Goal: Task Accomplishment & Management: Use online tool/utility

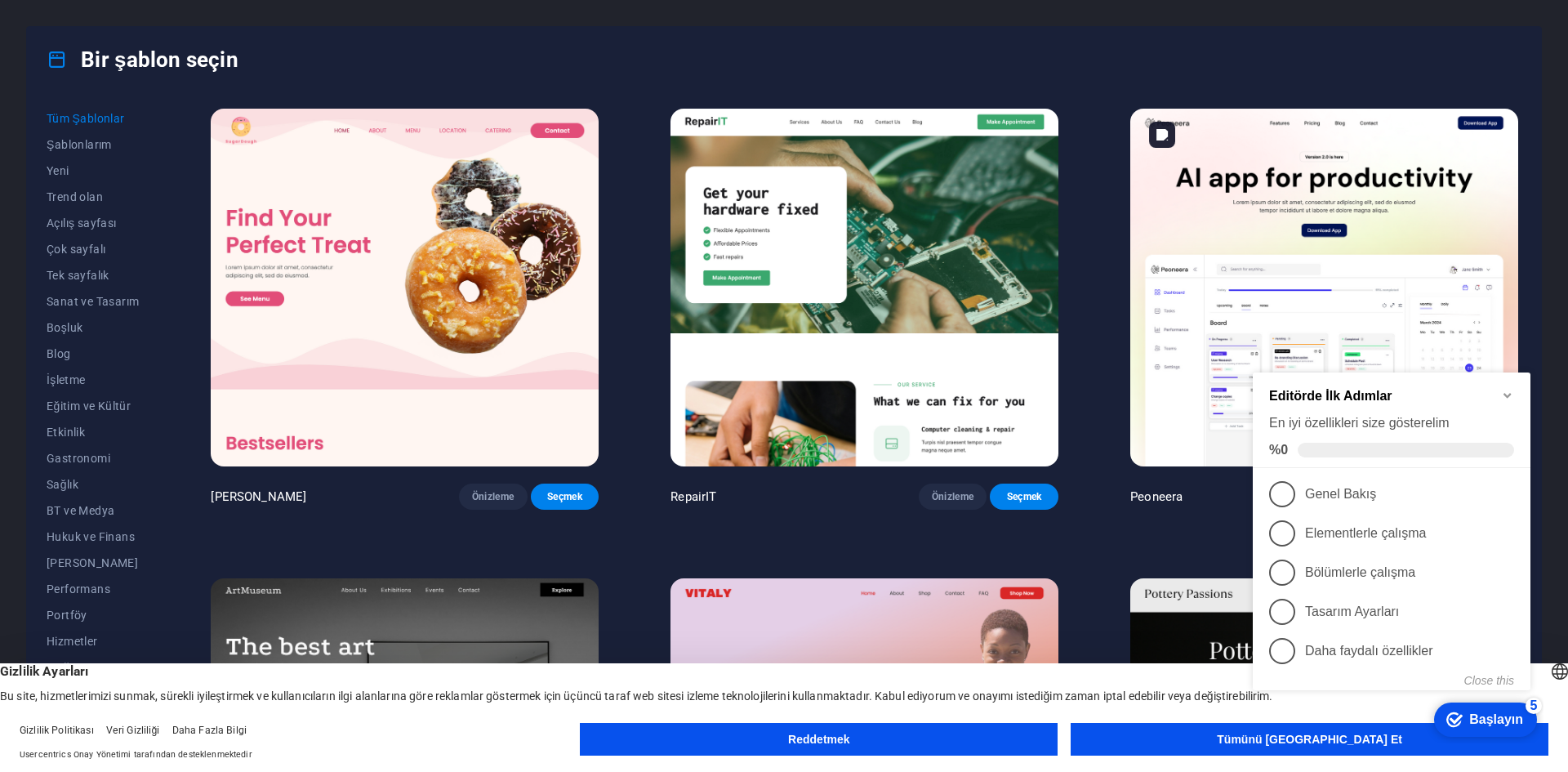
click at [1506, 390] on icon "Minimize checklist" at bounding box center [1506, 395] width 13 height 13
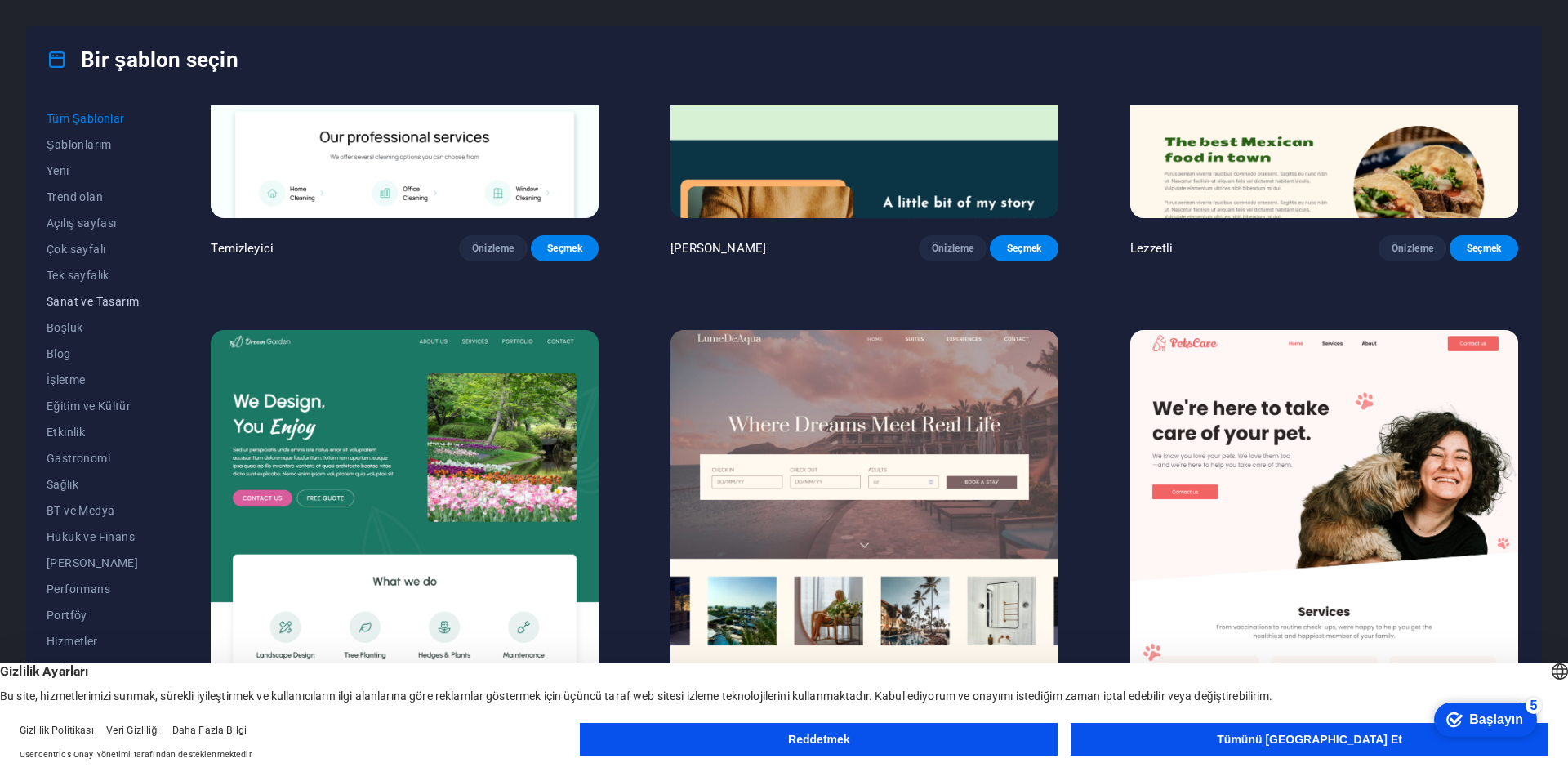
scroll to position [60, 0]
click at [109, 242] on font "Sanat ve Tasarım" at bounding box center [92, 241] width 92 height 13
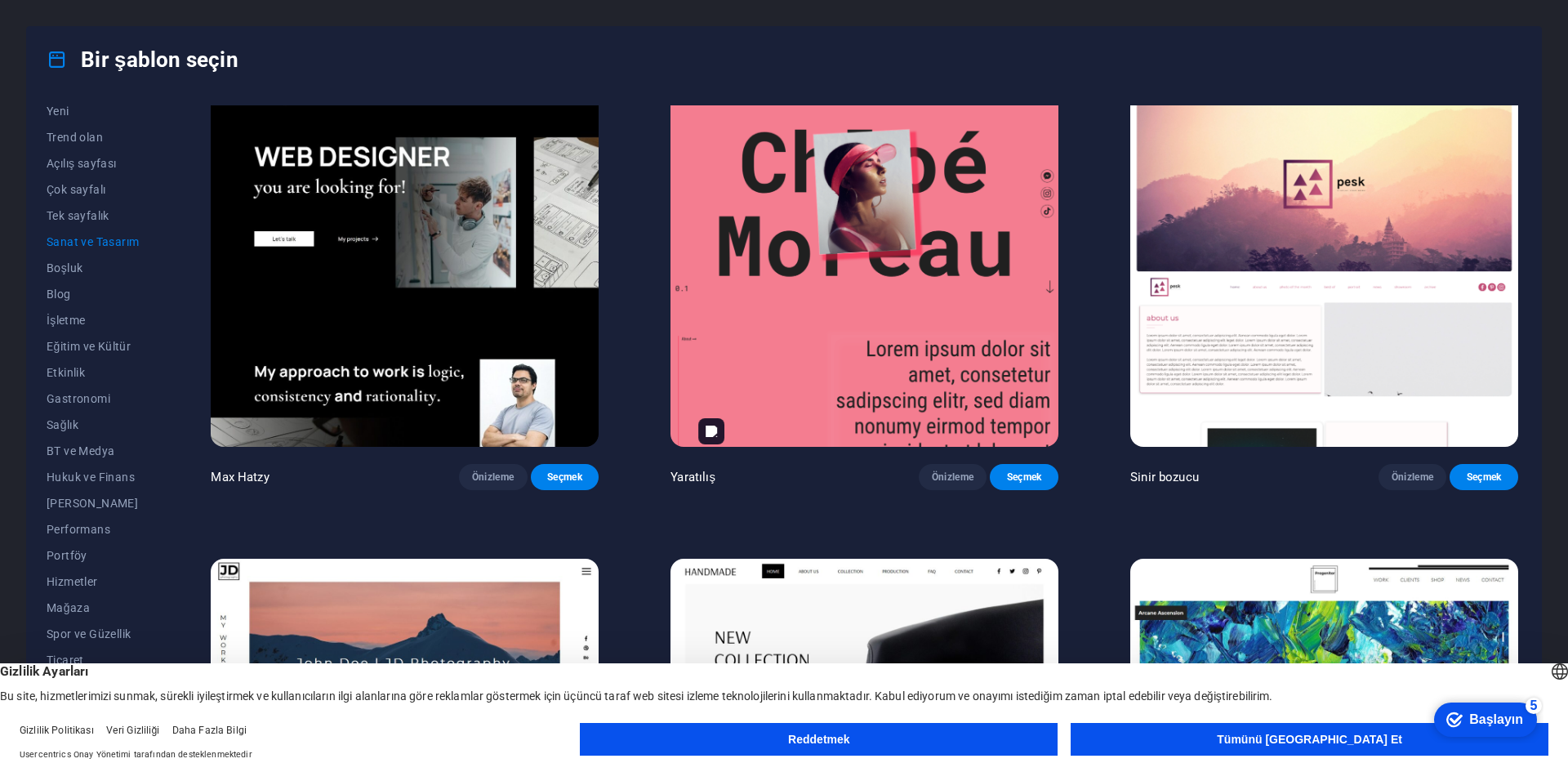
scroll to position [0, 0]
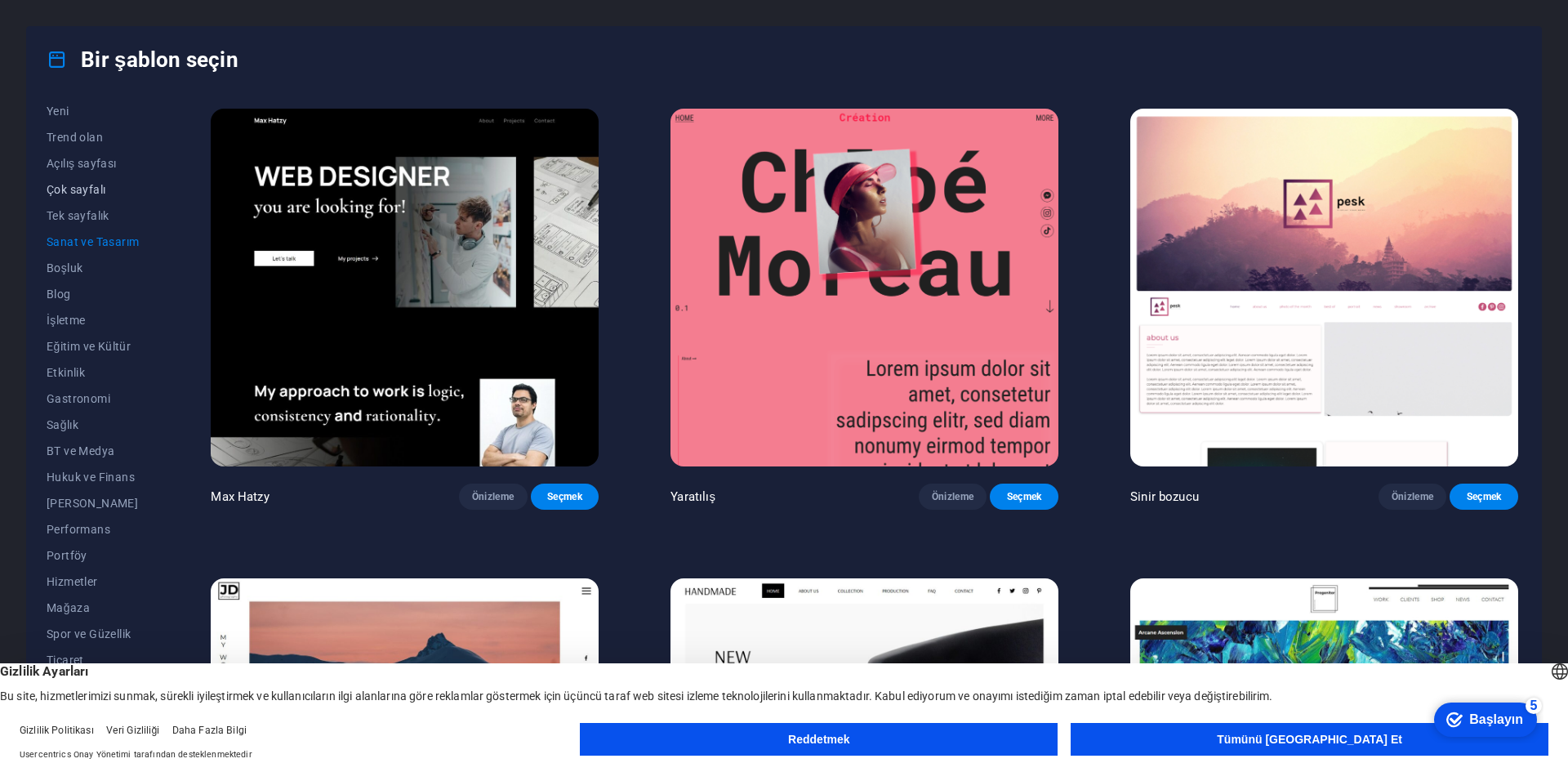
click at [93, 186] on font "Çok sayfalı" at bounding box center [75, 189] width 59 height 13
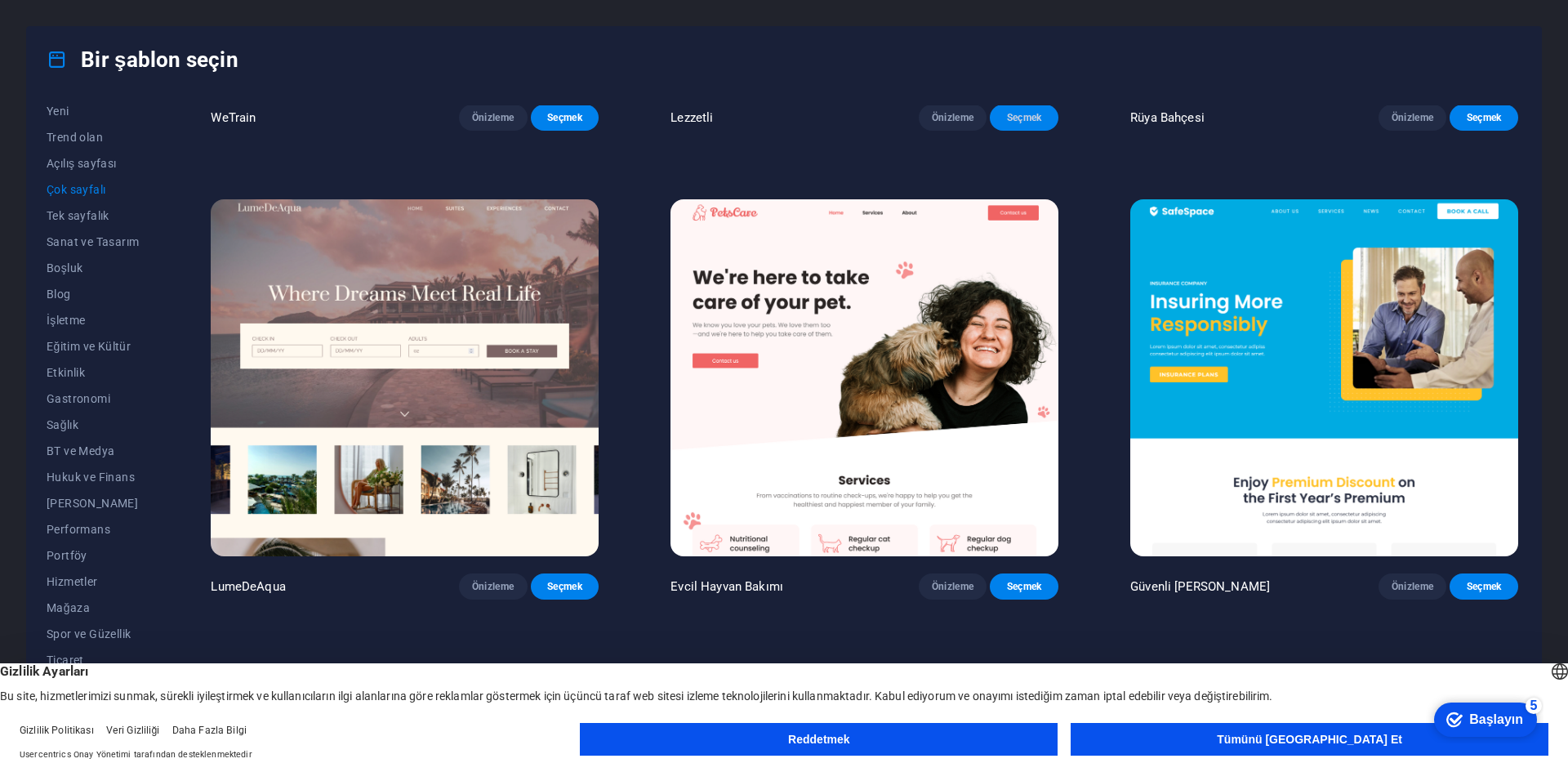
scroll to position [2368, 0]
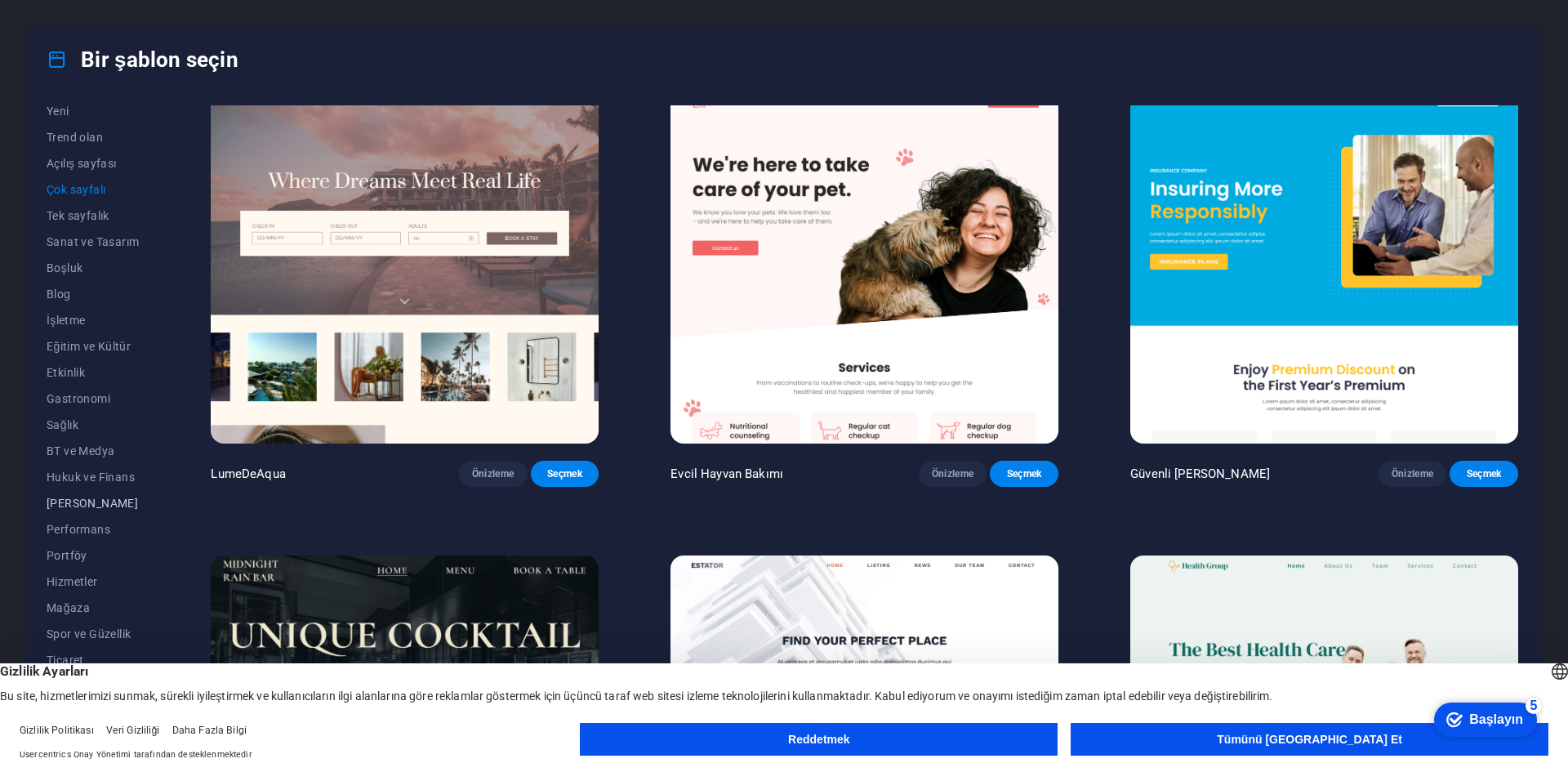
click at [116, 503] on font "Kâr Amacı Gütmeyen" at bounding box center [121, 502] width 150 height 13
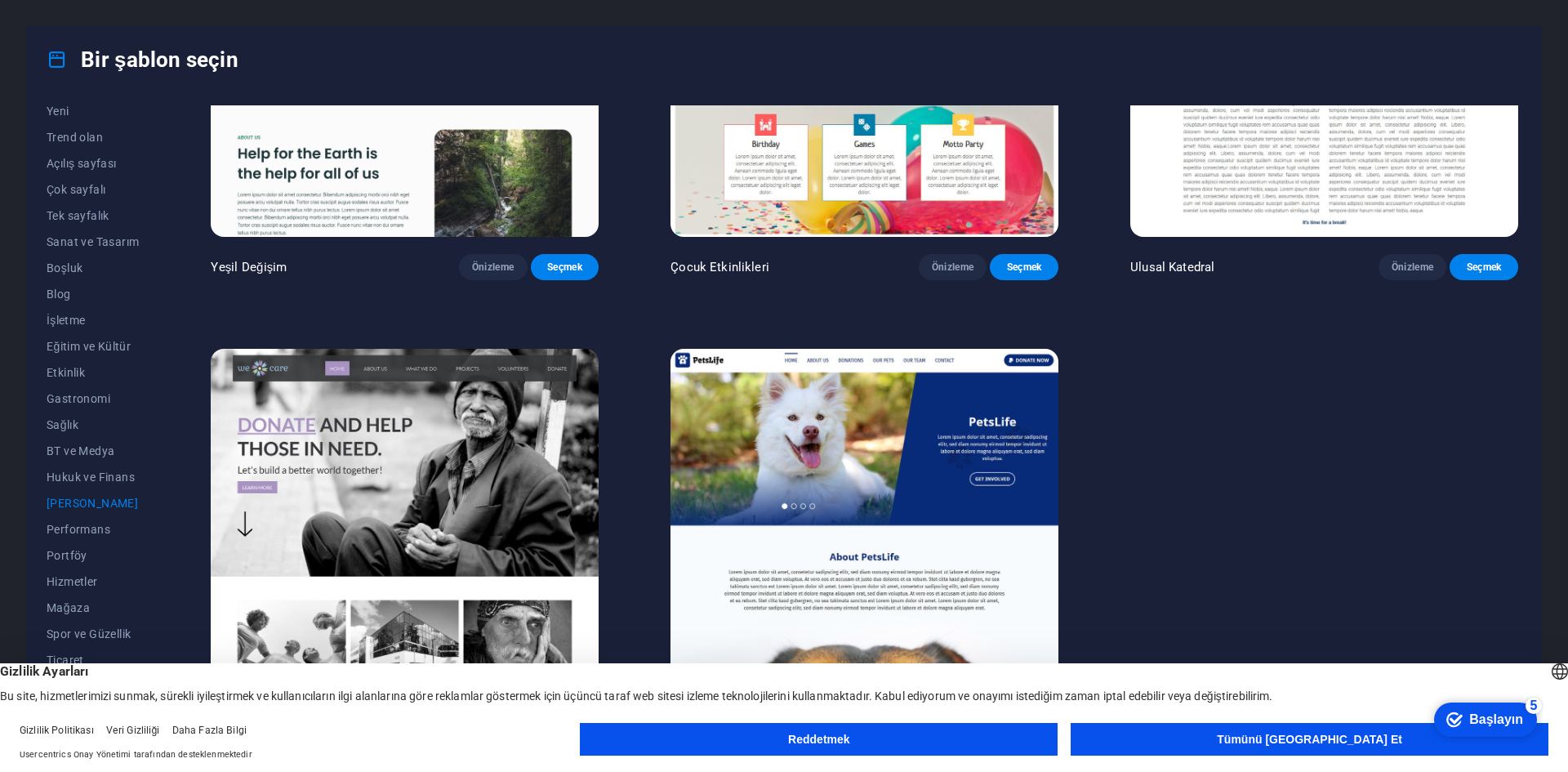
scroll to position [237, 0]
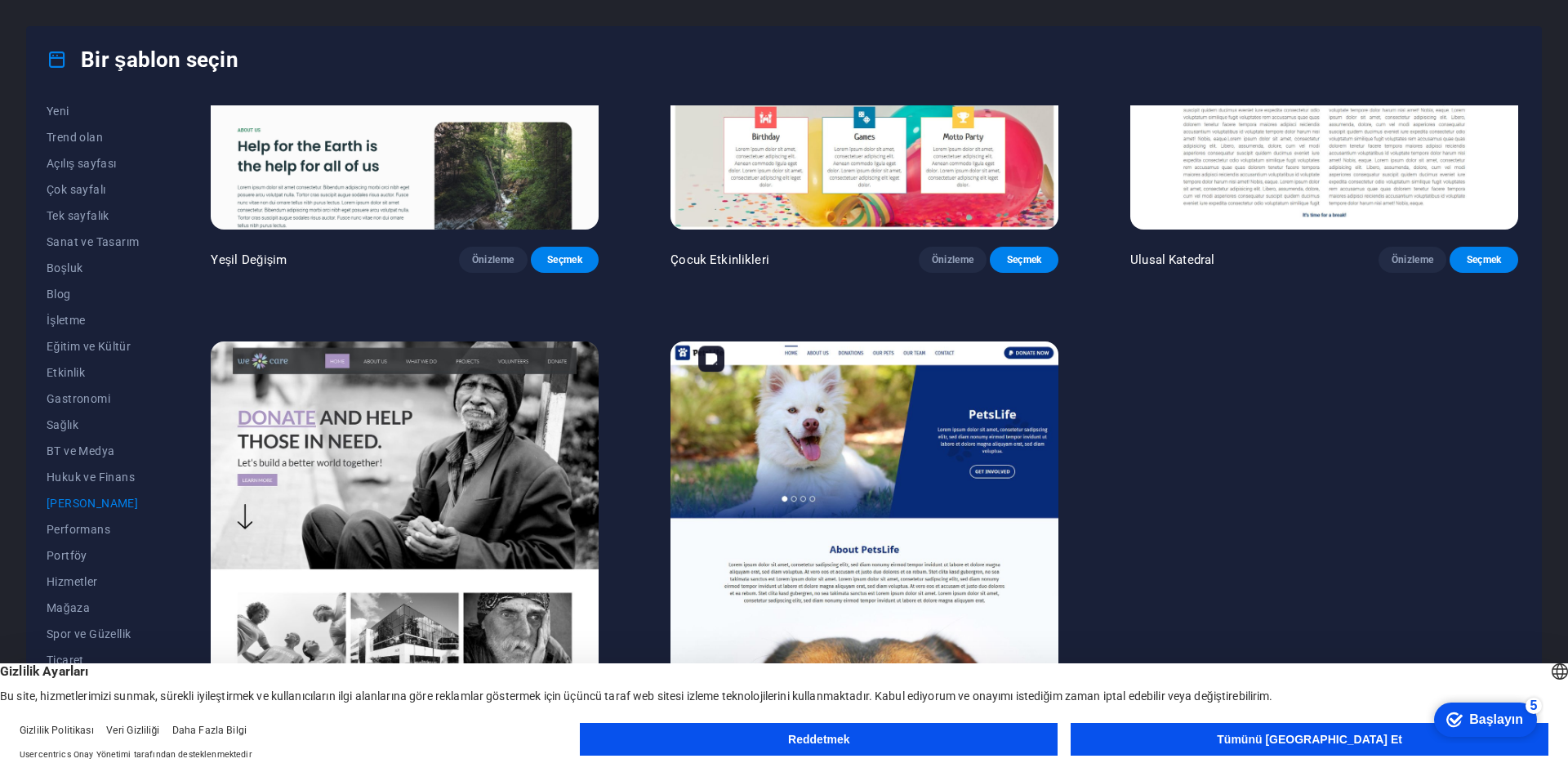
click at [890, 434] on img at bounding box center [893, 512] width 369 height 339
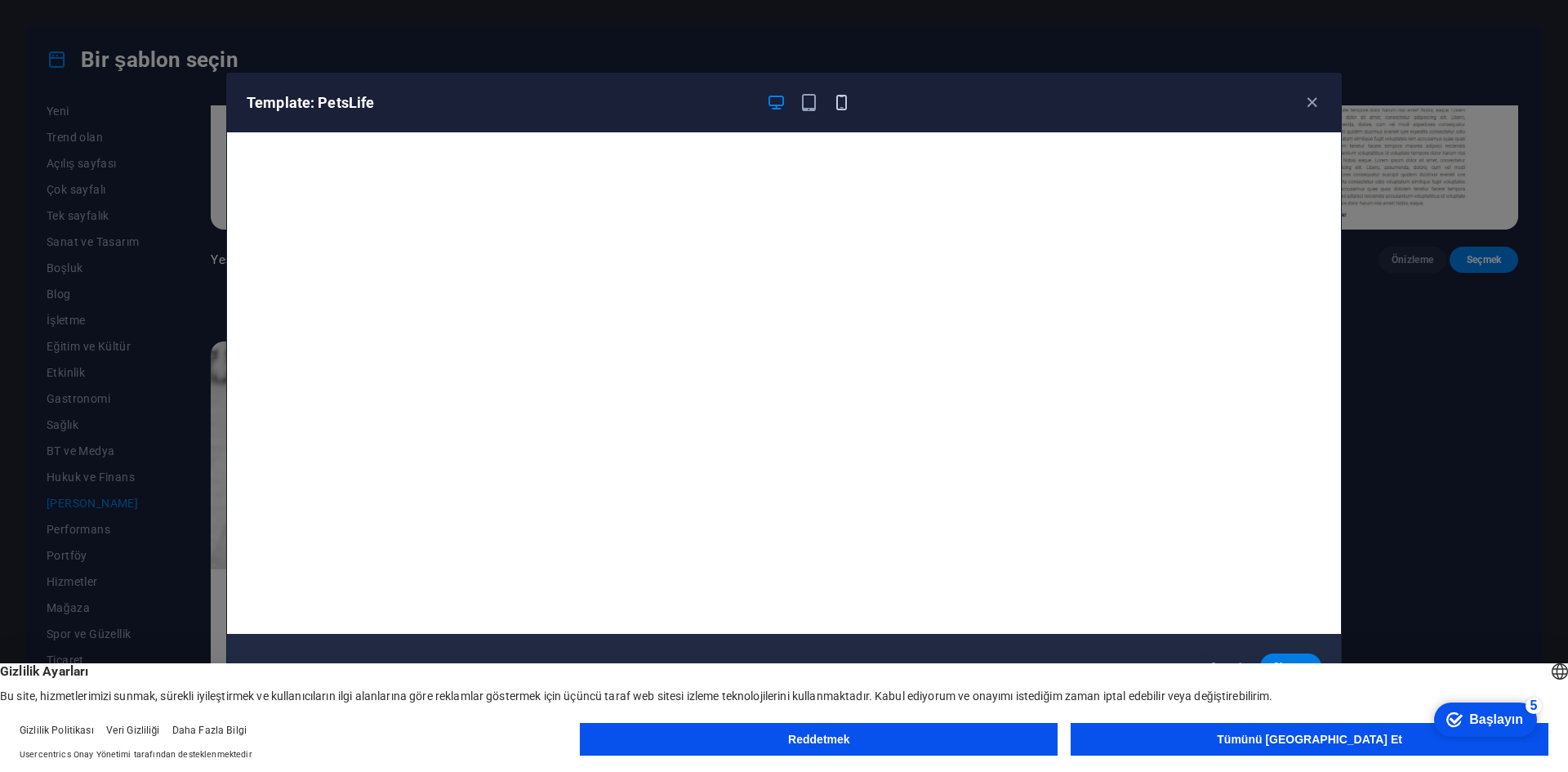
click at [841, 103] on icon "button" at bounding box center [841, 102] width 19 height 19
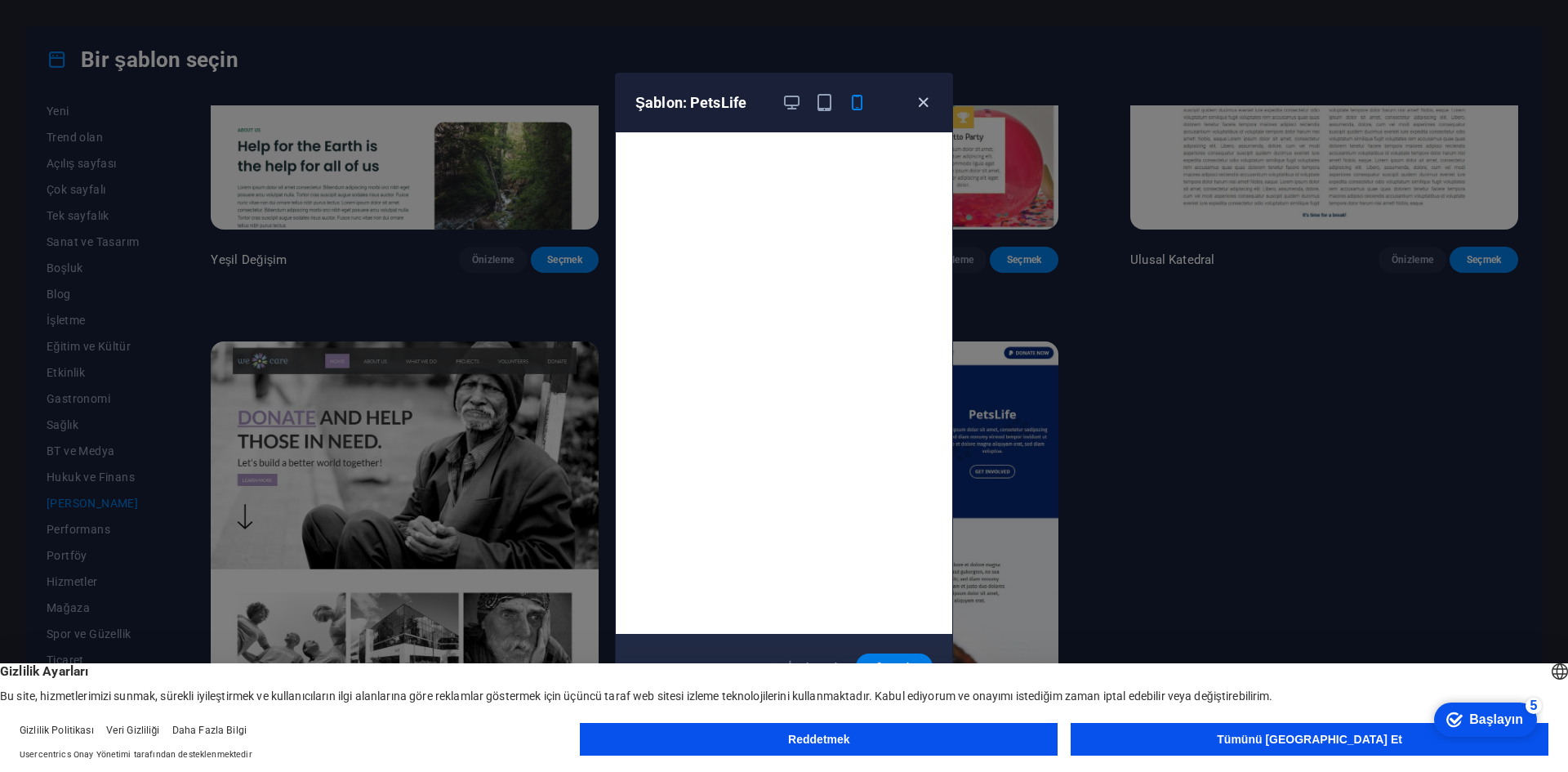
click at [921, 103] on icon "button" at bounding box center [923, 102] width 19 height 19
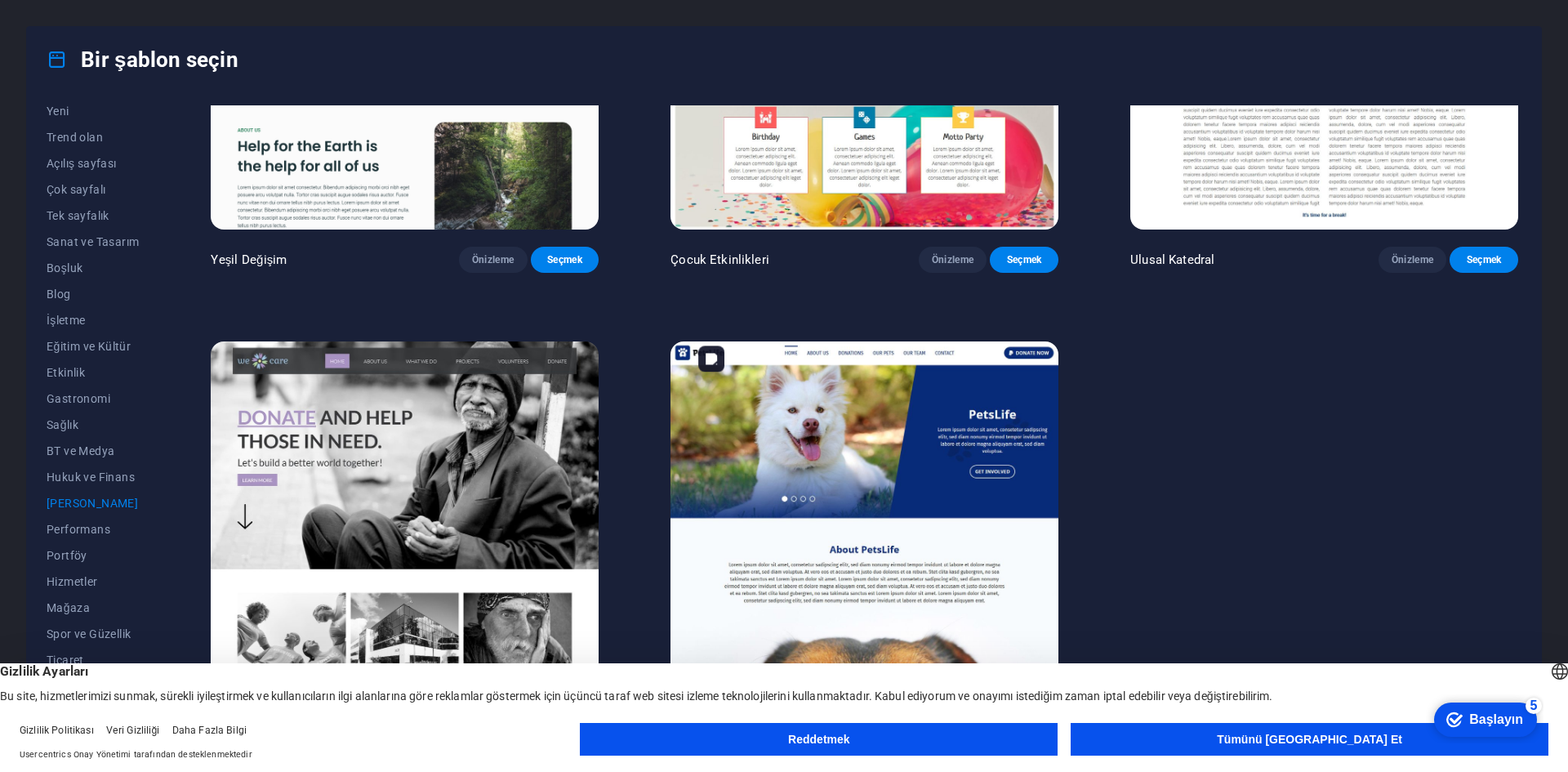
click at [1020, 403] on img at bounding box center [893, 512] width 369 height 339
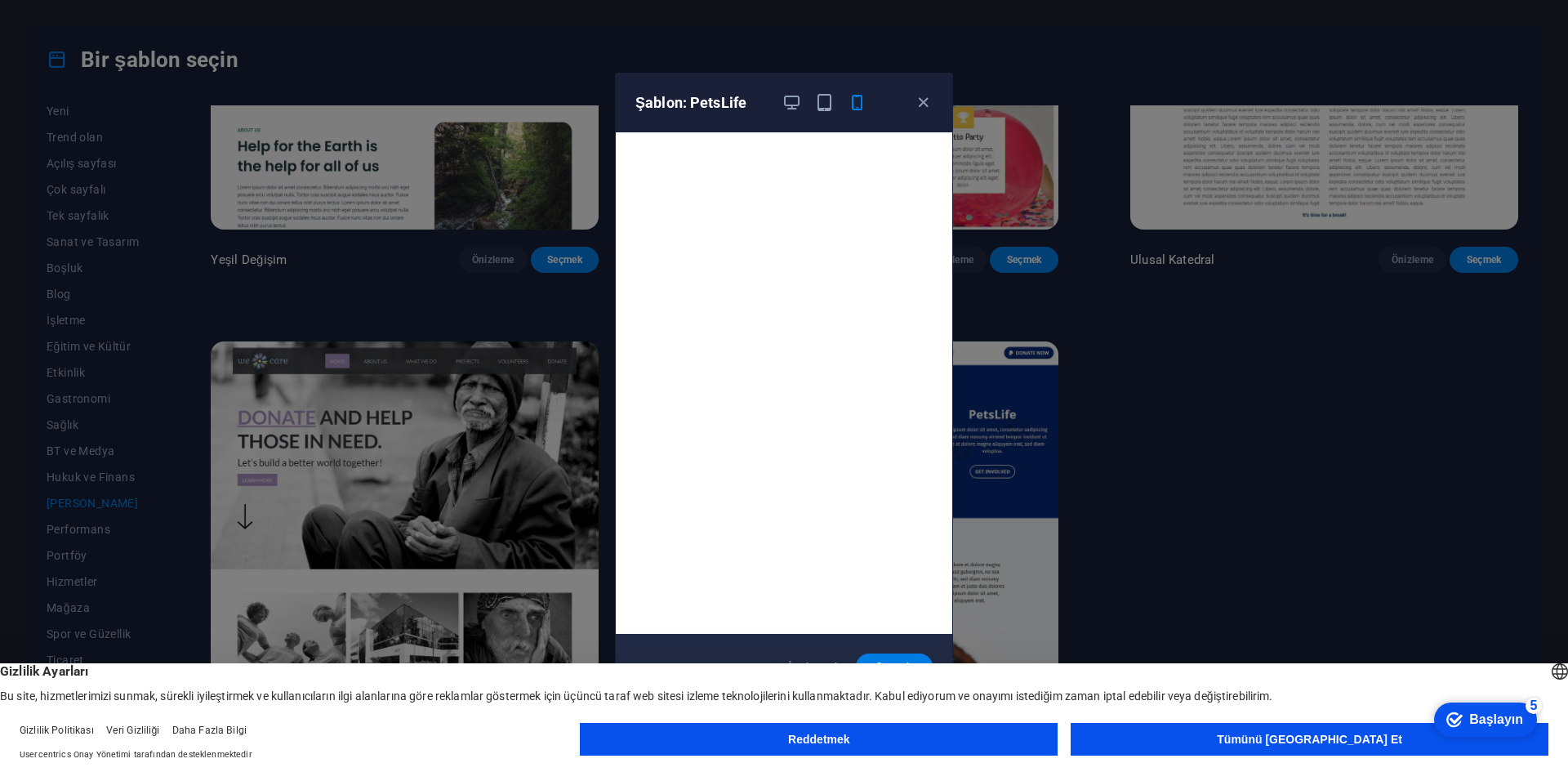
click at [934, 104] on div "Şablon: PetsLife" at bounding box center [783, 102] width 336 height 59
click at [1319, 734] on font "Tümünü Kabul Et" at bounding box center [1309, 738] width 186 height 13
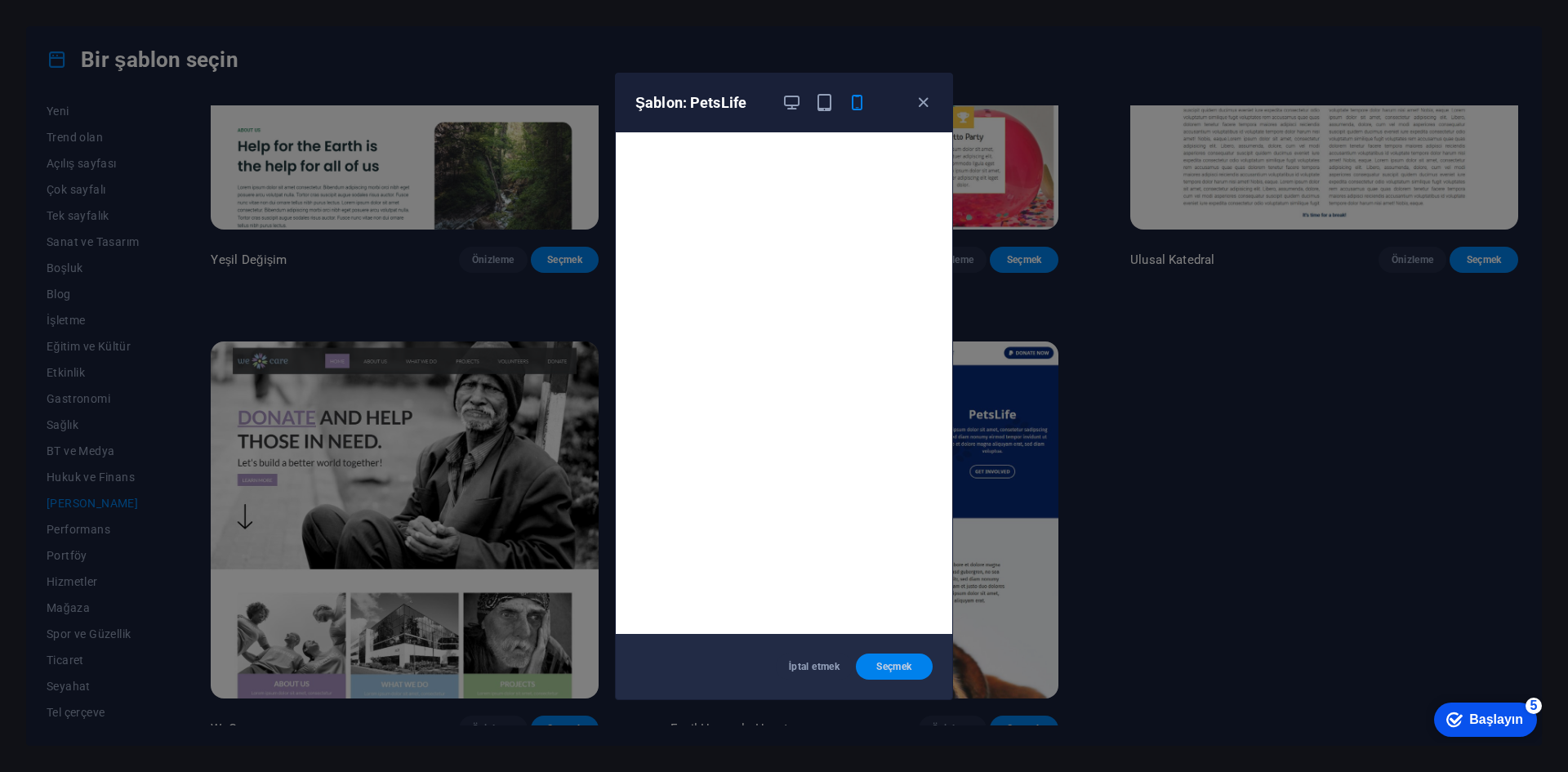
click at [882, 665] on font "Seçmek" at bounding box center [893, 667] width 35 height 12
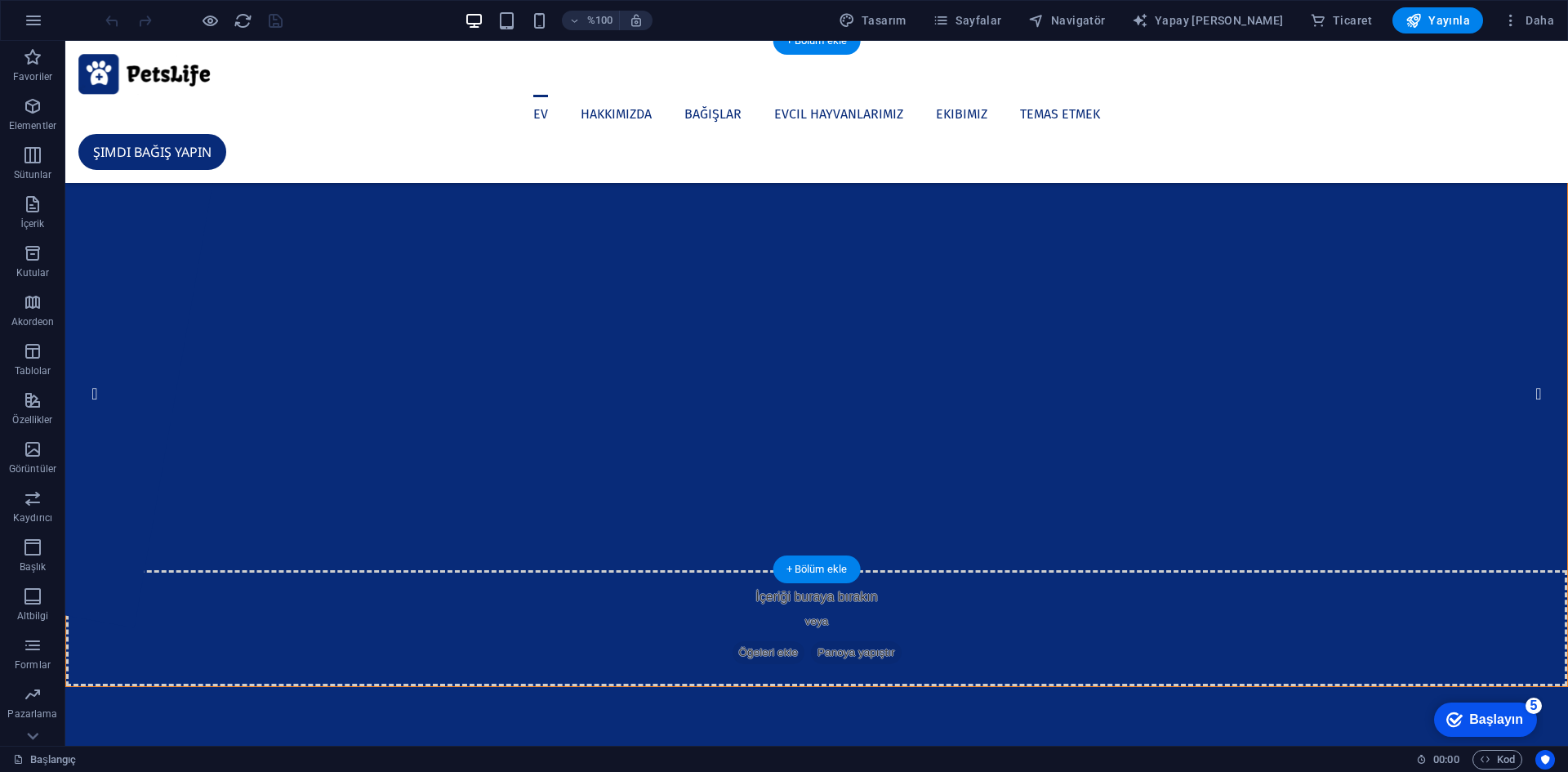
click at [877, 108] on img "1/4" at bounding box center [558, 108] width 982 height 0
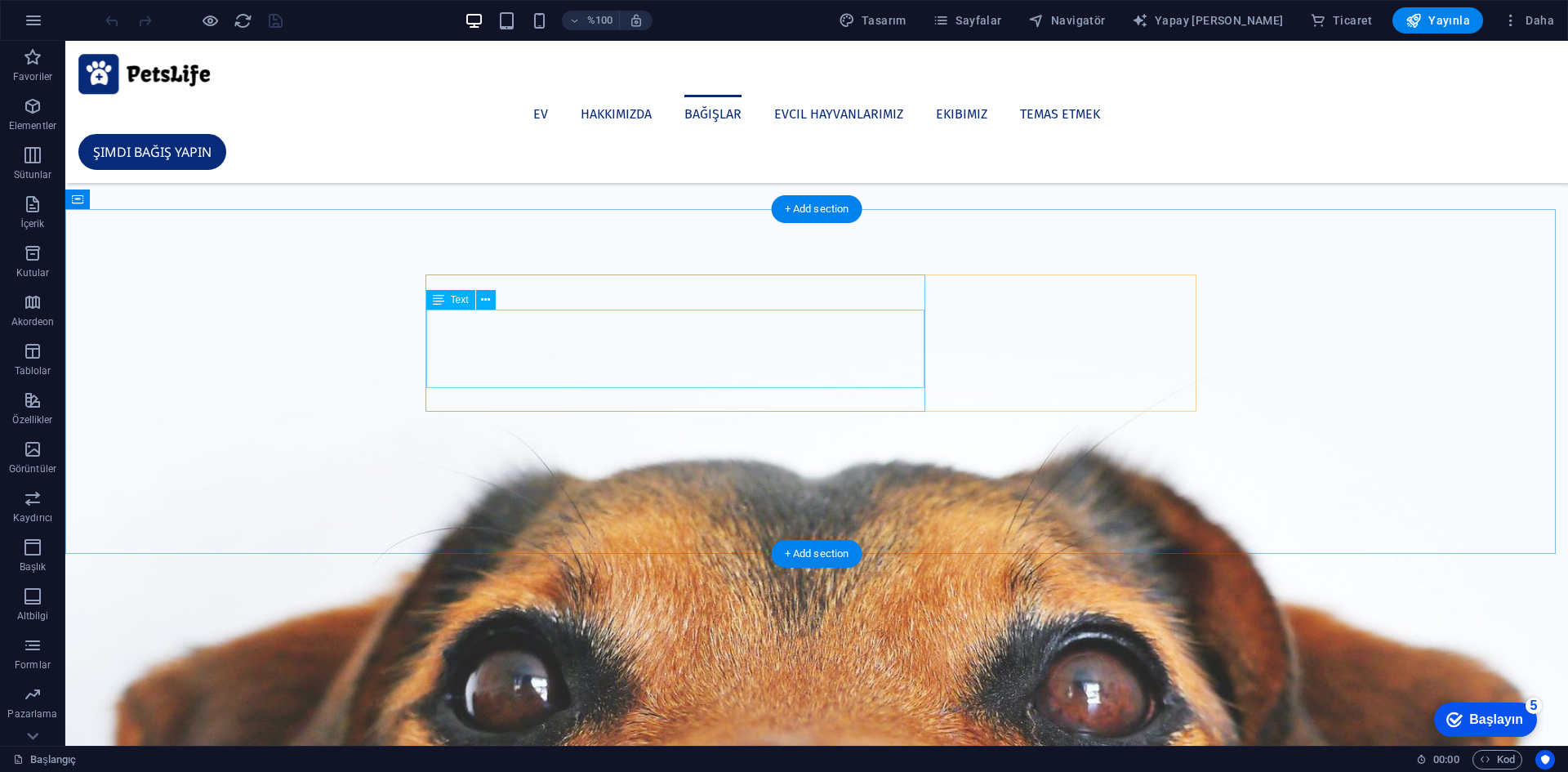
scroll to position [1388, 0]
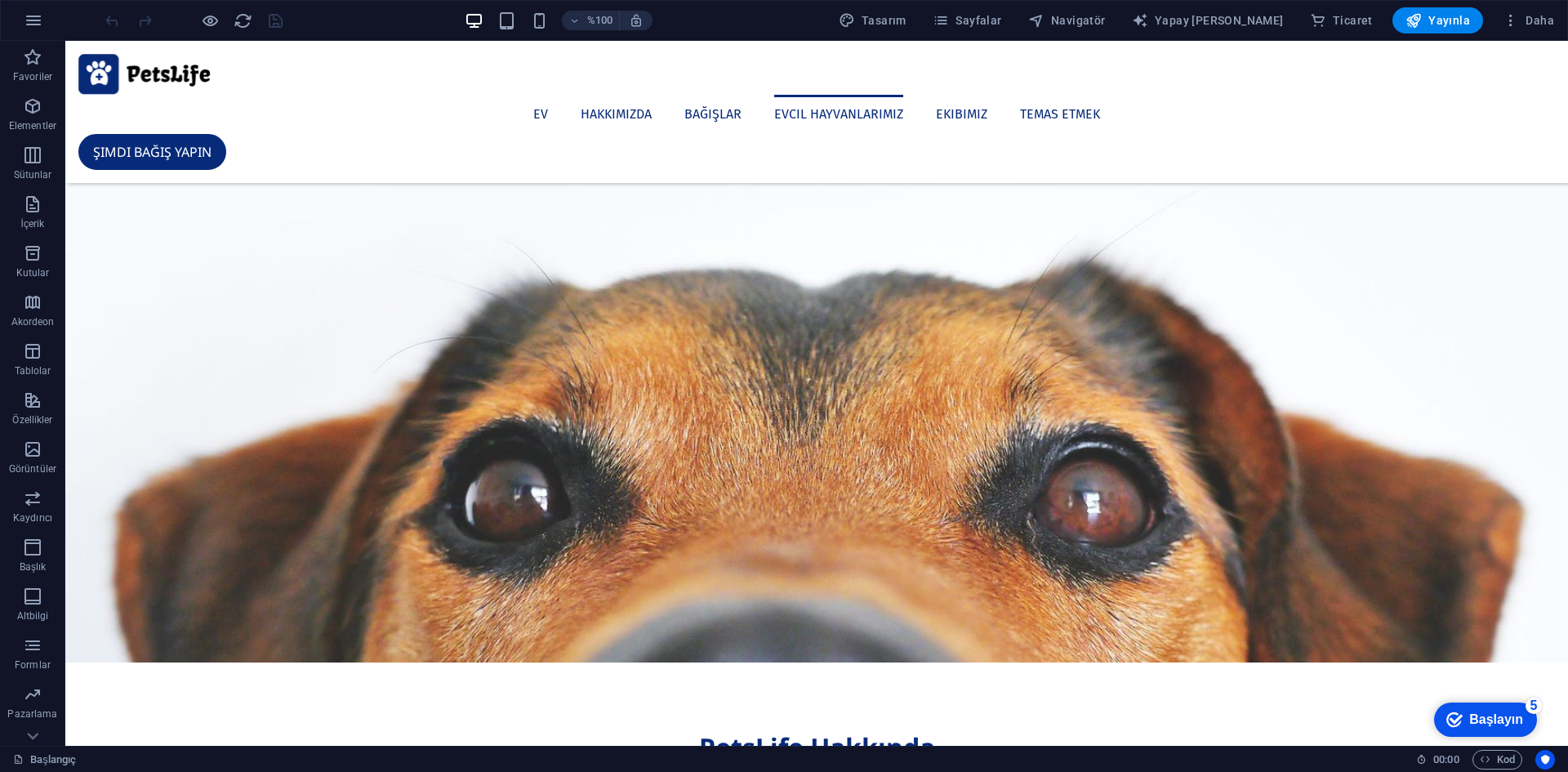
click at [1483, 712] on font "Başlayın" at bounding box center [1496, 718] width 54 height 14
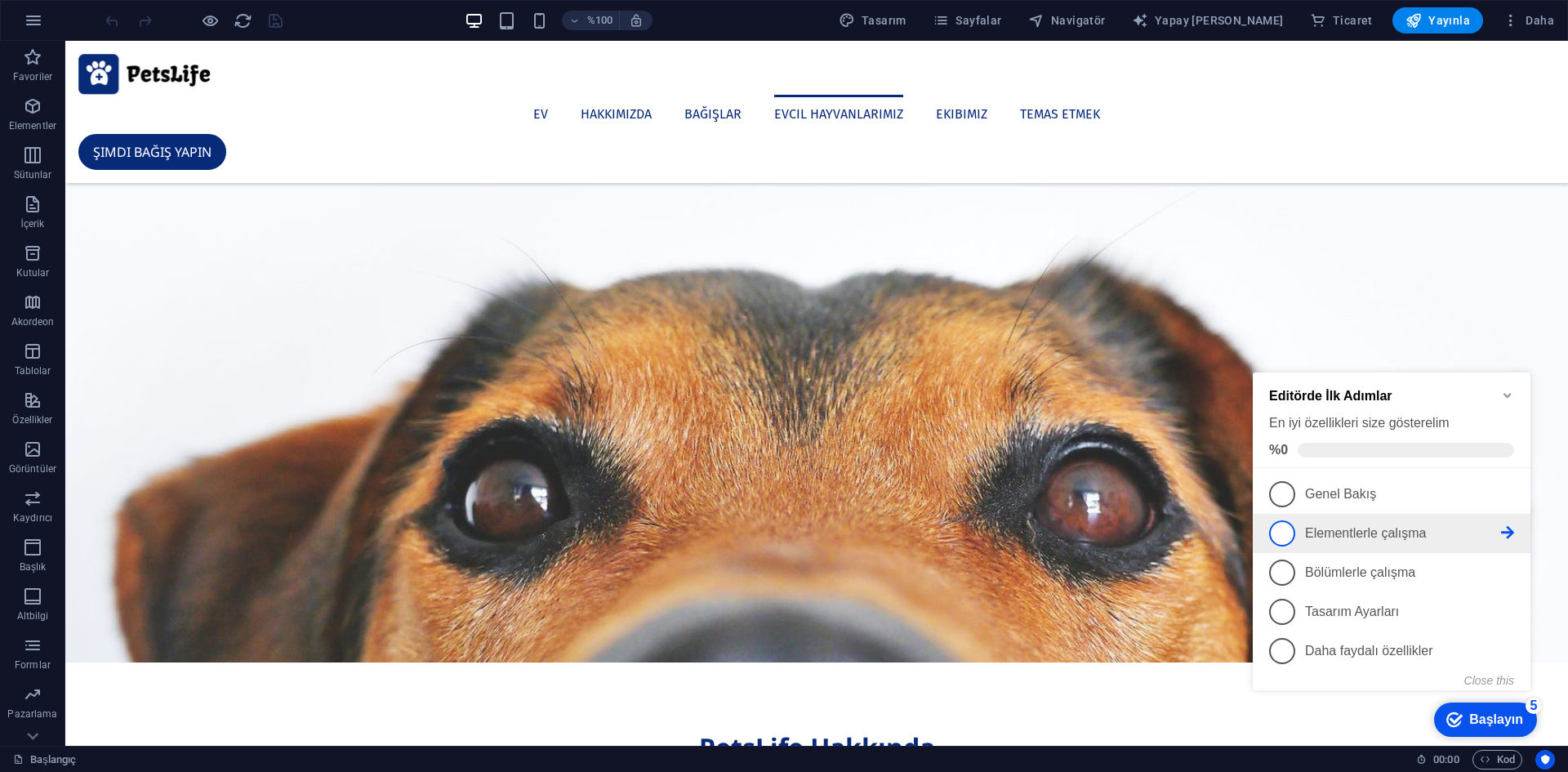
click at [1364, 529] on font "Elementlerle çalışma" at bounding box center [1366, 533] width 122 height 14
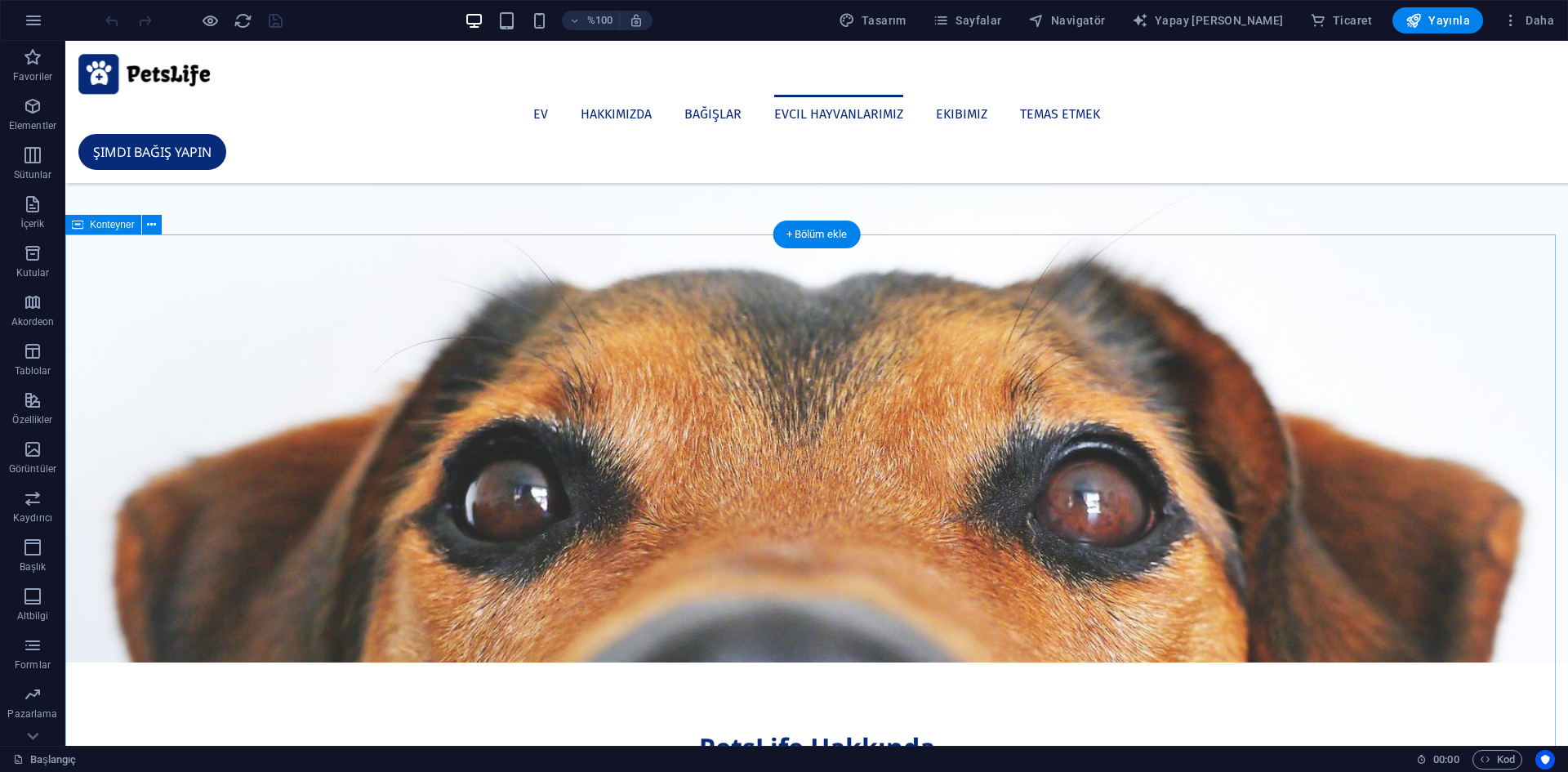
scroll to position [0, 0]
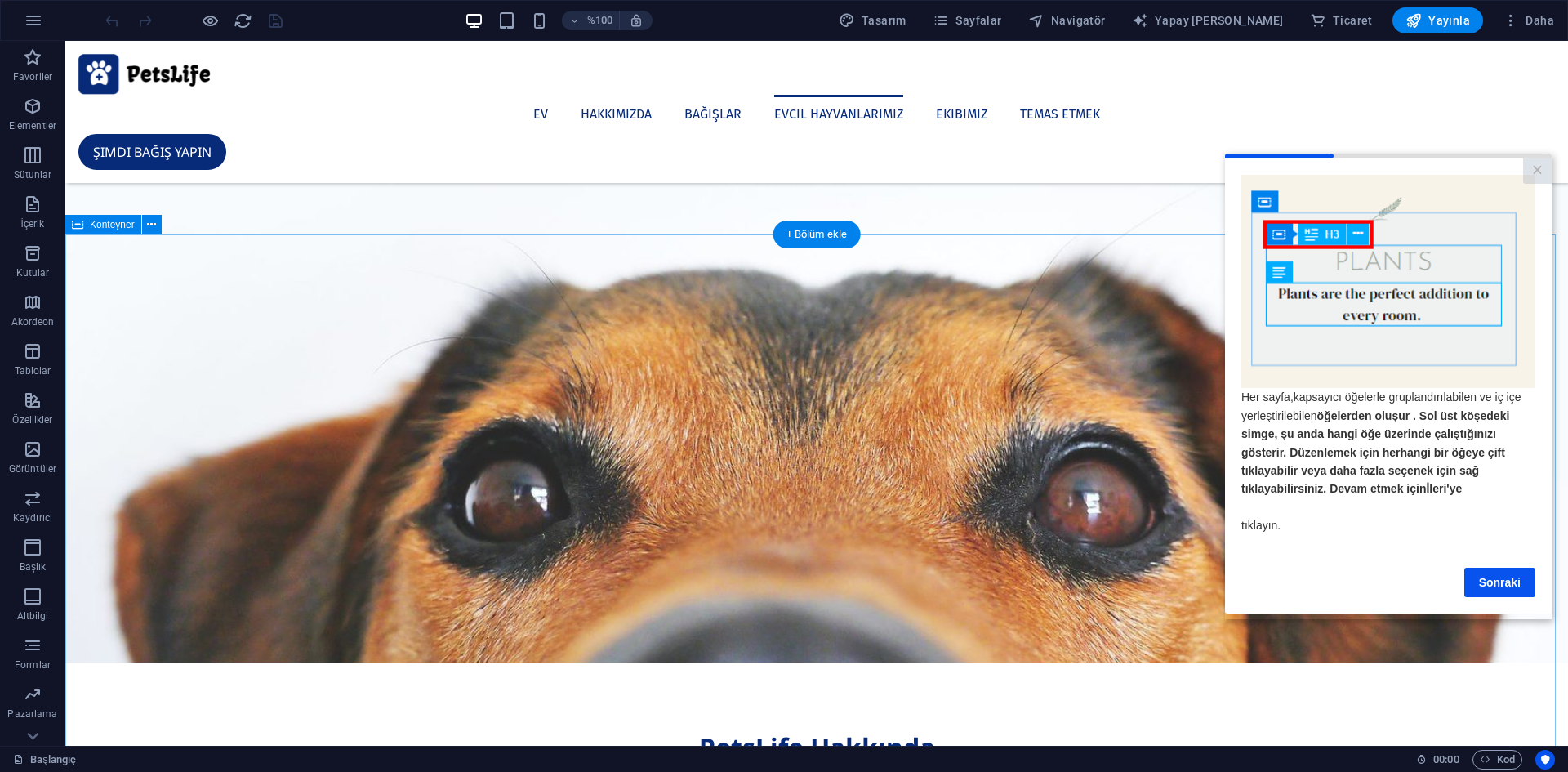
click at [35, 356] on icon "button" at bounding box center [33, 351] width 20 height 20
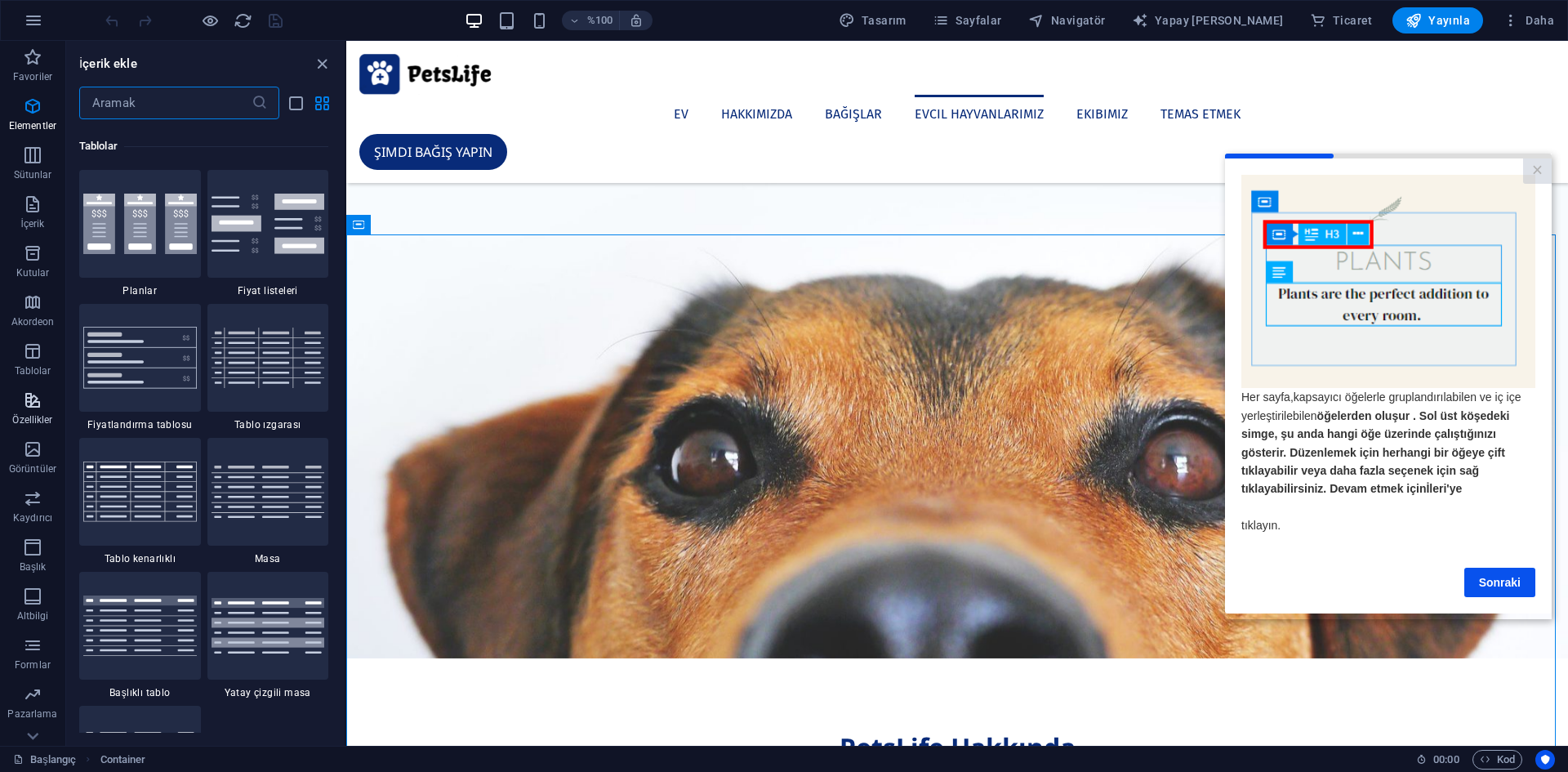
scroll to position [5655, 0]
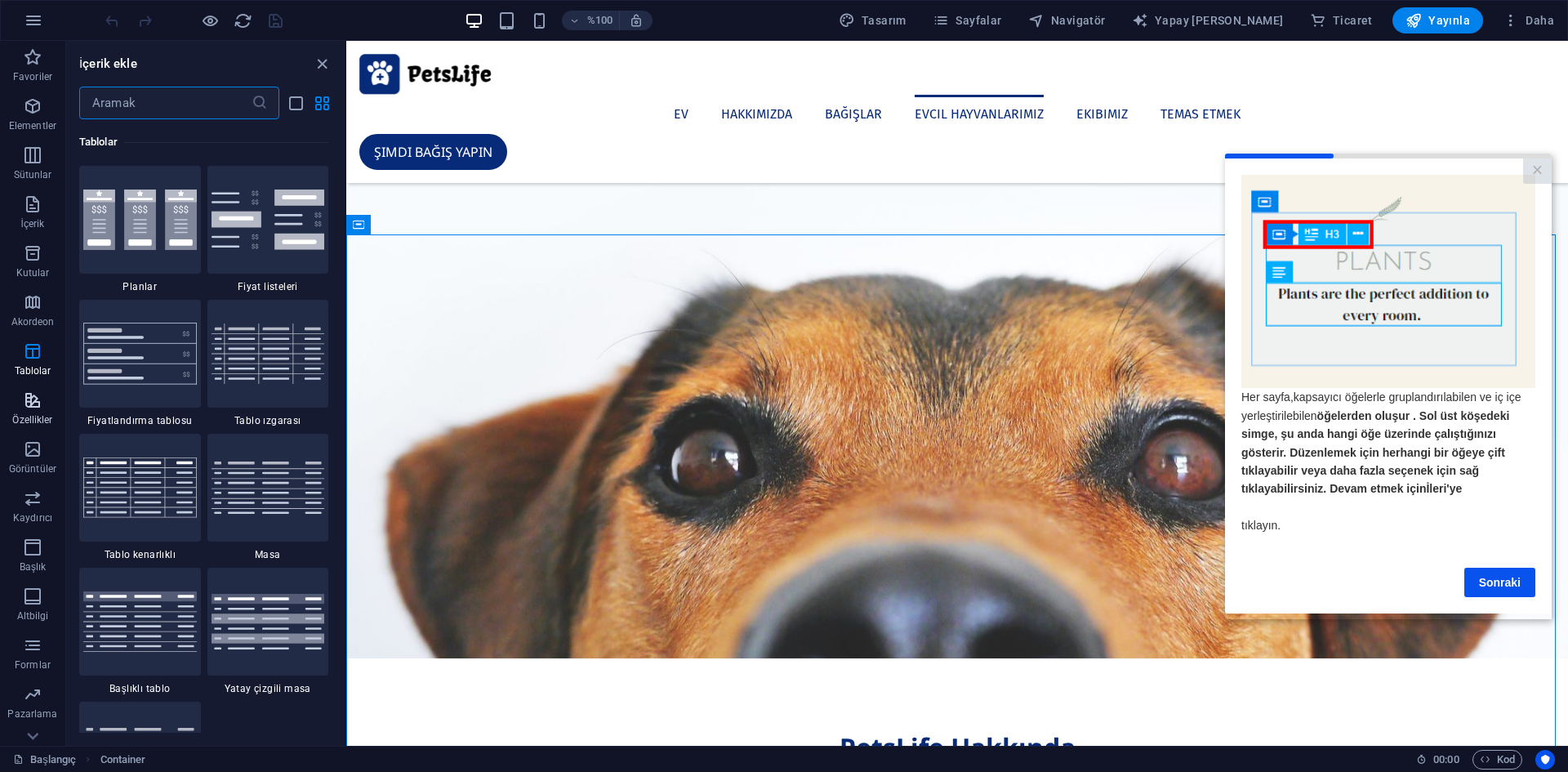
click at [35, 401] on icon "button" at bounding box center [33, 400] width 20 height 20
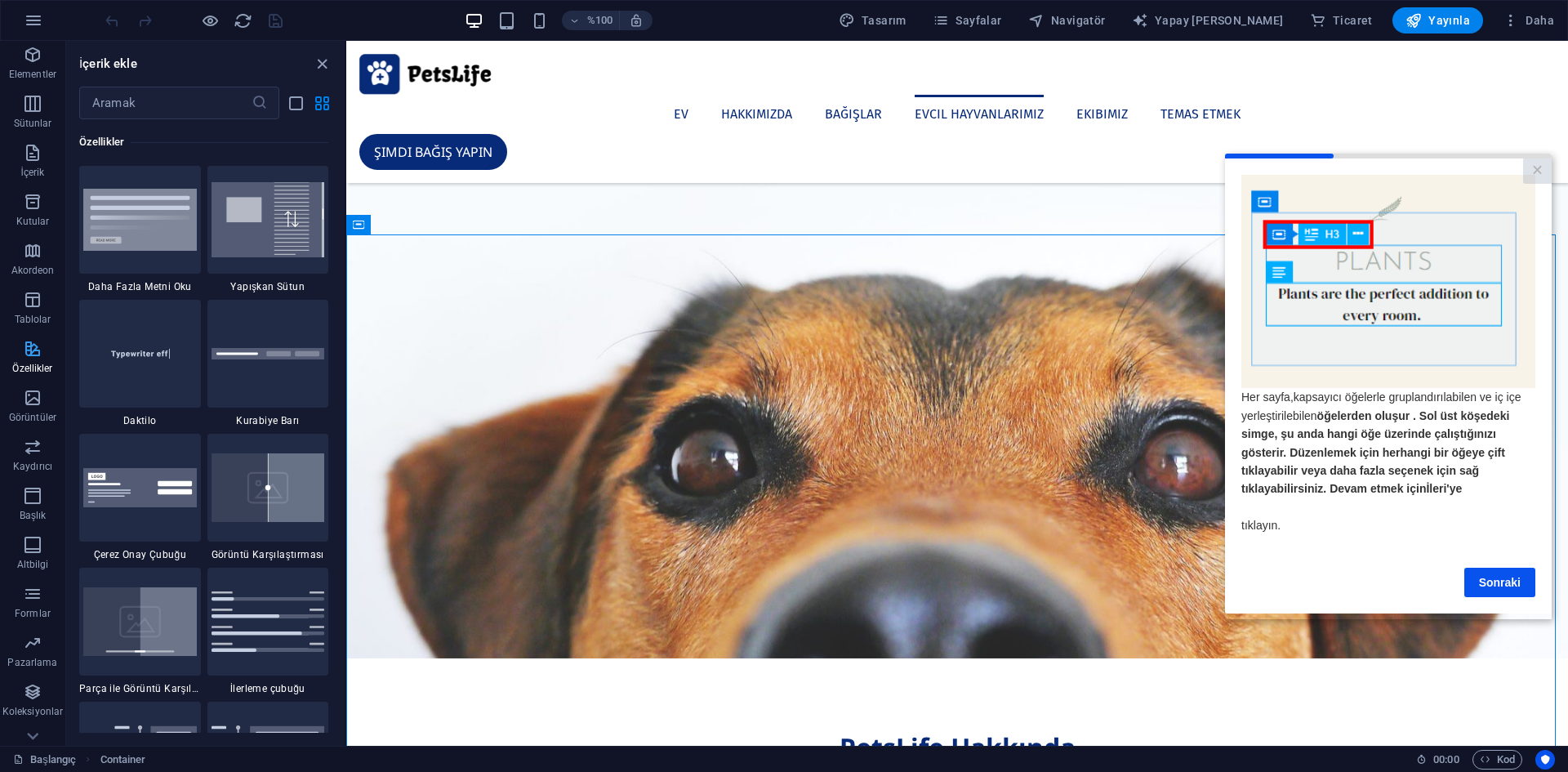
scroll to position [79, 0]
click at [1447, 24] on font "Yayınla" at bounding box center [1449, 20] width 42 height 13
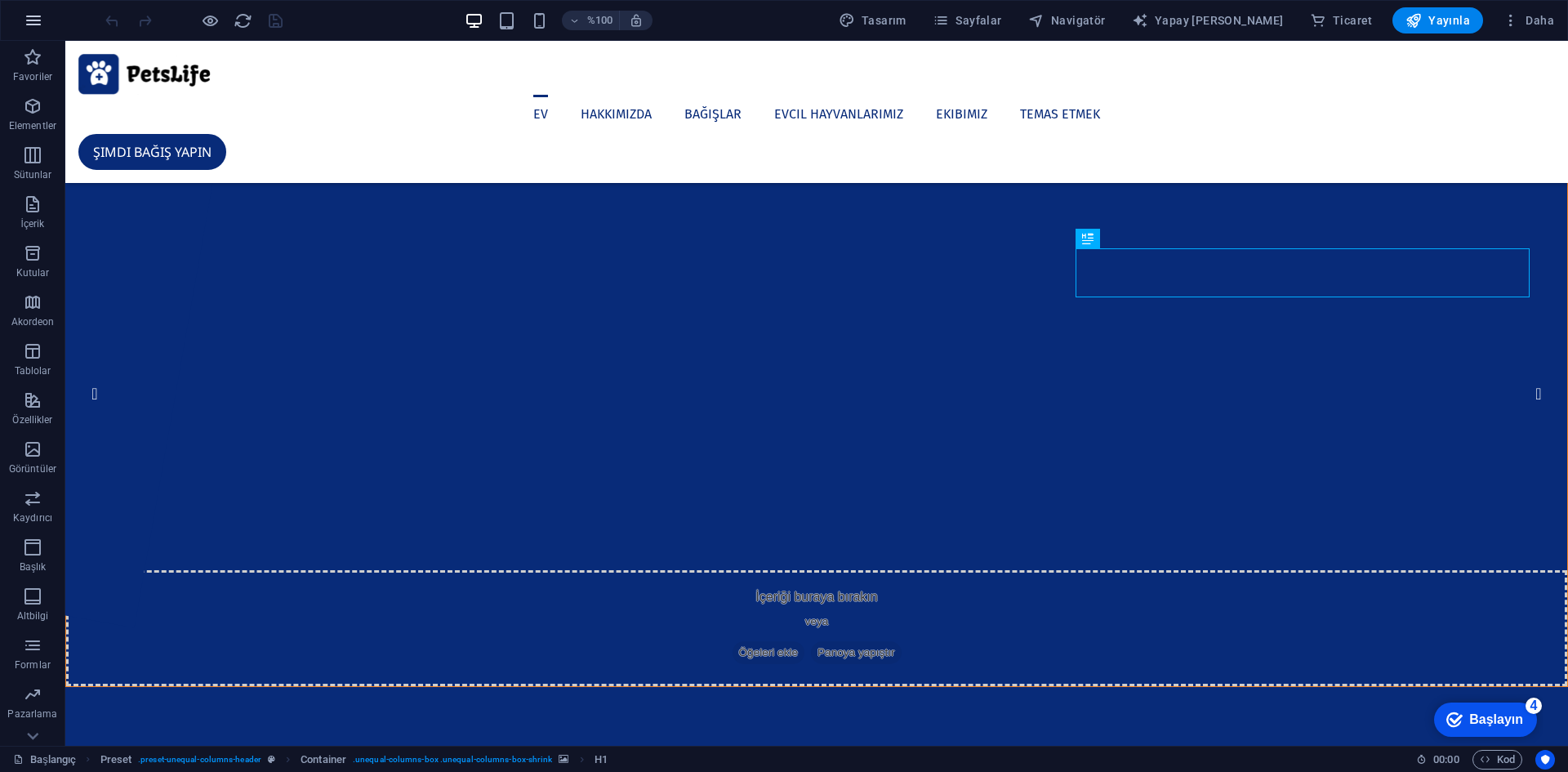
click at [30, 22] on icon "button" at bounding box center [34, 21] width 20 height 20
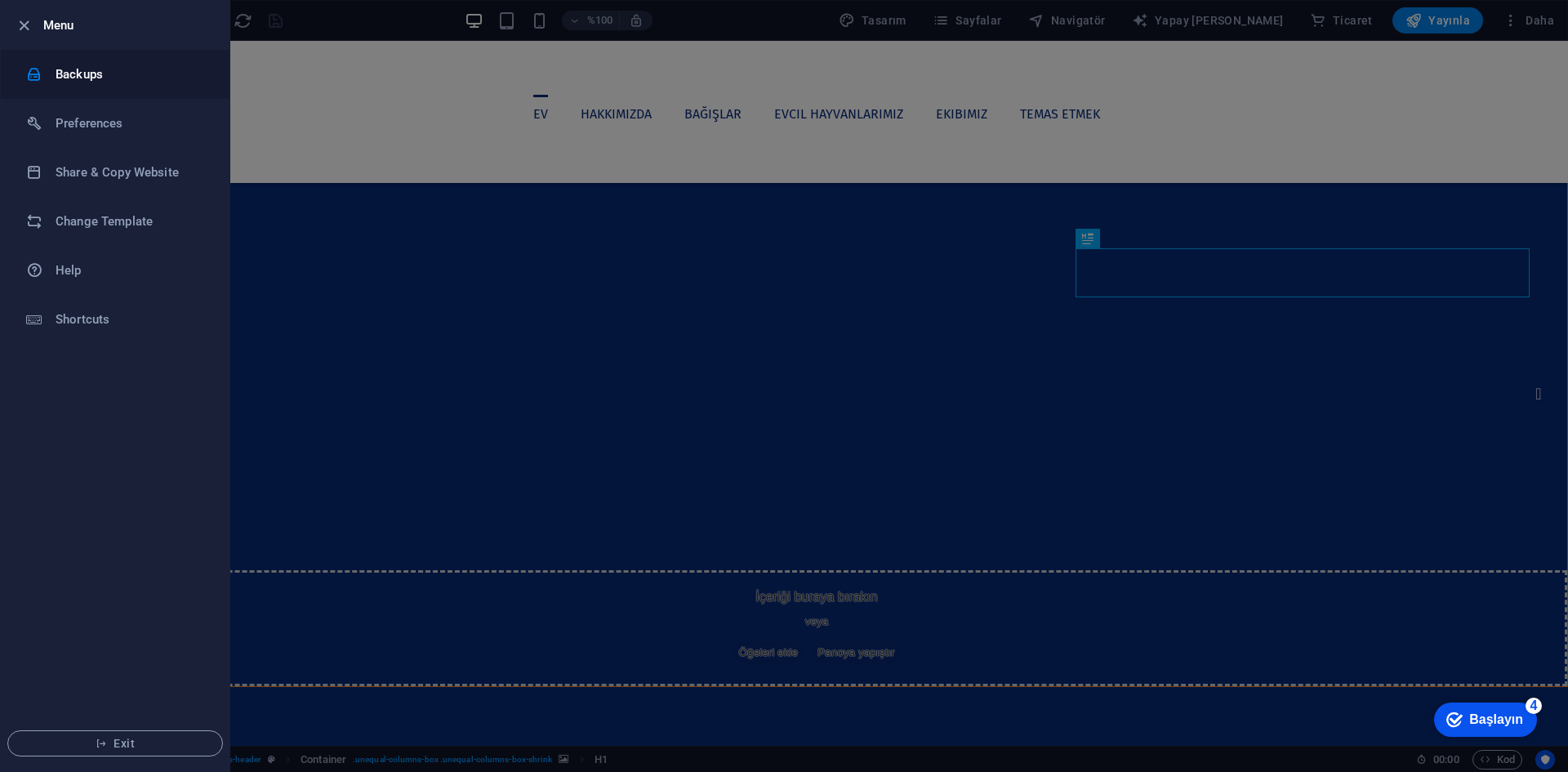
click at [77, 71] on h6 "Backups" at bounding box center [131, 74] width 151 height 20
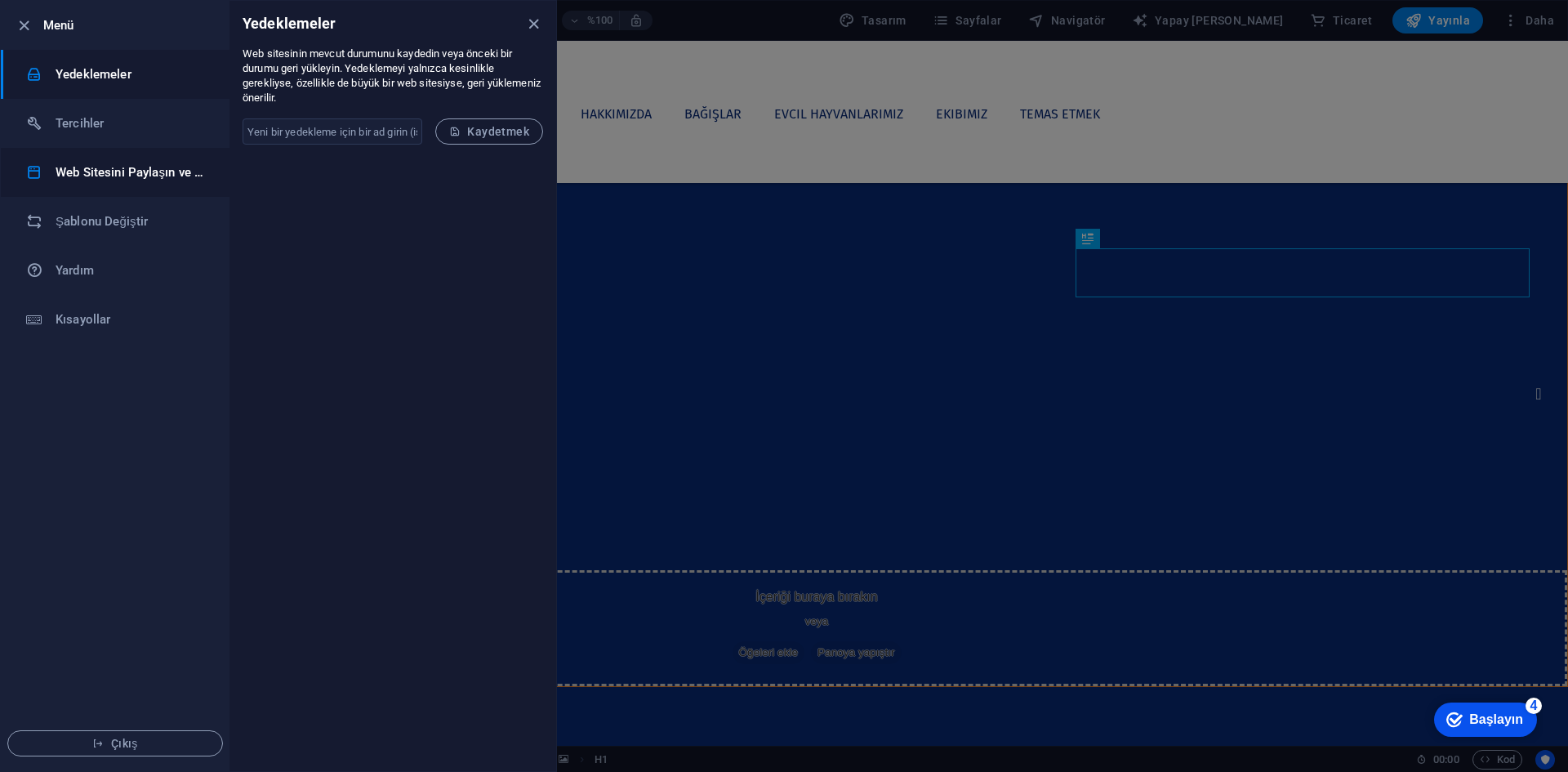
click at [118, 174] on font "Web Sitesini Paylaşın ve Kopyalayın" at bounding box center [185, 172] width 258 height 15
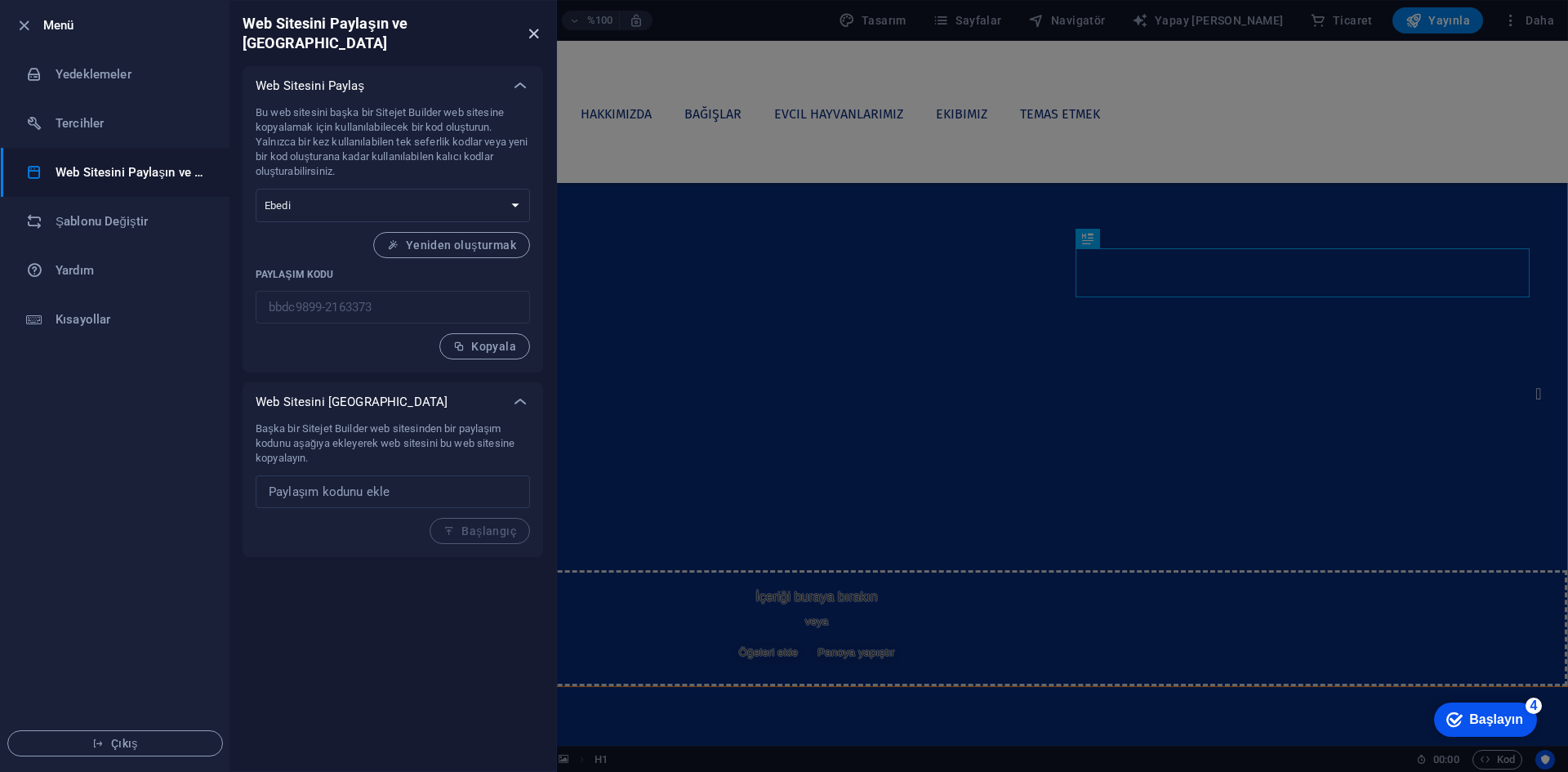
click at [525, 26] on icon "kapalı" at bounding box center [533, 34] width 19 height 19
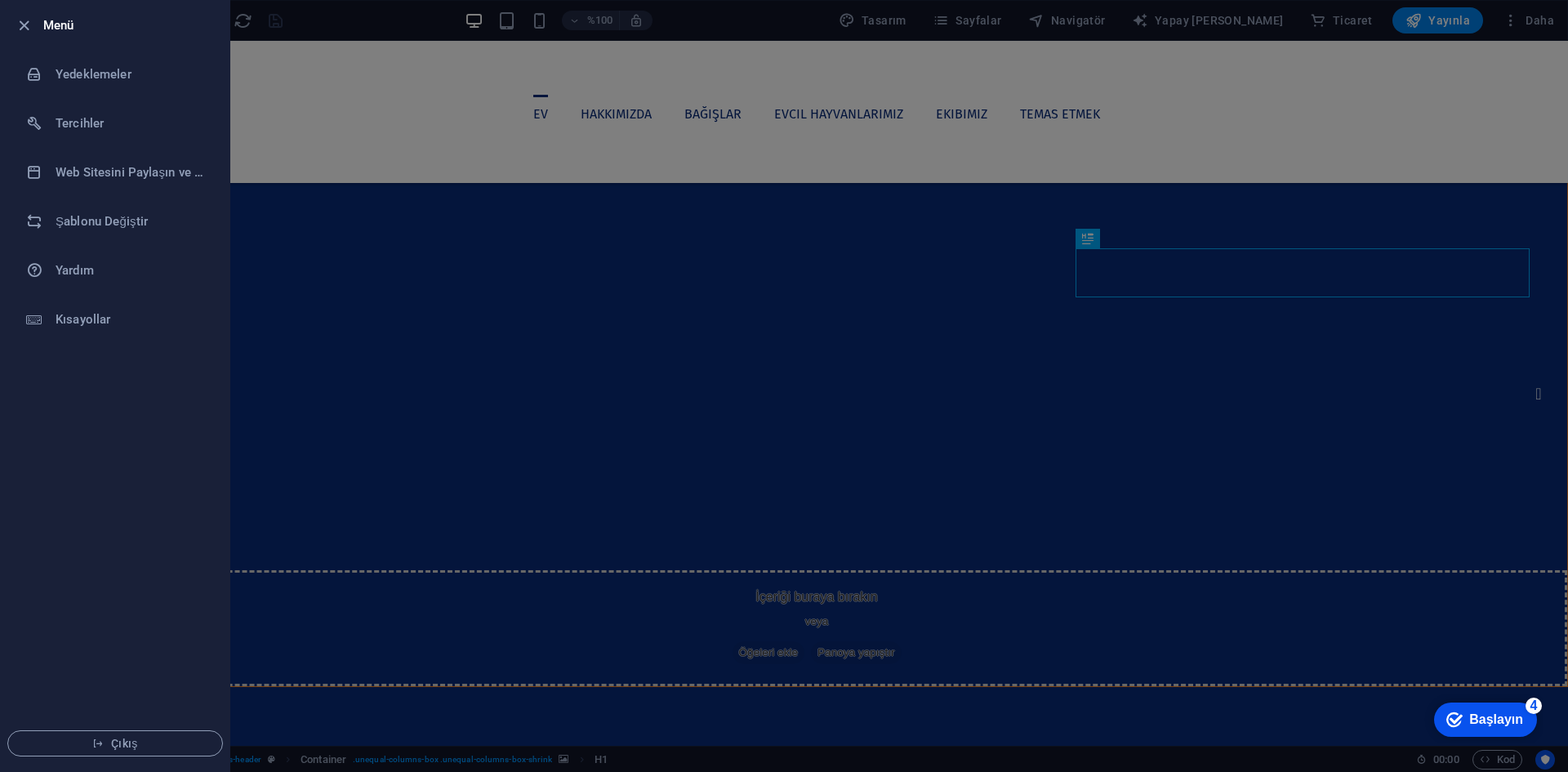
click at [340, 28] on div at bounding box center [784, 386] width 1568 height 772
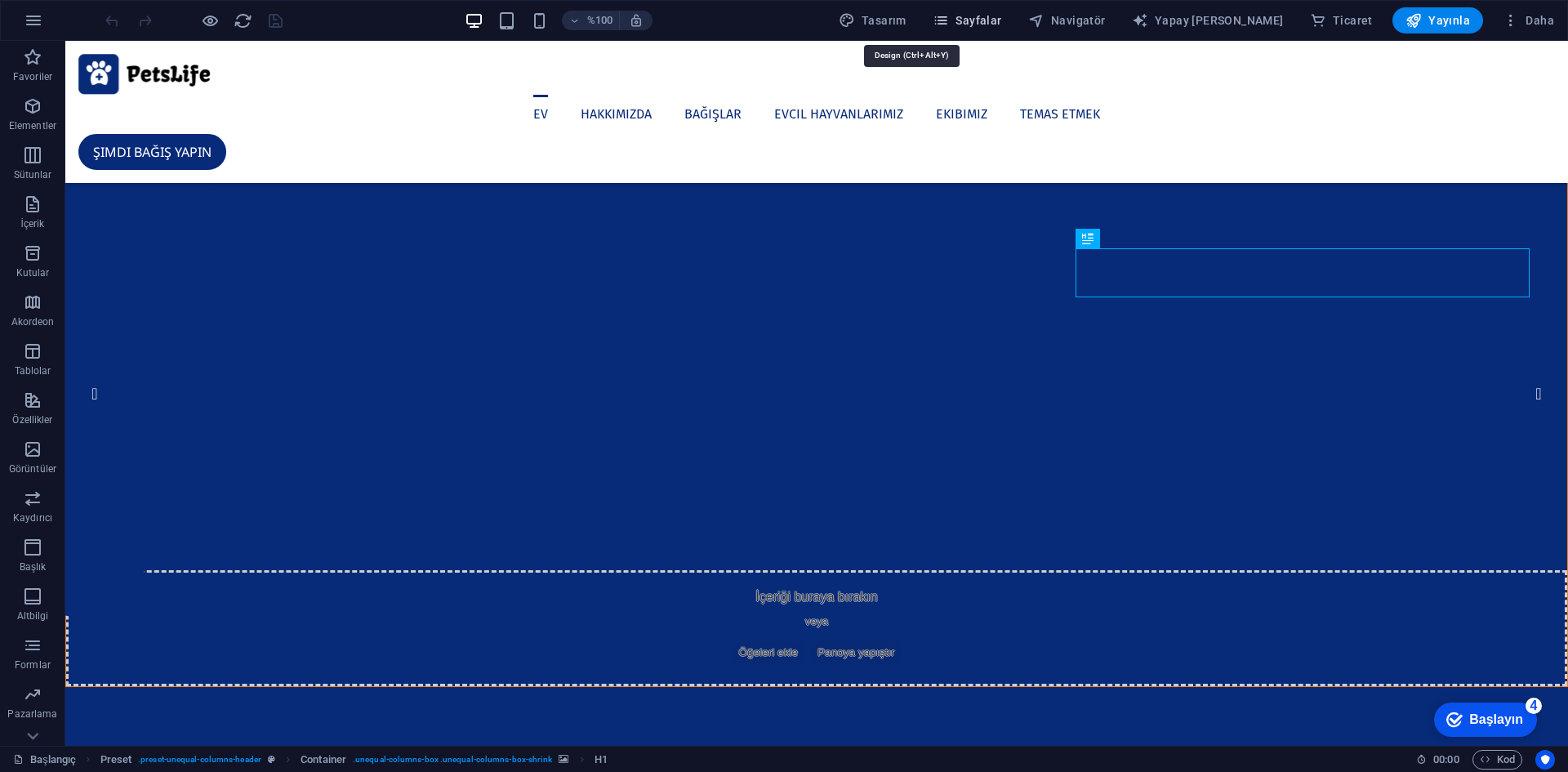
drag, startPoint x: 928, startPoint y: 17, endPoint x: 964, endPoint y: 24, distance: 36.7
select select "px"
select select "400"
select select "px"
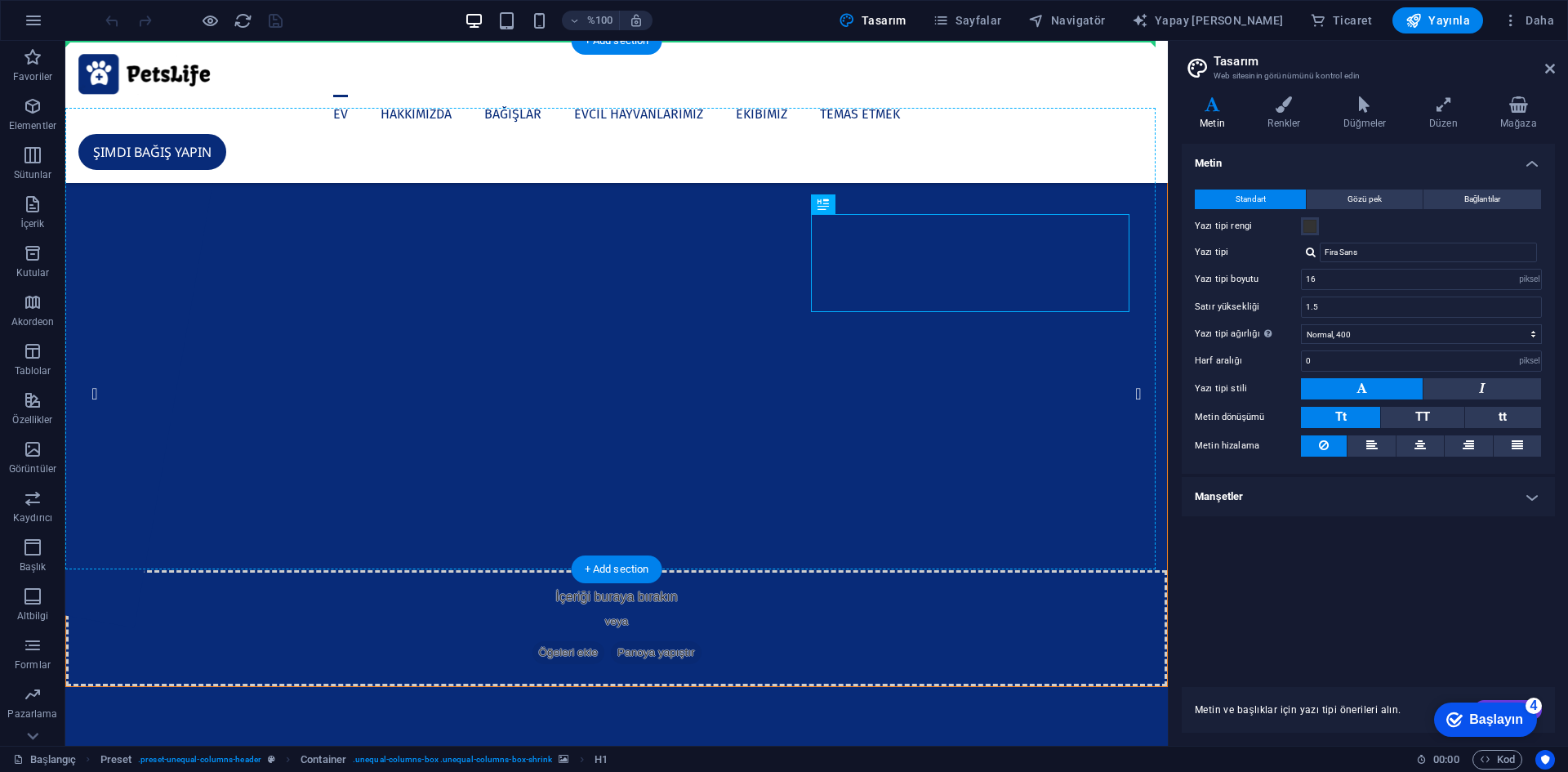
drag, startPoint x: 1074, startPoint y: 219, endPoint x: 1074, endPoint y: 205, distance: 14.0
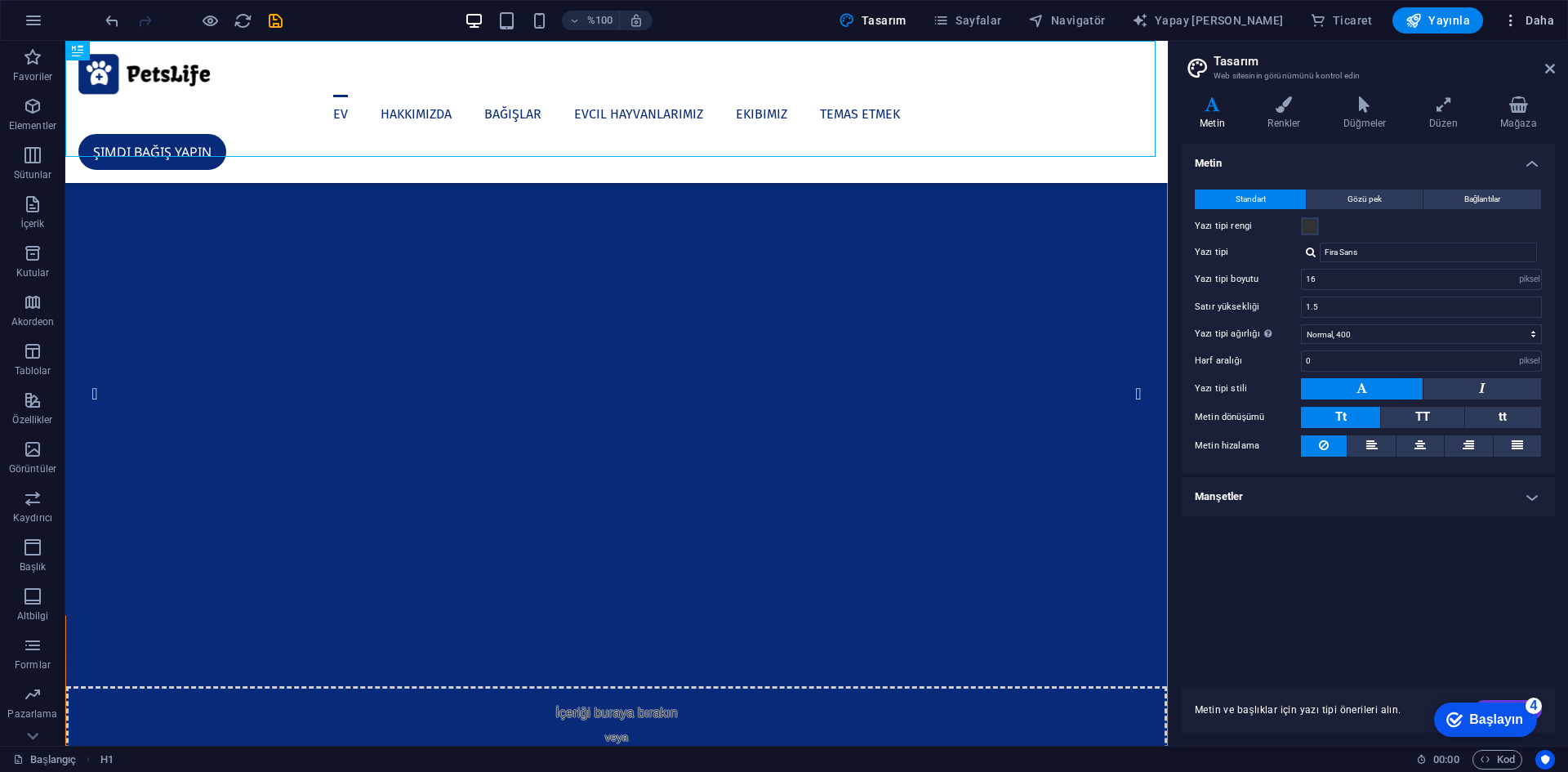
click at [1536, 21] on font "Daha" at bounding box center [1539, 20] width 29 height 13
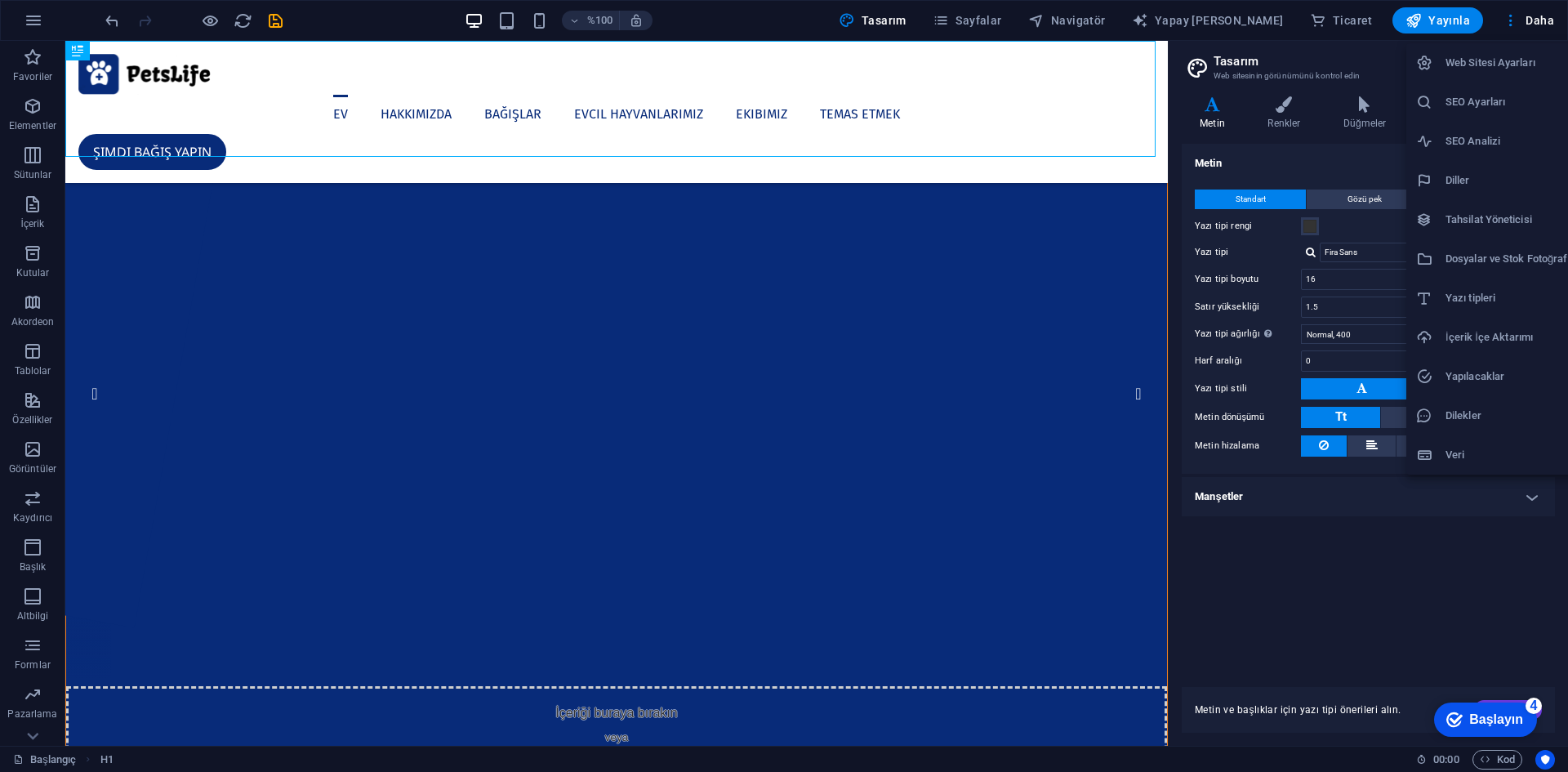
click at [1502, 63] on font "Web Sitesi Ayarları" at bounding box center [1490, 63] width 90 height 12
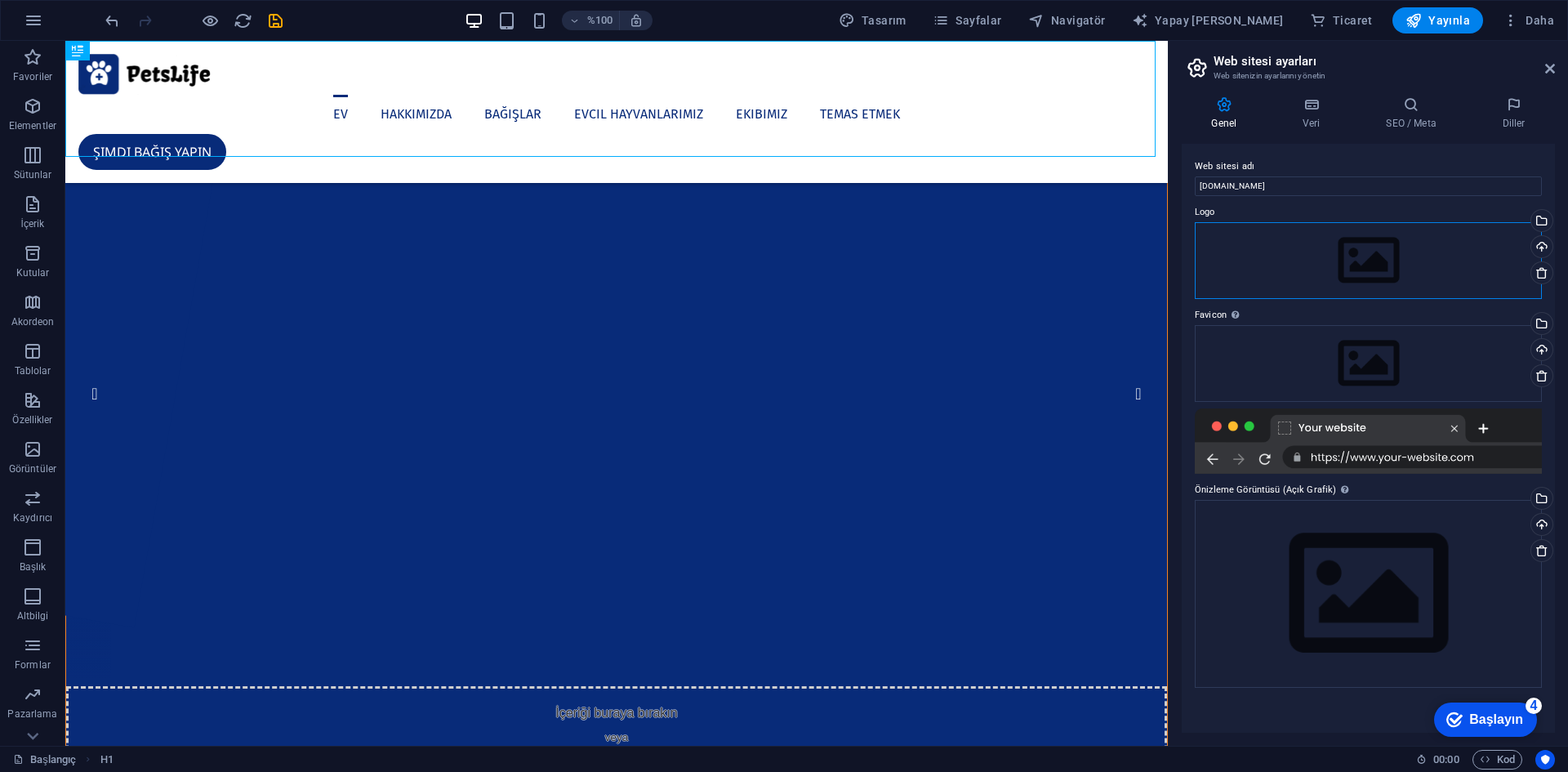
click at [1387, 260] on div "Dosyaları buraya sürükleyin, dosyaları seçmek için tıklayın veya Dosyalar'dan v…" at bounding box center [1369, 260] width 347 height 76
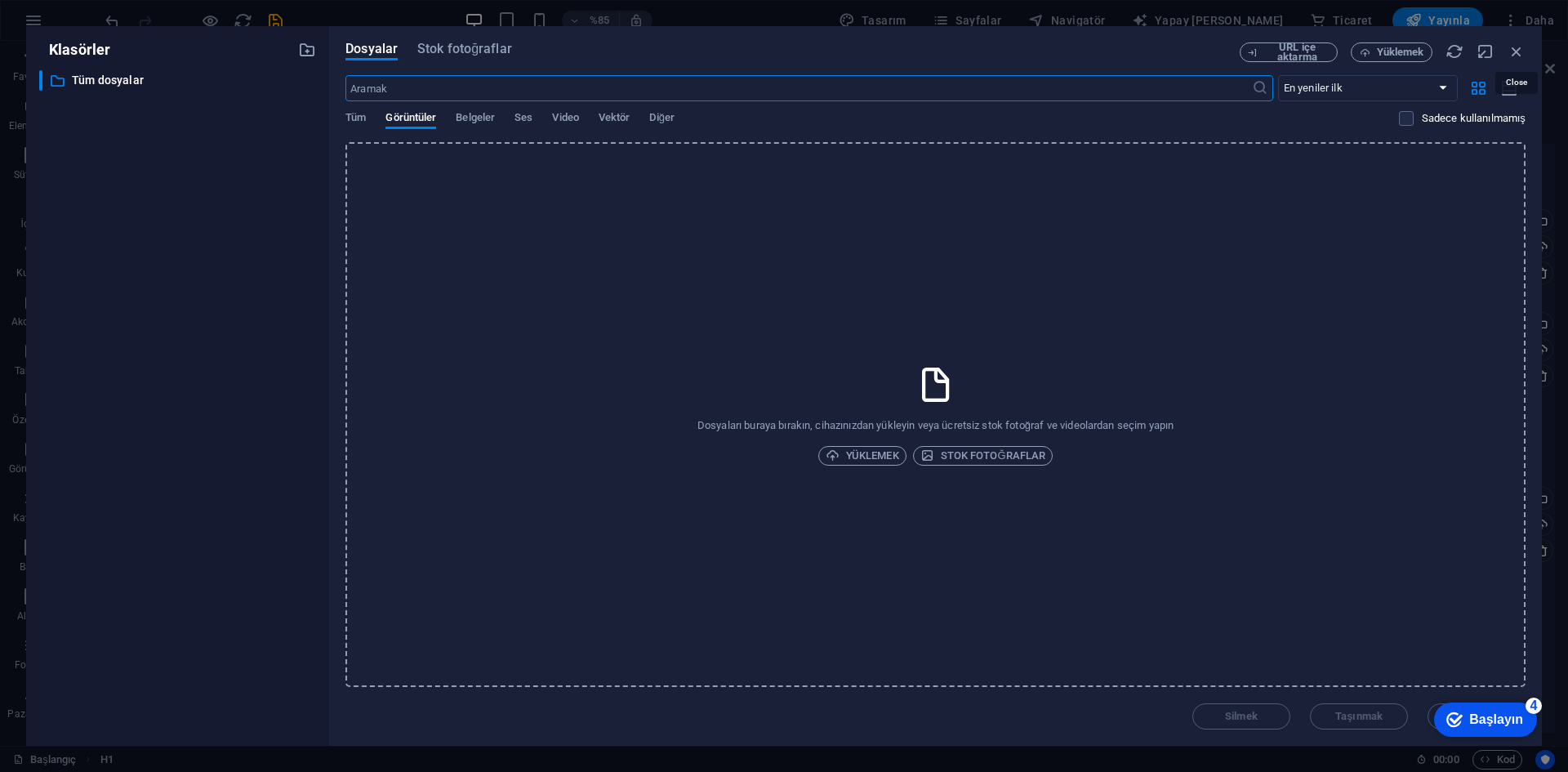
click at [1518, 47] on icon "button" at bounding box center [1516, 52] width 18 height 18
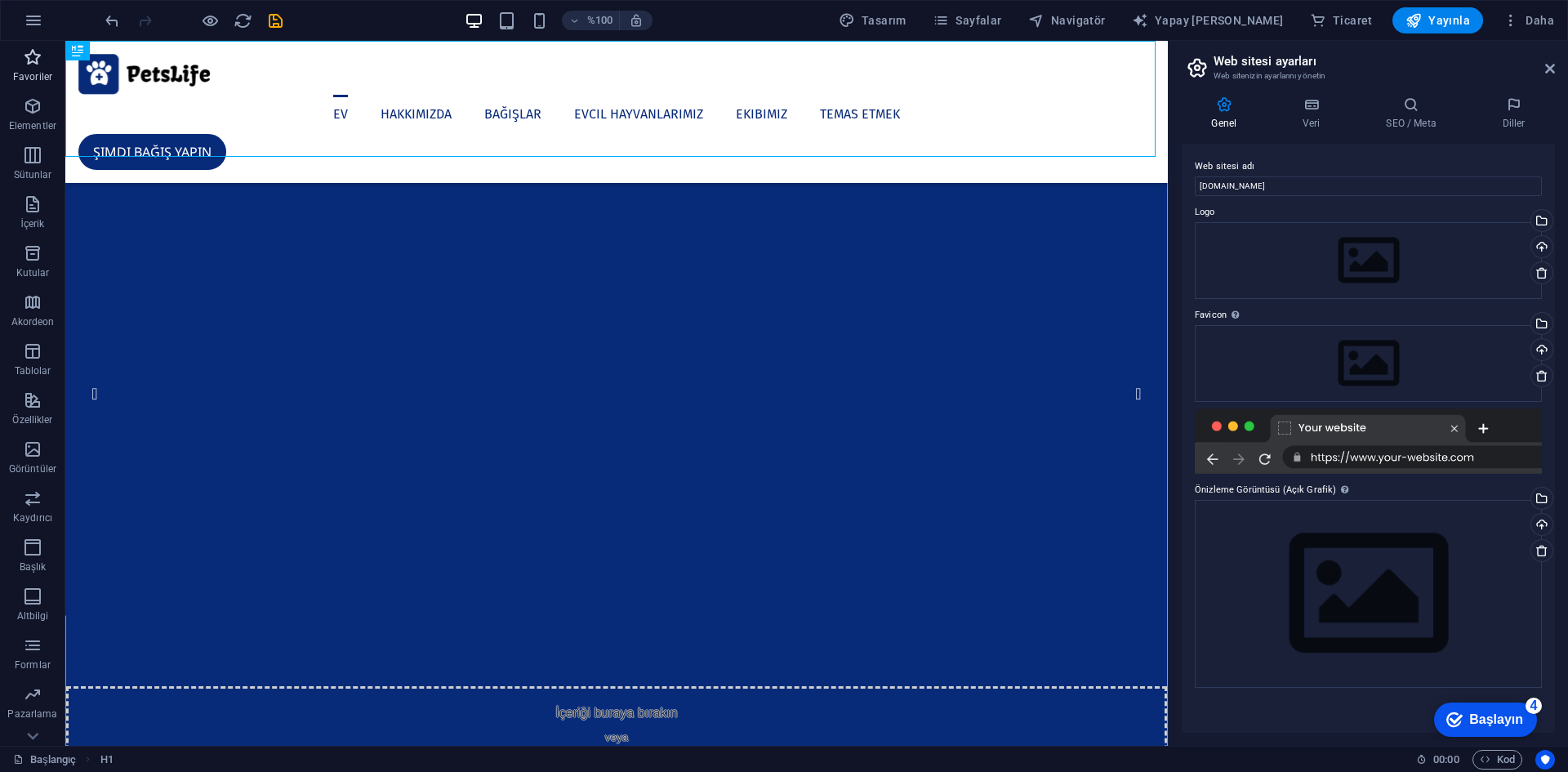
click at [36, 62] on icon "button" at bounding box center [33, 58] width 20 height 20
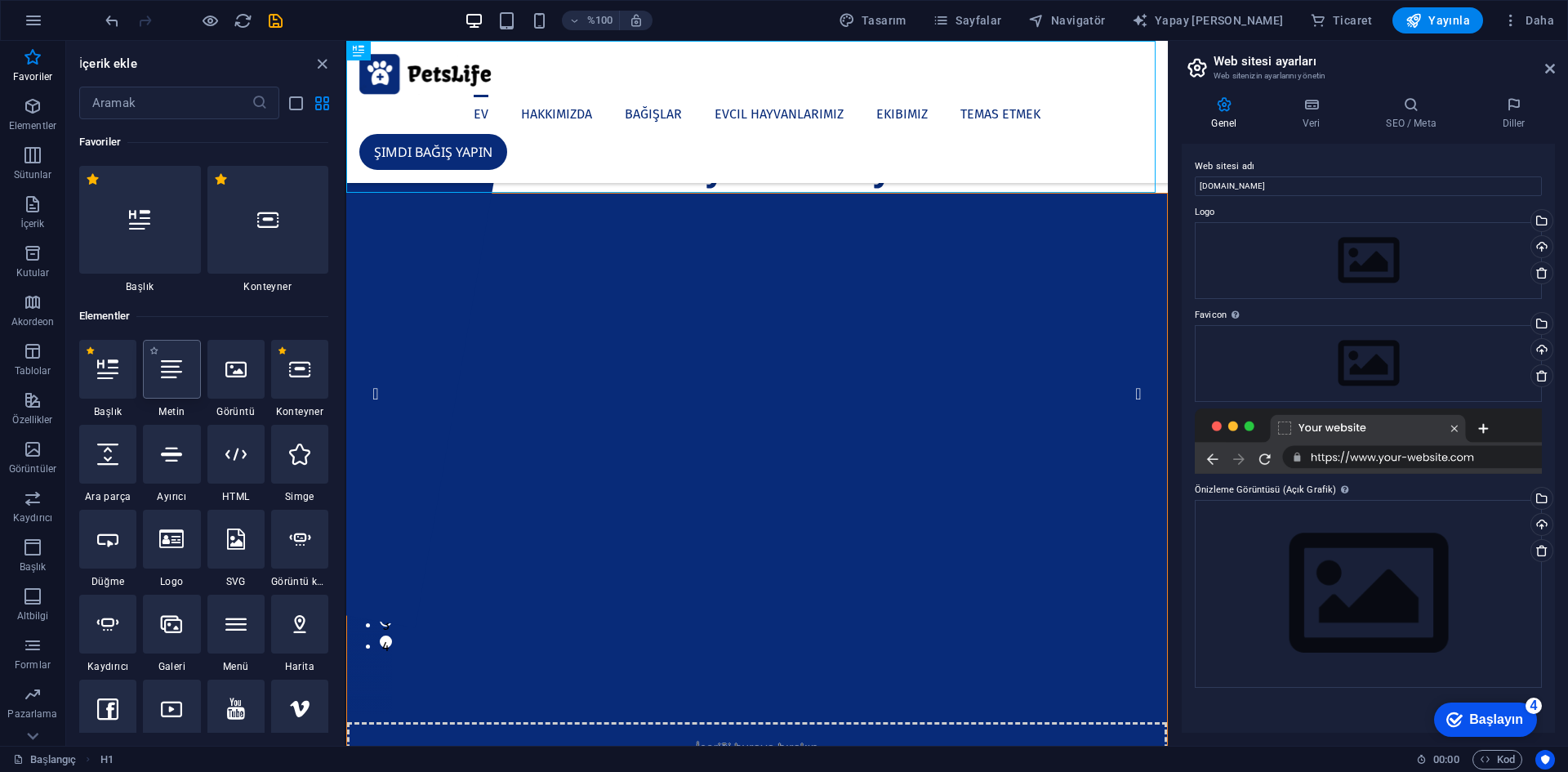
click at [173, 373] on icon at bounding box center [171, 368] width 21 height 21
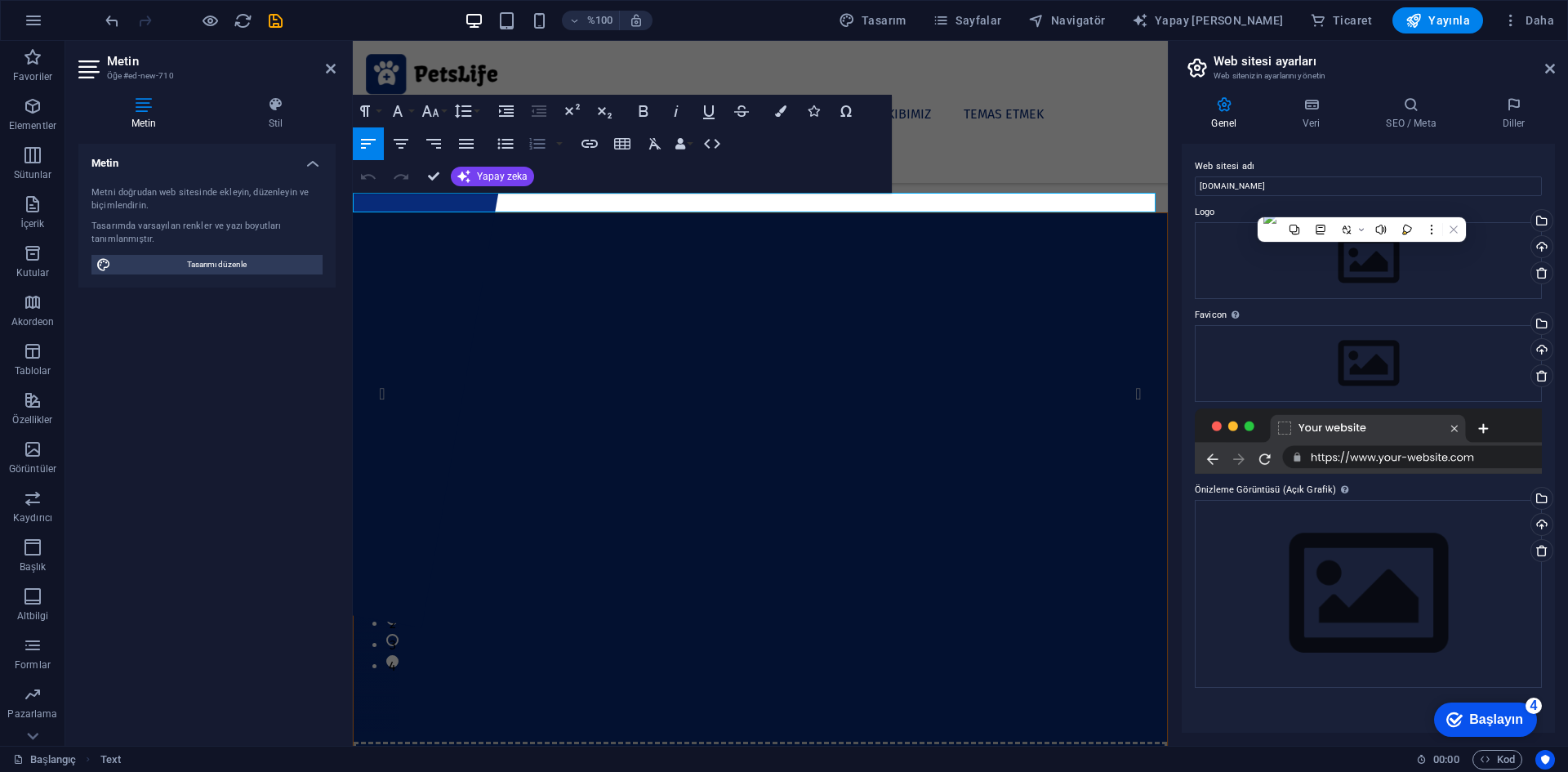
click at [542, 141] on icon "button" at bounding box center [538, 144] width 16 height 12
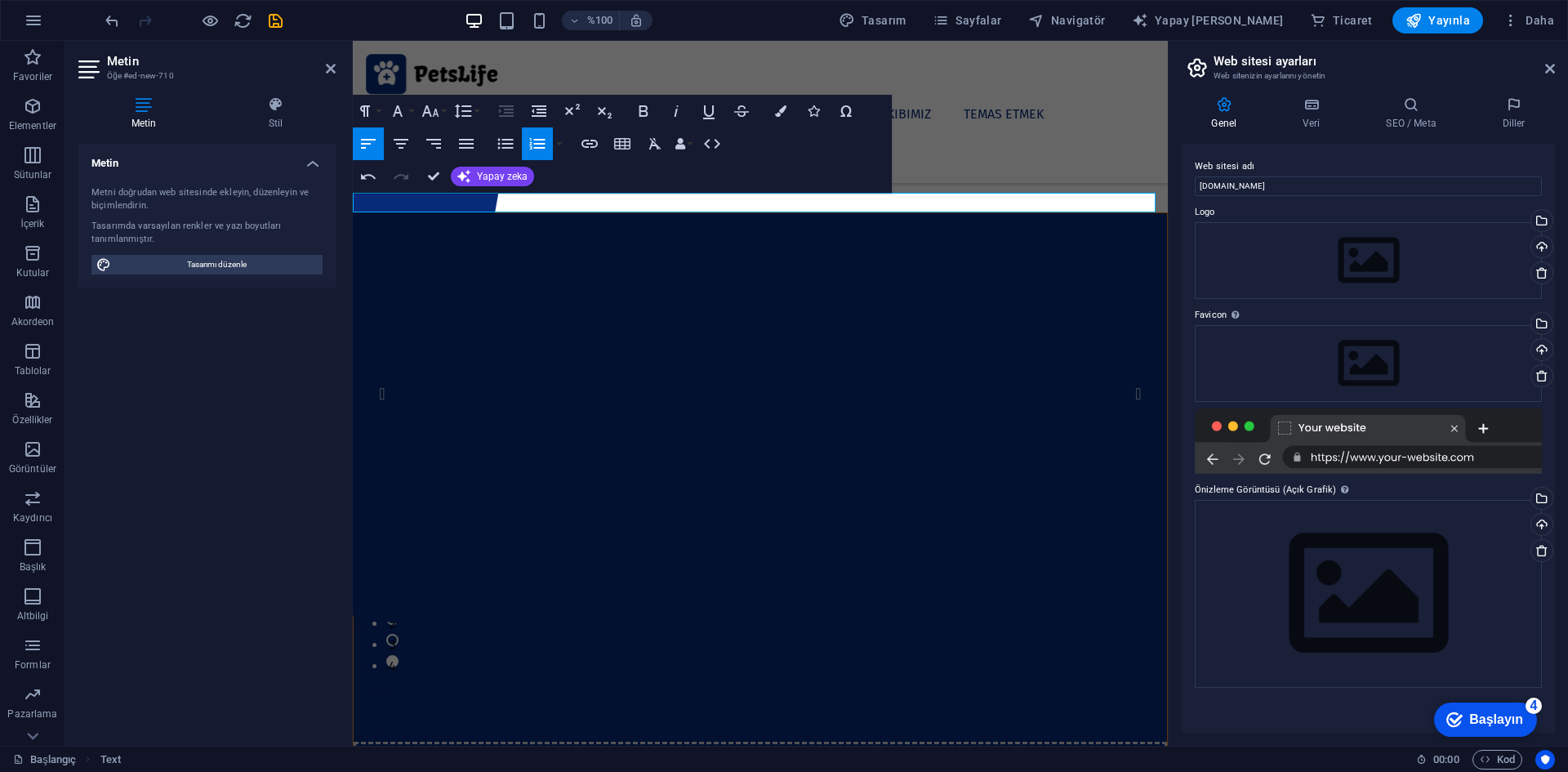
click at [276, 395] on div "Metin Metni doğrudan web sitesinde ekleyin, düzenleyin ve biçimlendirin. Tasarı…" at bounding box center [206, 438] width 257 height 588
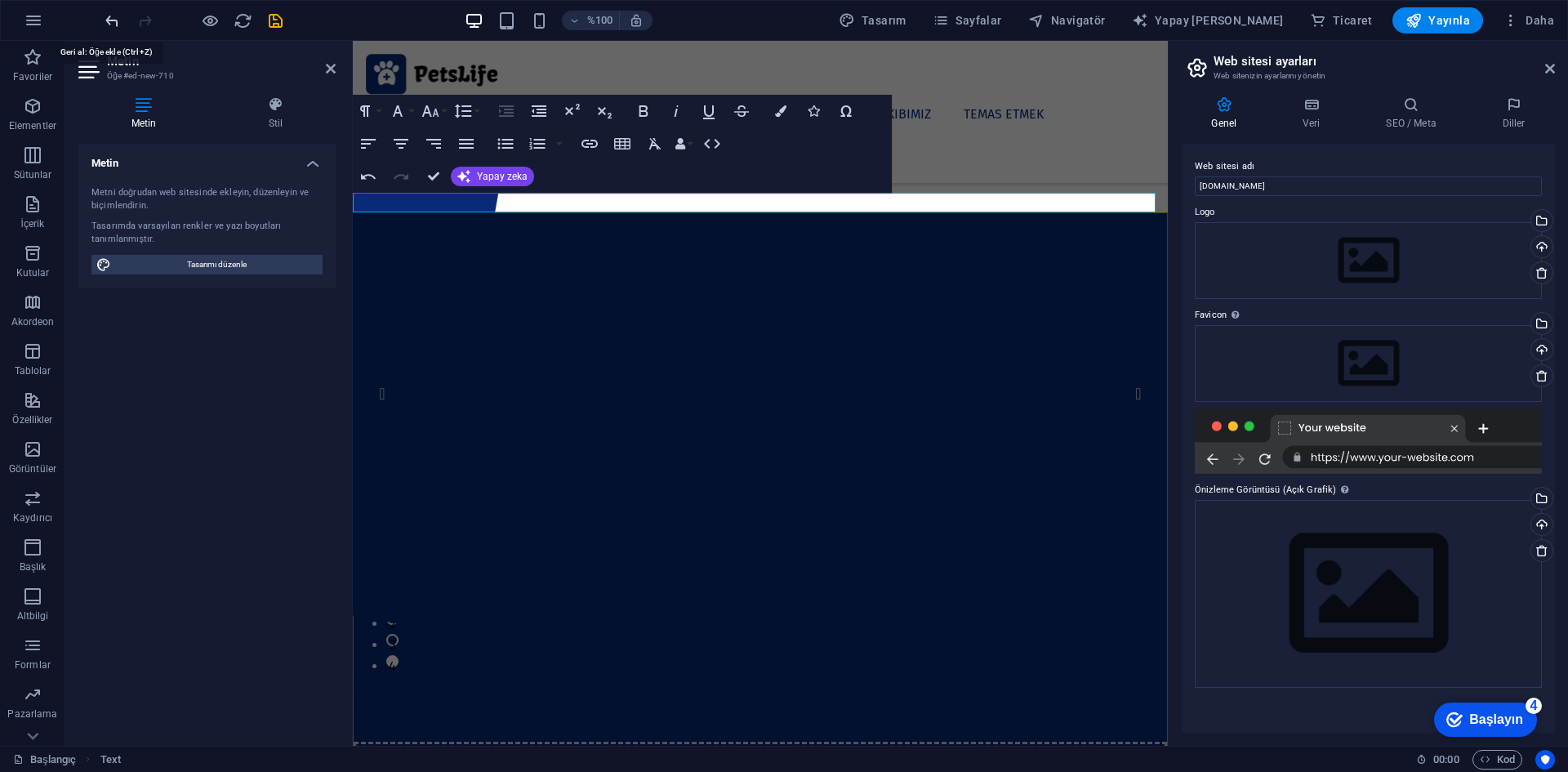
select select "English"
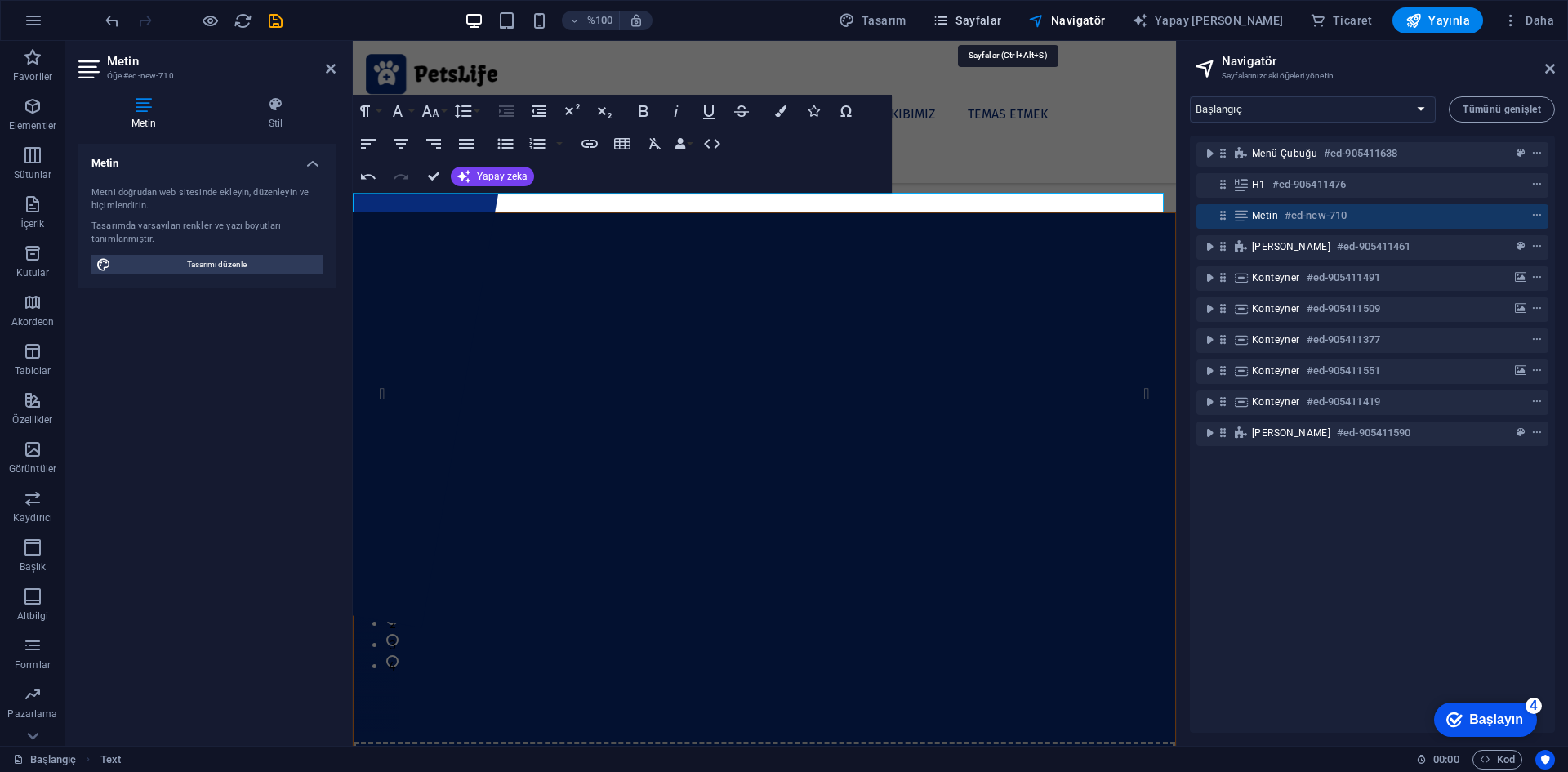
click at [0, 0] on font "Sayfalar" at bounding box center [0, 0] width 0 height 0
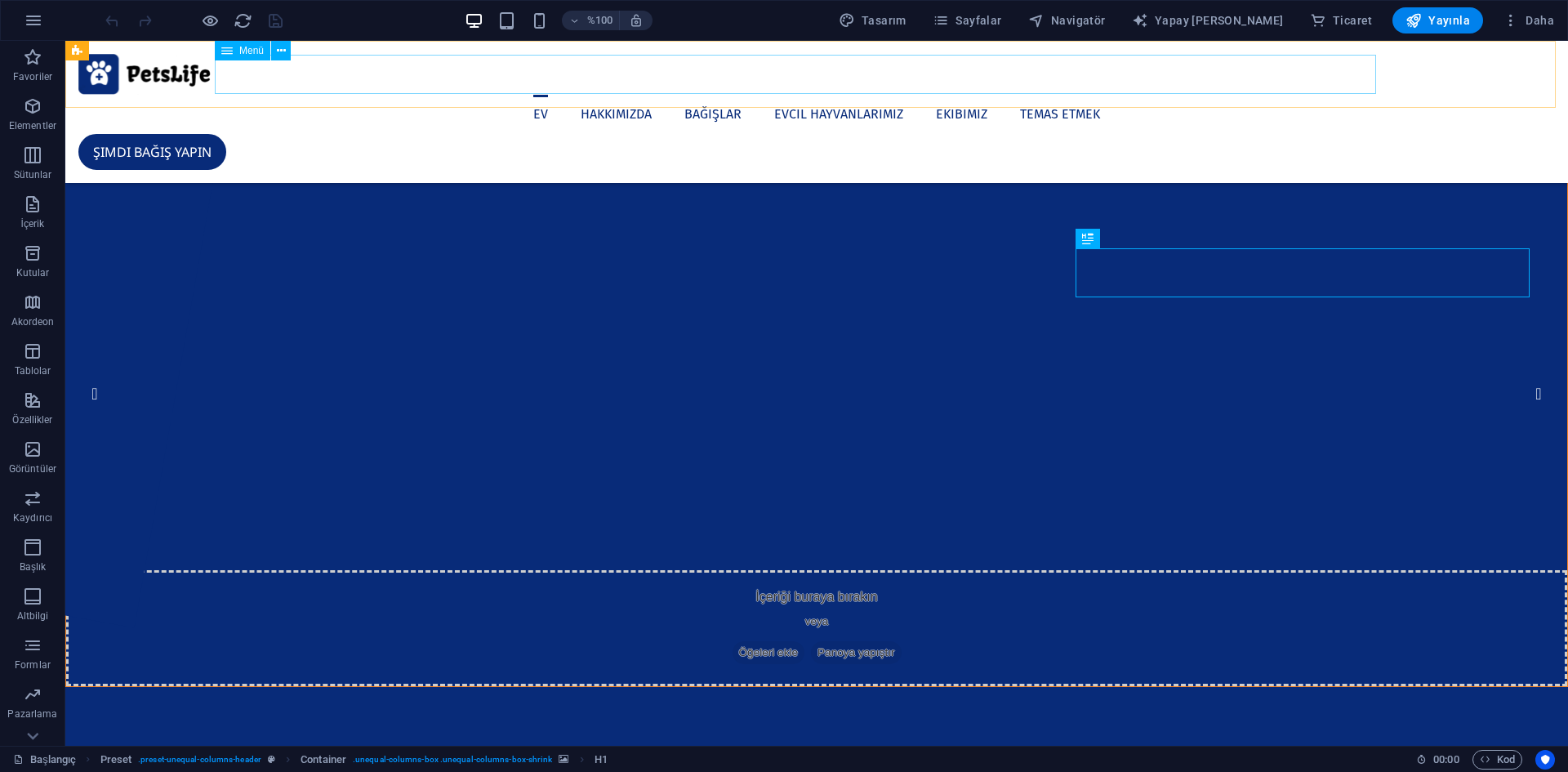
click at [599, 94] on nav "Ev Hakkımızda Bağışlar Evcil Hayvanlarımız Ekibimiz Temas etmek" at bounding box center [817, 113] width 1477 height 39
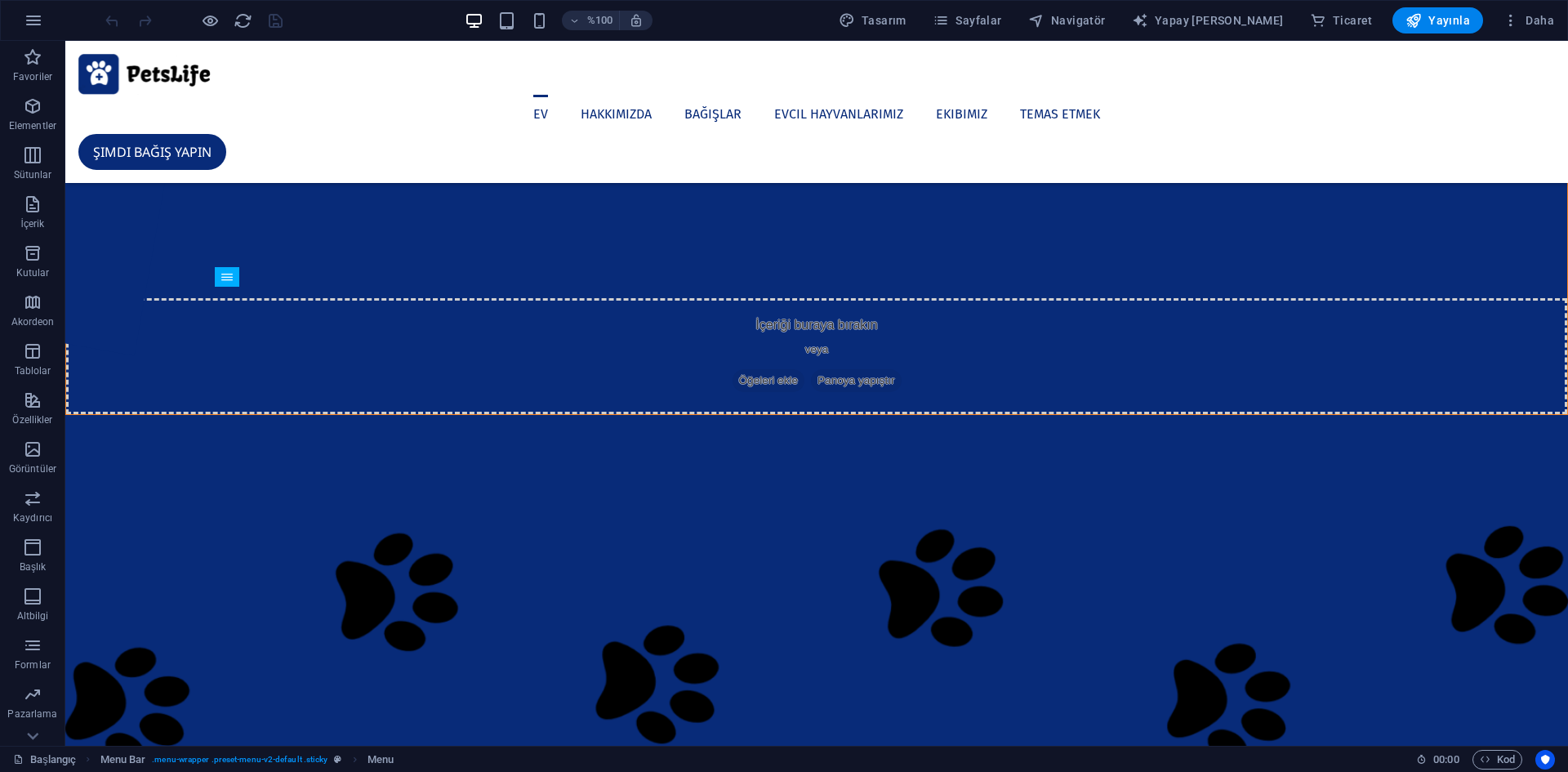
scroll to position [245, 0]
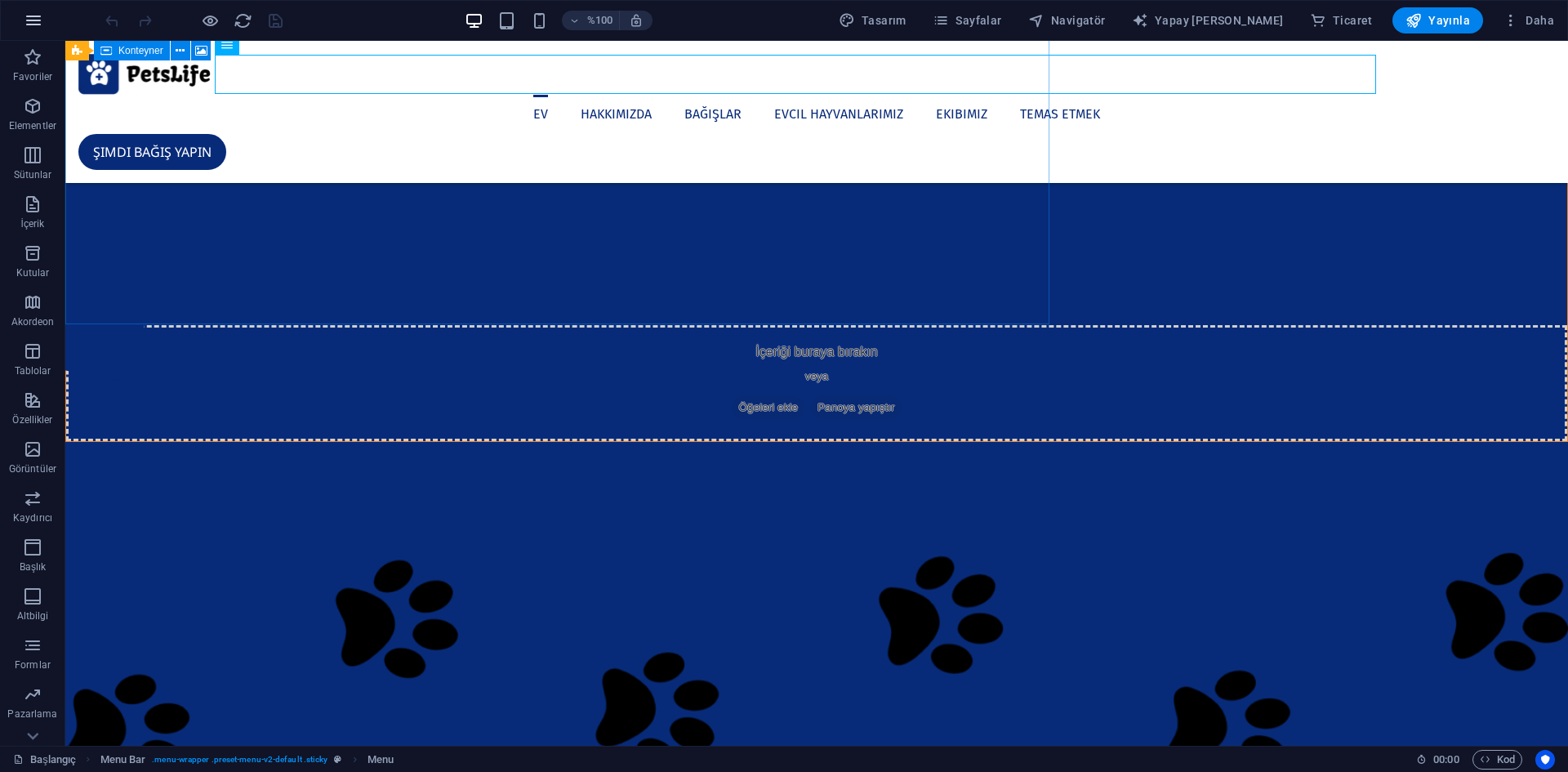
click at [31, 21] on icon "button" at bounding box center [34, 21] width 20 height 20
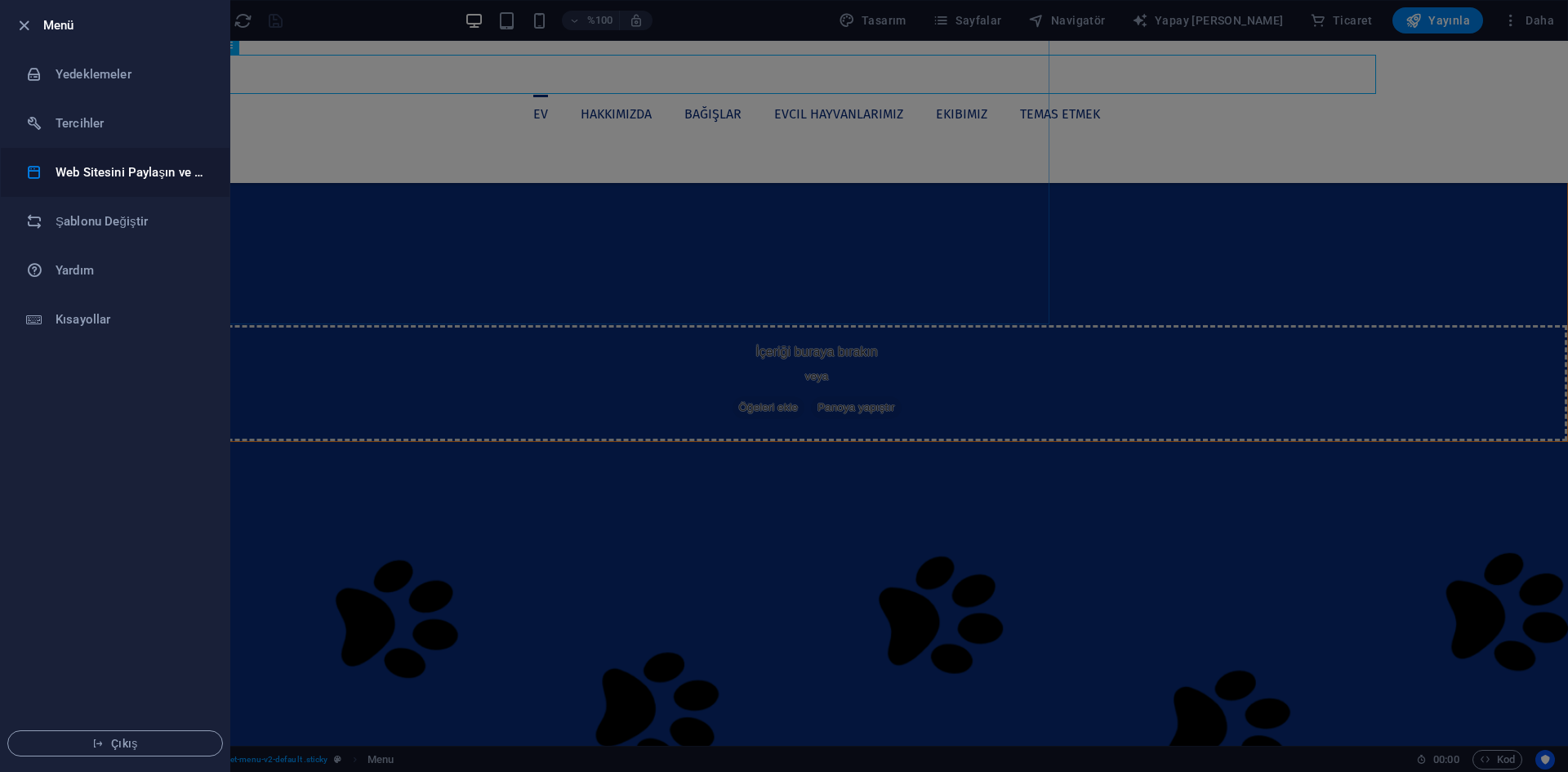
click at [117, 167] on font "Web Sitesini Paylaşın ve Kopyalayın" at bounding box center [185, 172] width 258 height 15
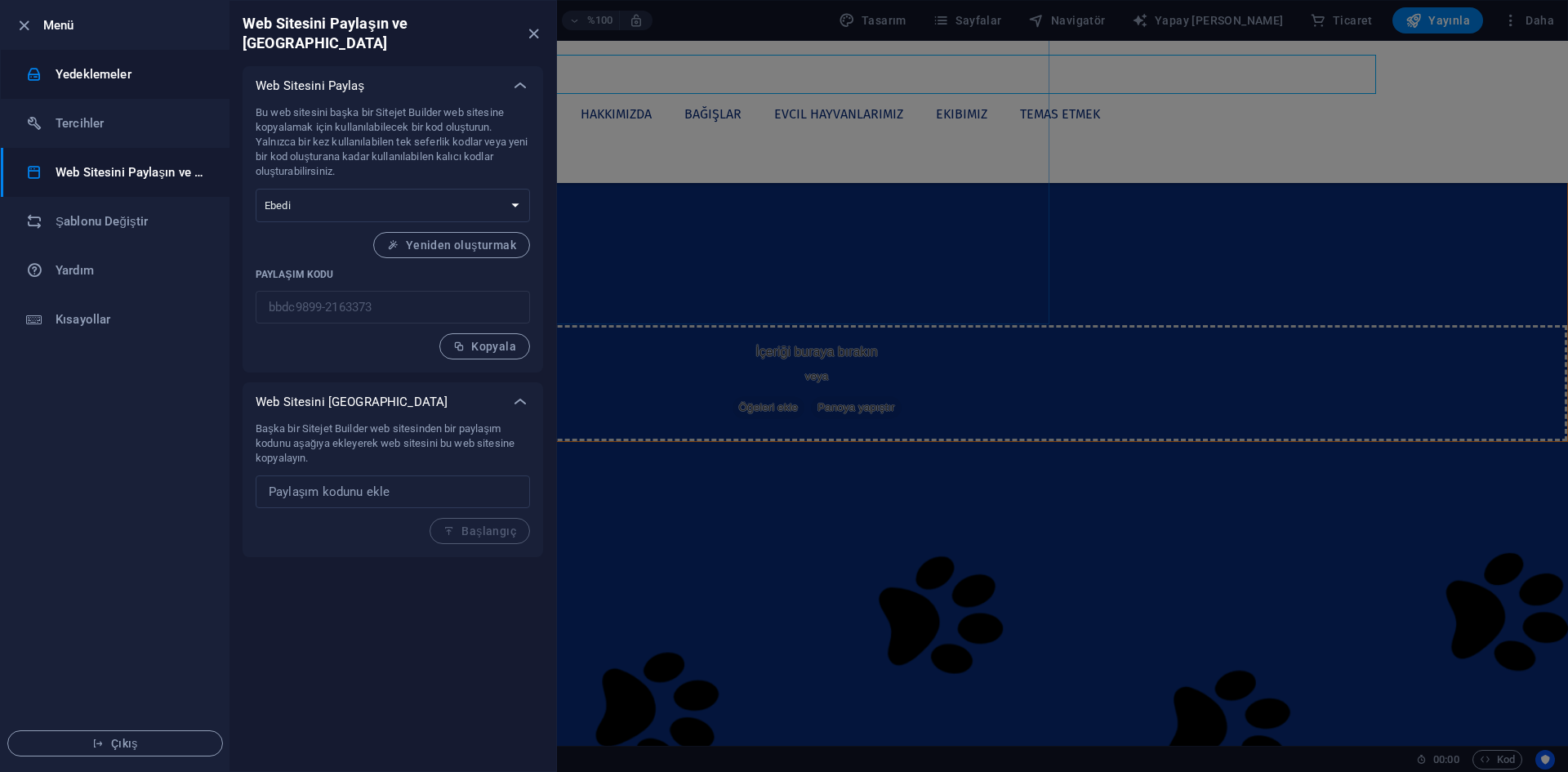
click at [98, 78] on font "Yedeklemeler" at bounding box center [93, 73] width 76 height 15
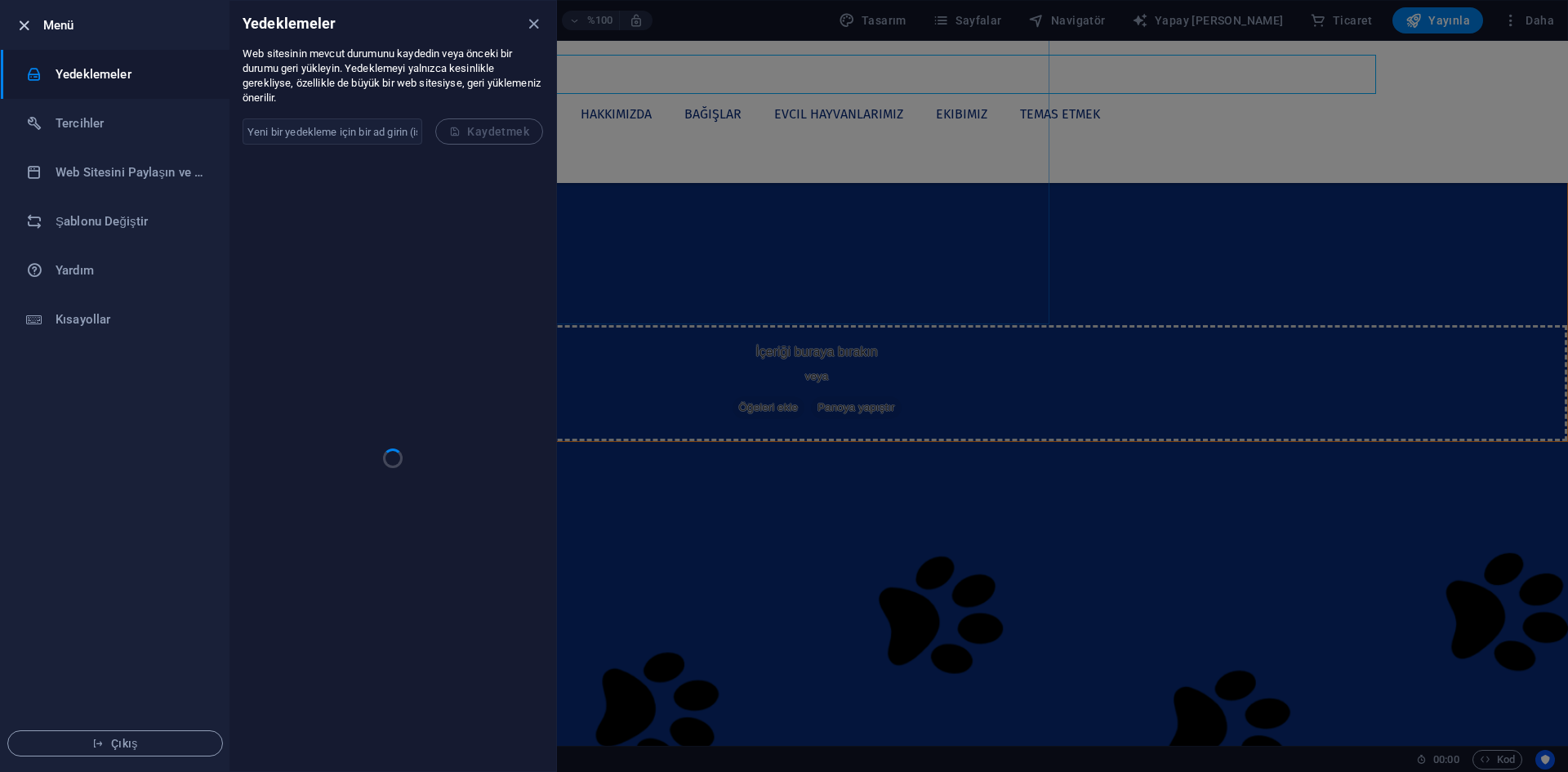
click at [22, 21] on icon "button" at bounding box center [24, 25] width 19 height 19
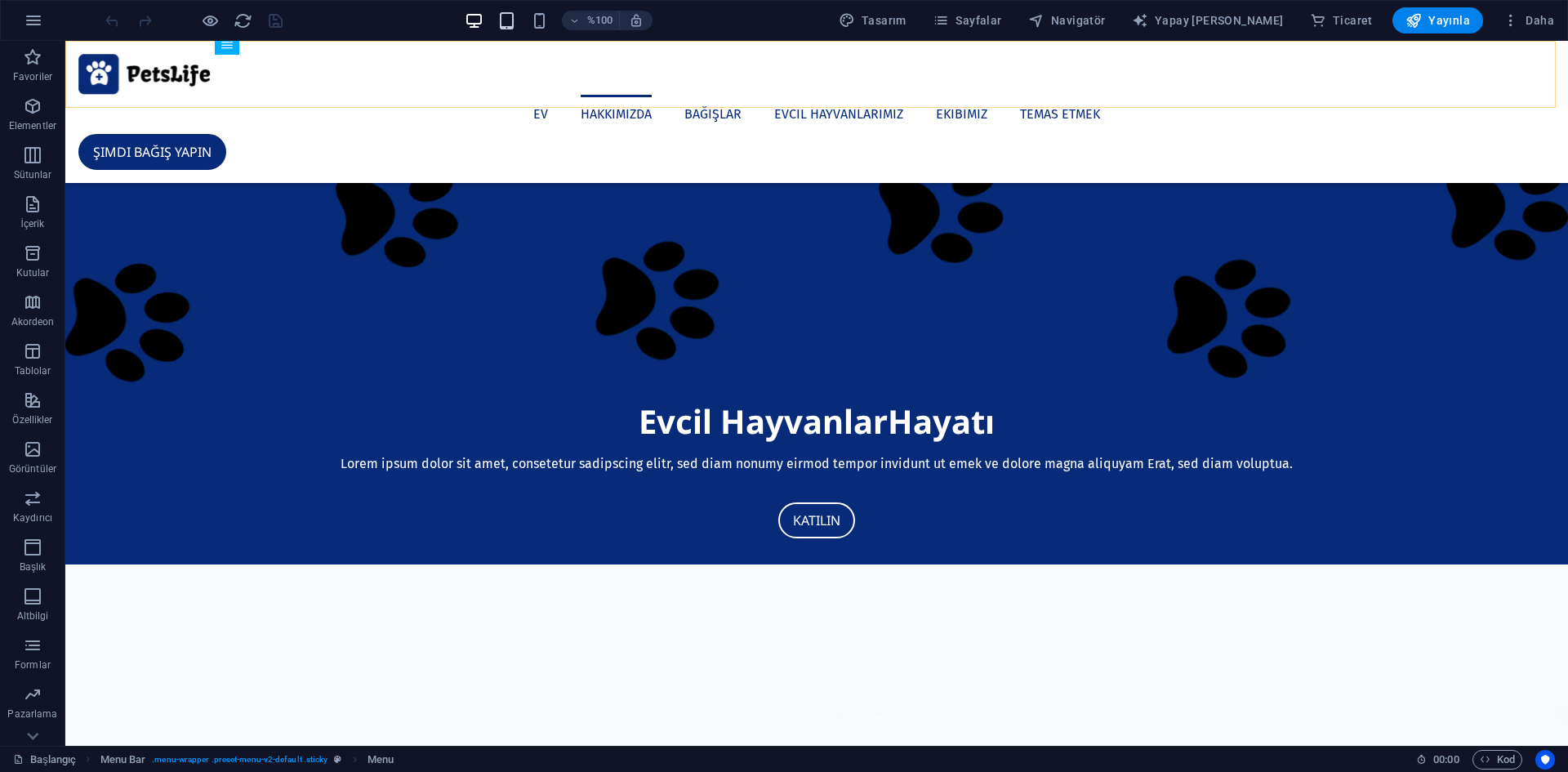
scroll to position [735, 0]
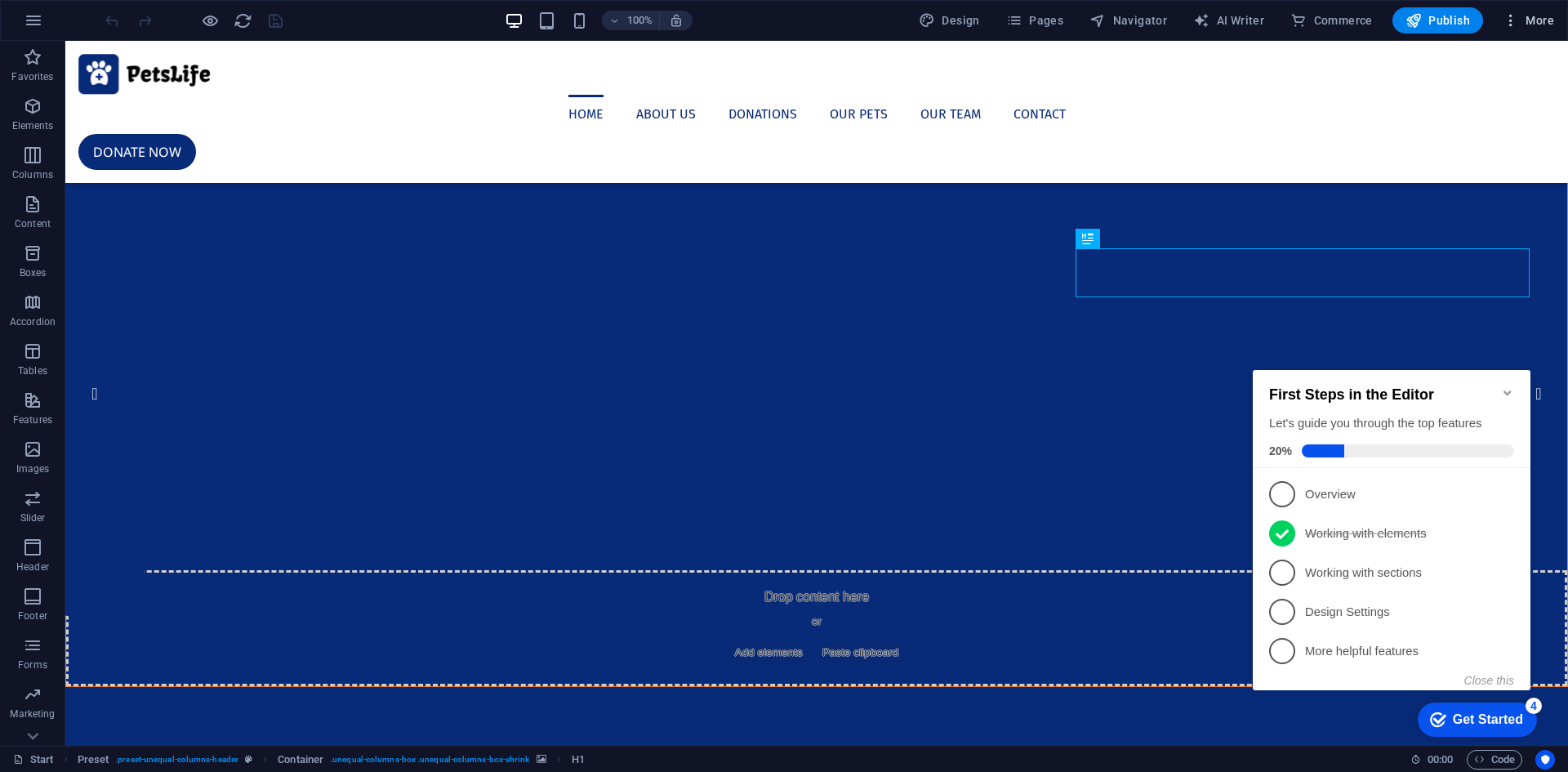
click at [1542, 19] on span "More" at bounding box center [1528, 20] width 52 height 16
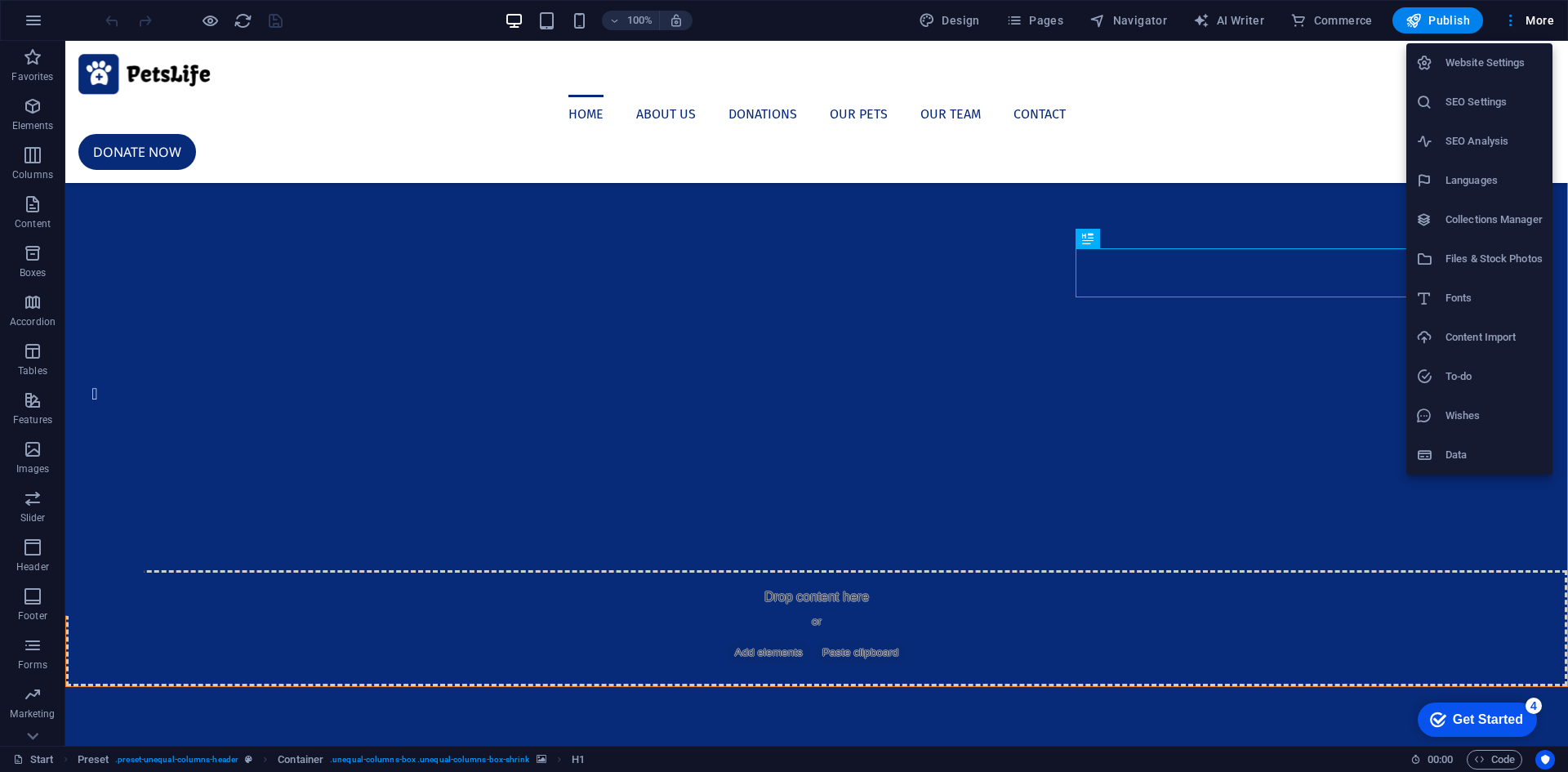
click at [1503, 62] on h6 "Website Settings" at bounding box center [1494, 63] width 97 height 20
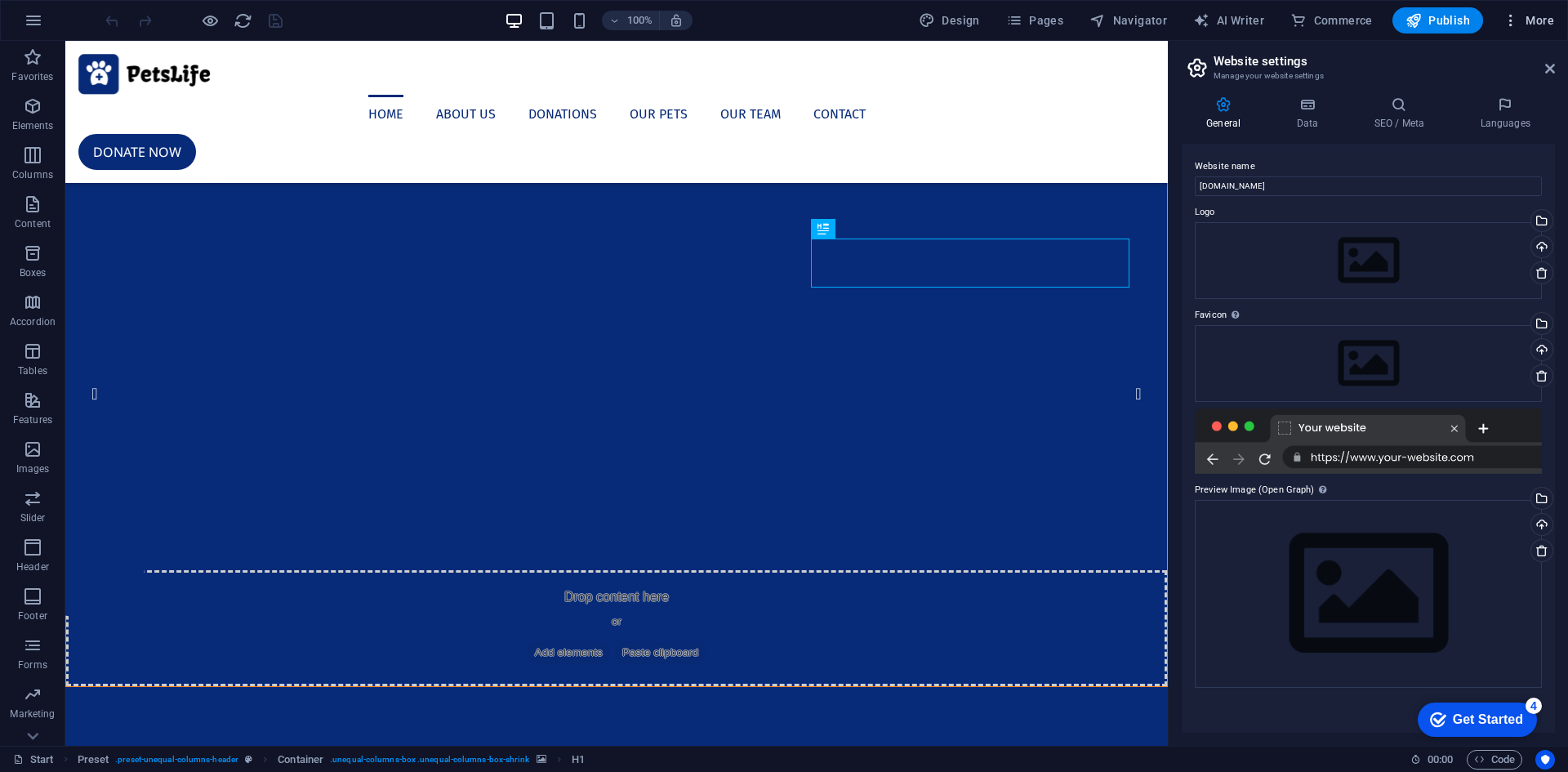
click at [1533, 16] on span "More" at bounding box center [1528, 20] width 52 height 16
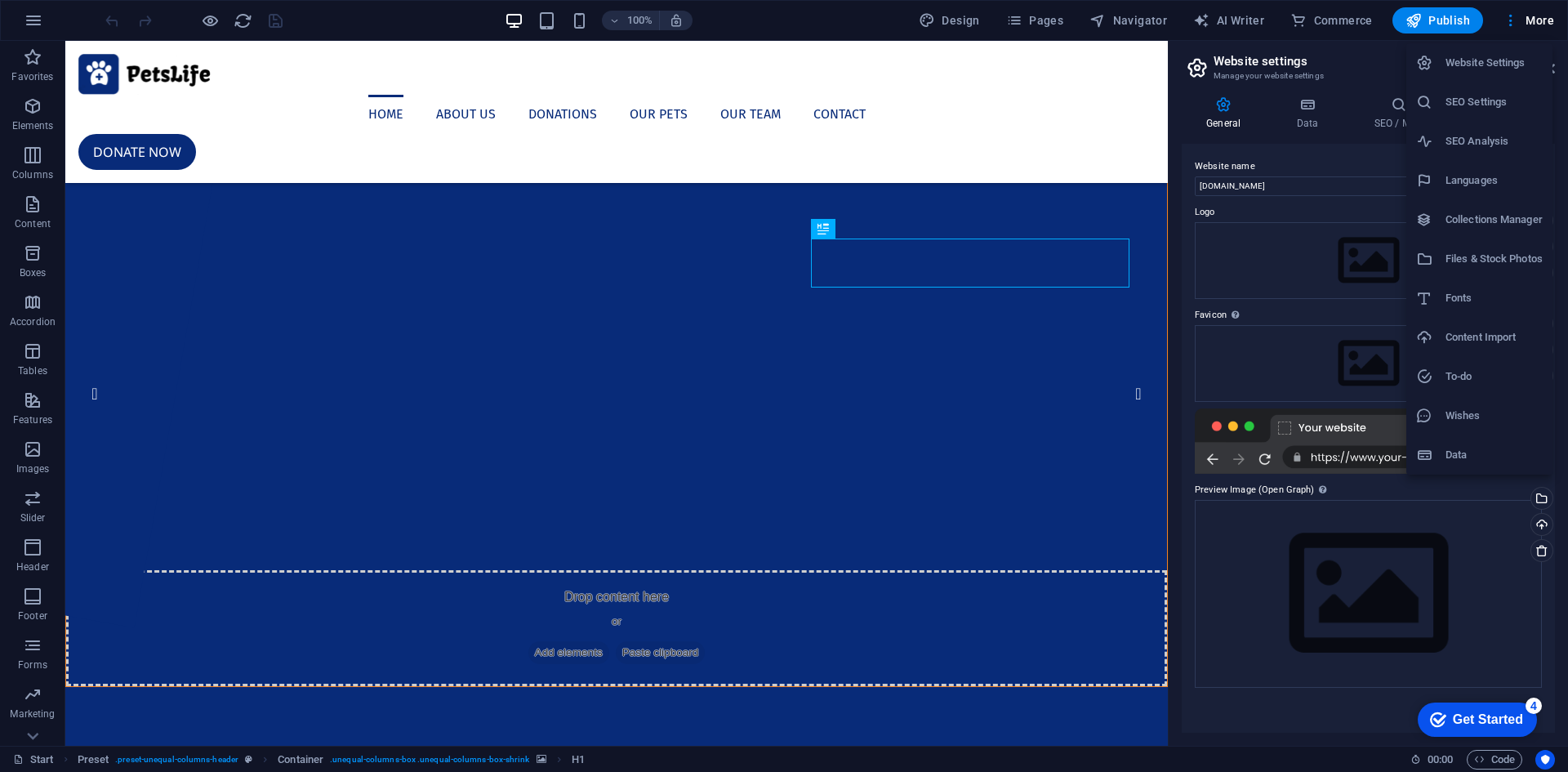
click at [399, 638] on div at bounding box center [784, 386] width 1568 height 772
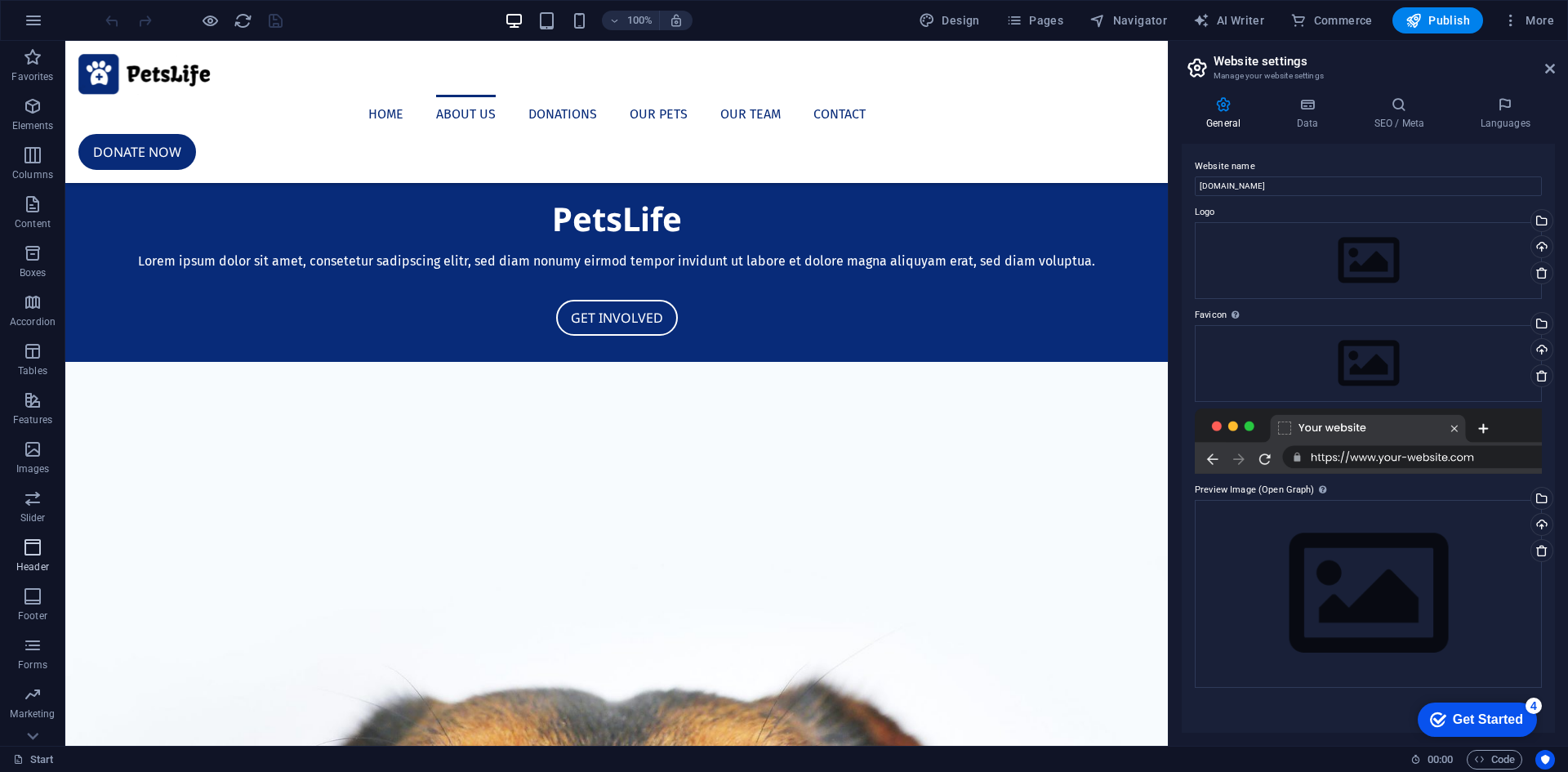
scroll to position [79, 0]
click at [35, 468] on icon "button" at bounding box center [33, 468] width 20 height 20
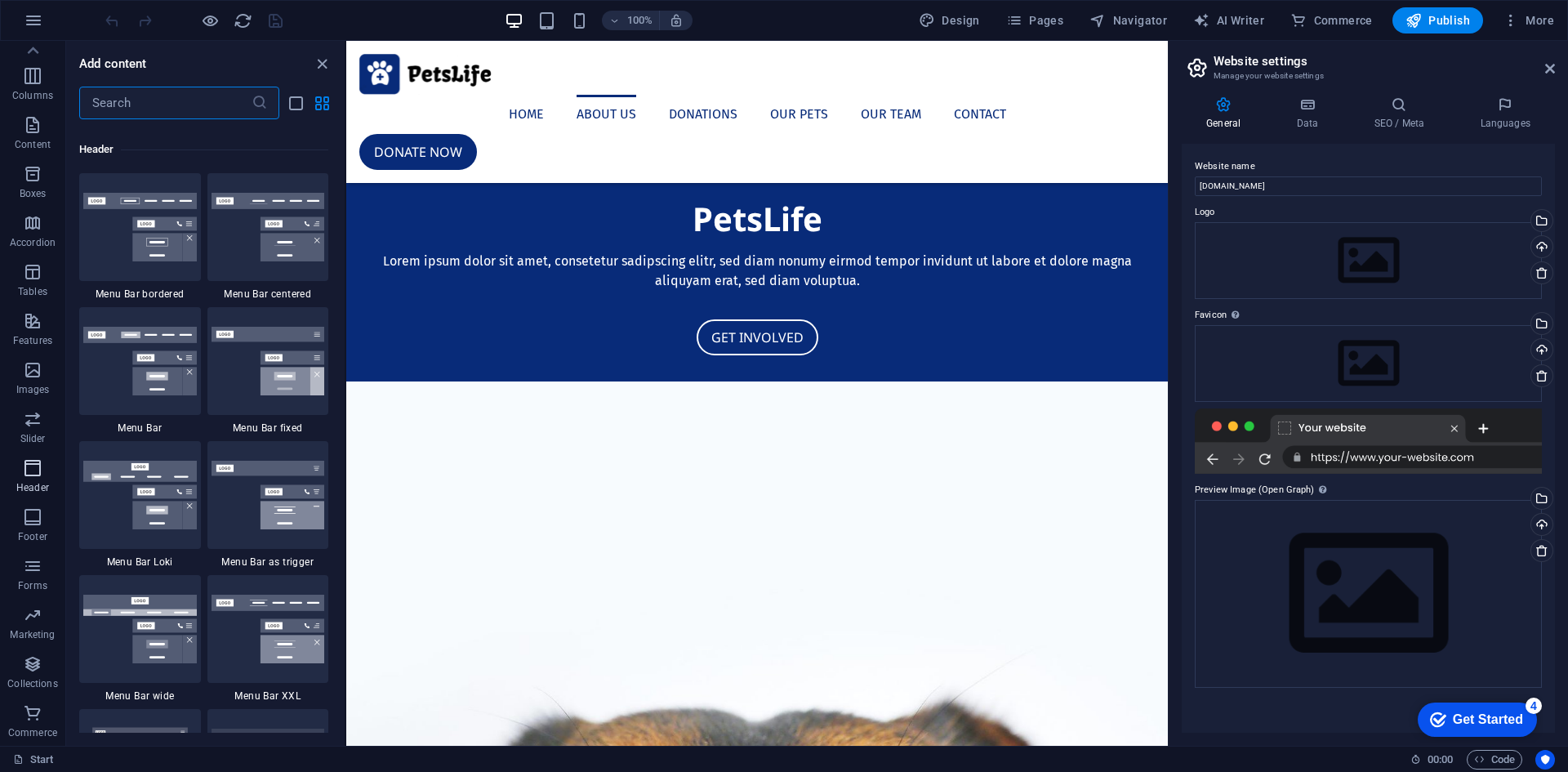
scroll to position [9832, 0]
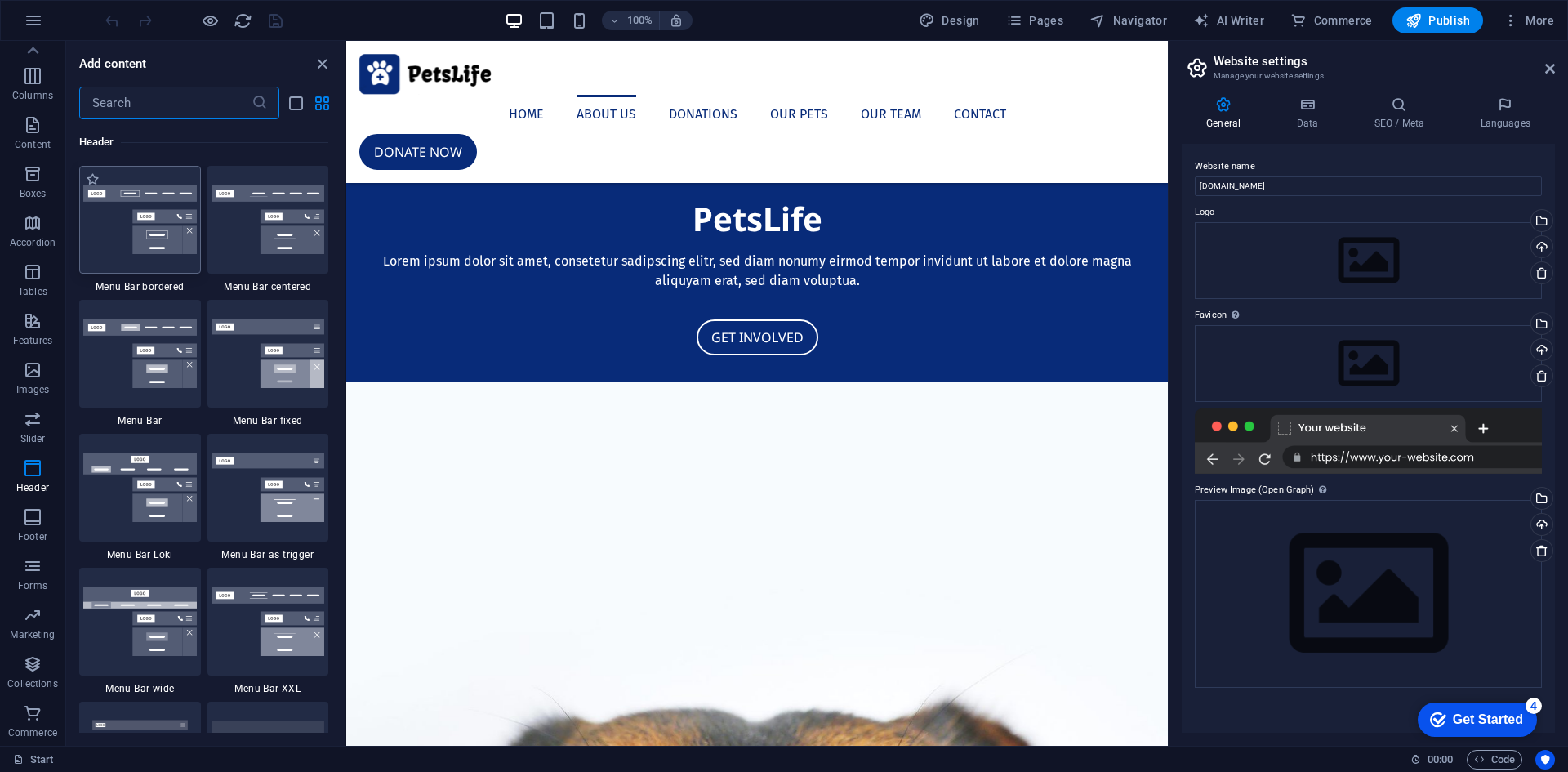
click at [110, 220] on img at bounding box center [140, 219] width 113 height 68
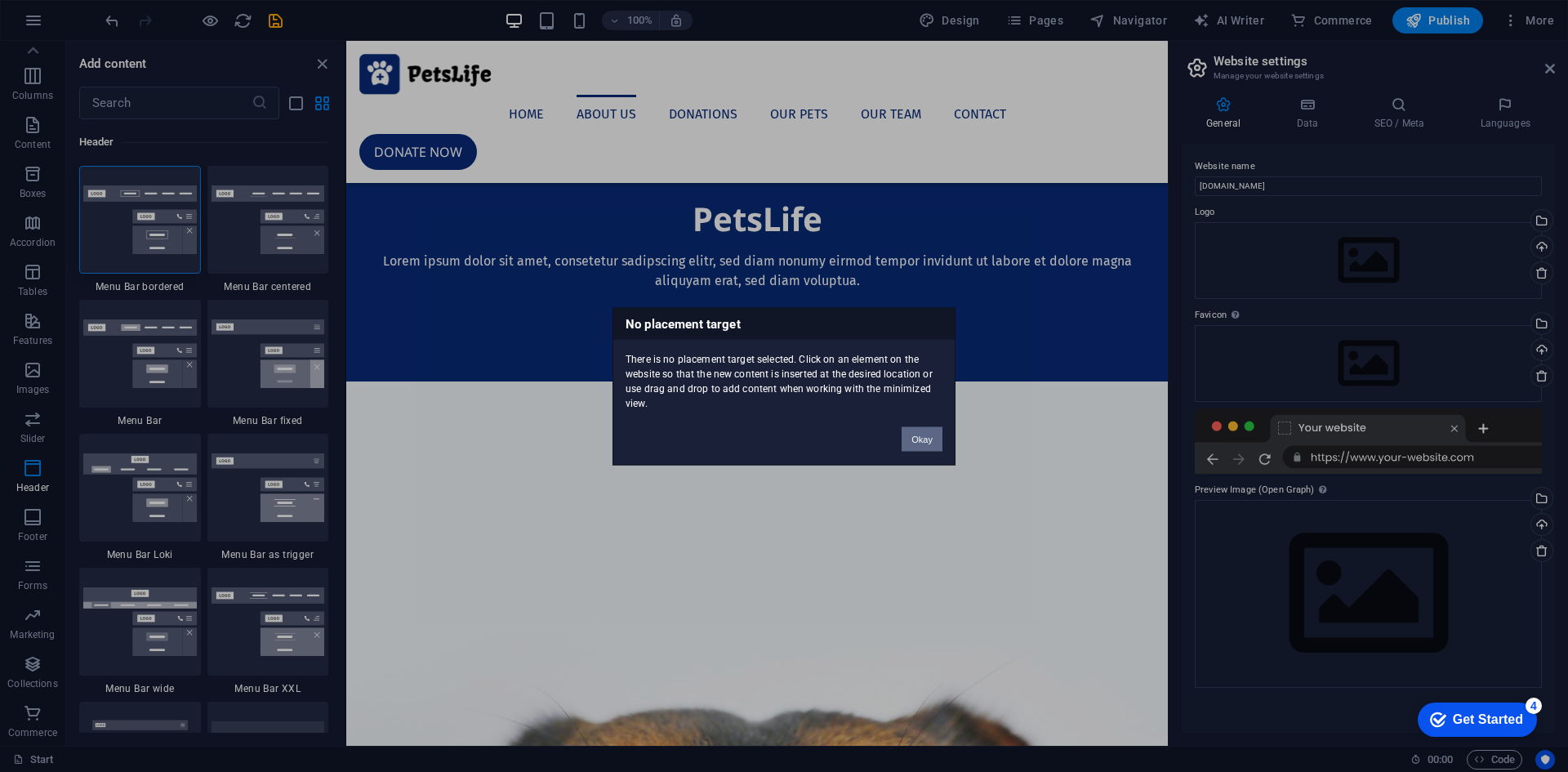
click at [924, 438] on button "Okay" at bounding box center [921, 439] width 41 height 25
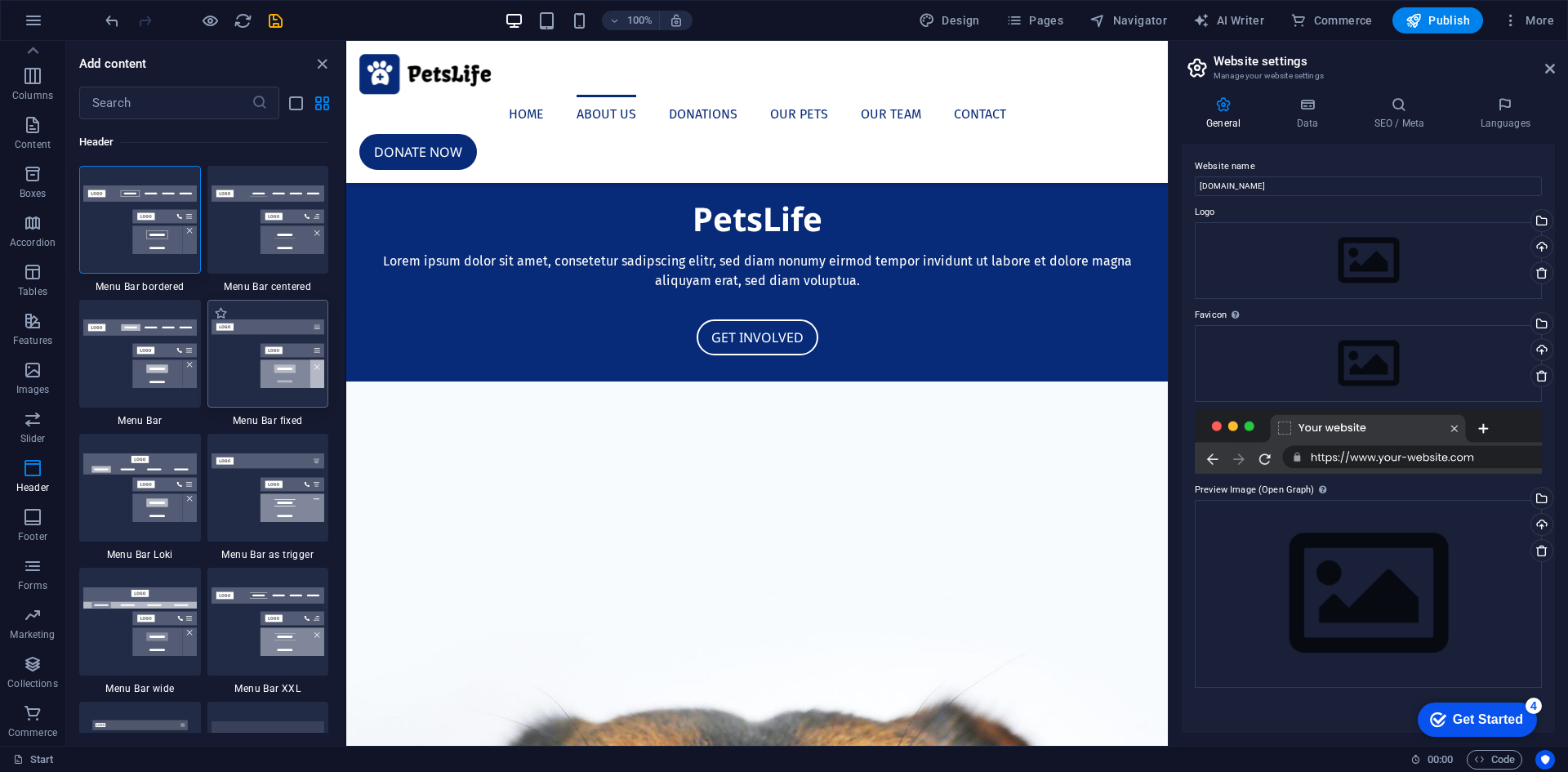
click at [246, 372] on img at bounding box center [268, 353] width 113 height 68
click at [221, 314] on label "1 Star" at bounding box center [221, 314] width 14 height 14
click at [214, 322] on input "1 Star" at bounding box center [213, 322] width 1 height 1
radio input "true"
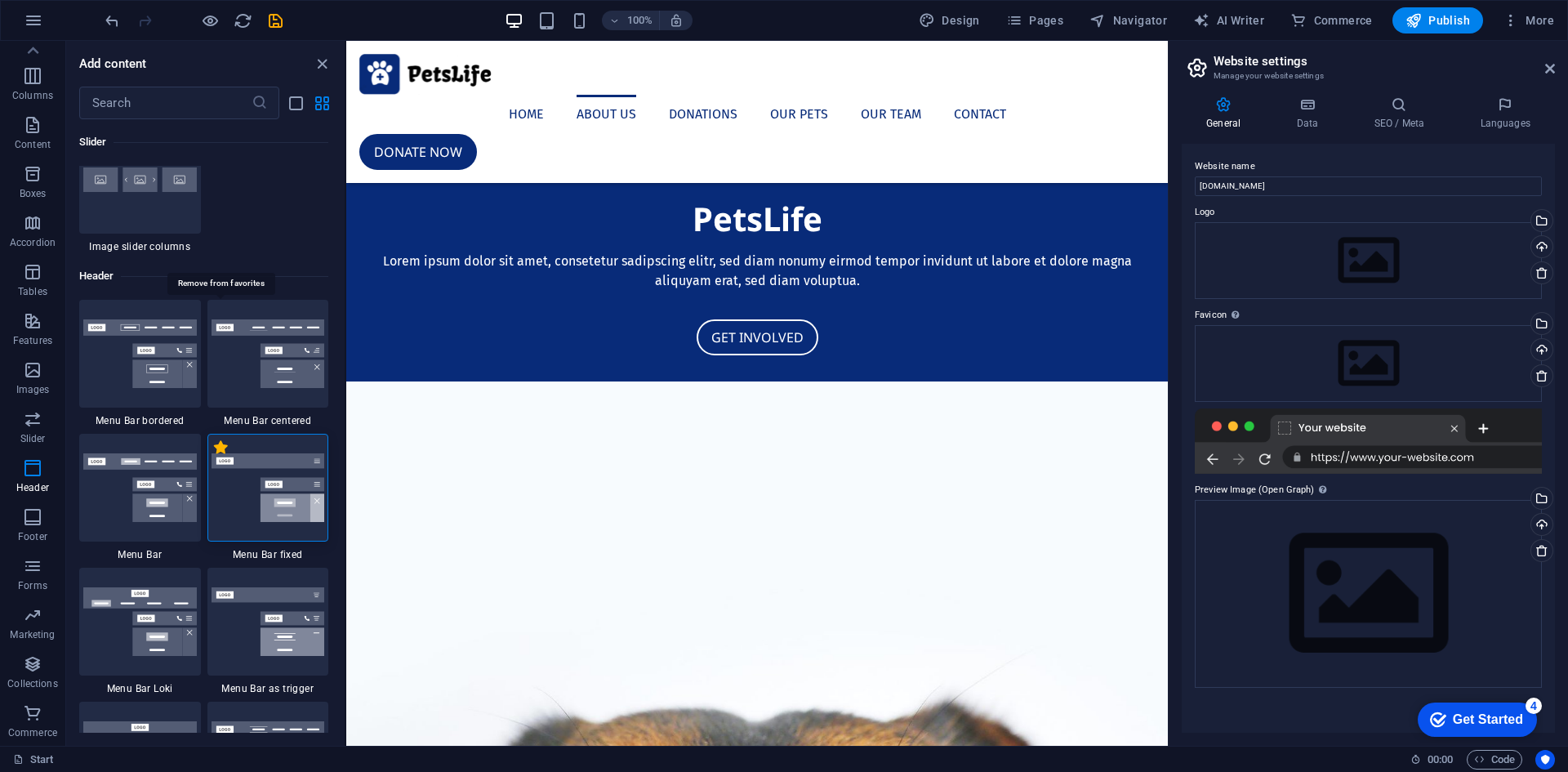
scroll to position [9966, 0]
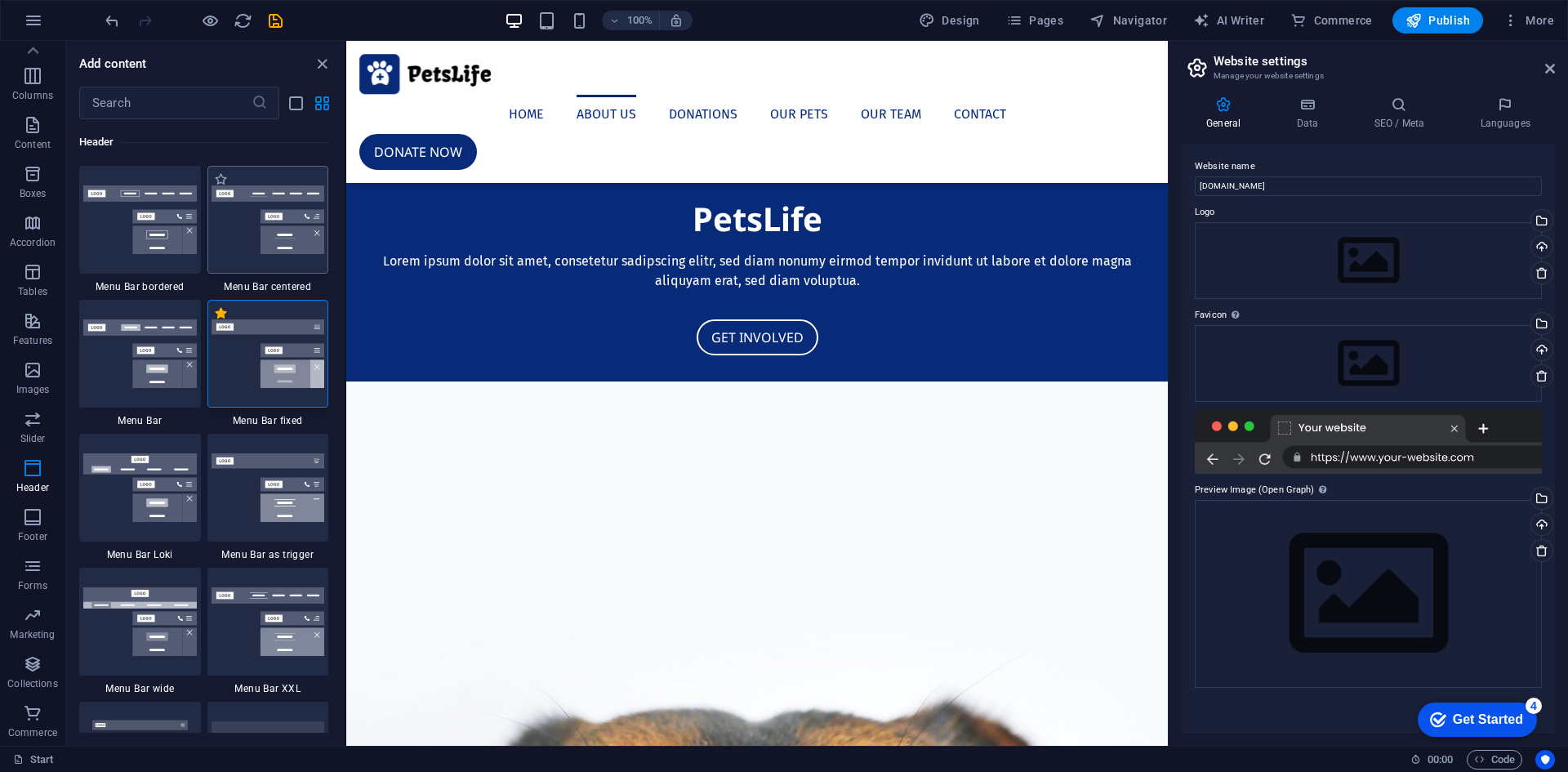
click at [277, 238] on img at bounding box center [268, 219] width 113 height 68
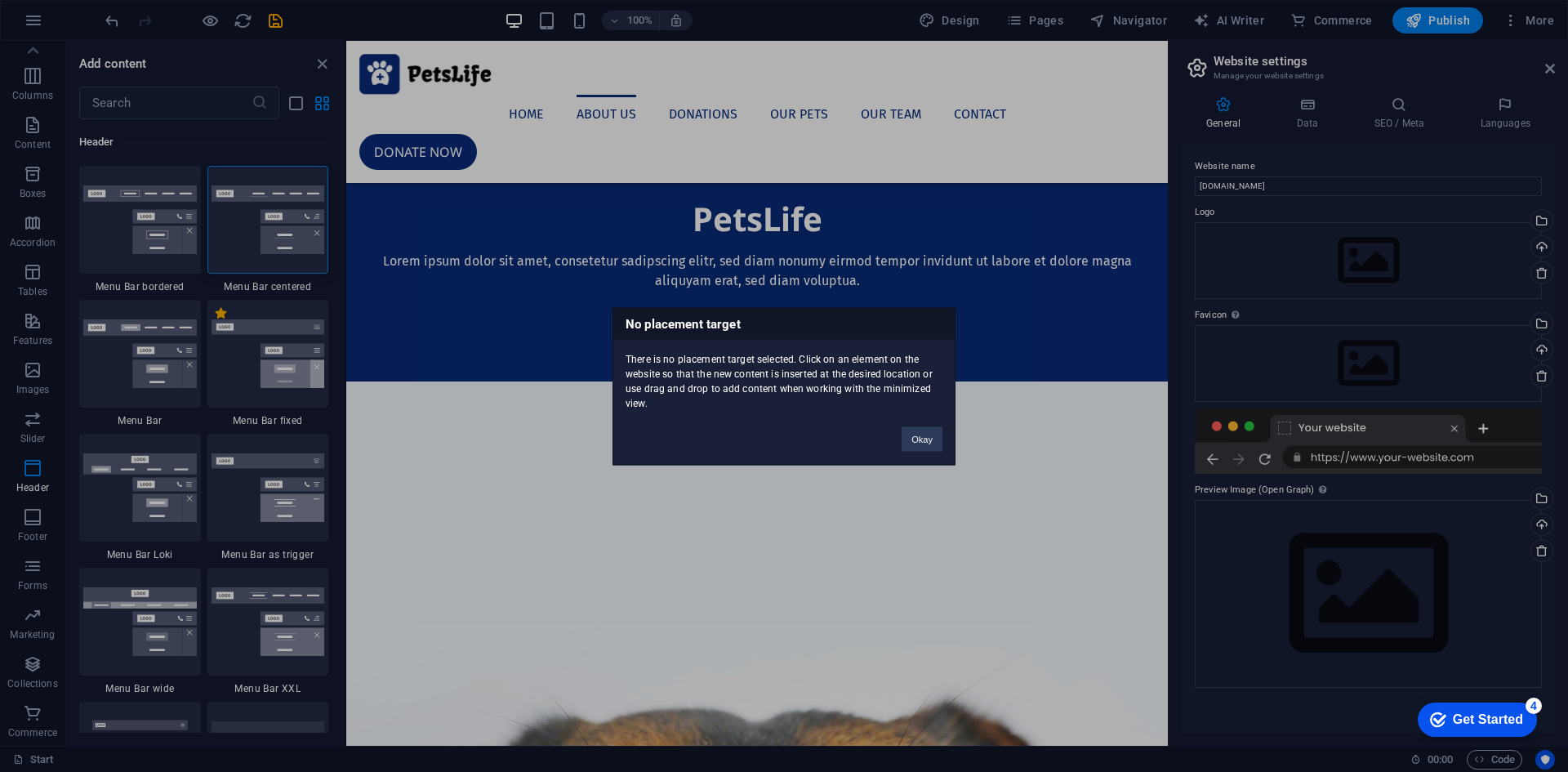
click at [228, 481] on div "No placement target There is no placement target selected. Click on an element …" at bounding box center [784, 386] width 1568 height 772
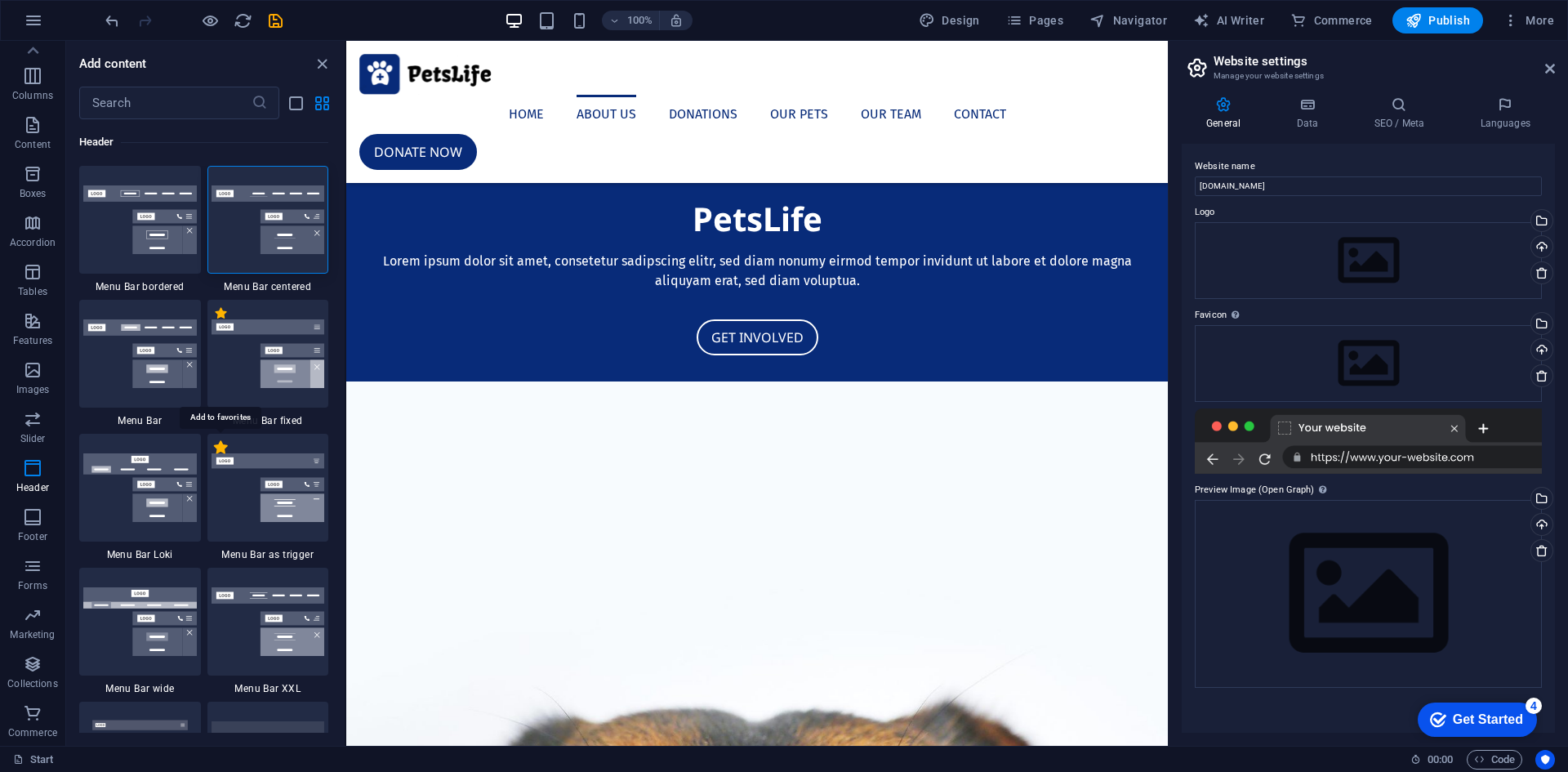
click at [221, 450] on label "1 Star" at bounding box center [221, 448] width 14 height 14
click at [214, 455] on input "1 Star" at bounding box center [213, 455] width 1 height 1
radio input "true"
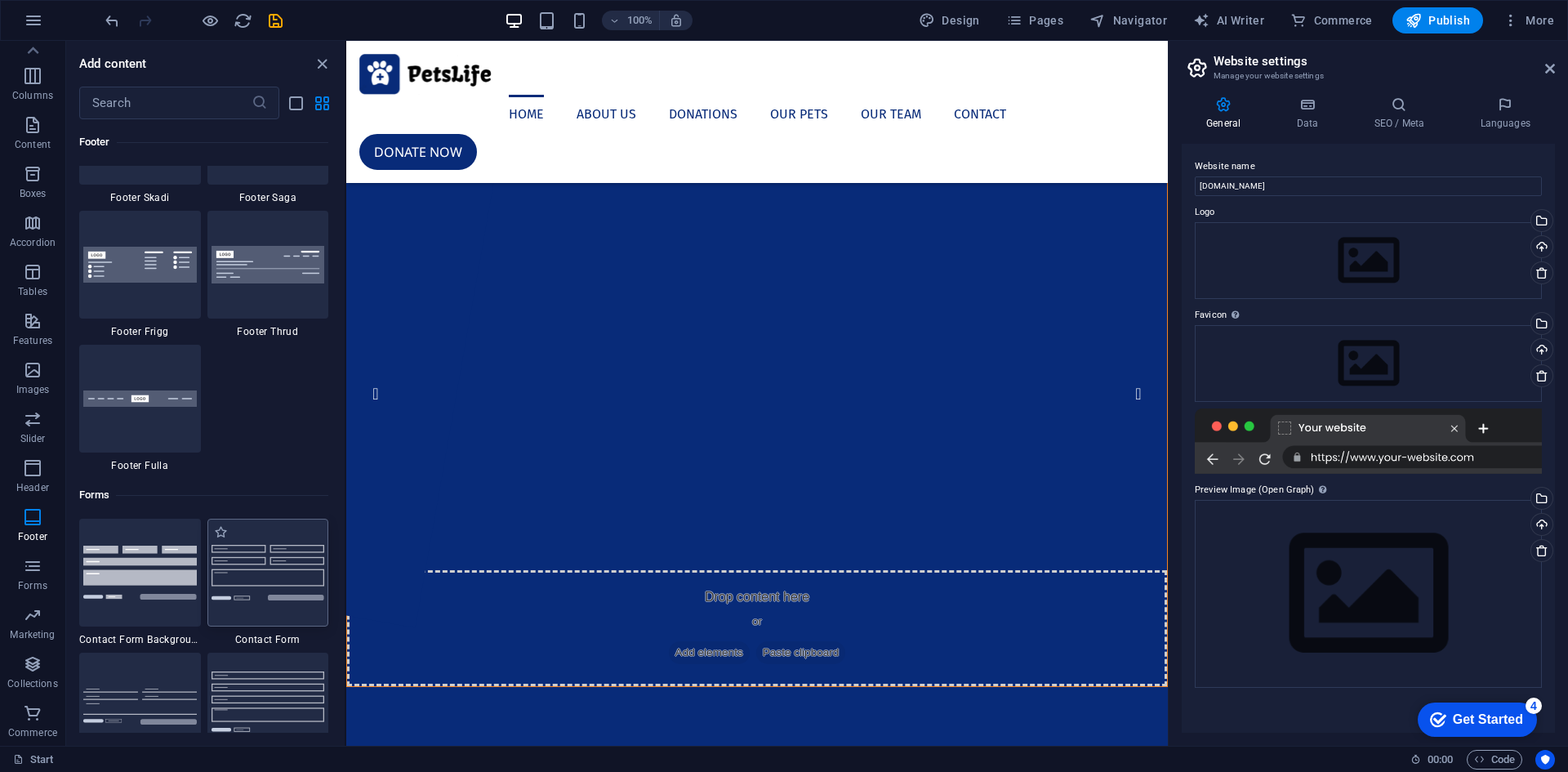
scroll to position [11844, 0]
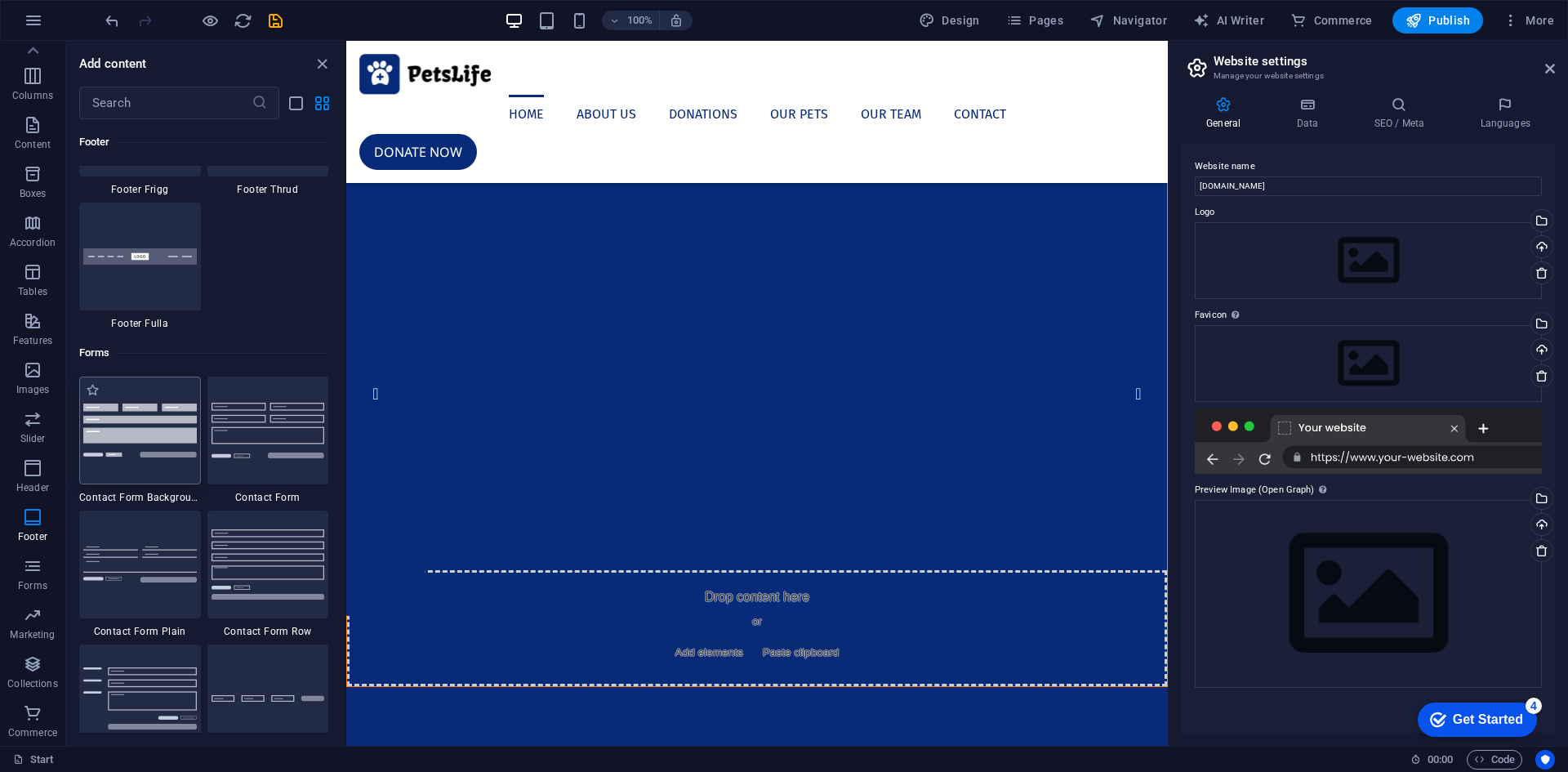
click at [173, 450] on img at bounding box center [140, 429] width 113 height 53
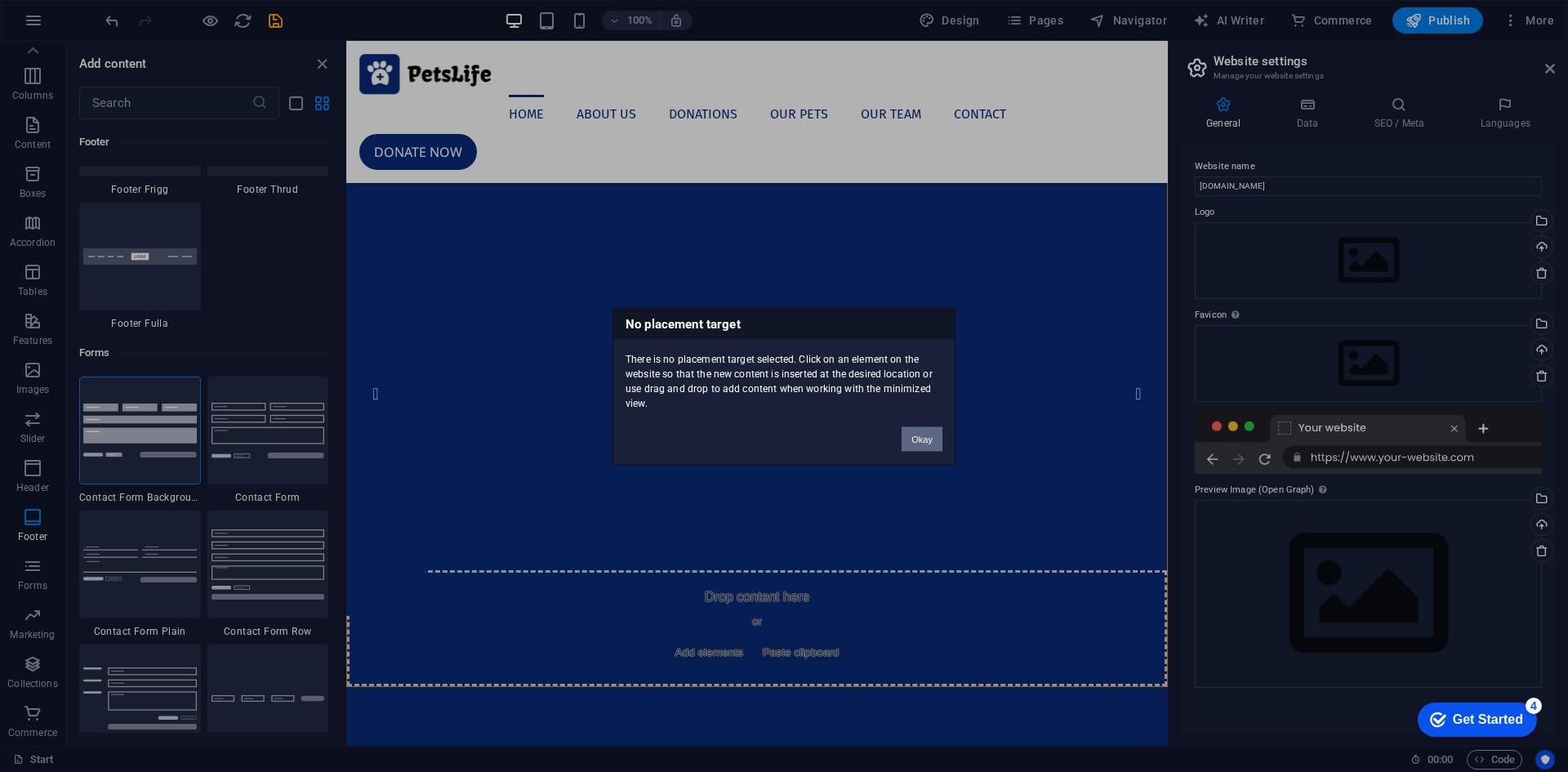
click at [916, 438] on button "Okay" at bounding box center [921, 439] width 41 height 25
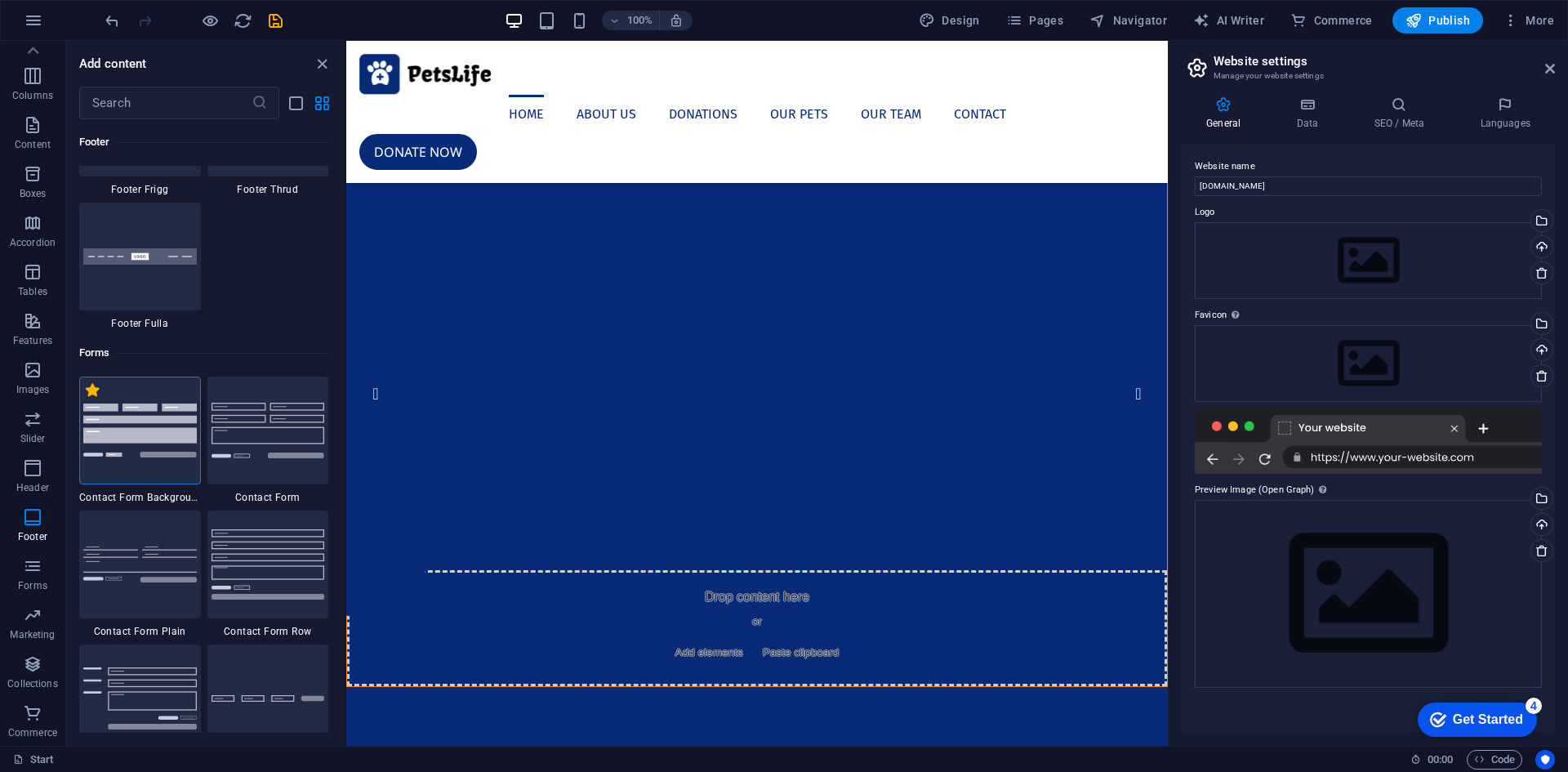
click at [96, 390] on label "1 Star" at bounding box center [92, 390] width 14 height 14
click at [85, 399] on input "1 Star" at bounding box center [85, 399] width 1 height 1
radio input "true"
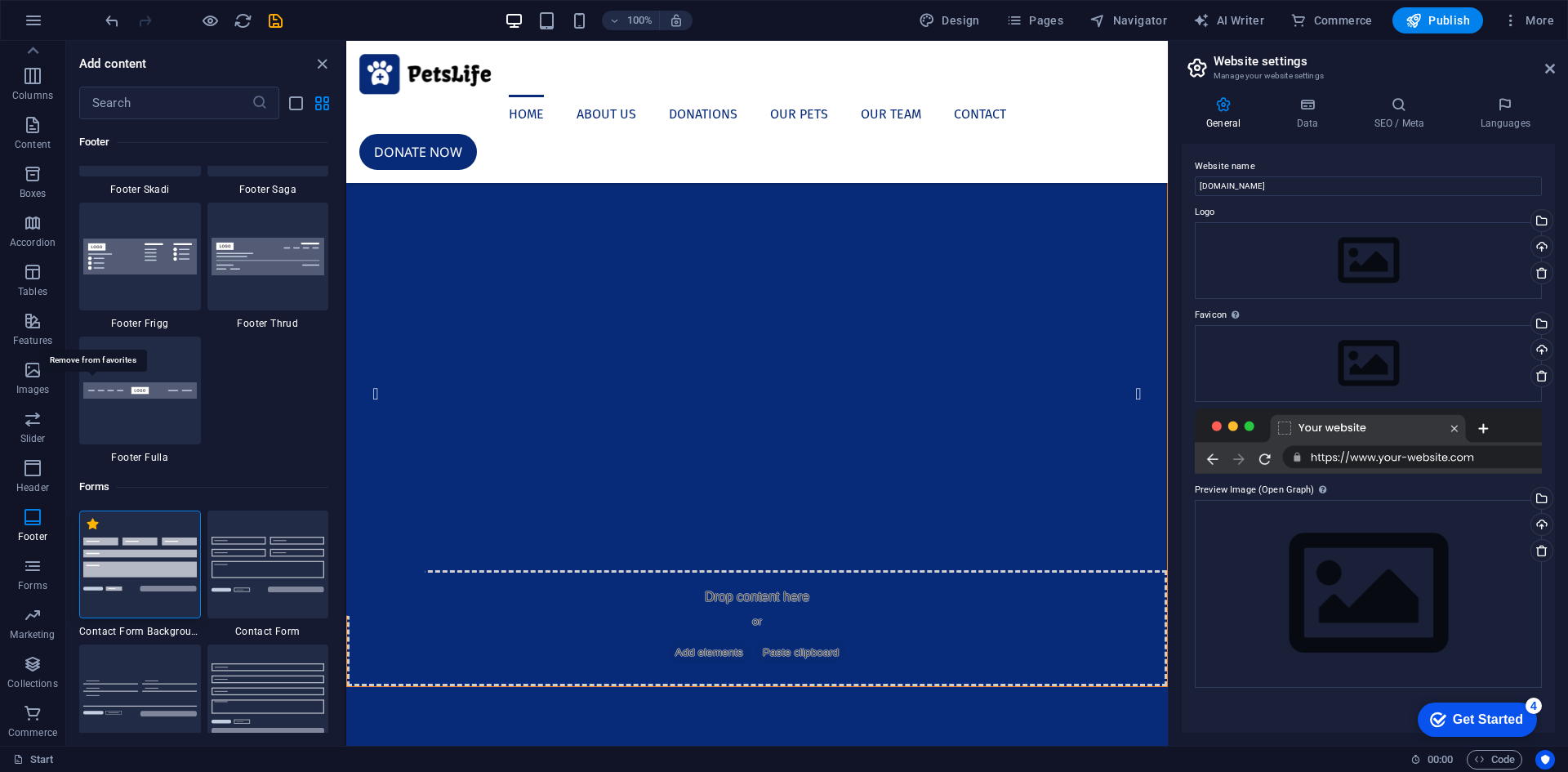
scroll to position [11978, 0]
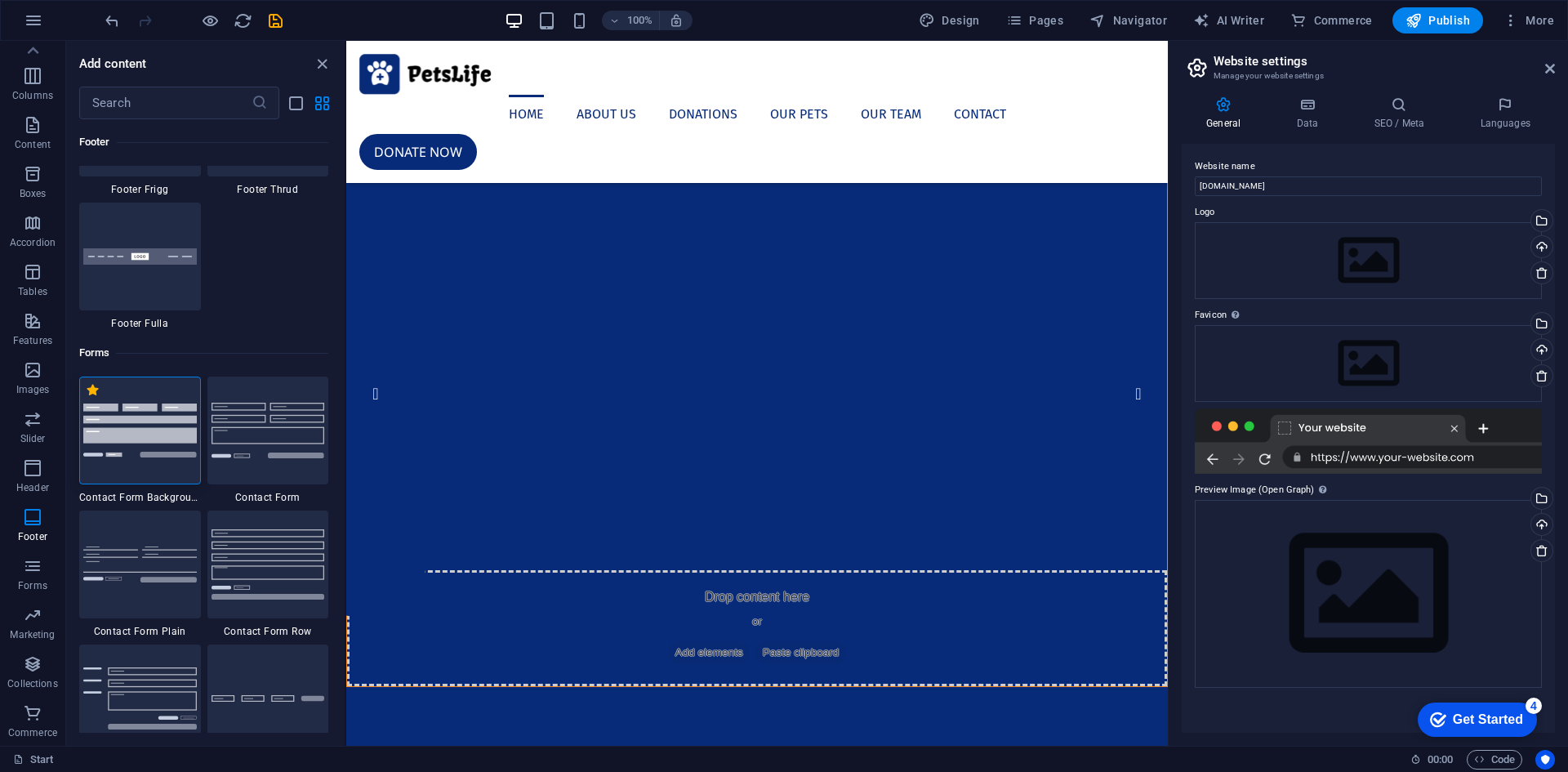
click at [130, 410] on img at bounding box center [140, 429] width 113 height 53
click at [131, 410] on img at bounding box center [140, 429] width 113 height 53
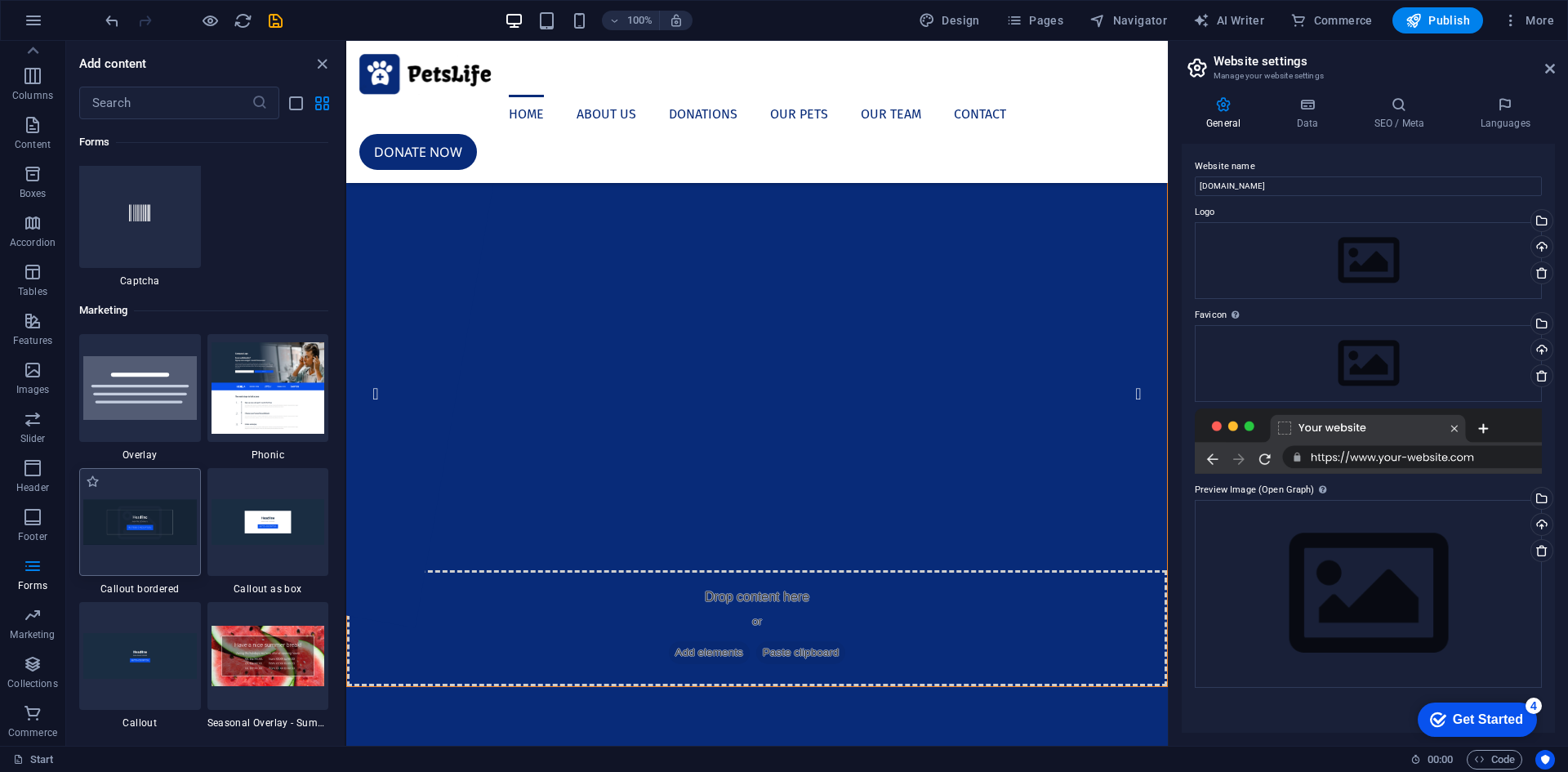
scroll to position [13447, 0]
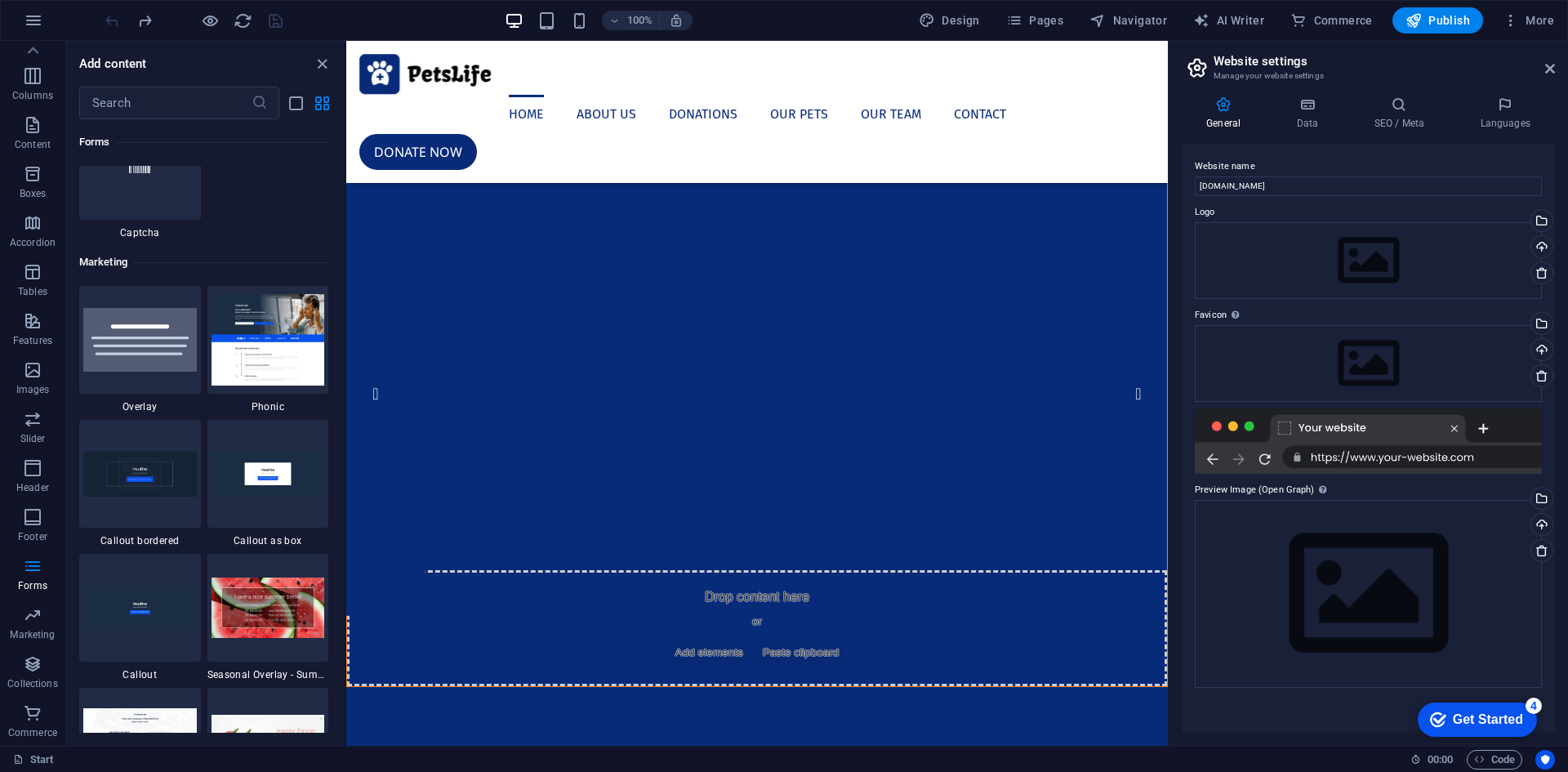
click at [208, 54] on h6 "Preview Ctrl+P" at bounding box center [223, 63] width 109 height 20
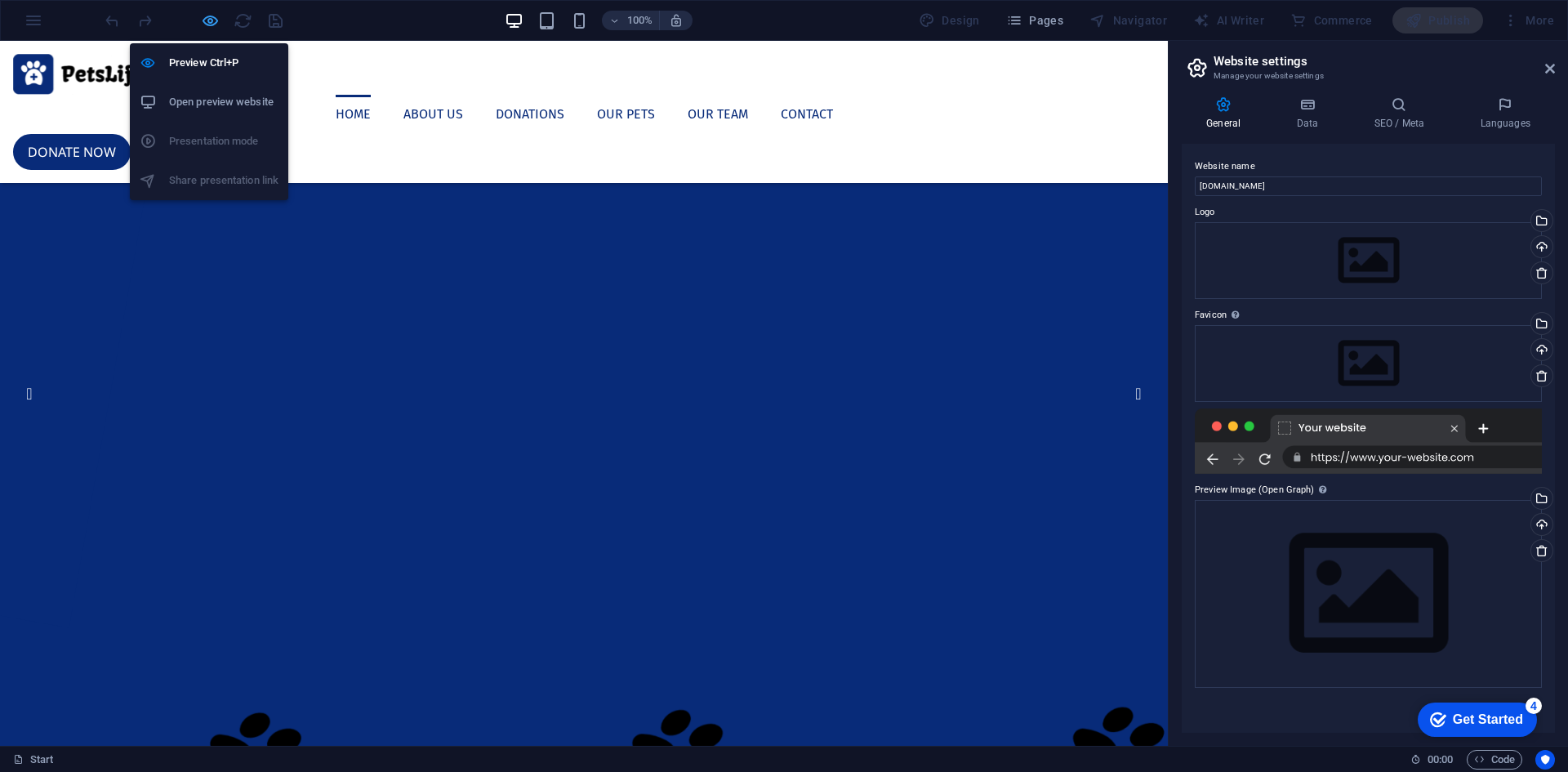
click at [209, 18] on icon "button" at bounding box center [209, 21] width 19 height 19
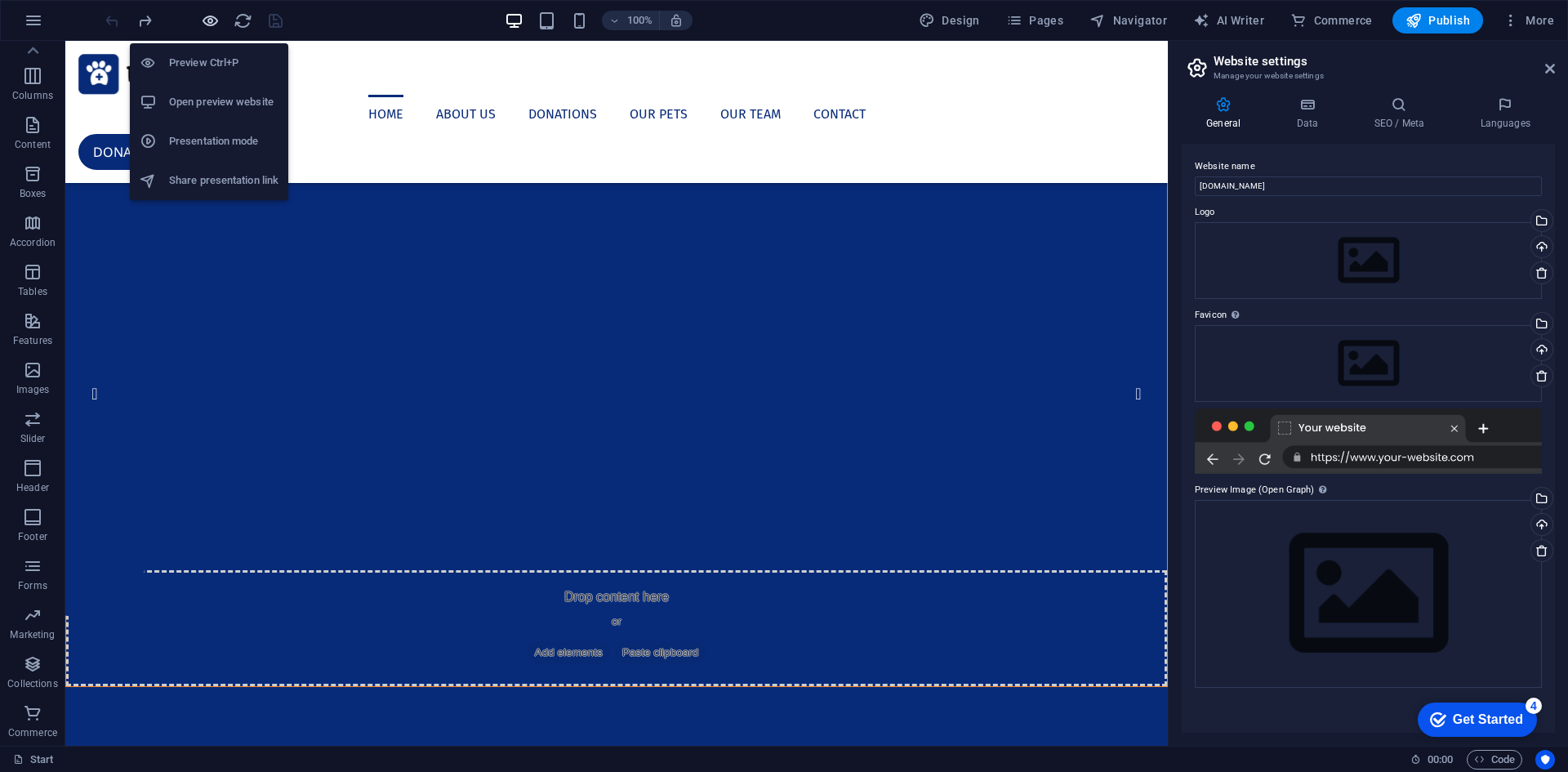
click at [213, 19] on icon "button" at bounding box center [209, 21] width 19 height 19
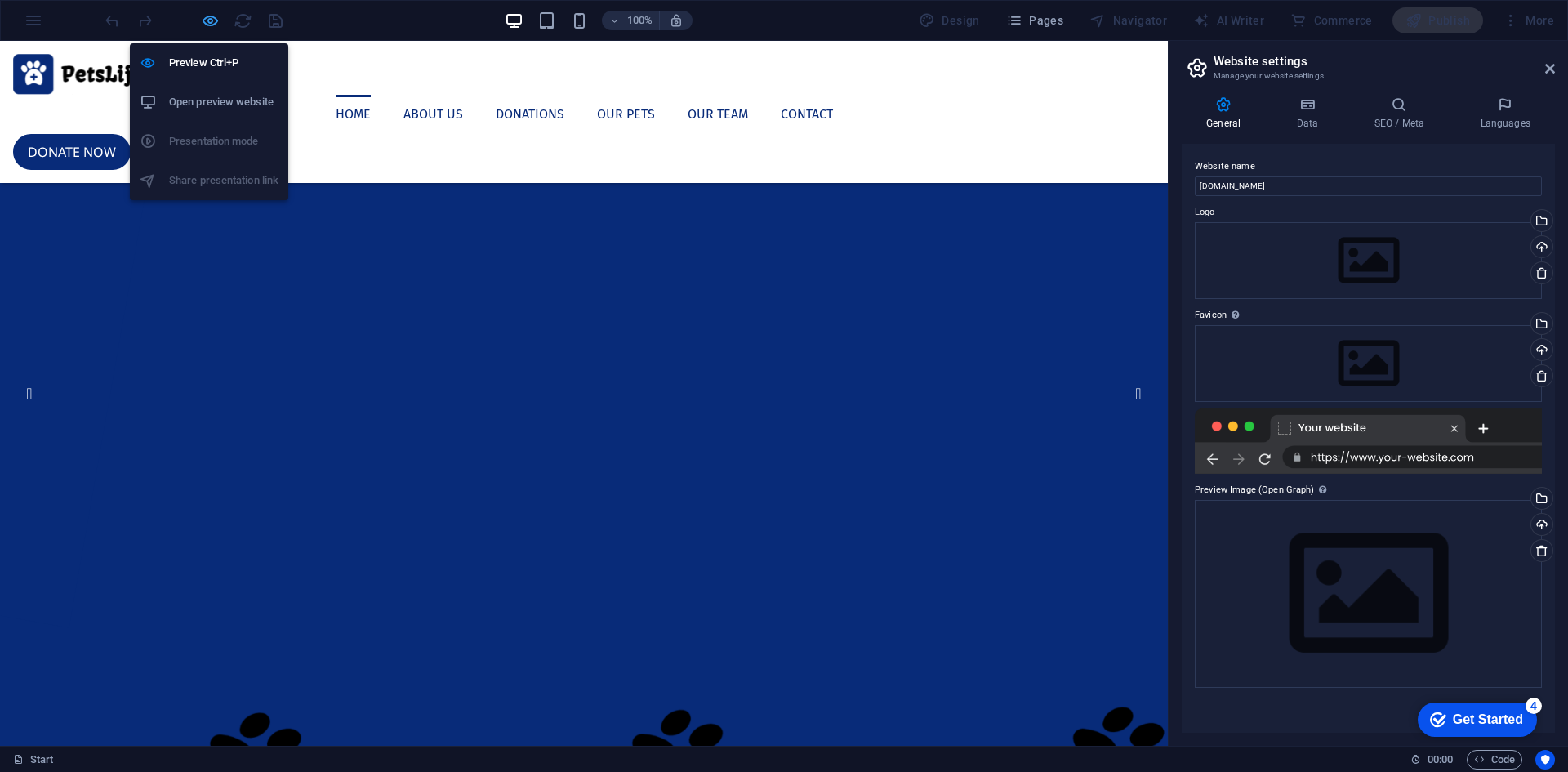
click at [214, 19] on icon "button" at bounding box center [209, 21] width 19 height 19
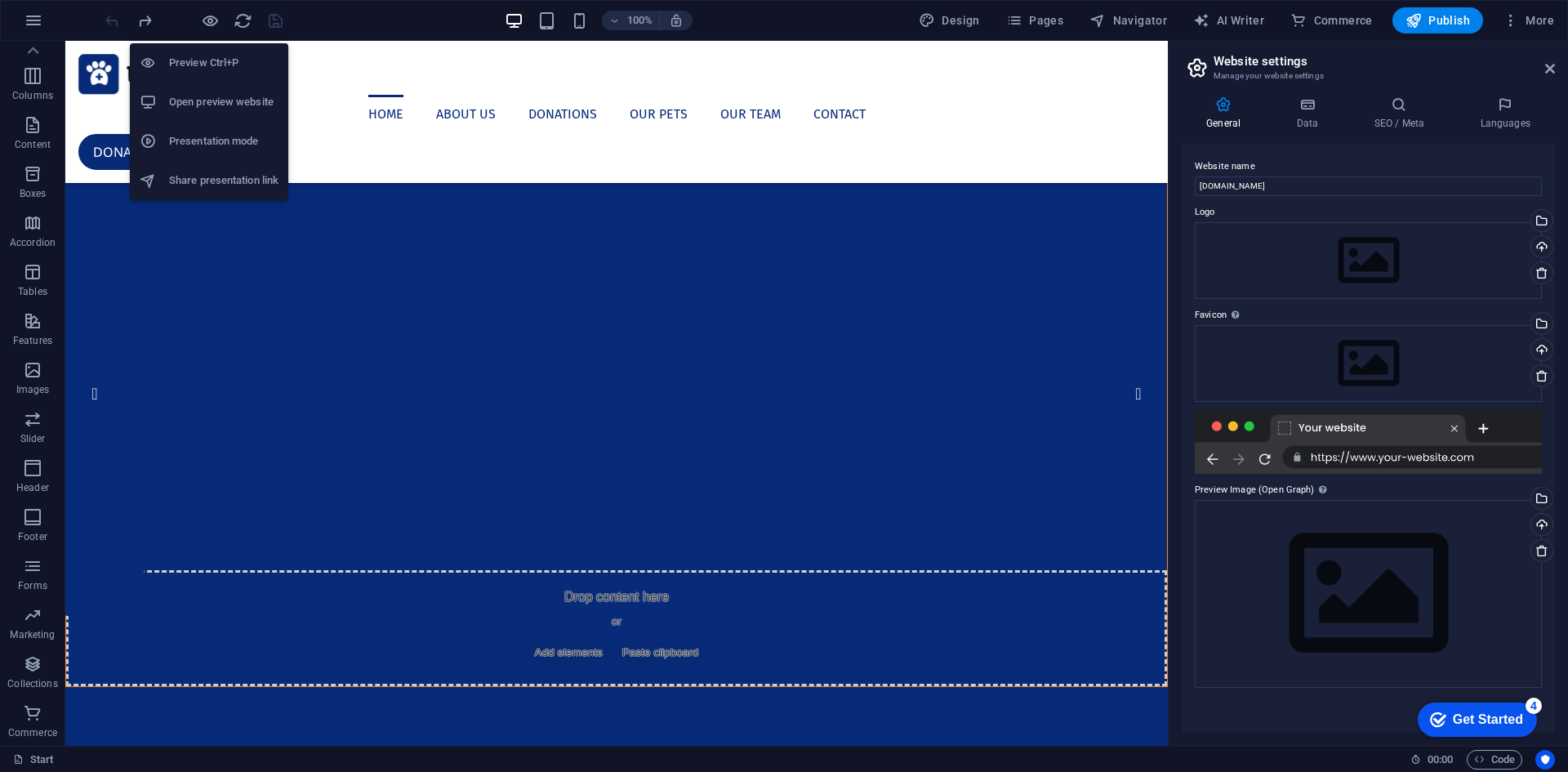
click at [228, 102] on h6 "Open preview website" at bounding box center [223, 102] width 109 height 20
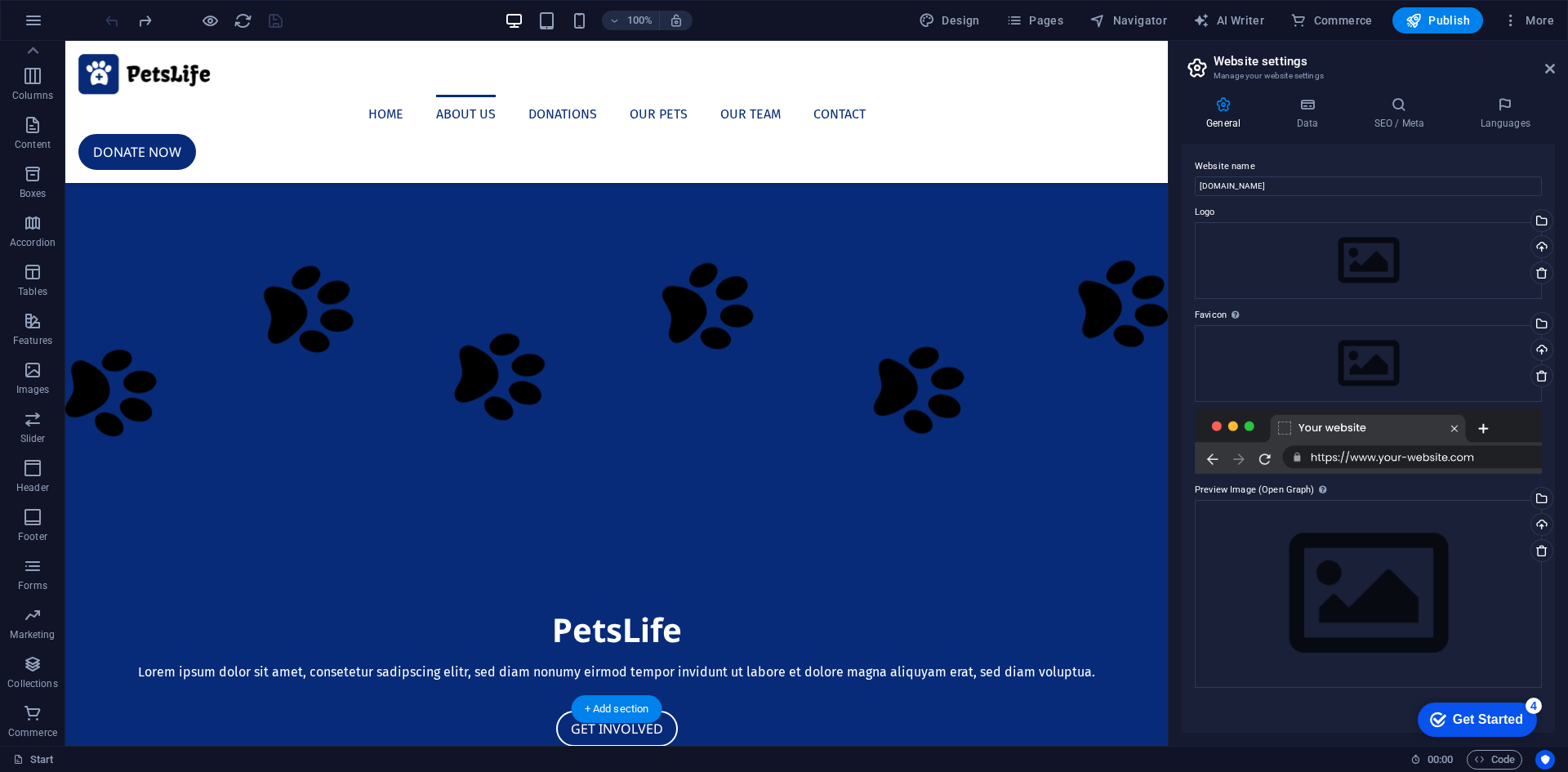
scroll to position [898, 0]
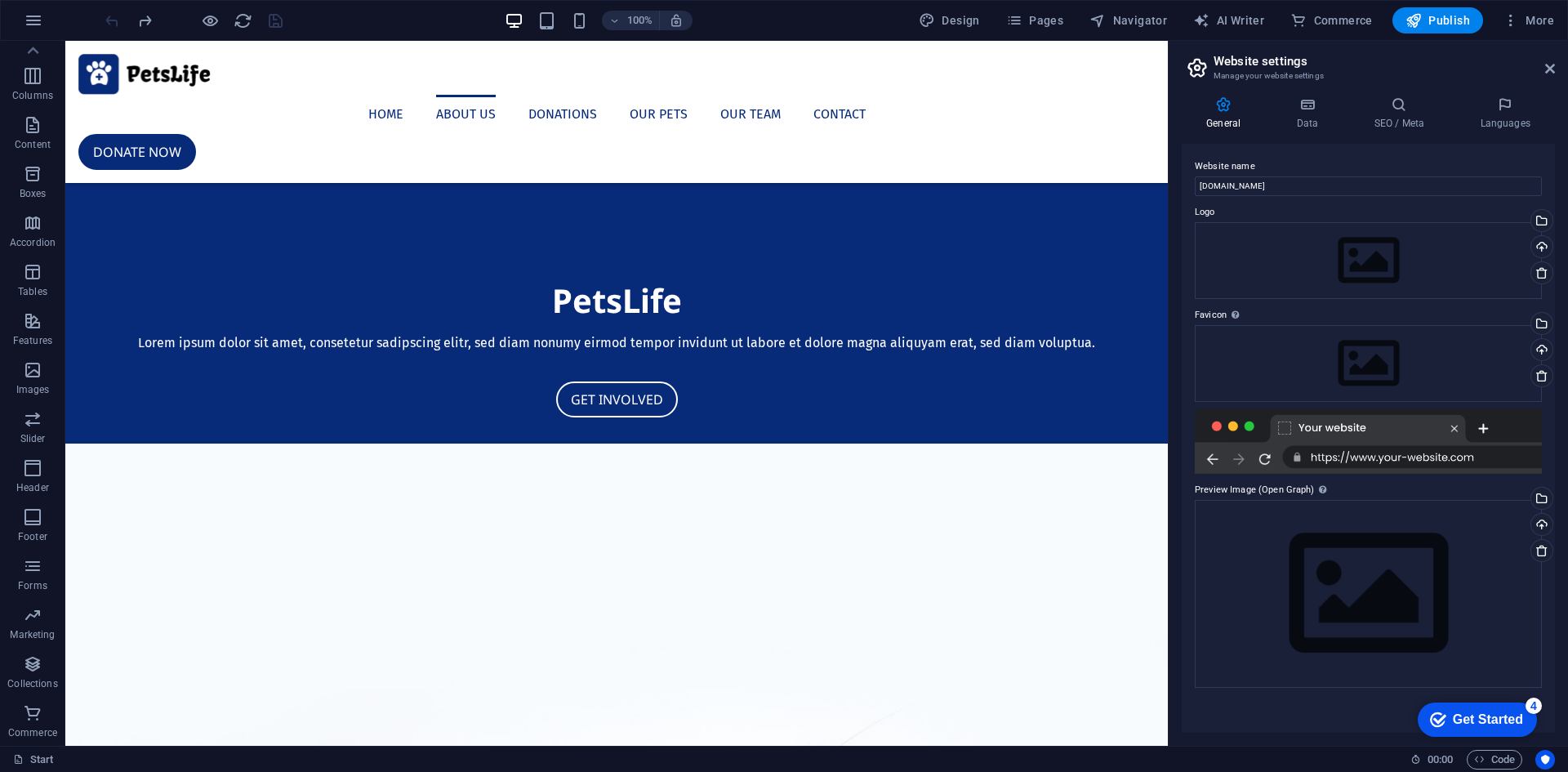
click at [1474, 719] on div "Get Started" at bounding box center [1488, 718] width 70 height 15
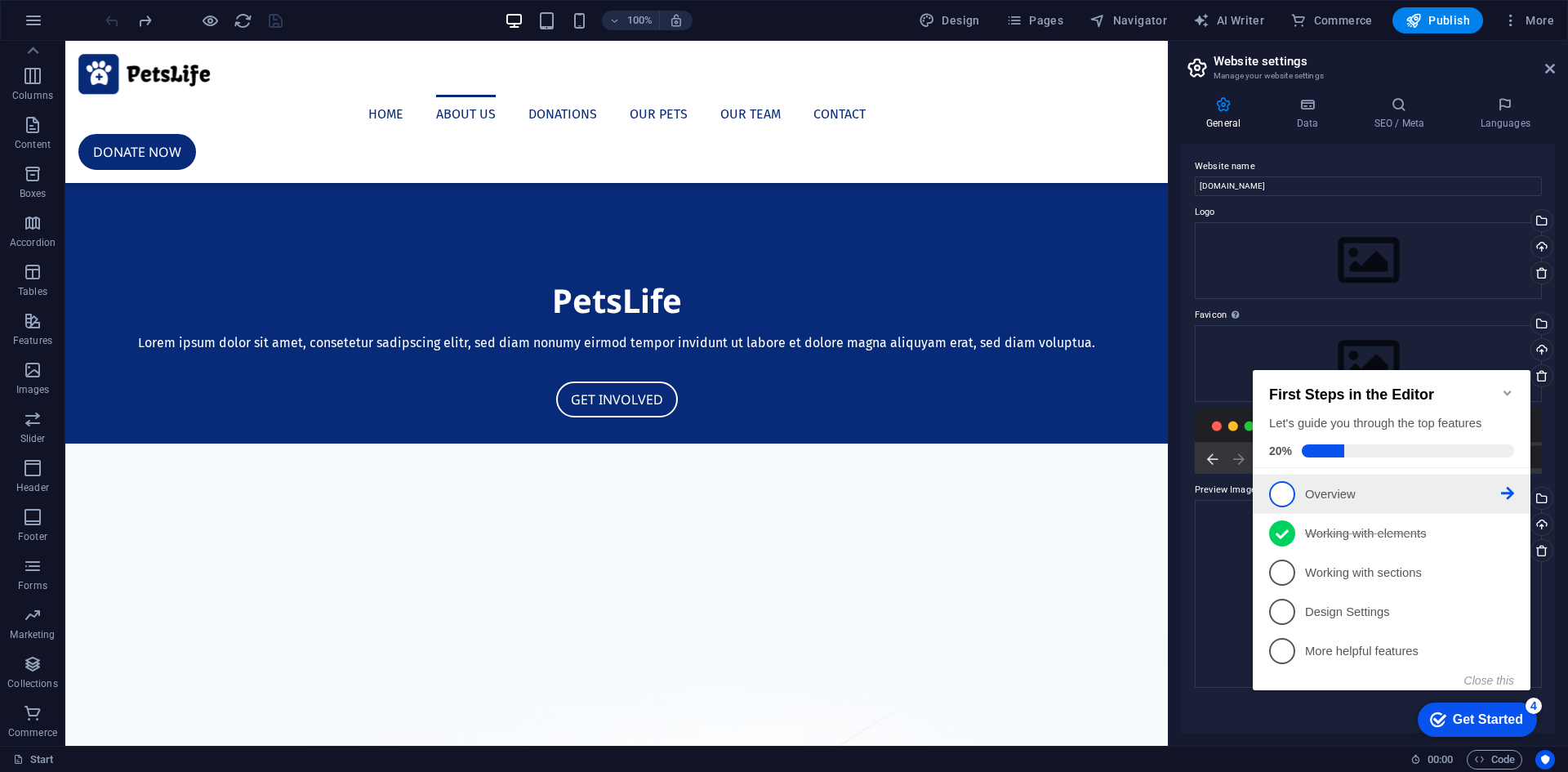
click at [1342, 493] on p "Overview - incomplete" at bounding box center [1402, 494] width 196 height 17
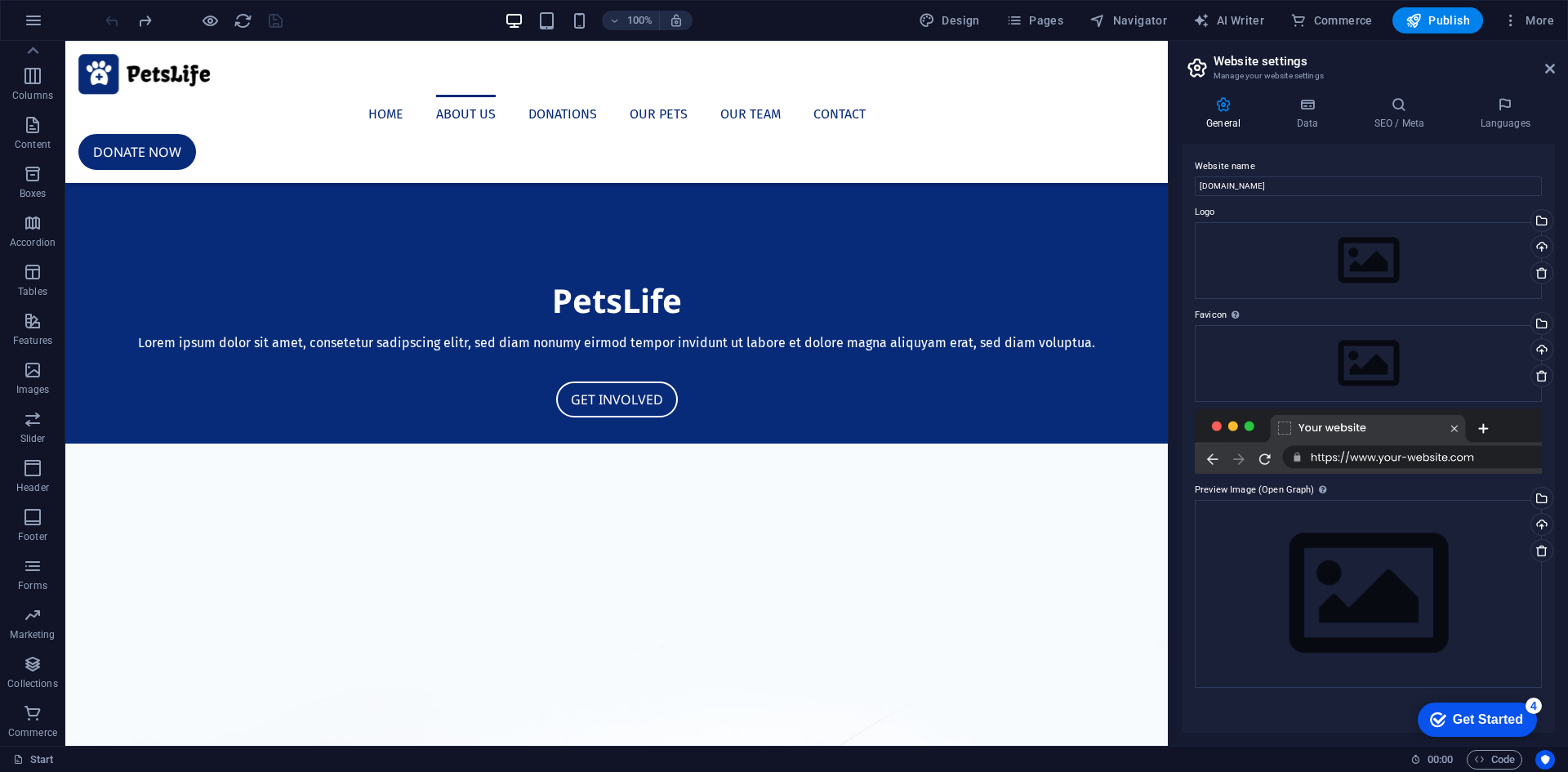
click at [1470, 714] on div "Get Started" at bounding box center [1488, 718] width 70 height 15
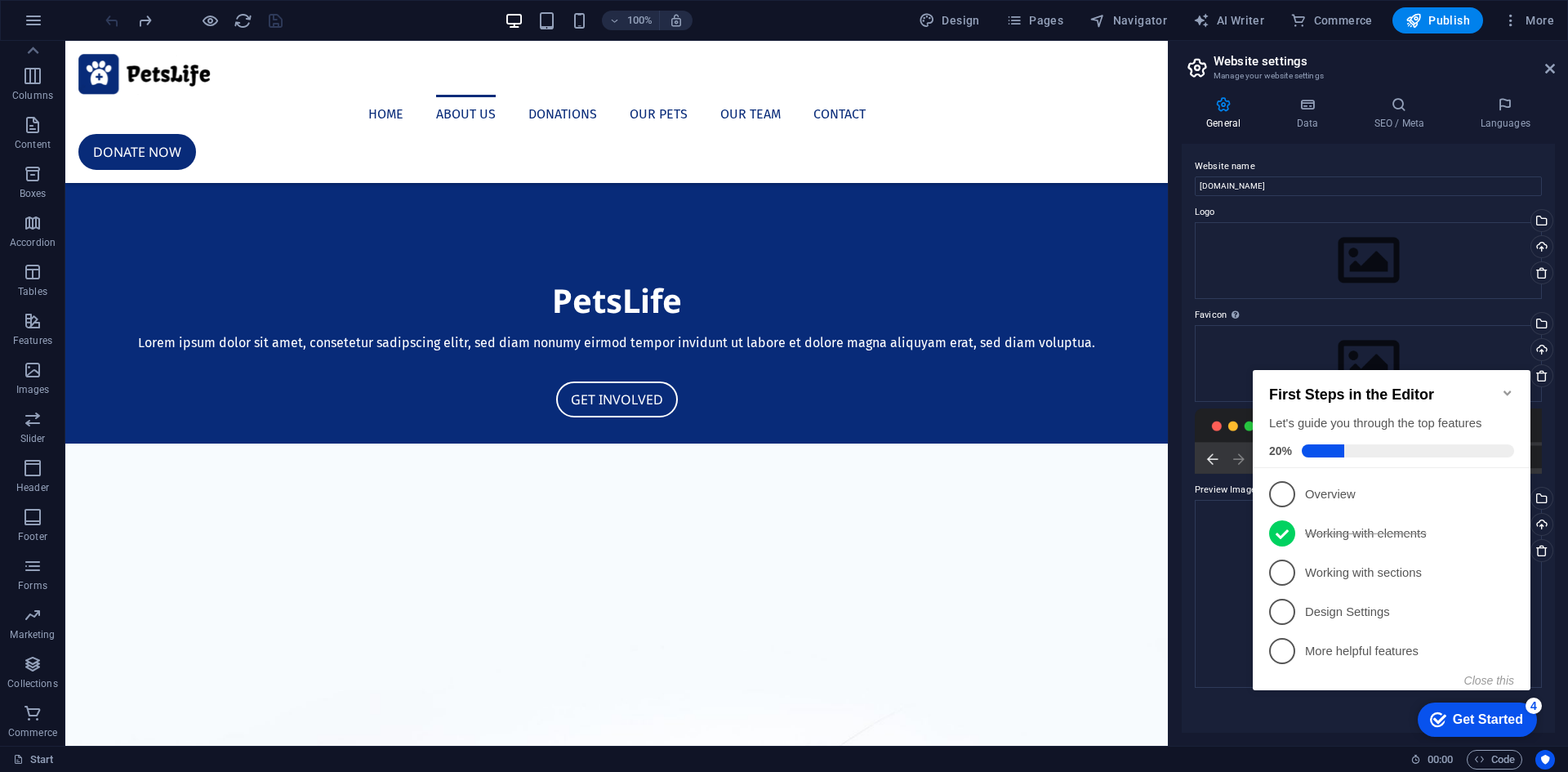
scroll to position [0, 0]
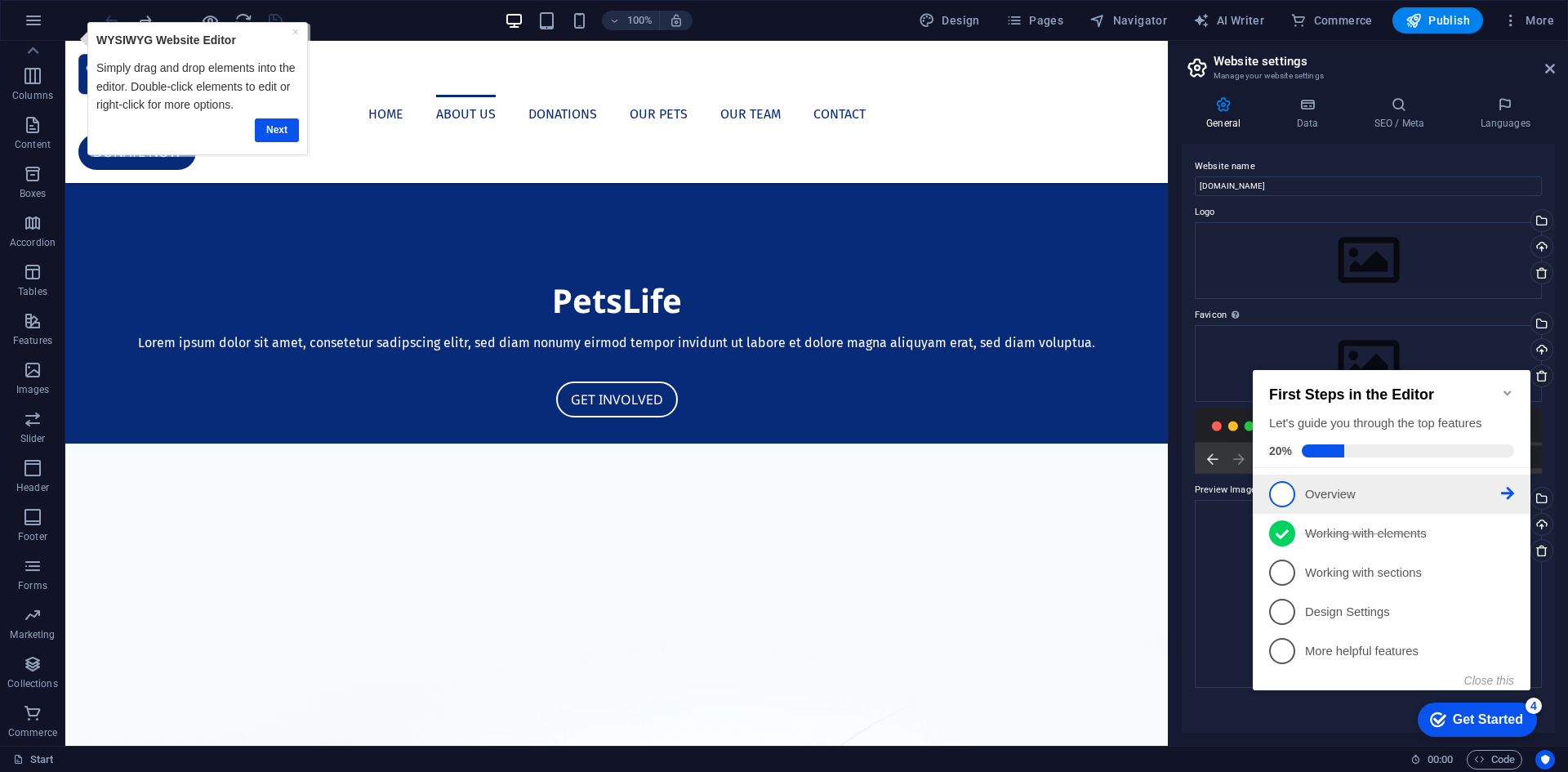
click at [1289, 488] on span "1" at bounding box center [1282, 494] width 26 height 26
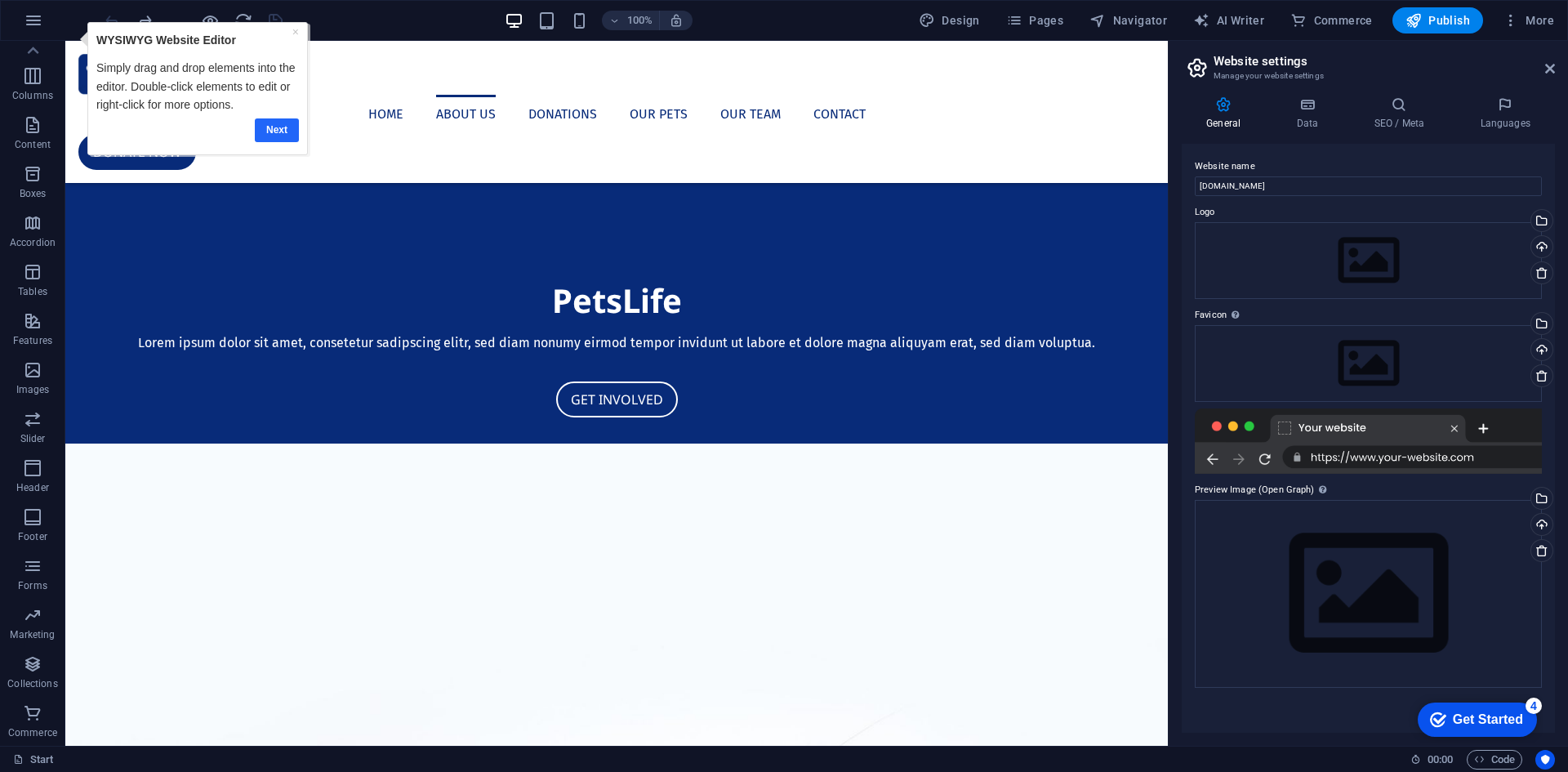
click at [286, 125] on link "Next" at bounding box center [277, 130] width 44 height 24
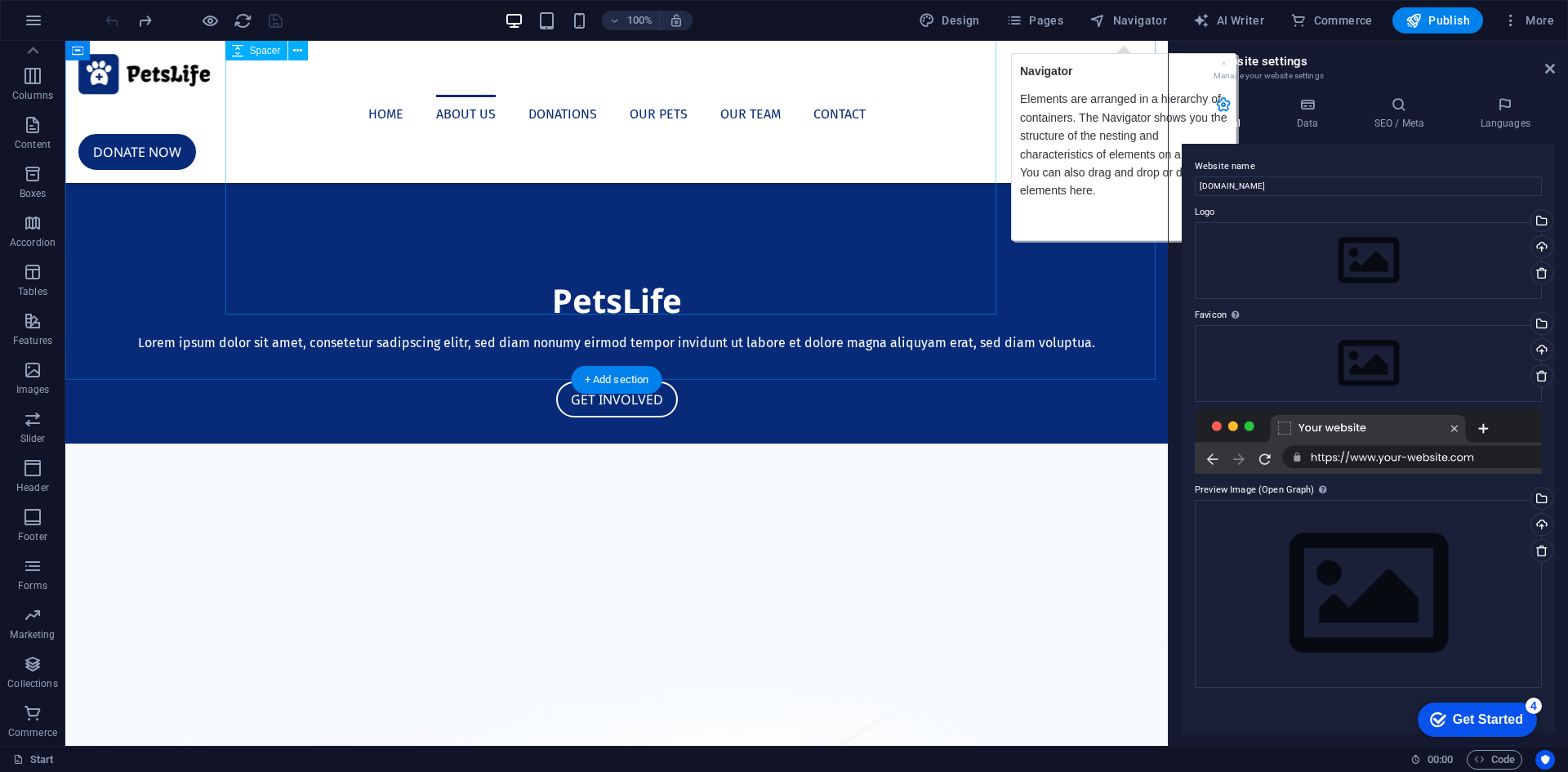
drag, startPoint x: 770, startPoint y: 200, endPoint x: 748, endPoint y: 329, distance: 130.9
drag, startPoint x: 374, startPoint y: 148, endPoint x: 258, endPoint y: 109, distance: 122.4
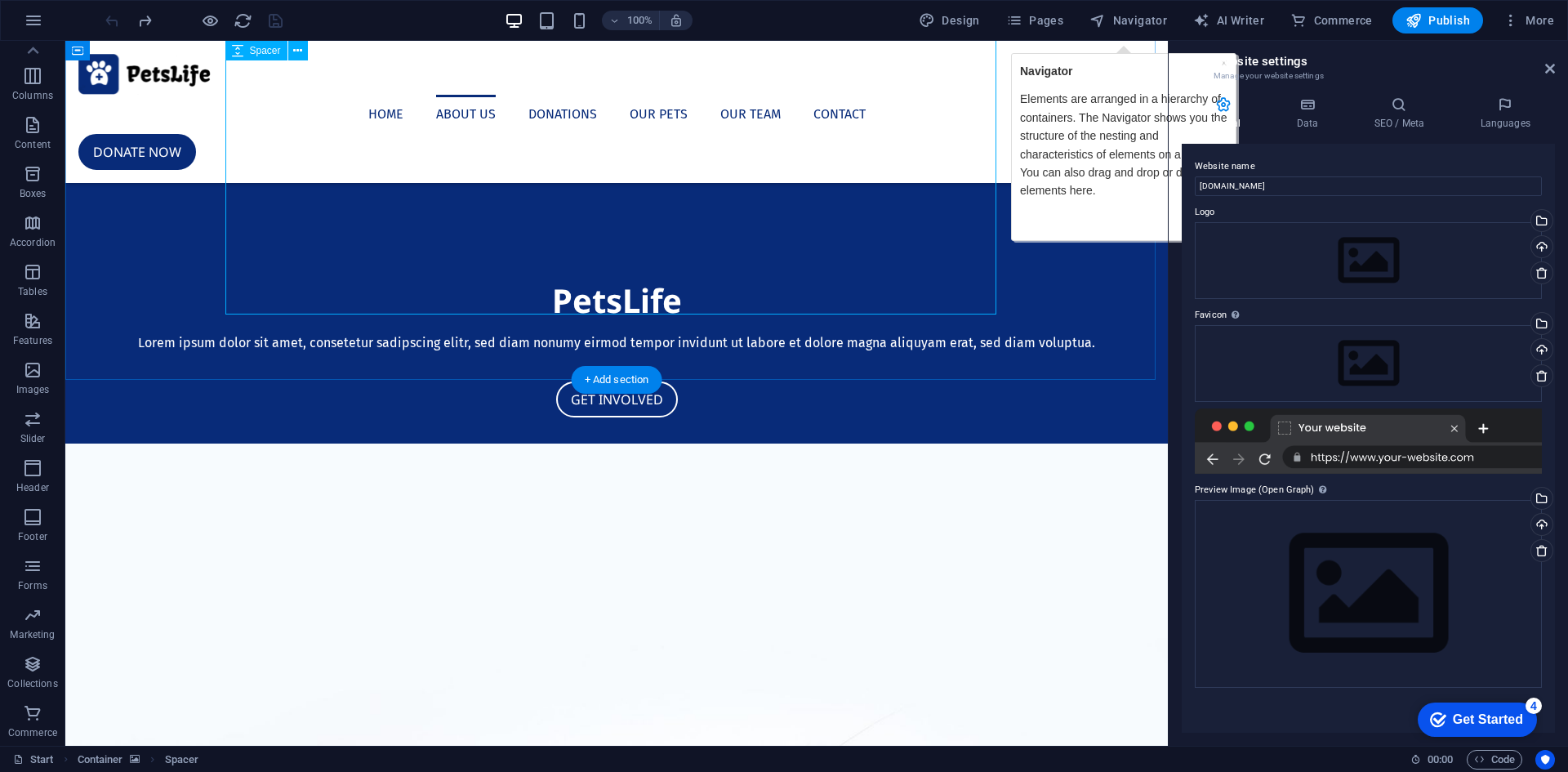
click at [239, 94] on nav "Home About us Donations Our Pets Our Team Contact" at bounding box center [616, 113] width 1076 height 39
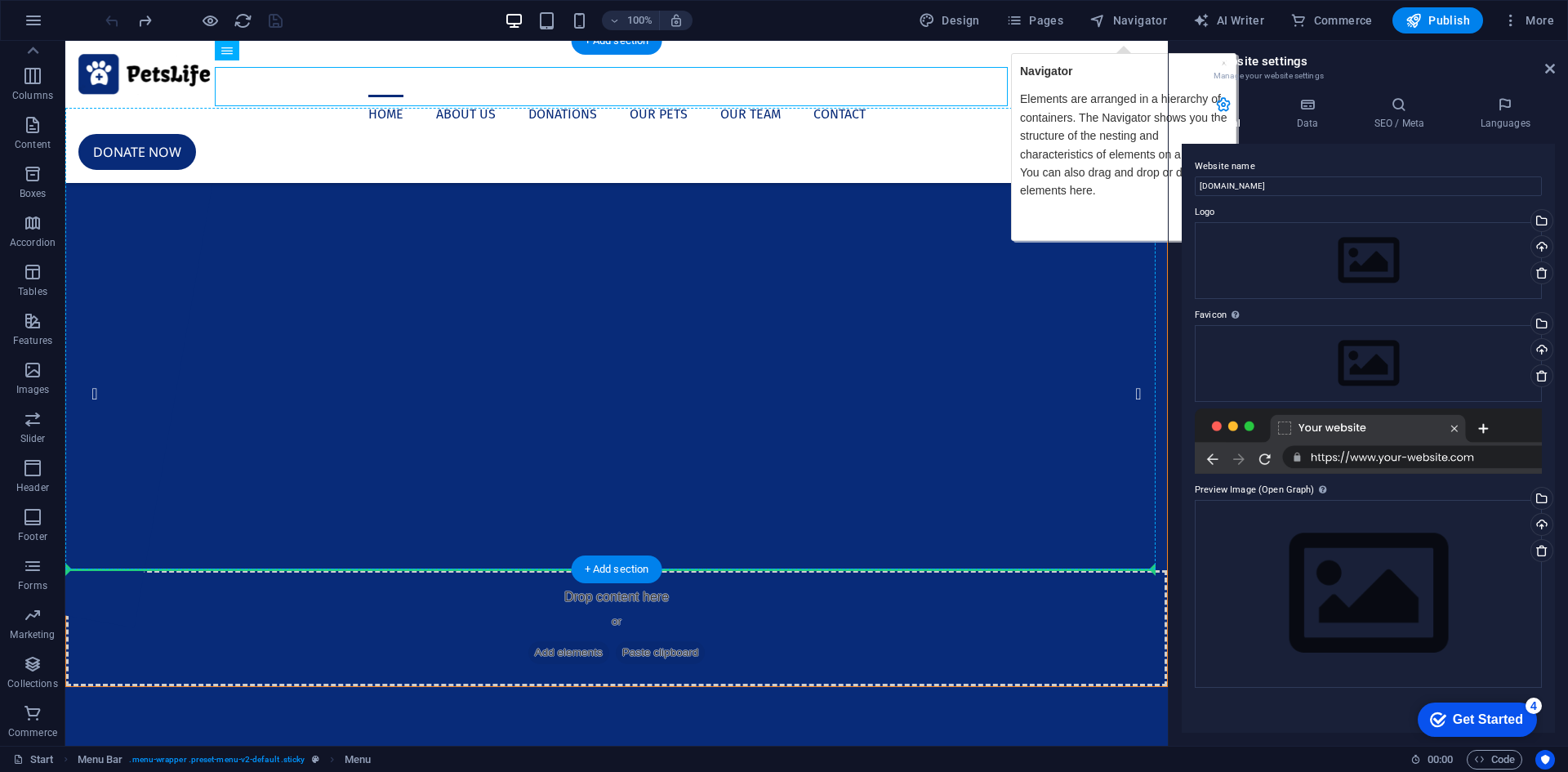
drag, startPoint x: 292, startPoint y: 78, endPoint x: 300, endPoint y: 113, distance: 35.9
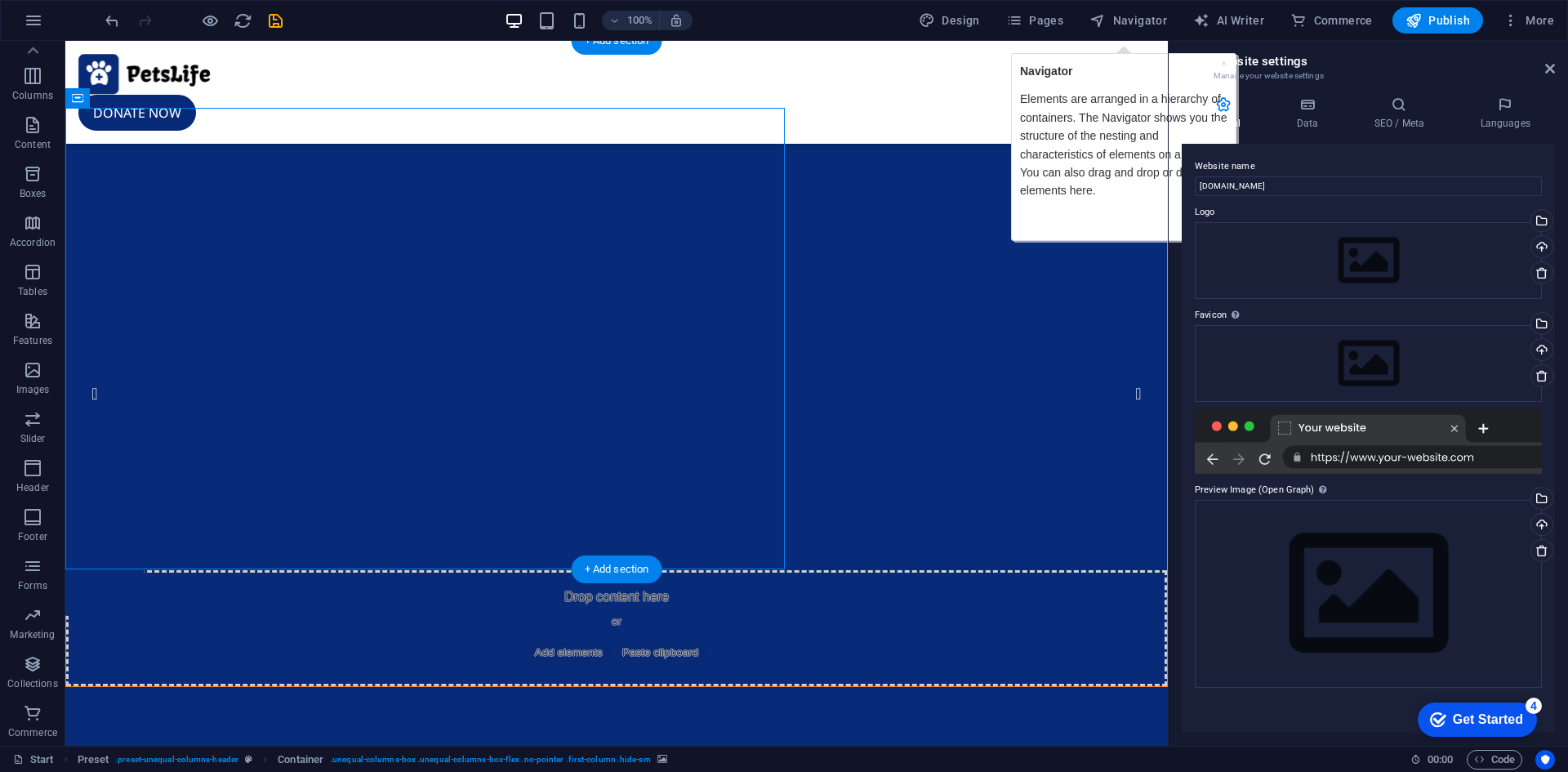
drag, startPoint x: 396, startPoint y: 182, endPoint x: 416, endPoint y: 286, distance: 105.9
click at [416, 286] on div "1 2 3 4 Drop content here or Add elements Paste clipboard" at bounding box center [616, 397] width 1103 height 579
click at [35, 53] on icon at bounding box center [32, 50] width 23 height 23
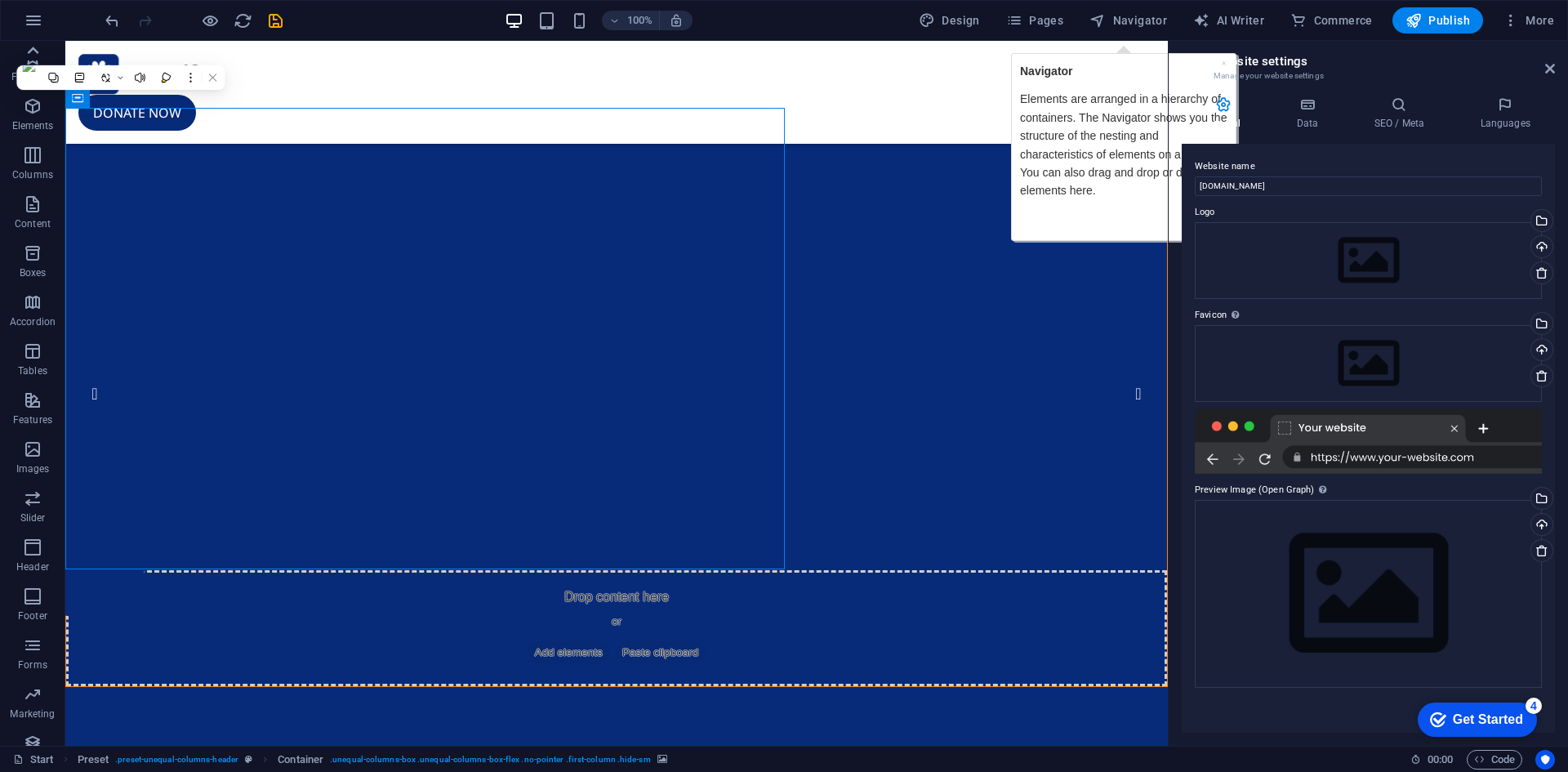
click at [35, 50] on icon "button" at bounding box center [33, 58] width 20 height 20
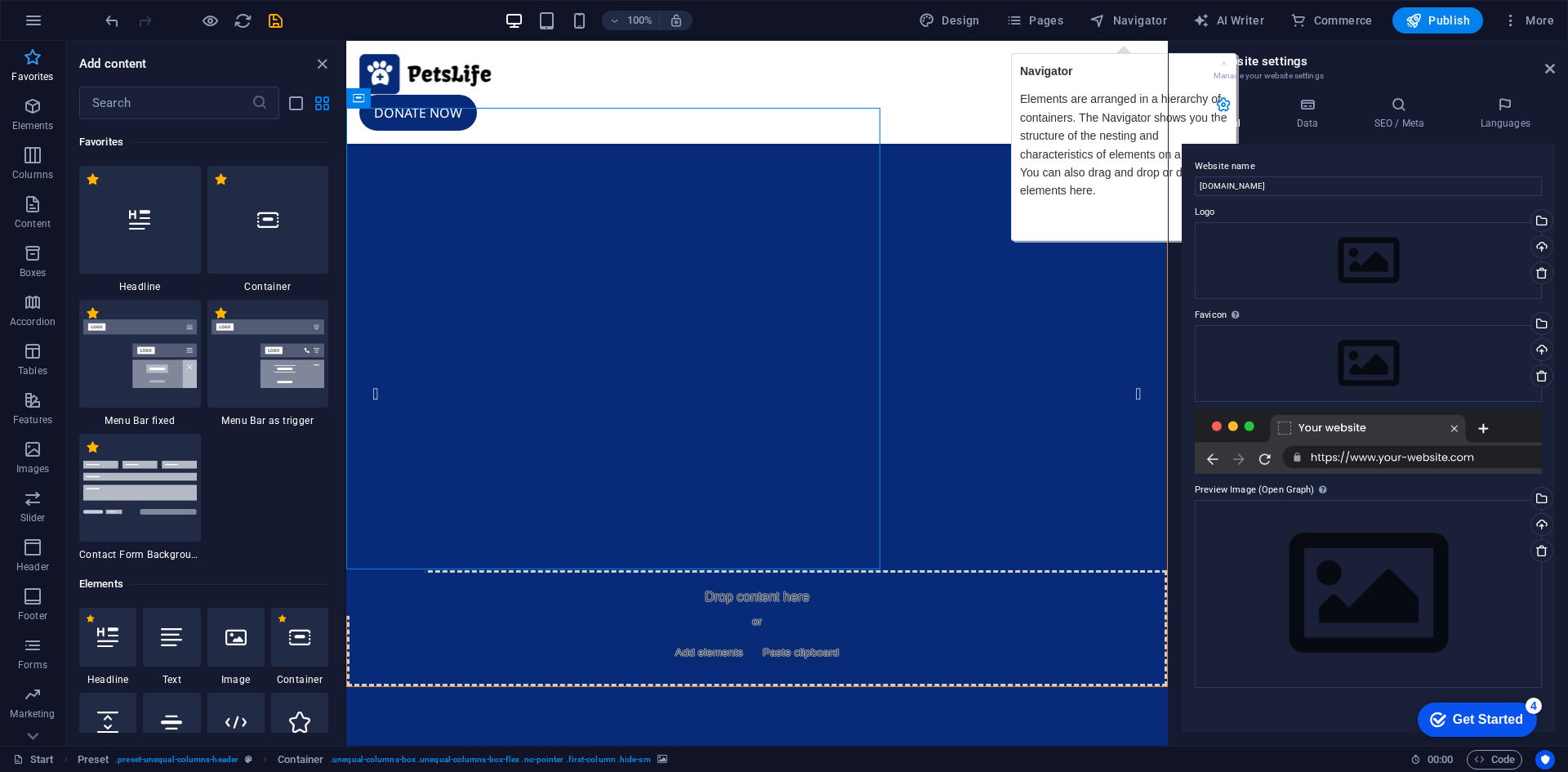
click at [35, 65] on icon "button" at bounding box center [33, 58] width 20 height 20
click at [35, 26] on icon "button" at bounding box center [34, 21] width 20 height 20
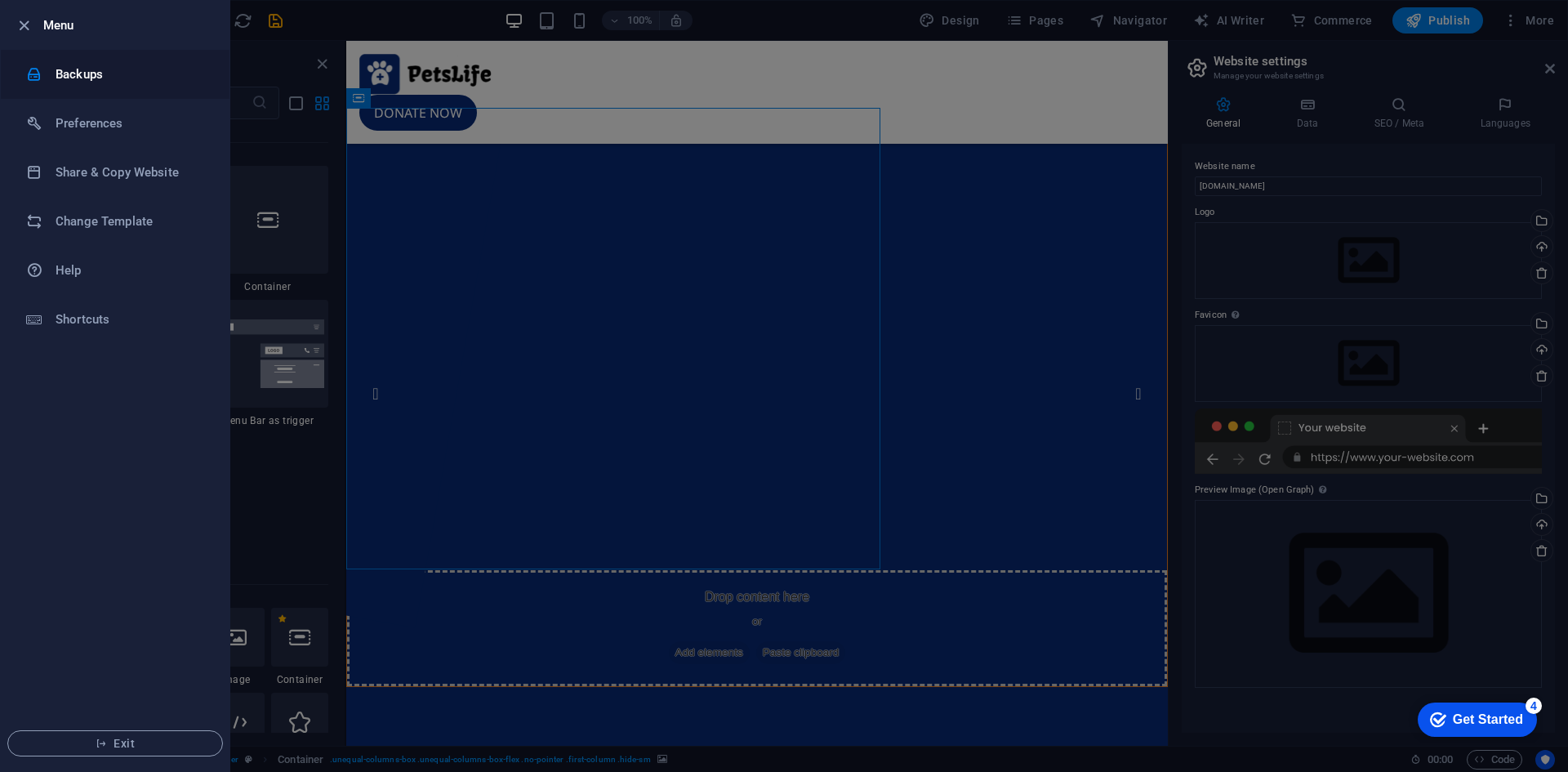
click at [81, 72] on h6 "Backups" at bounding box center [131, 74] width 151 height 20
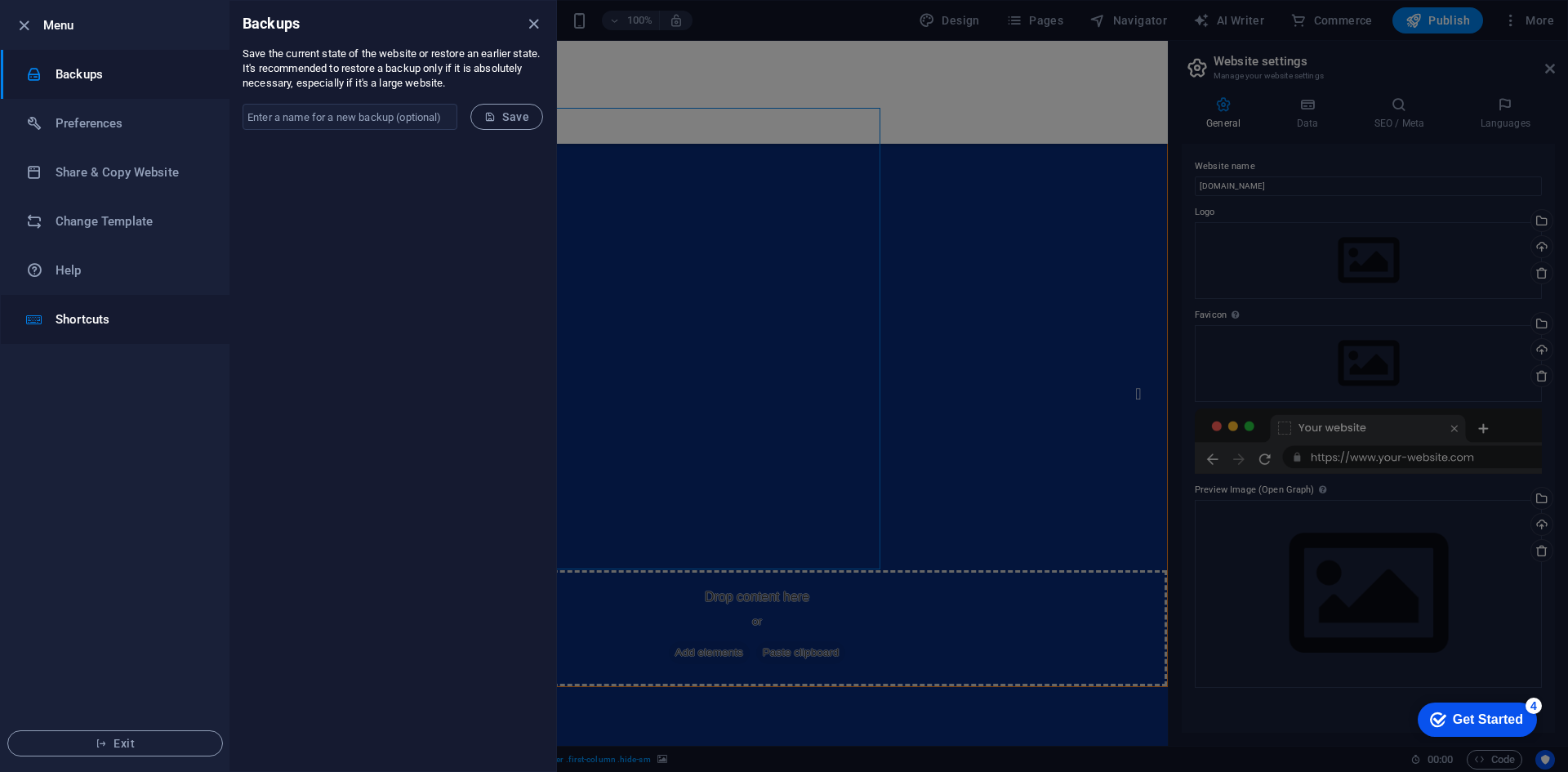
click at [82, 321] on h6 "Shortcuts" at bounding box center [131, 320] width 151 height 20
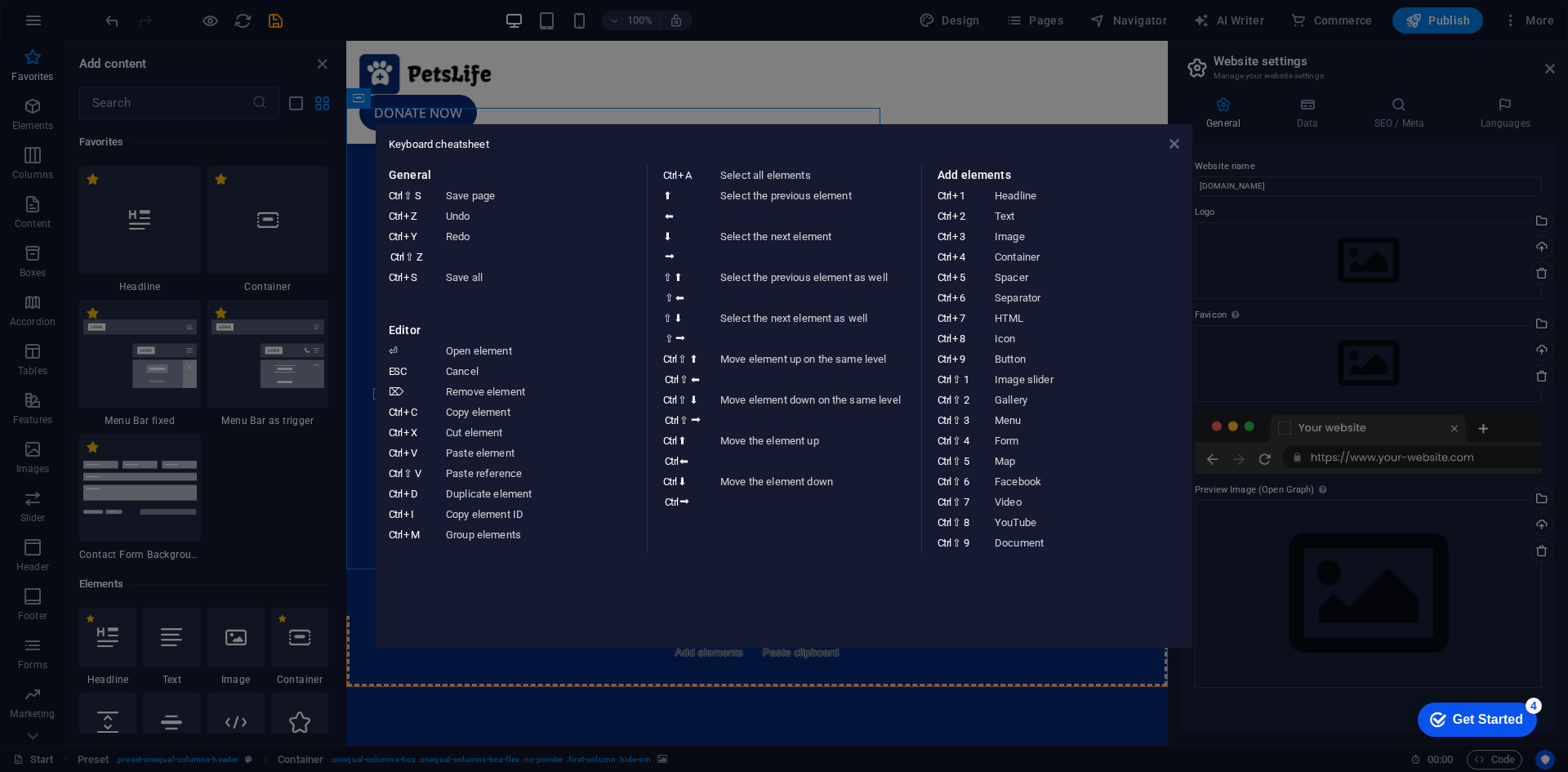
click at [1172, 145] on icon at bounding box center [1174, 143] width 10 height 13
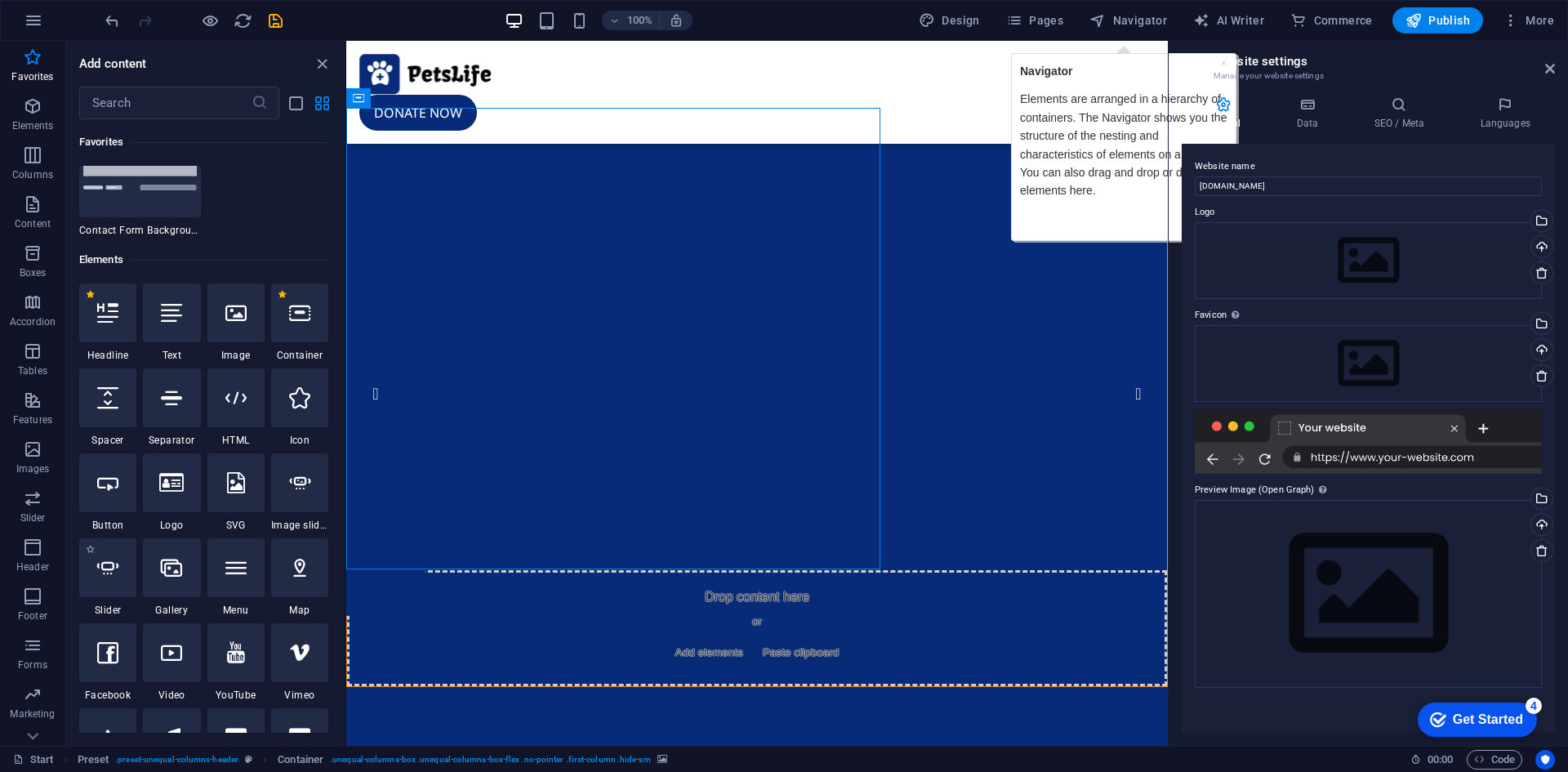
scroll to position [326, 0]
click at [43, 753] on link "Start" at bounding box center [33, 759] width 41 height 20
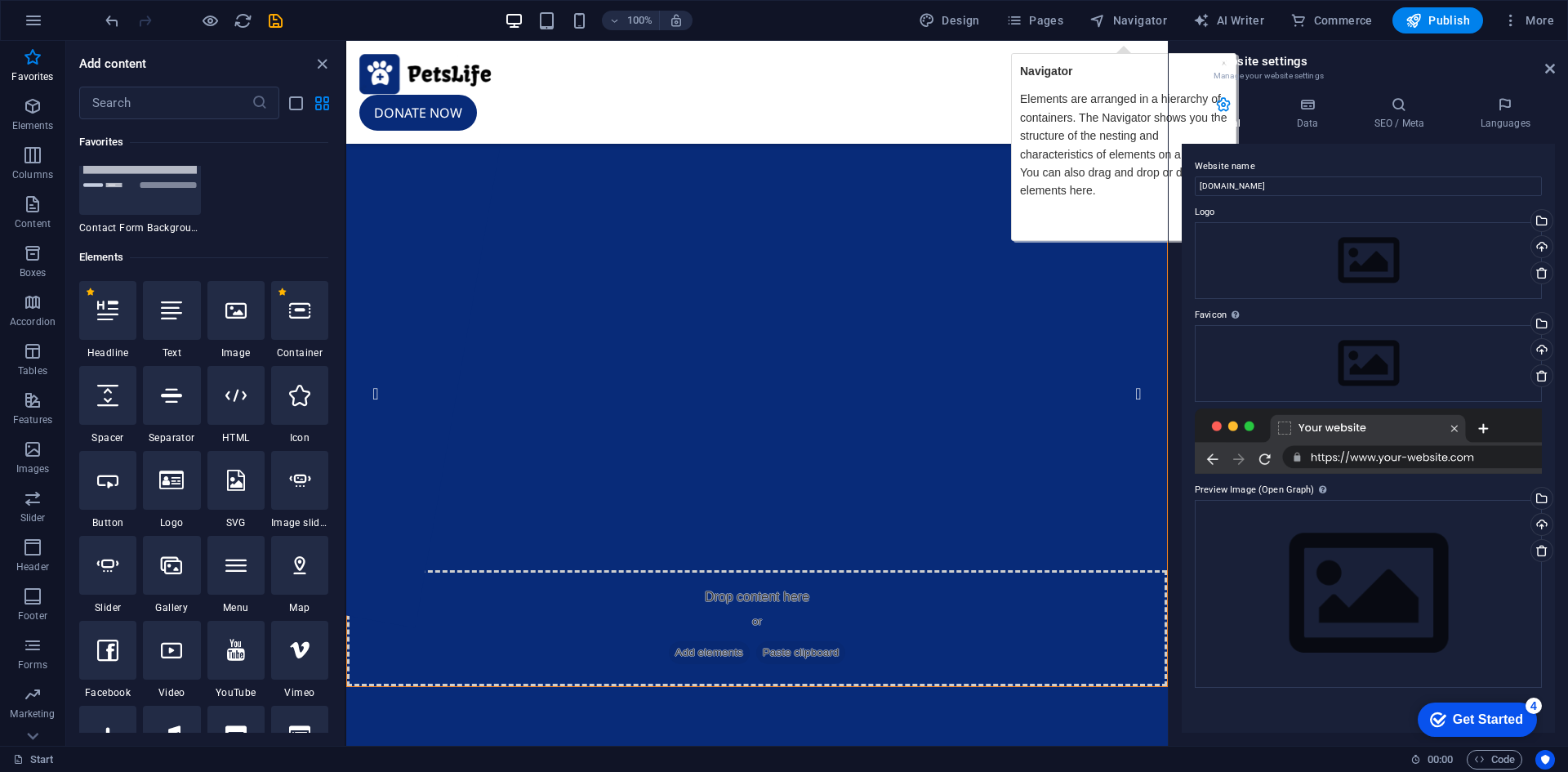
click at [46, 747] on div "Start 00 : 00 Code" at bounding box center [784, 758] width 1568 height 26
click at [321, 103] on icon "grid-view" at bounding box center [322, 103] width 19 height 19
click at [962, 18] on span "Design" at bounding box center [950, 20] width 62 height 16
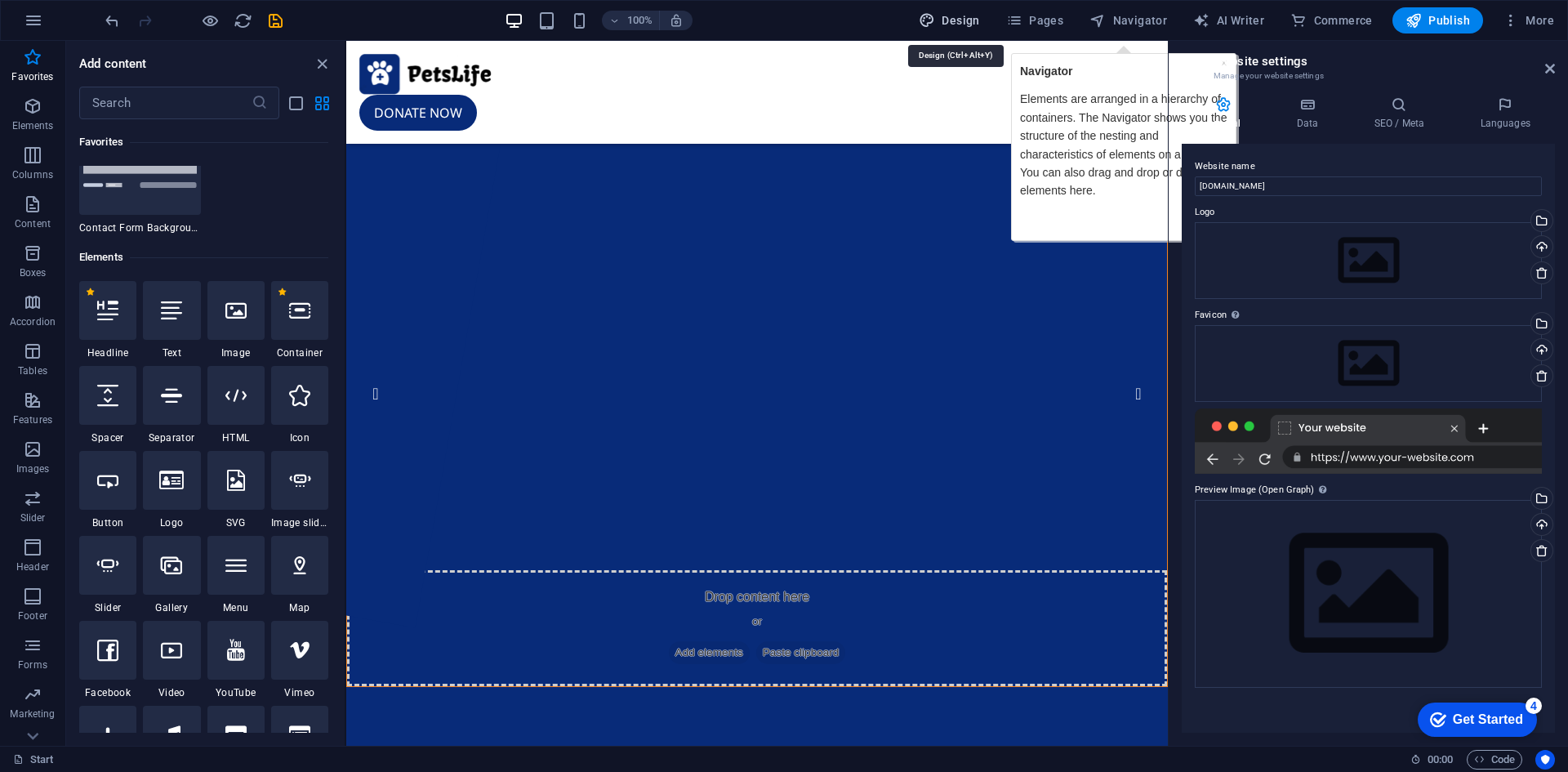
select select "px"
select select "400"
select select "px"
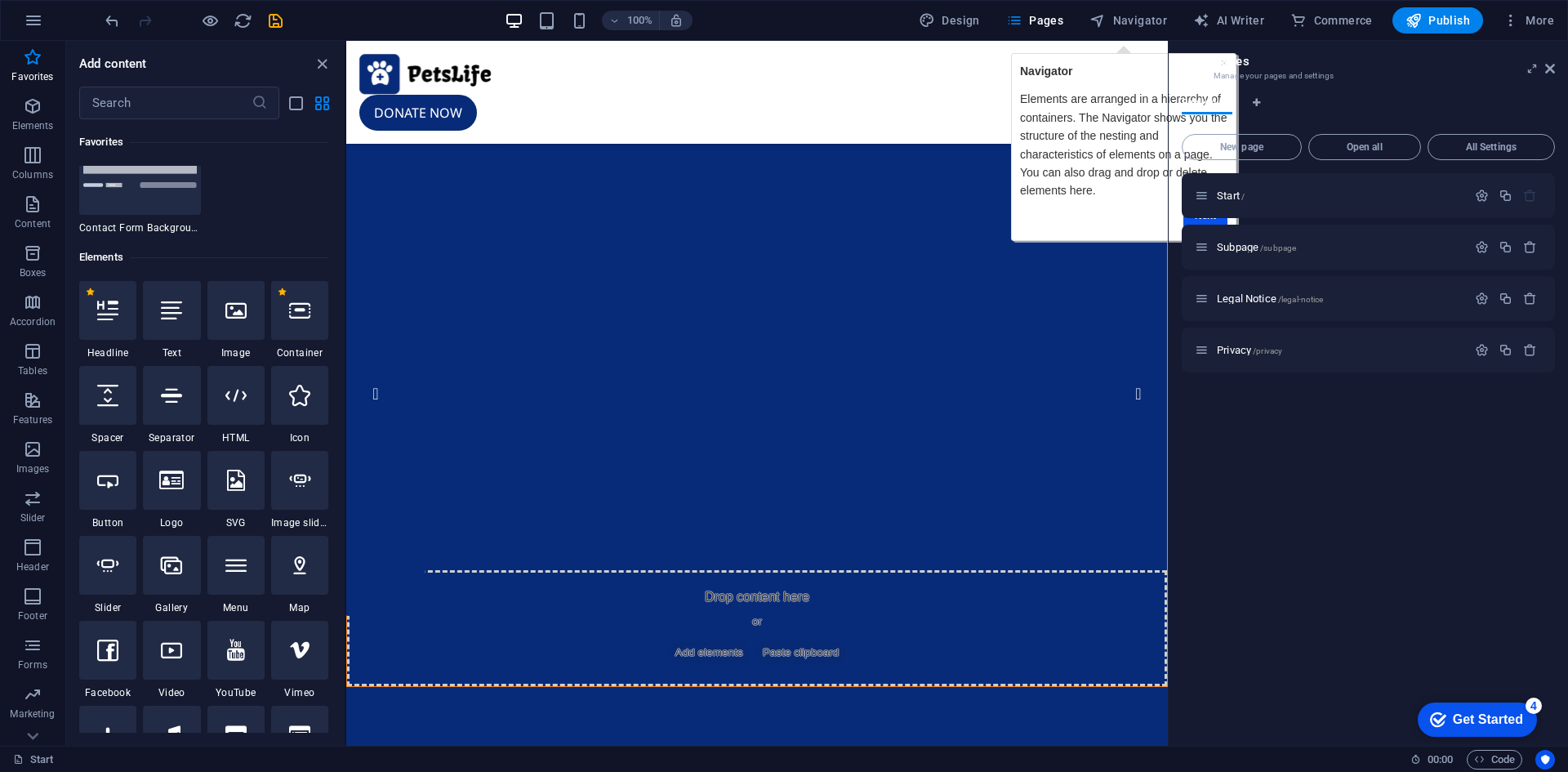
click at [1055, 71] on strong "Navigator" at bounding box center [1045, 70] width 53 height 13
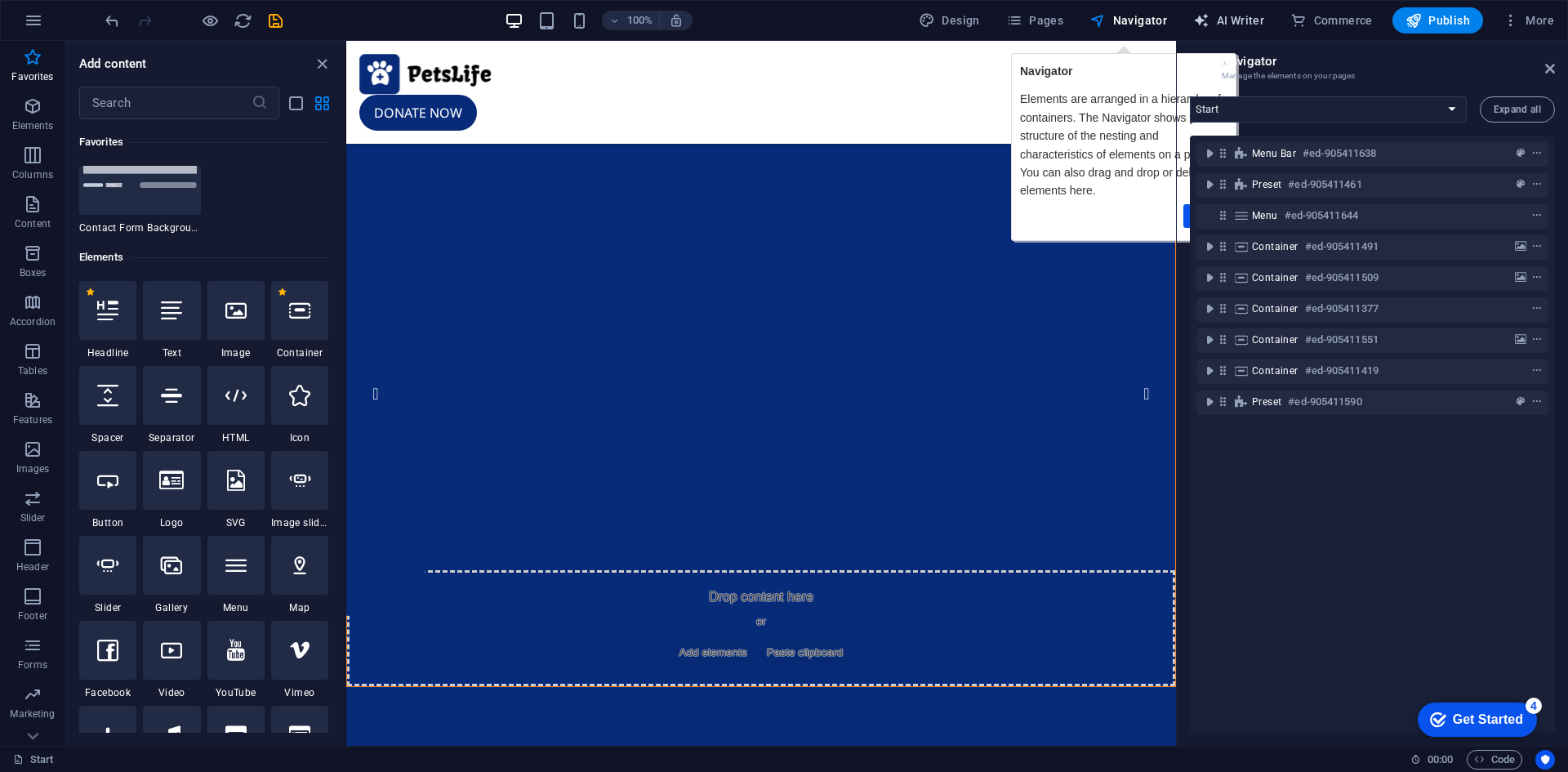
click at [1230, 16] on span "AI Writer" at bounding box center [1229, 20] width 71 height 16
select select "English"
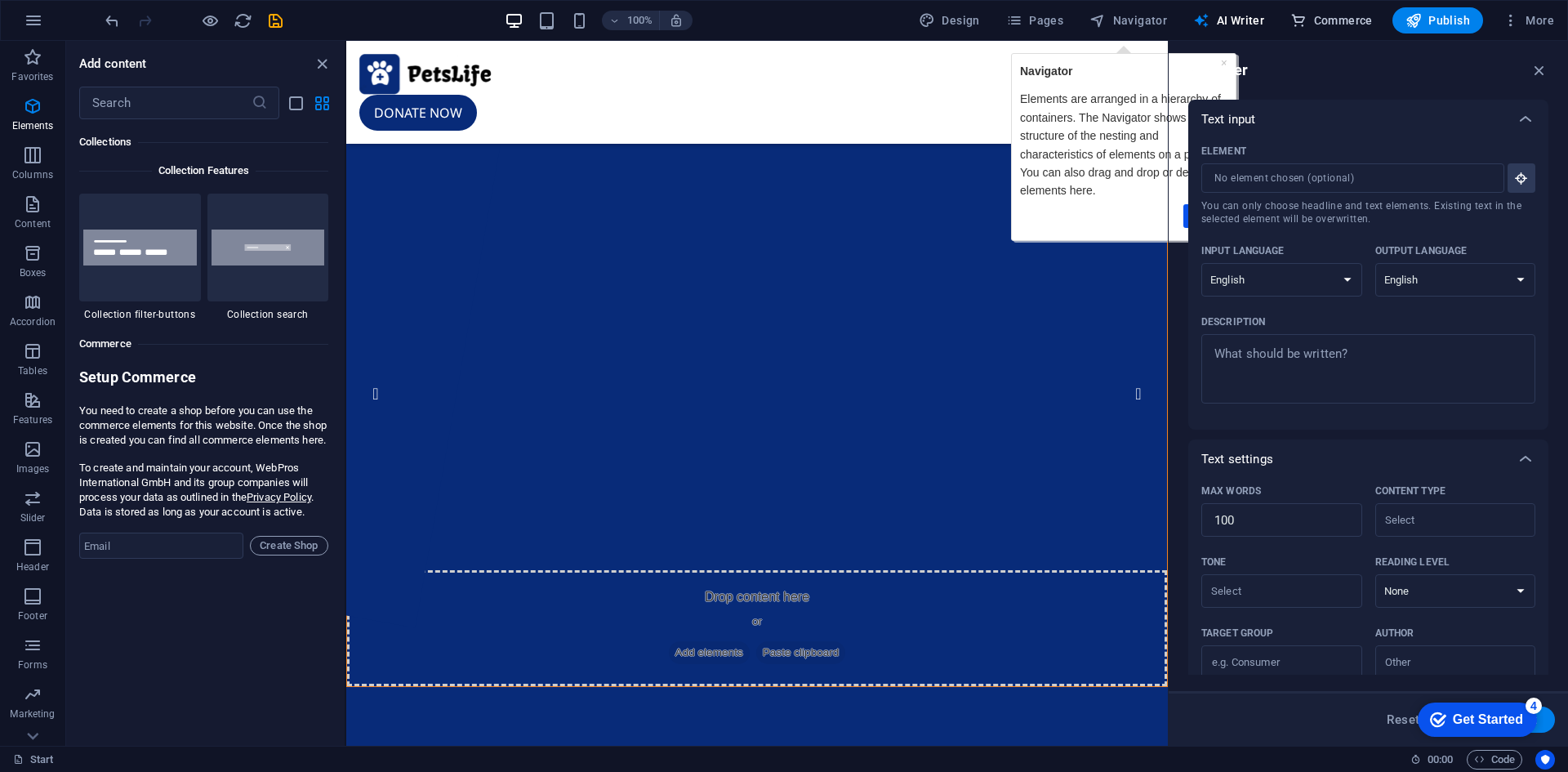
scroll to position [16002, 0]
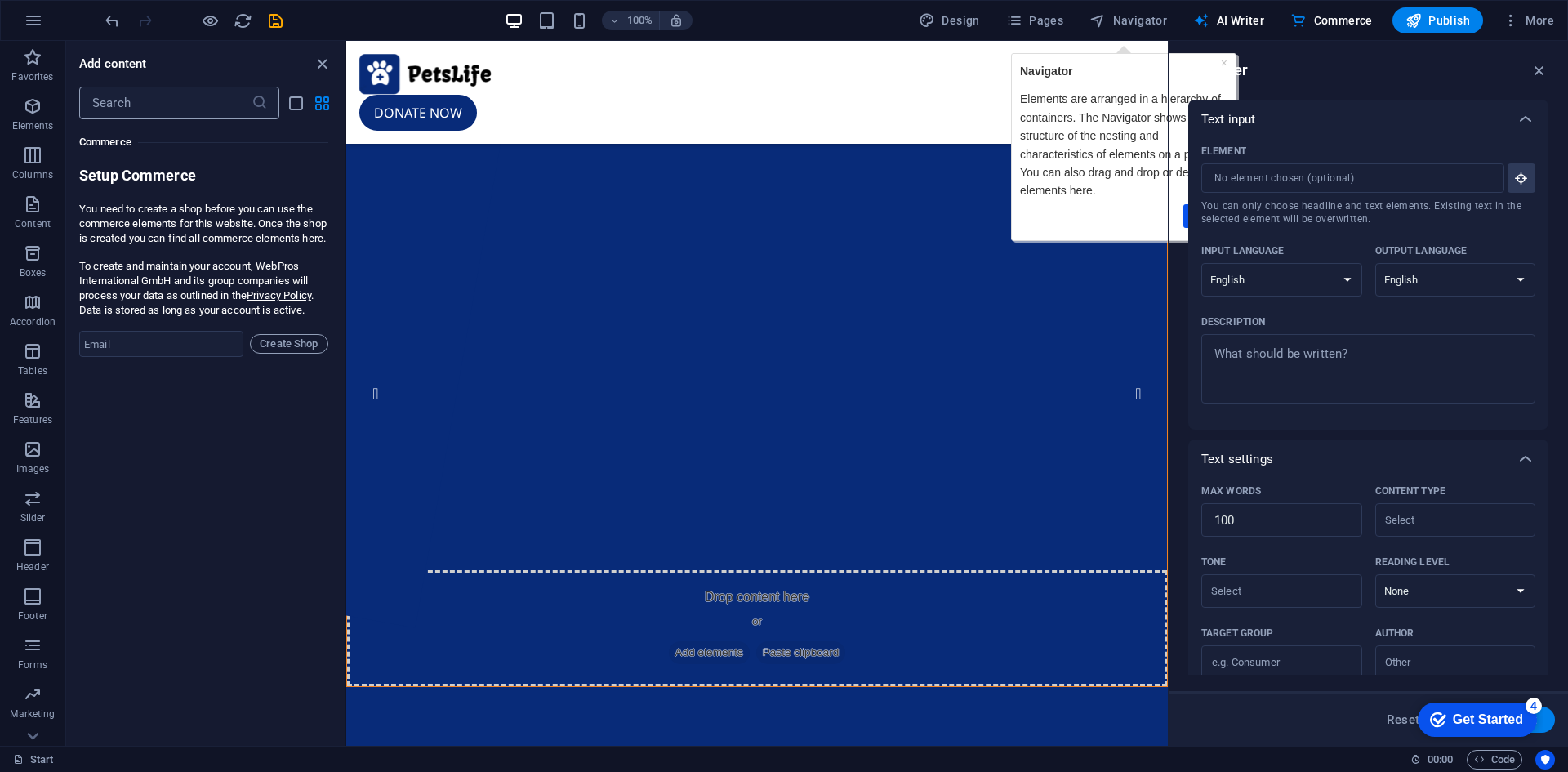
click at [183, 106] on input "text" at bounding box center [166, 102] width 173 height 33
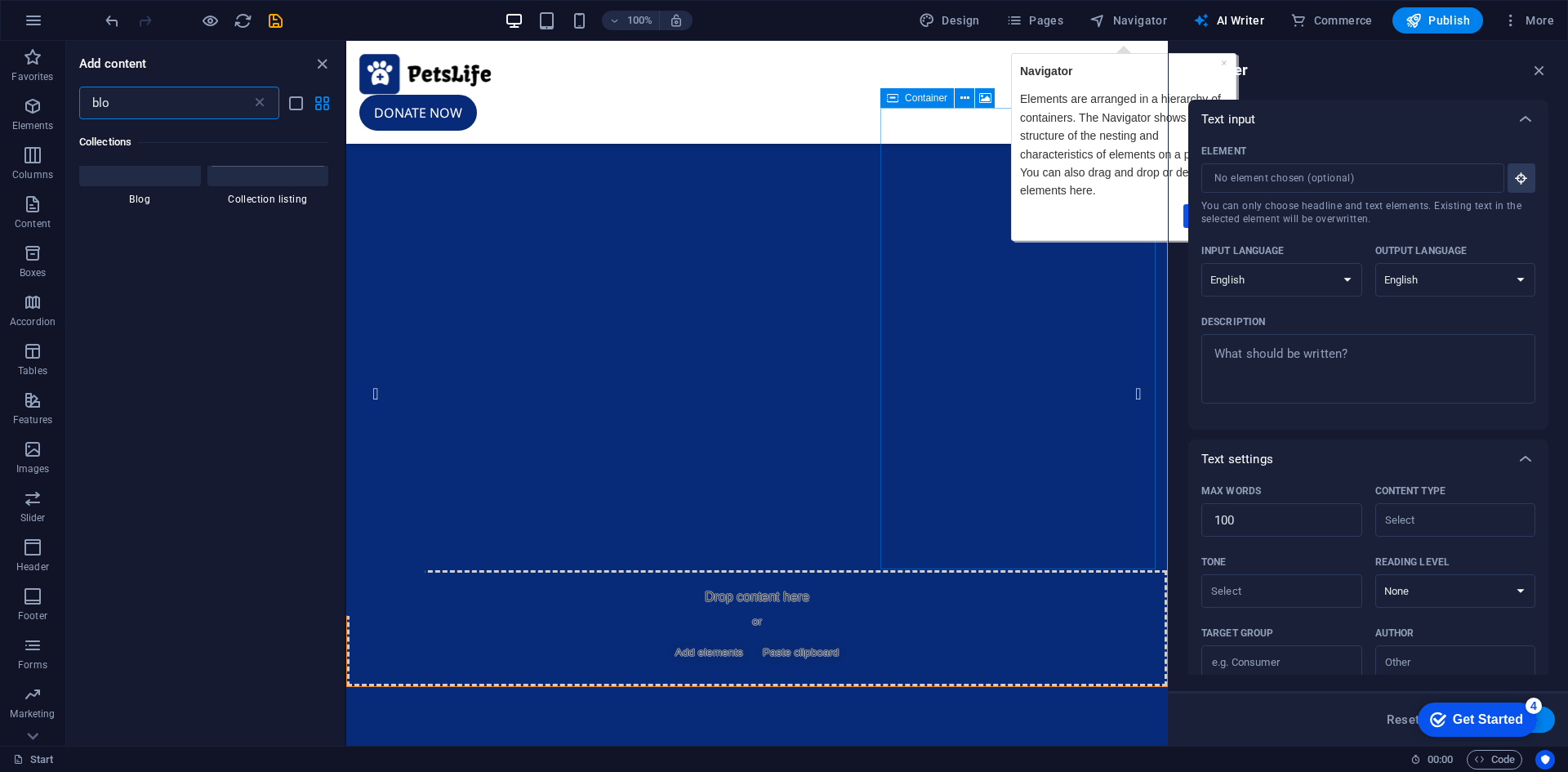
scroll to position [0, 0]
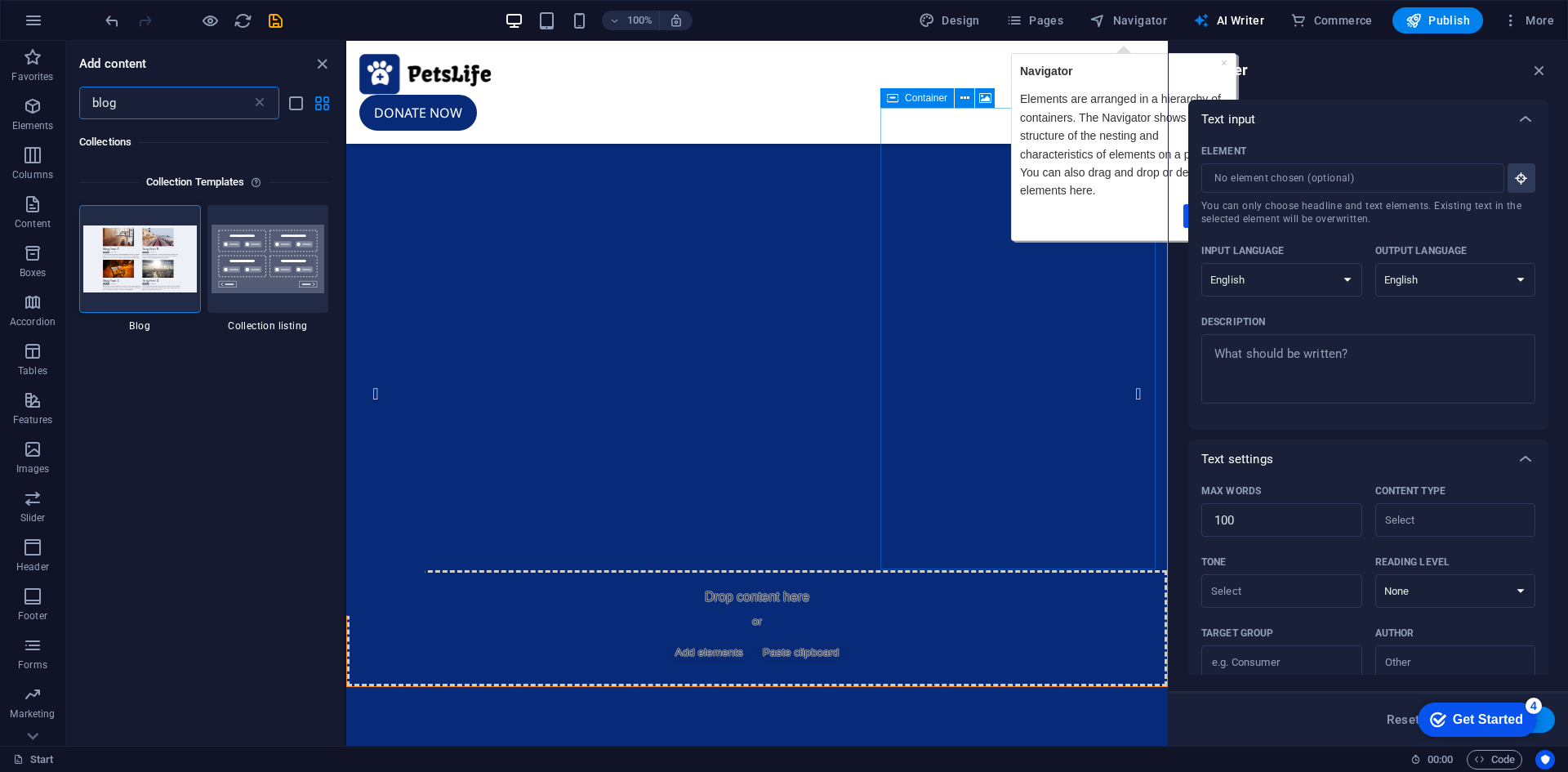
type input "blog"
click at [177, 276] on img at bounding box center [140, 258] width 113 height 66
click at [92, 220] on label "1 Star" at bounding box center [92, 218] width 14 height 14
click at [85, 227] on input "1 Star" at bounding box center [85, 227] width 1 height 1
radio input "true"
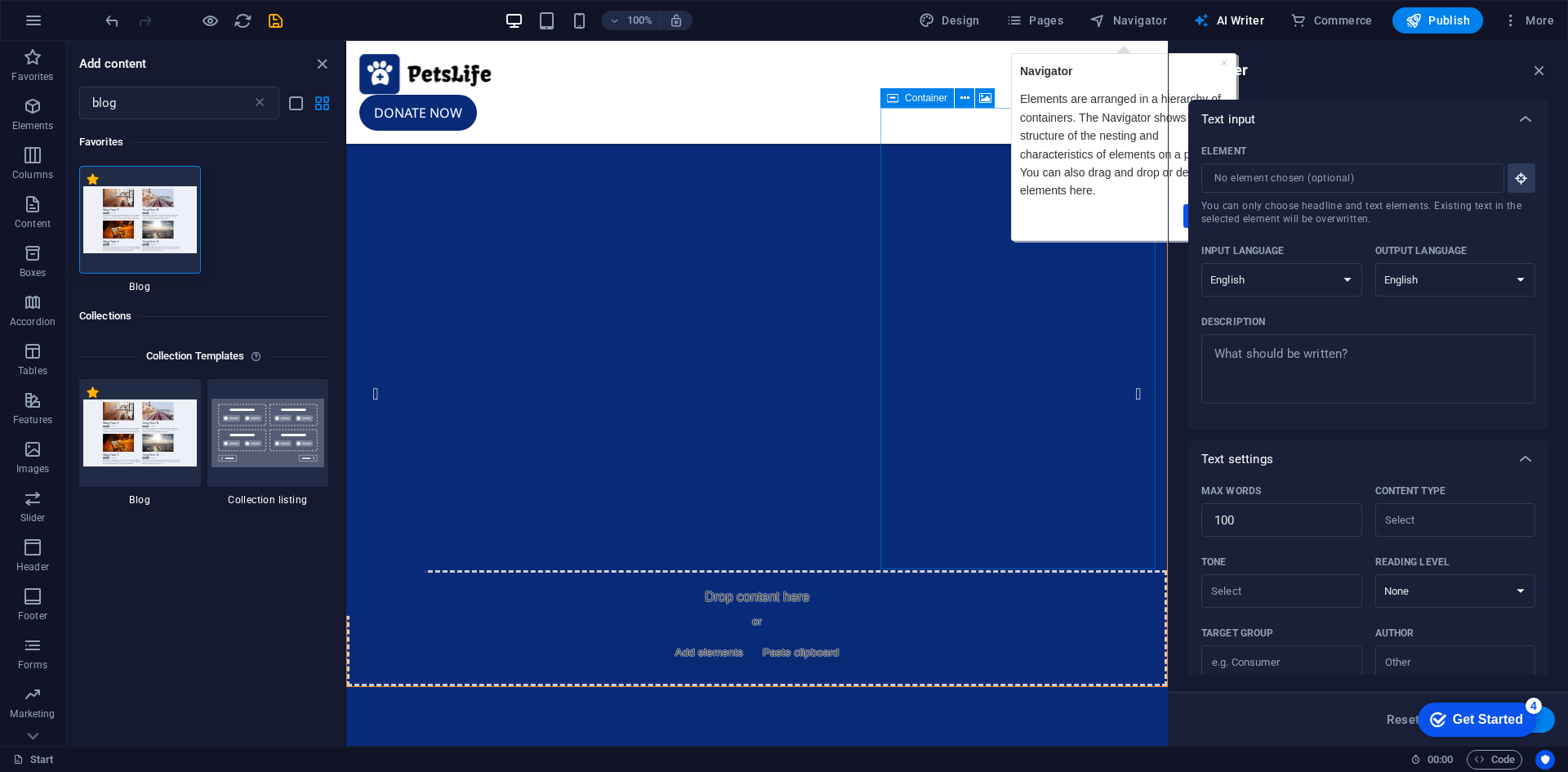
click at [152, 232] on img at bounding box center [140, 219] width 113 height 66
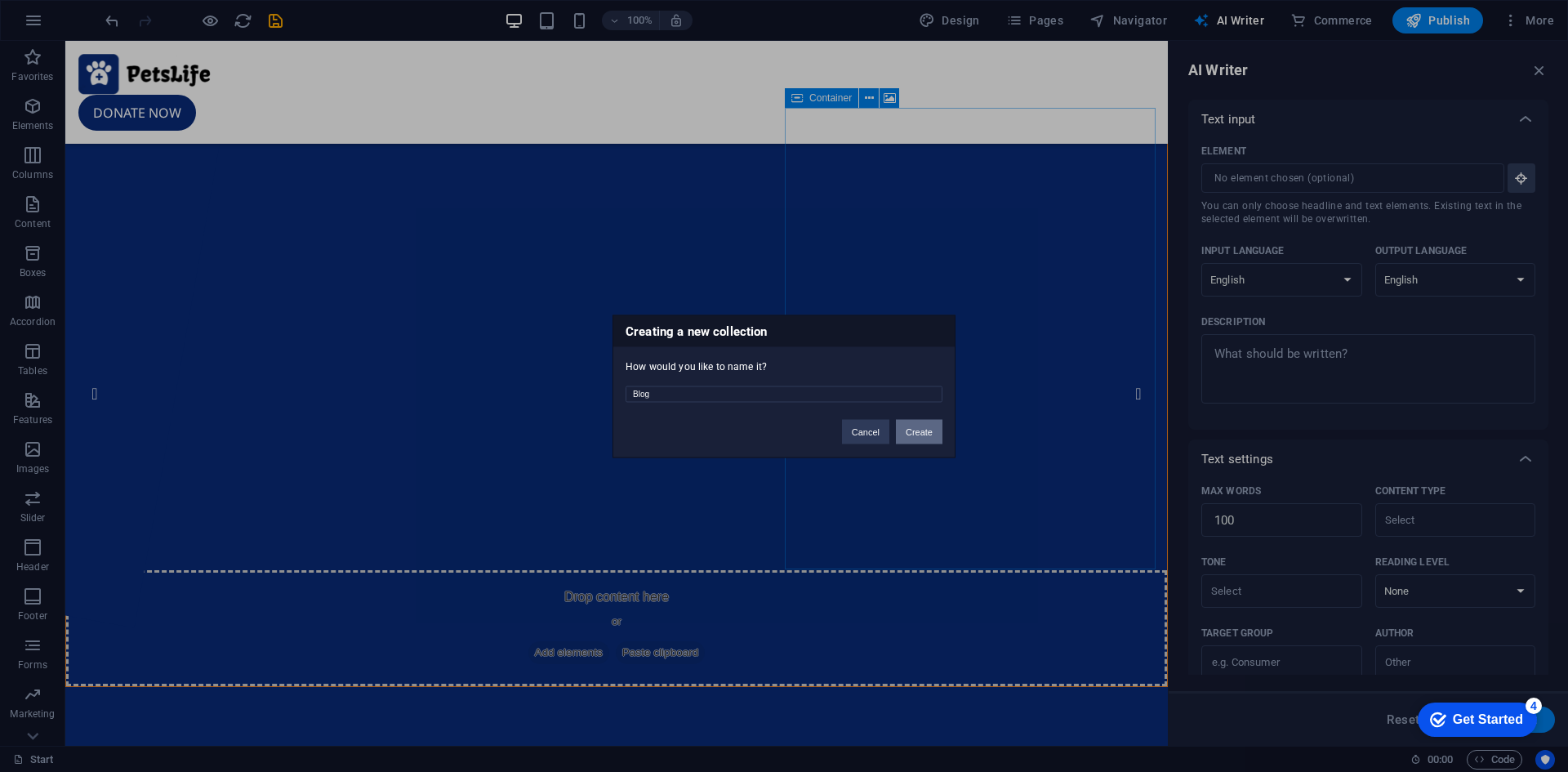
click at [908, 435] on button "Create" at bounding box center [919, 431] width 47 height 25
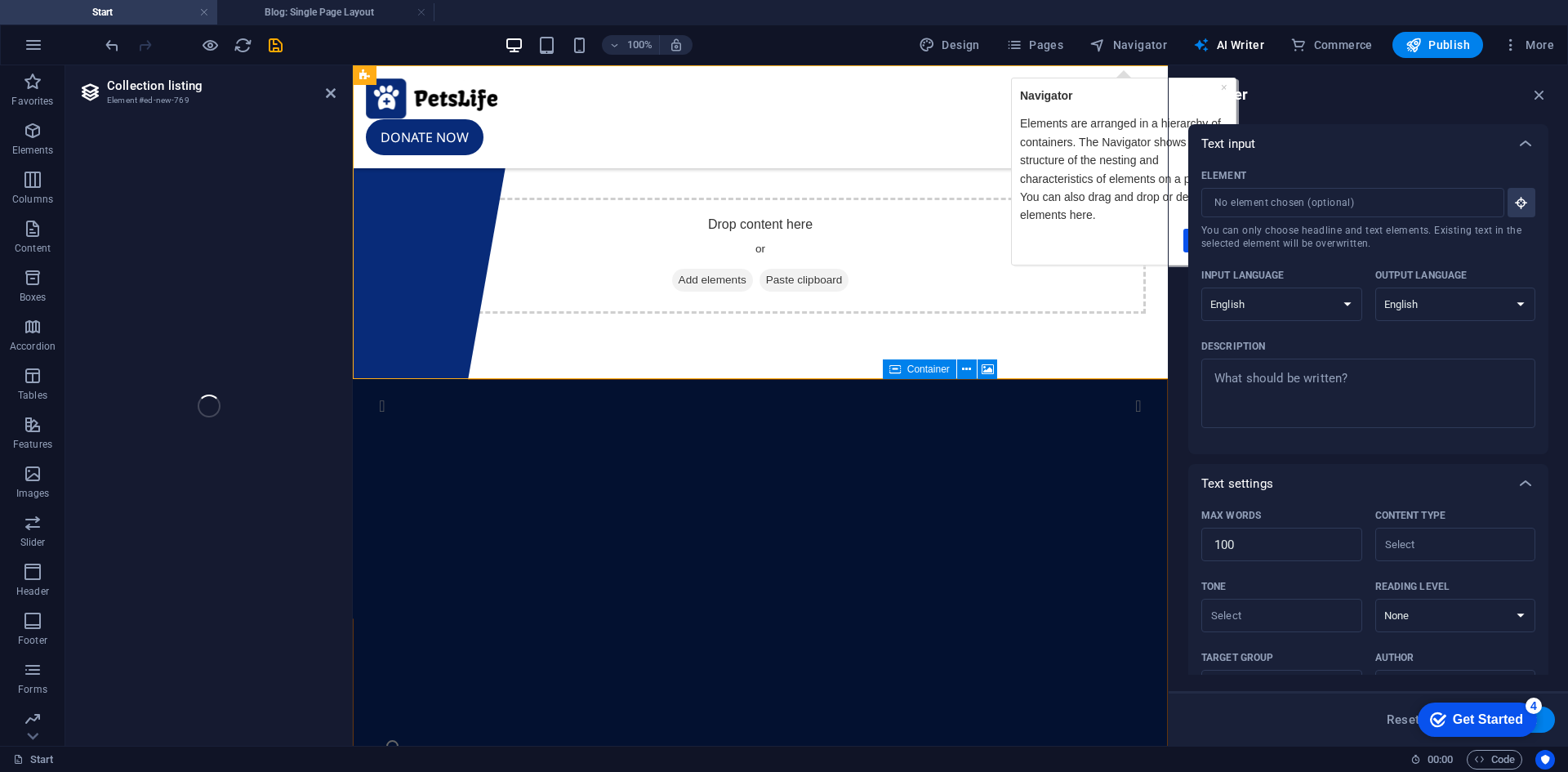
select select
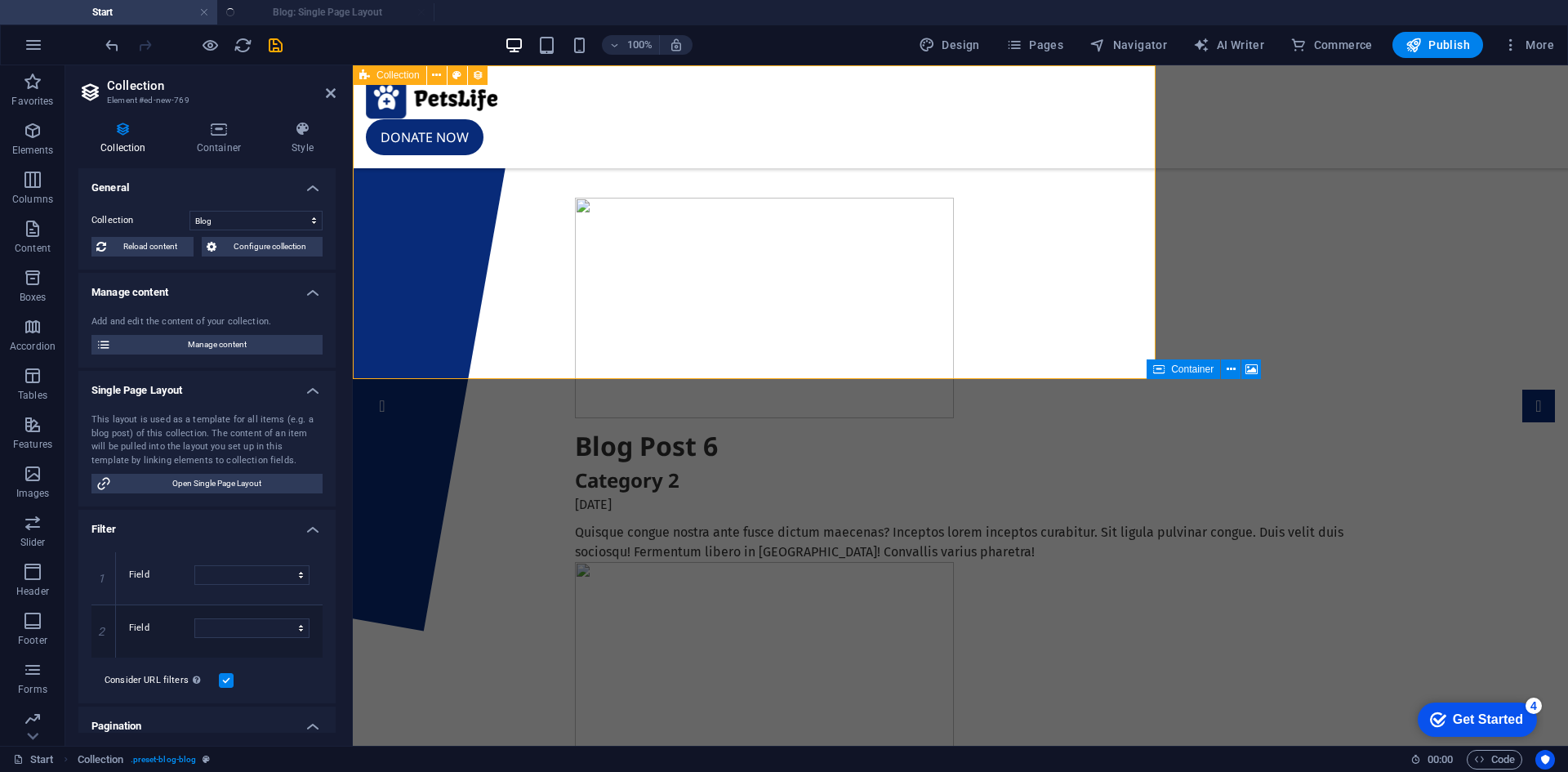
select select "columns.publishing_date_DESC"
select select "columns.status"
select select "columns.publishing_date"
select select "past"
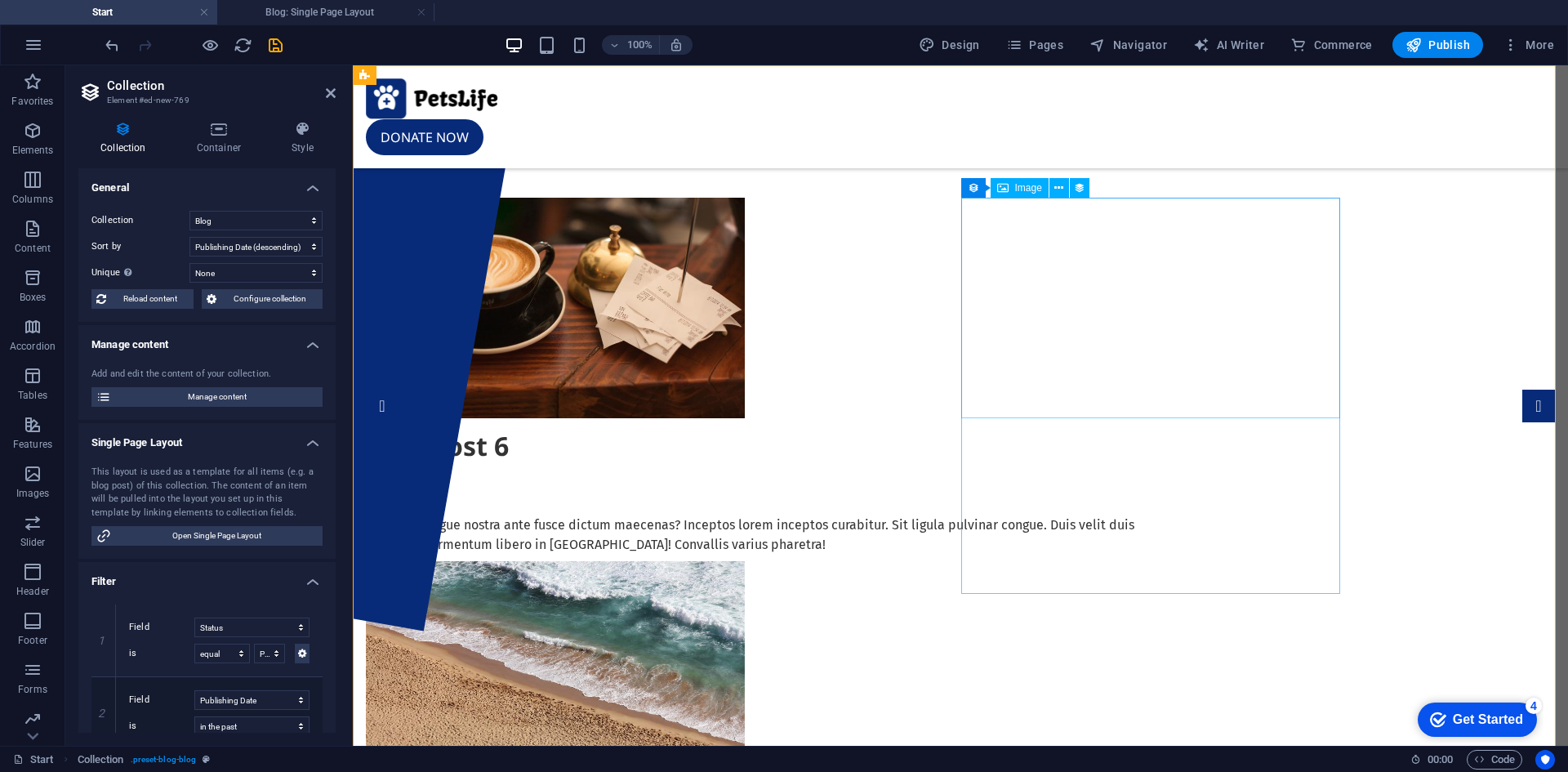
click at [1136, 561] on div at bounding box center [751, 671] width 771 height 220
click at [1136, 561] on article "Blog Post 5 Category 1 09/01/2025 Faucibus cursus torquent. Nulla orci placerat…" at bounding box center [751, 748] width 771 height 376
click at [1099, 561] on div at bounding box center [751, 671] width 771 height 220
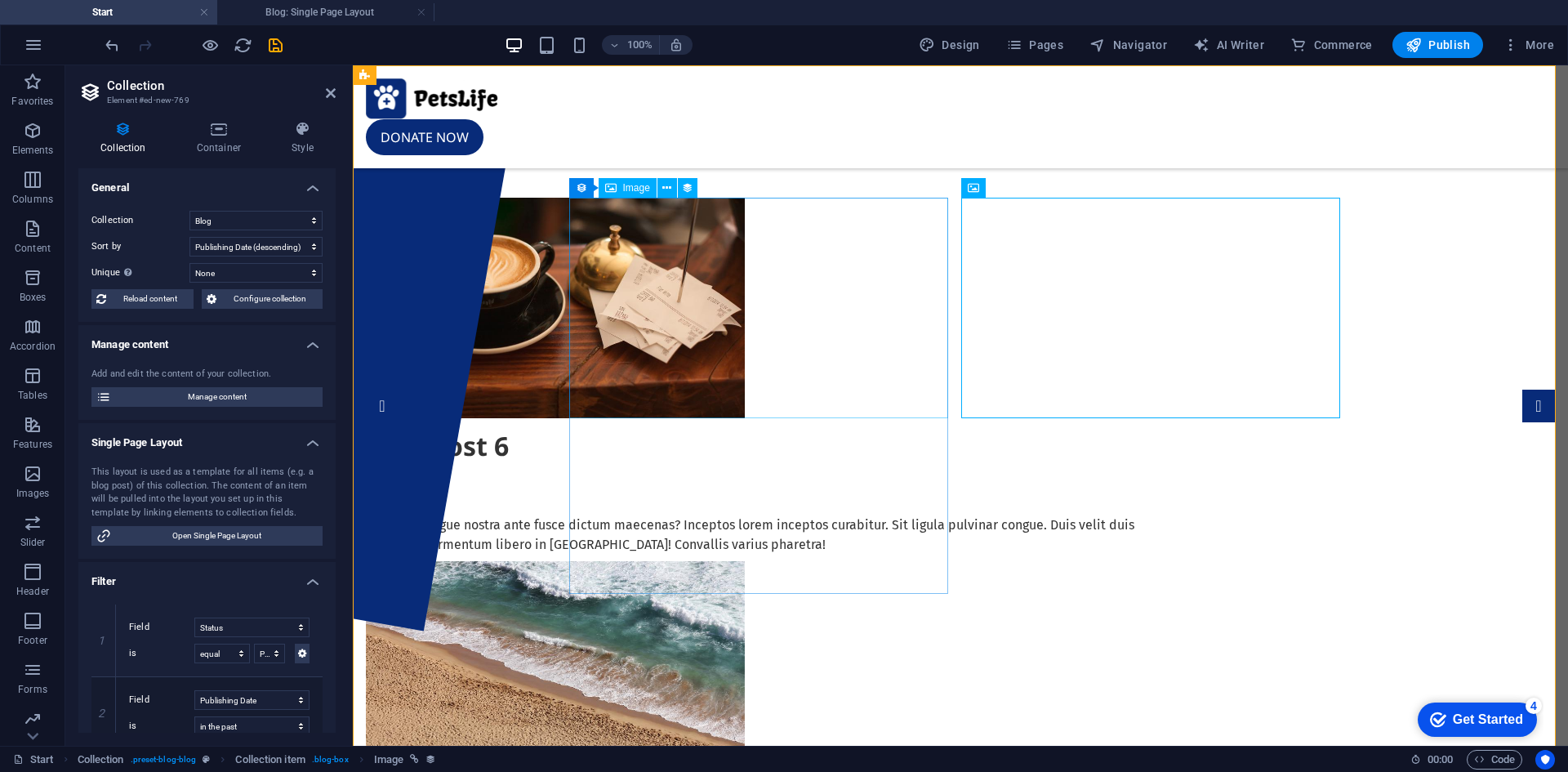
click at [821, 267] on div at bounding box center [751, 308] width 771 height 220
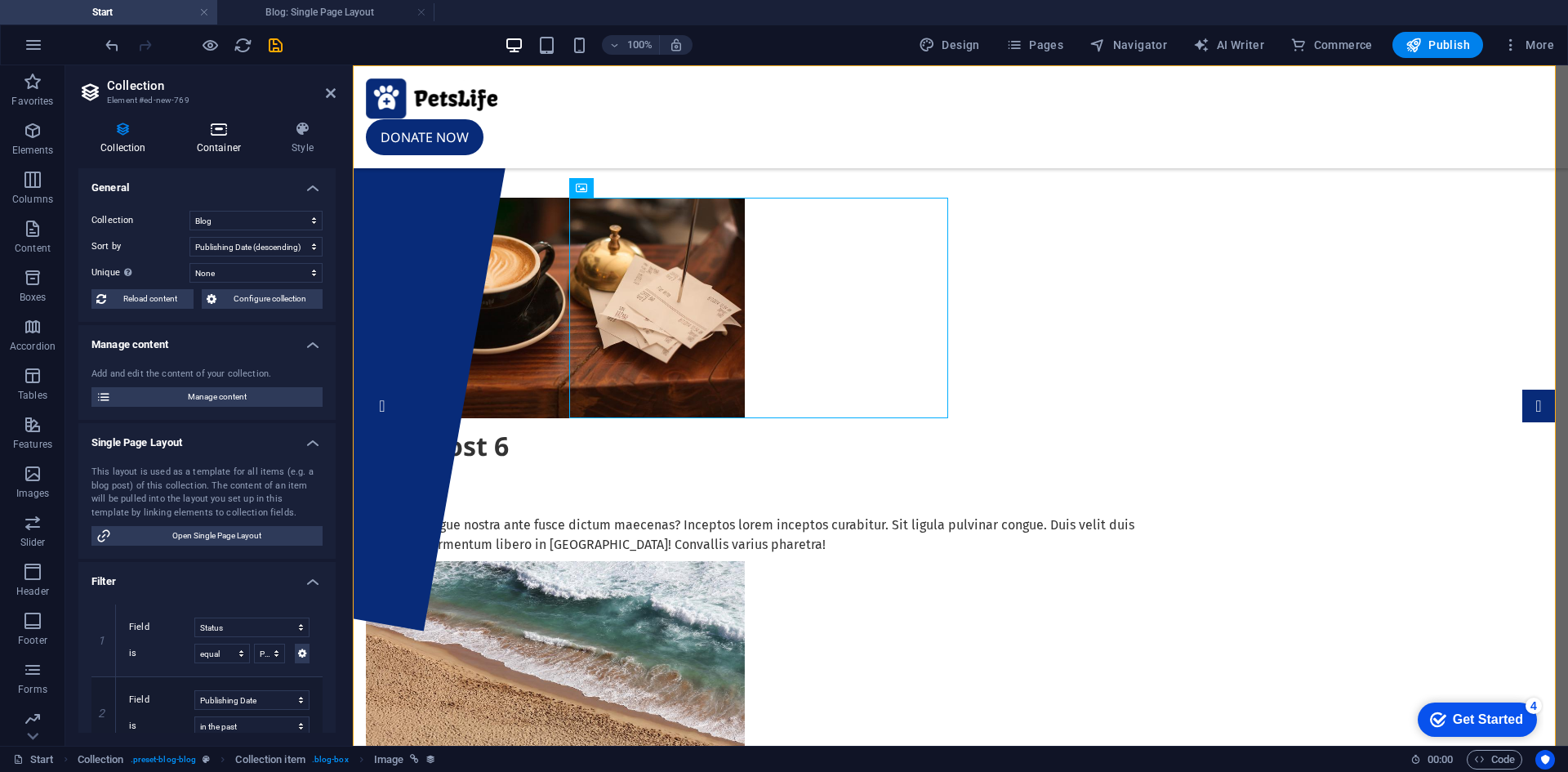
click at [239, 132] on icon at bounding box center [218, 129] width 88 height 16
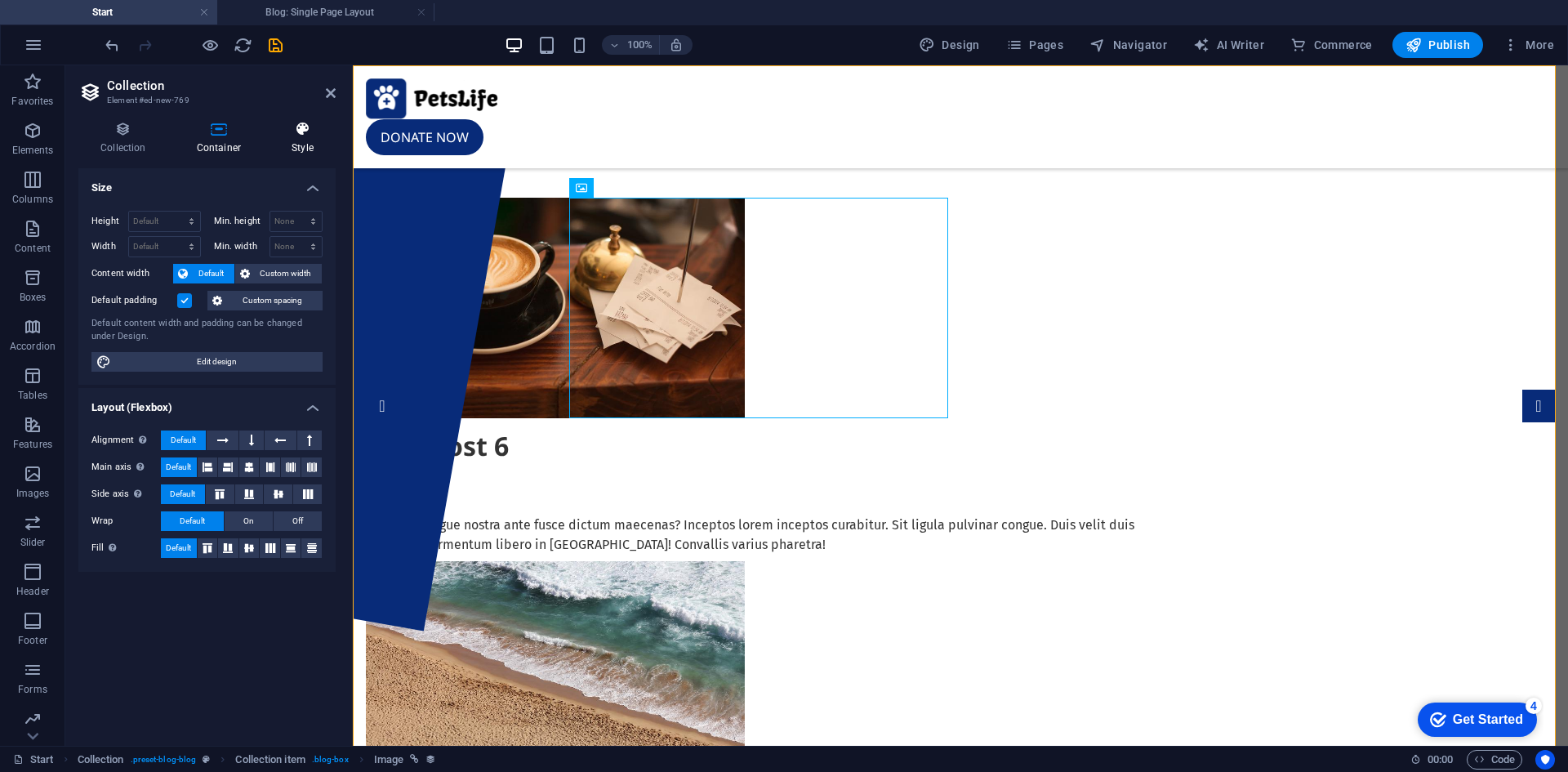
click at [301, 133] on icon at bounding box center [303, 129] width 66 height 16
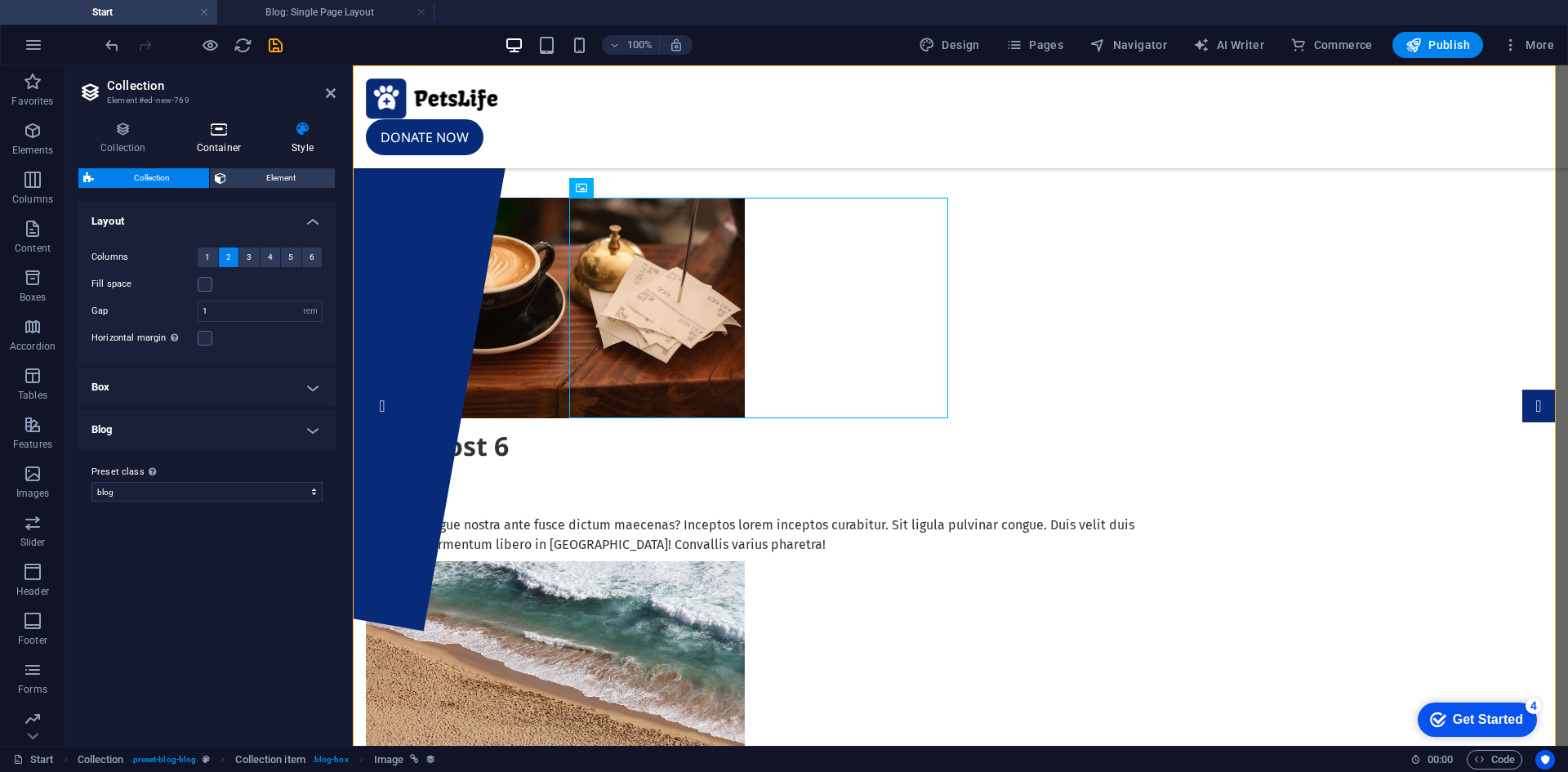
click at [215, 125] on icon at bounding box center [218, 129] width 88 height 16
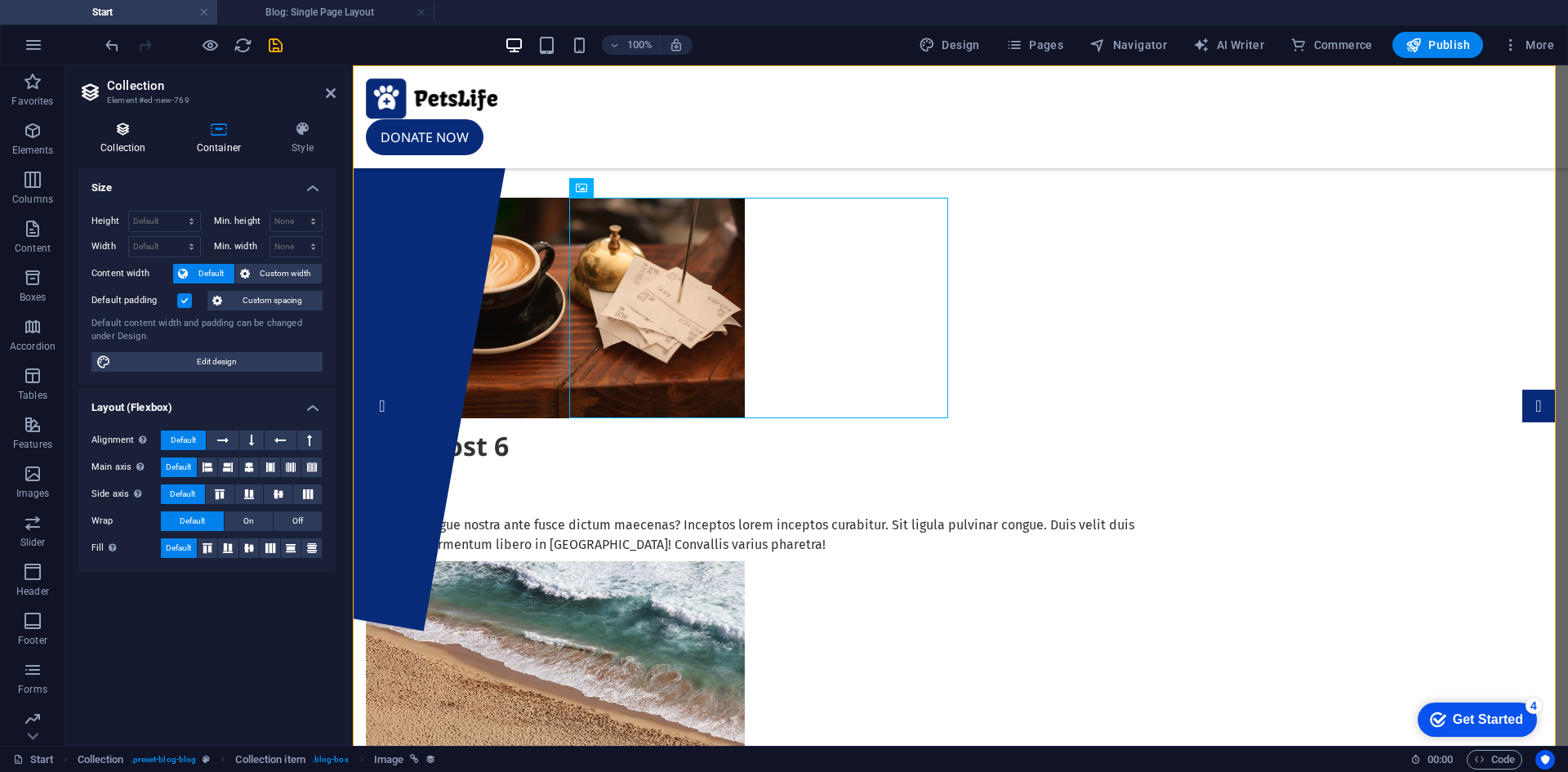
click at [149, 122] on icon at bounding box center [123, 129] width 90 height 16
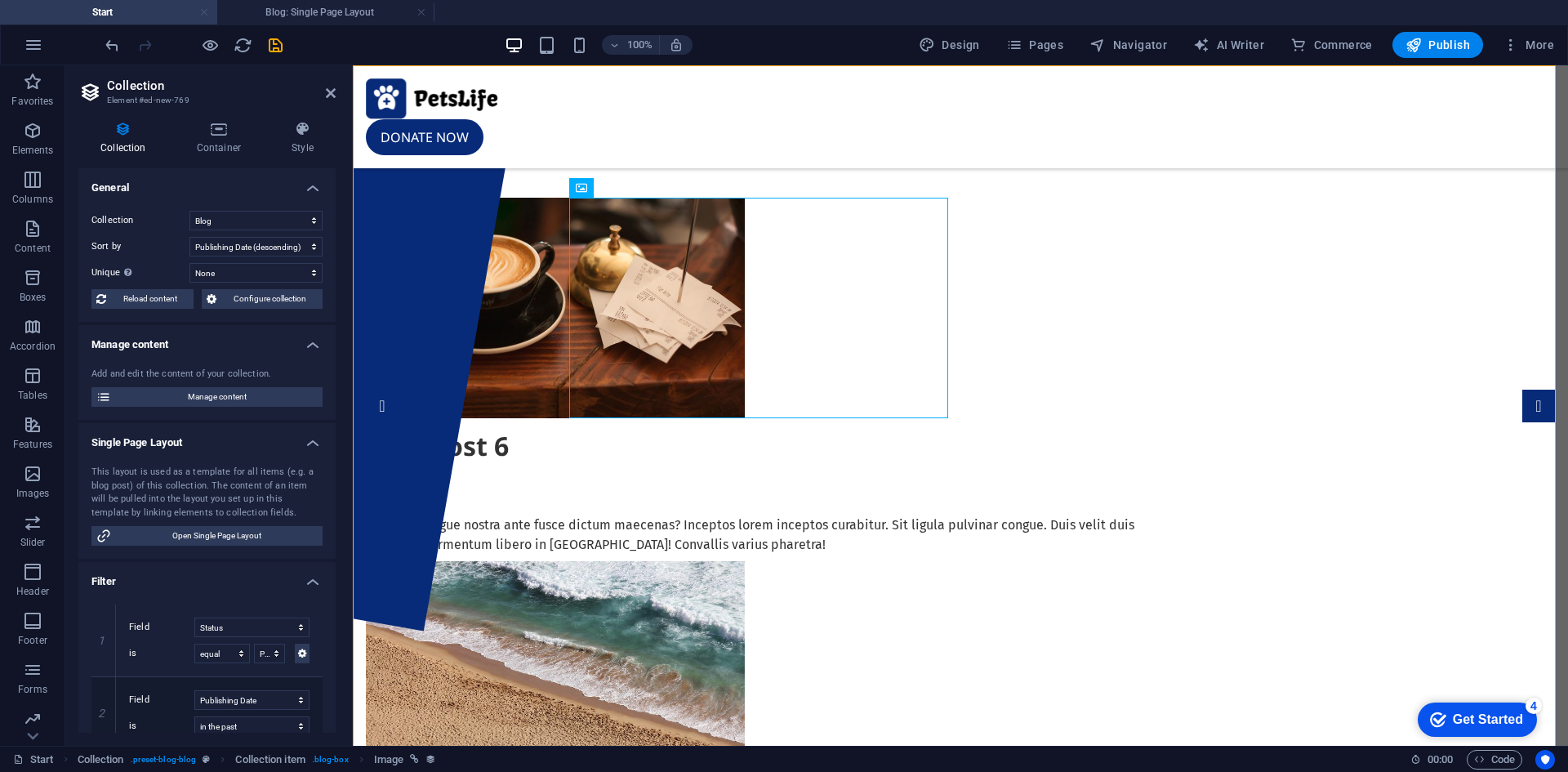
click at [200, 7] on link at bounding box center [204, 13] width 10 height 16
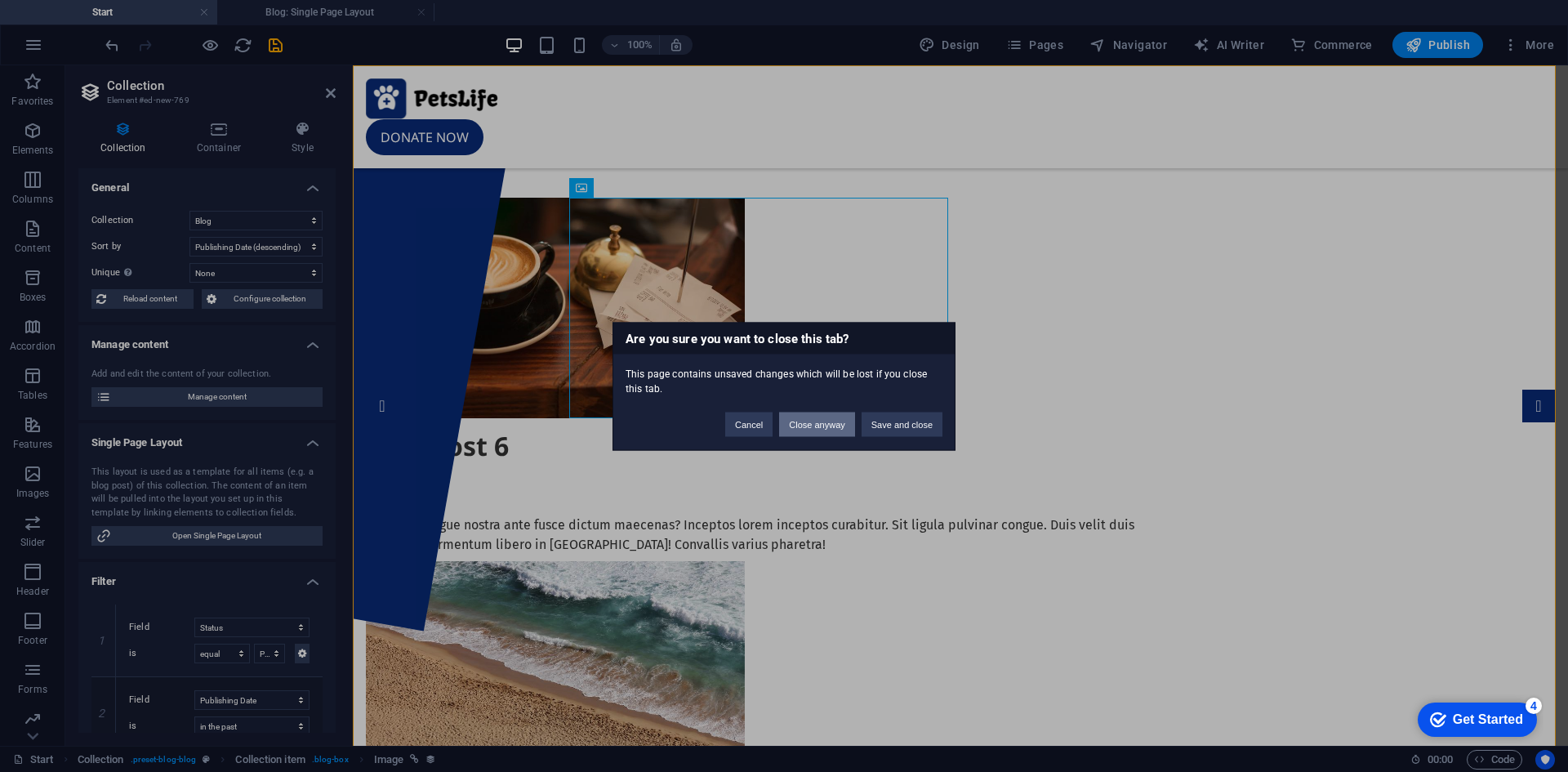
click at [837, 426] on button "Close anyway" at bounding box center [817, 424] width 75 height 25
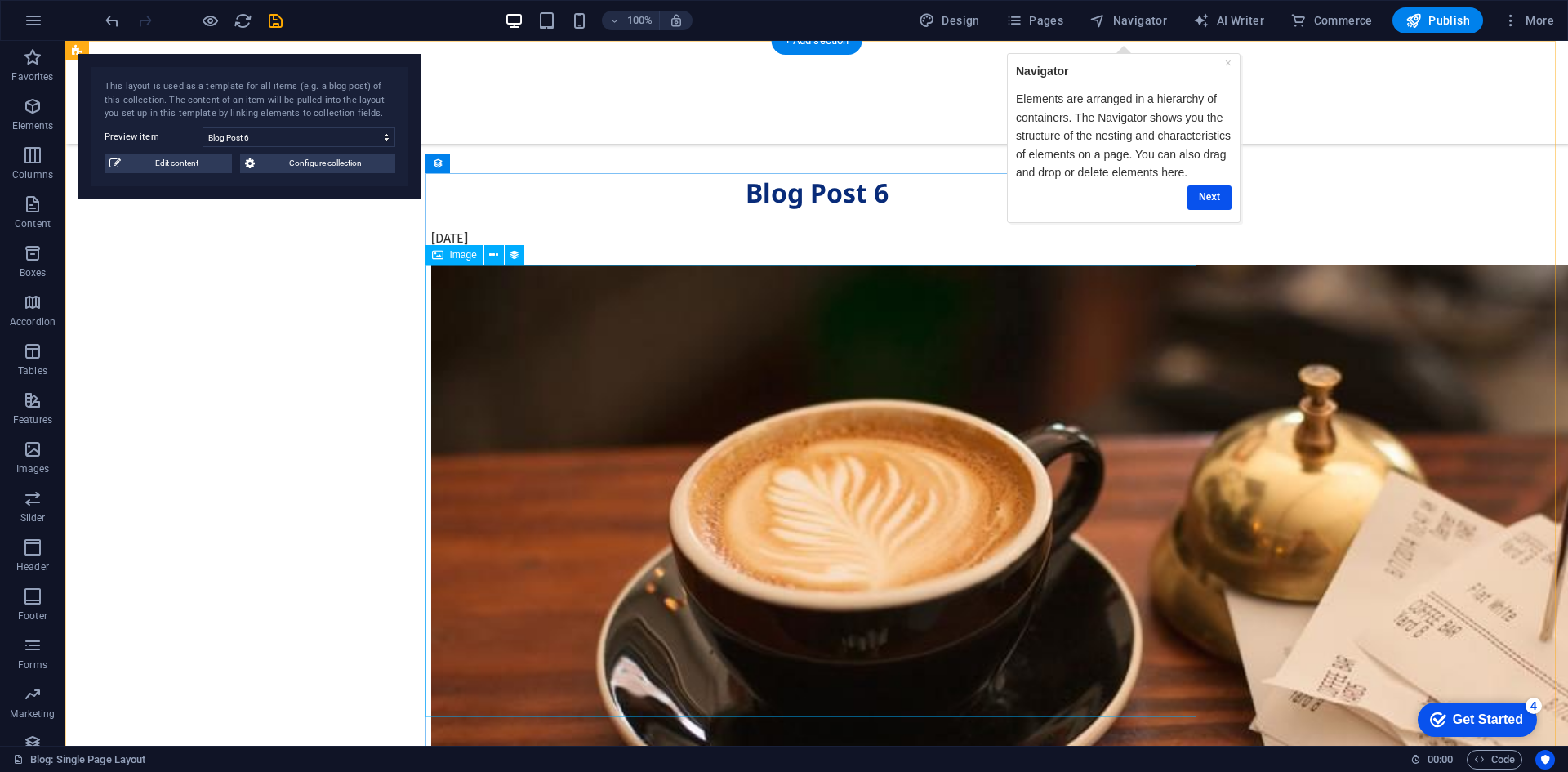
drag, startPoint x: 1018, startPoint y: 345, endPoint x: 1051, endPoint y: 372, distance: 42.6
click at [1019, 348] on div at bounding box center [816, 661] width 771 height 792
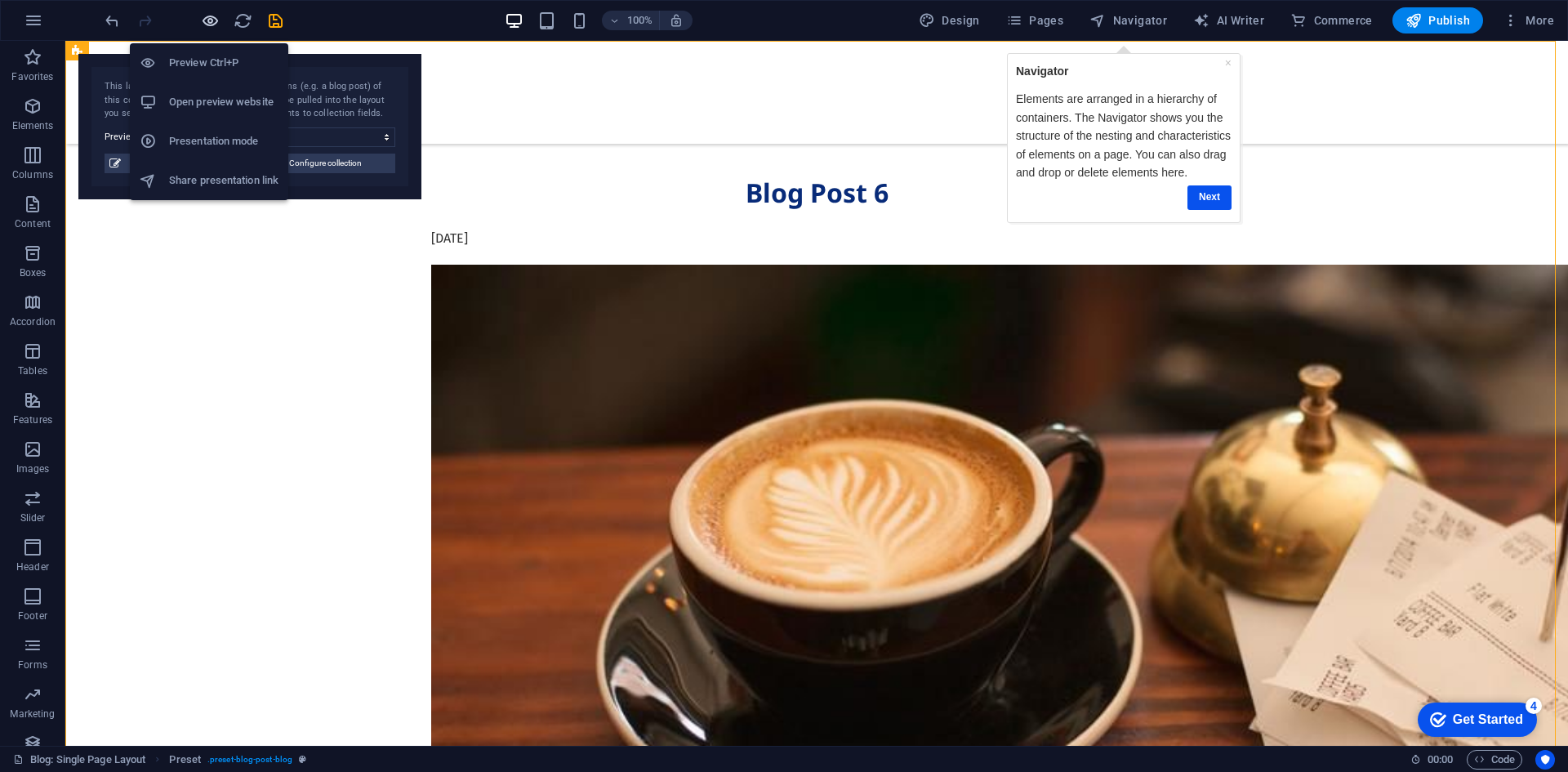
click at [204, 19] on icon "button" at bounding box center [209, 21] width 19 height 19
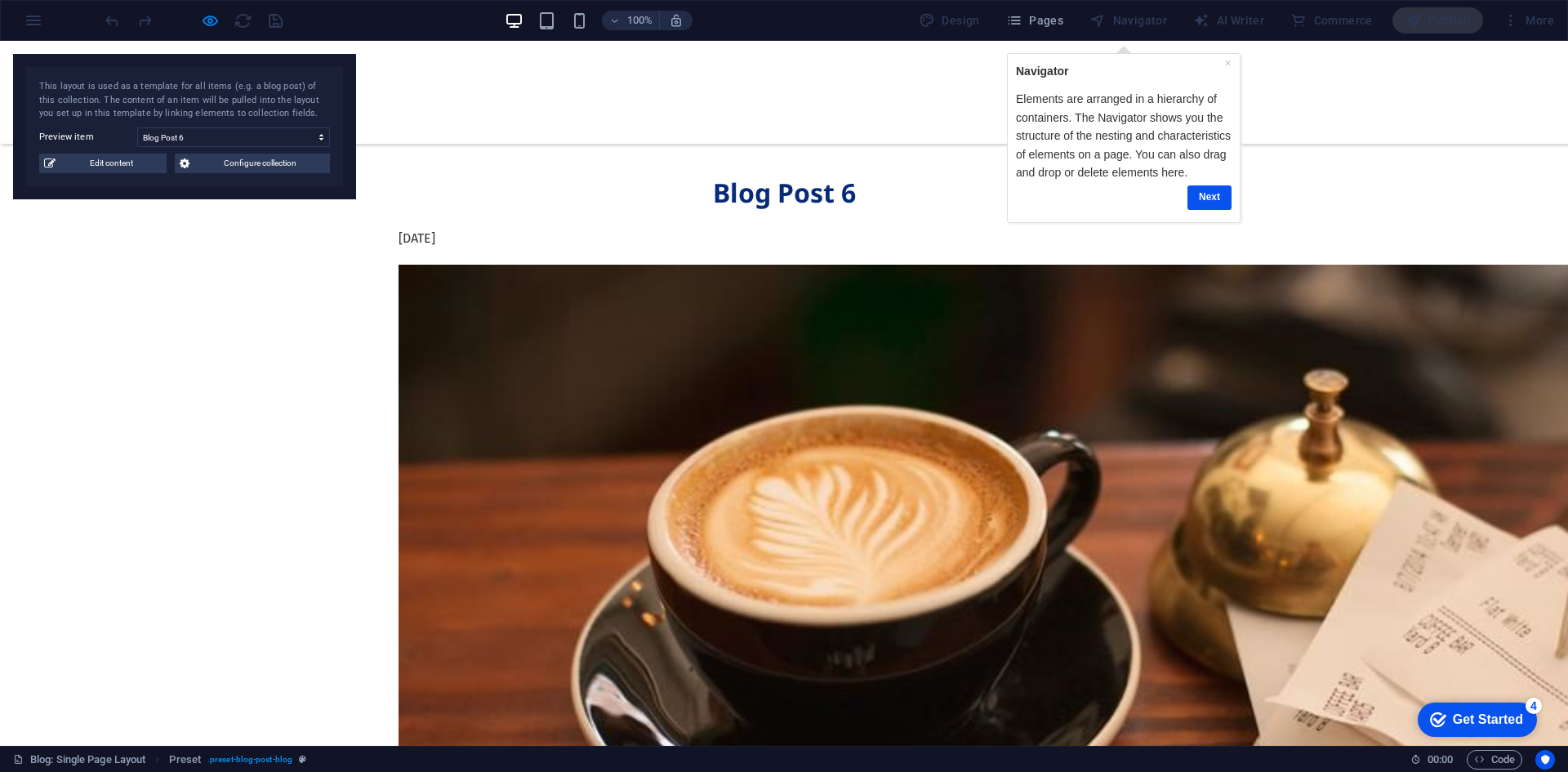
drag, startPoint x: 1218, startPoint y: 197, endPoint x: 2222, endPoint y: 198, distance: 1004.0
click at [1218, 197] on link "Next" at bounding box center [1209, 197] width 44 height 24
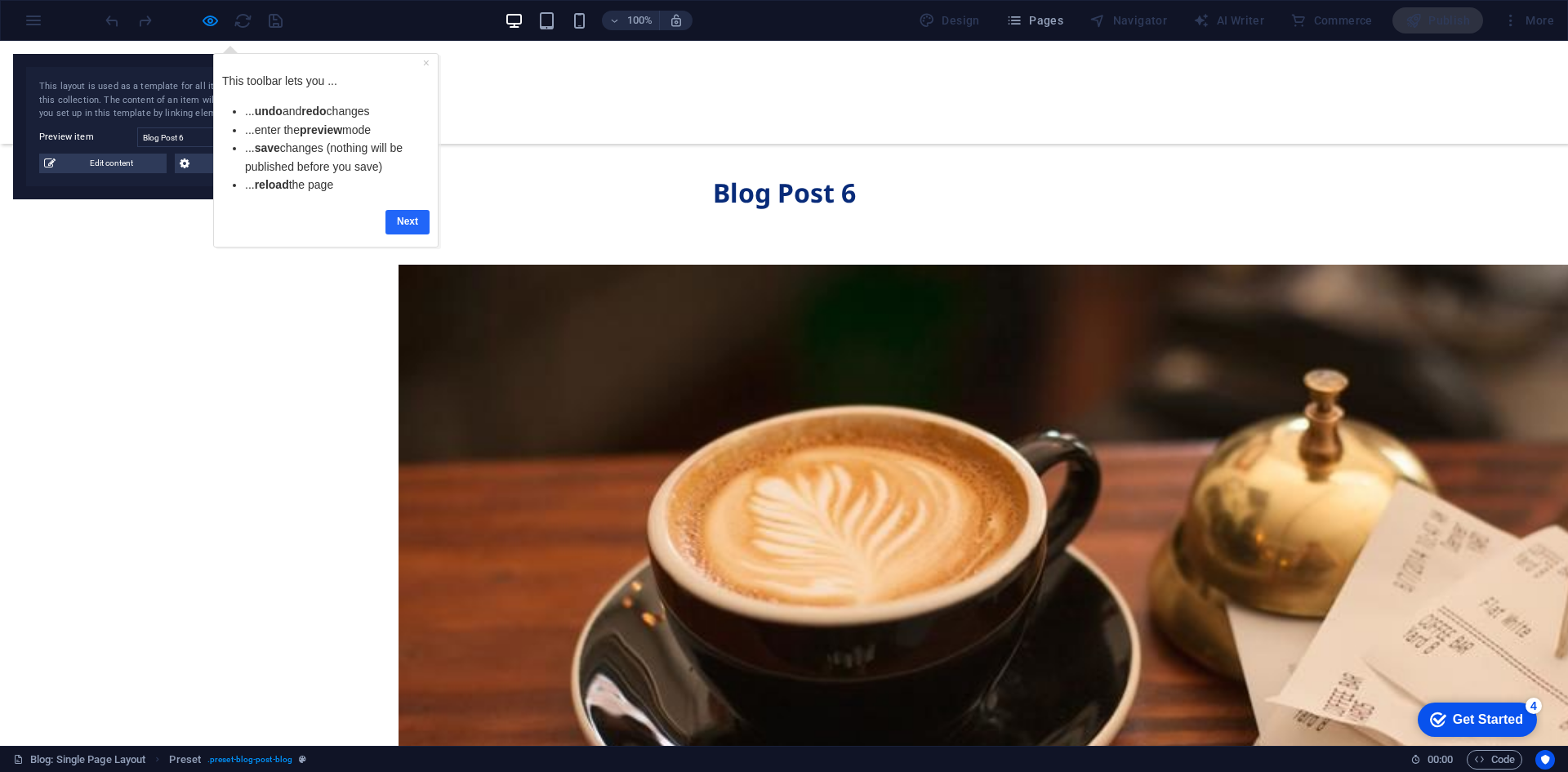
click at [421, 224] on link "Next" at bounding box center [407, 221] width 44 height 24
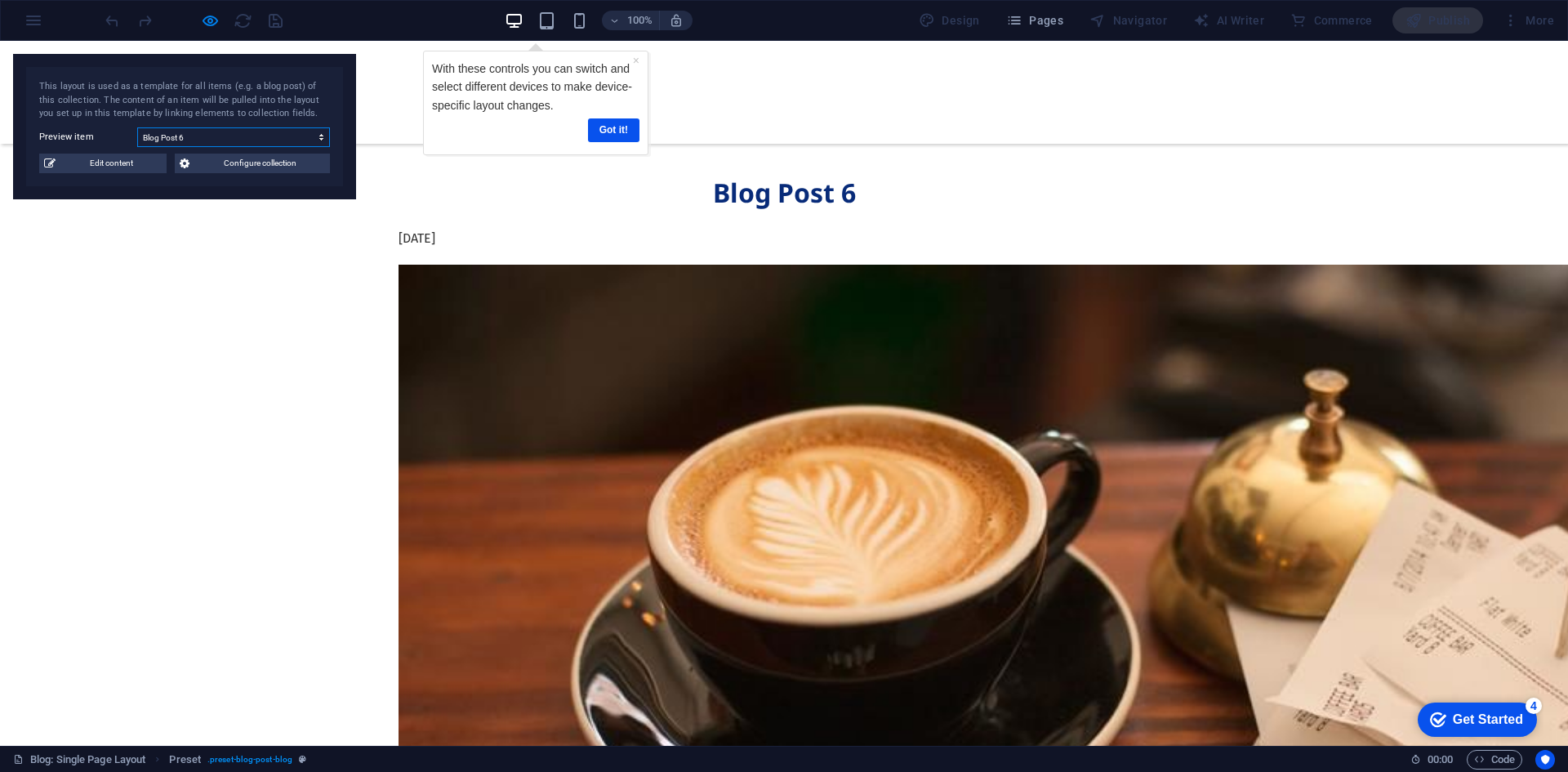
click at [294, 131] on select "Blog Post 6 Blog Post 5 Blog Post 4 Blog Post 3 Blog Post 2 Blog Post 1" at bounding box center [233, 137] width 193 height 20
select select "68b96d1a7f513e6811077107"
click at [137, 127] on select "Blog Post 6 Blog Post 5 Blog Post 4 Blog Post 3 Blog Post 2 Blog Post 1" at bounding box center [233, 137] width 193 height 20
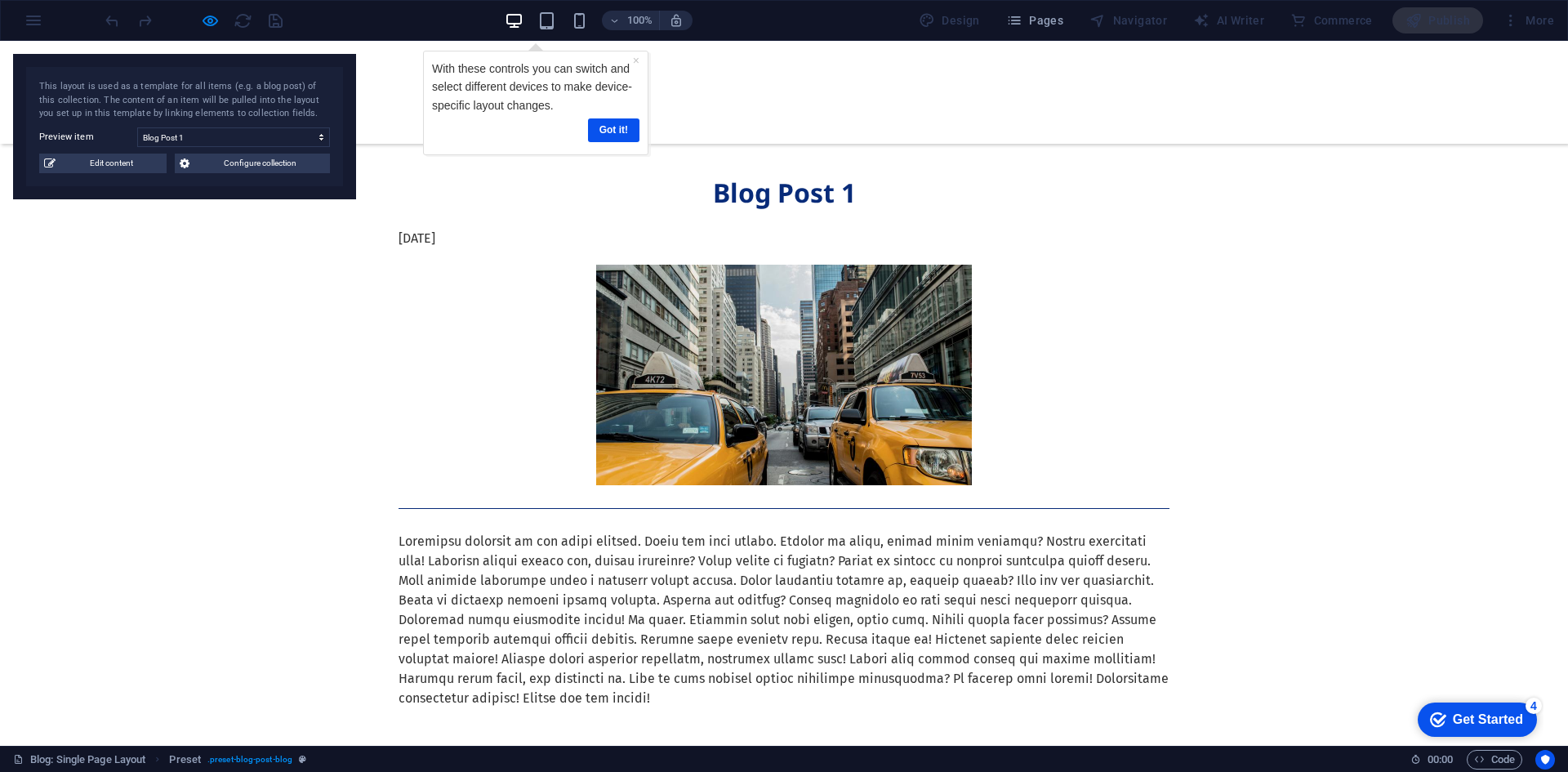
click at [1140, 216] on div at bounding box center [784, 220] width 771 height 16
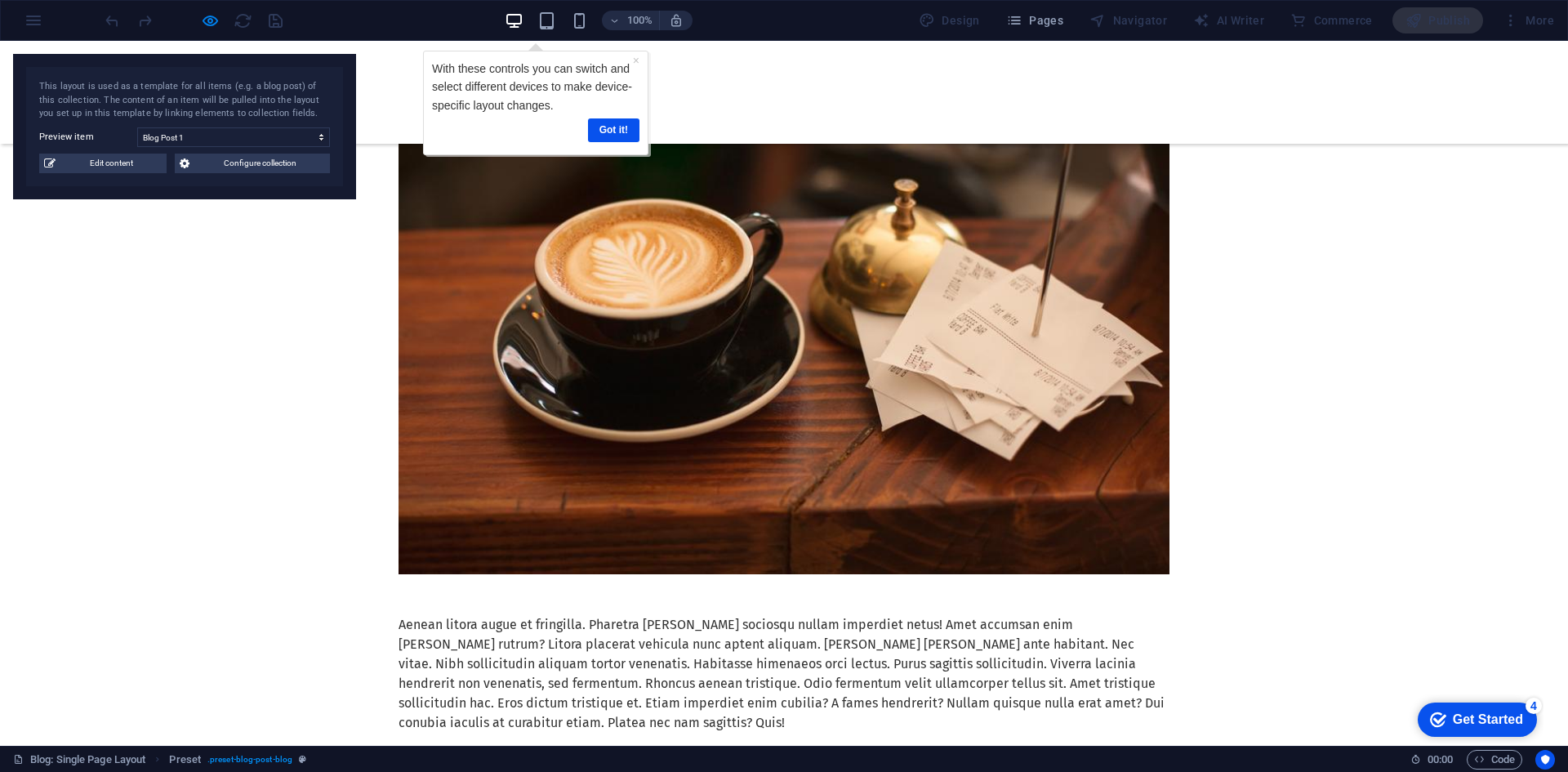
scroll to position [1565, 0]
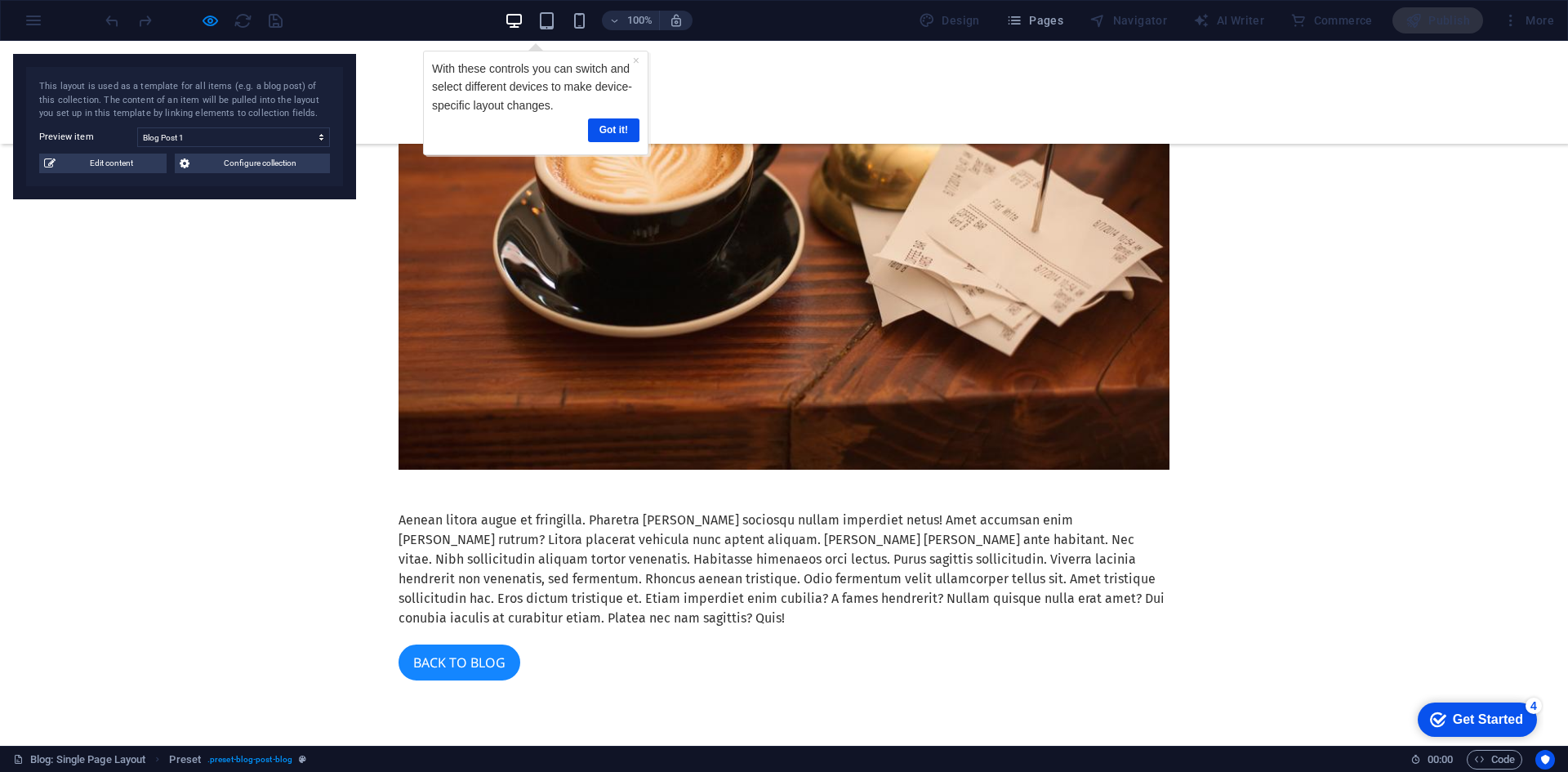
click at [460, 666] on link "Back to blog" at bounding box center [459, 662] width 122 height 36
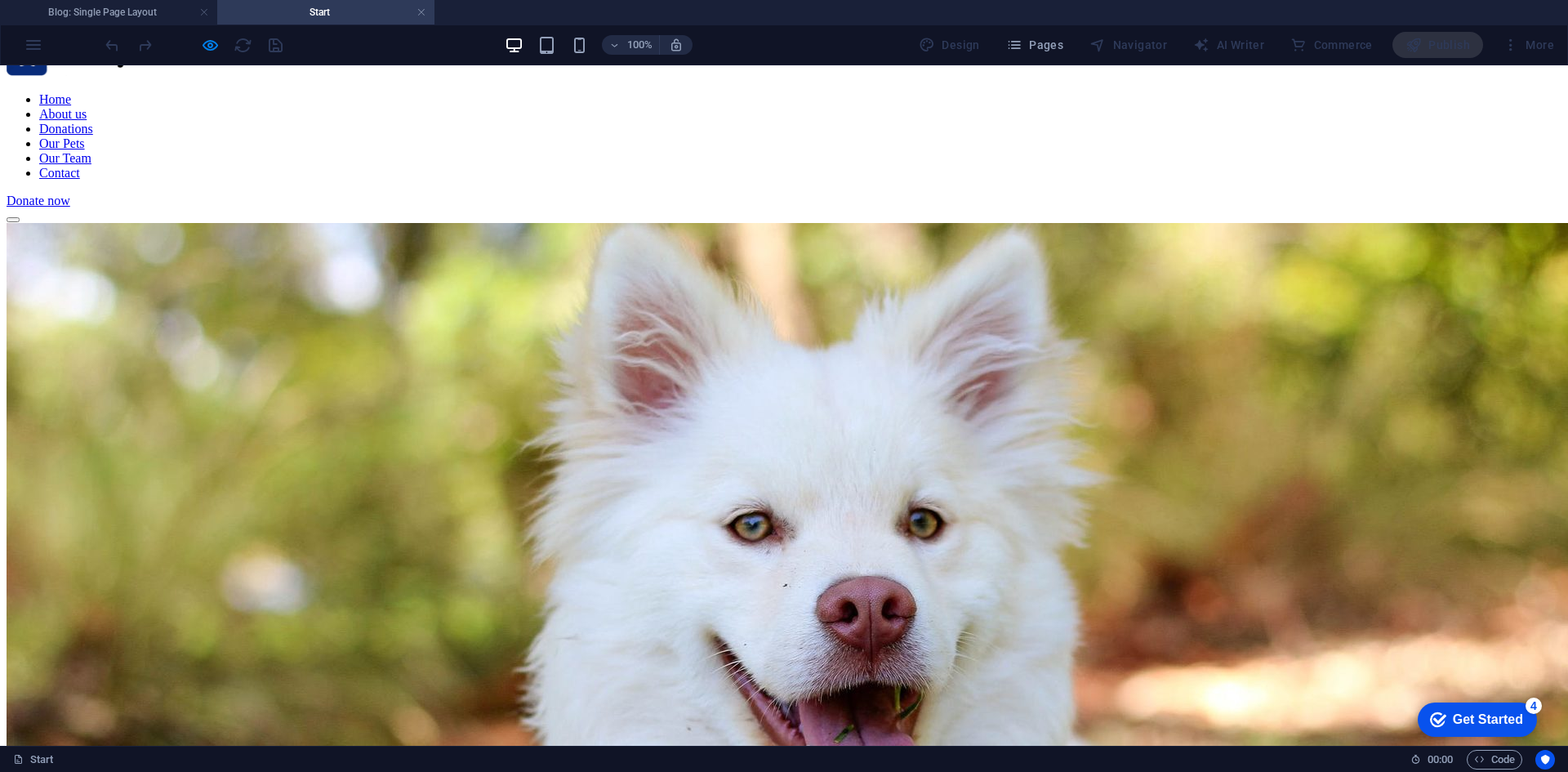
scroll to position [0, 0]
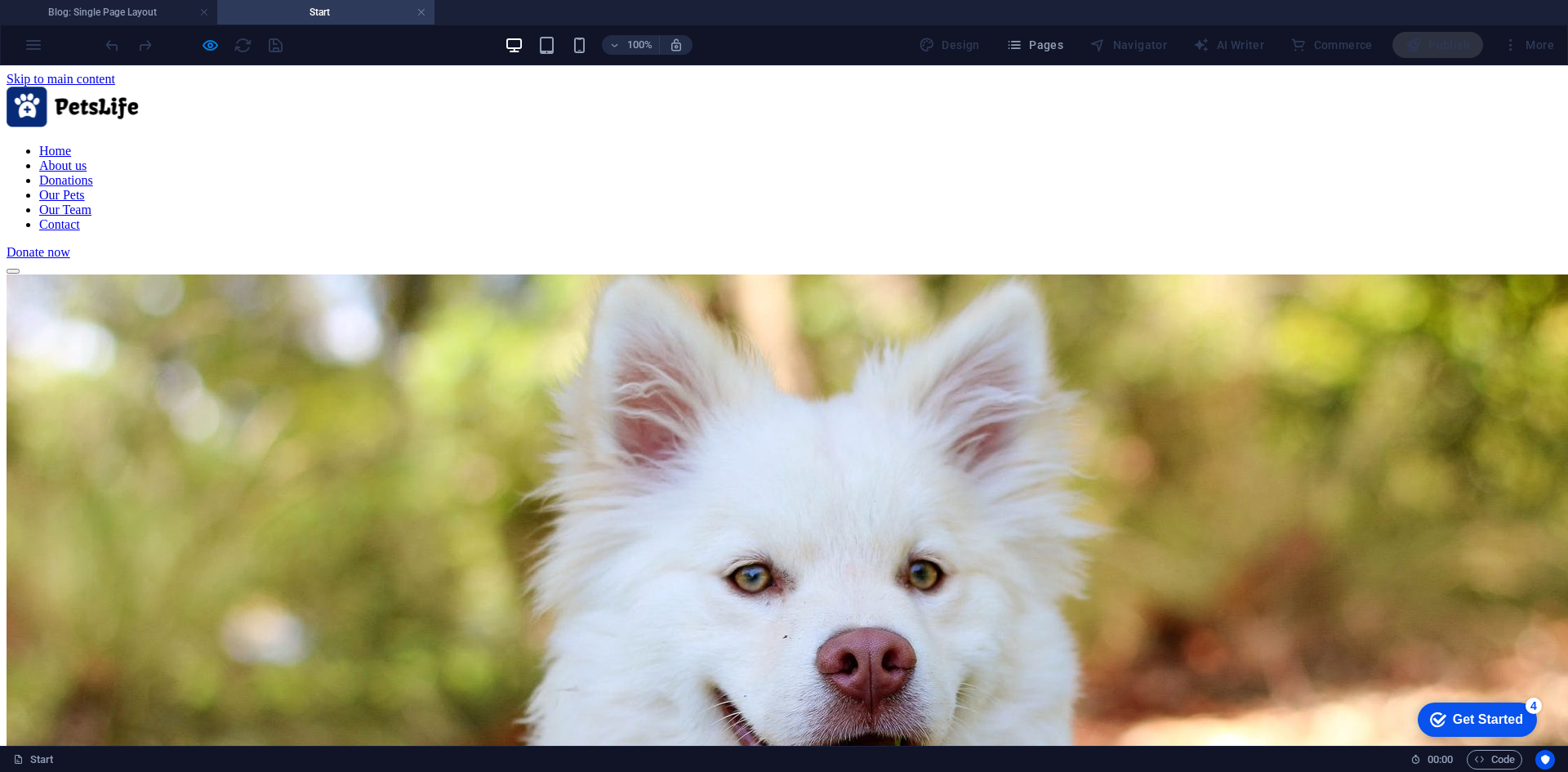
click at [112, 42] on div at bounding box center [194, 45] width 183 height 26
click at [127, 13] on h4 "Blog: Single Page Layout" at bounding box center [108, 12] width 217 height 18
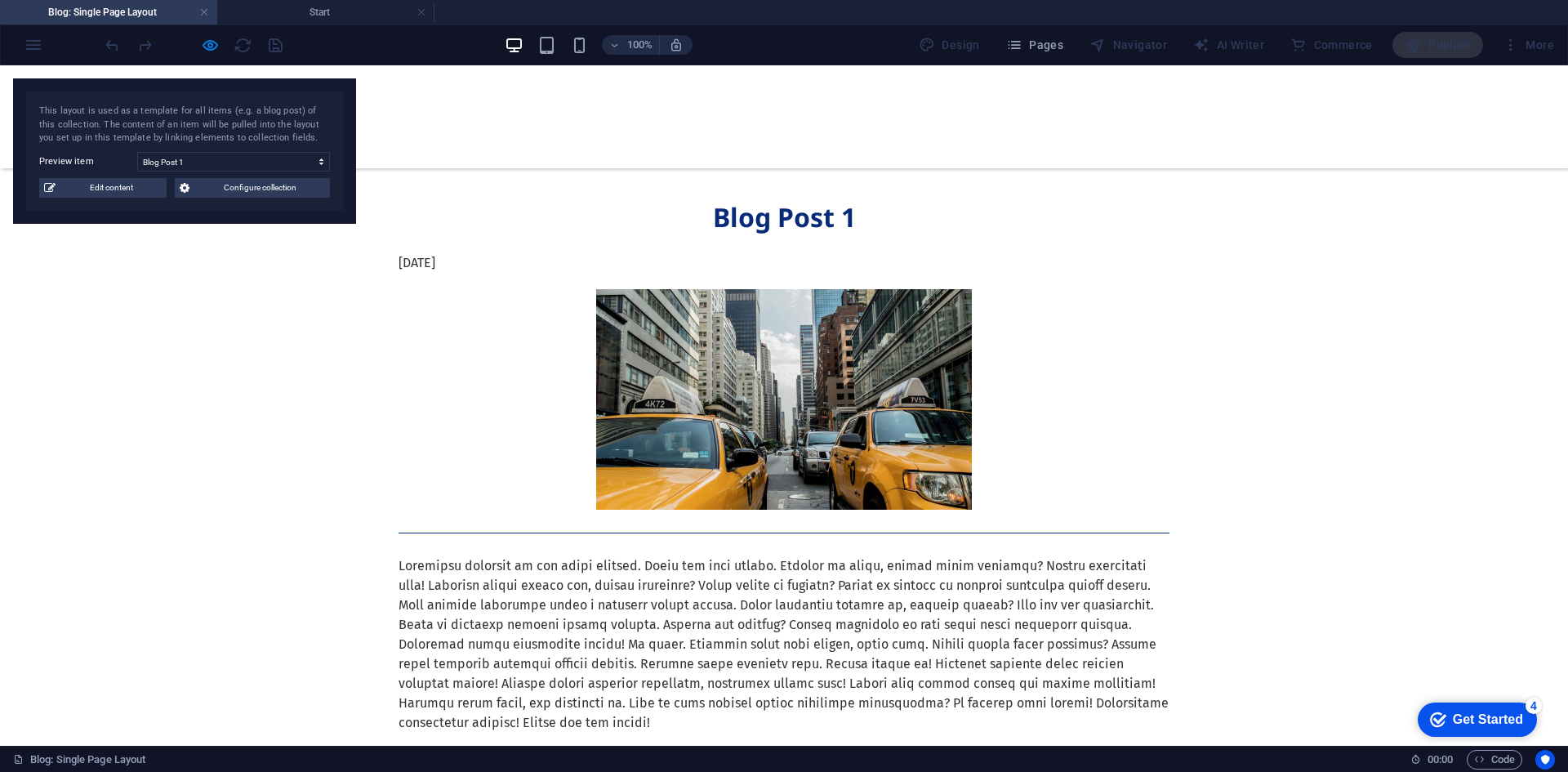
scroll to position [1523, 0]
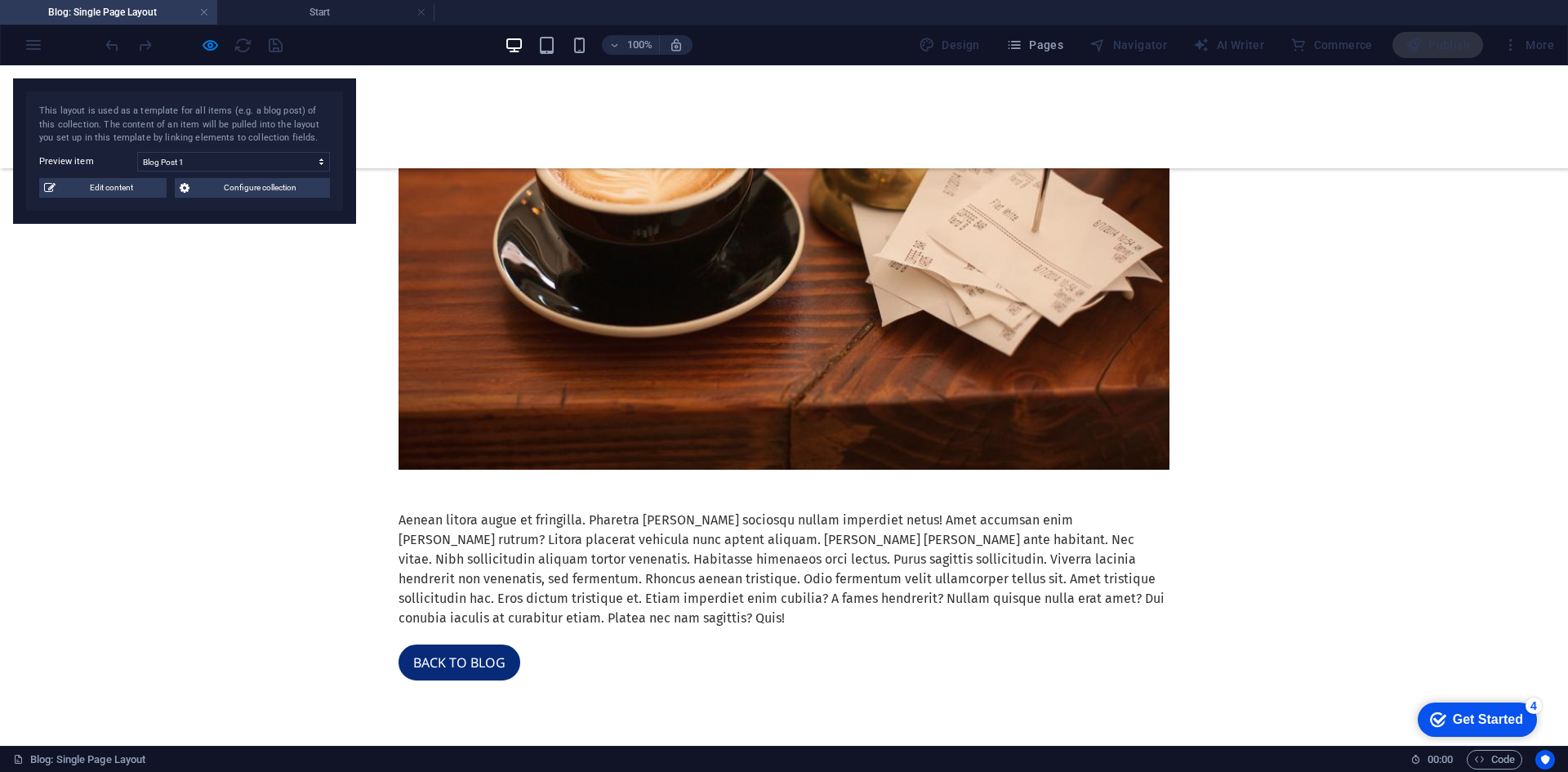
drag, startPoint x: 205, startPoint y: 10, endPoint x: 212, endPoint y: 16, distance: 9.2
click at [205, 10] on link at bounding box center [204, 13] width 10 height 16
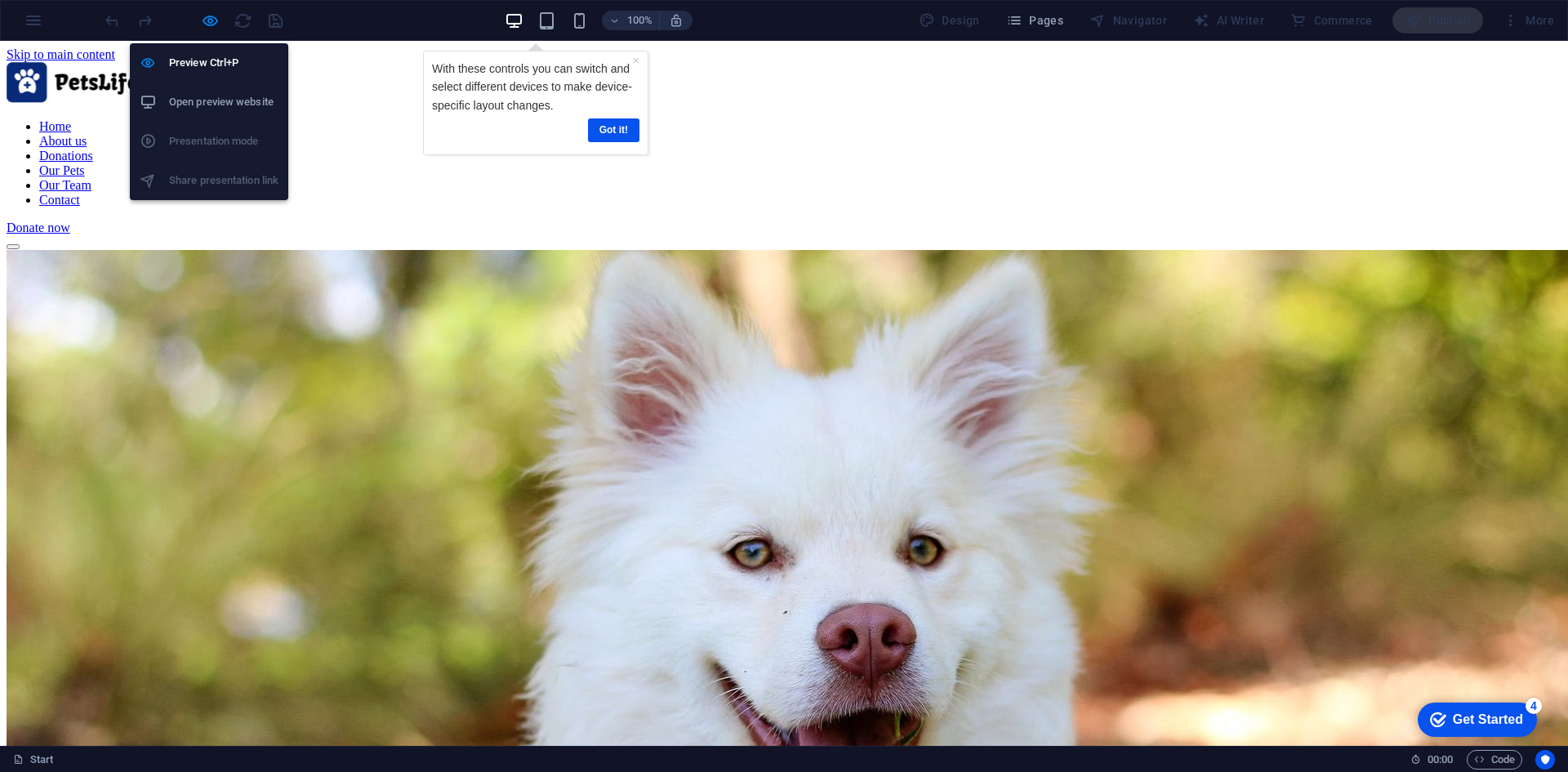
scroll to position [0, 0]
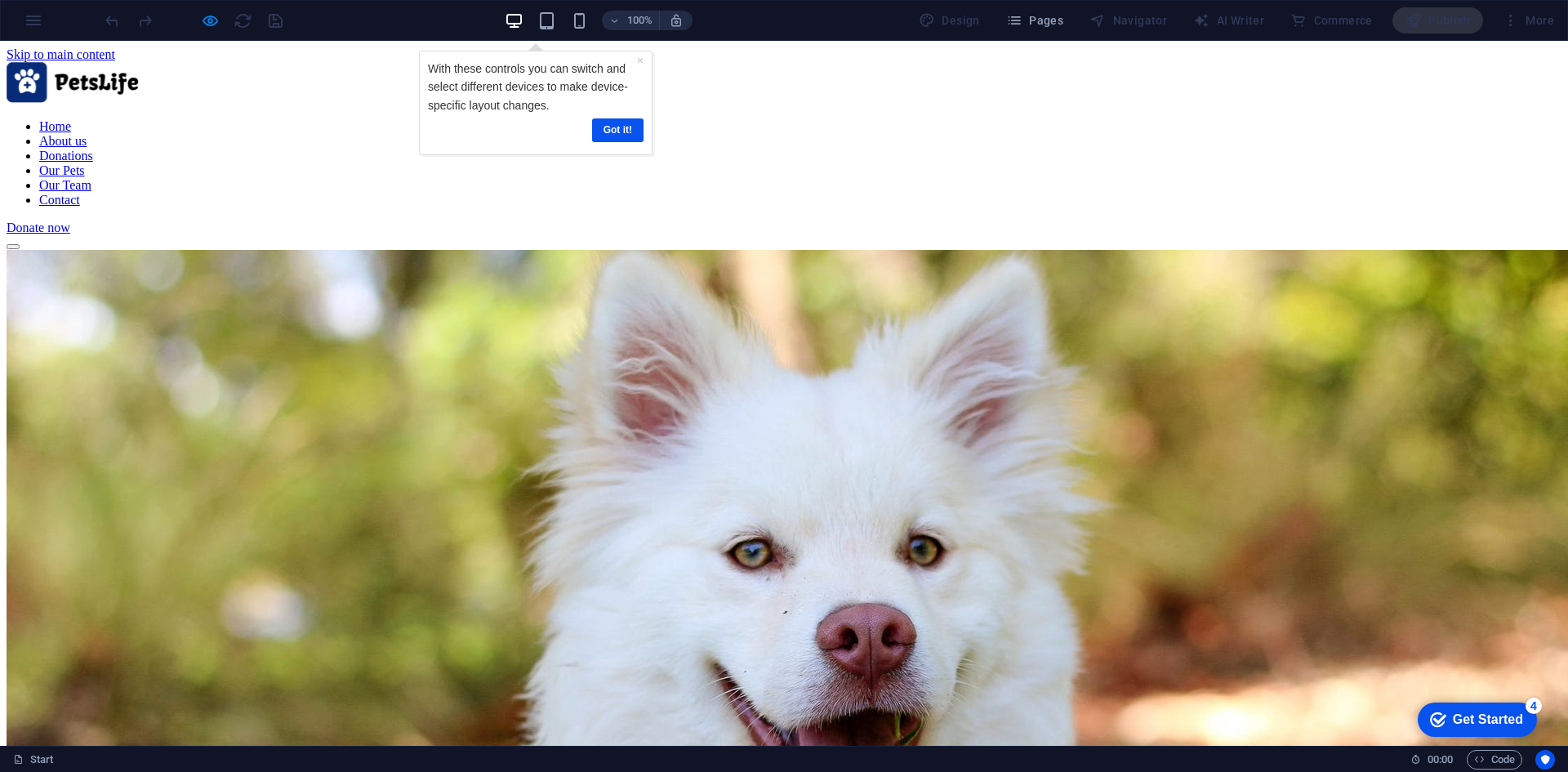
click at [1543, 20] on div "More" at bounding box center [1527, 20] width 65 height 26
click at [242, 21] on div at bounding box center [194, 20] width 183 height 26
click at [33, 20] on div "100% Design Pages Navigator AI Writer Commerce Publish More" at bounding box center [784, 20] width 1566 height 39
click at [113, 26] on div at bounding box center [194, 20] width 183 height 26
click at [116, 26] on div at bounding box center [194, 20] width 183 height 26
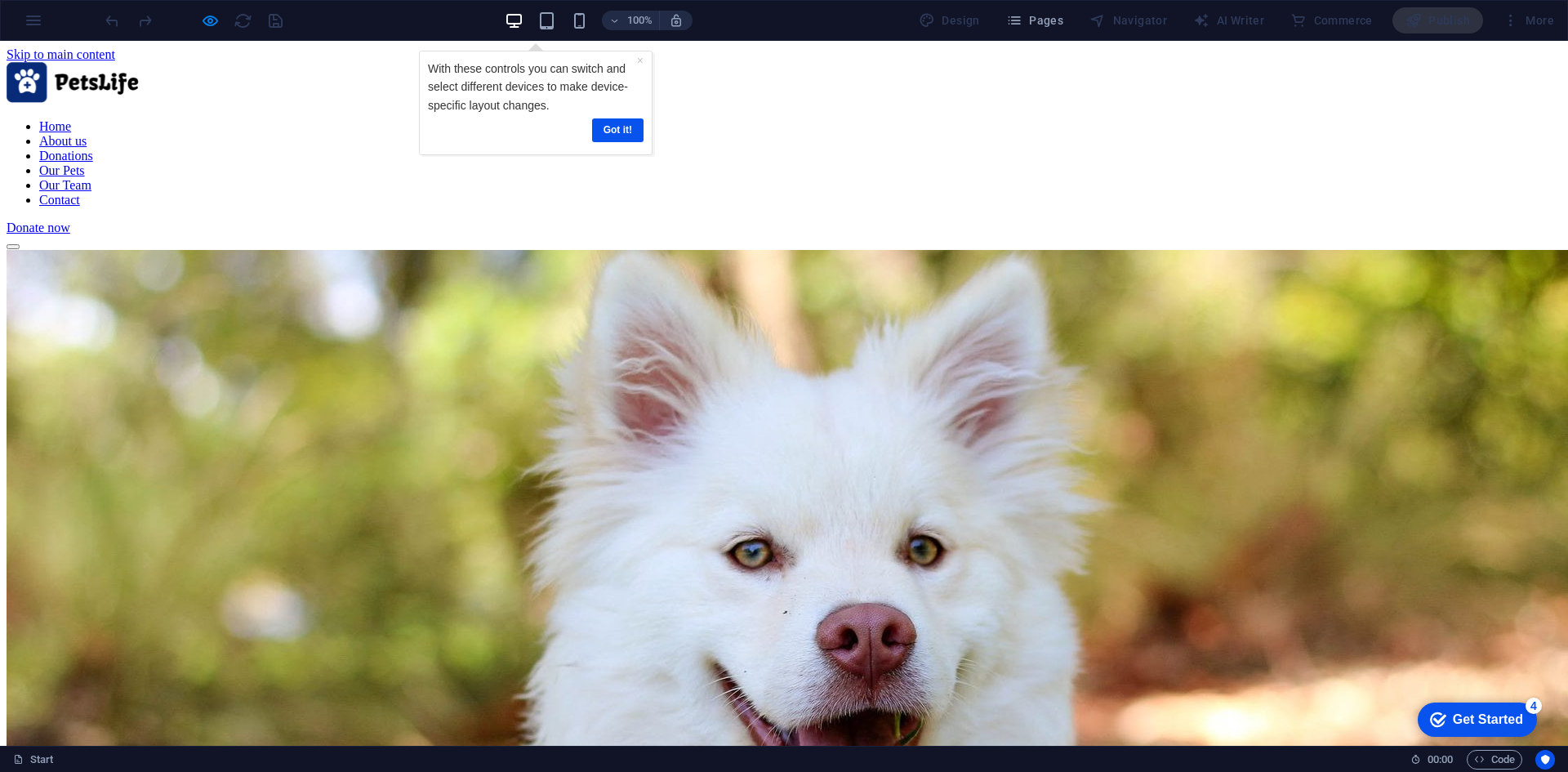
drag, startPoint x: 116, startPoint y: 26, endPoint x: 77, endPoint y: 33, distance: 39.6
click at [116, 26] on div at bounding box center [194, 20] width 183 height 26
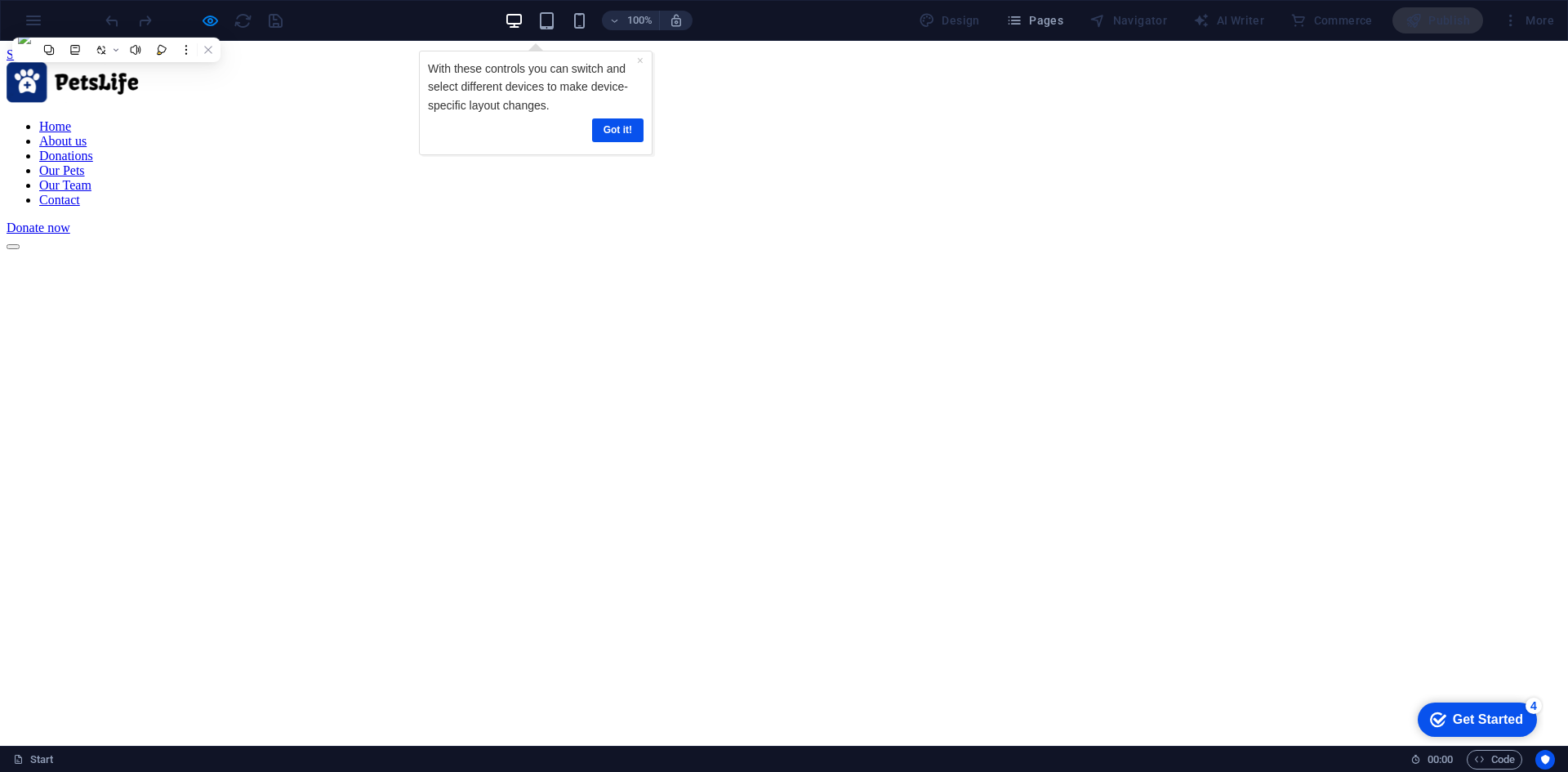
click at [44, 77] on div at bounding box center [784, 84] width 1555 height 44
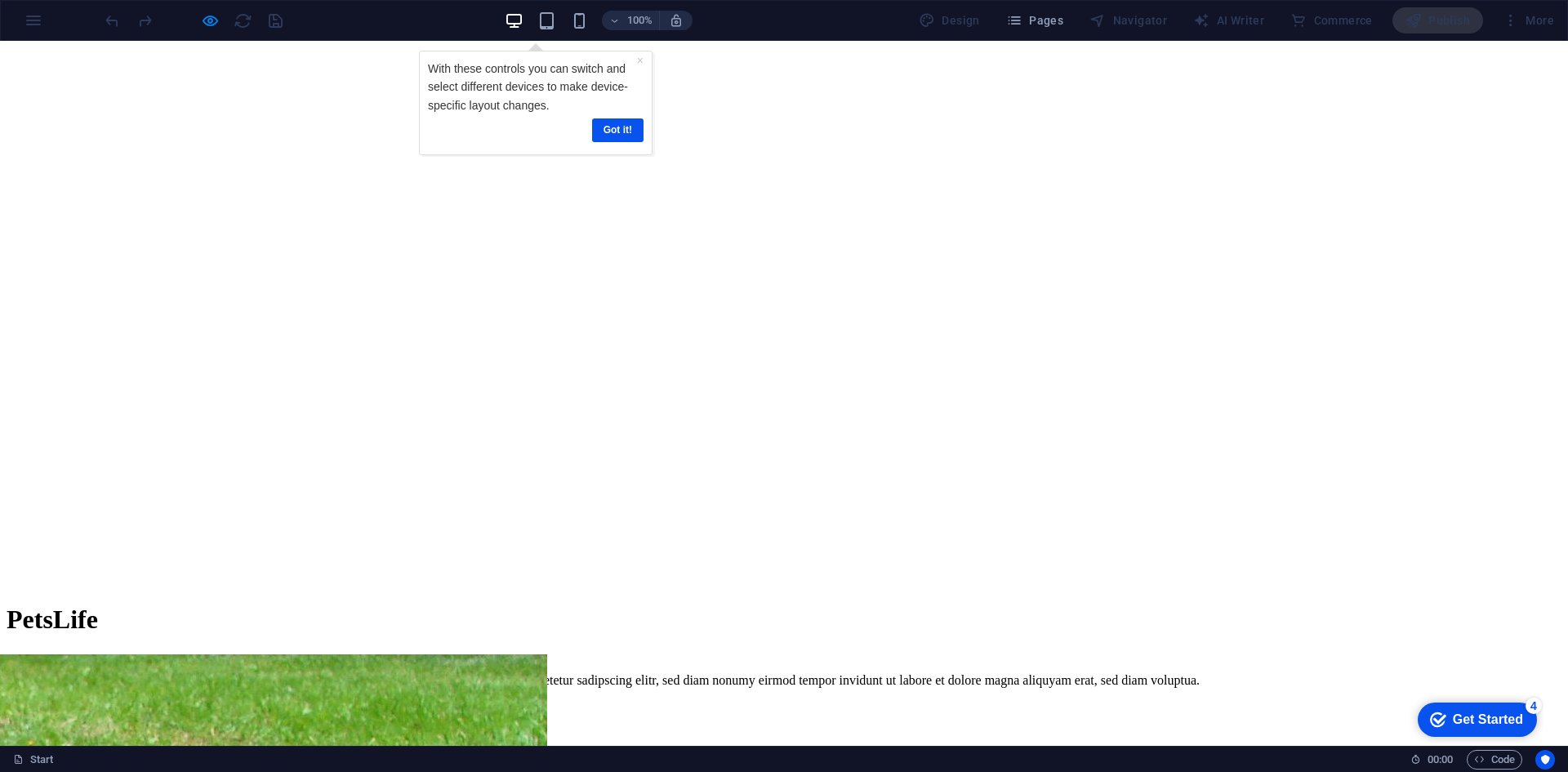
scroll to position [653, 0]
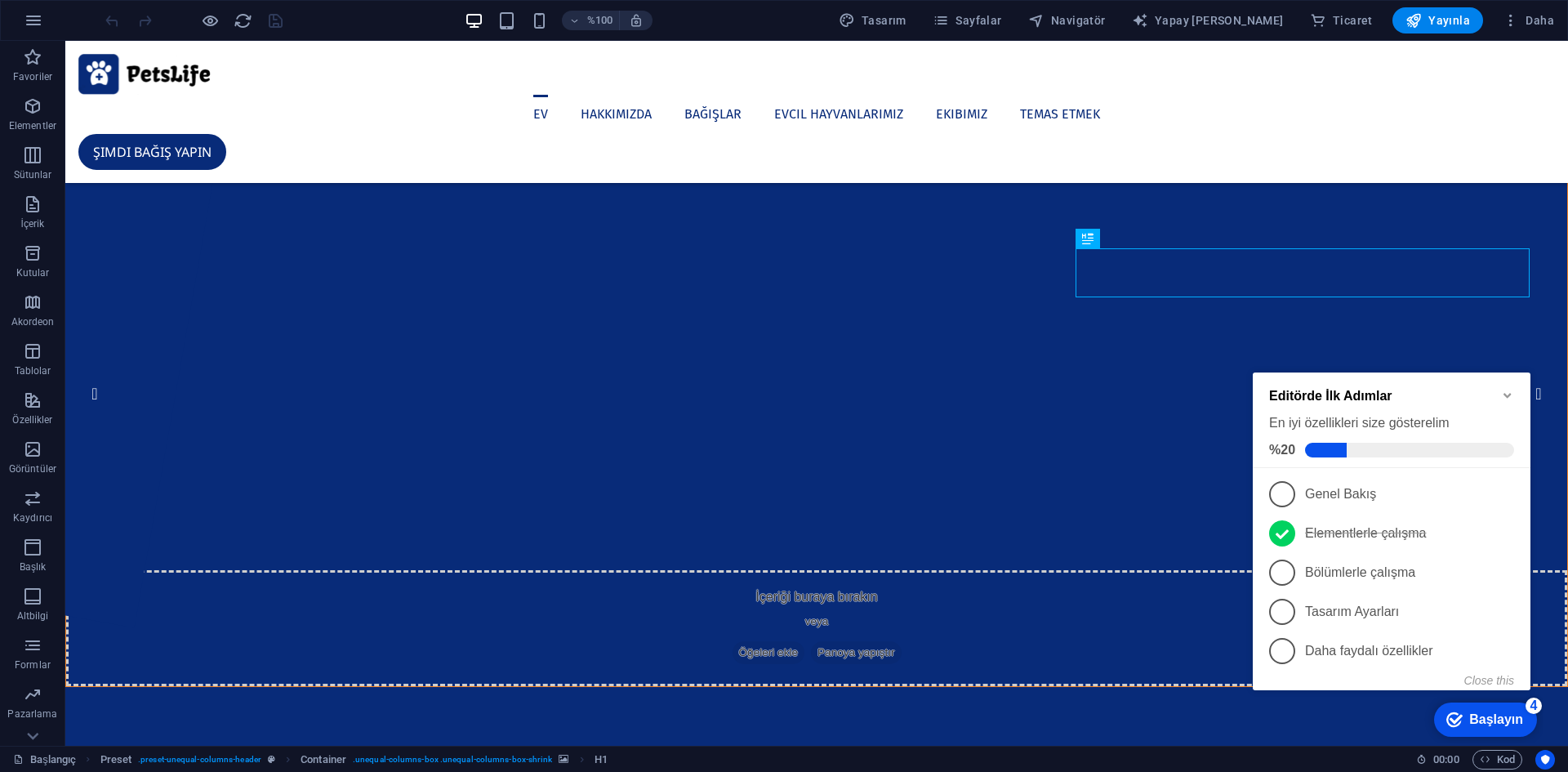
click at [1287, 488] on span "1" at bounding box center [1282, 494] width 26 height 26
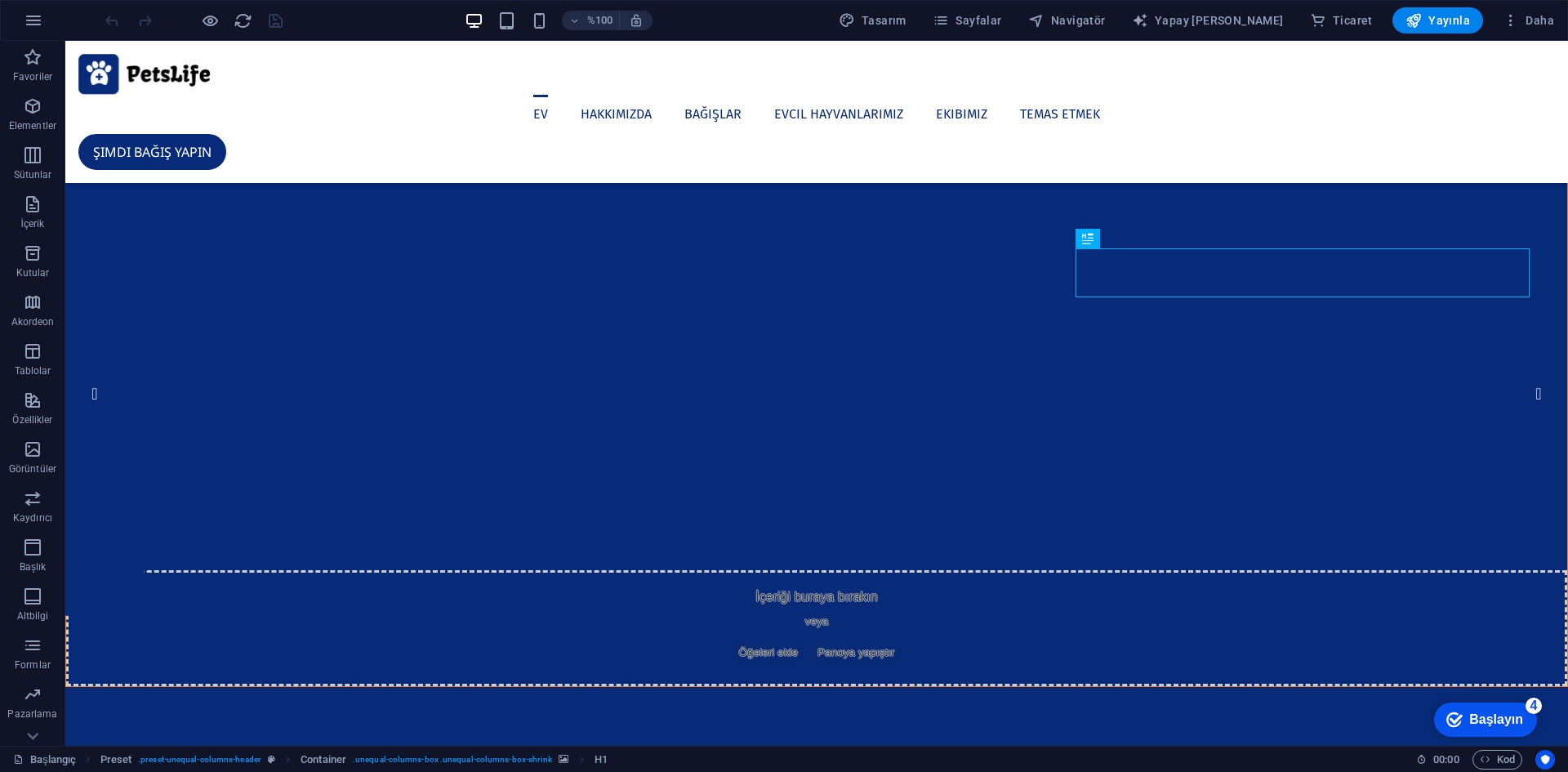
click at [1496, 721] on font "Başlayın" at bounding box center [1496, 718] width 54 height 14
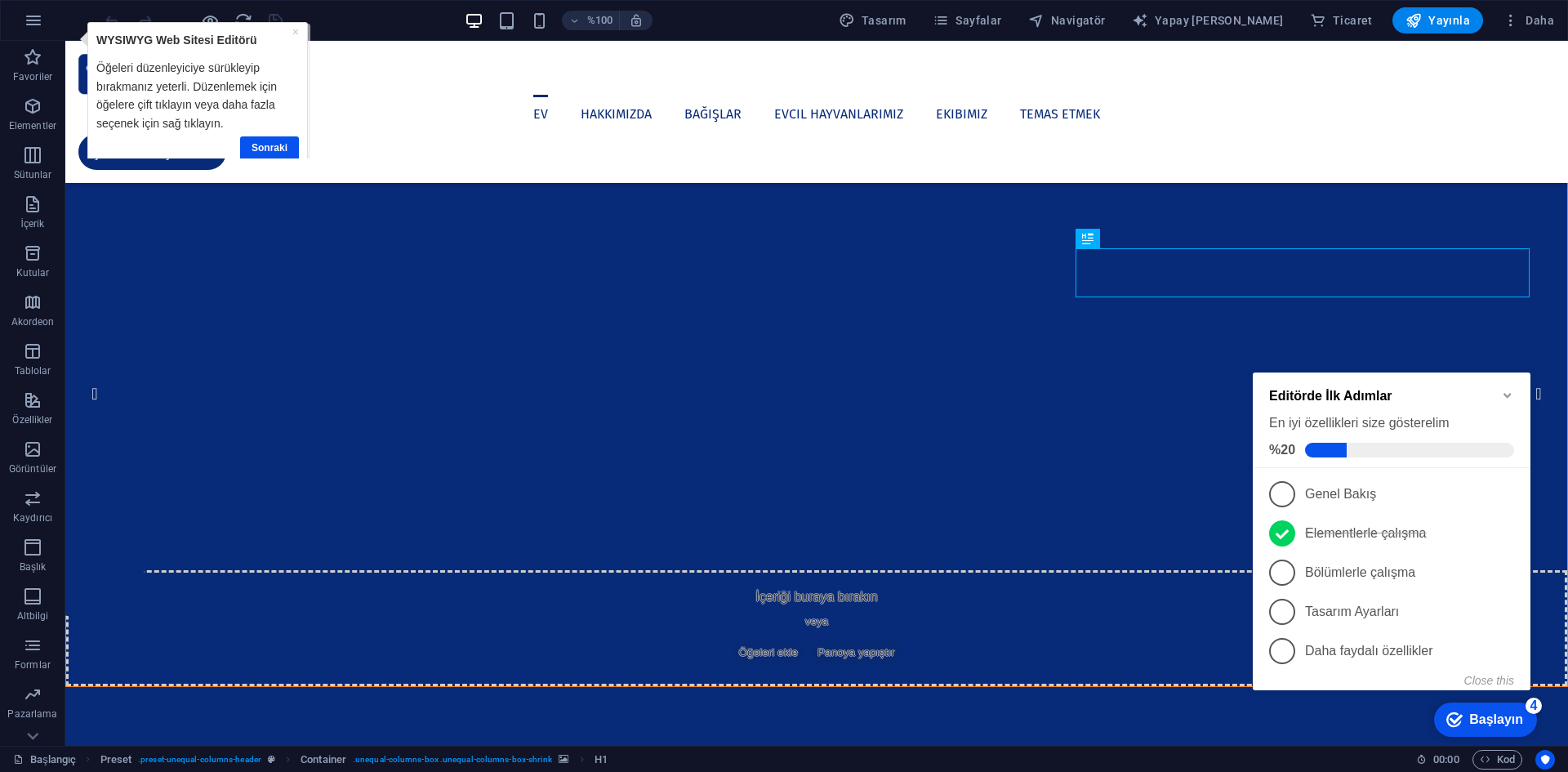
click at [1316, 450] on span at bounding box center [1326, 450] width 42 height 15
click at [1284, 493] on span "1" at bounding box center [1282, 494] width 26 height 26
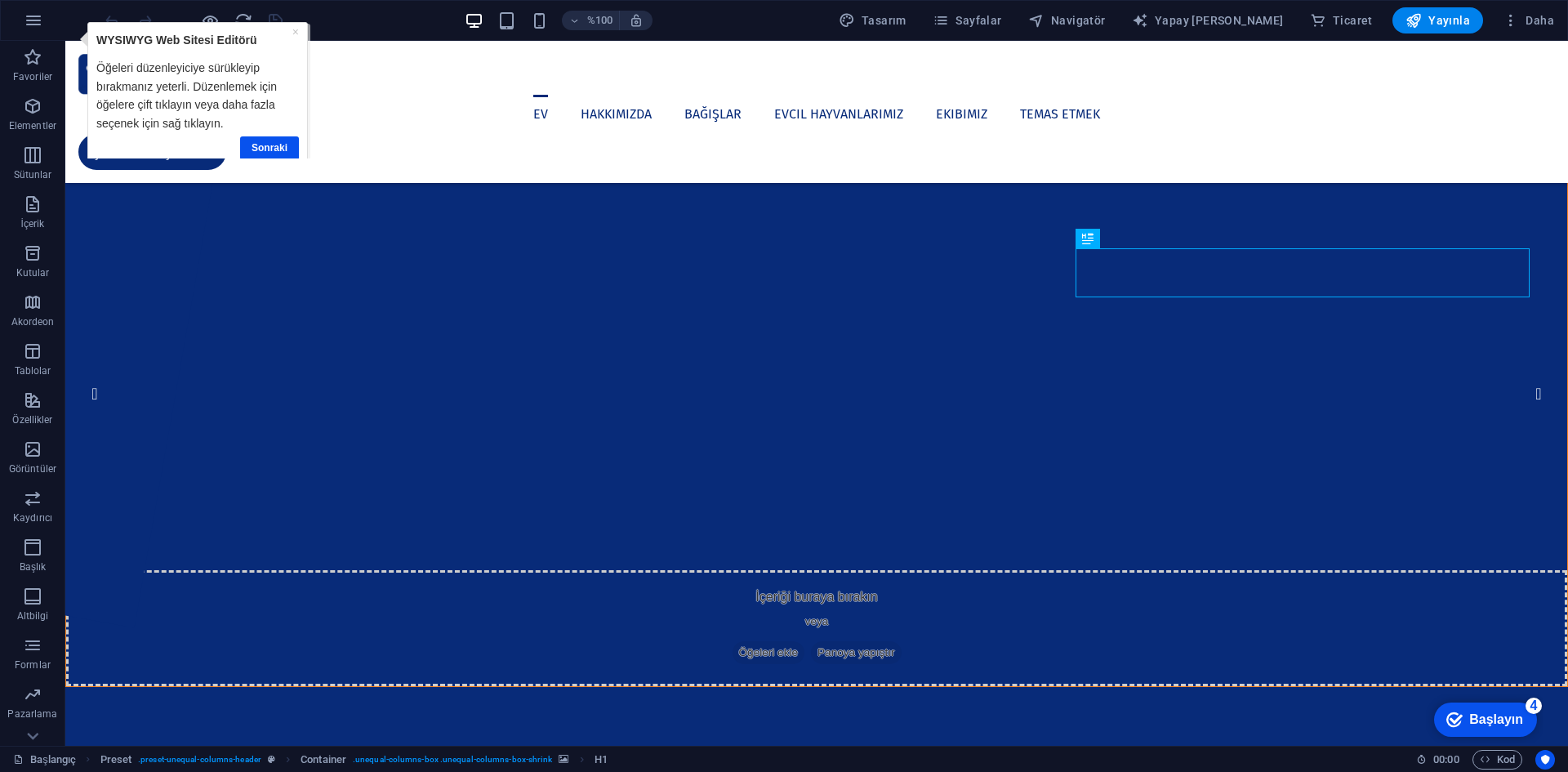
click at [1491, 715] on font "Başlayın" at bounding box center [1496, 718] width 54 height 14
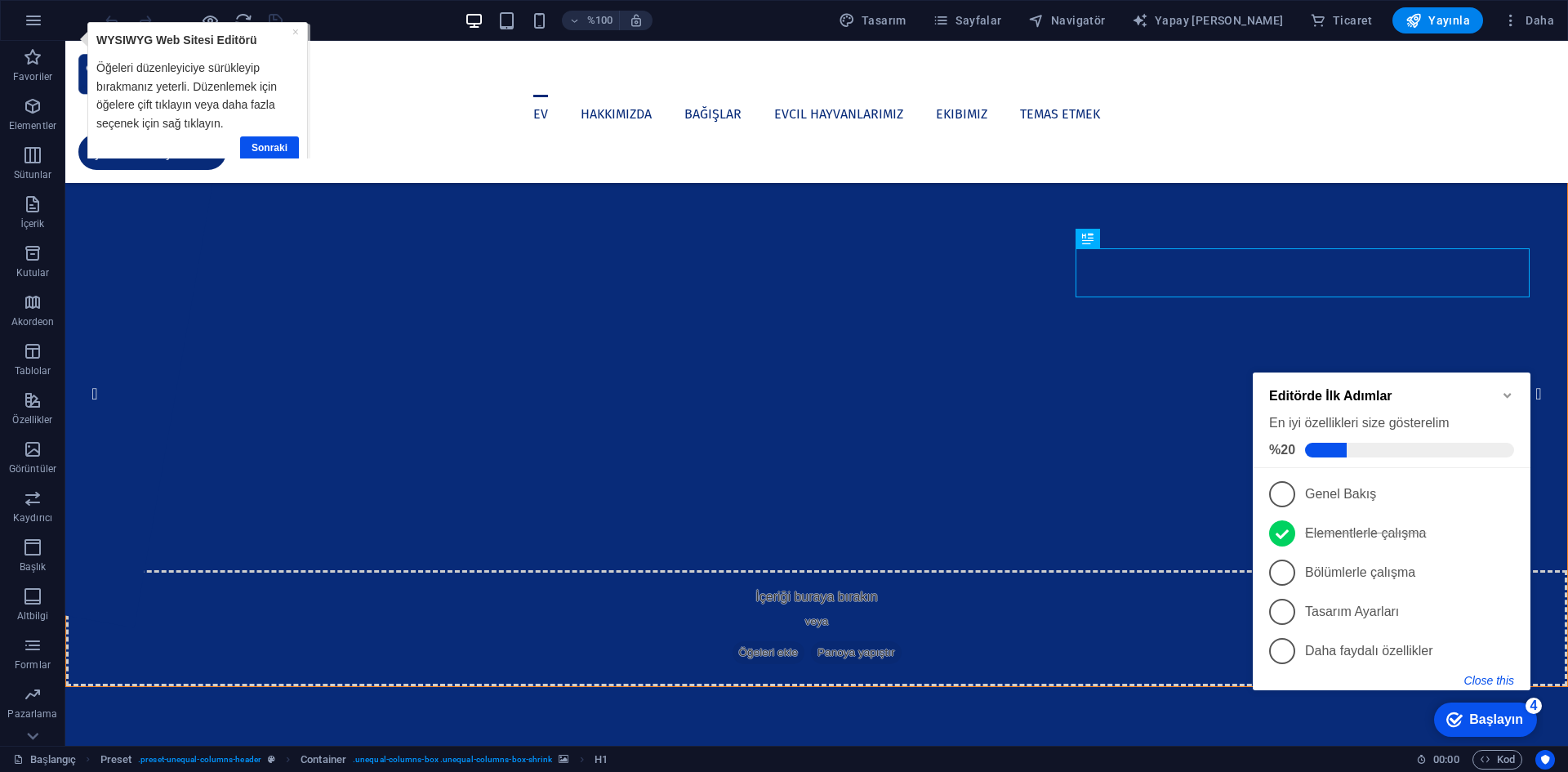
click at [1485, 677] on button "Close this" at bounding box center [1489, 680] width 50 height 13
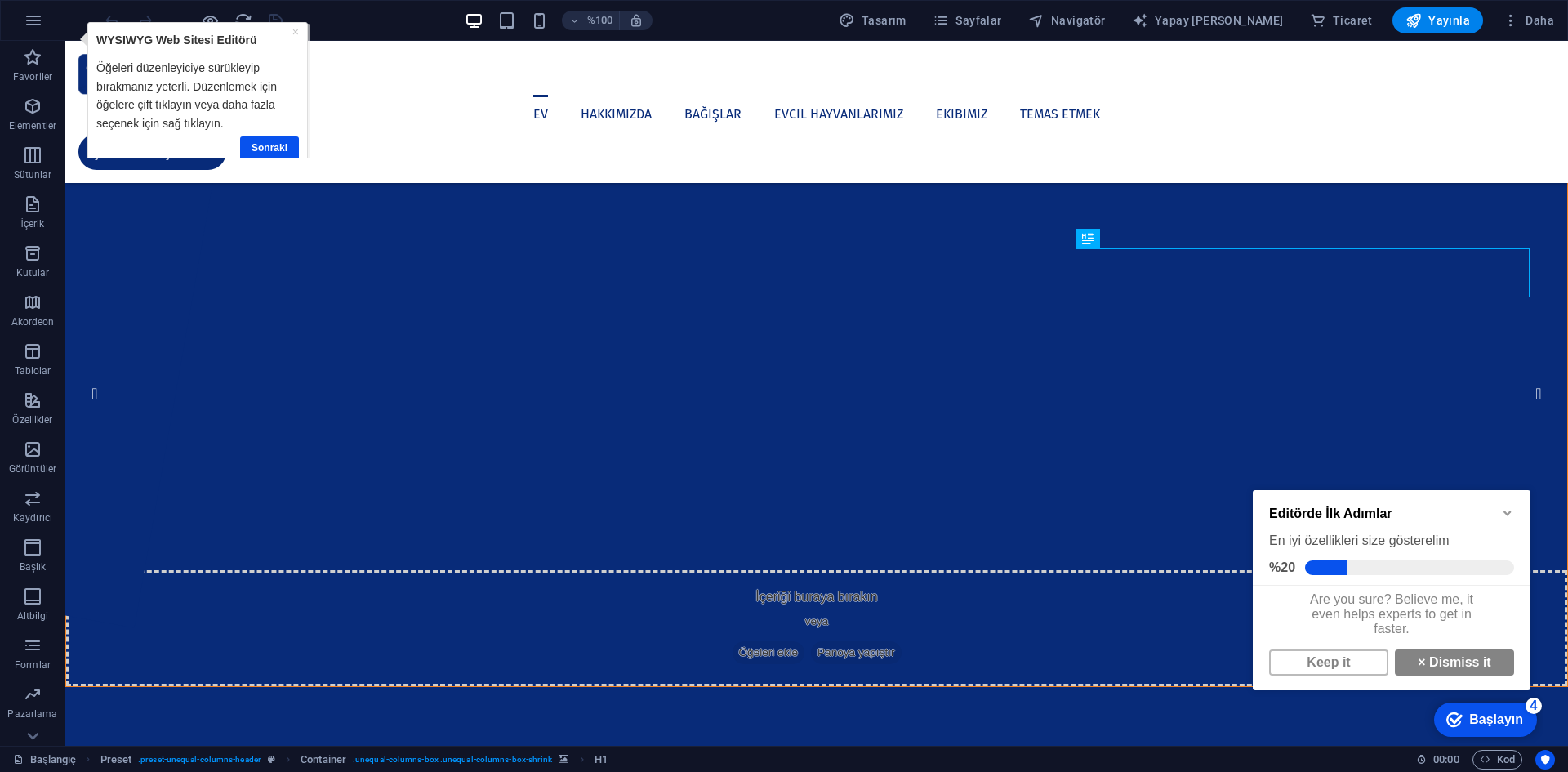
scroll to position [12, 0]
click at [1432, 663] on link "× Dismiss it" at bounding box center [1454, 662] width 119 height 26
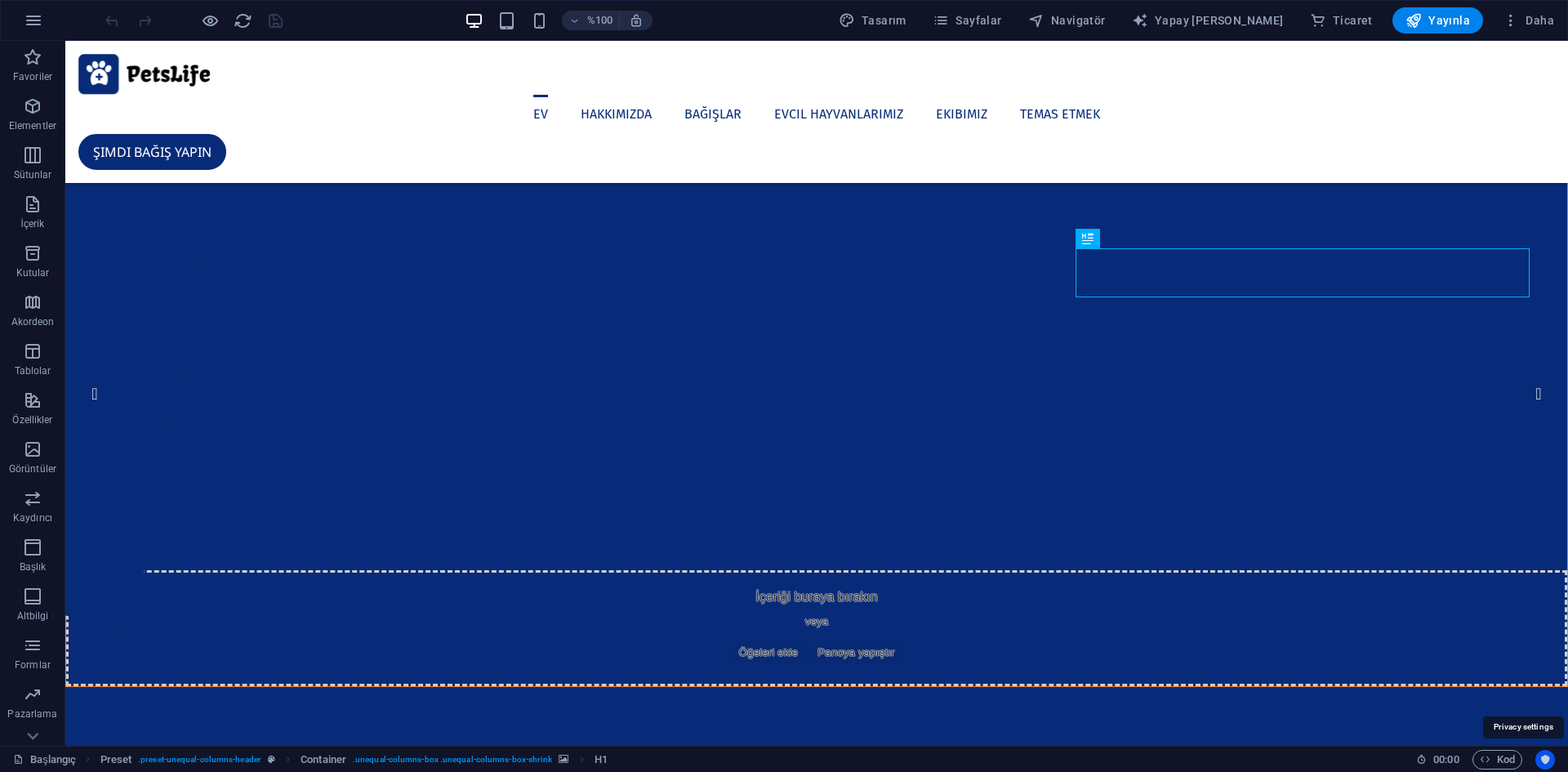
click at [1546, 758] on icon "Kullanıcı merkezli" at bounding box center [1545, 759] width 12 height 12
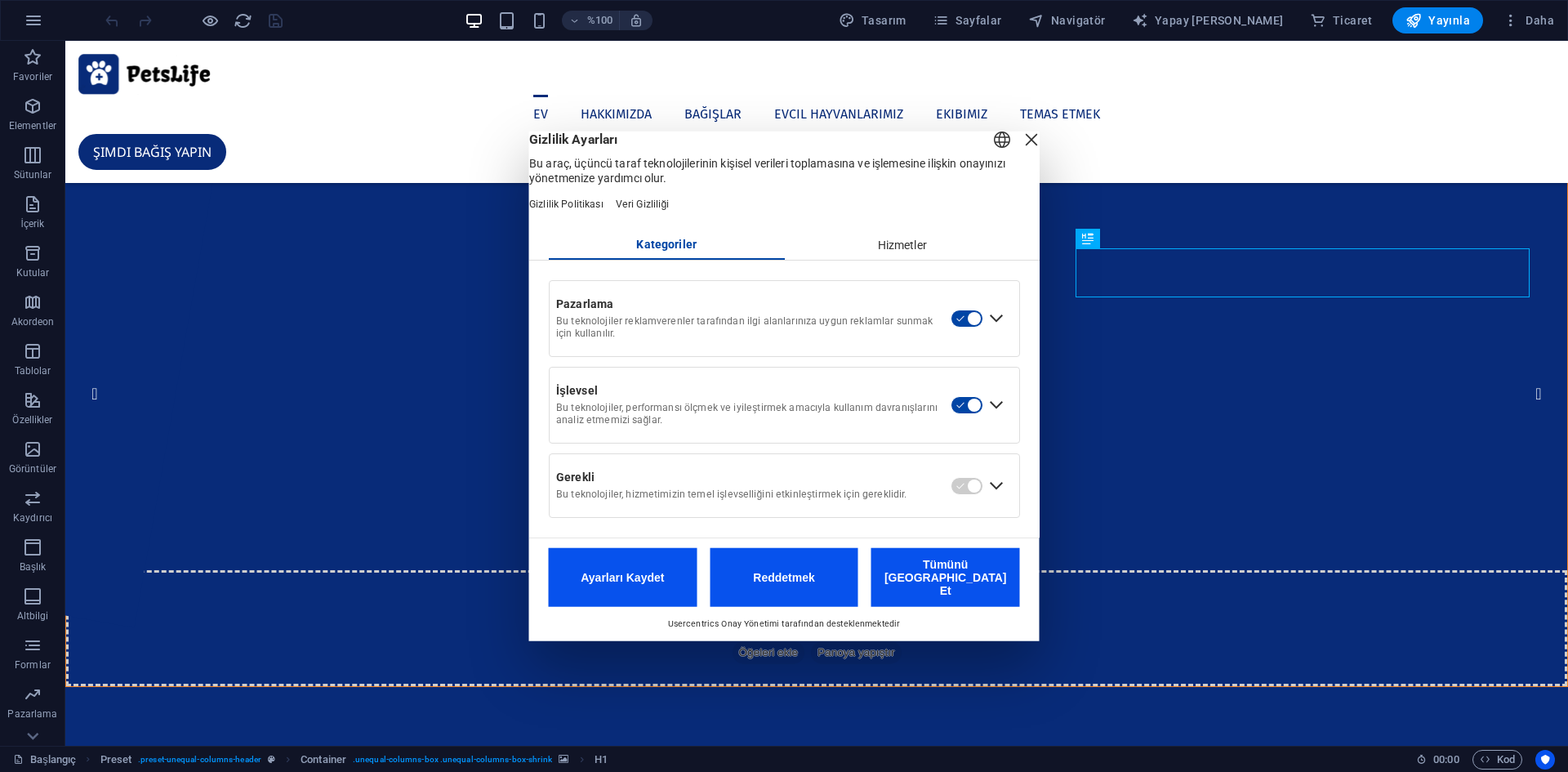
click at [1020, 150] on div "Katmanı Kapat" at bounding box center [1031, 138] width 23 height 23
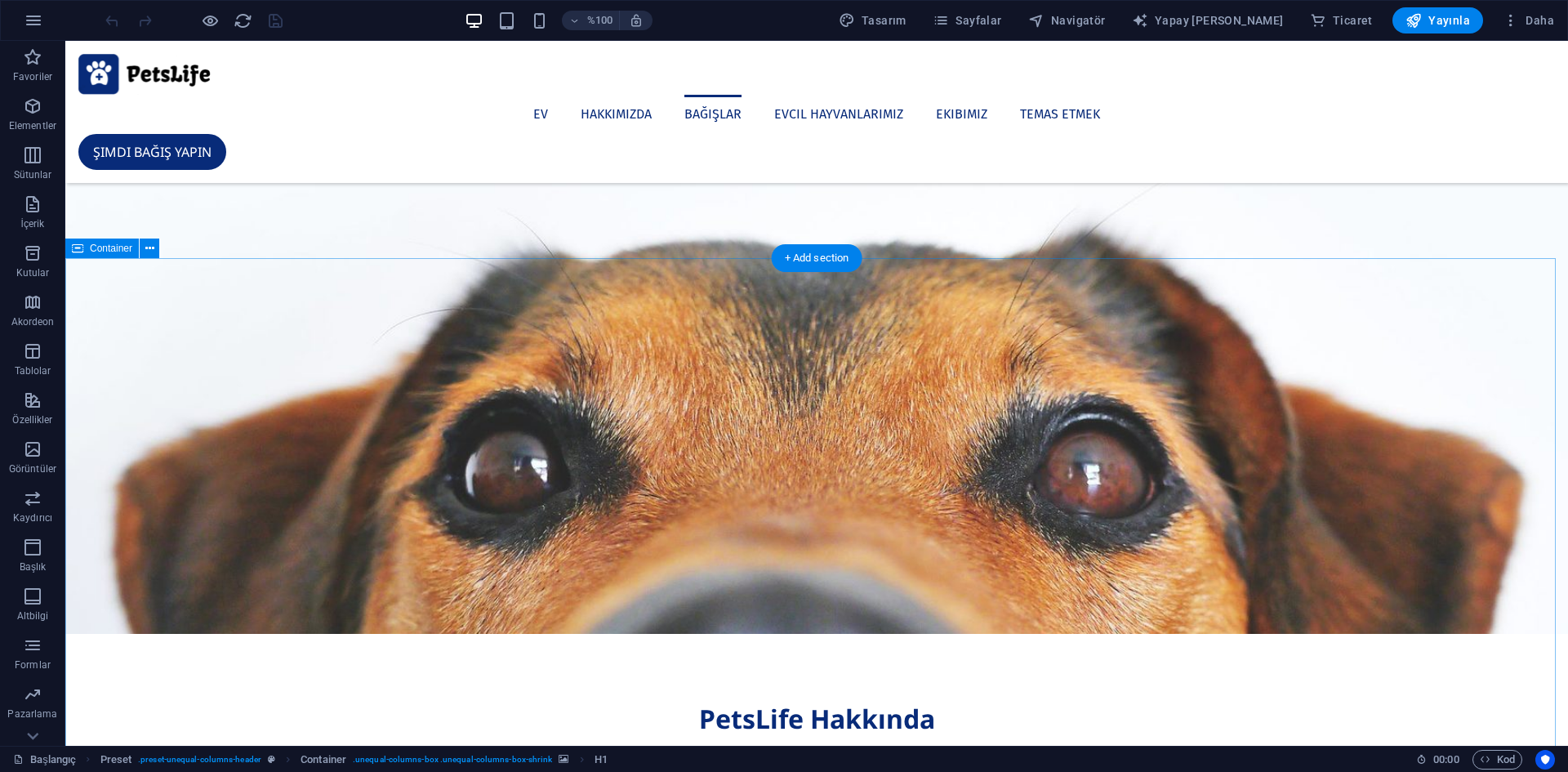
scroll to position [1551, 0]
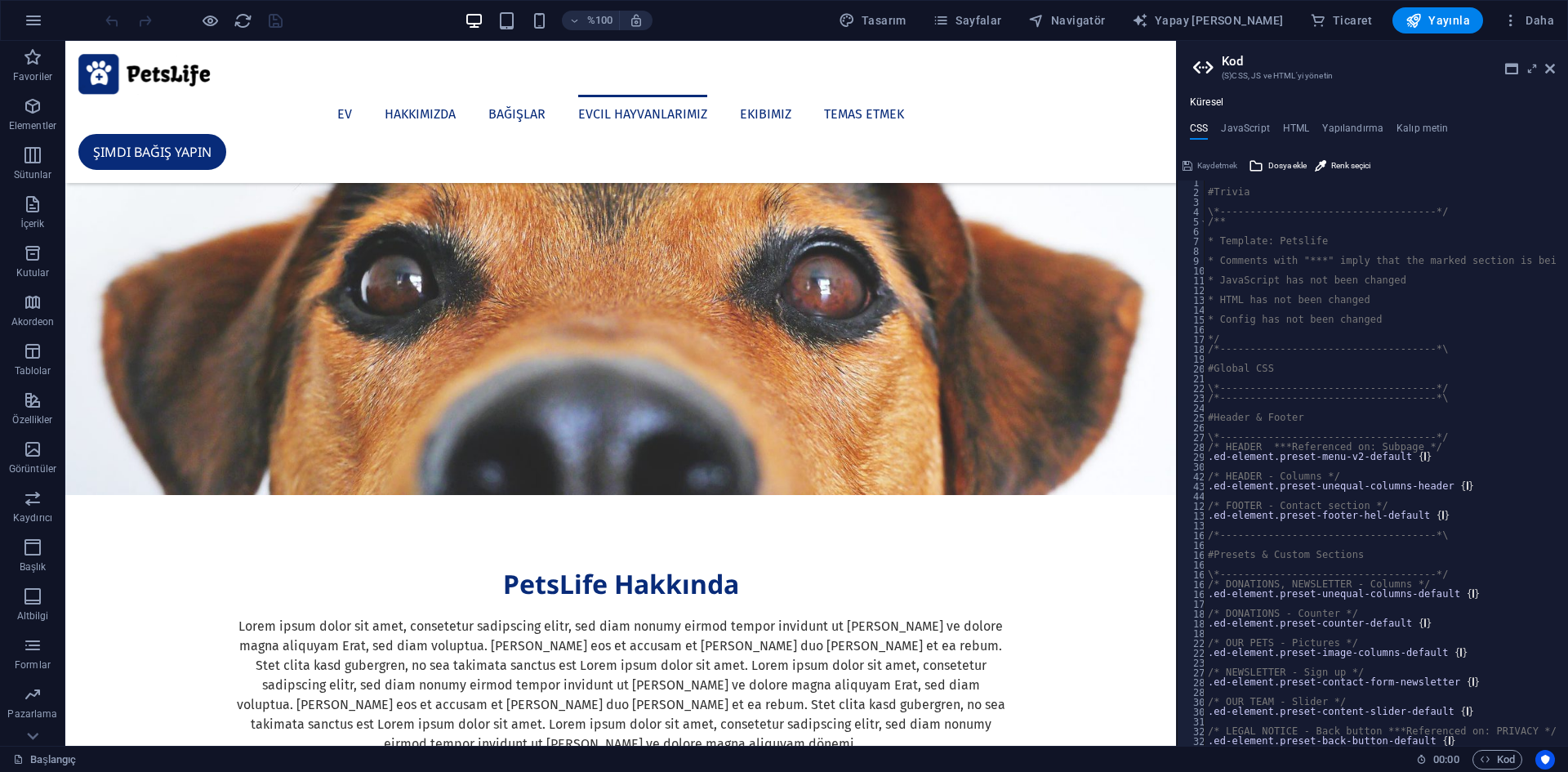
scroll to position [0, 0]
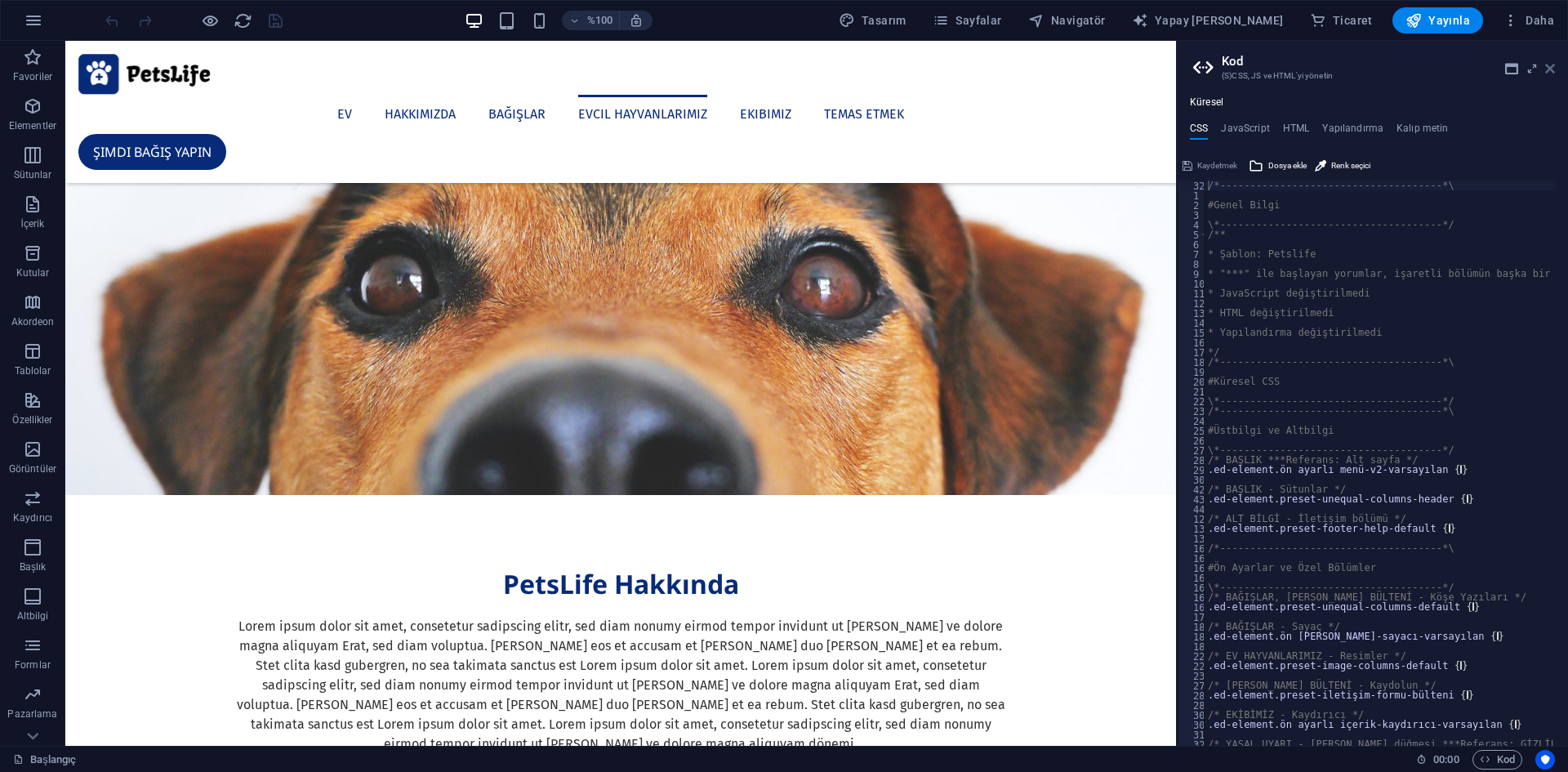
click at [1548, 66] on icon at bounding box center [1550, 68] width 10 height 13
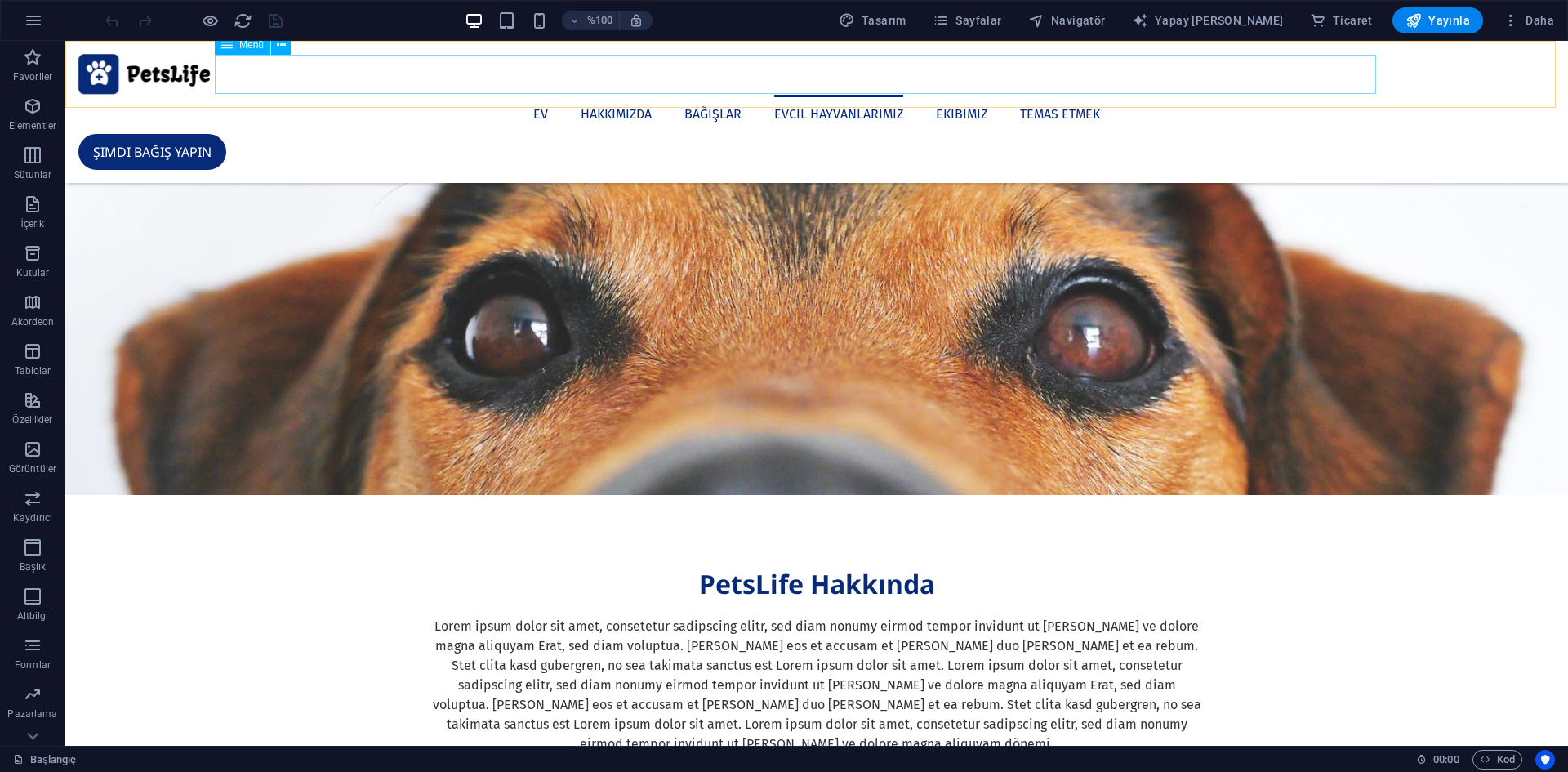
click at [581, 94] on nav "Ev Hakkımızda Bağışlar Evcil Hayvanlarımız Ekibimiz Temas etmek" at bounding box center [817, 113] width 1477 height 39
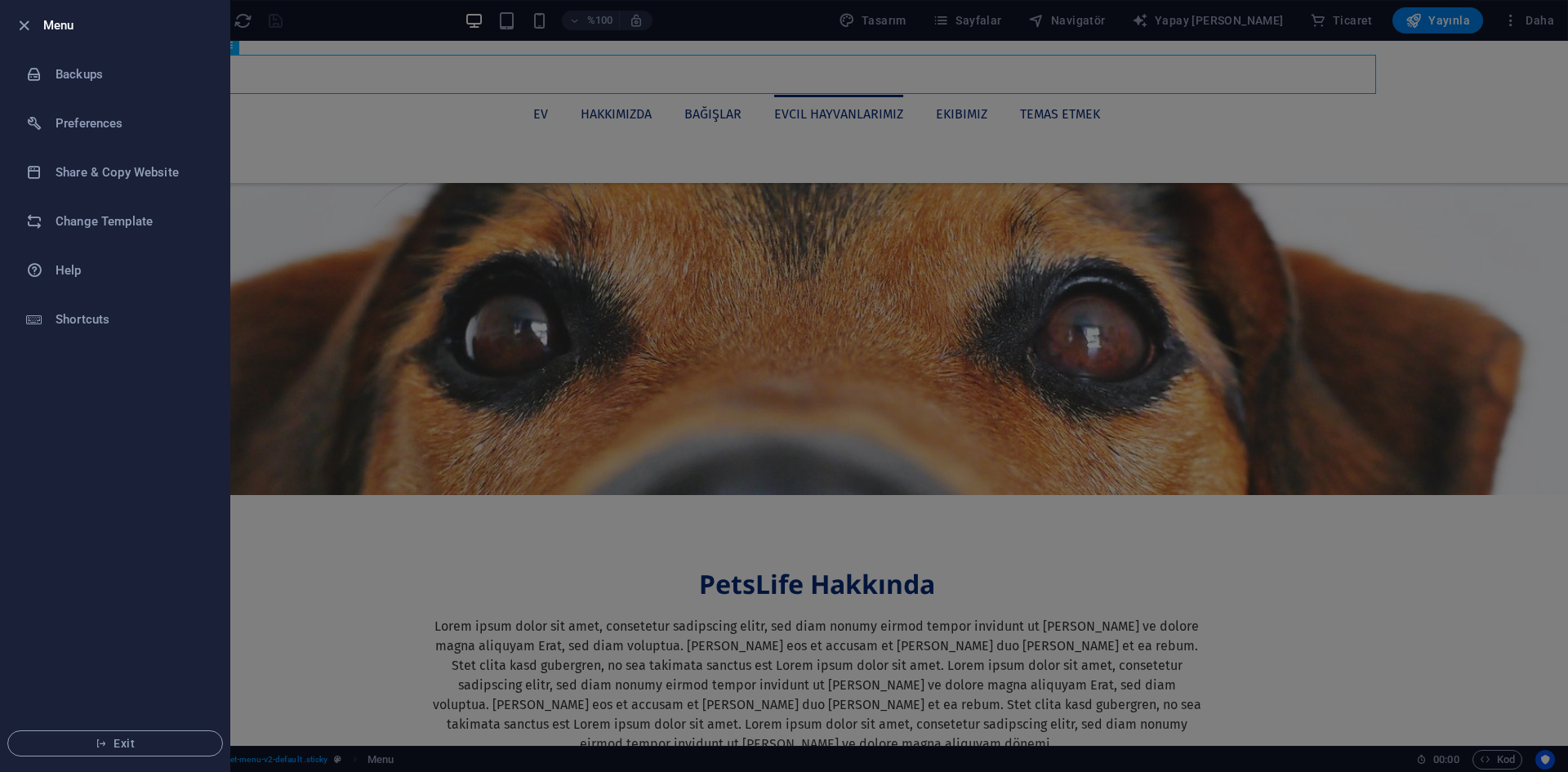
click at [243, 136] on div at bounding box center [784, 386] width 1568 height 772
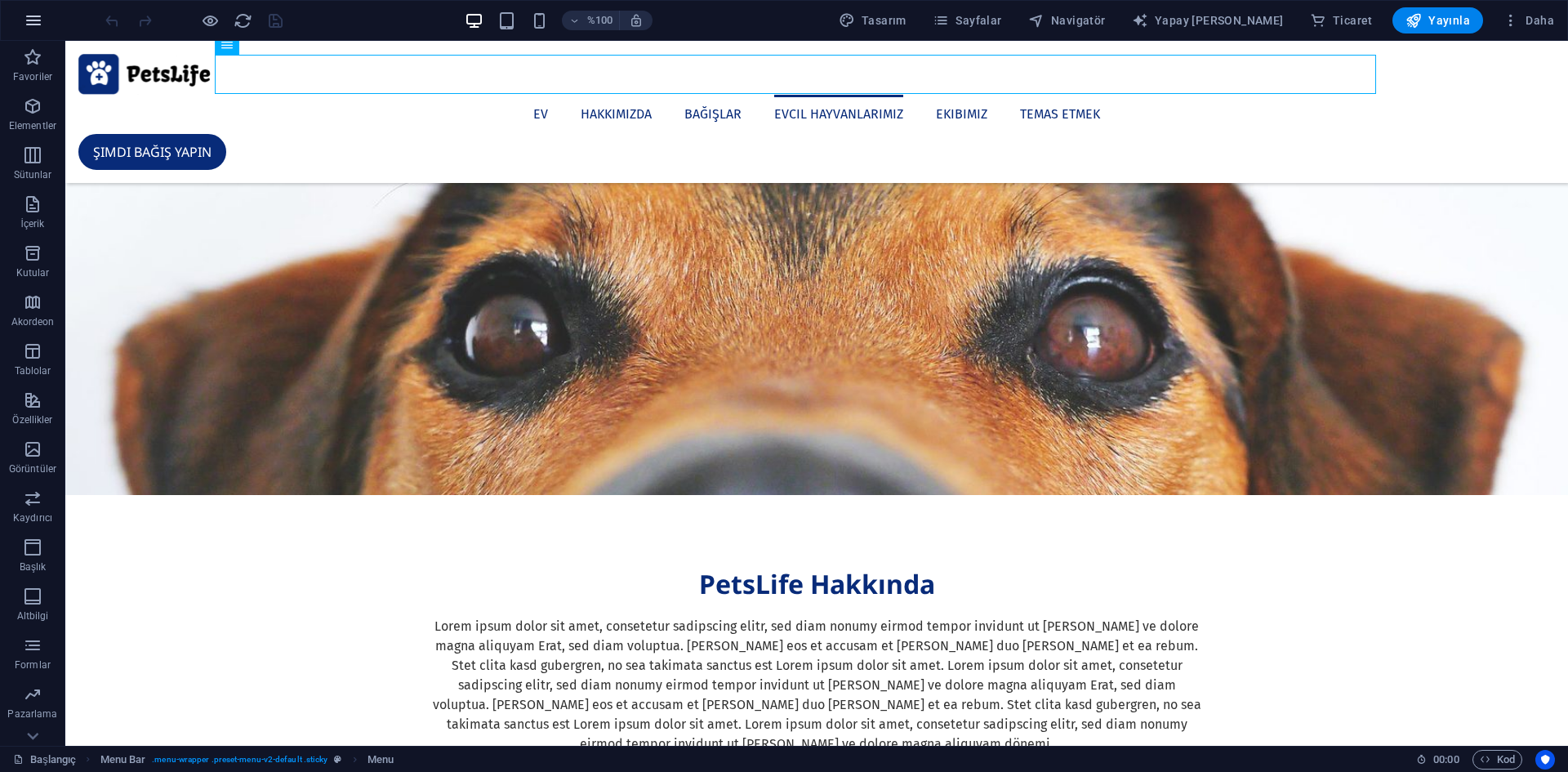
click at [34, 24] on icon "button" at bounding box center [34, 21] width 20 height 20
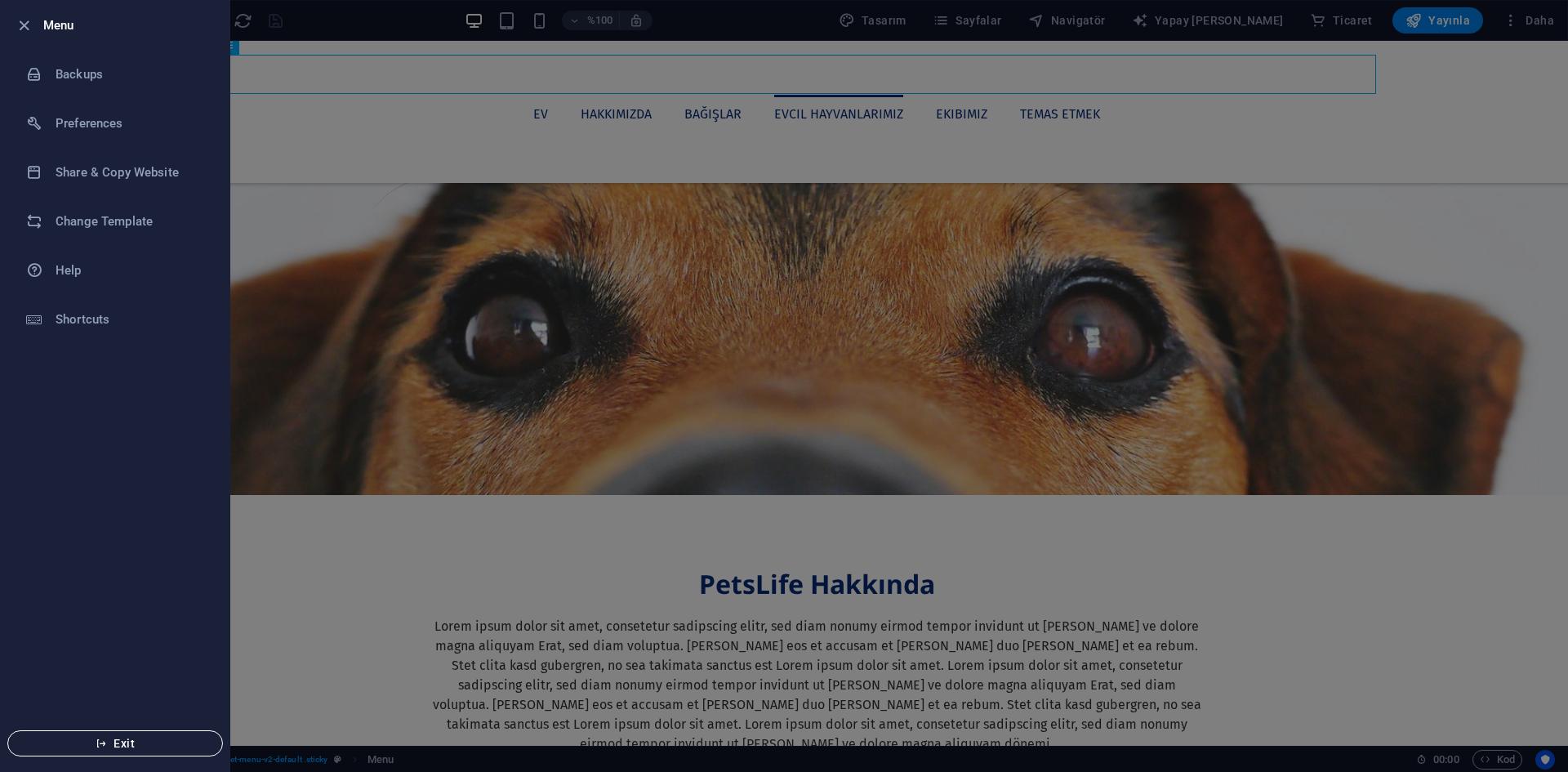
click at [126, 739] on span "Exit" at bounding box center [114, 742] width 188 height 13
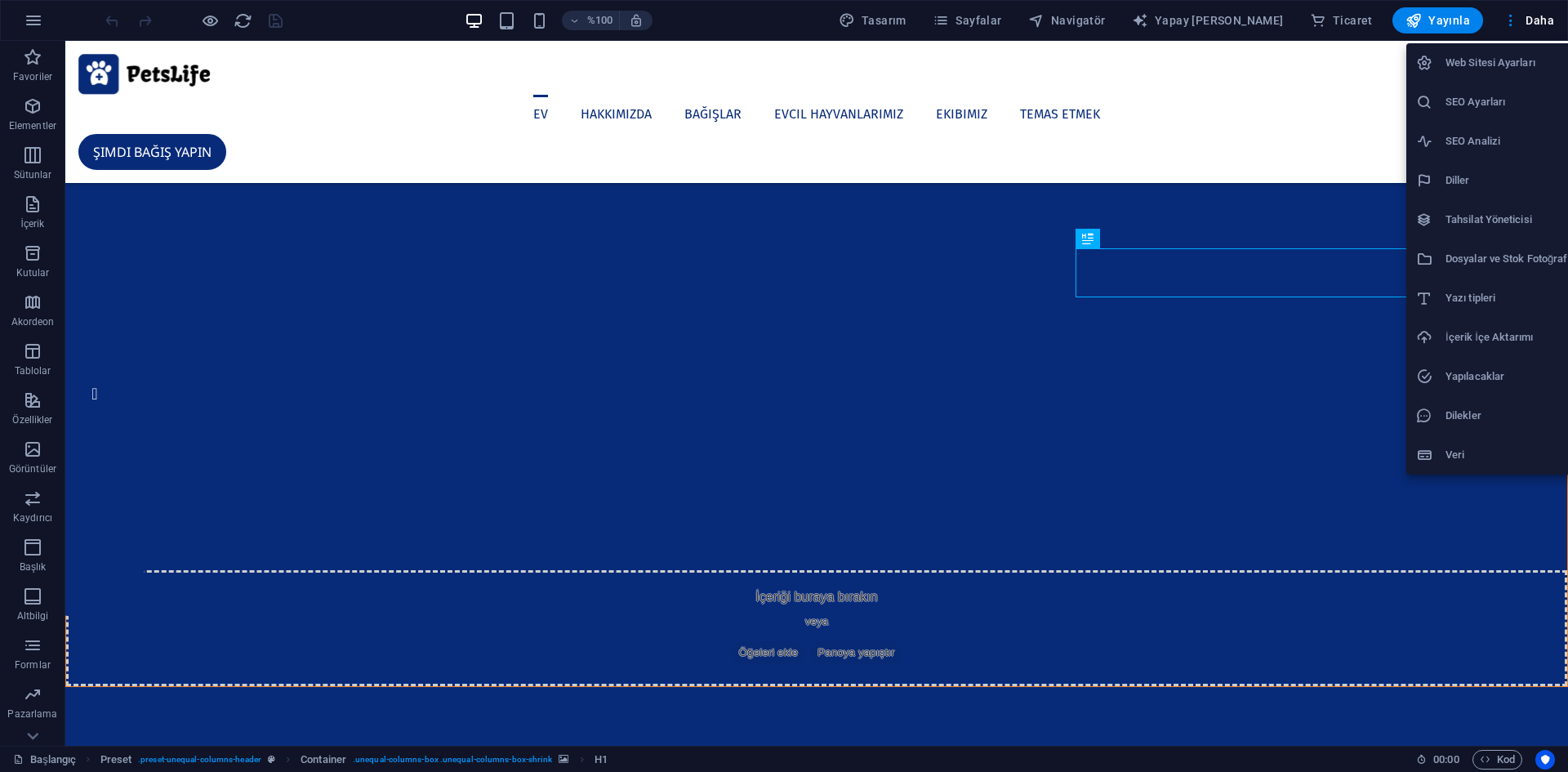
click at [1404, 575] on div at bounding box center [784, 386] width 1568 height 772
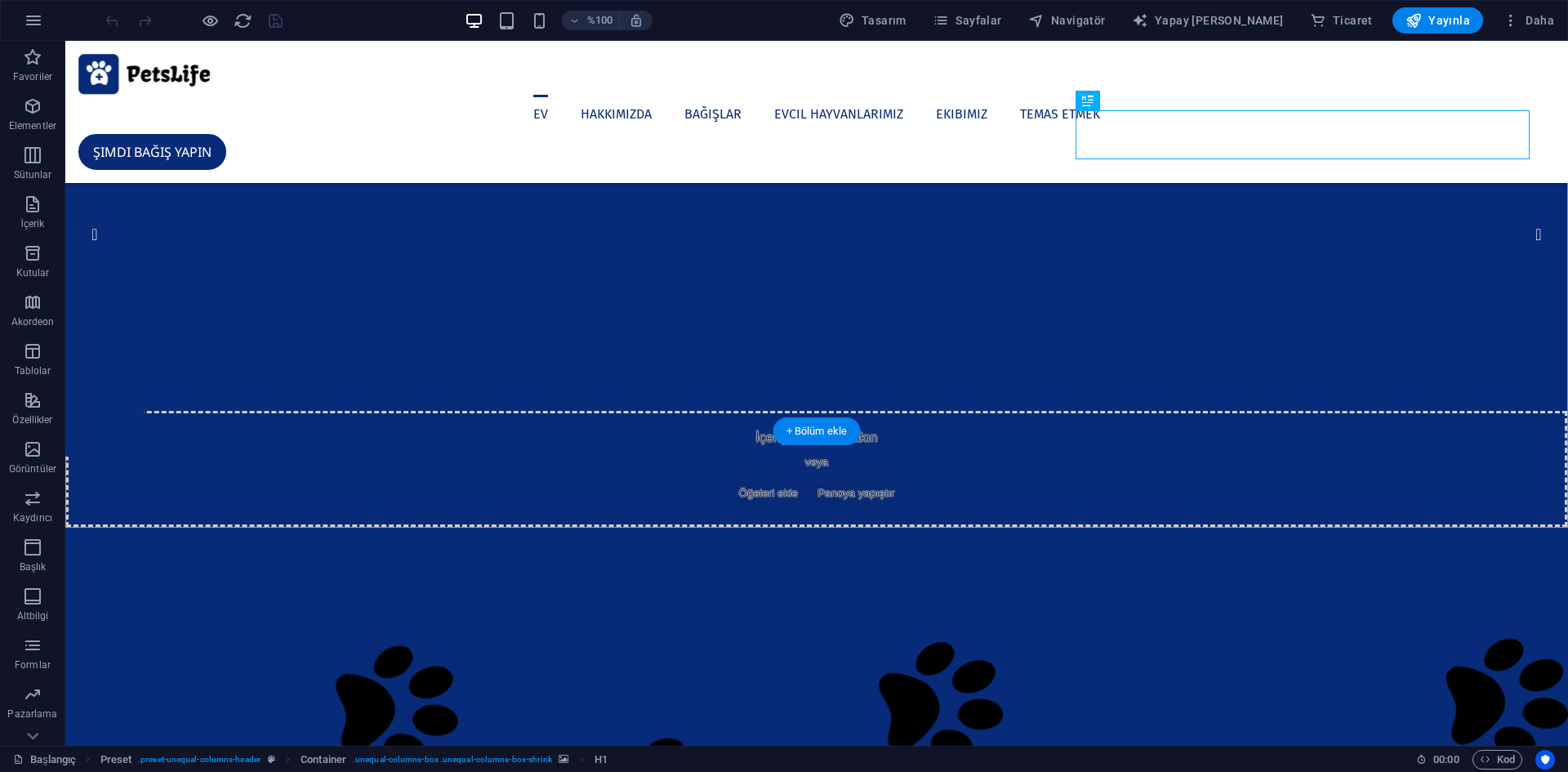
scroll to position [164, 0]
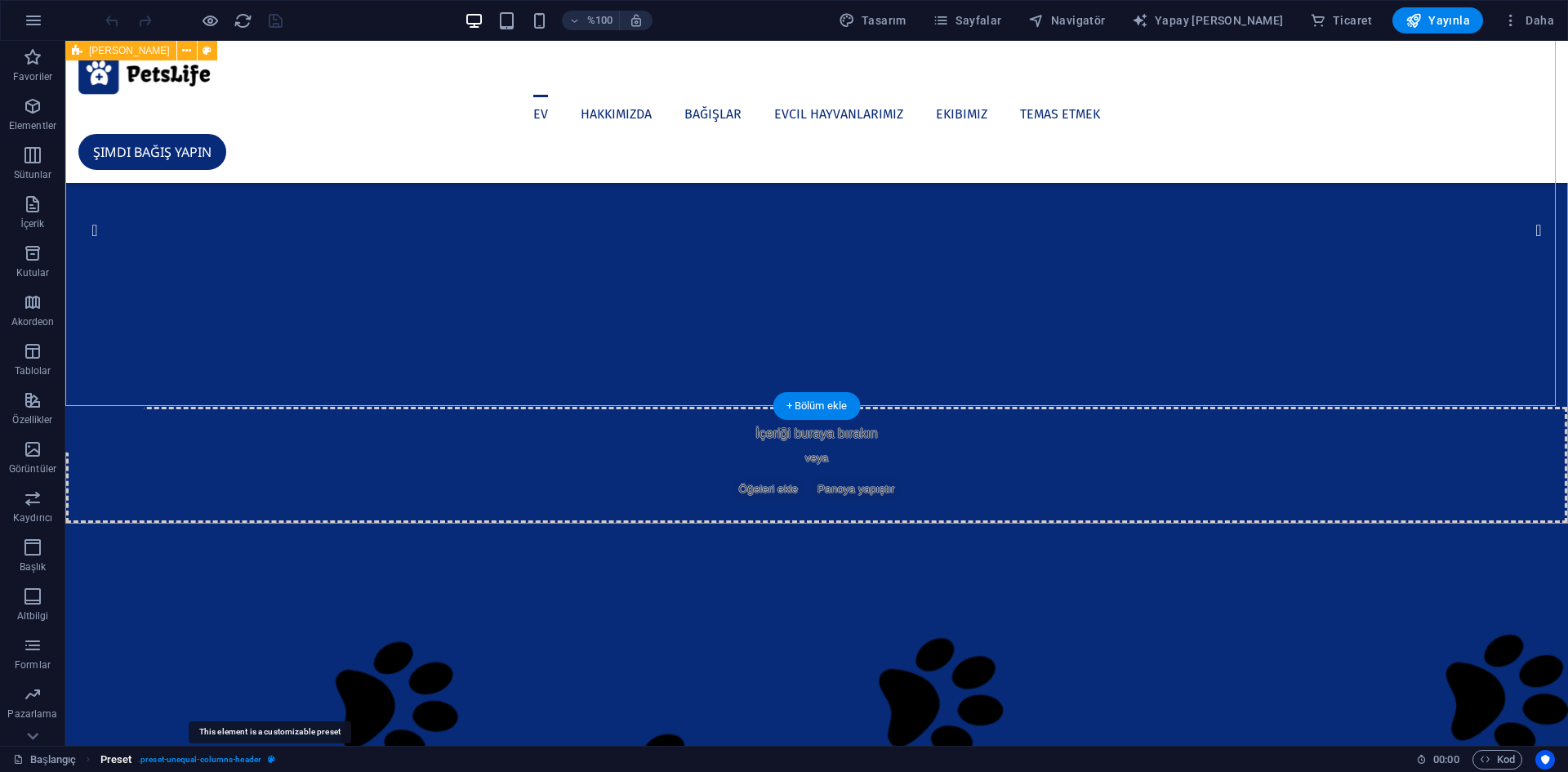
click at [268, 758] on icon "ekmek kırıntısı" at bounding box center [271, 758] width 7 height 9
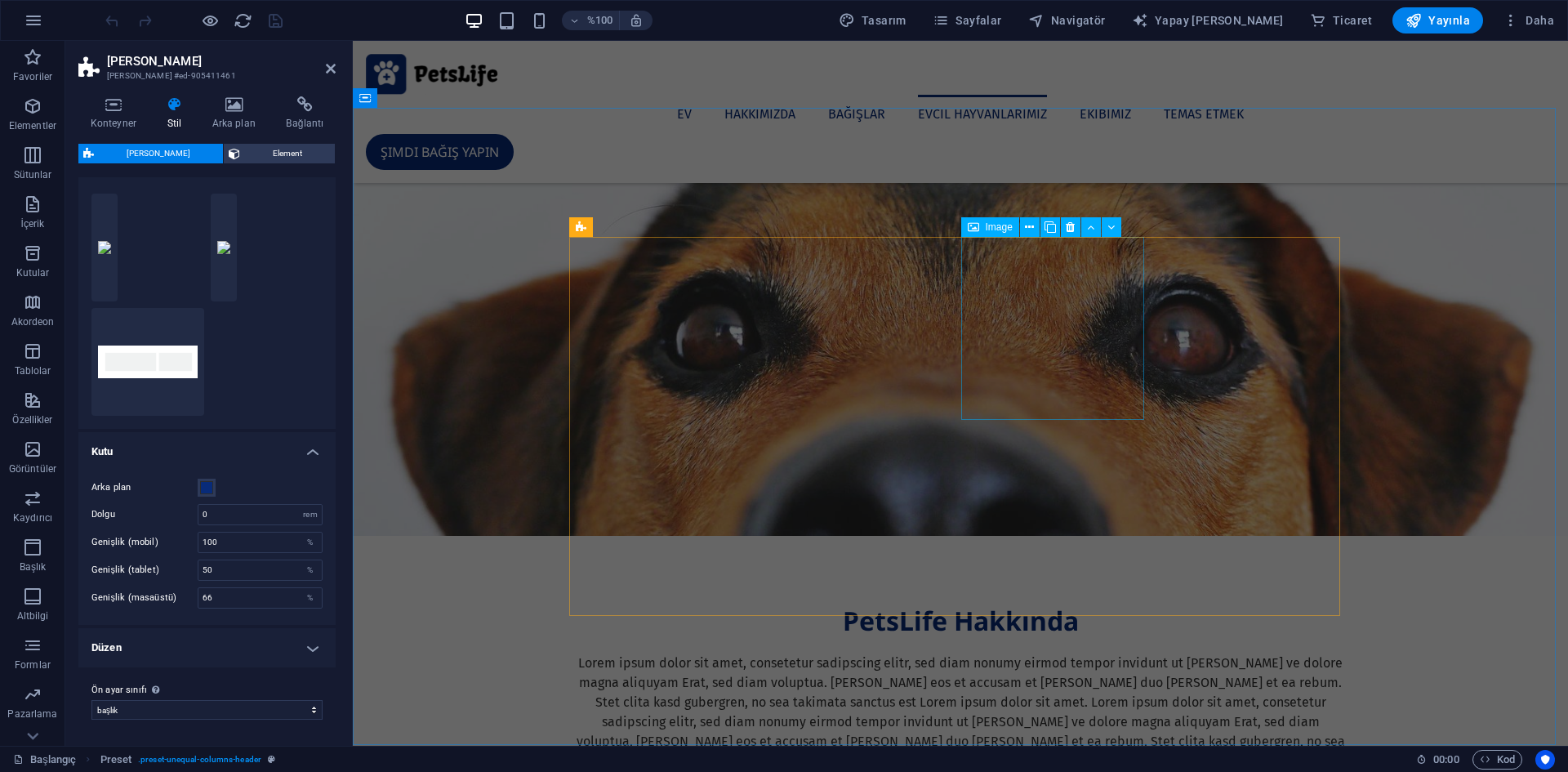
scroll to position [1633, 0]
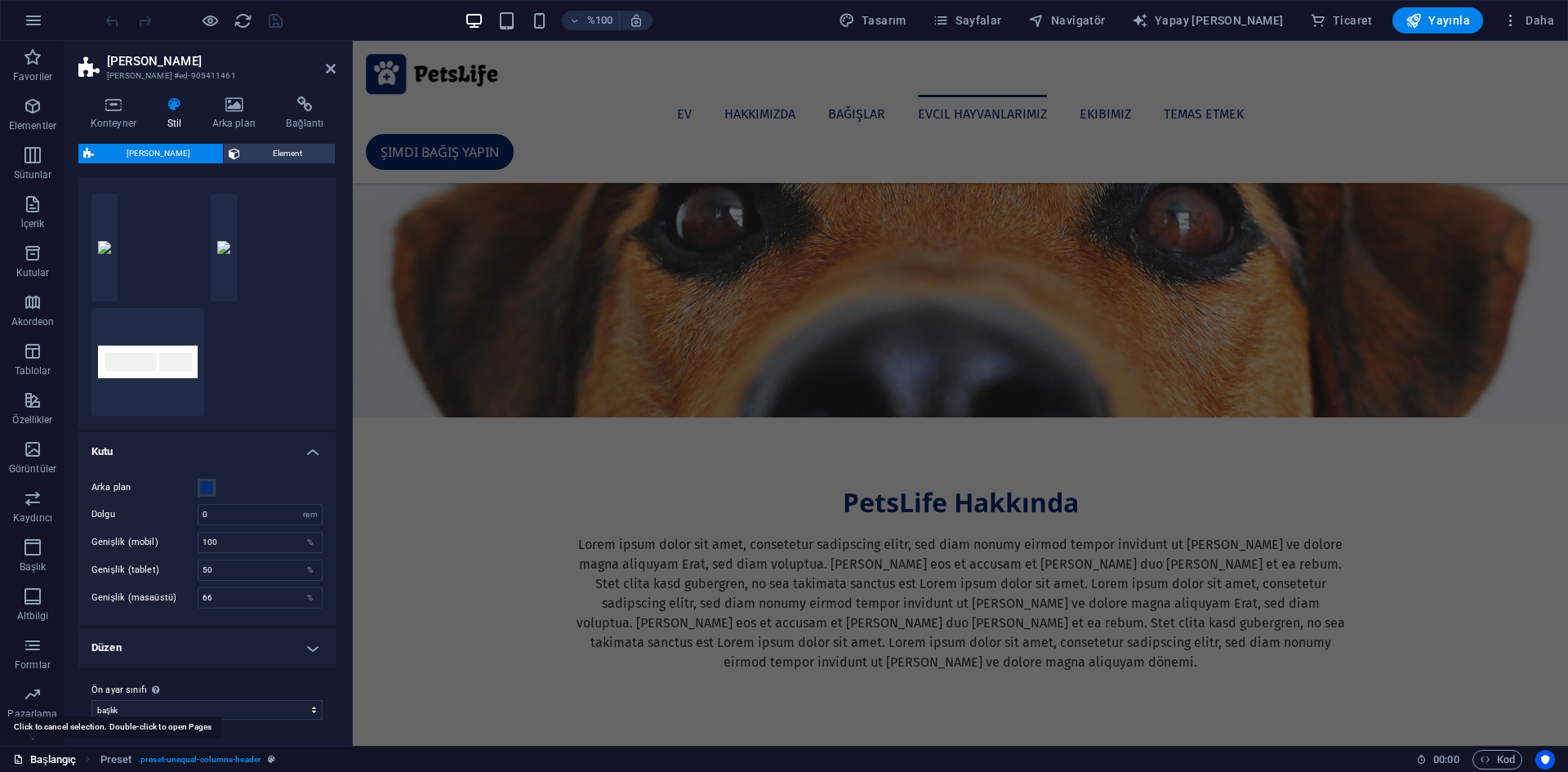
click at [63, 757] on font "Başlangıç" at bounding box center [53, 759] width 46 height 12
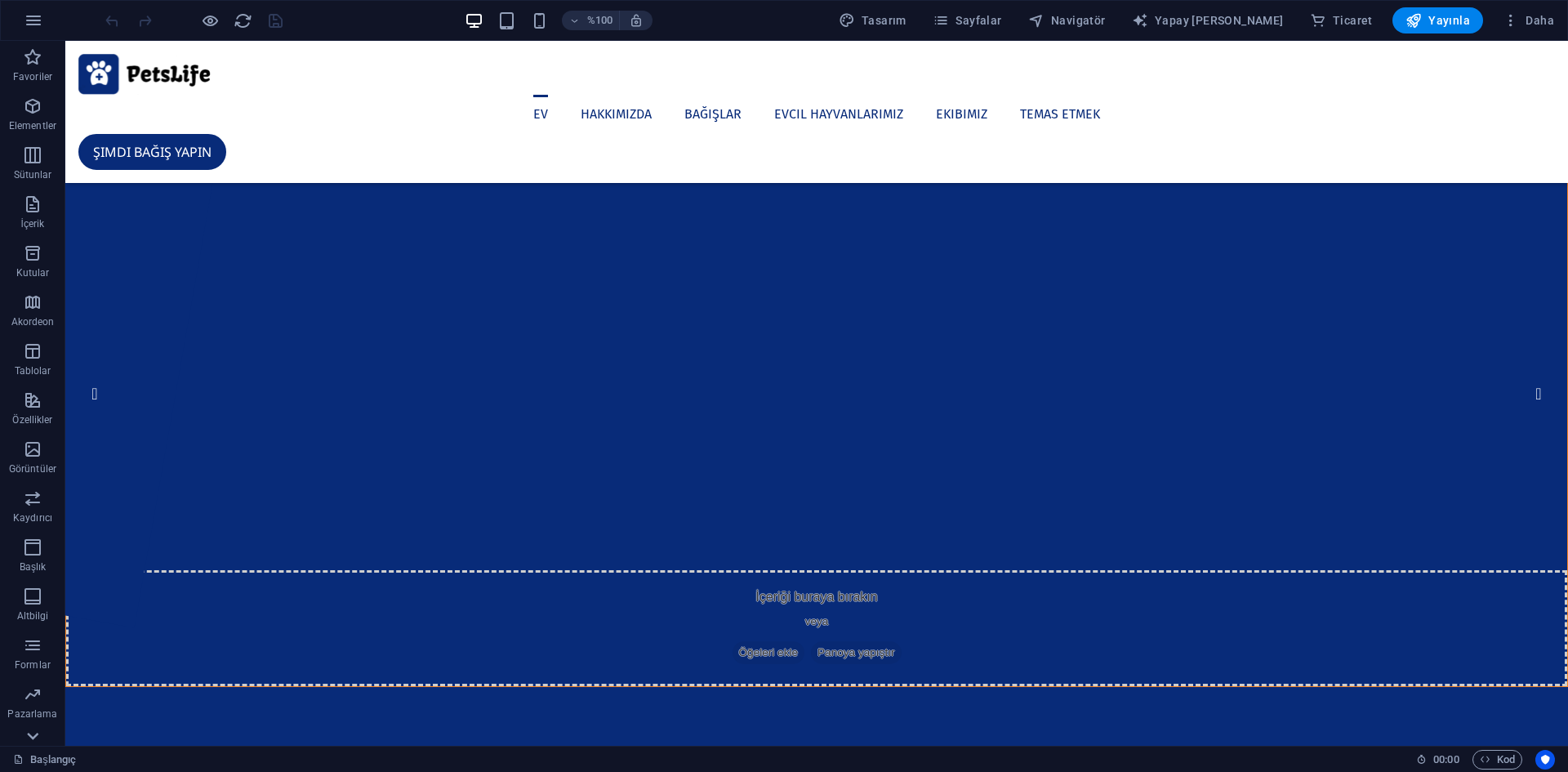
click at [36, 731] on icon at bounding box center [32, 735] width 23 height 23
click at [36, 732] on icon at bounding box center [32, 735] width 23 height 23
click at [37, 731] on font "Ticaret" at bounding box center [32, 732] width 31 height 12
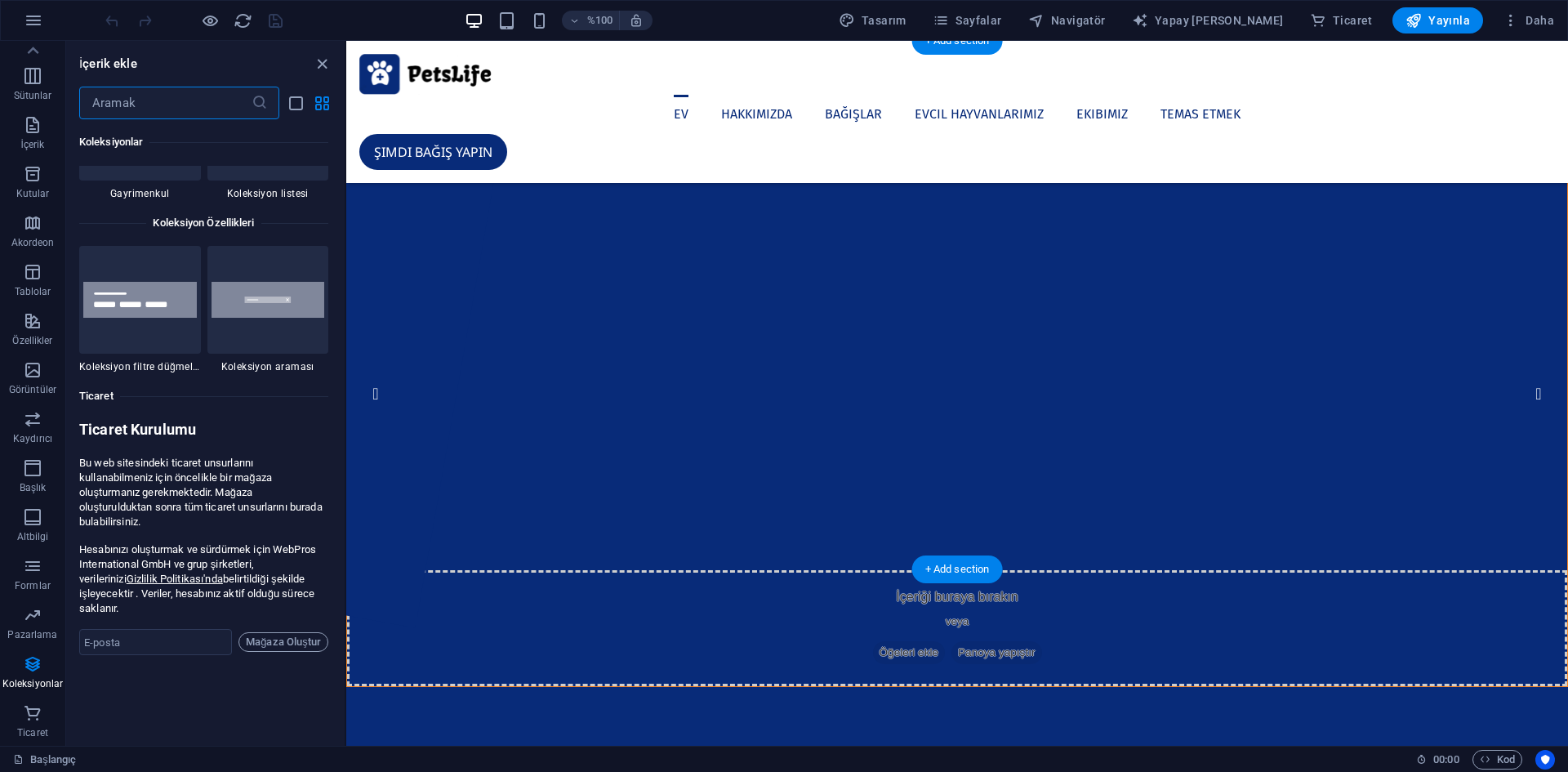
scroll to position [15512, 0]
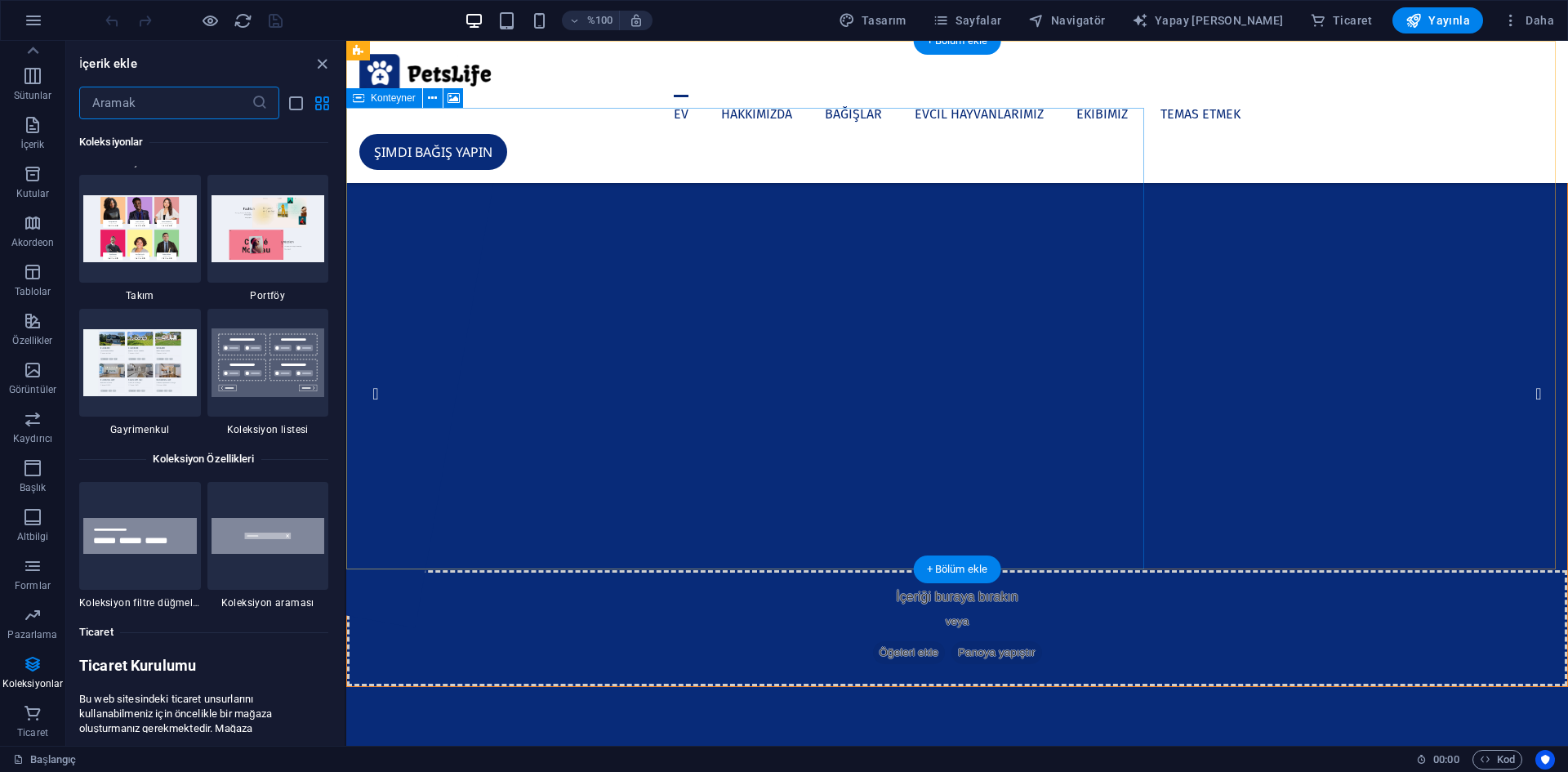
click at [958, 646] on font "Panoya yapıştır" at bounding box center [995, 652] width 76 height 12
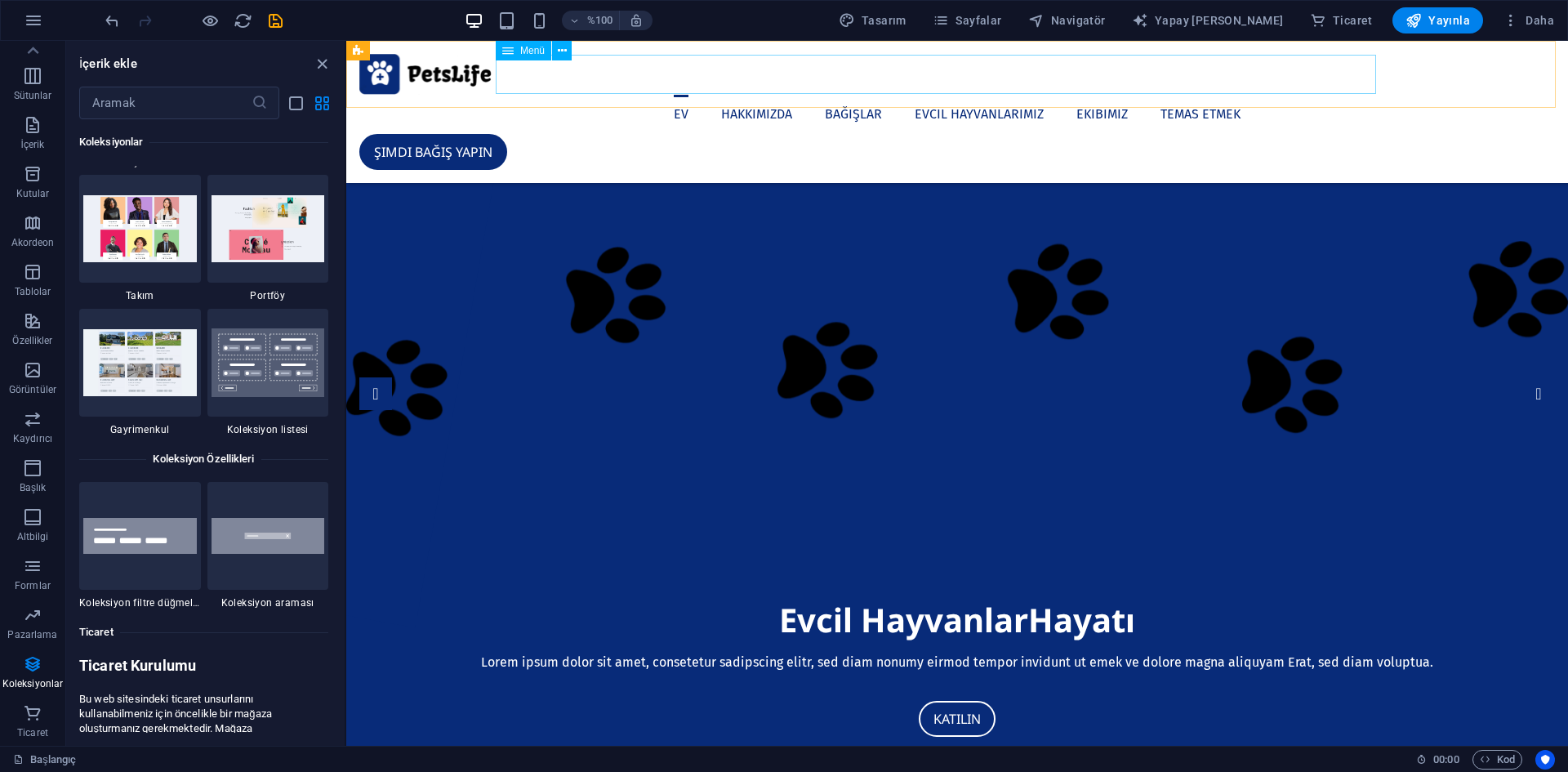
click at [512, 94] on nav "Ev Hakkımızda Bağışlar Evcil Hayvanlarımız Ekibimiz Temas etmek" at bounding box center [957, 113] width 1196 height 39
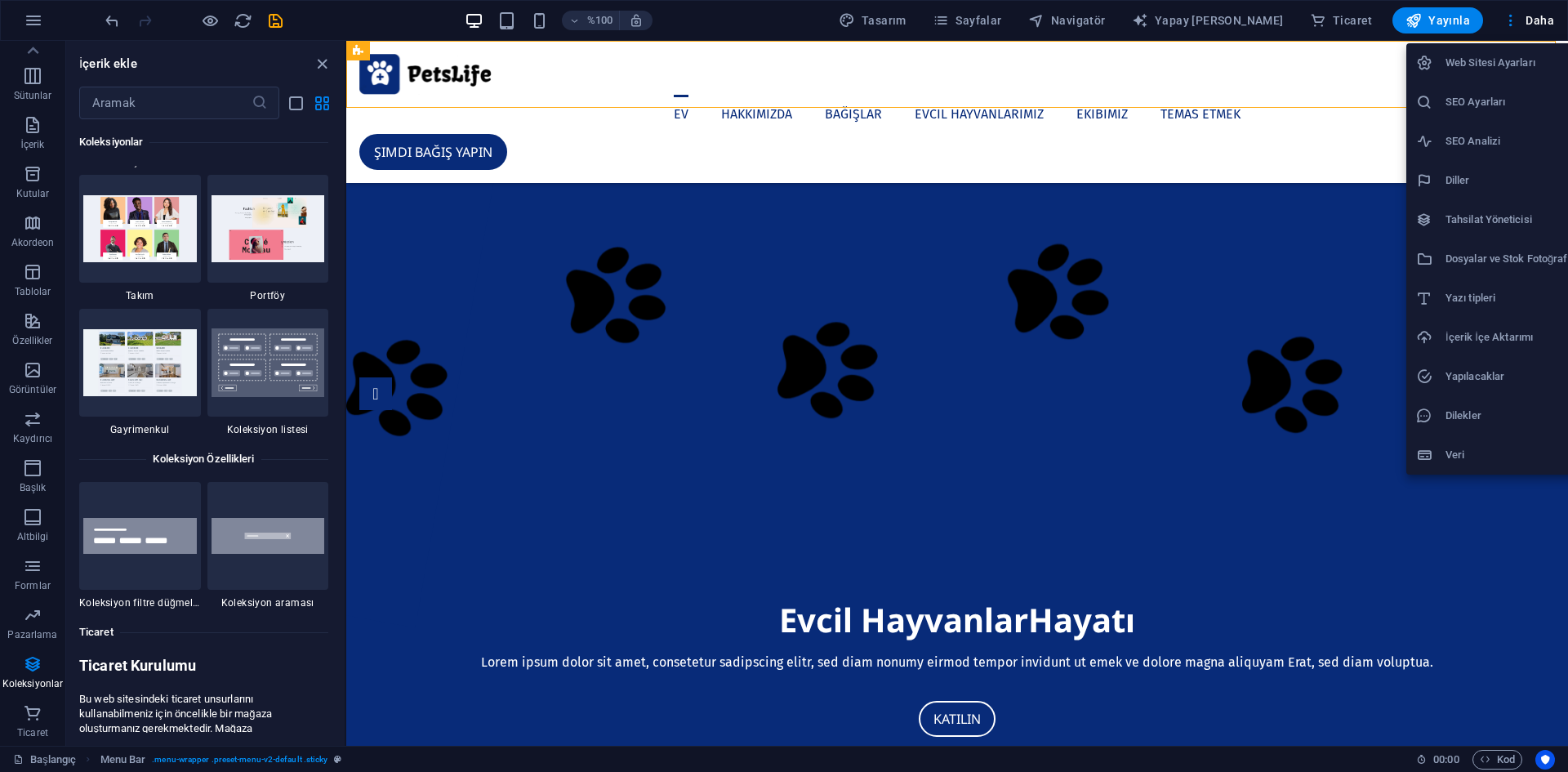
click at [1502, 261] on font "Dosyalar ve Stok Fotoğraflar" at bounding box center [1512, 258] width 135 height 12
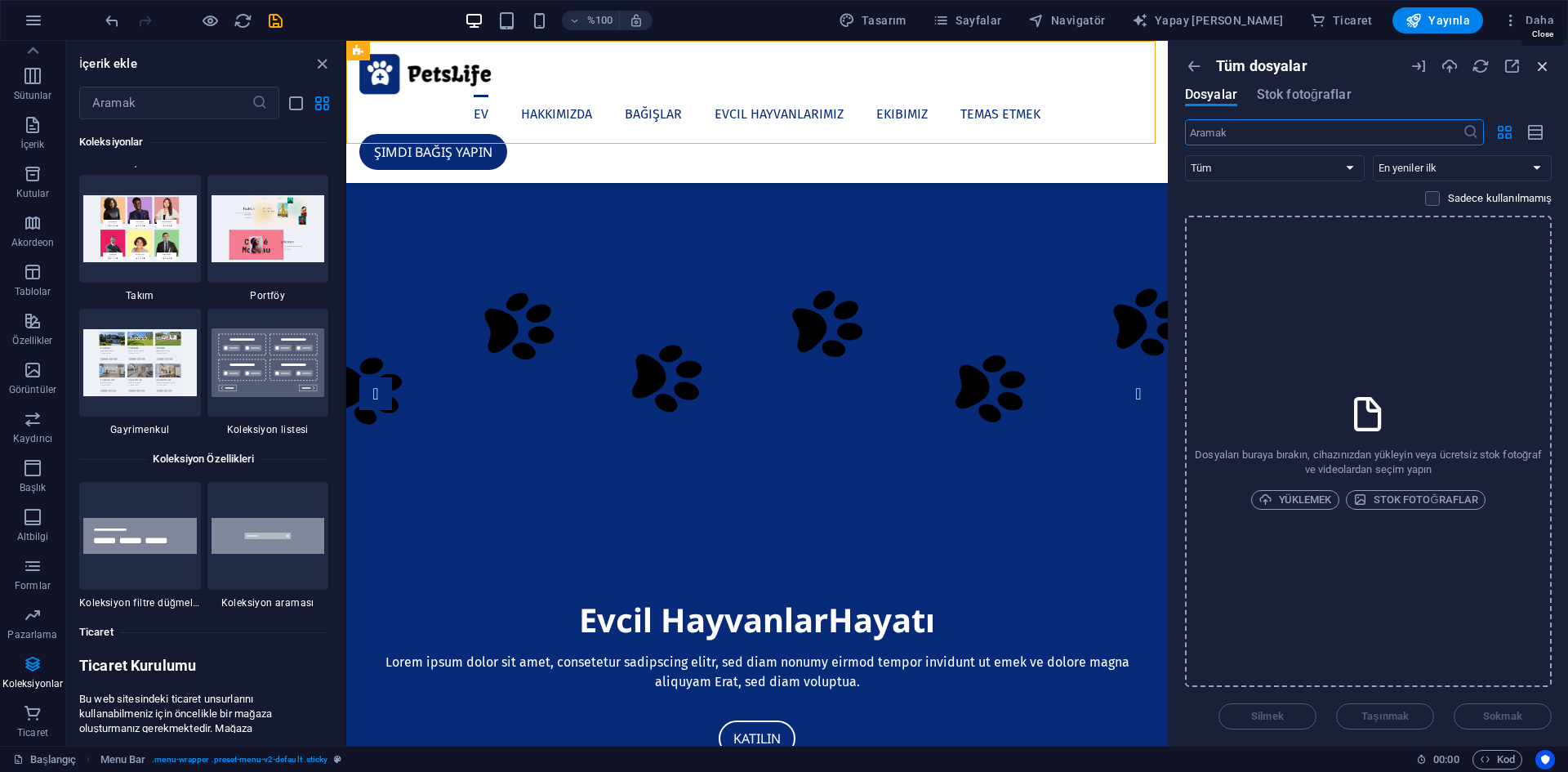
click at [1539, 61] on icon "button" at bounding box center [1542, 66] width 18 height 18
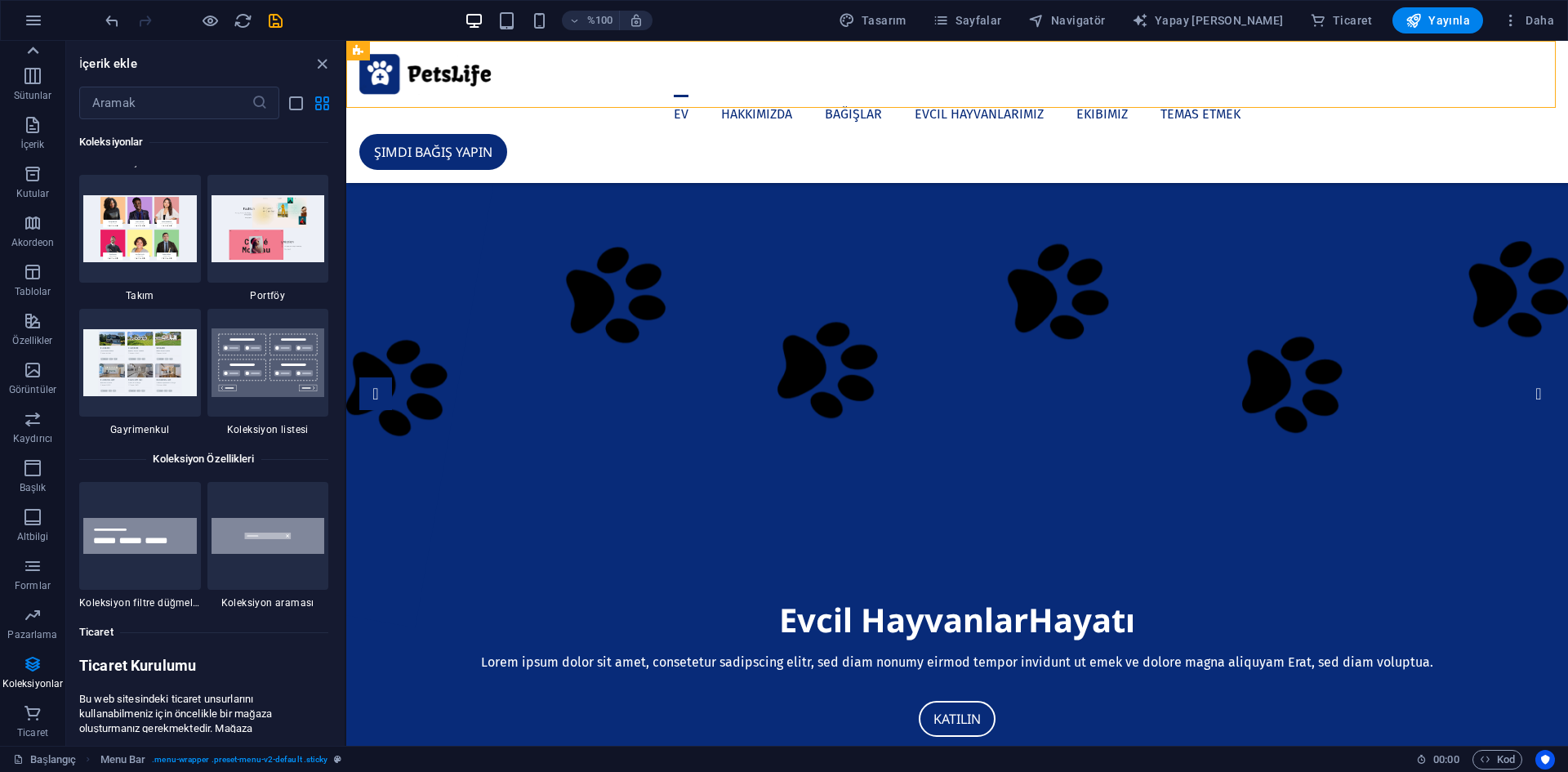
click at [31, 51] on icon at bounding box center [34, 50] width 12 height 7
click at [31, 49] on icon at bounding box center [34, 50] width 12 height 7
click at [33, 47] on button "Favoriler" at bounding box center [33, 64] width 65 height 49
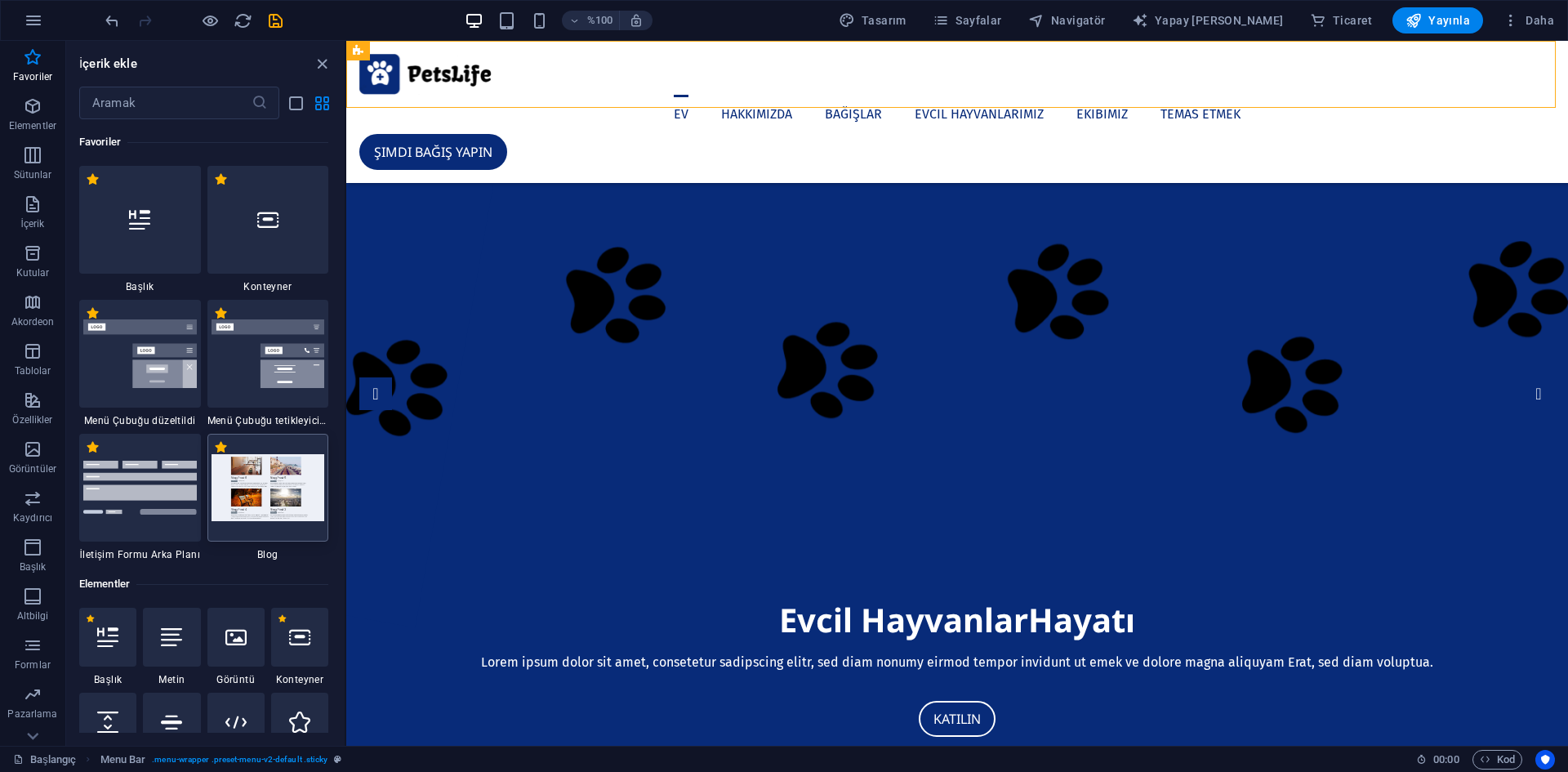
click at [290, 514] on img at bounding box center [268, 486] width 113 height 66
click at [274, 489] on img at bounding box center [268, 486] width 113 height 66
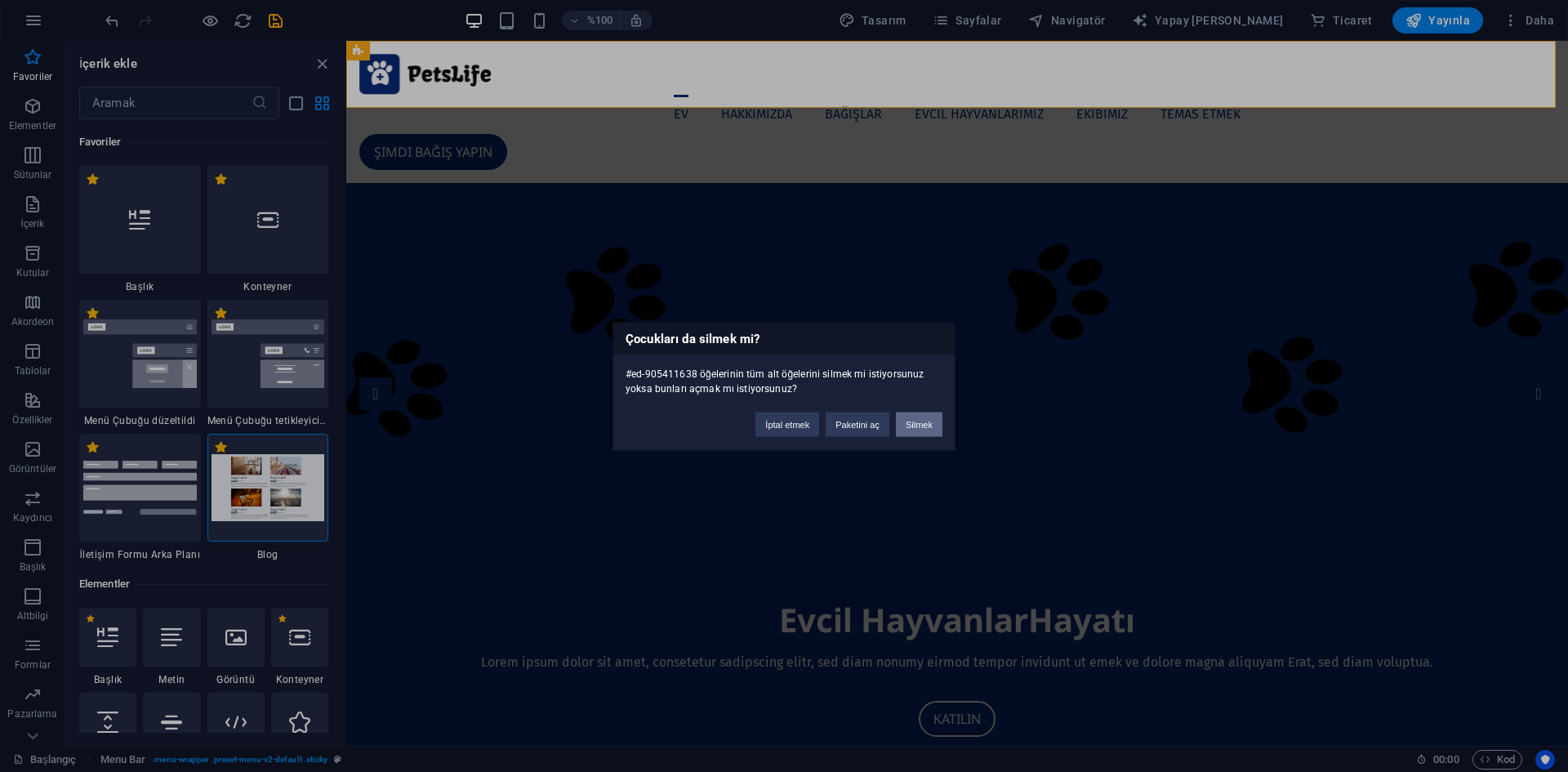
click at [915, 425] on font "Silmek" at bounding box center [919, 424] width 27 height 10
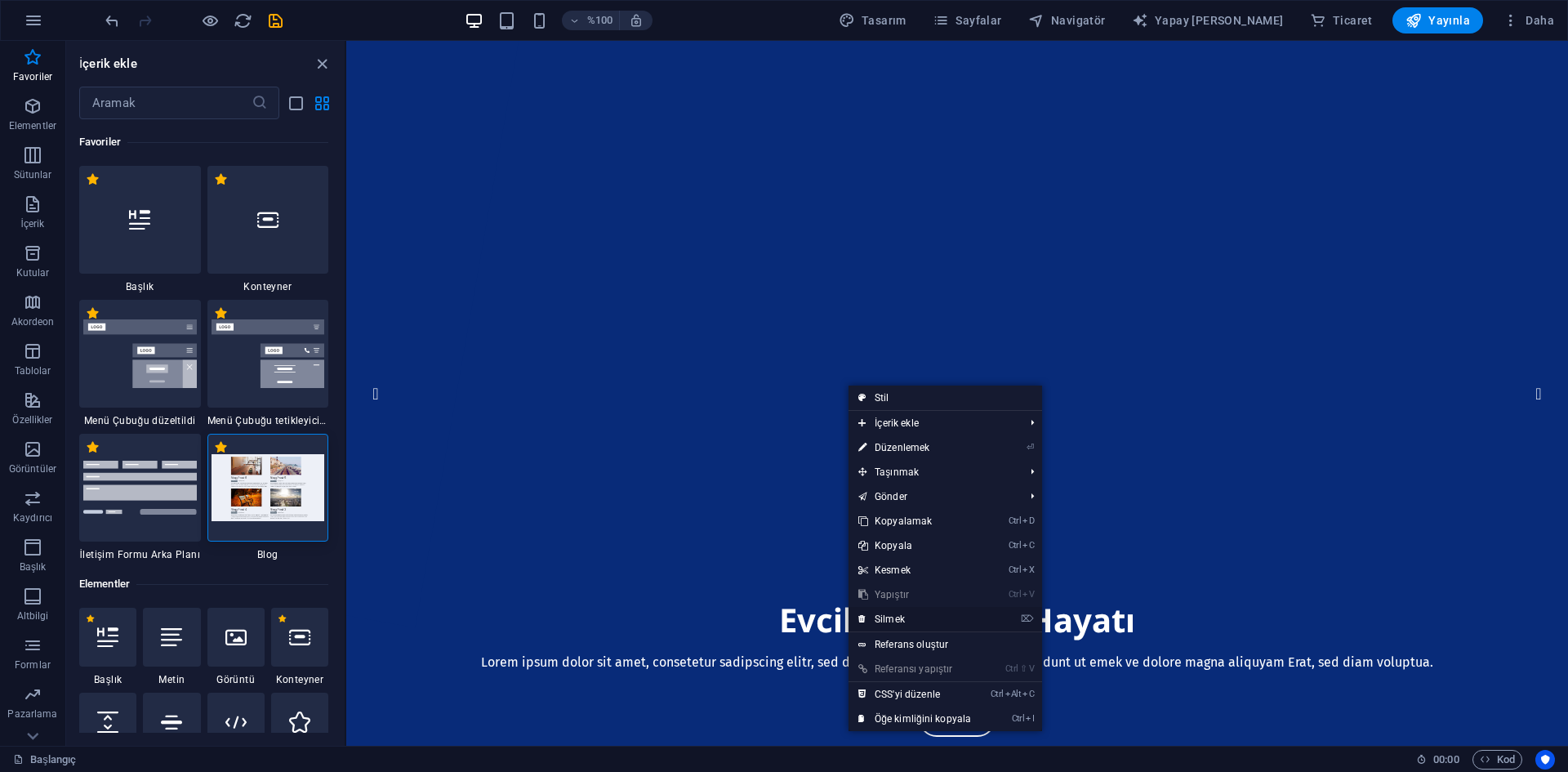
click at [908, 613] on link "⌦ Silmek" at bounding box center [914, 618] width 132 height 25
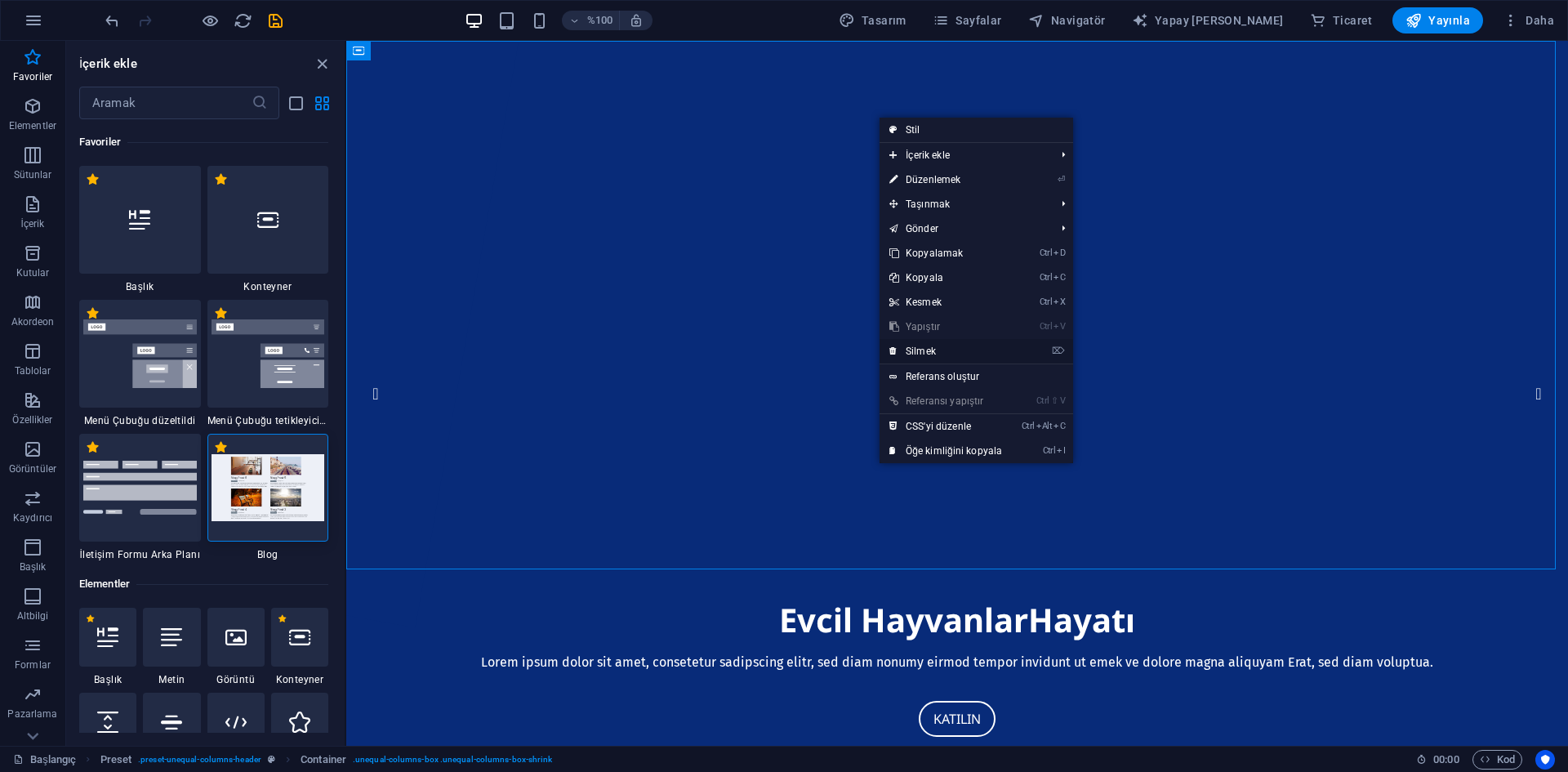
click at [924, 345] on font "Silmek" at bounding box center [921, 351] width 30 height 12
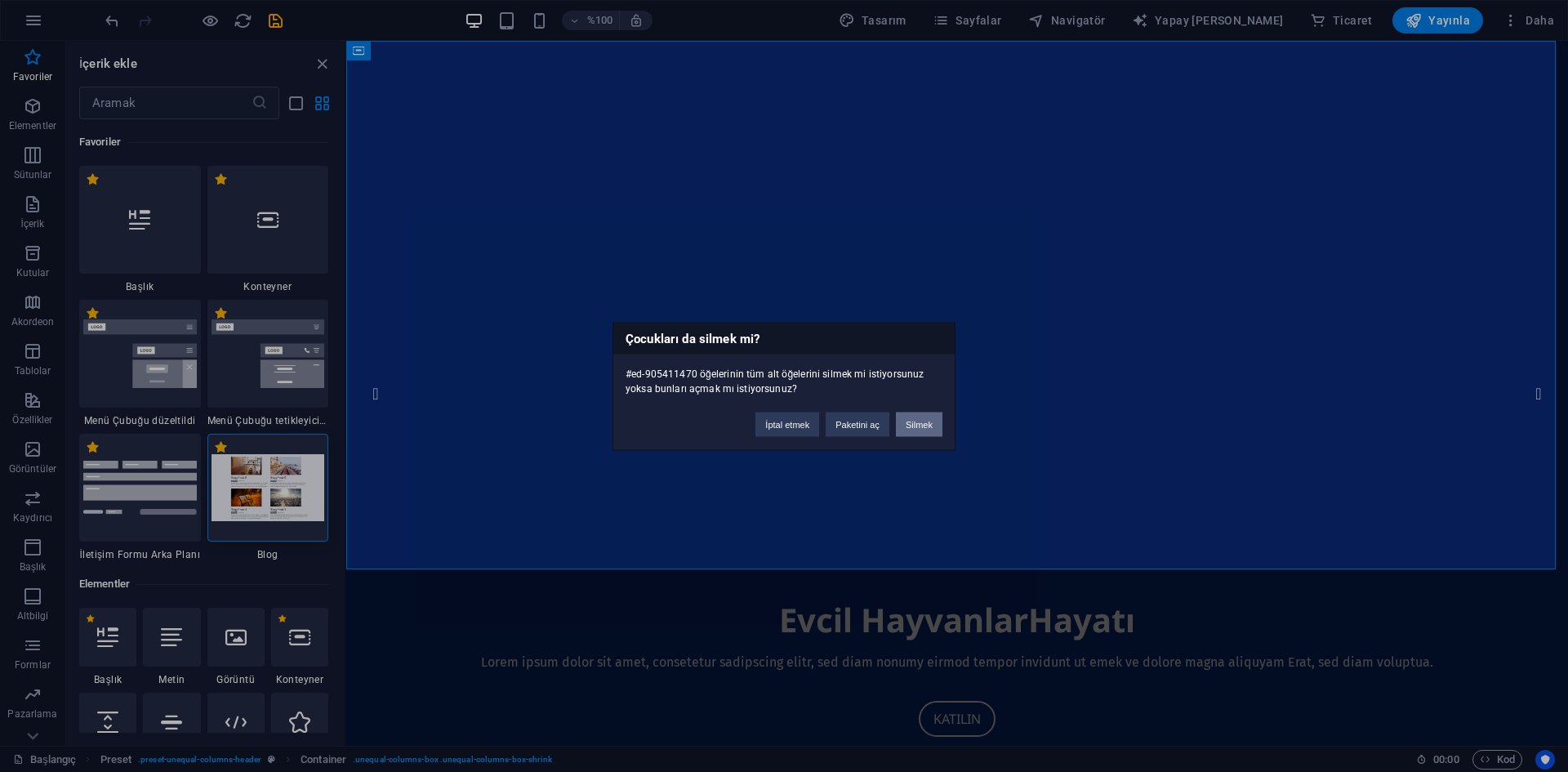
click at [910, 419] on font "Silmek" at bounding box center [919, 424] width 27 height 10
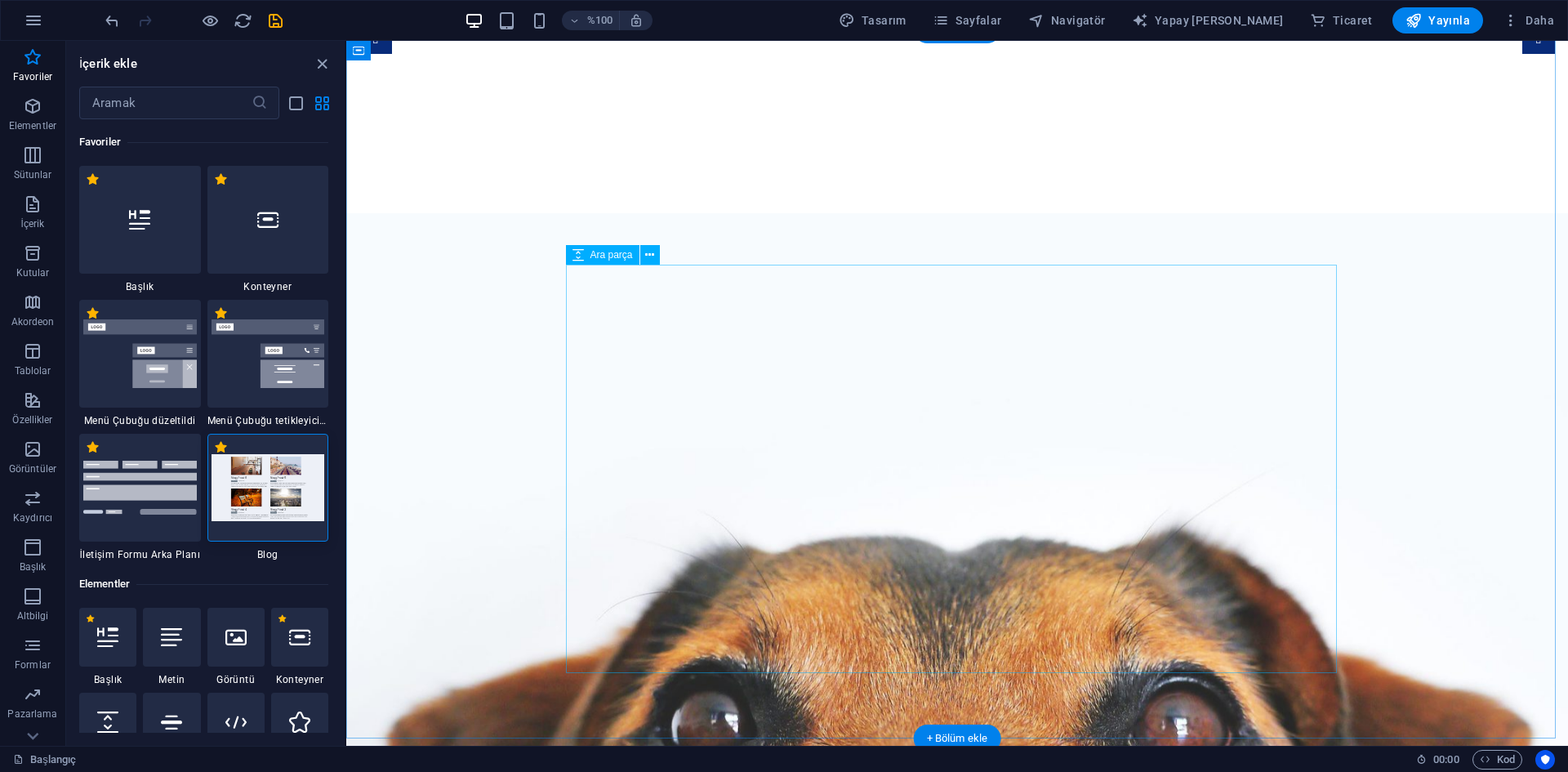
scroll to position [245, 0]
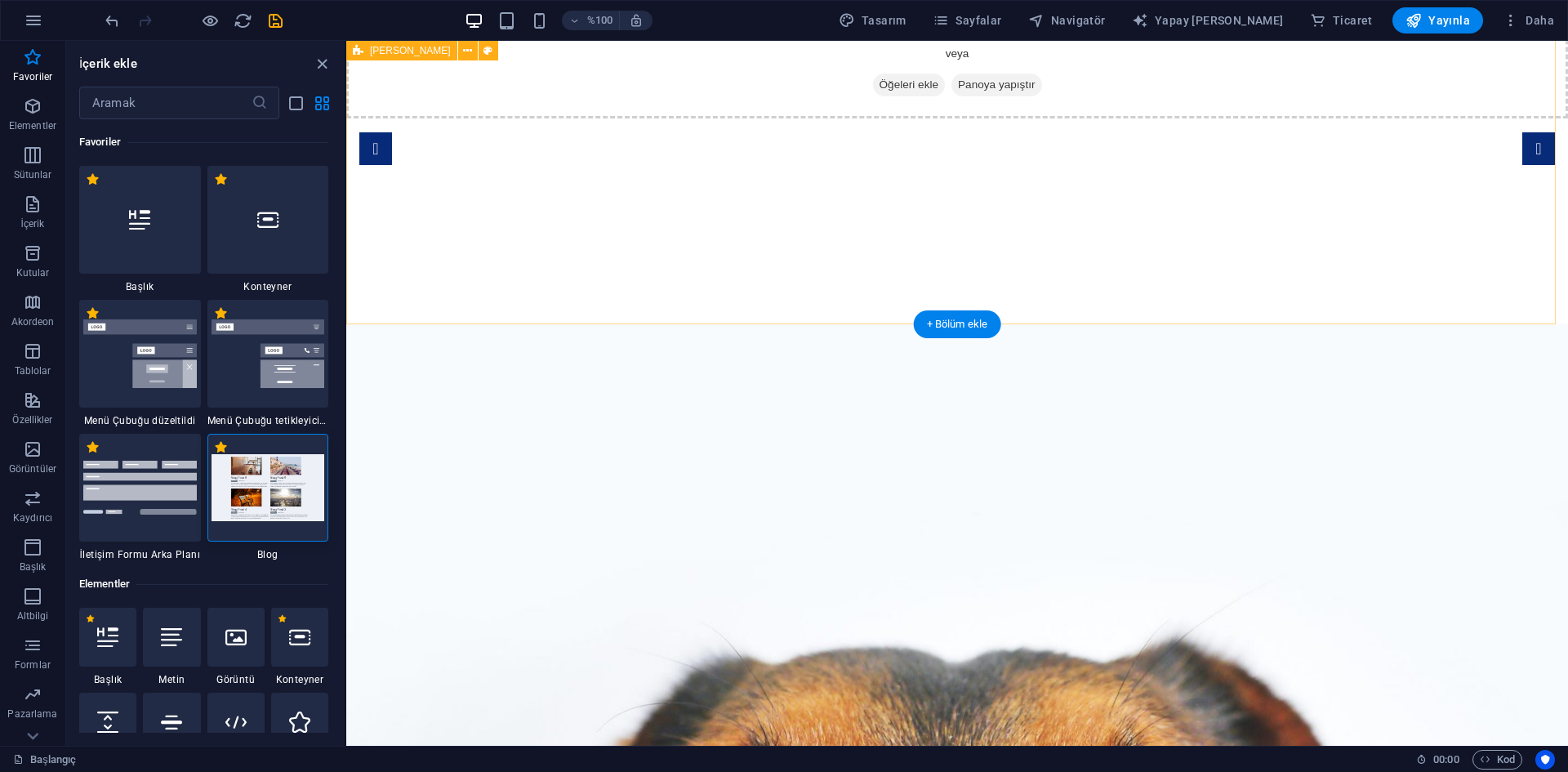
click at [1011, 118] on div "İçeriği buraya bırakın veya Öğeleri ekle Panoya yapıştır" at bounding box center [957, 60] width 1222 height 116
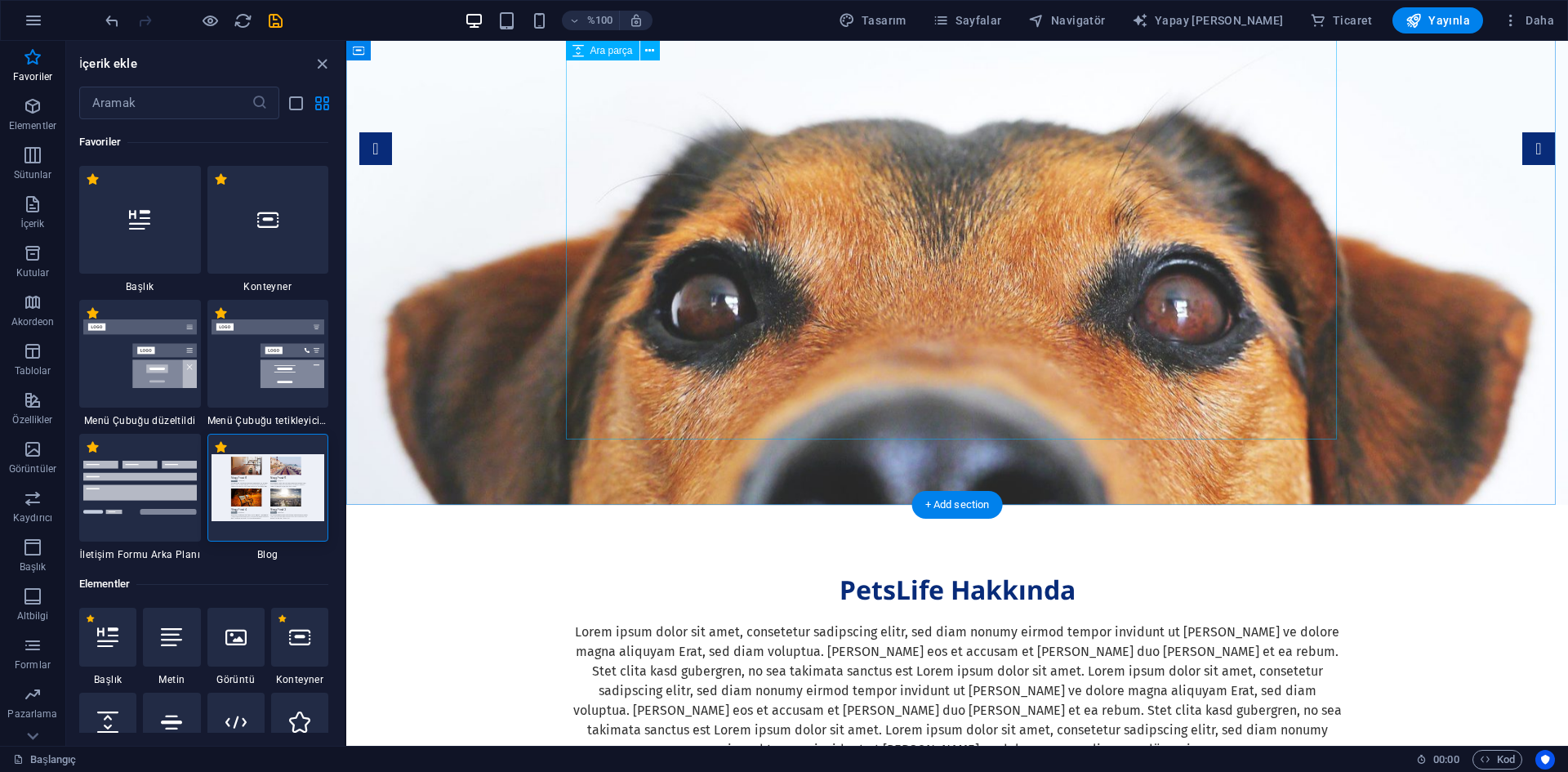
scroll to position [0, 0]
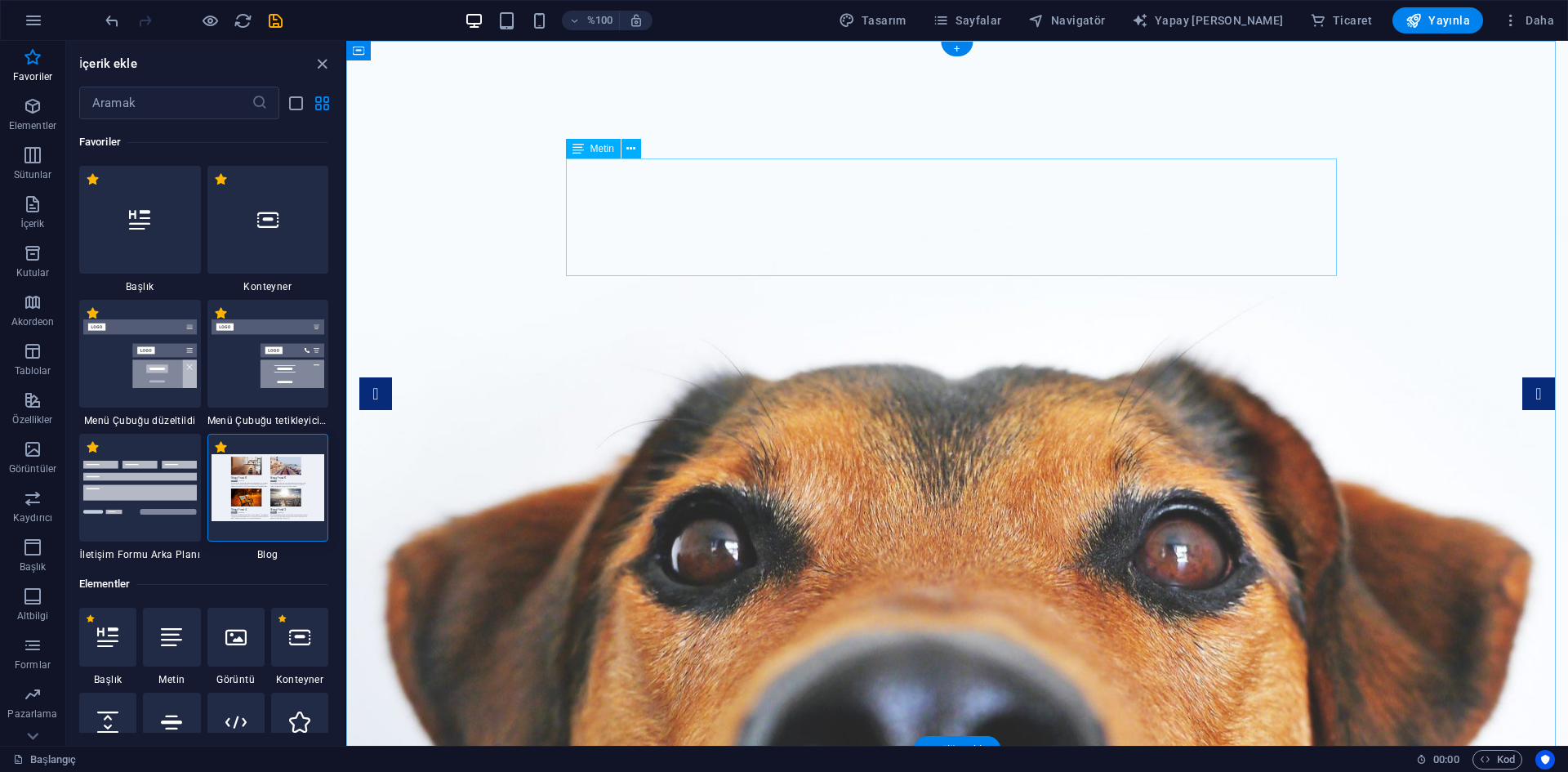
drag, startPoint x: 1381, startPoint y: 193, endPoint x: 1400, endPoint y: 195, distance: 19.1
click at [1383, 193] on figure at bounding box center [957, 395] width 1222 height 708
click at [1403, 197] on figure at bounding box center [957, 395] width 1222 height 708
drag, startPoint x: 1404, startPoint y: 199, endPoint x: 1390, endPoint y: 204, distance: 14.9
click at [1405, 200] on figure at bounding box center [957, 395] width 1222 height 708
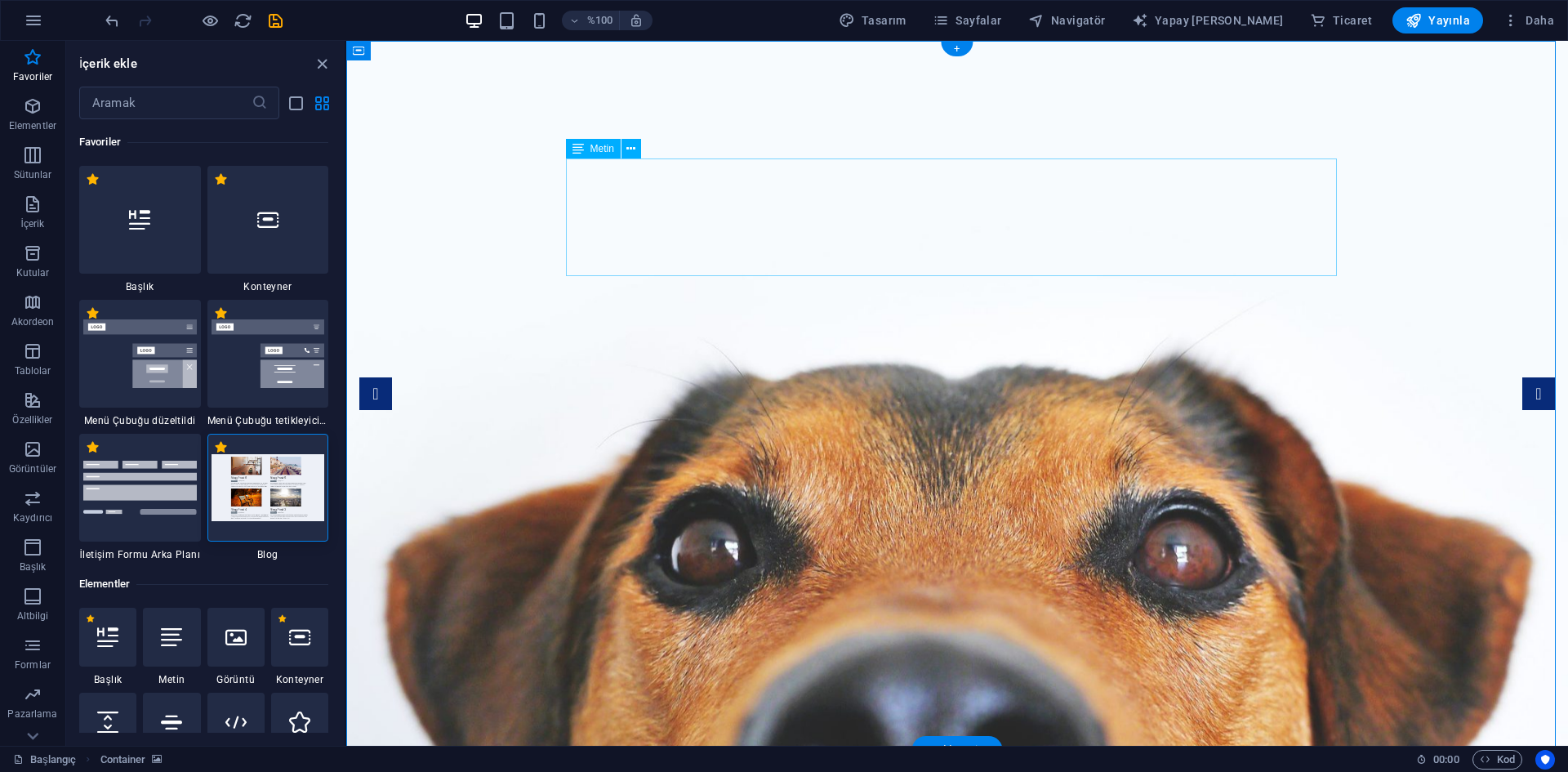
drag, startPoint x: 1261, startPoint y: 214, endPoint x: 1253, endPoint y: 217, distance: 8.5
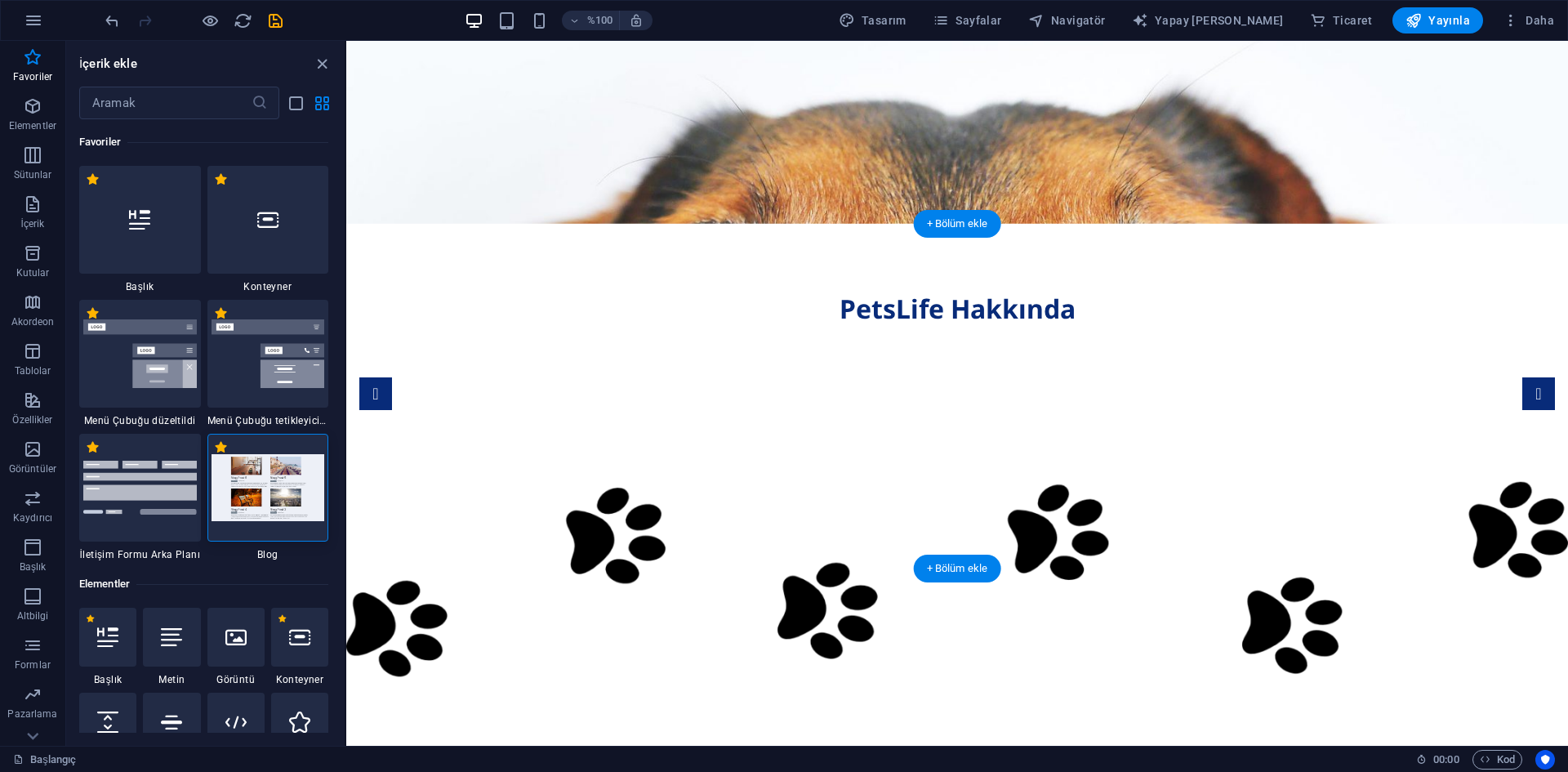
drag, startPoint x: 1001, startPoint y: 277, endPoint x: 999, endPoint y: 287, distance: 10.2
click at [1001, 407] on figure at bounding box center [957, 579] width 1222 height 344
drag, startPoint x: 972, startPoint y: 311, endPoint x: 956, endPoint y: 319, distance: 17.9
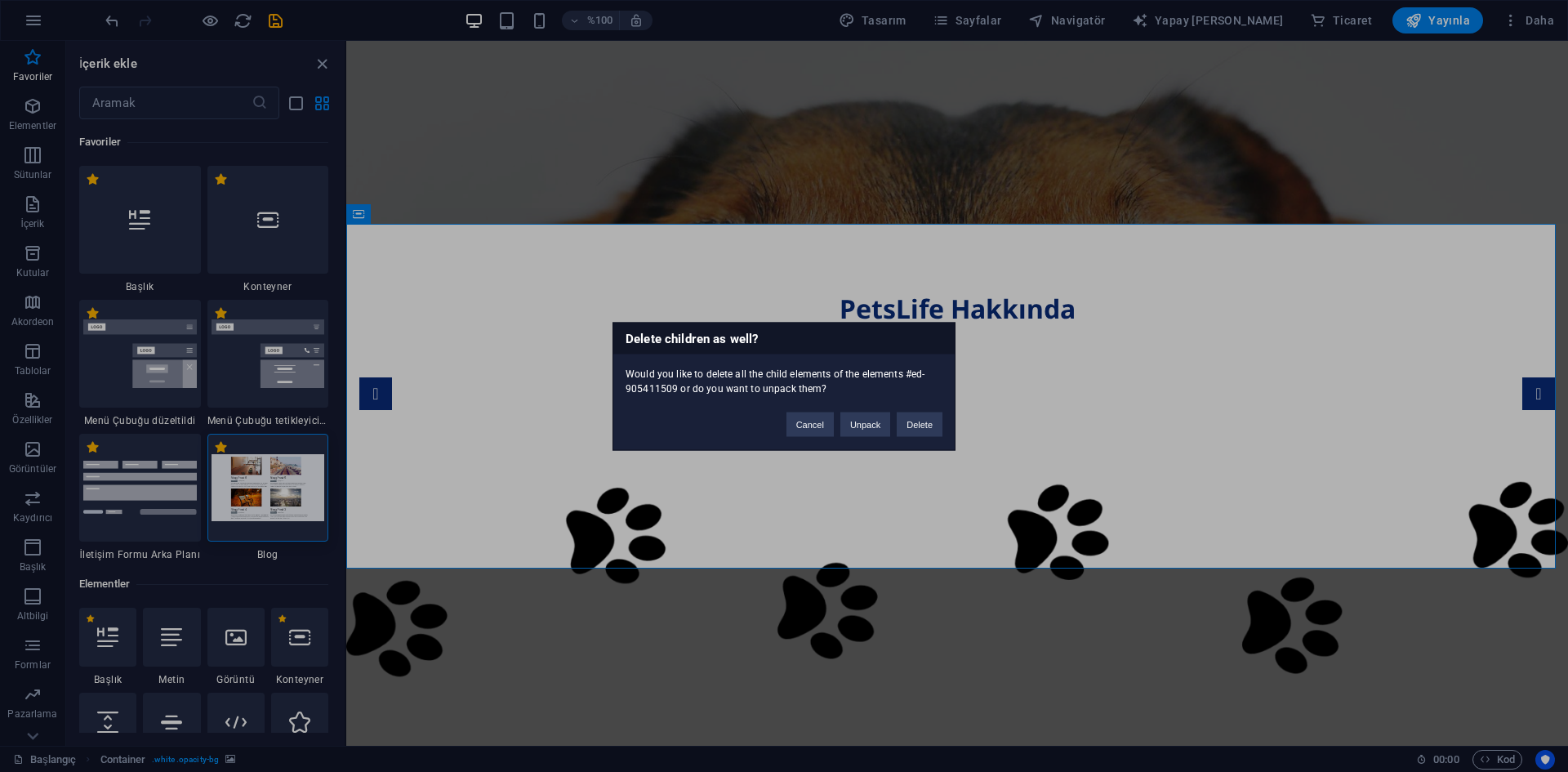
click at [770, 322] on div "Delete children as well? Would you like to delete all the child elements of the…" at bounding box center [784, 385] width 343 height 128
click at [657, 292] on div "Çocukları da silmek mi? #ed-905411509 öğelerinin tüm alt öğelerini silmek mi is…" at bounding box center [784, 386] width 1568 height 772
click at [317, 107] on div "Çocukları da silmek mi? #ed-905411509 öğelerinin tüm alt öğelerini silmek mi is…" at bounding box center [784, 386] width 1568 height 772
click at [297, 101] on div "Çocukları da silmek mi? #ed-905411509 öğelerinin tüm alt öğelerini silmek mi is…" at bounding box center [784, 386] width 1568 height 772
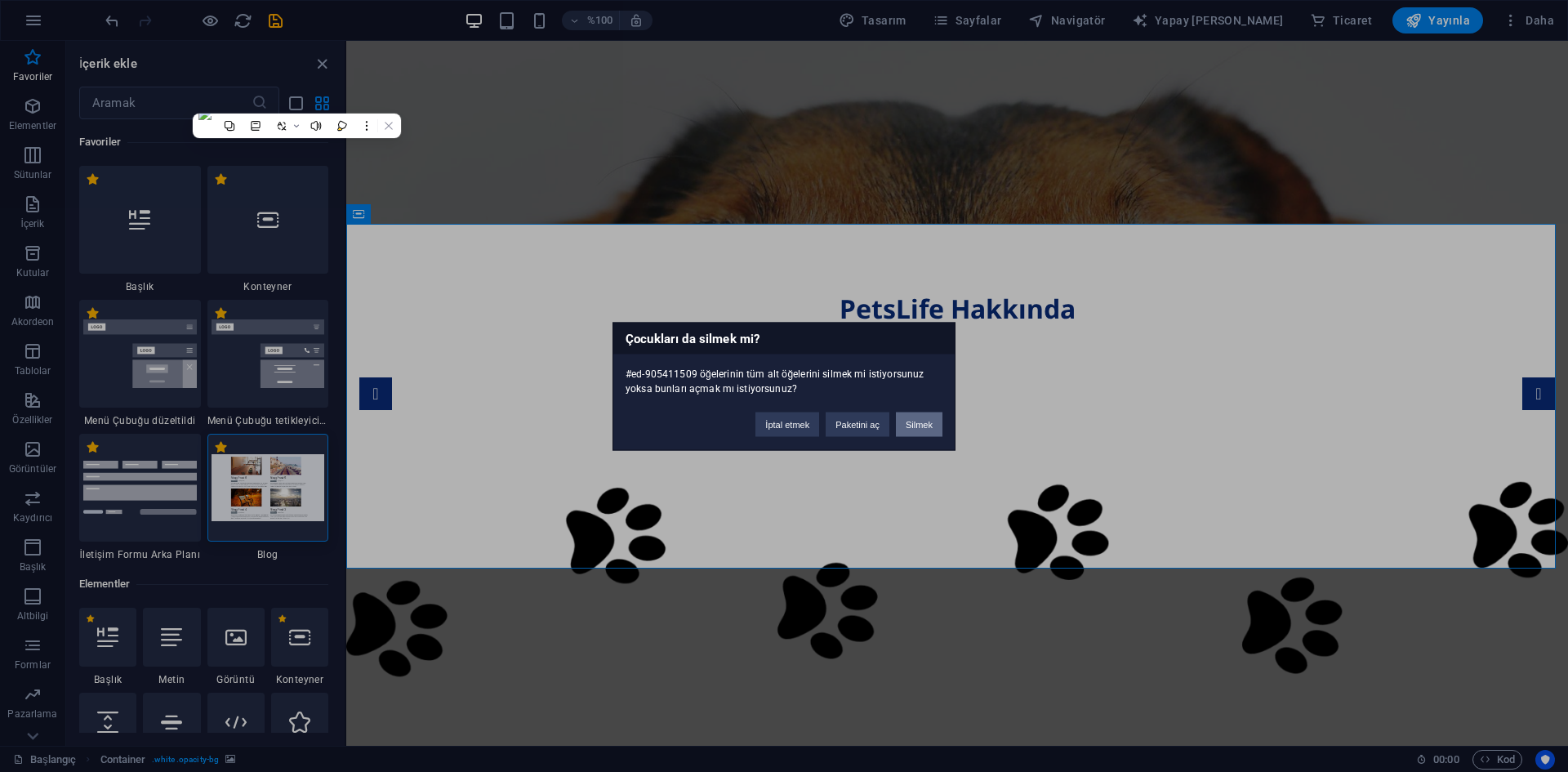
click at [924, 421] on font "Silmek" at bounding box center [919, 424] width 27 height 10
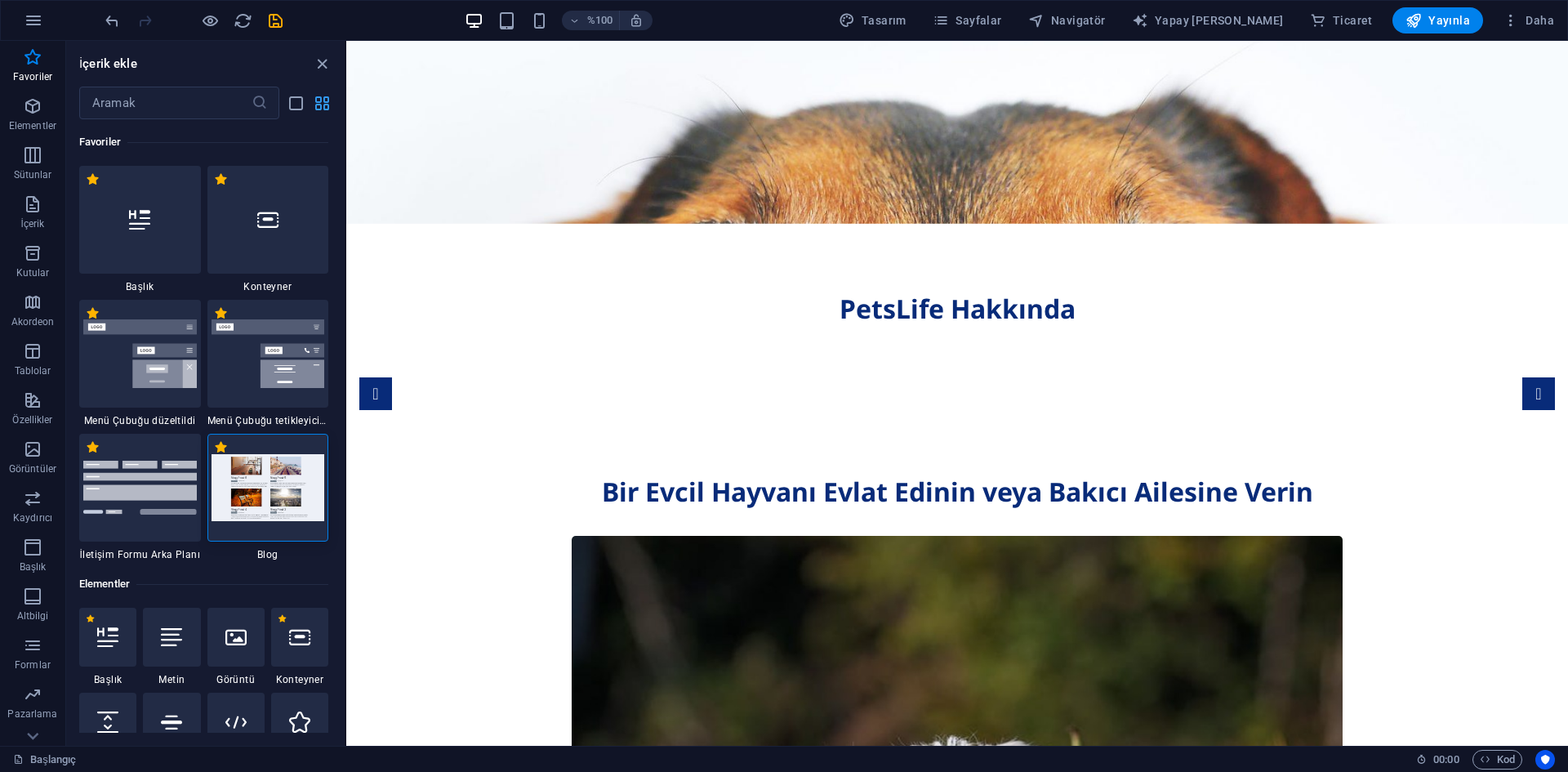
click at [325, 101] on icon "ızgara görünümü" at bounding box center [322, 103] width 19 height 19
click at [301, 95] on icon "liste görünümü" at bounding box center [296, 103] width 19 height 19
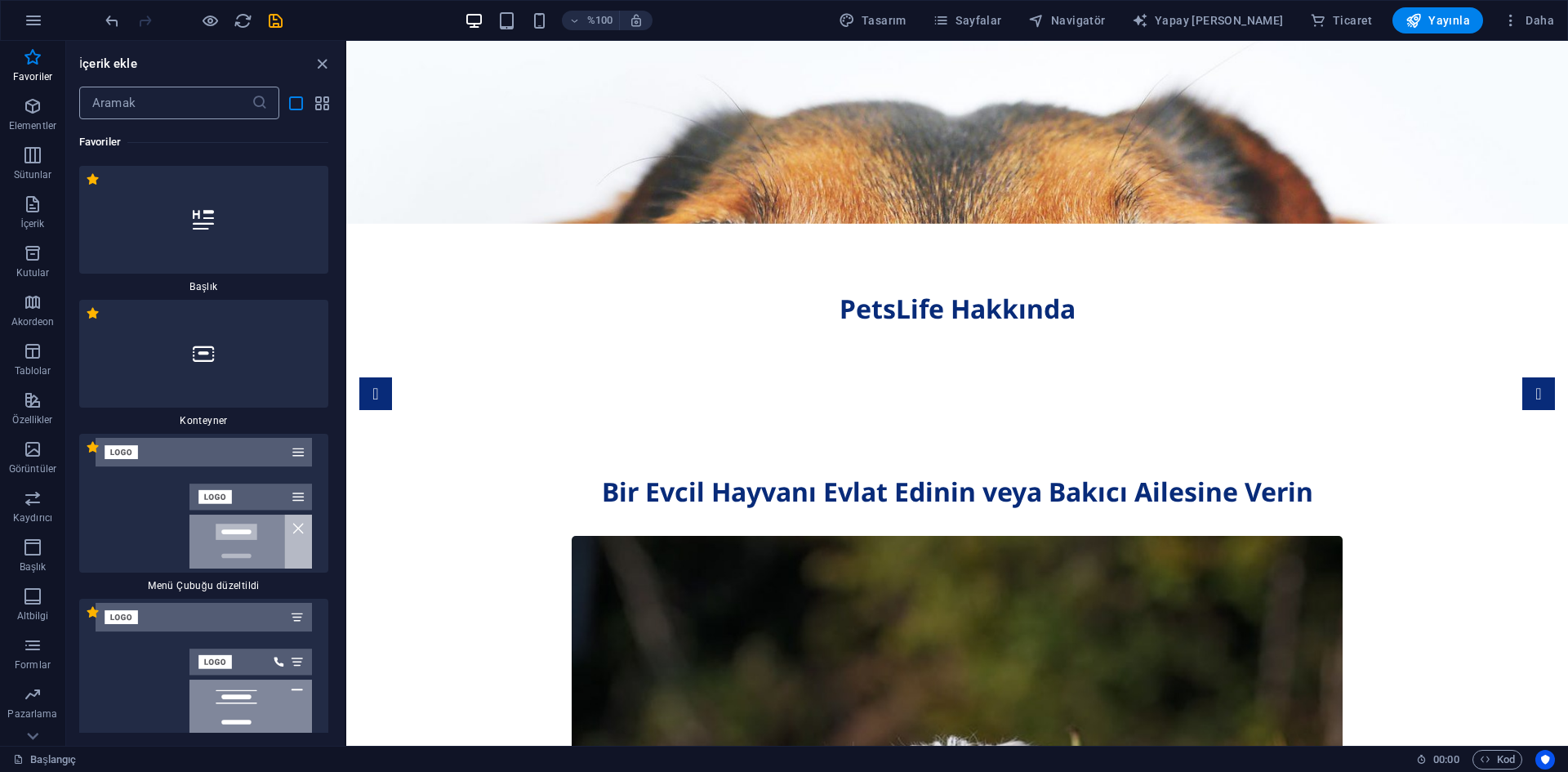
click at [251, 107] on icon at bounding box center [259, 102] width 16 height 16
click at [238, 102] on input "text" at bounding box center [166, 102] width 173 height 33
click at [47, 159] on span "Sütunlar" at bounding box center [33, 164] width 65 height 39
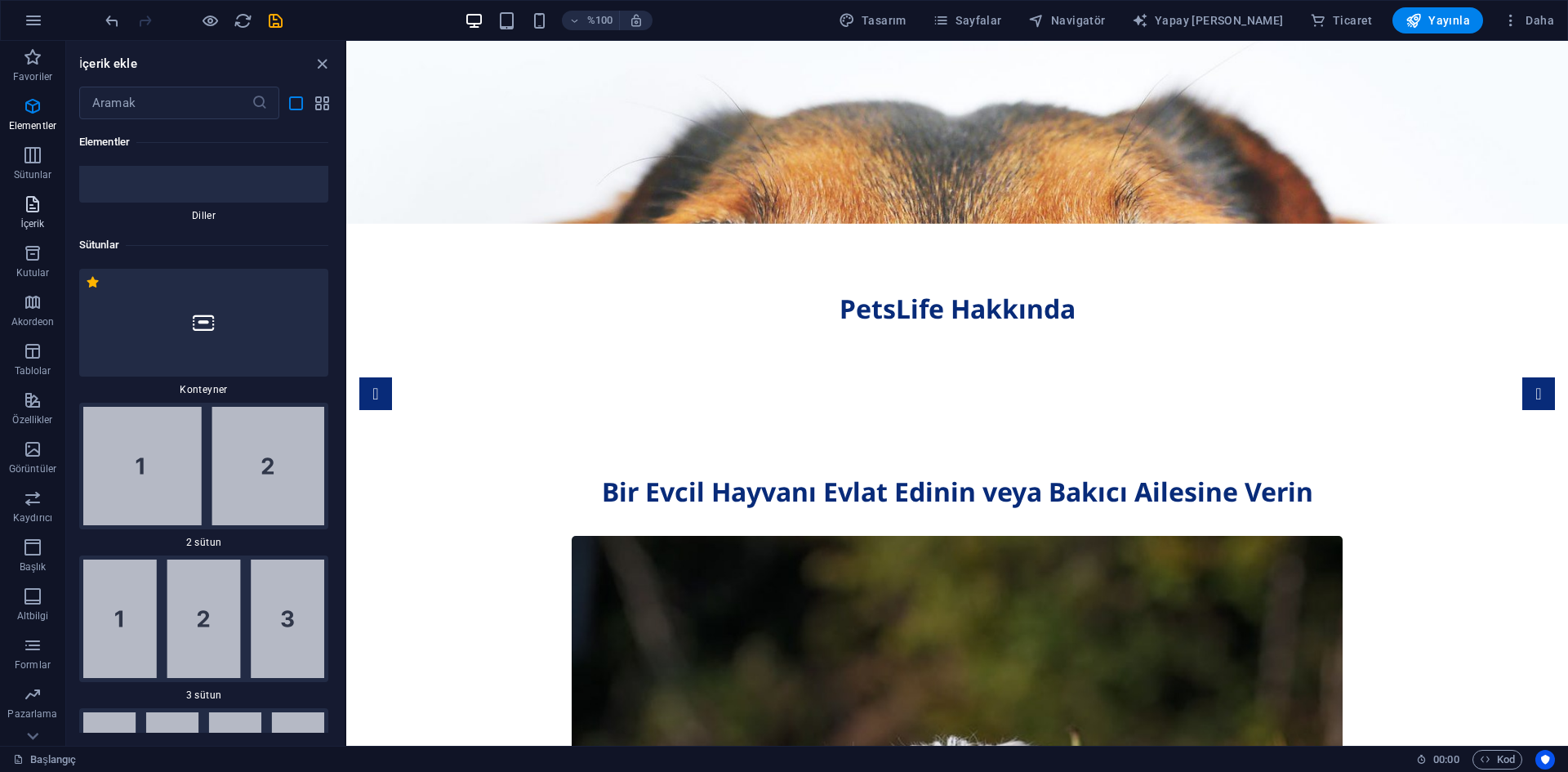
scroll to position [4338, 0]
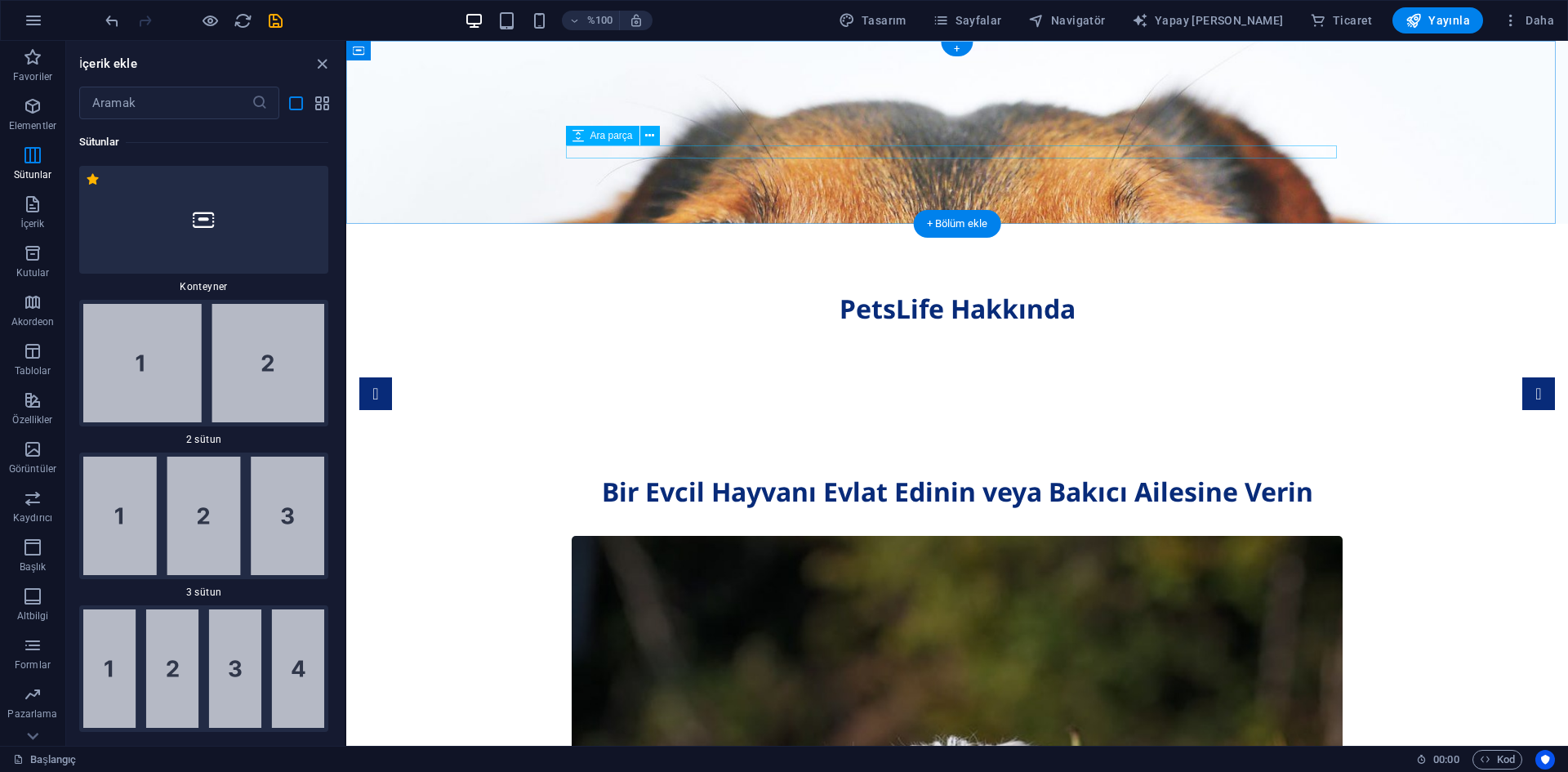
click at [724, 328] on div at bounding box center [957, 334] width 771 height 13
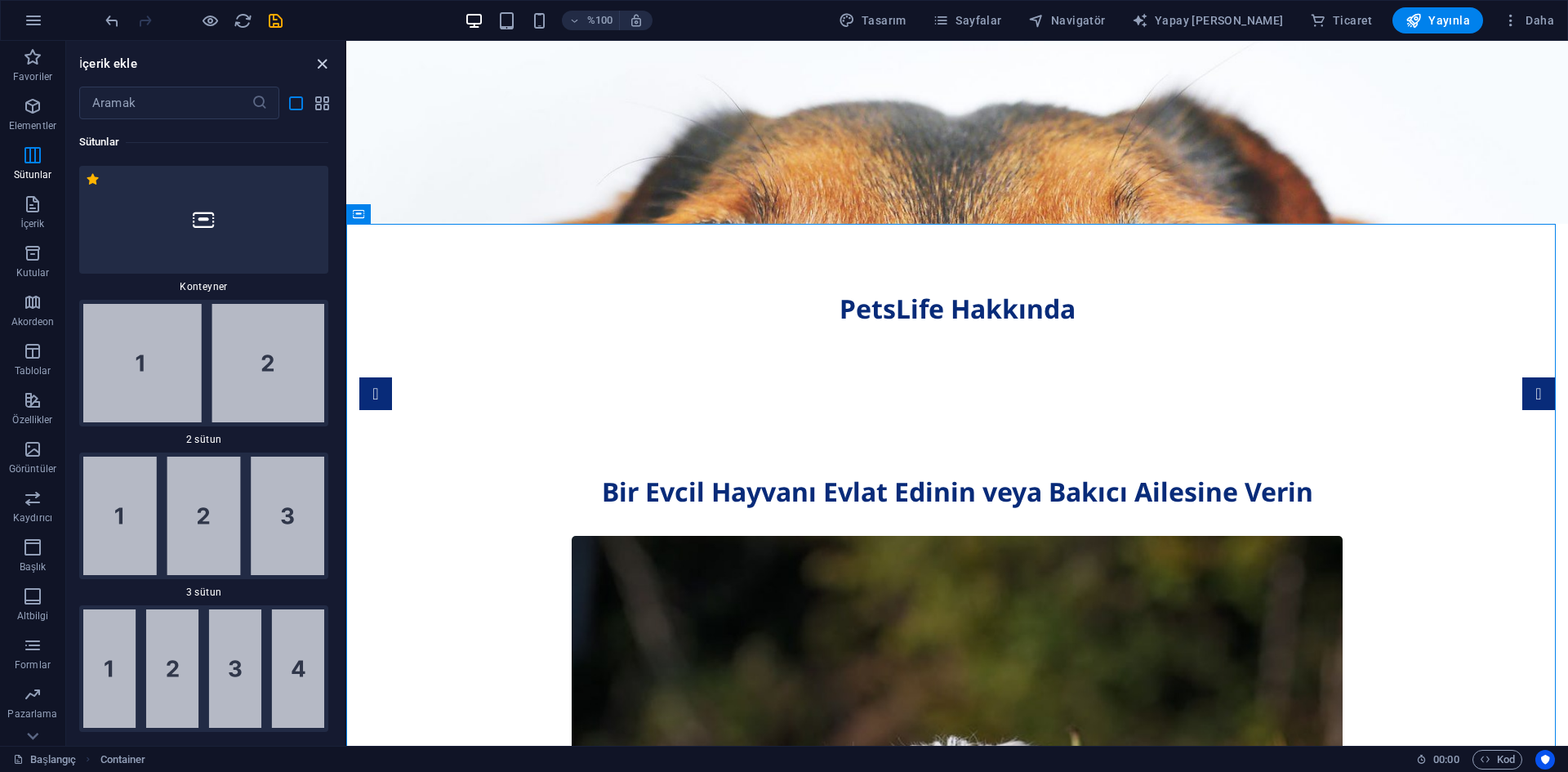
drag, startPoint x: 321, startPoint y: 66, endPoint x: 258, endPoint y: 26, distance: 74.6
click at [321, 66] on icon "paneli kapat" at bounding box center [322, 64] width 19 height 19
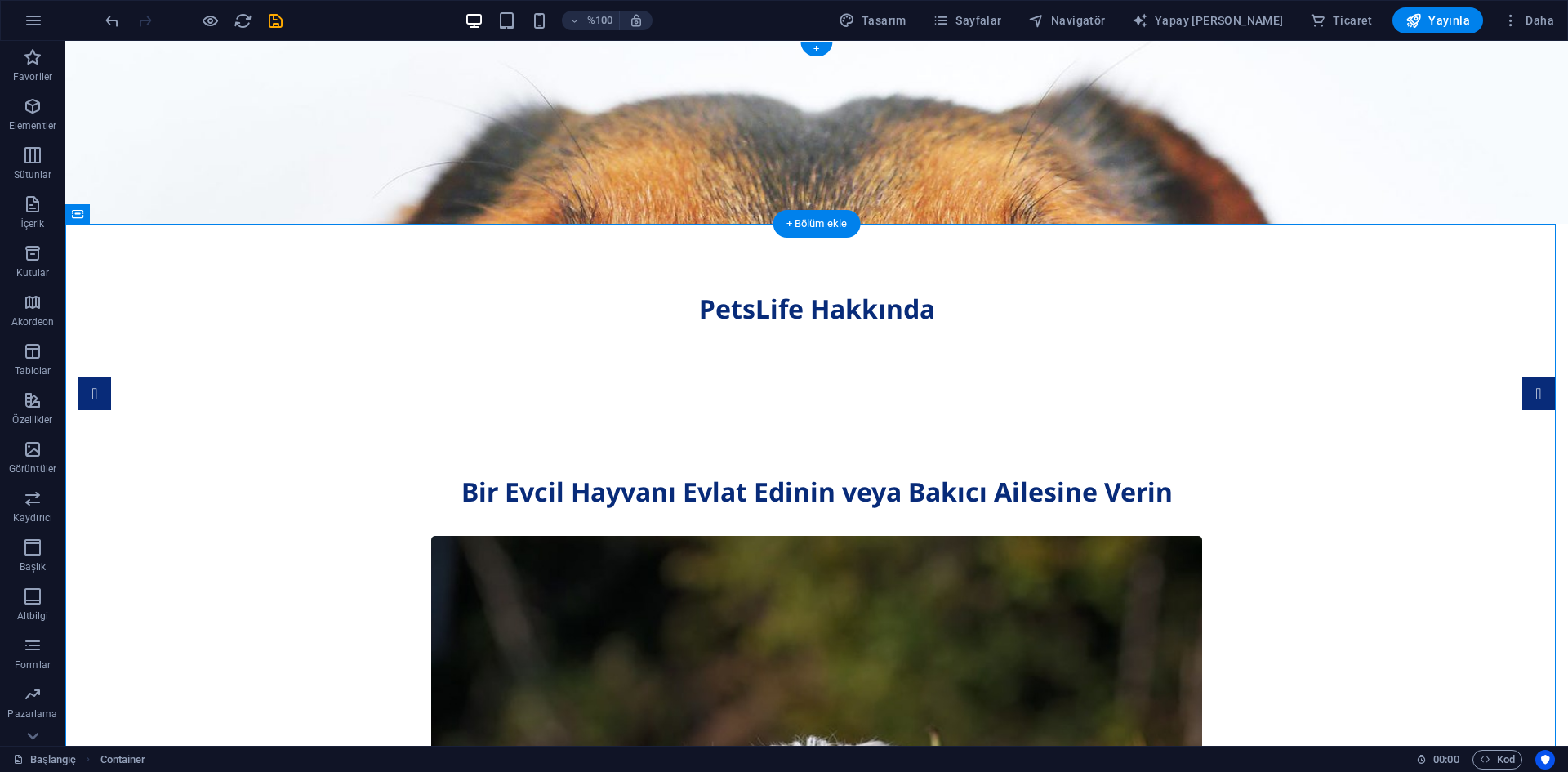
drag, startPoint x: 1514, startPoint y: 157, endPoint x: 1523, endPoint y: 150, distance: 11.4
click at [1515, 157] on figure at bounding box center [817, 132] width 1503 height 183
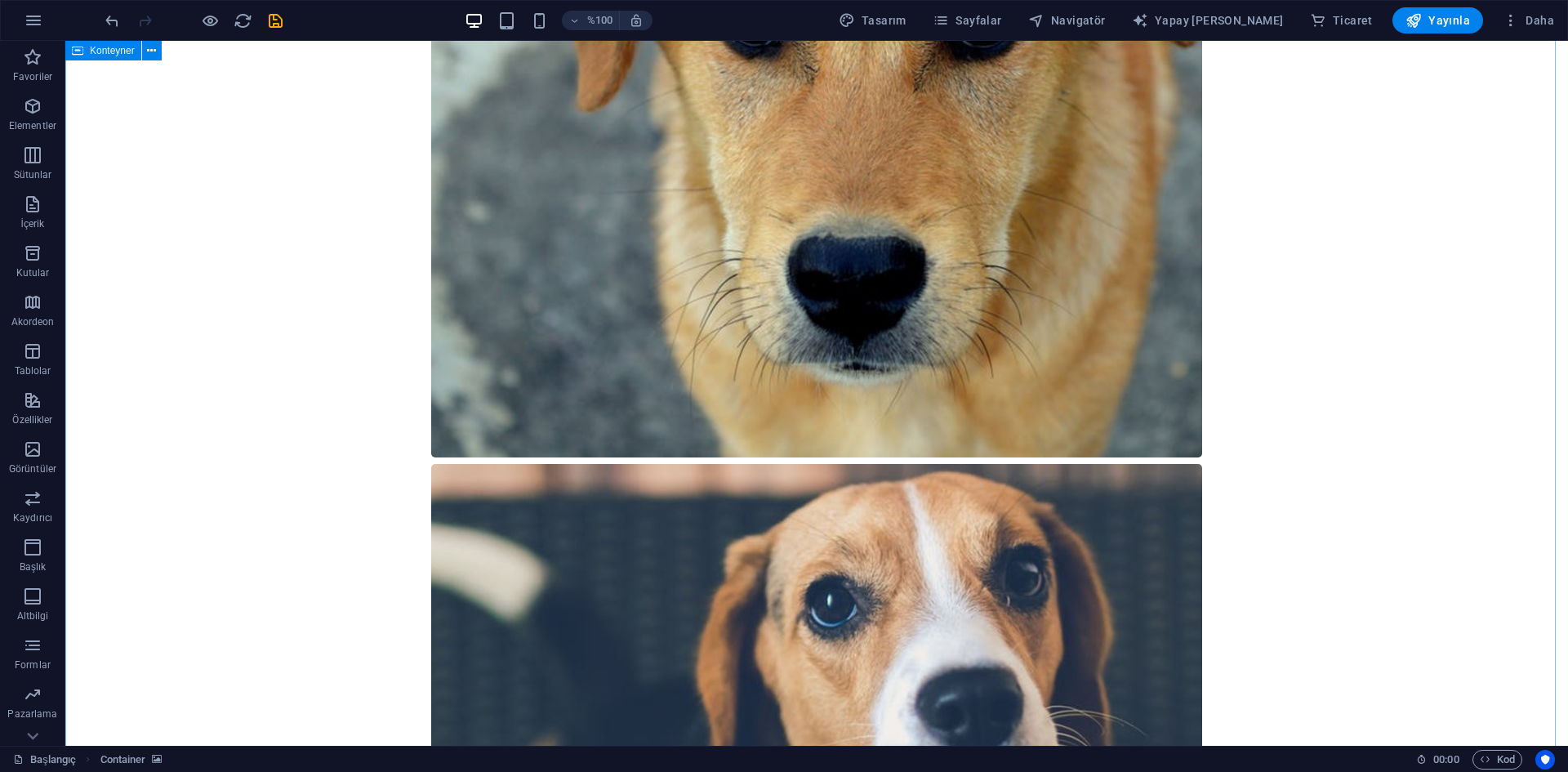
scroll to position [2449, 0]
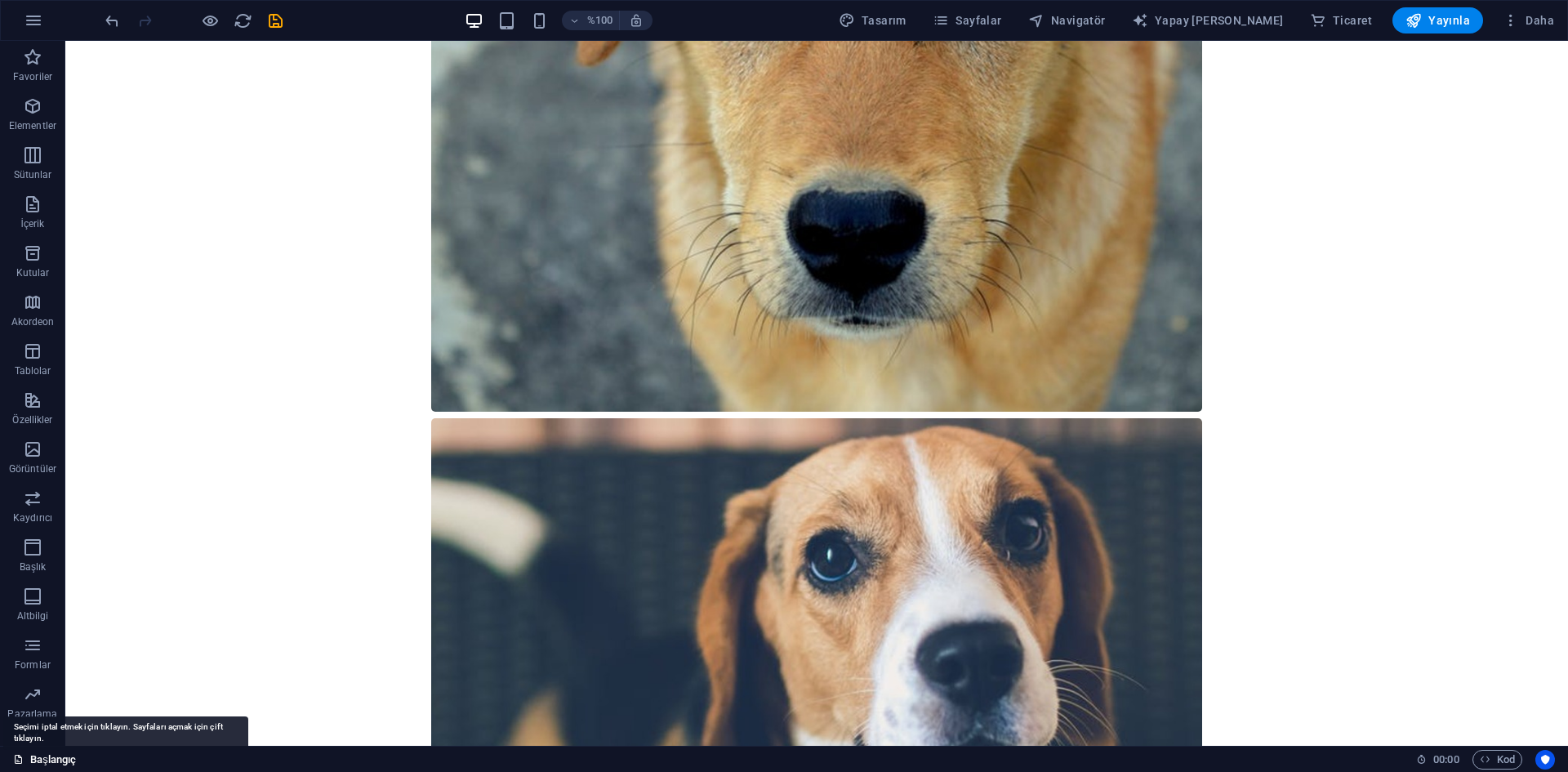
click at [43, 758] on font "Başlangıç" at bounding box center [53, 759] width 46 height 12
click at [49, 753] on font "Başlangıç" at bounding box center [53, 759] width 46 height 12
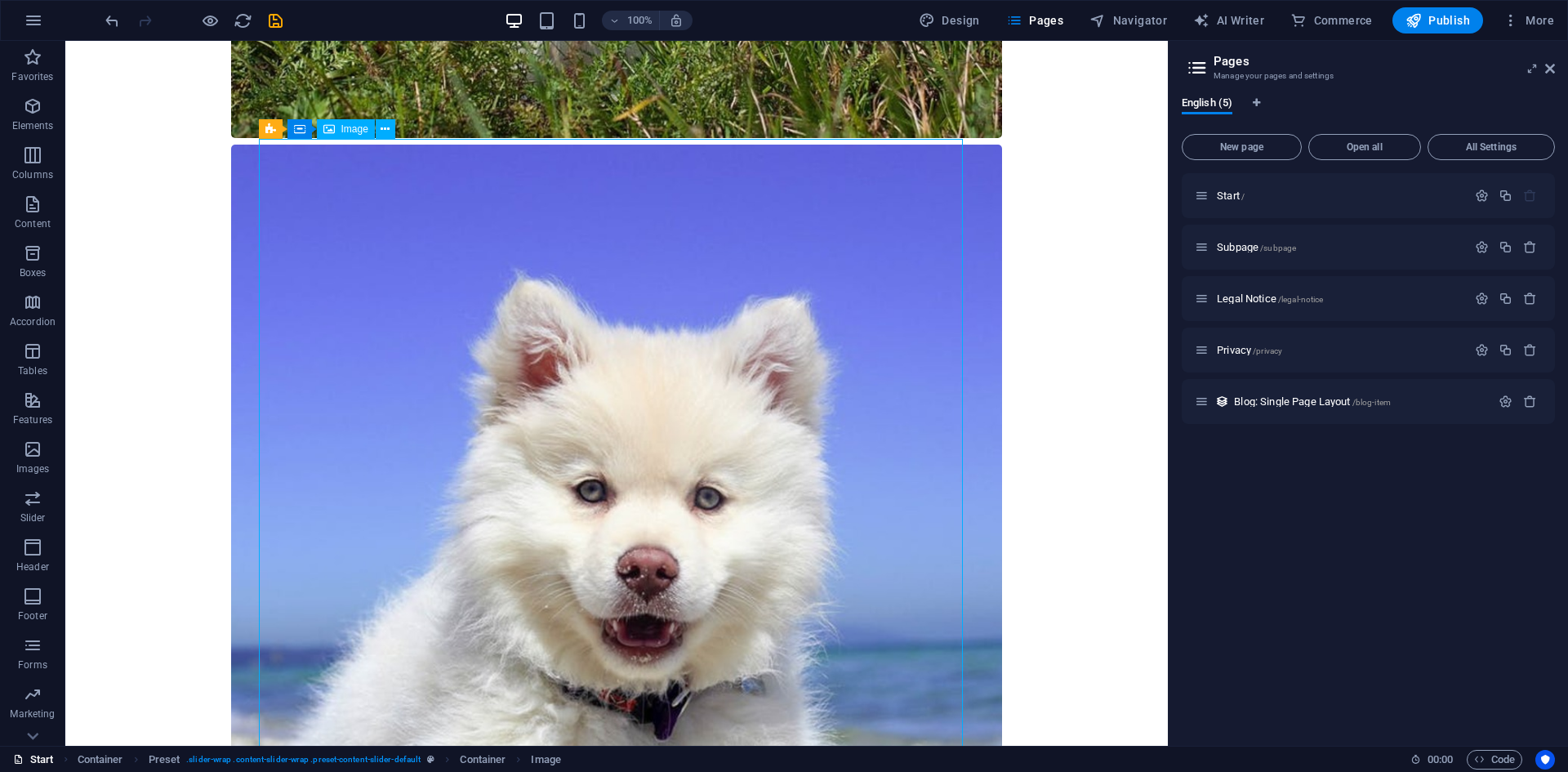
scroll to position [1551, 0]
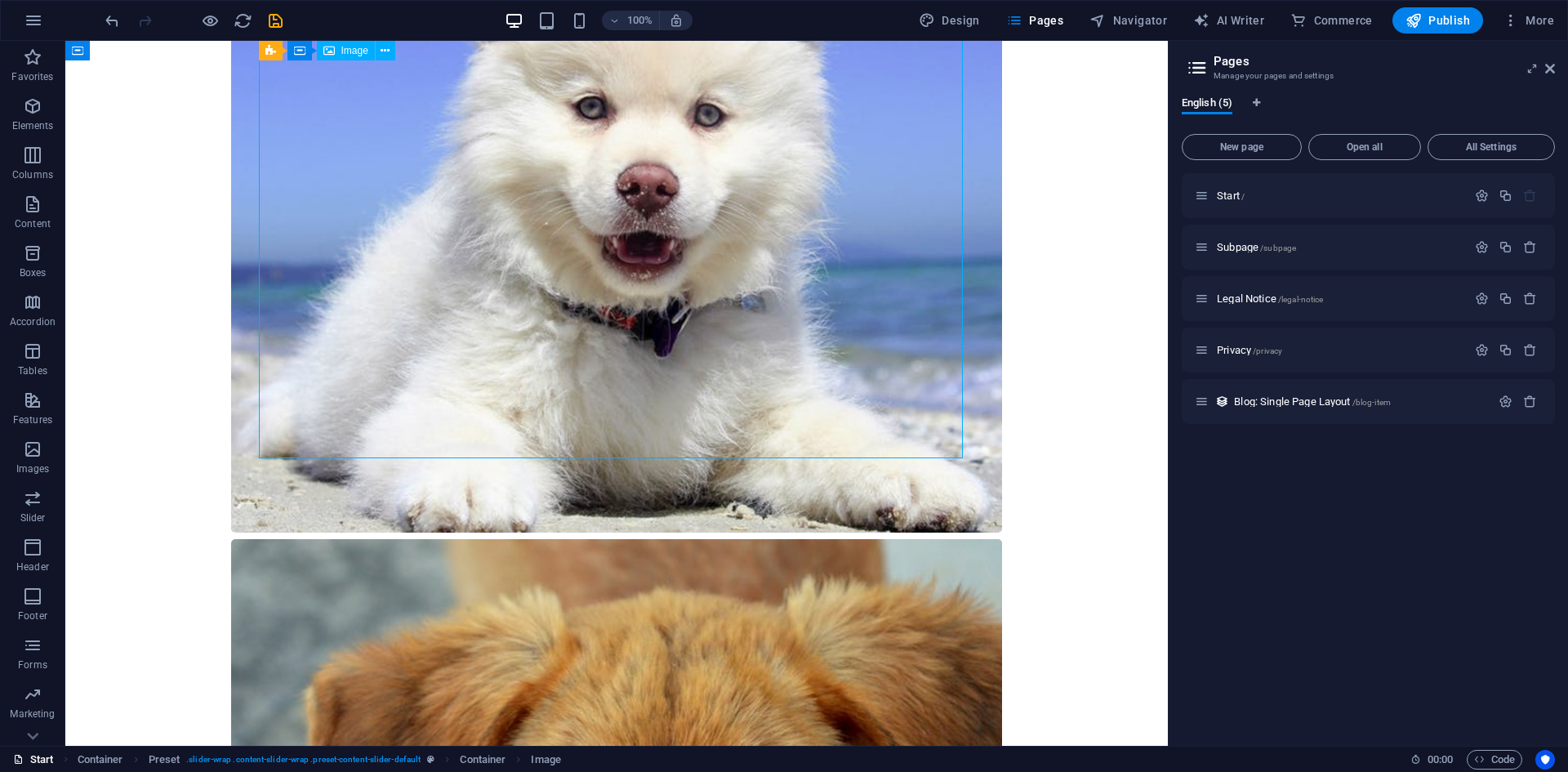
select select "%"
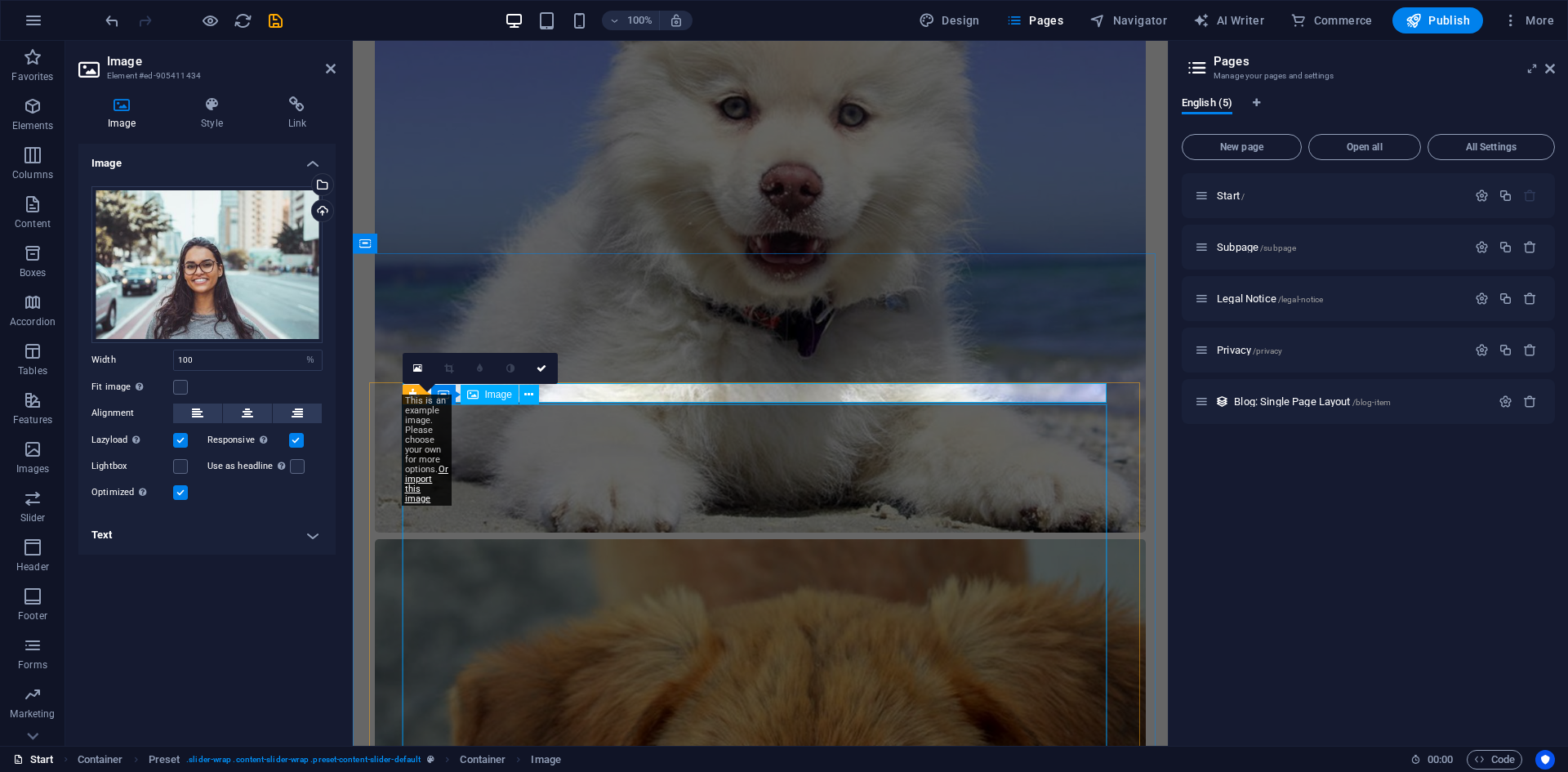
scroll to position [924, 0]
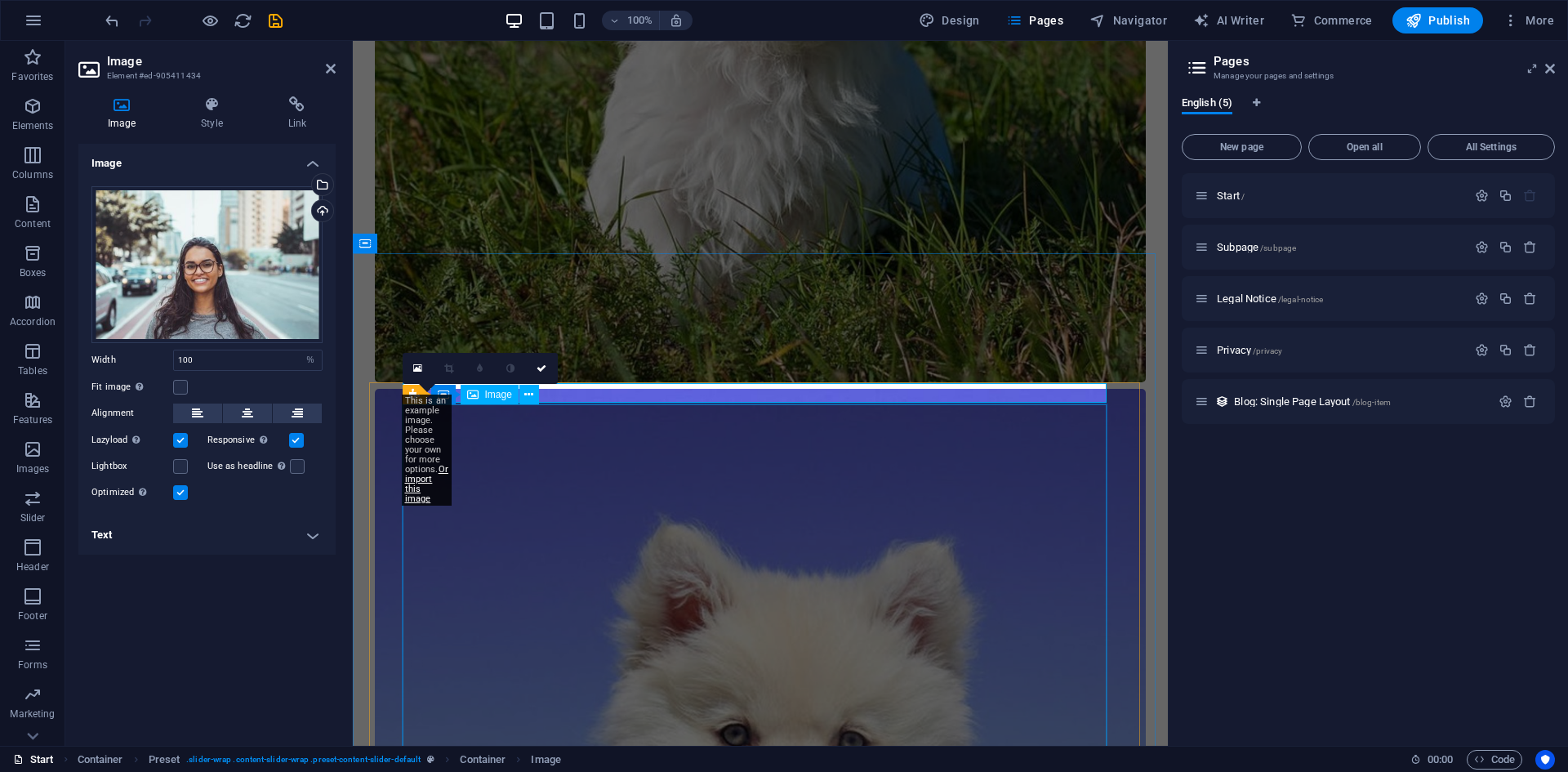
select select "%"
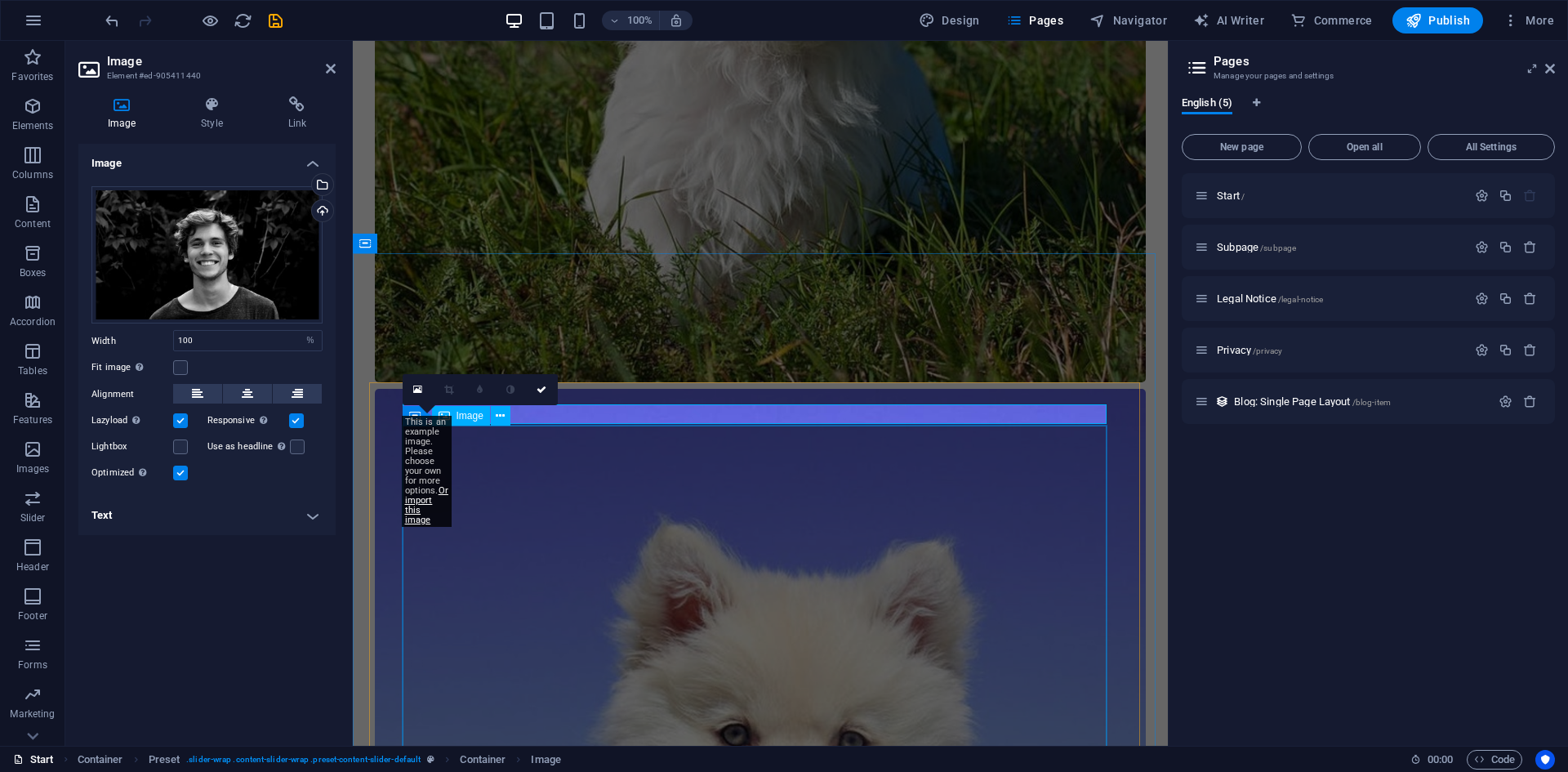
select select "%"
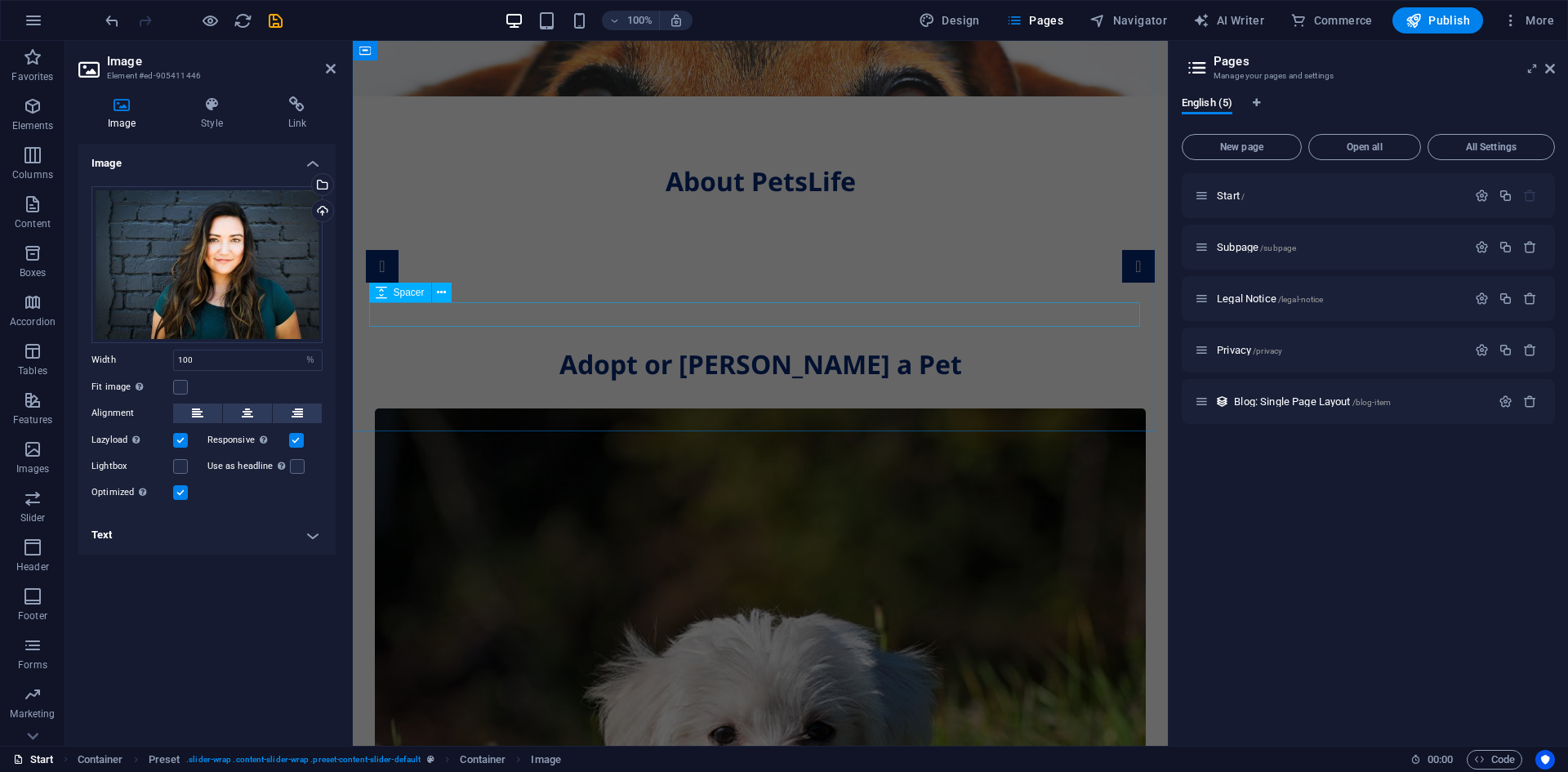
scroll to position [0, 0]
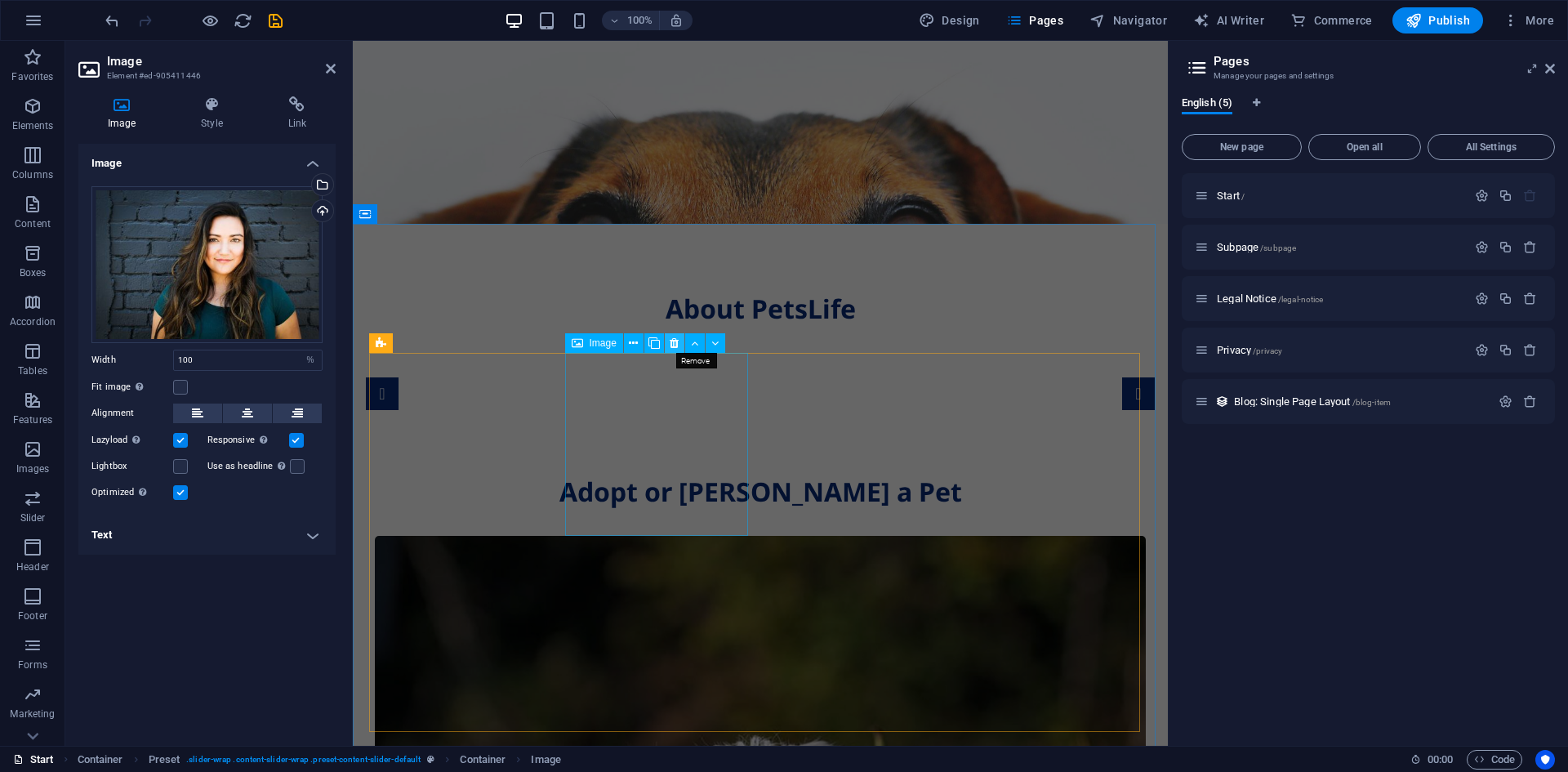
click at [676, 342] on icon at bounding box center [674, 342] width 9 height 17
click at [671, 343] on icon at bounding box center [674, 342] width 9 height 17
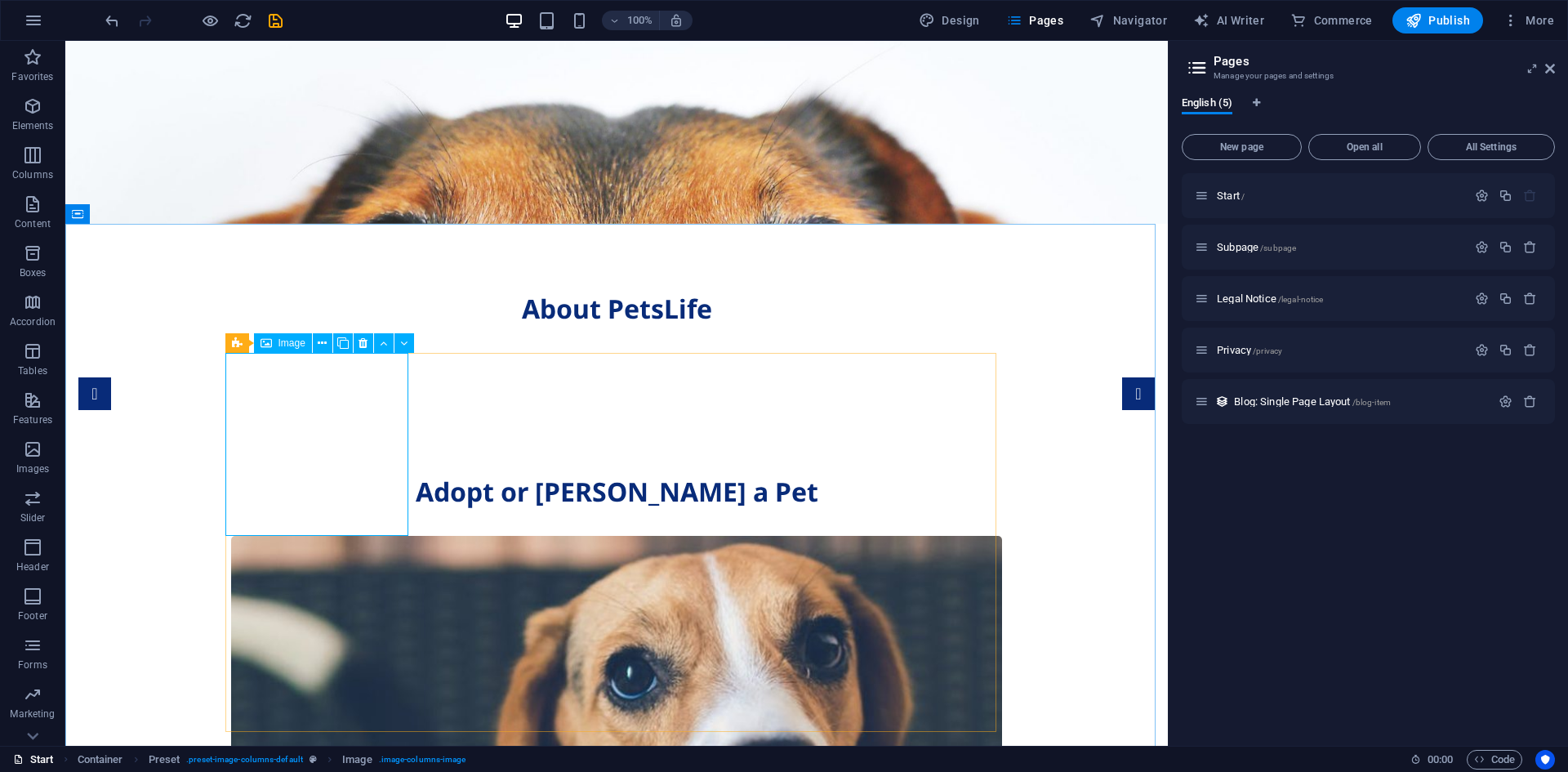
click at [285, 340] on span "Image" at bounding box center [292, 343] width 27 height 10
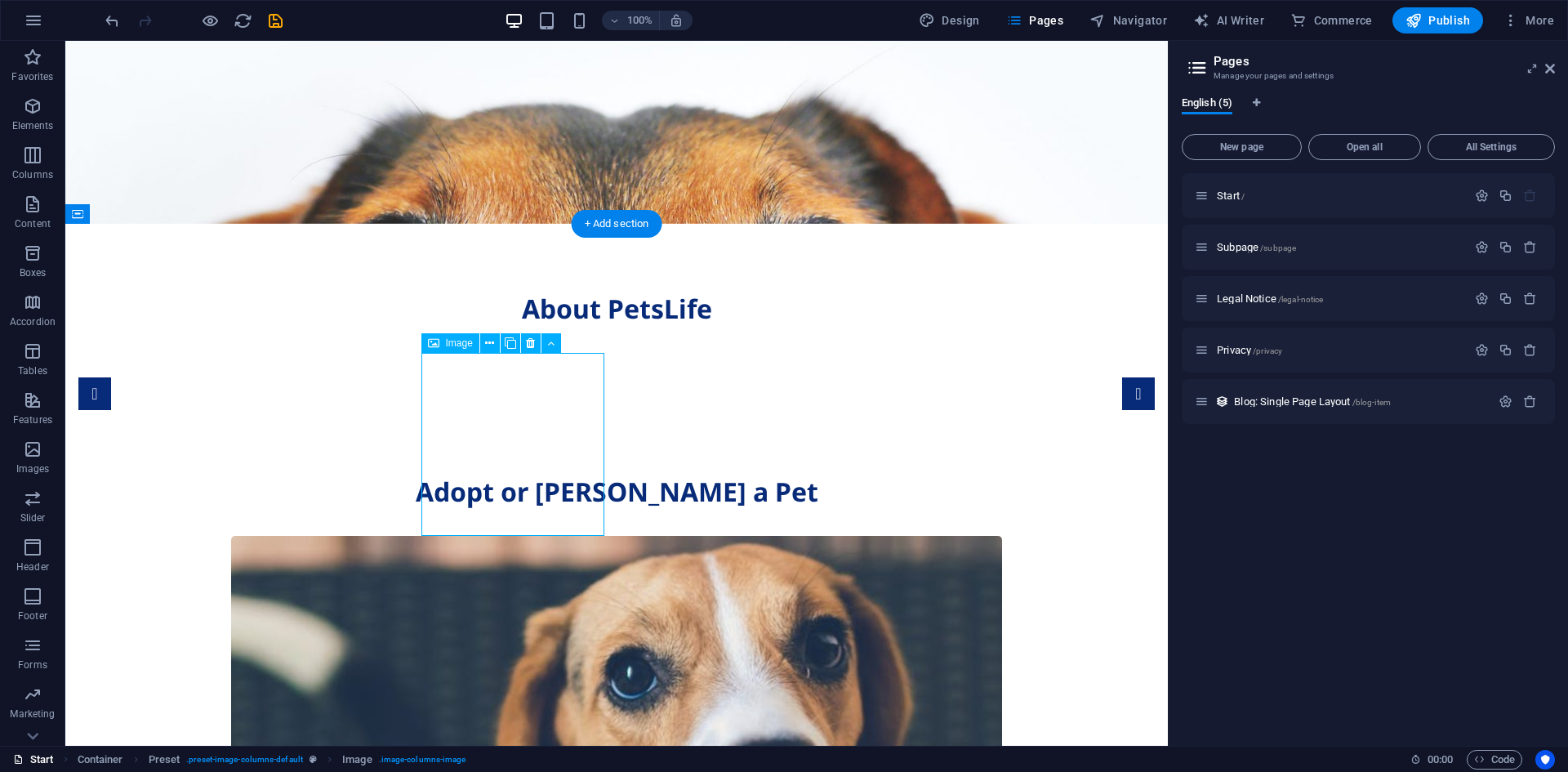
drag, startPoint x: 469, startPoint y: 436, endPoint x: 569, endPoint y: 444, distance: 100.3
drag, startPoint x: 493, startPoint y: 398, endPoint x: 493, endPoint y: 369, distance: 29.0
click at [458, 345] on span "Image" at bounding box center [458, 343] width 27 height 10
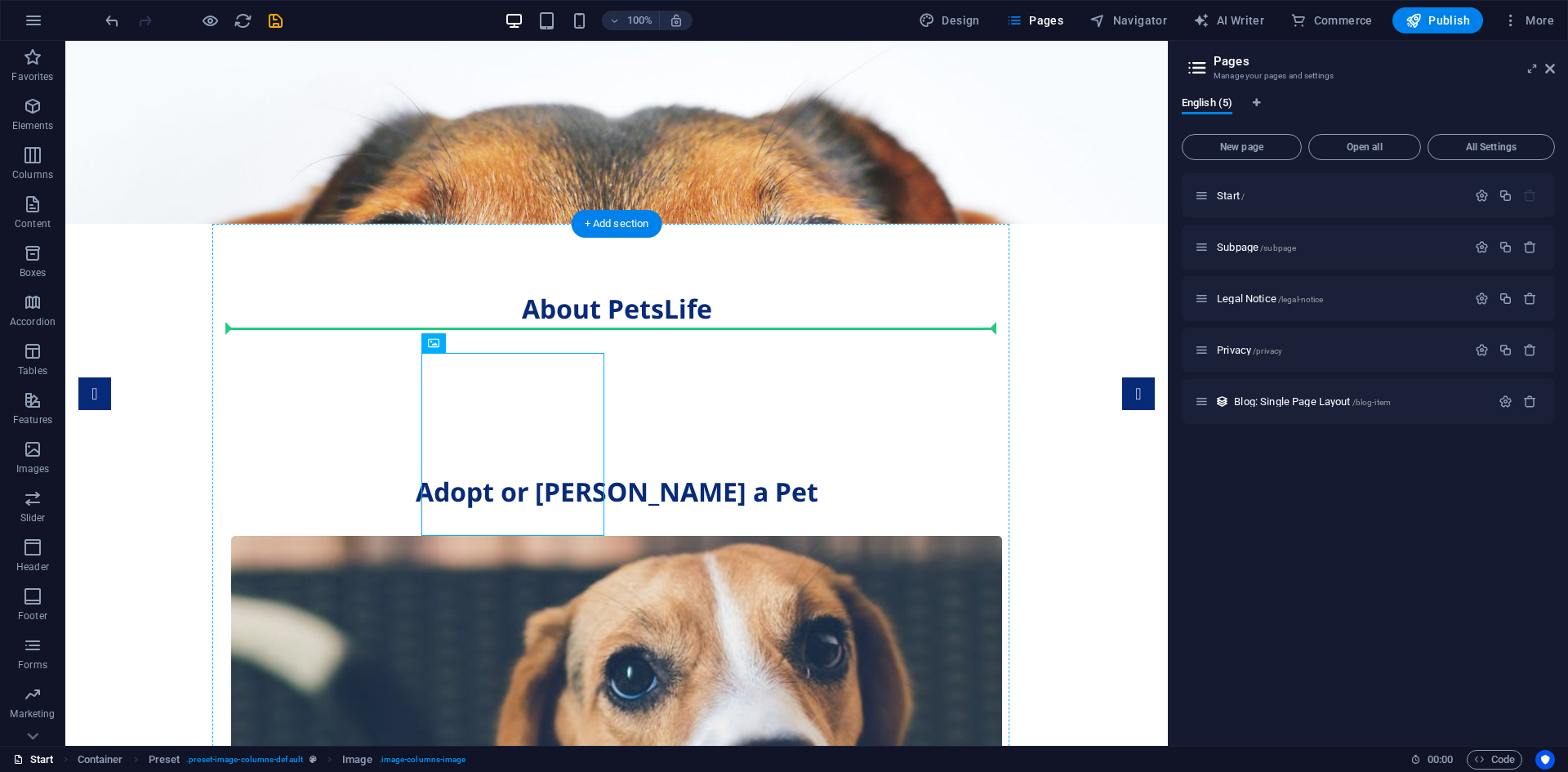
drag, startPoint x: 524, startPoint y: 386, endPoint x: 516, endPoint y: 313, distance: 73.4
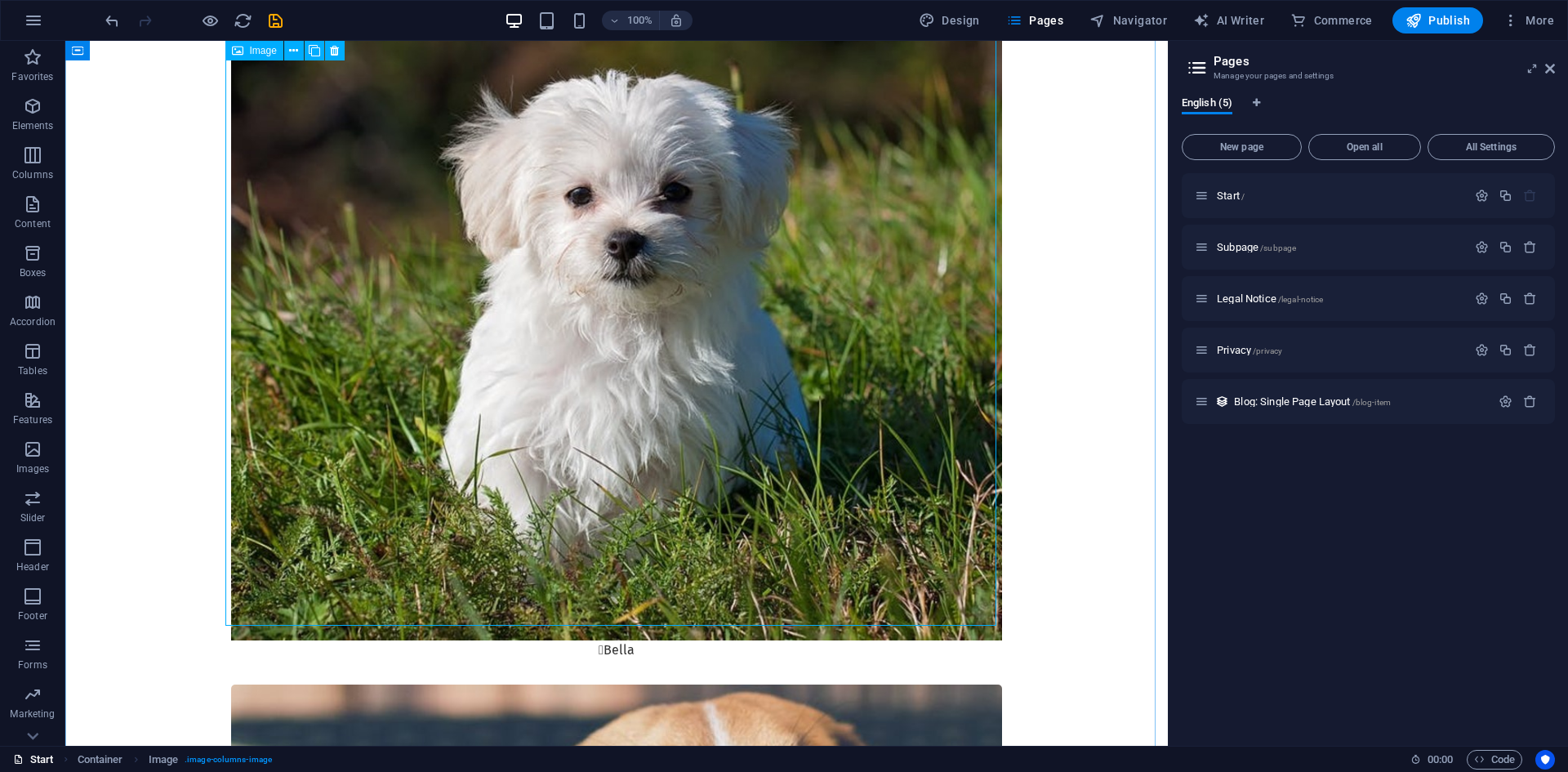
scroll to position [735, 0]
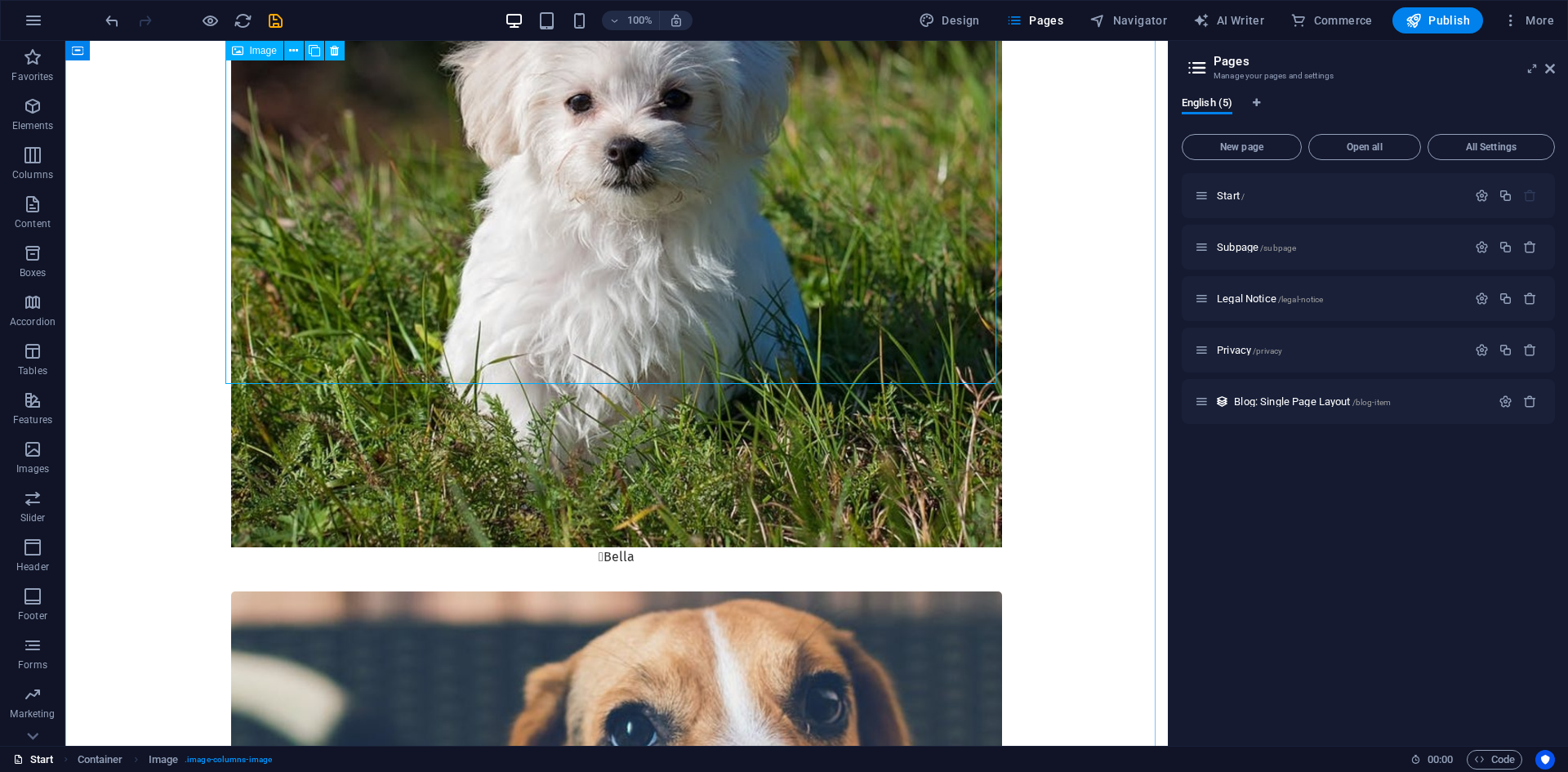
click at [521, 283] on figure " Bella" at bounding box center [616, 172] width 771 height 790
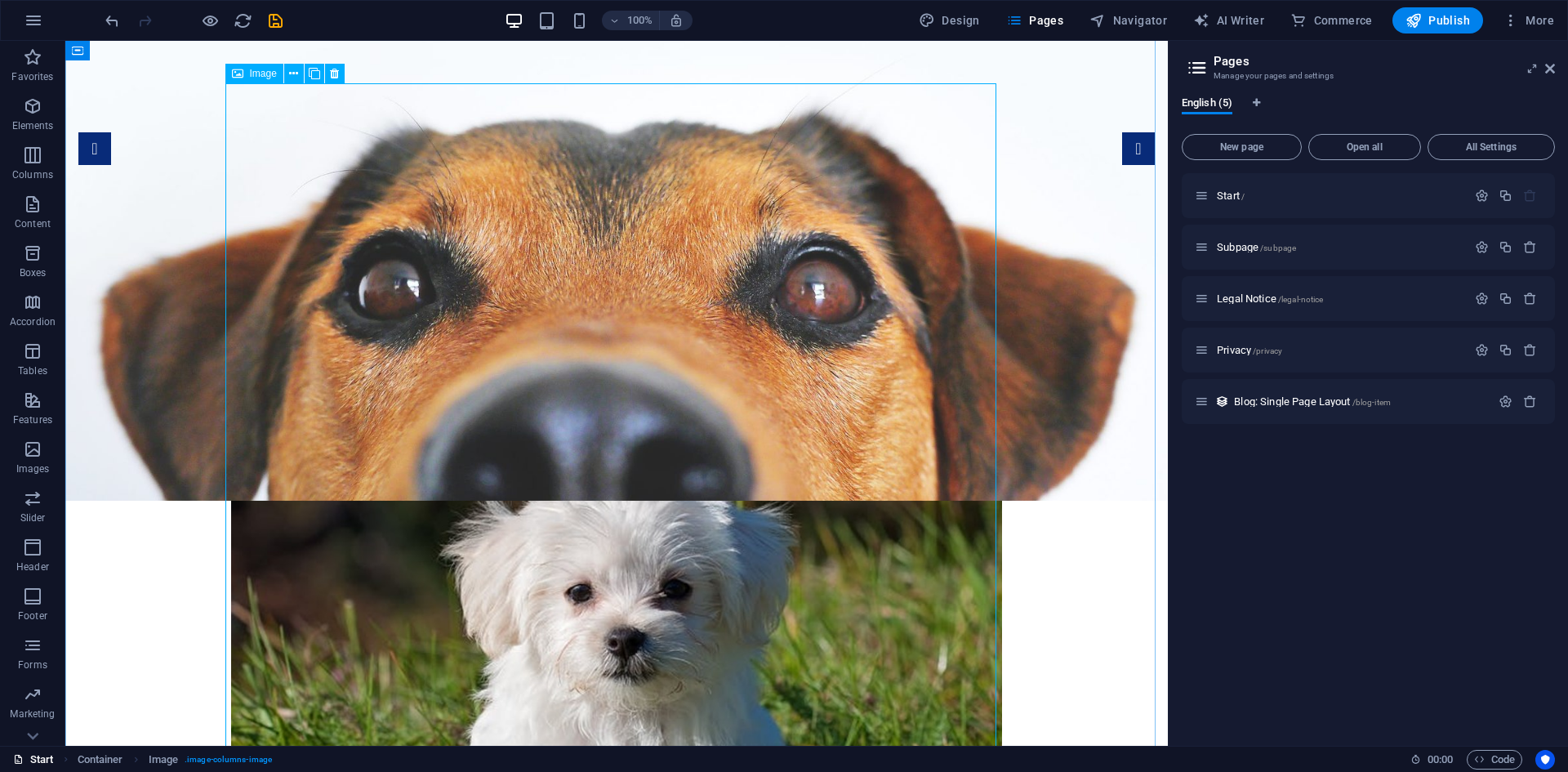
scroll to position [0, 0]
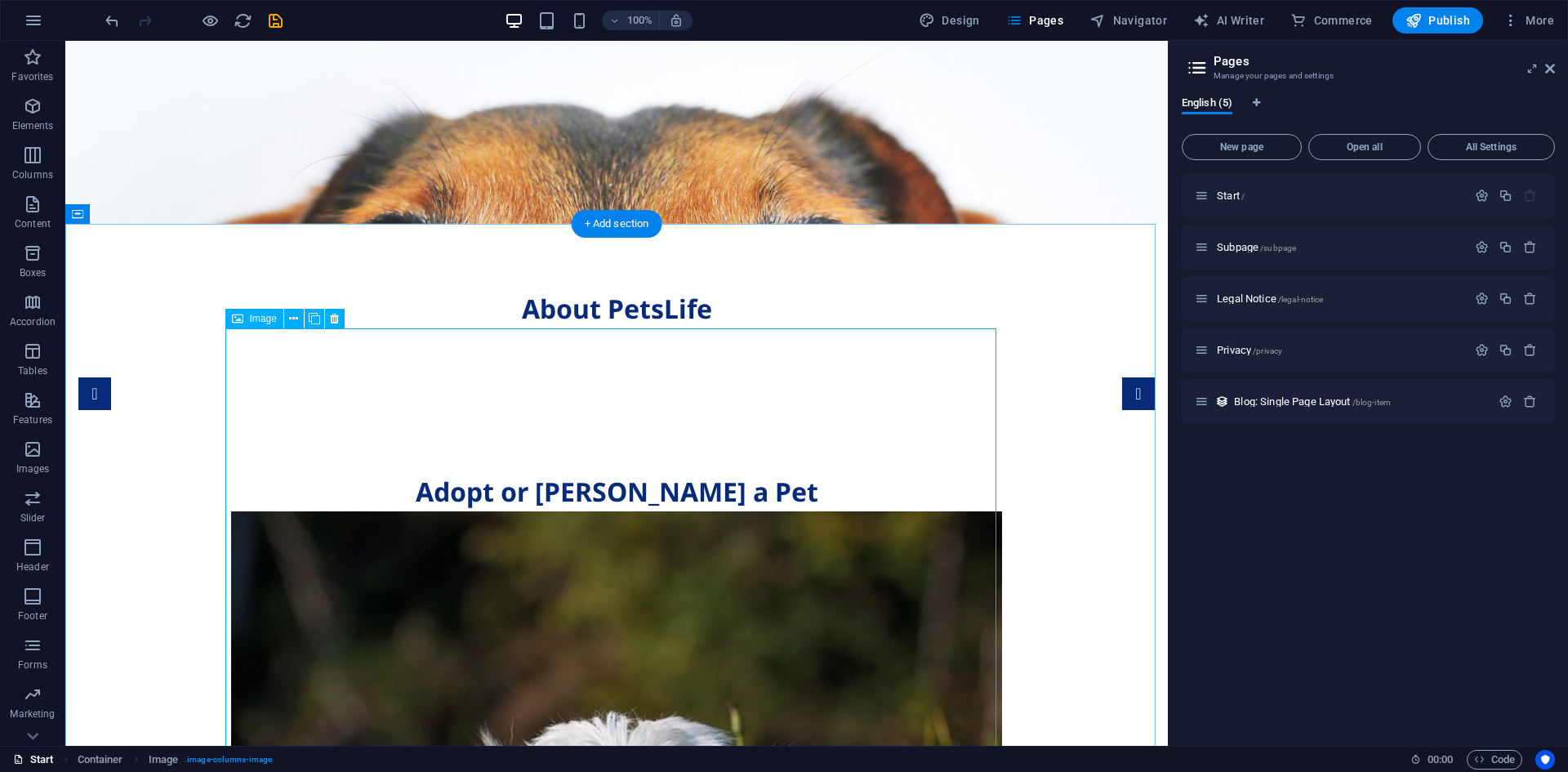
drag, startPoint x: 318, startPoint y: 353, endPoint x: 331, endPoint y: 500, distance: 147.6
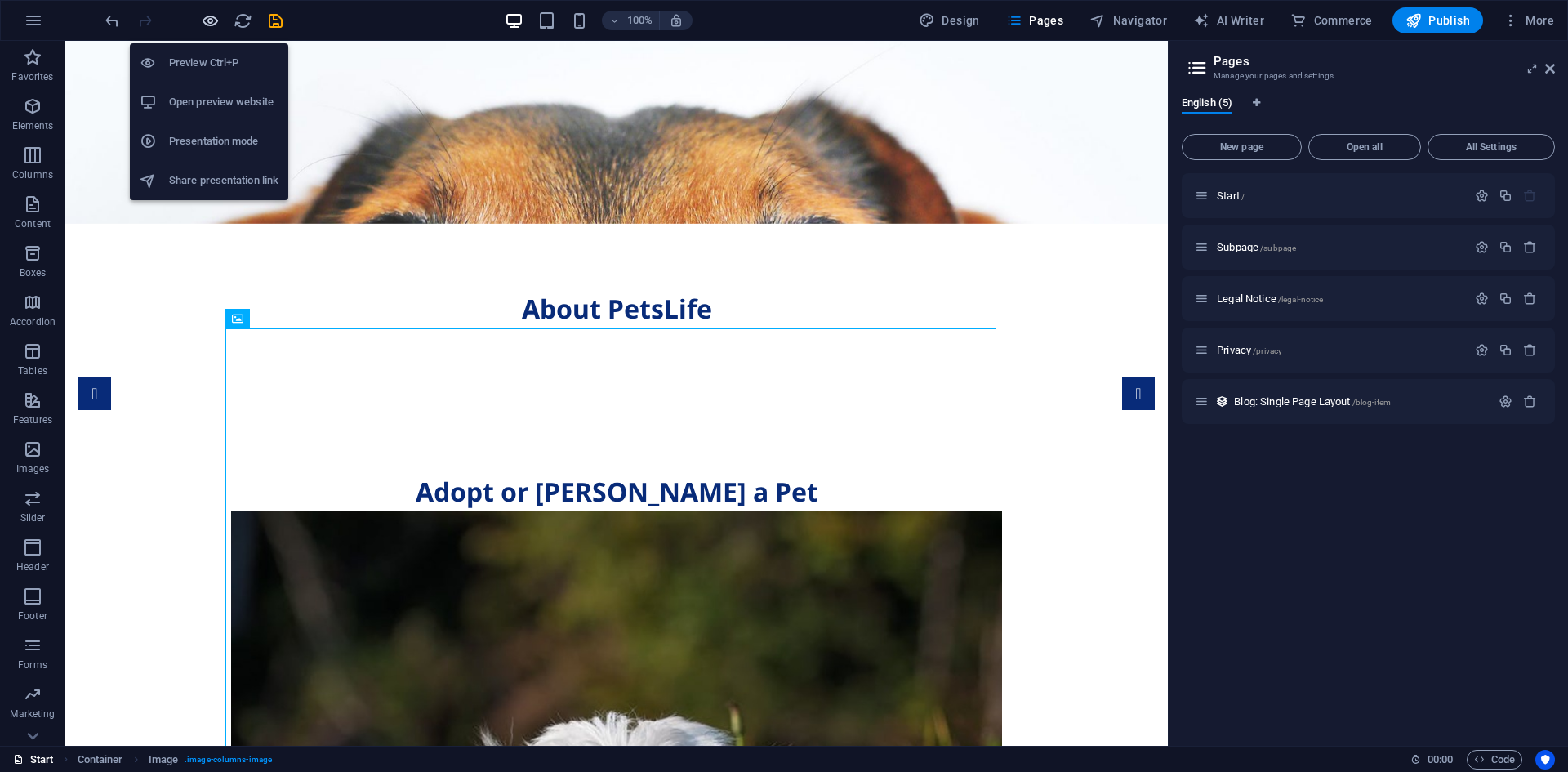
click at [208, 19] on icon "button" at bounding box center [209, 21] width 19 height 19
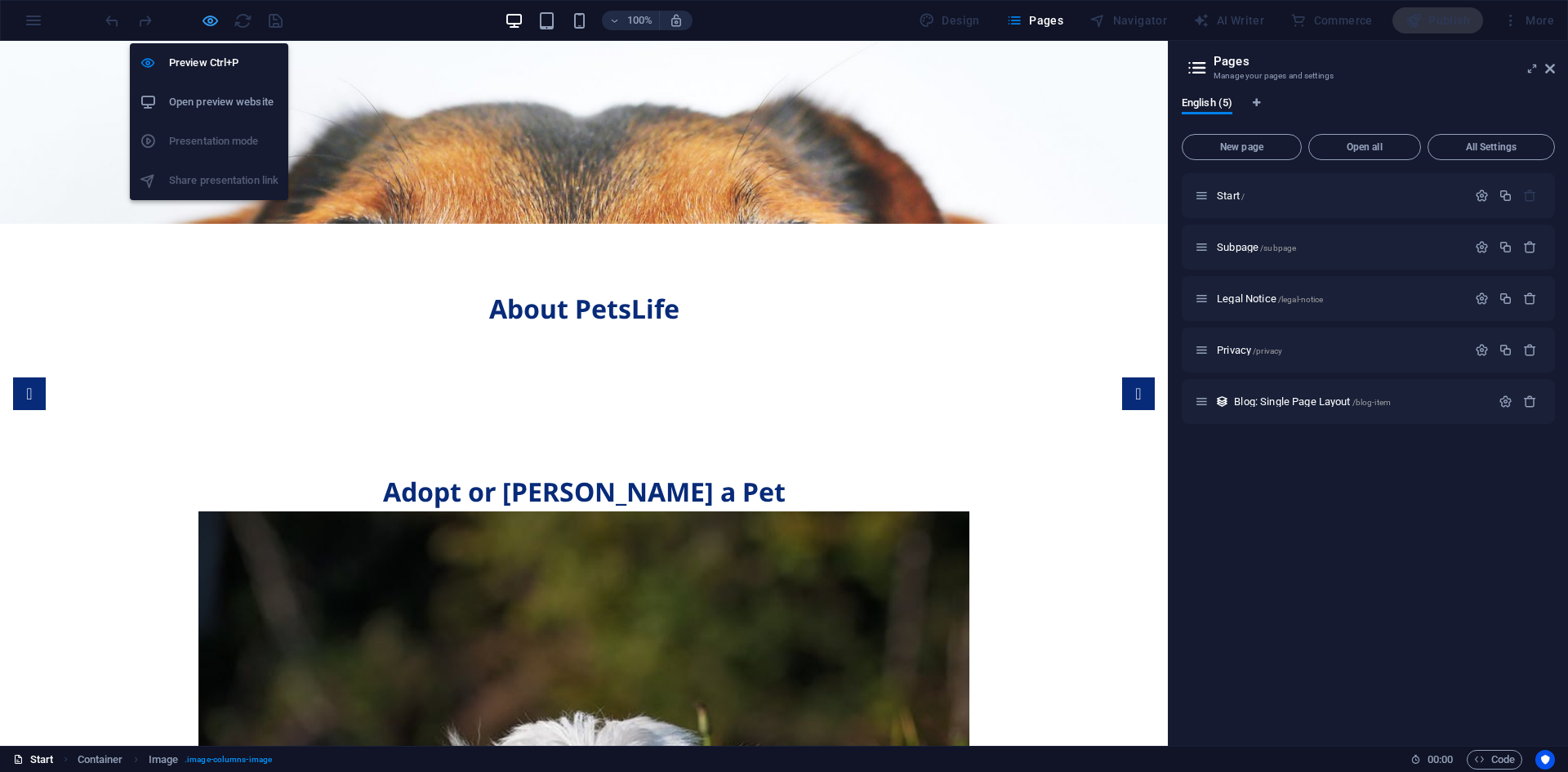
click at [209, 16] on icon "button" at bounding box center [209, 21] width 19 height 19
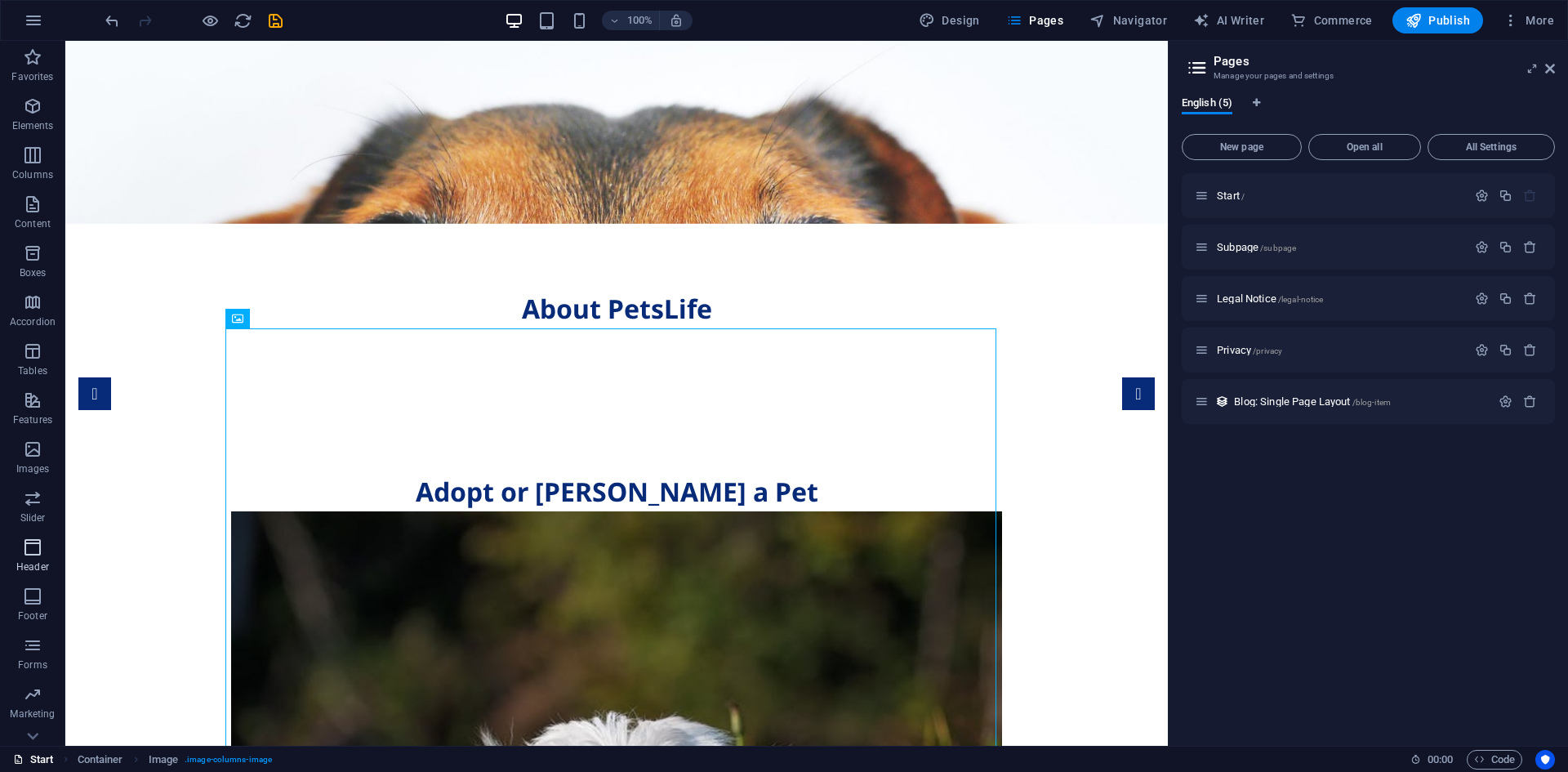
click at [35, 558] on span "Header" at bounding box center [33, 556] width 65 height 39
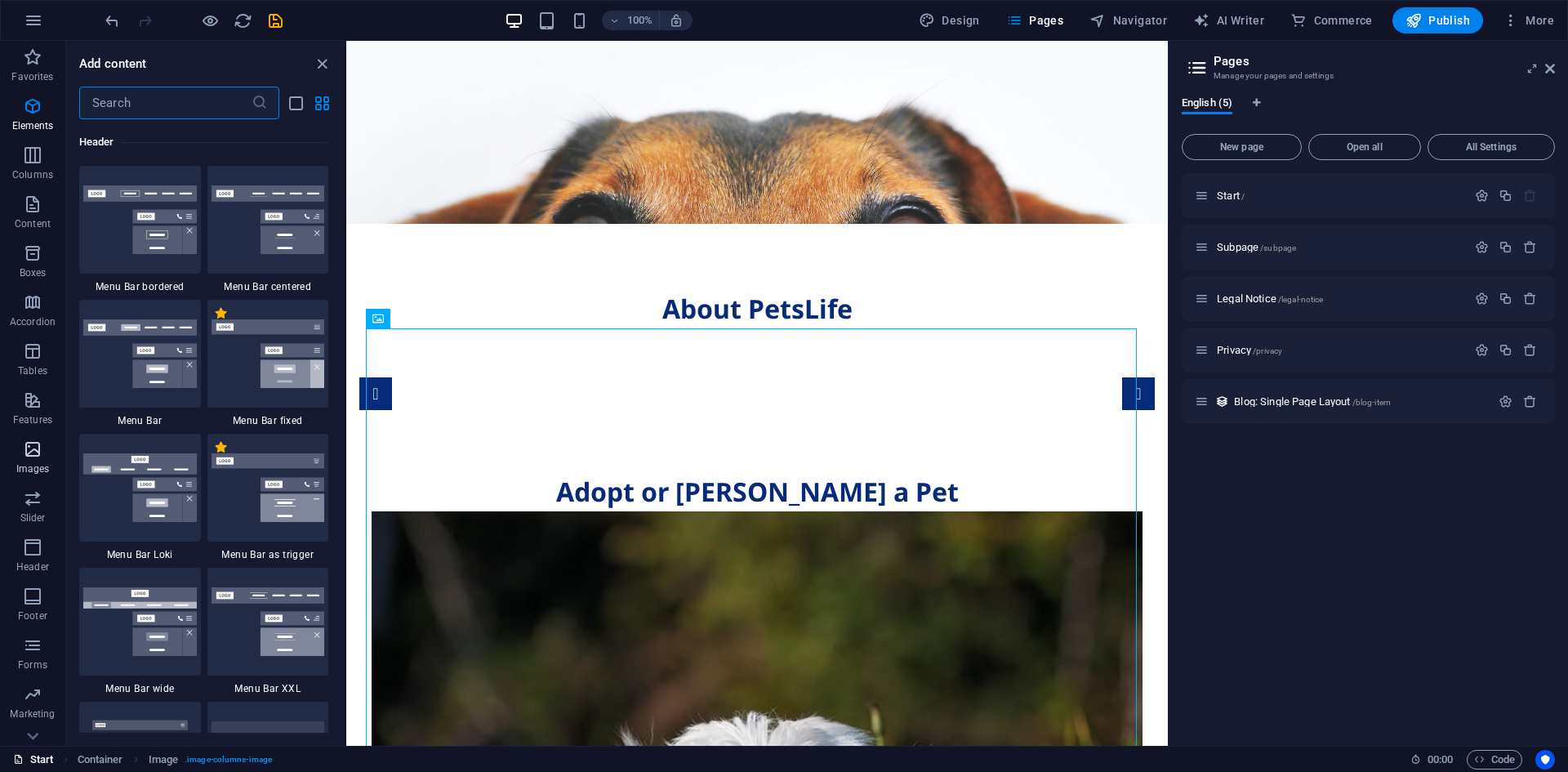
click at [39, 454] on icon "button" at bounding box center [33, 450] width 20 height 20
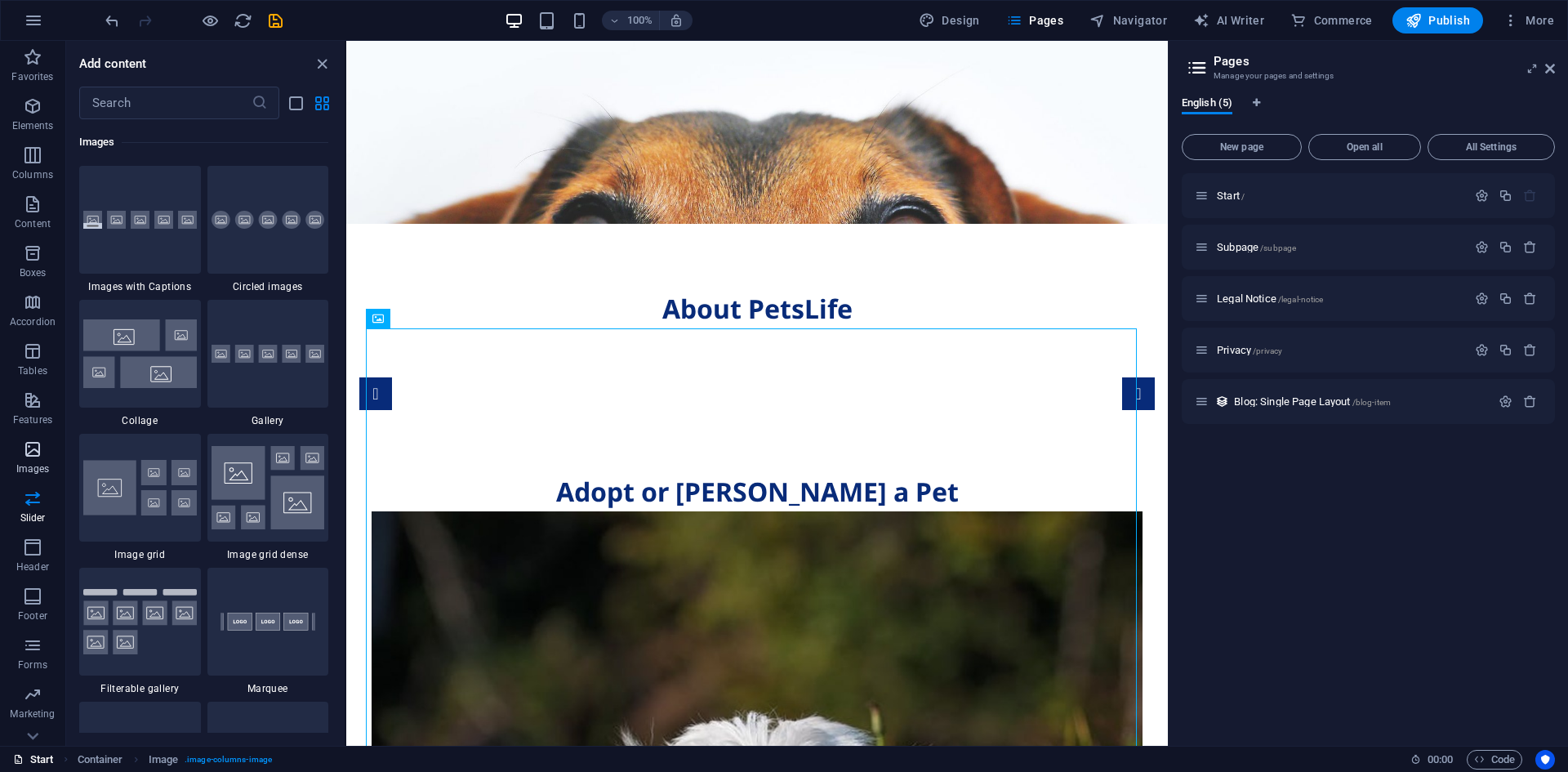
scroll to position [8547, 0]
click at [178, 226] on img at bounding box center [140, 219] width 113 height 19
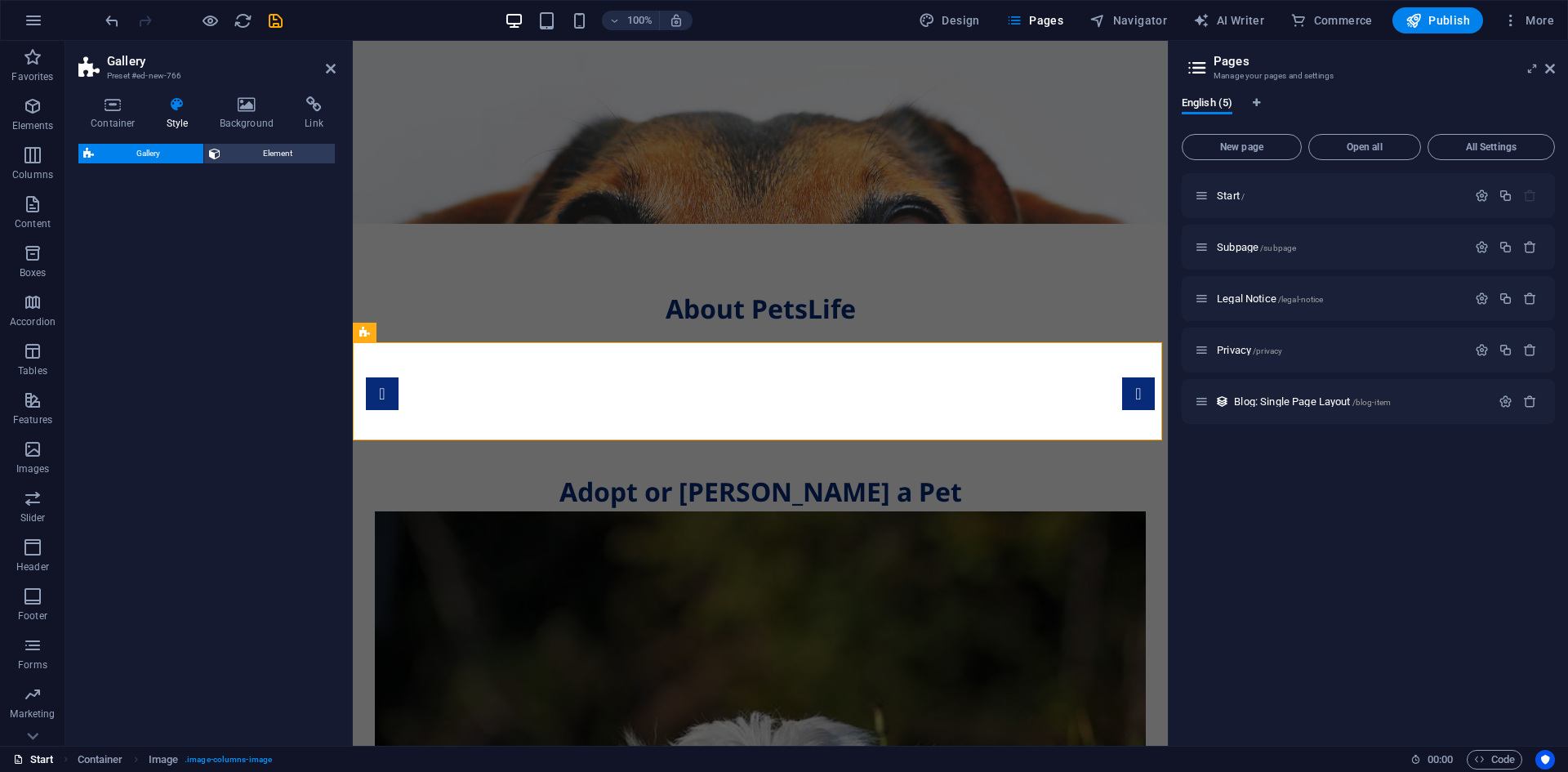
scroll to position [1309, 0]
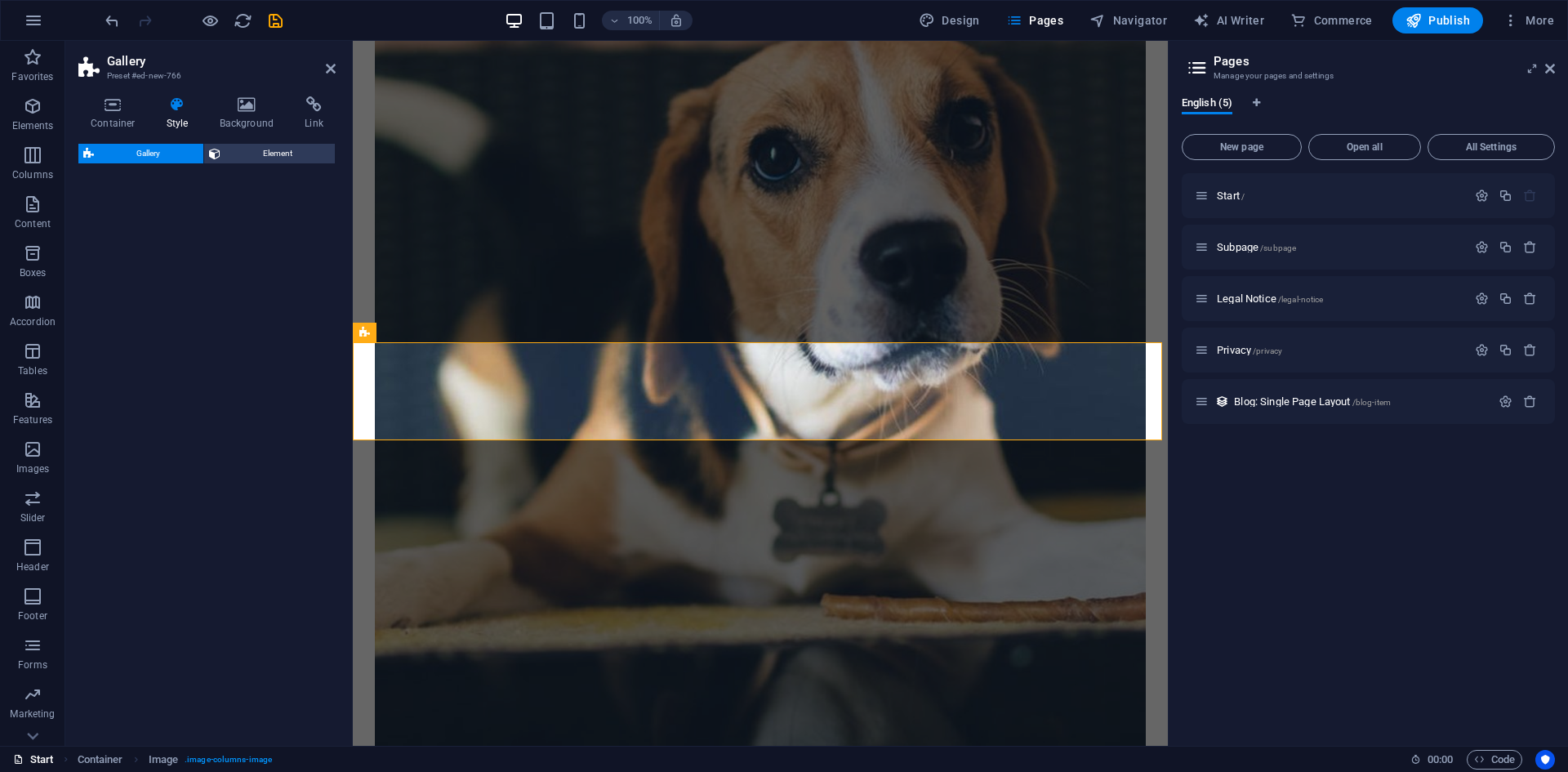
select select "rem"
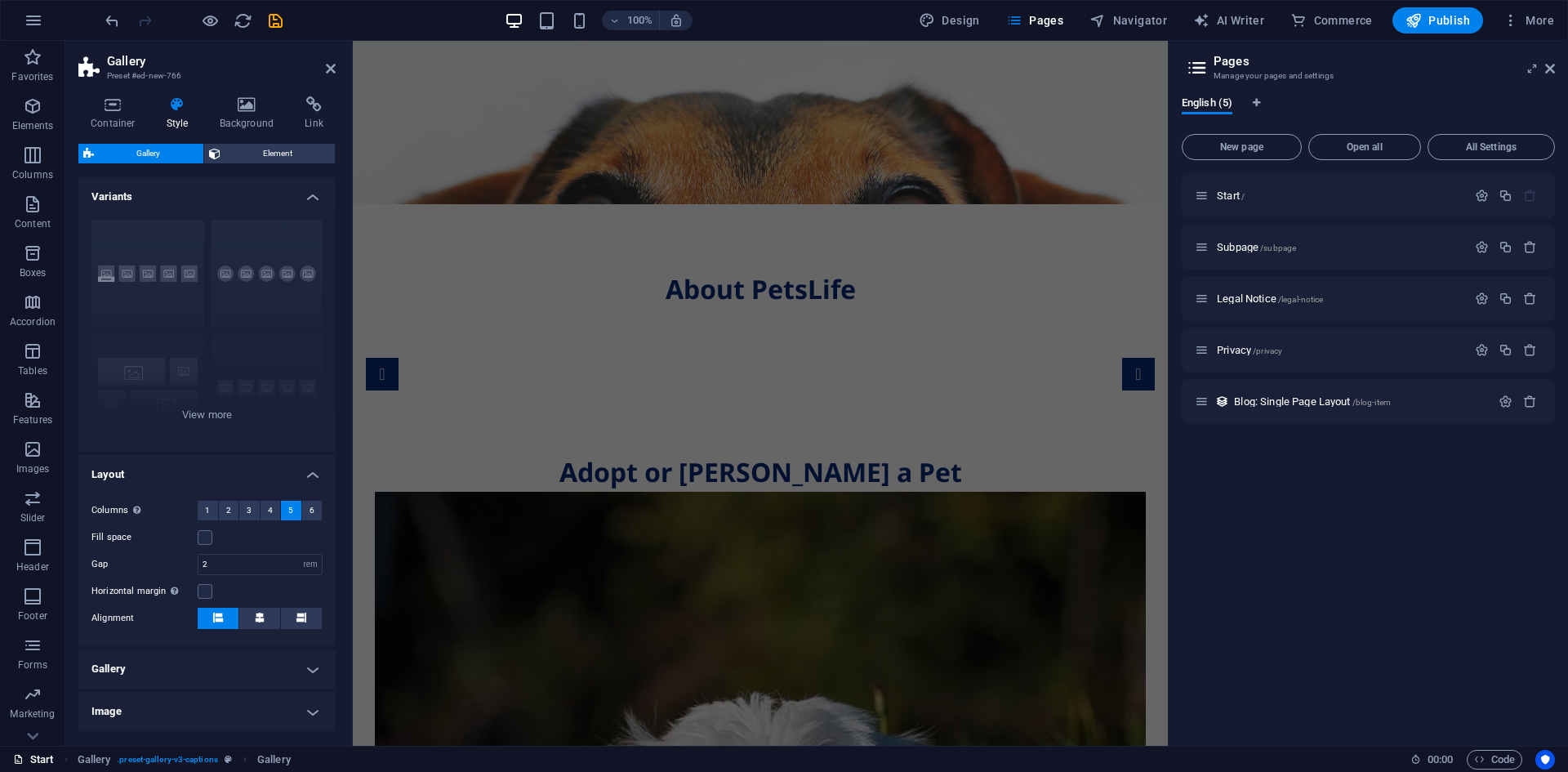
scroll to position [0, 0]
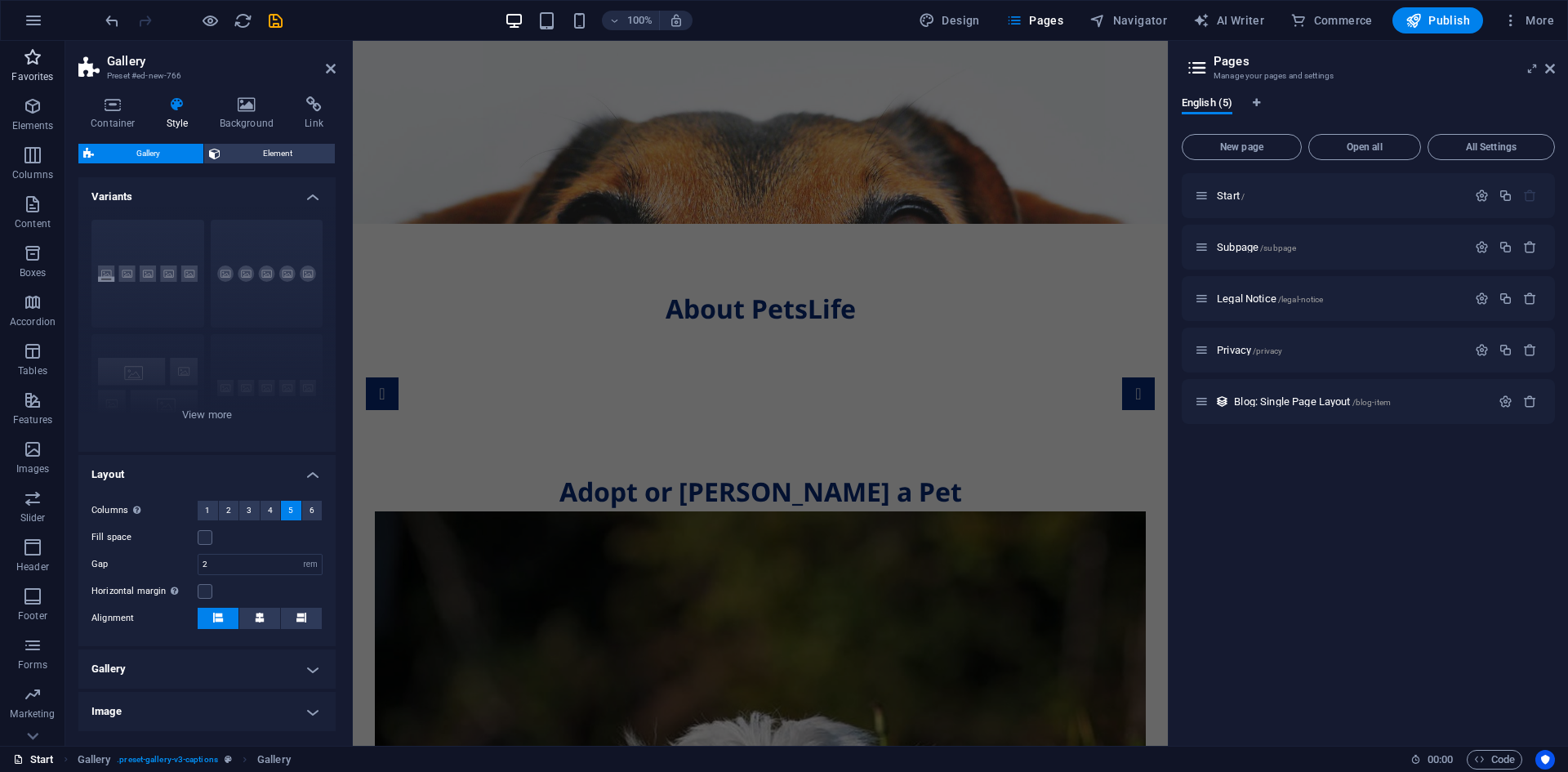
drag, startPoint x: 24, startPoint y: 64, endPoint x: 40, endPoint y: 71, distance: 17.5
click at [25, 64] on icon "button" at bounding box center [33, 58] width 20 height 20
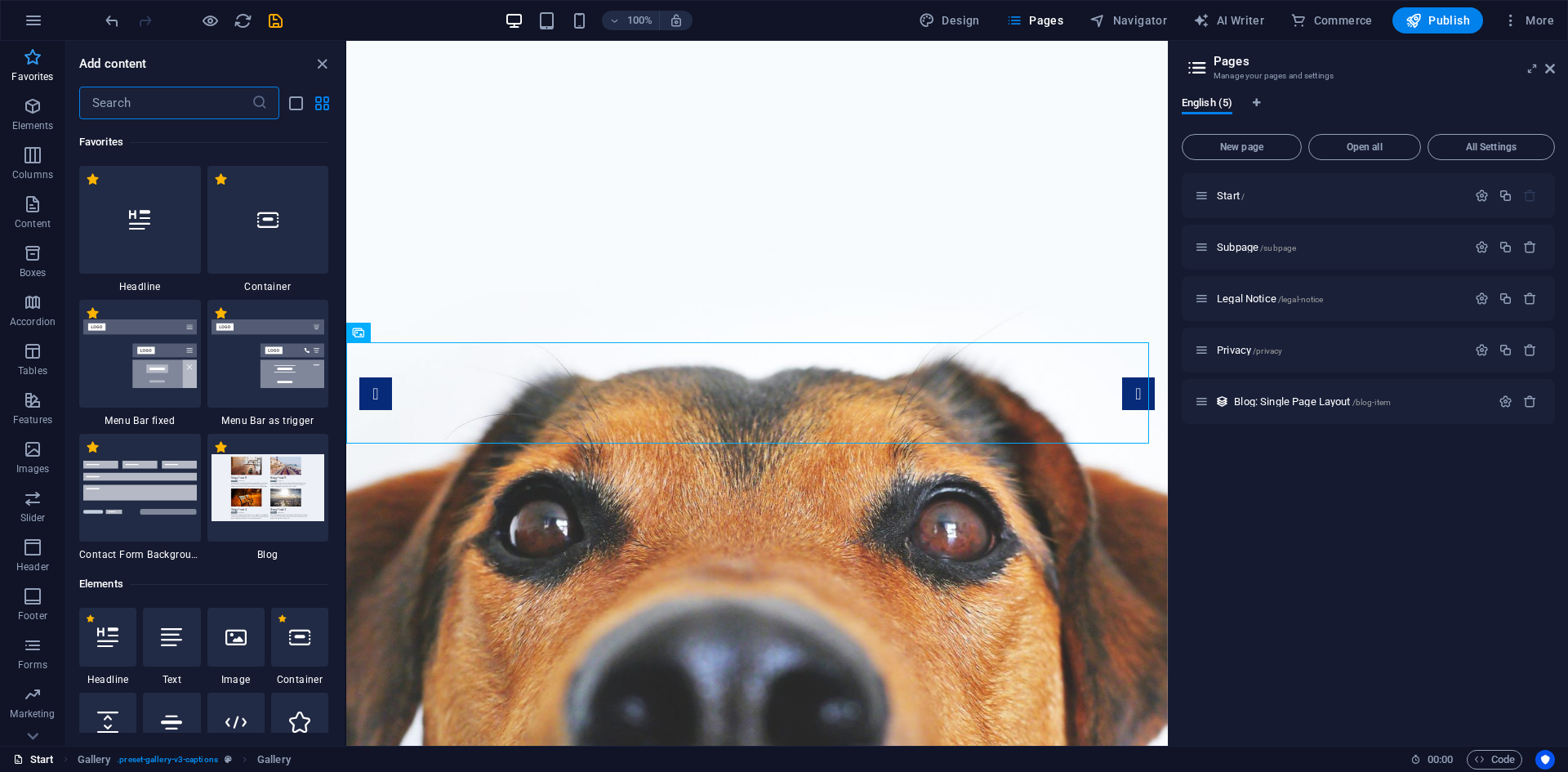
scroll to position [1309, 0]
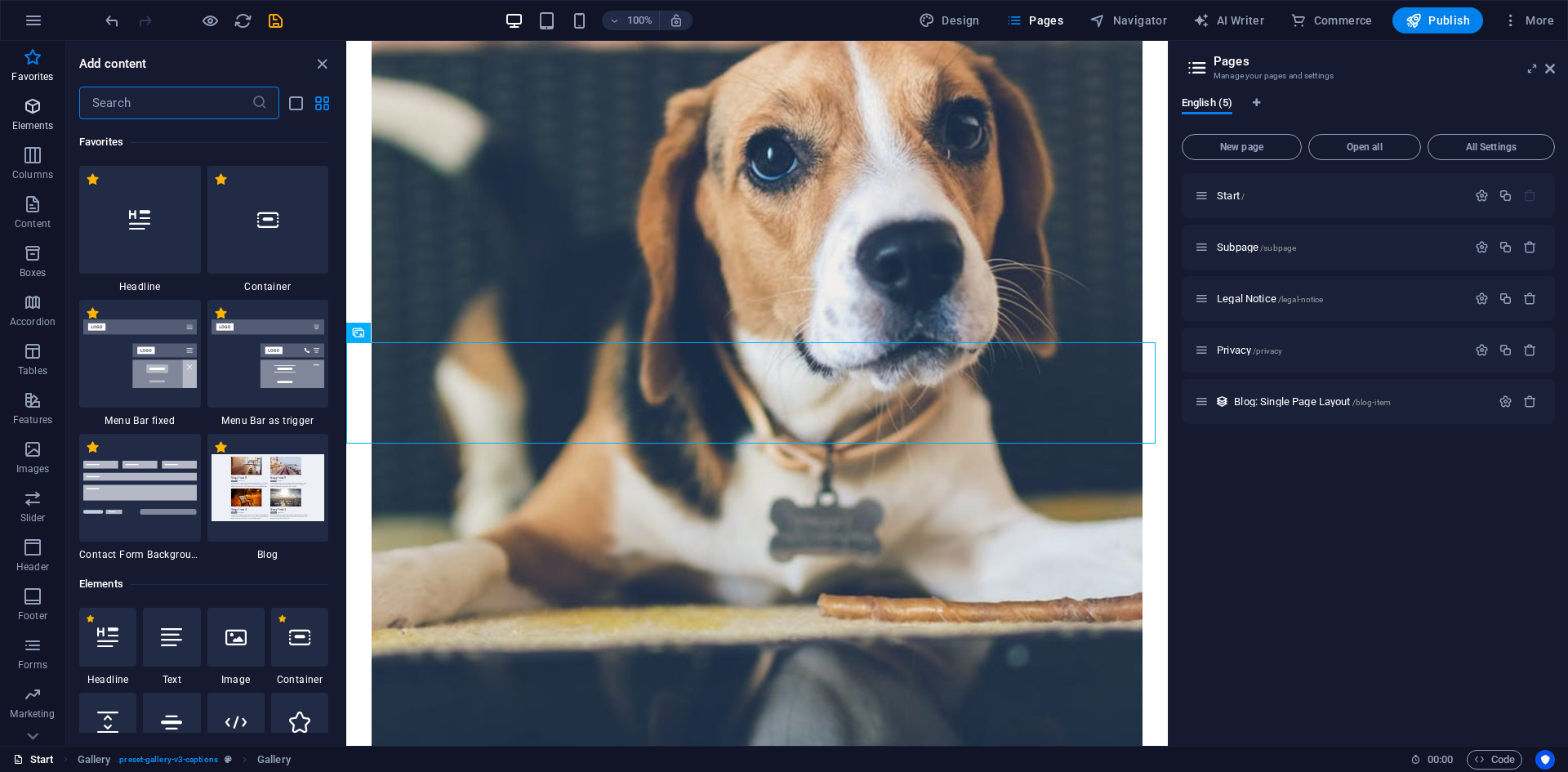
click at [29, 107] on icon "button" at bounding box center [33, 106] width 20 height 20
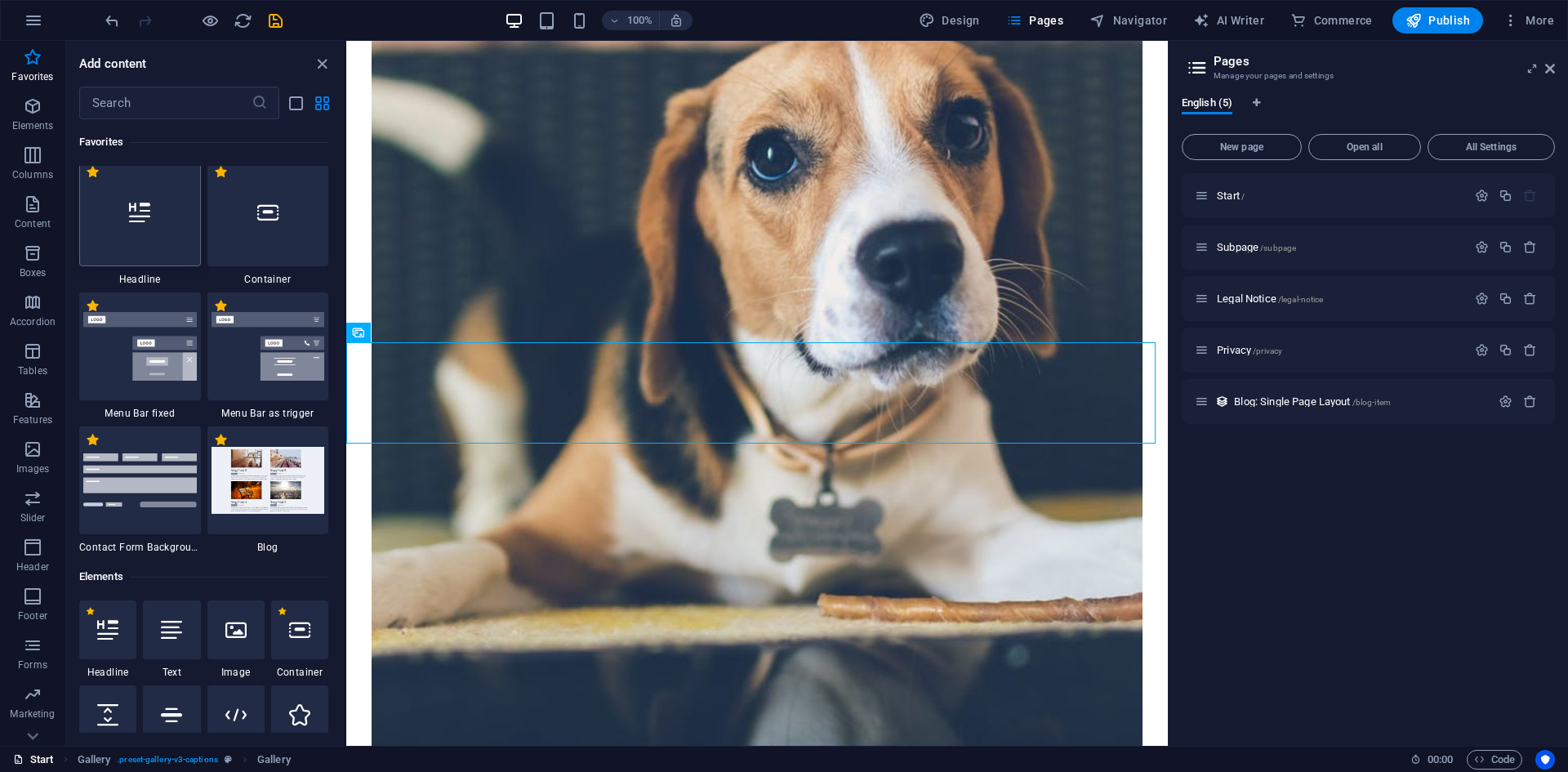
scroll to position [0, 0]
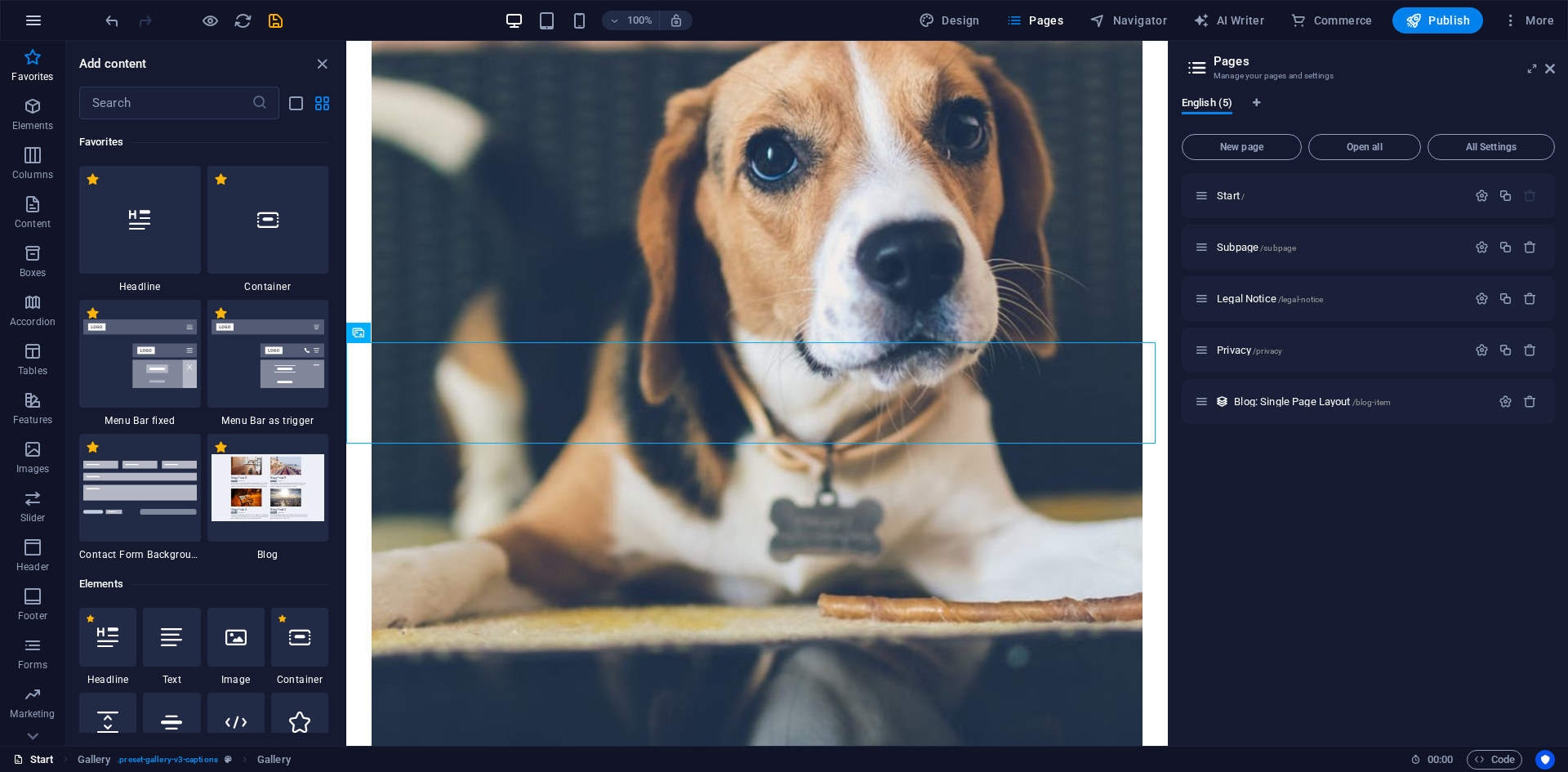
click at [37, 22] on icon "button" at bounding box center [34, 21] width 20 height 20
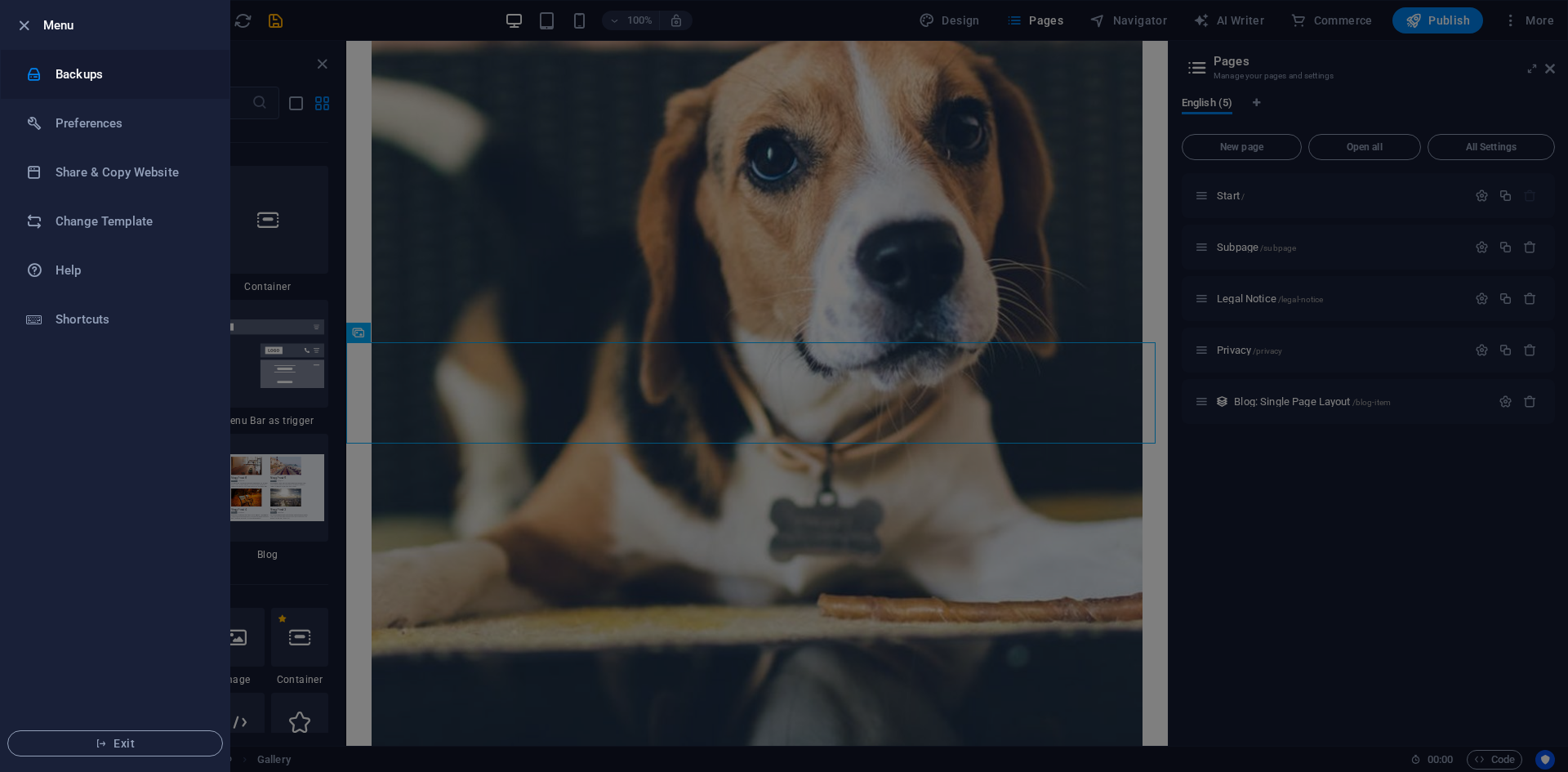
click at [86, 72] on h6 "Backups" at bounding box center [131, 74] width 151 height 20
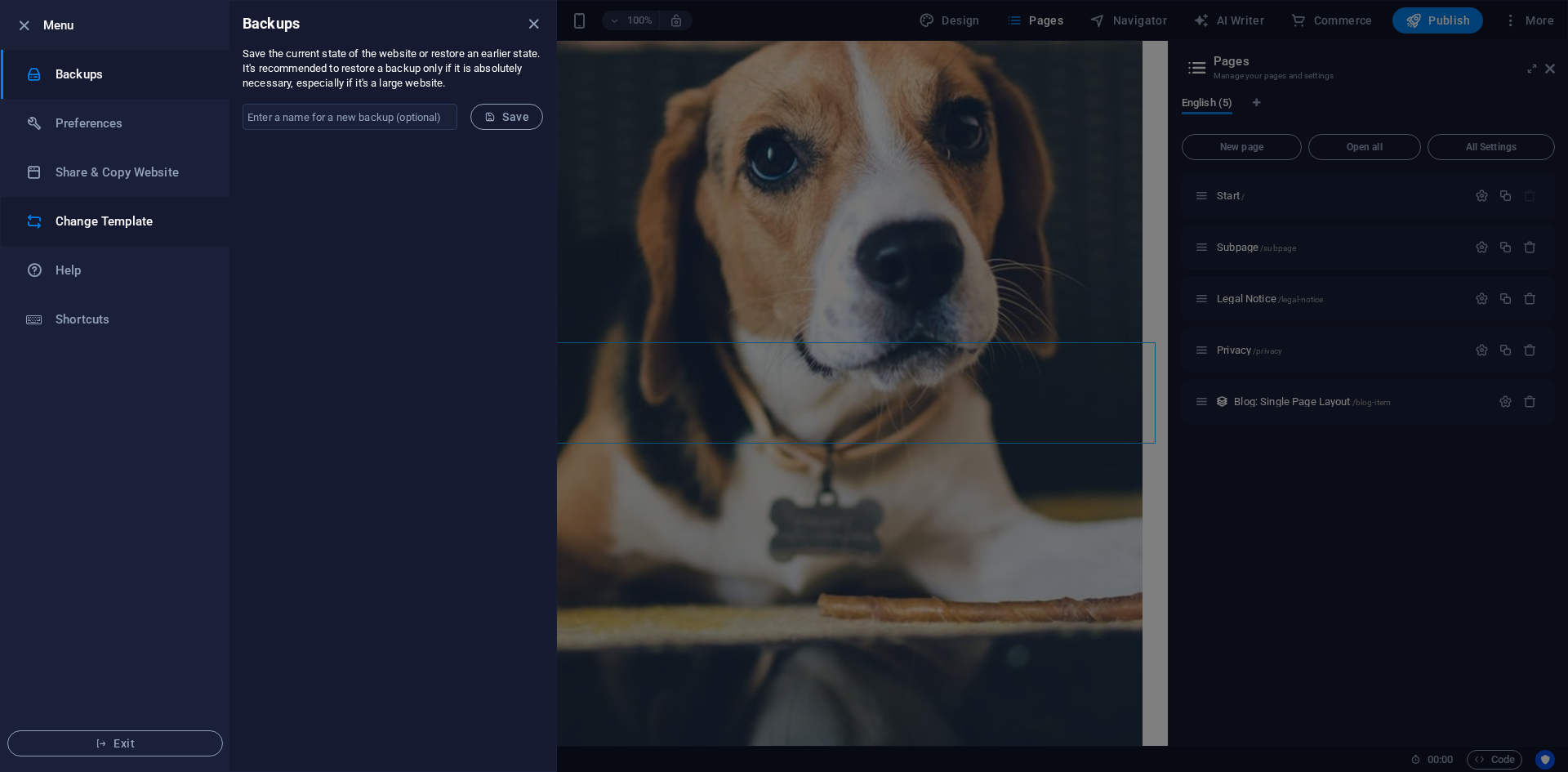
click at [106, 217] on h6 "Change Template" at bounding box center [131, 221] width 151 height 20
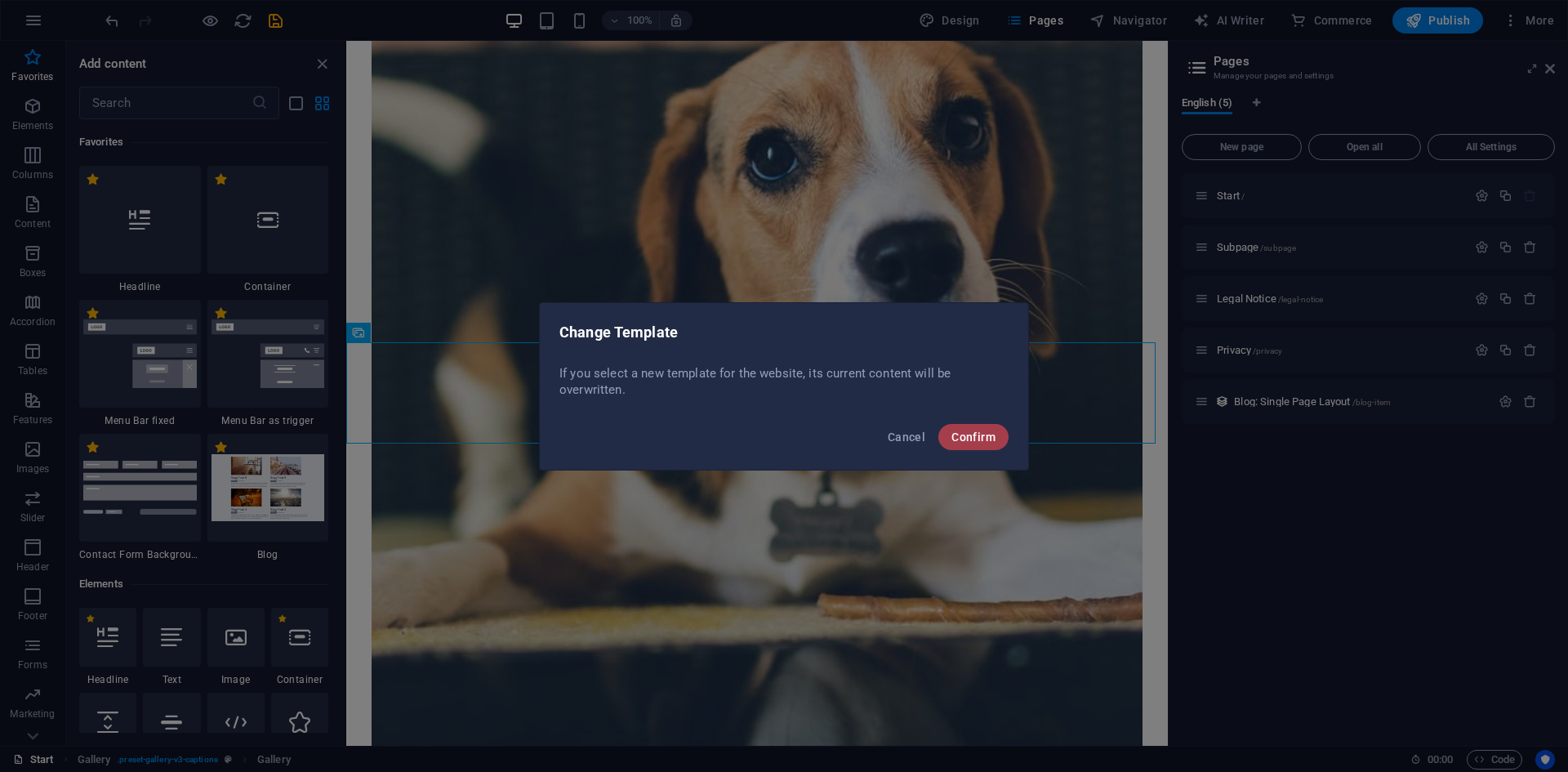
click at [971, 432] on span "Confirm" at bounding box center [974, 437] width 44 height 13
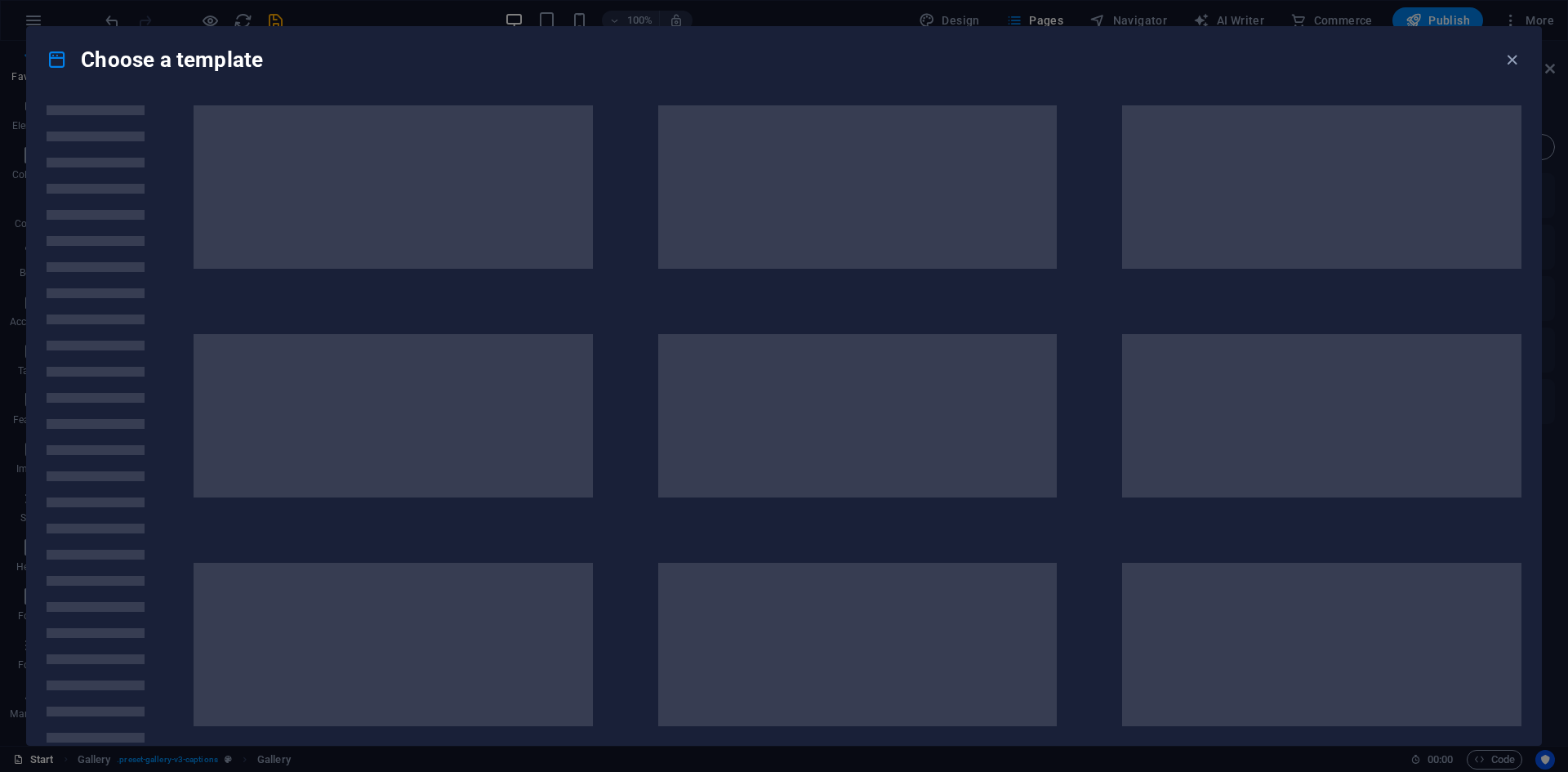
click at [940, 39] on div "Choose a template" at bounding box center [784, 60] width 1514 height 65
click at [1511, 63] on icon "button" at bounding box center [1511, 60] width 19 height 19
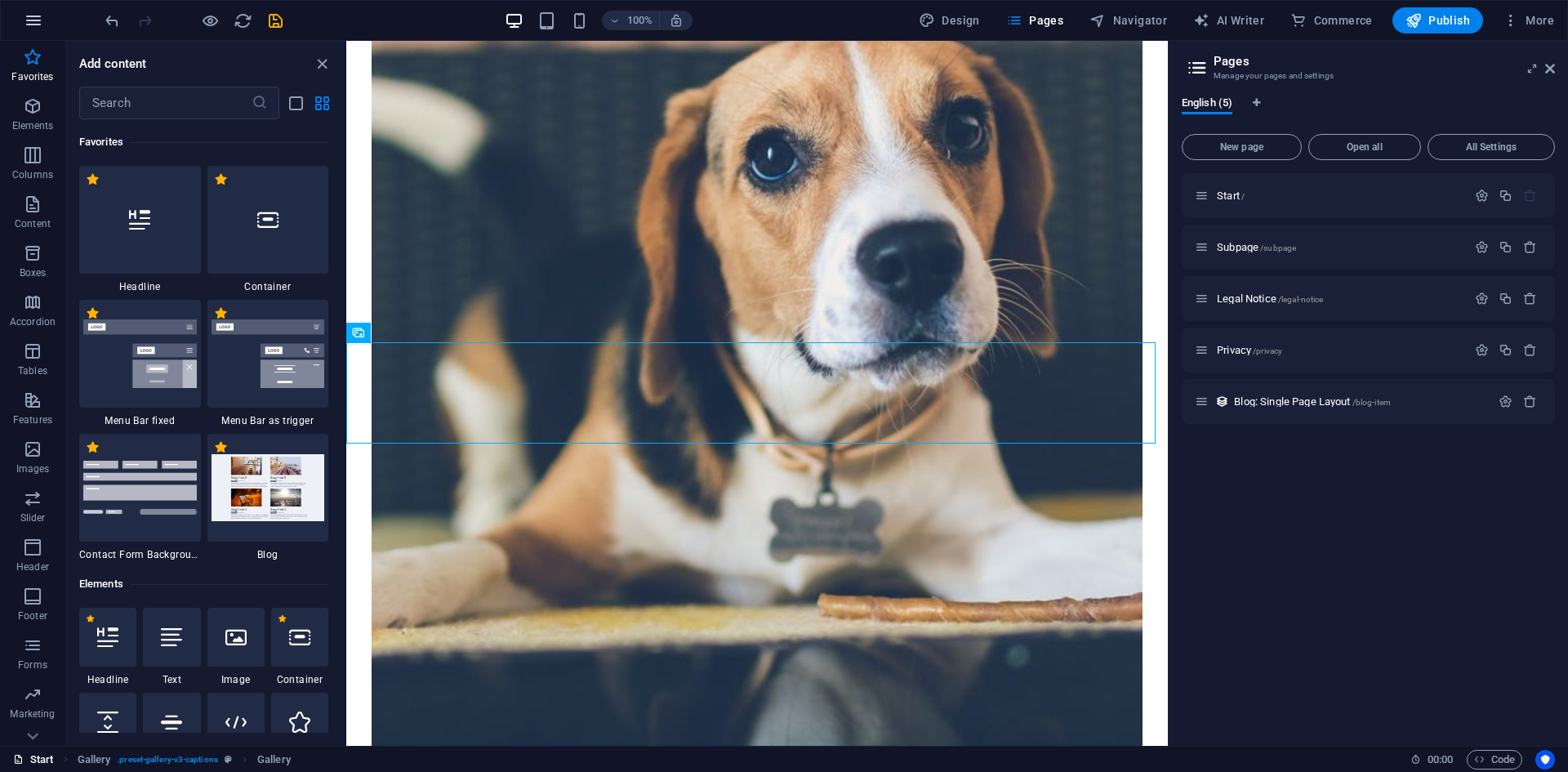
click at [44, 21] on button "button" at bounding box center [33, 20] width 39 height 39
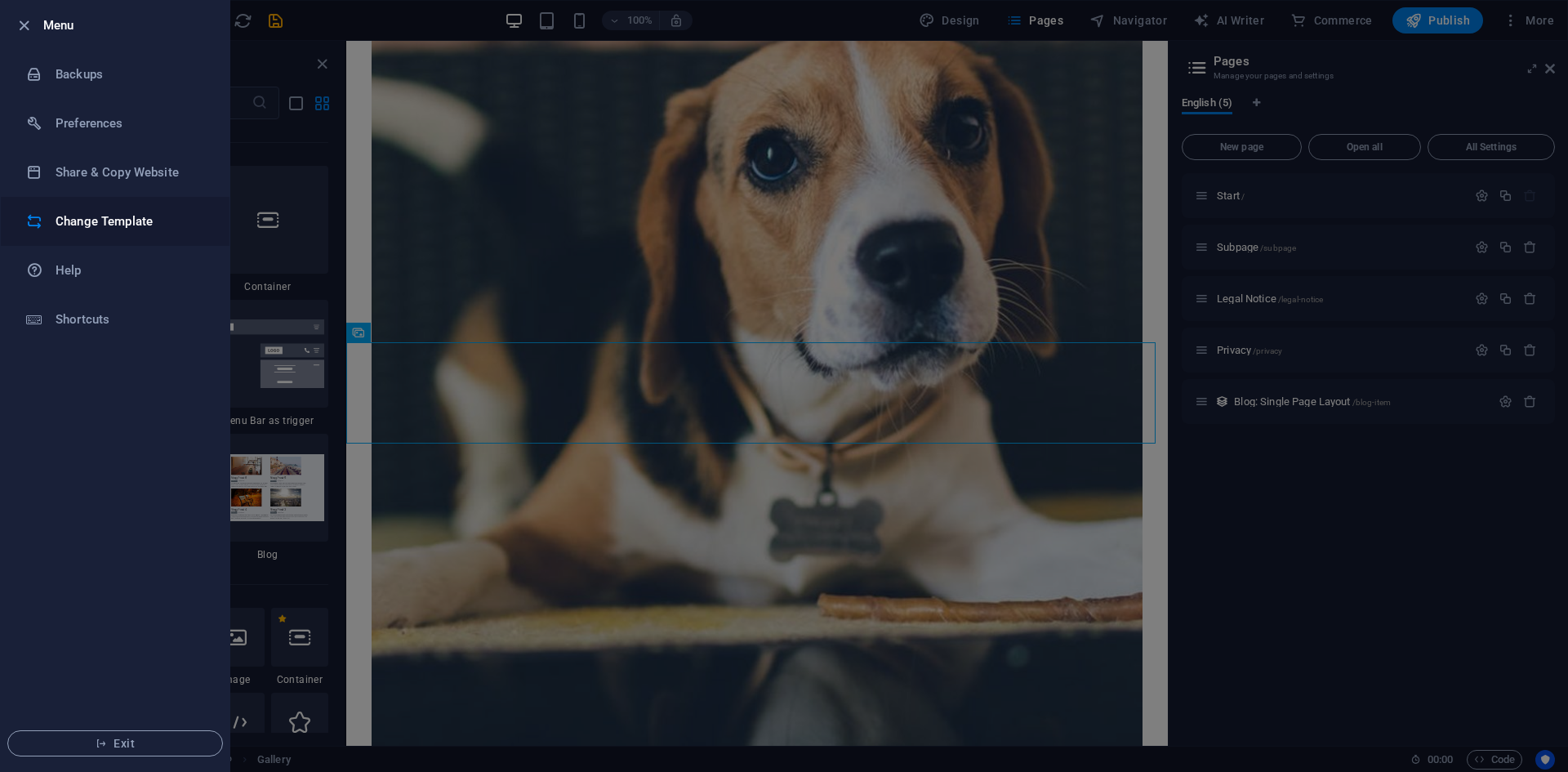
click at [101, 221] on h6 "Change Template" at bounding box center [131, 221] width 151 height 20
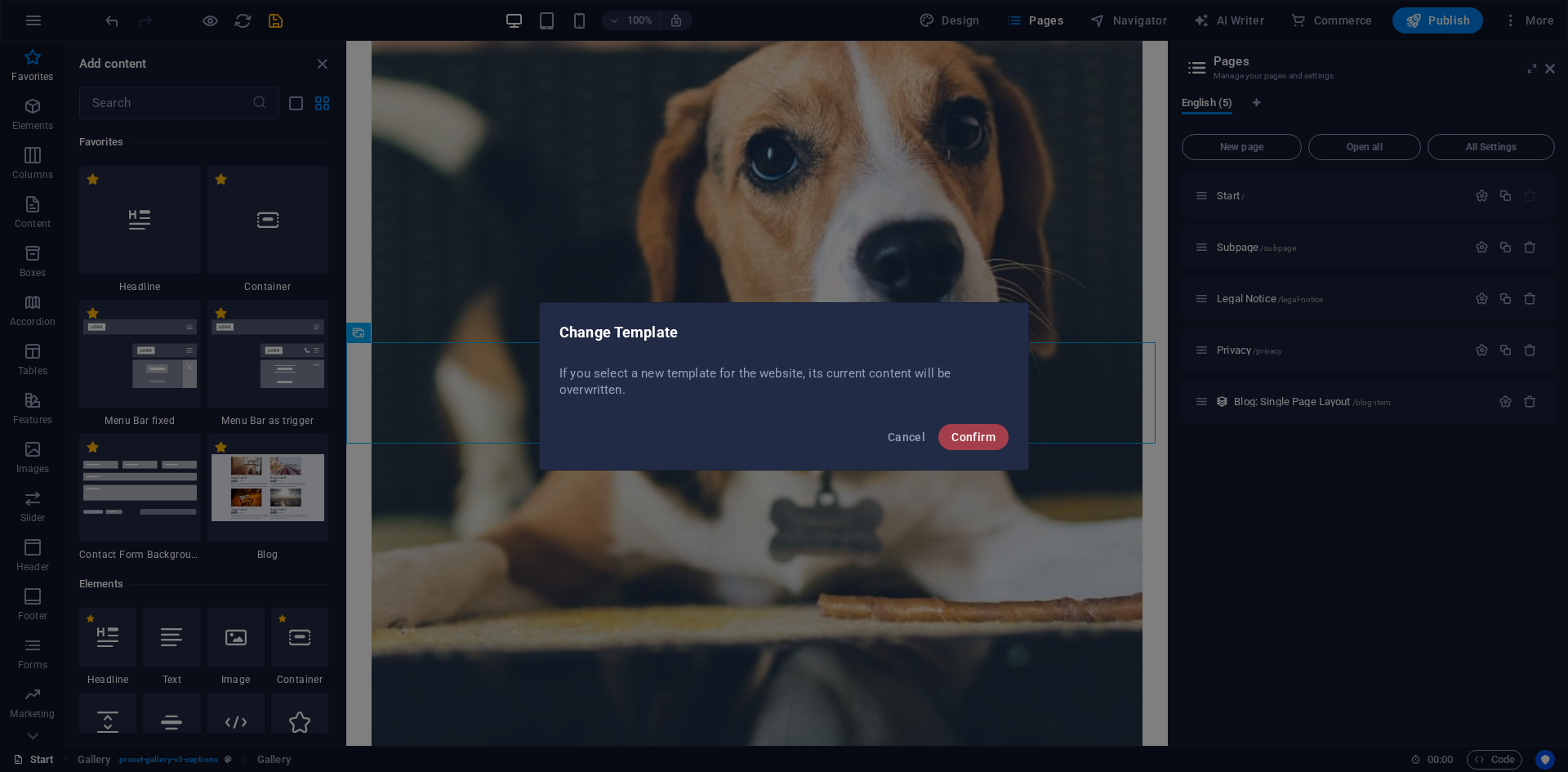
click at [964, 435] on span "Confirm" at bounding box center [974, 437] width 44 height 13
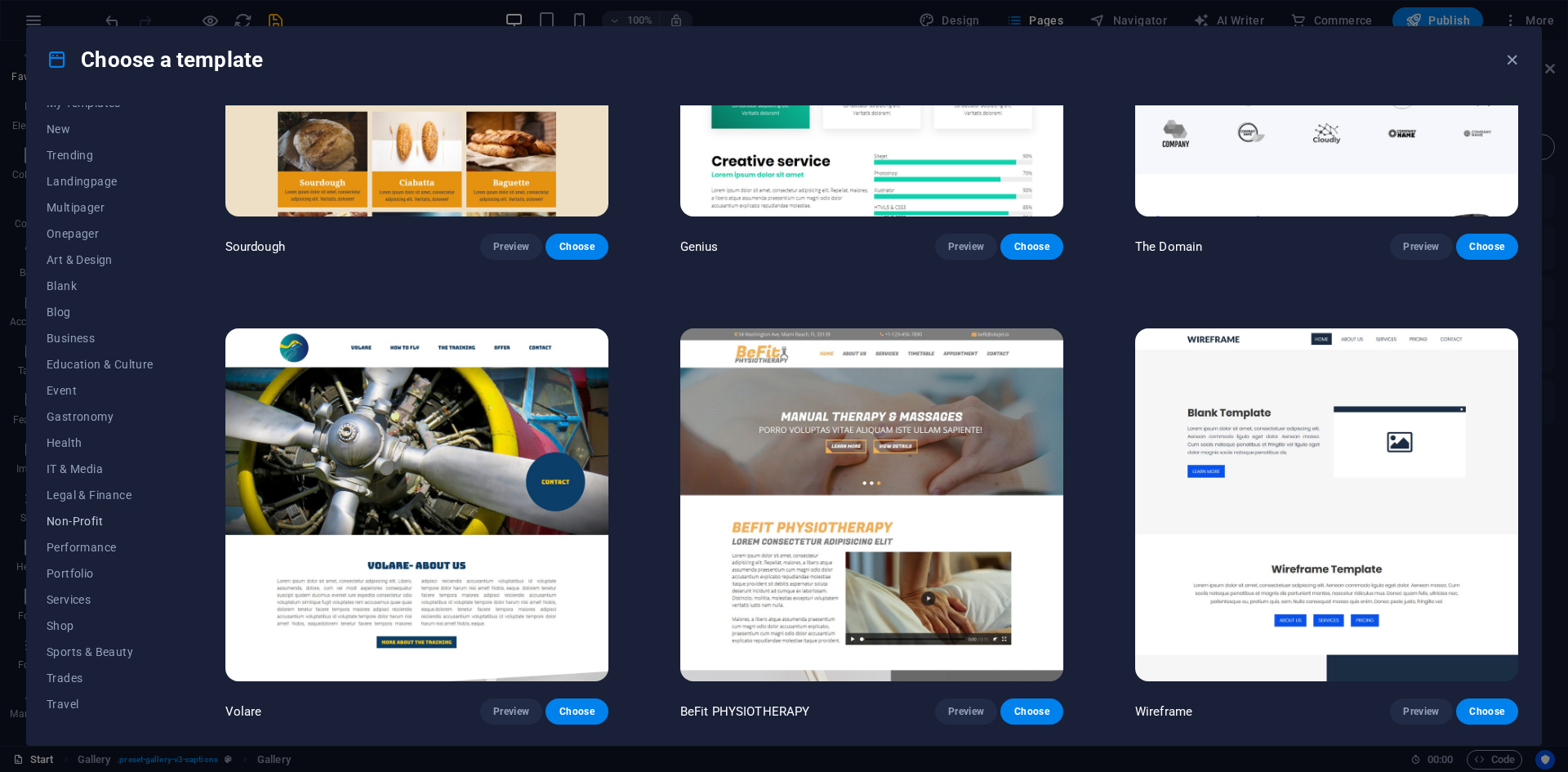
scroll to position [60, 0]
click at [65, 293] on span "Blog" at bounding box center [100, 294] width 107 height 13
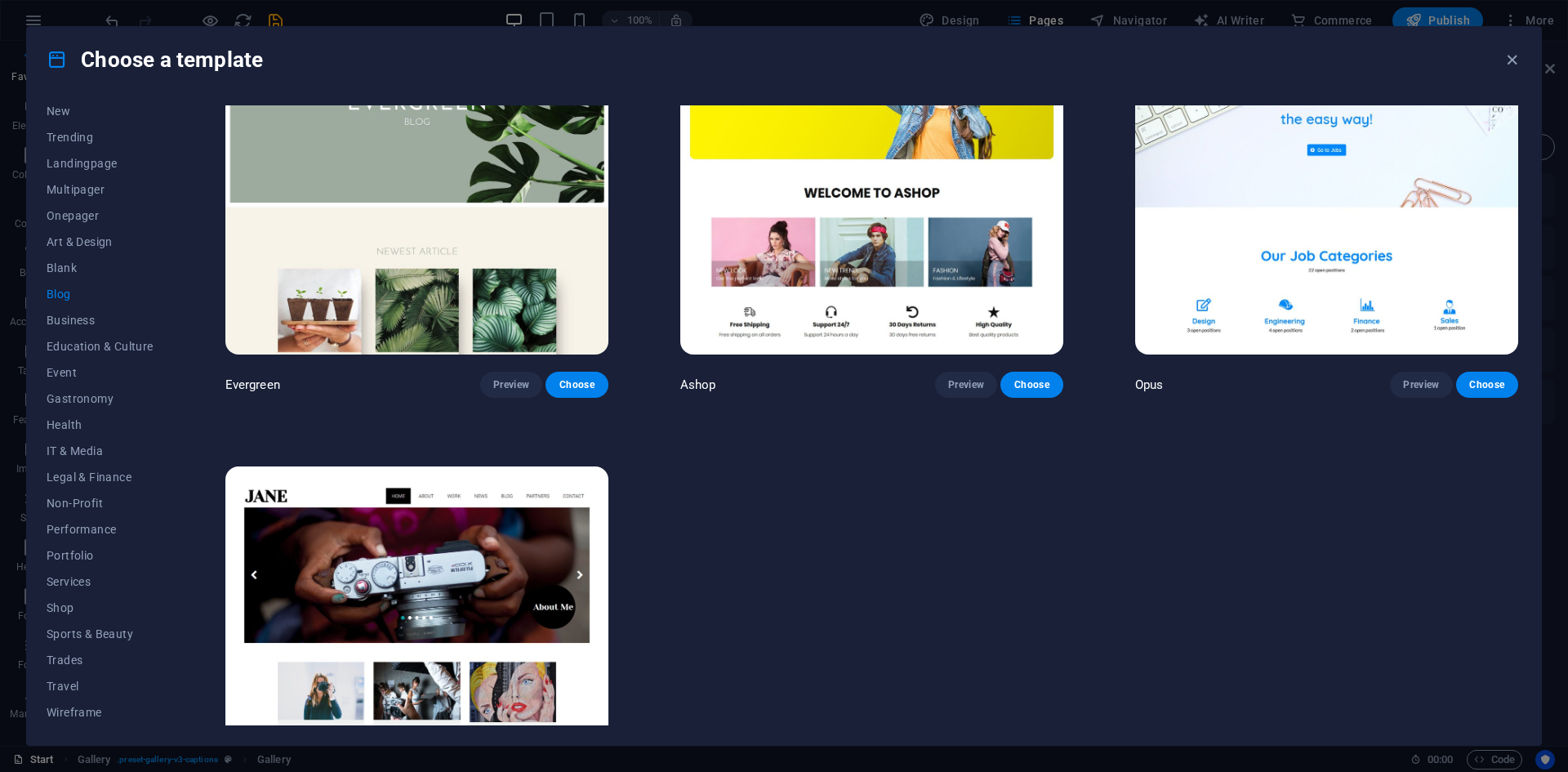
scroll to position [3482, 0]
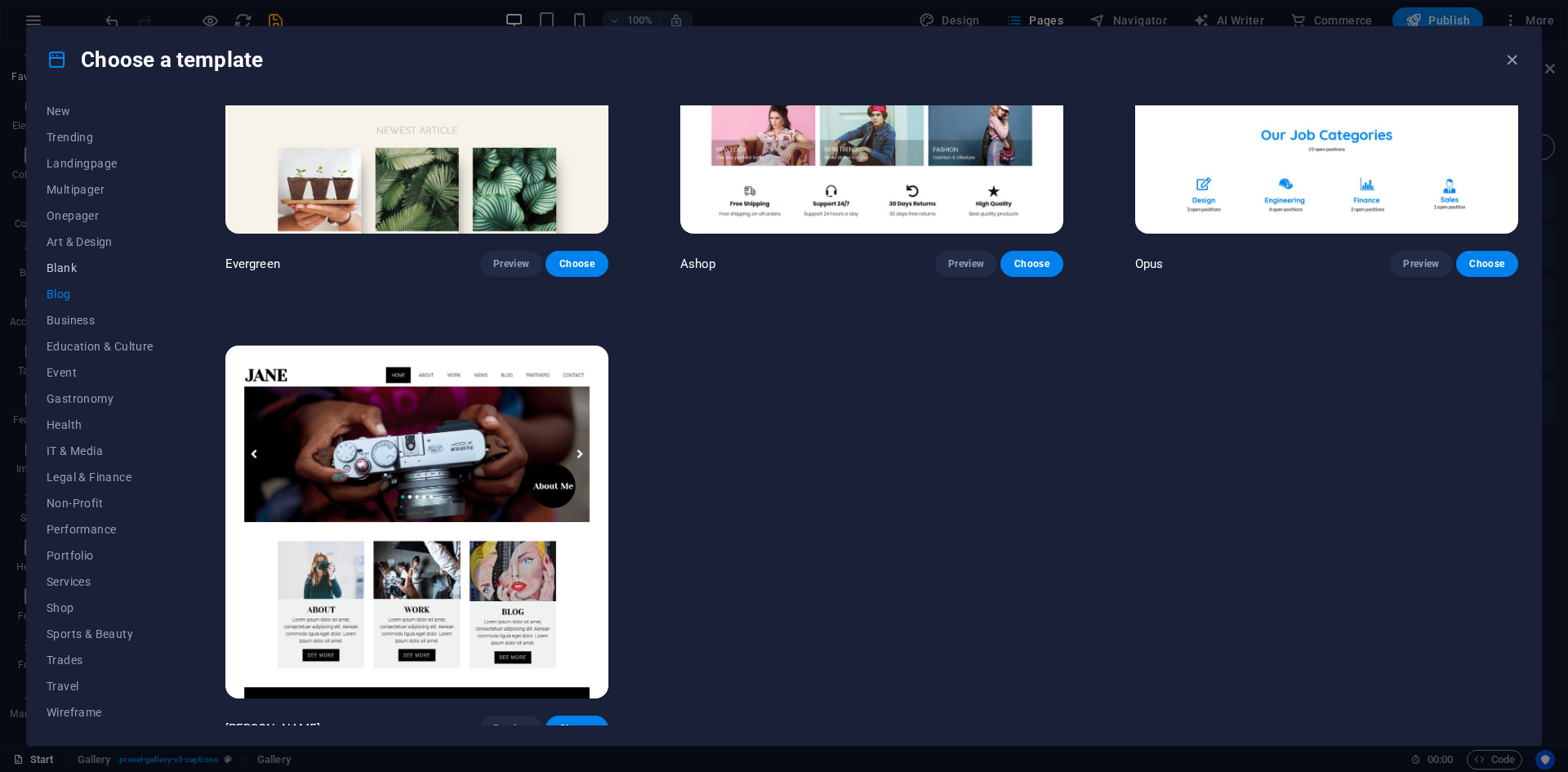
click at [65, 268] on span "Blank" at bounding box center [100, 267] width 107 height 13
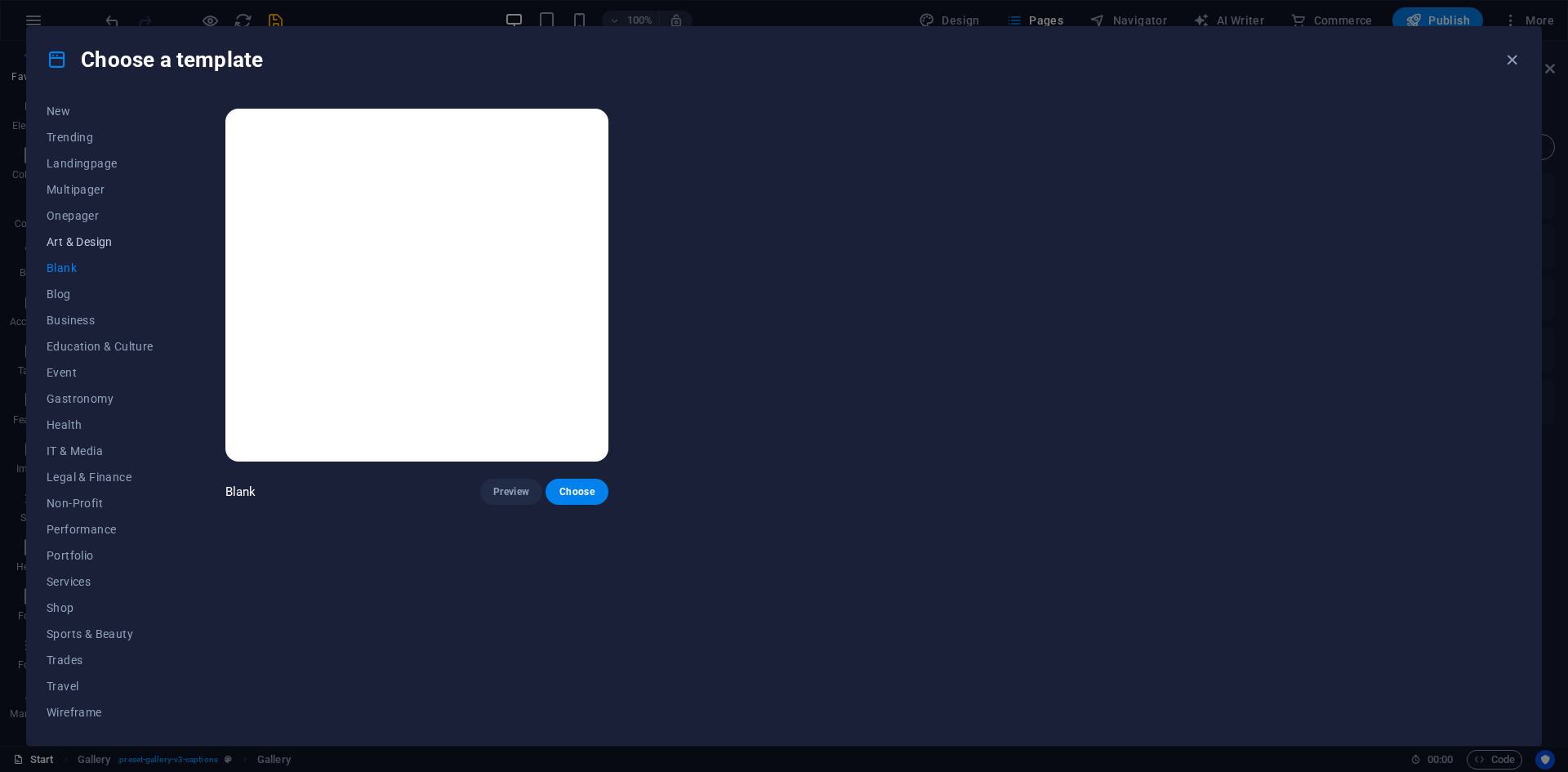
click at [88, 243] on span "Art & Design" at bounding box center [100, 241] width 107 height 13
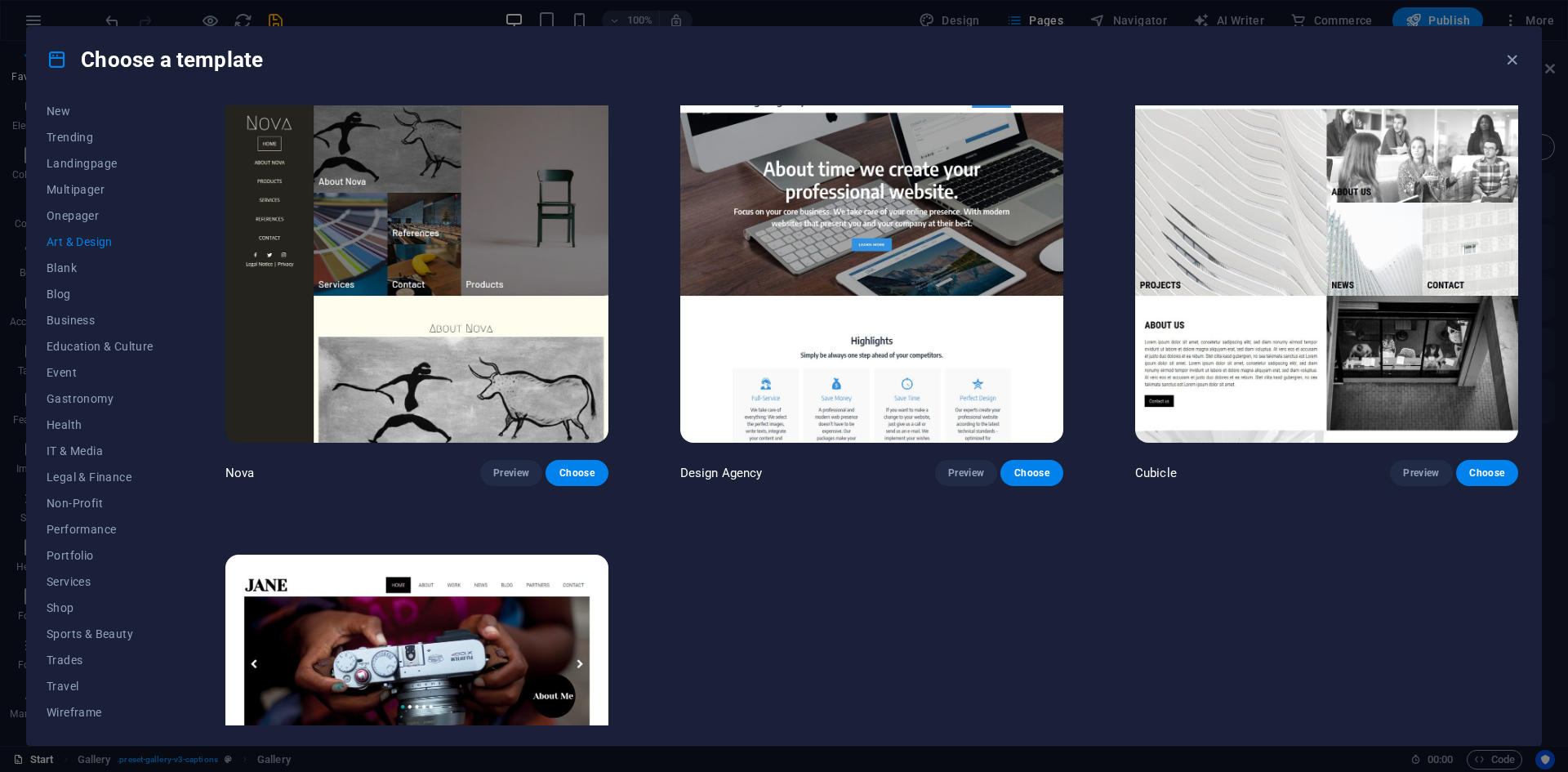
scroll to position [2093, 0]
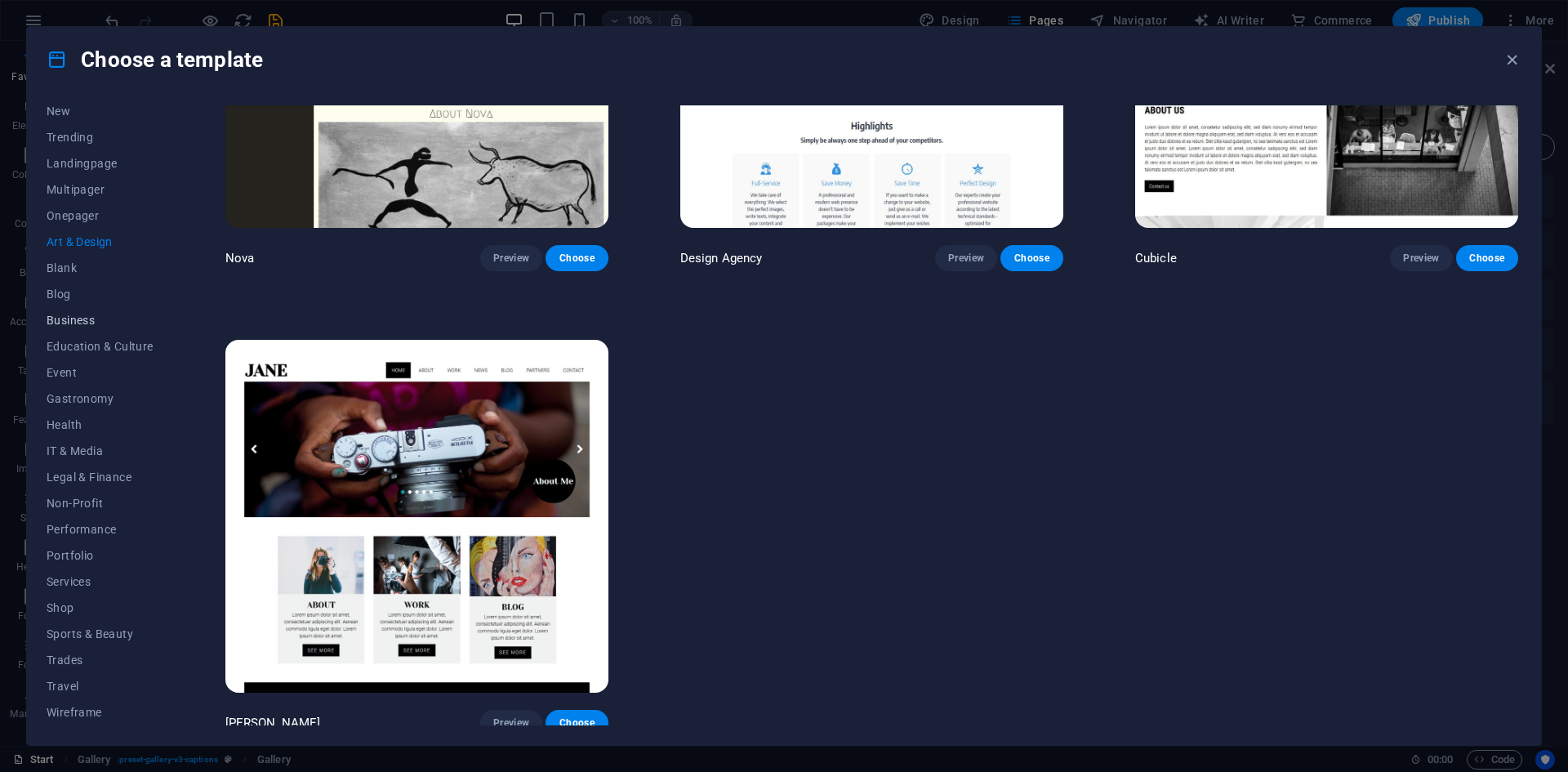
click at [78, 322] on span "Business" at bounding box center [100, 320] width 107 height 13
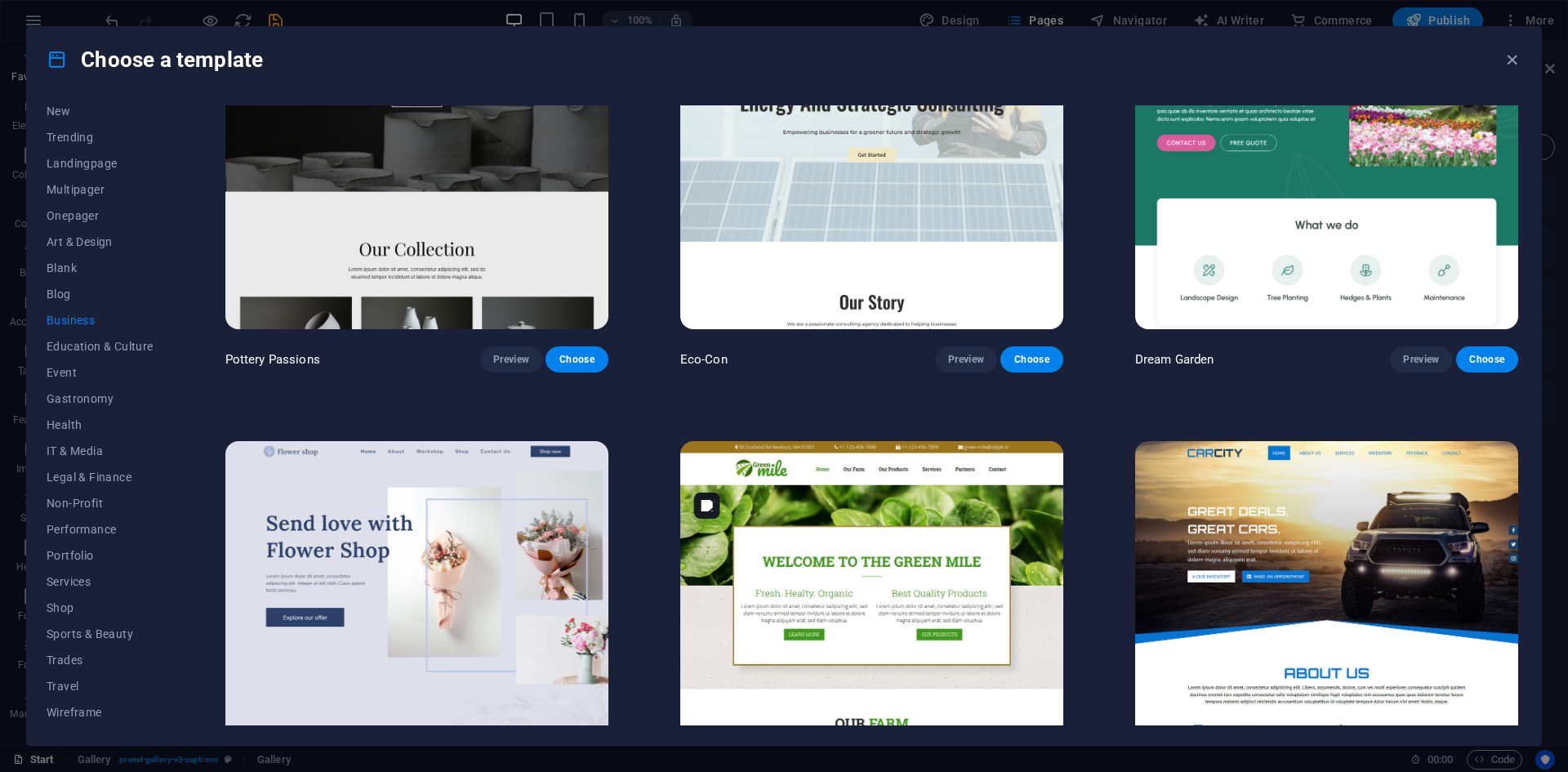
scroll to position [0, 0]
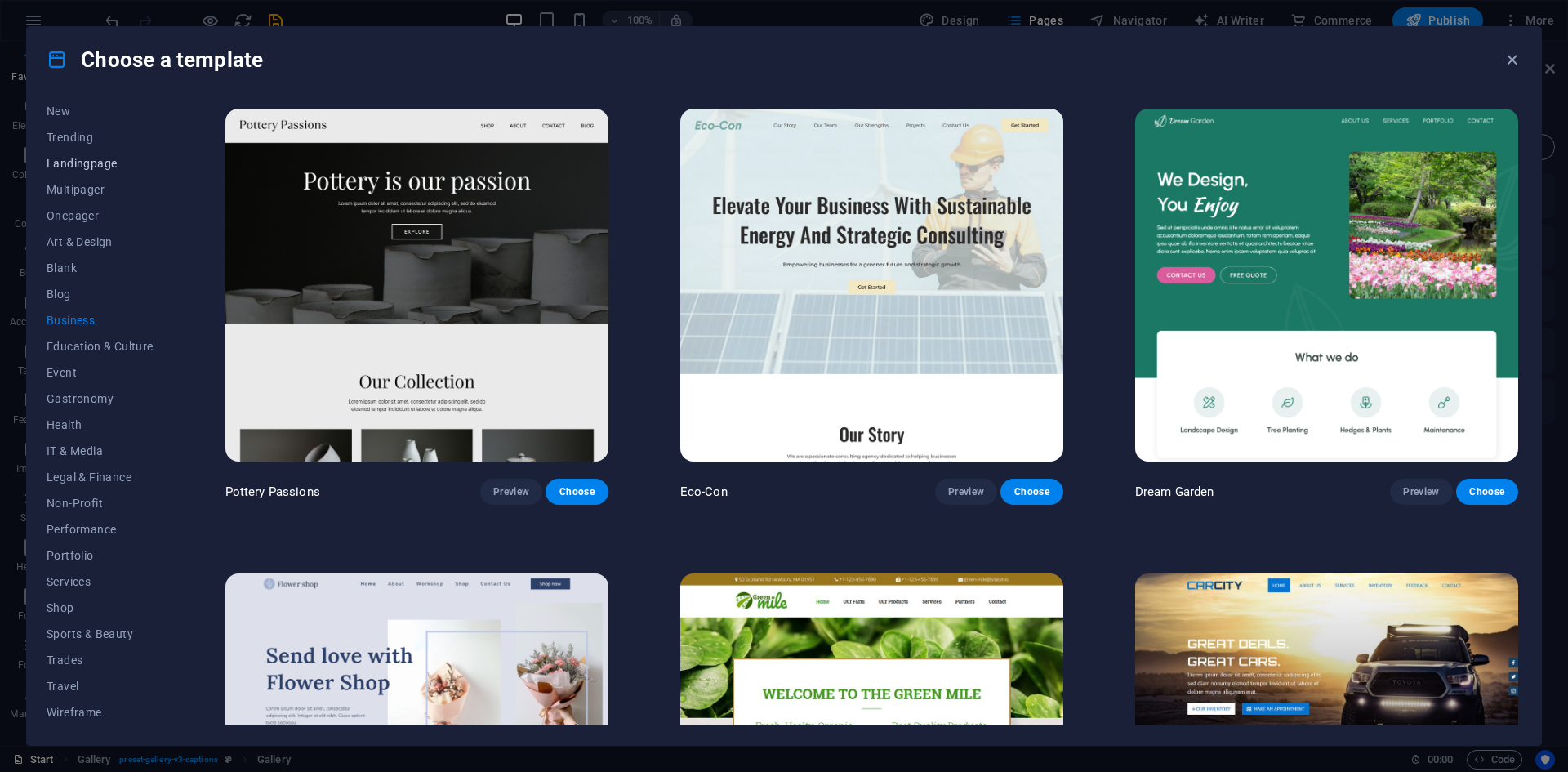
click at [84, 164] on span "Landingpage" at bounding box center [100, 163] width 107 height 13
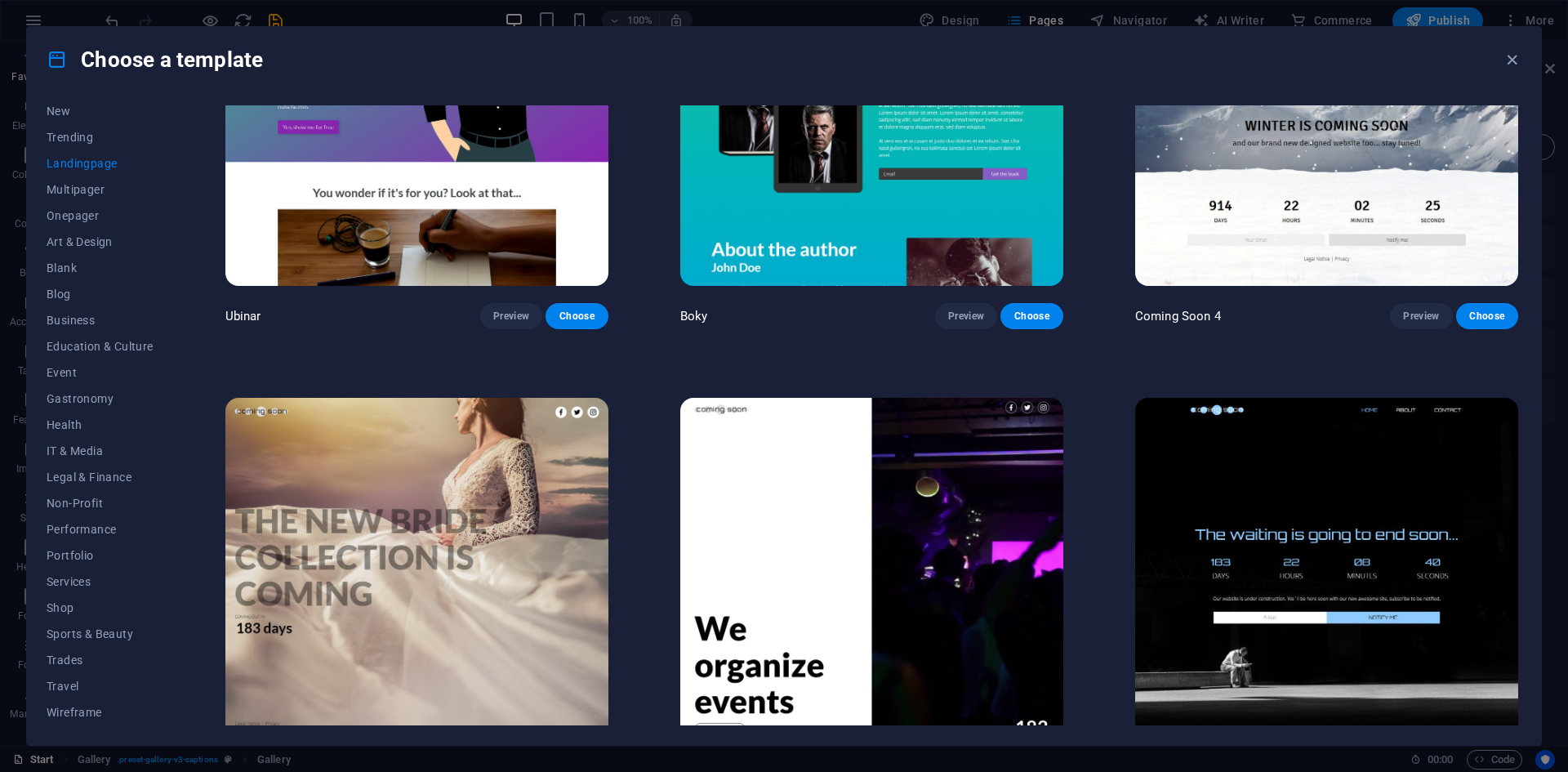
scroll to position [3482, 0]
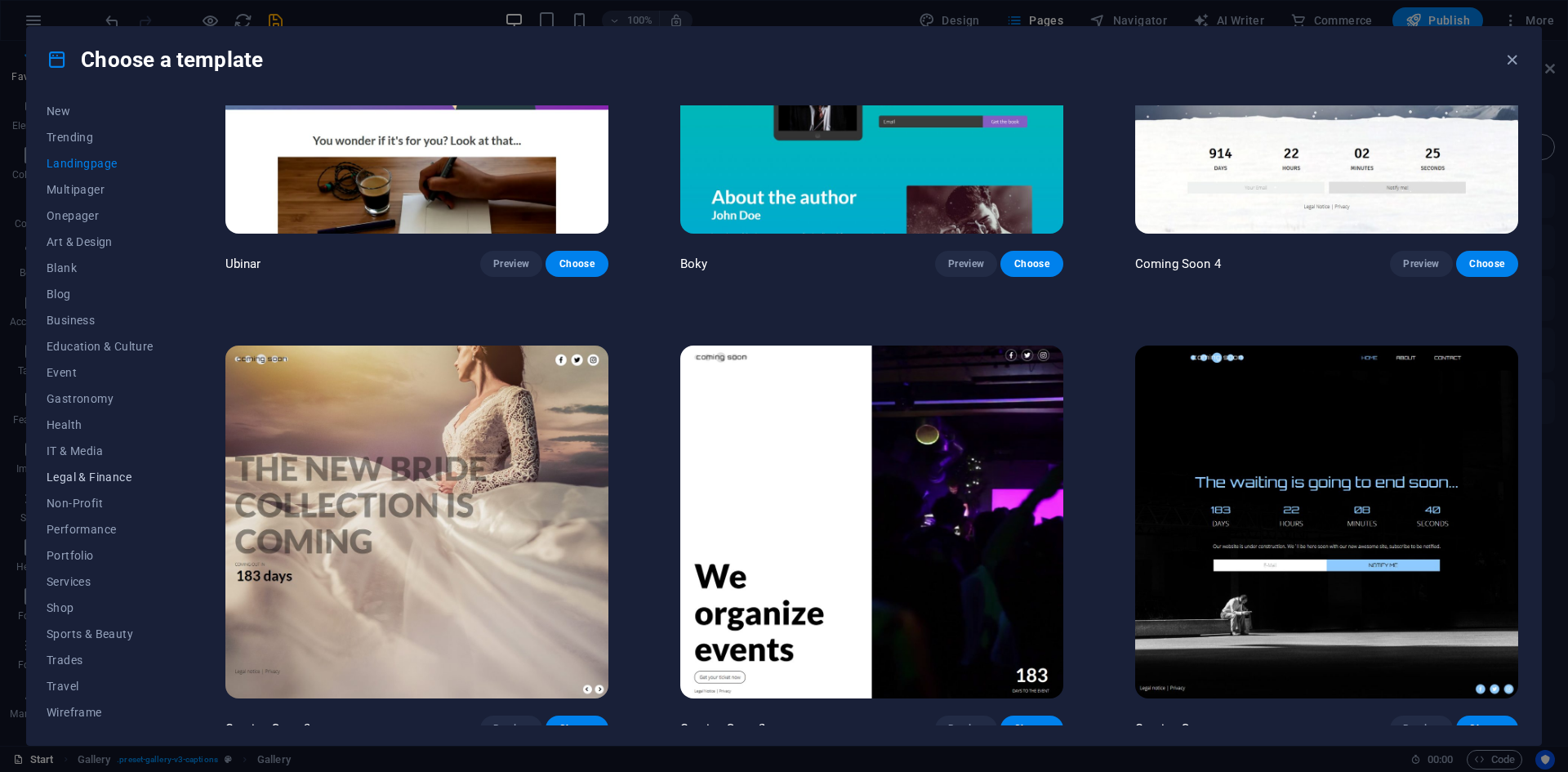
click at [94, 476] on span "Legal & Finance" at bounding box center [100, 476] width 107 height 13
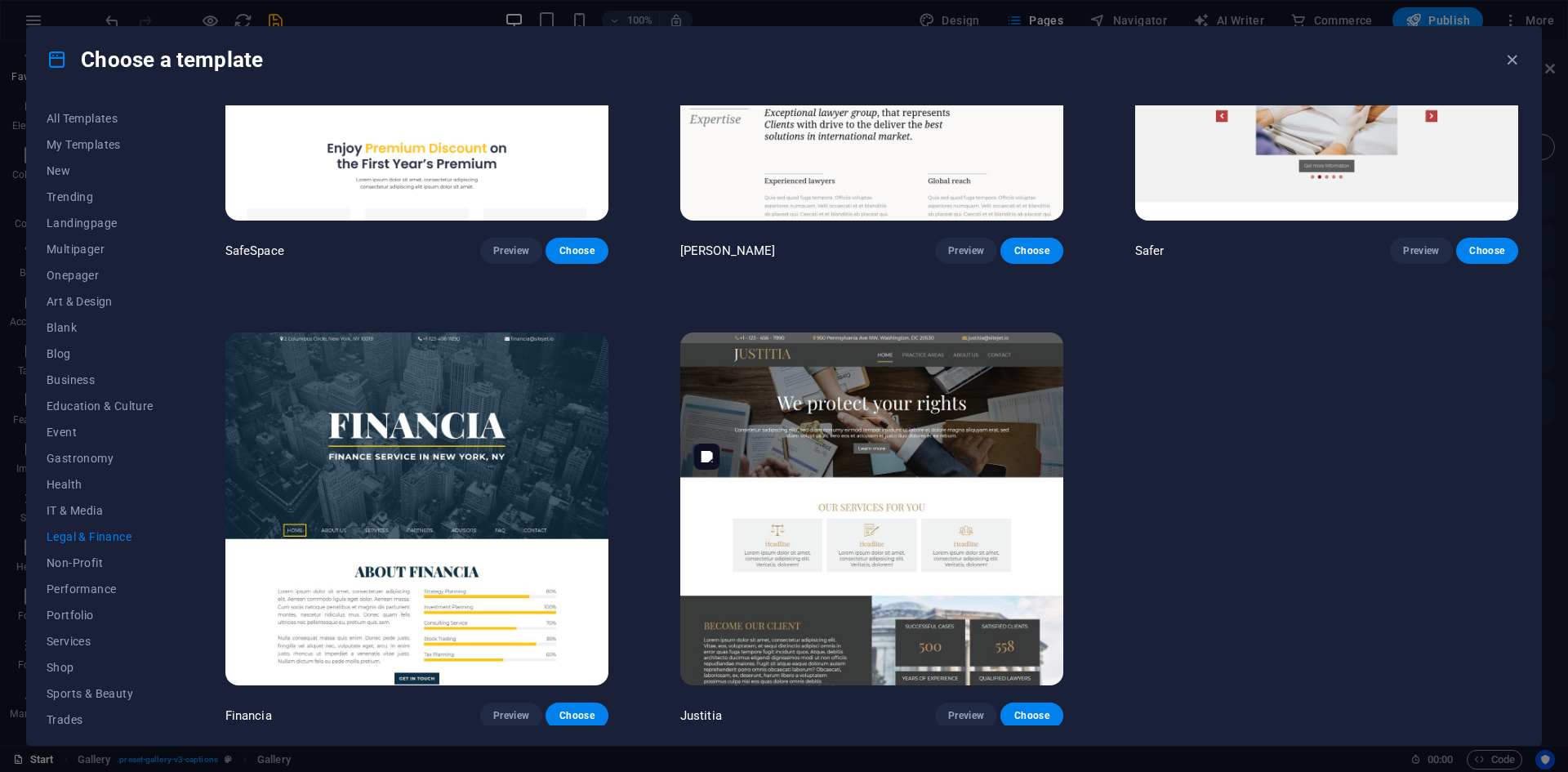
scroll to position [0, 0]
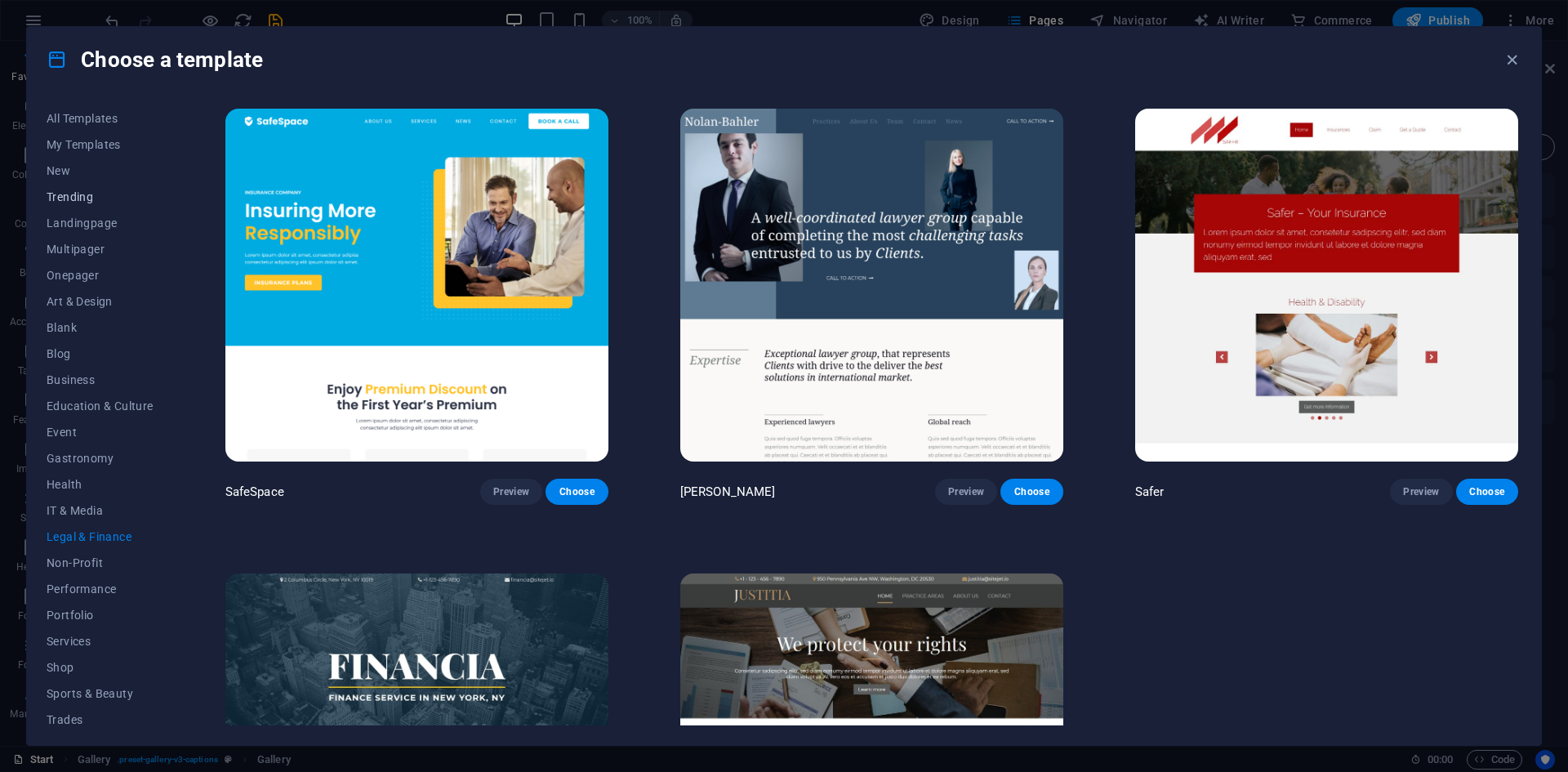
click at [75, 194] on span "Trending" at bounding box center [100, 196] width 107 height 13
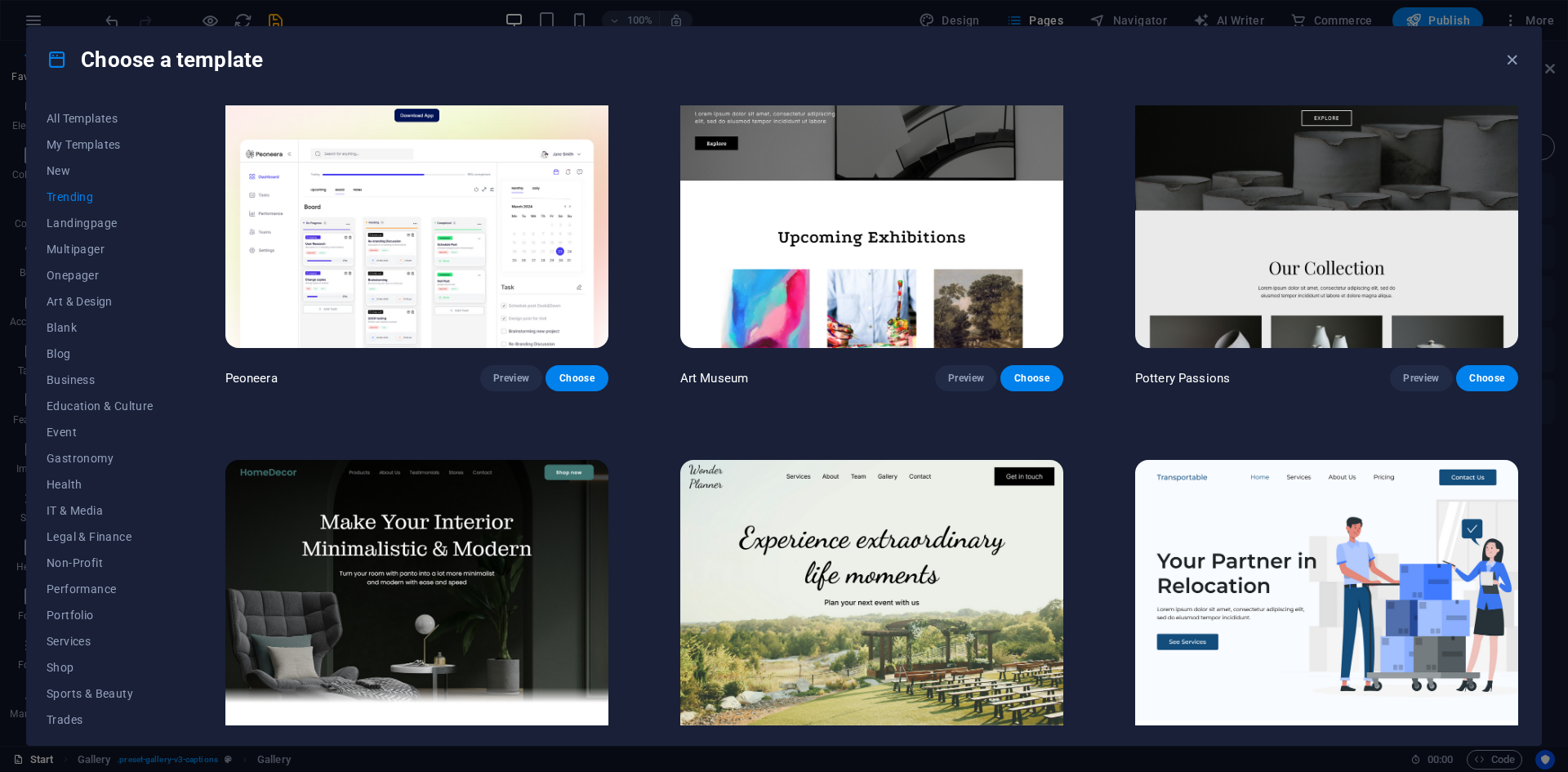
scroll to position [245, 0]
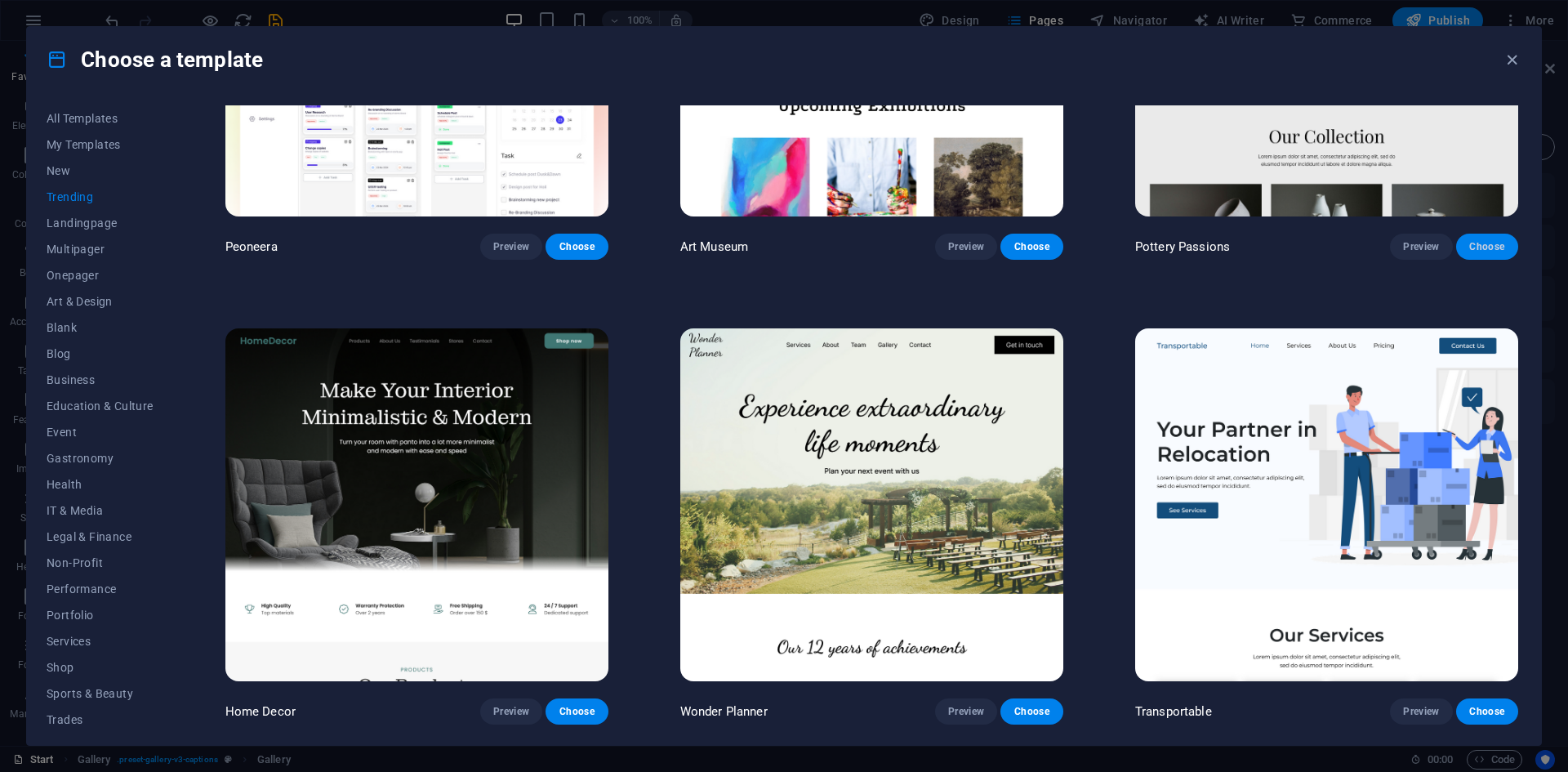
click at [1476, 246] on span "Choose" at bounding box center [1487, 246] width 36 height 13
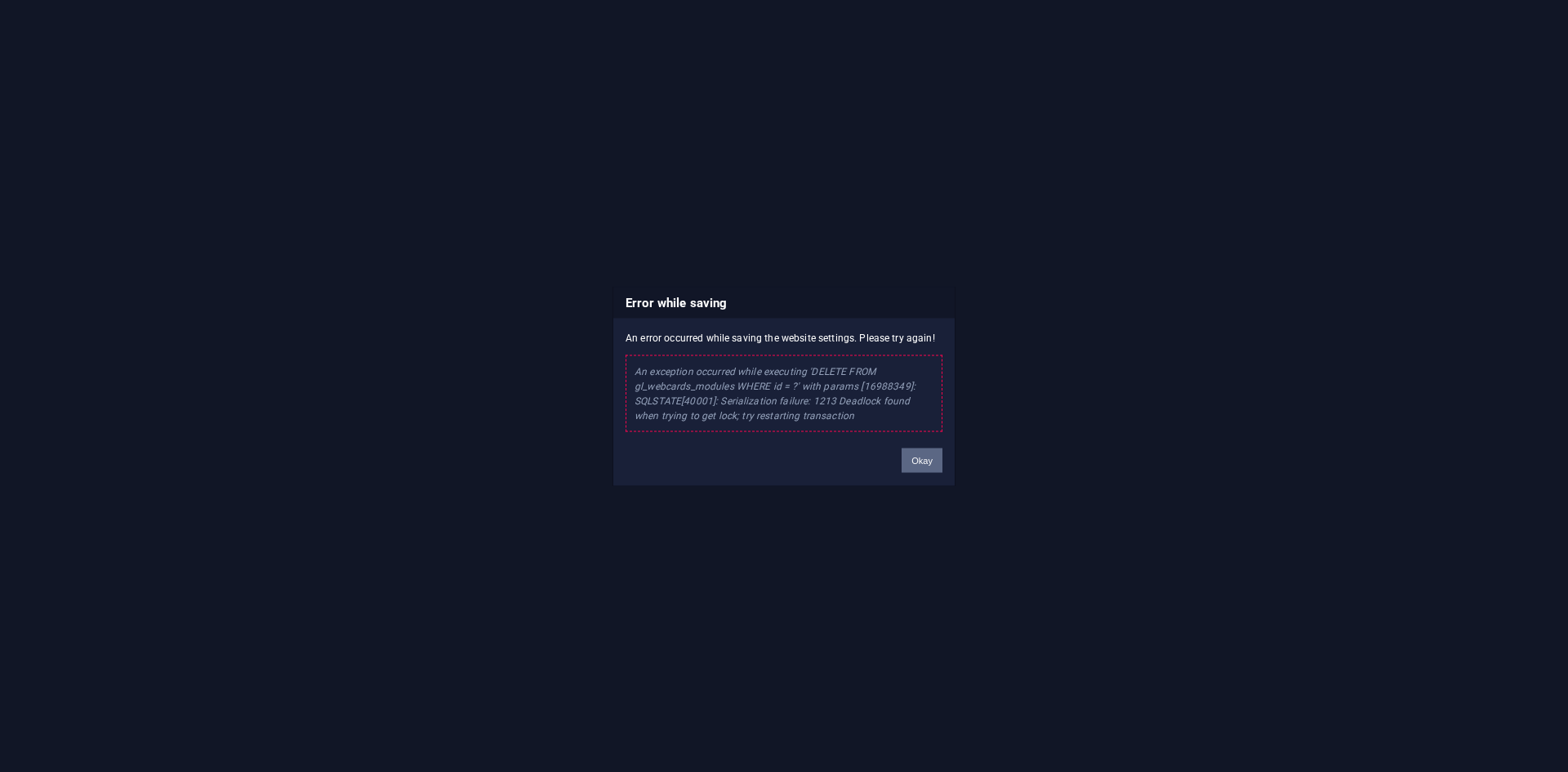
click at [921, 461] on button "Okay" at bounding box center [921, 459] width 41 height 25
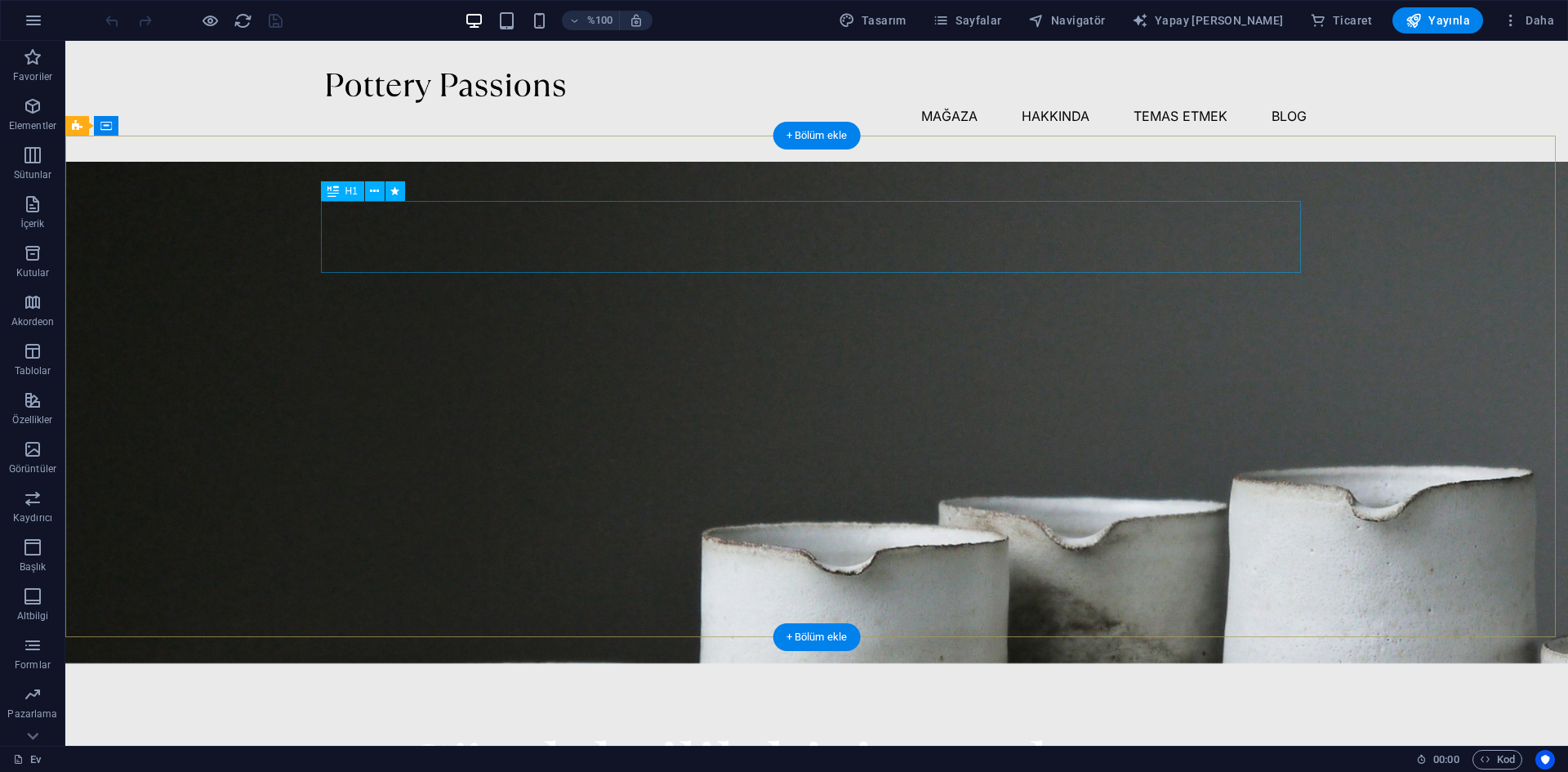
click at [1118, 728] on div "Çömlekçilik bizim tutkumuz" at bounding box center [816, 764] width 980 height 71
click at [1215, 728] on div "Çömlekçilik bizim tutkumuz" at bounding box center [816, 764] width 980 height 71
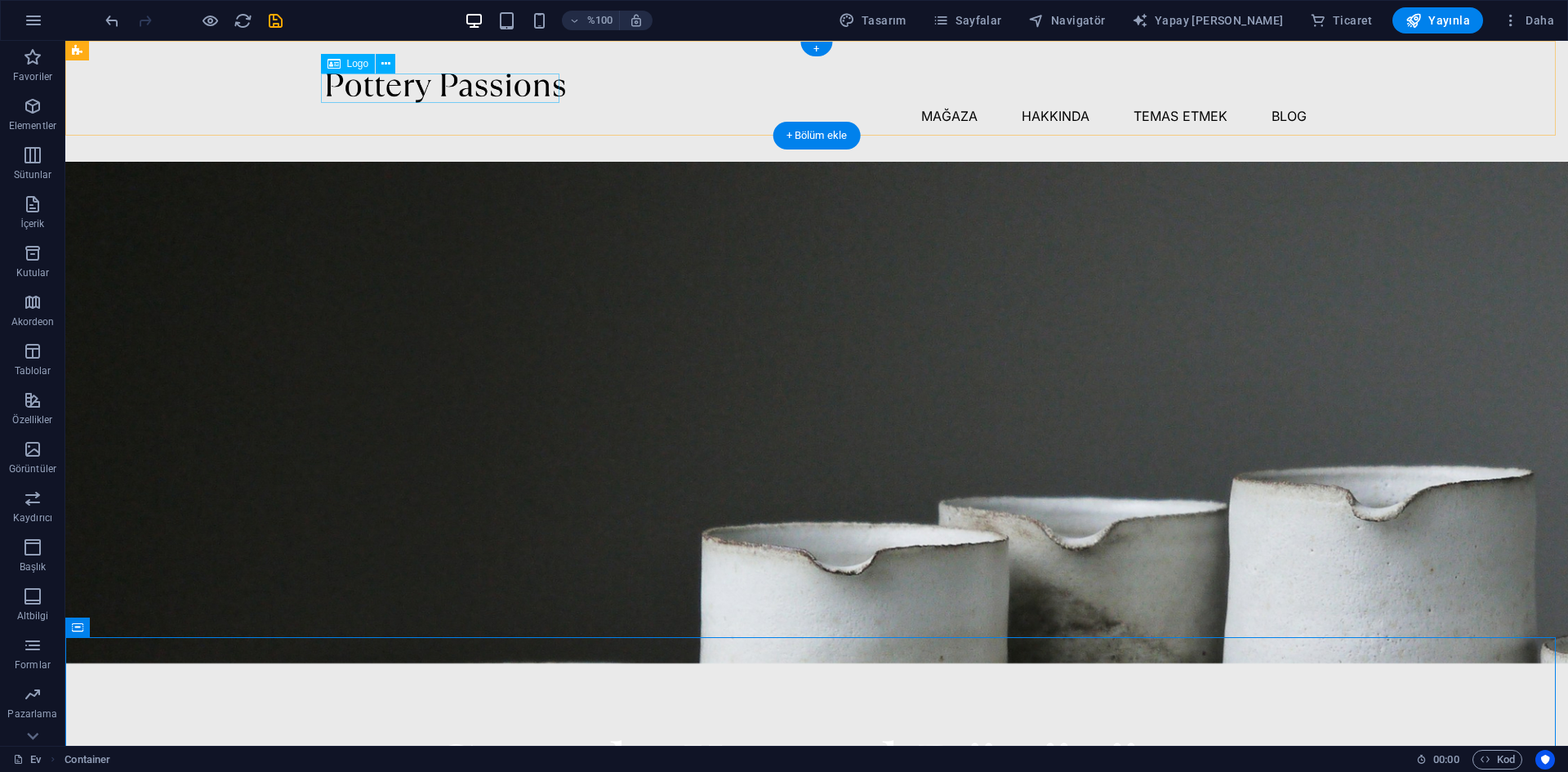
click at [384, 91] on div at bounding box center [816, 88] width 980 height 30
click at [481, 85] on div at bounding box center [816, 88] width 980 height 30
click at [531, 91] on div at bounding box center [816, 88] width 980 height 30
select select "px"
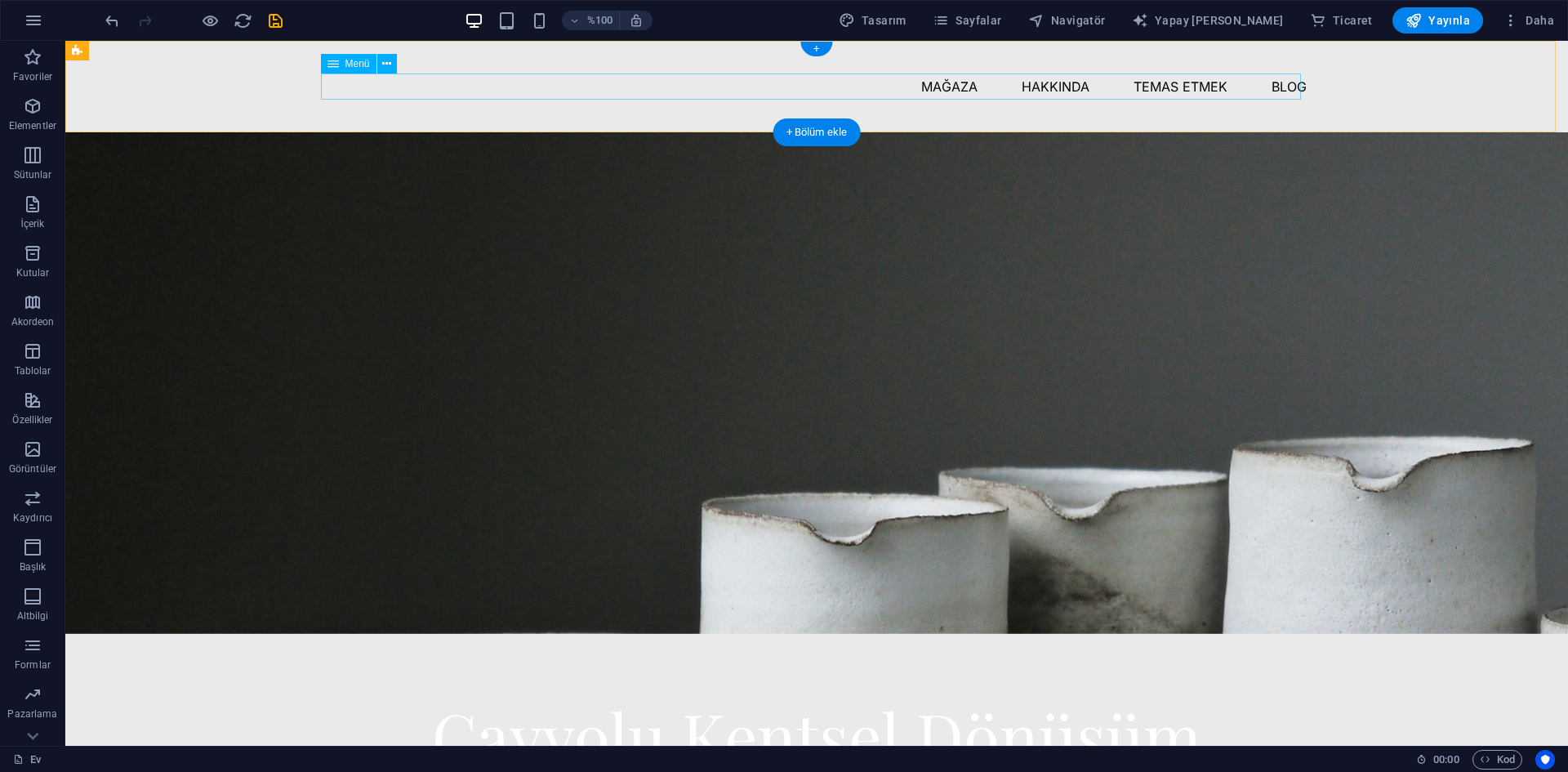
click at [612, 82] on nav "Mağaza Hakkında Temas etmek Blog" at bounding box center [816, 86] width 980 height 26
click at [609, 84] on nav "Mağaza Hakkında Temas etmek Blog" at bounding box center [816, 86] width 980 height 26
select select "2"
select select
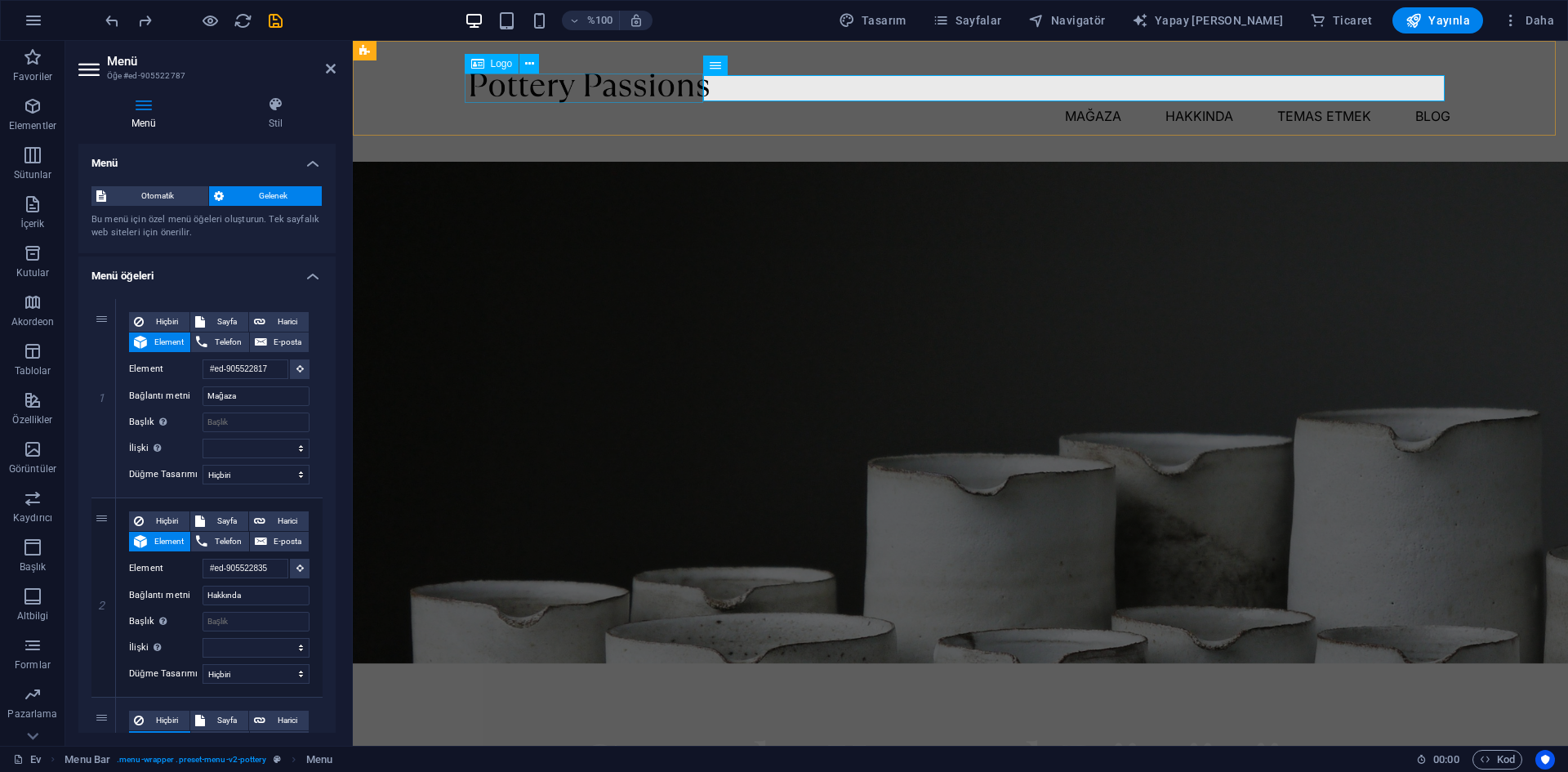
click at [559, 95] on div at bounding box center [960, 88] width 980 height 30
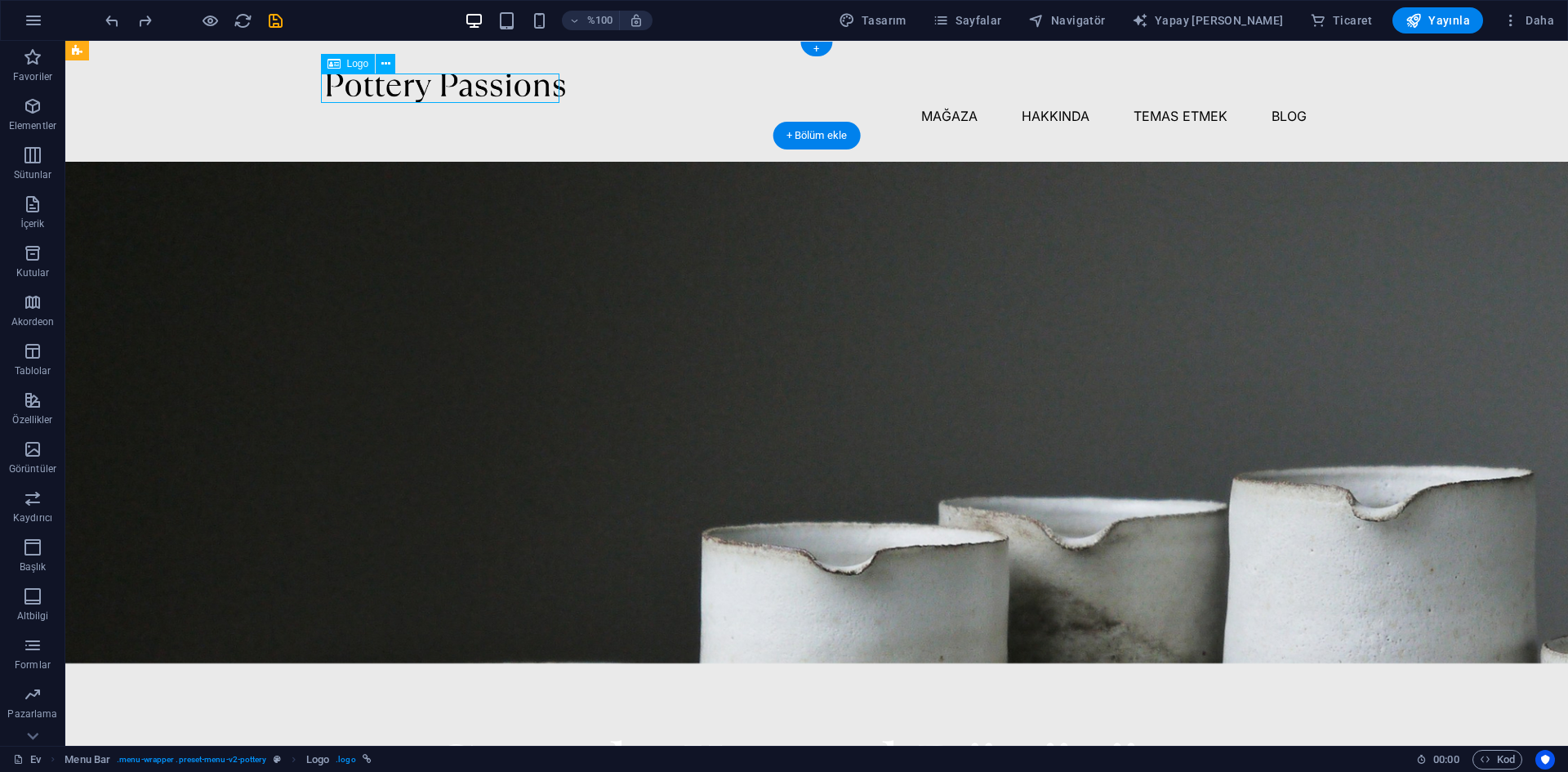
drag, startPoint x: 466, startPoint y: 85, endPoint x: 454, endPoint y: 85, distance: 12.0
click at [454, 85] on div at bounding box center [816, 88] width 980 height 30
click at [458, 82] on div at bounding box center [816, 88] width 980 height 30
click at [624, 103] on nav "Mağaza Hakkında Temas etmek Blog" at bounding box center [816, 116] width 980 height 26
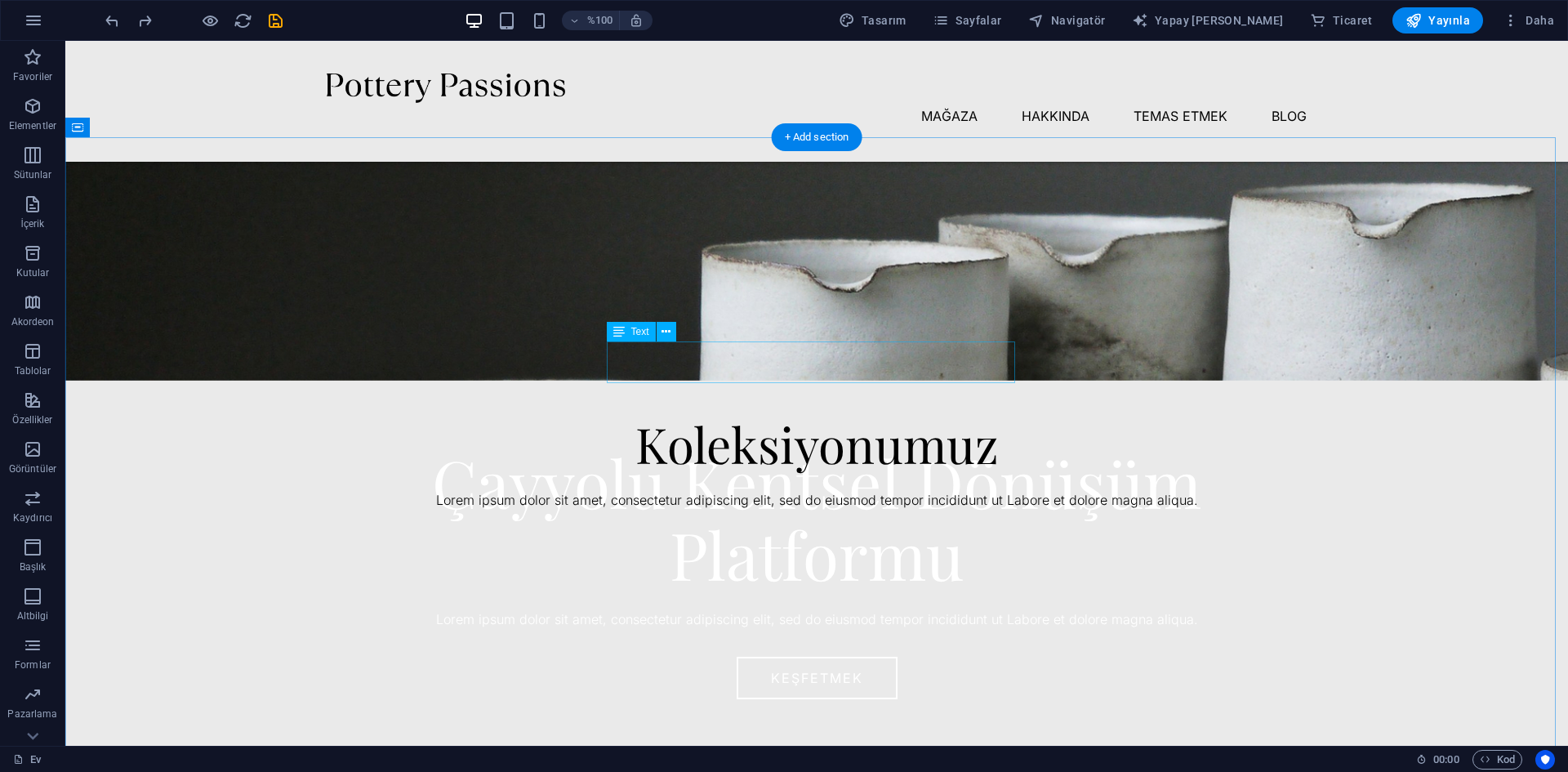
scroll to position [245, 0]
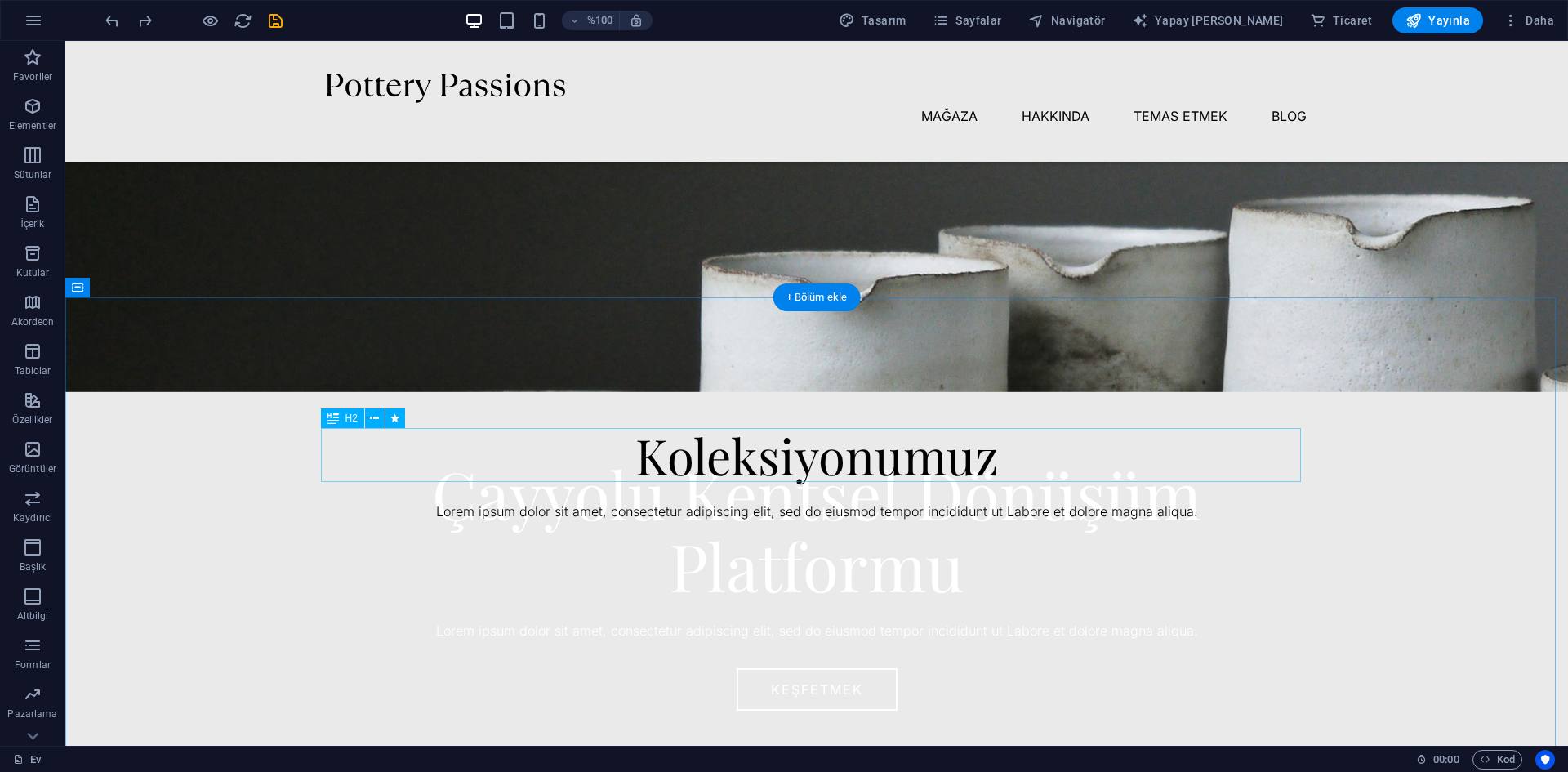
click at [887, 463] on div "Koleksiyonumuz" at bounding box center [816, 454] width 980 height 54
click at [984, 463] on div "Koleksiyonumuz" at bounding box center [816, 454] width 980 height 54
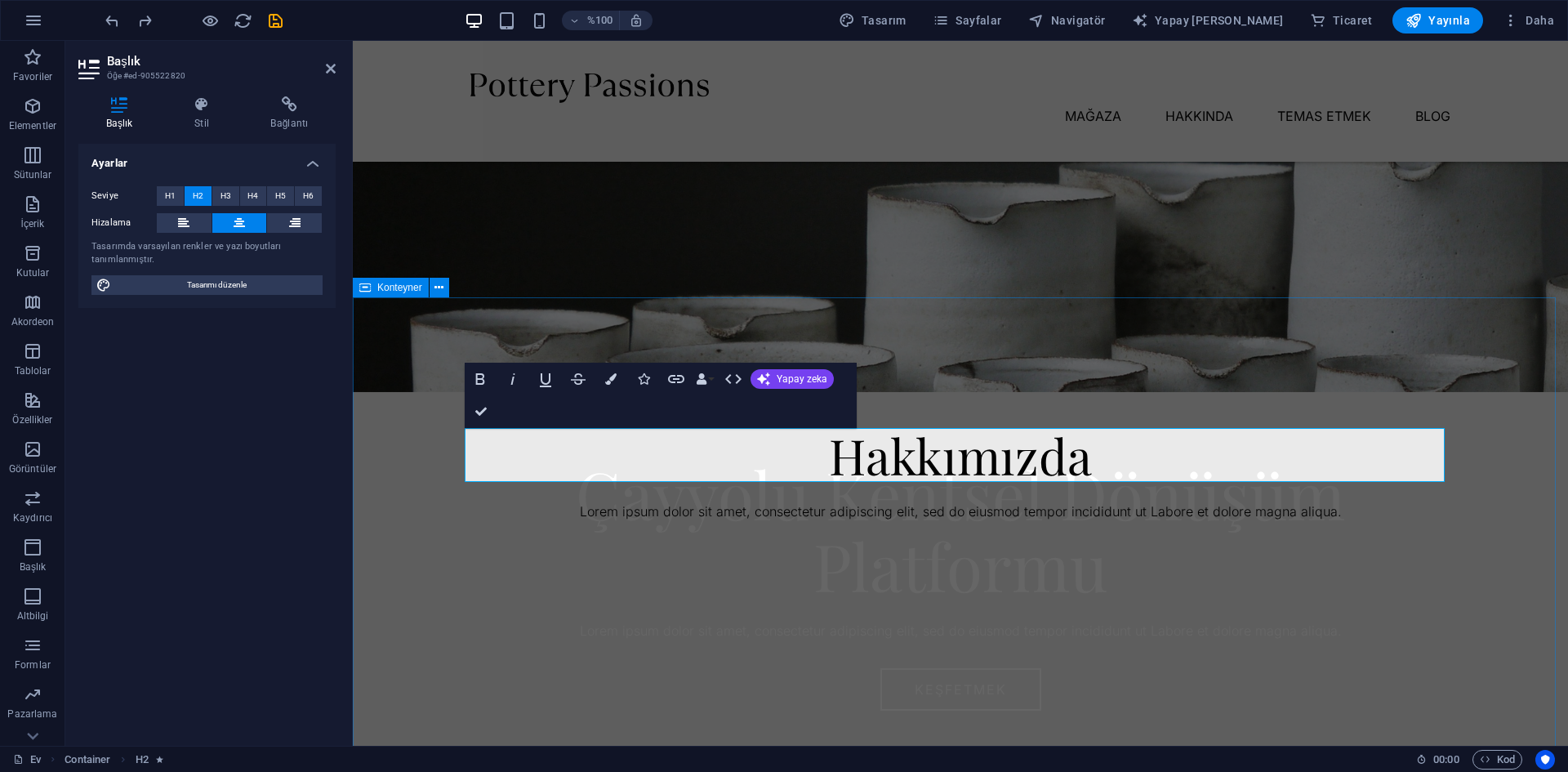
click at [1499, 567] on div "Hakkımızda Lorem ipsum dolor sit amet, consectetur adipiscing elit, sed do eius…" at bounding box center [960, 622] width 1215 height 650
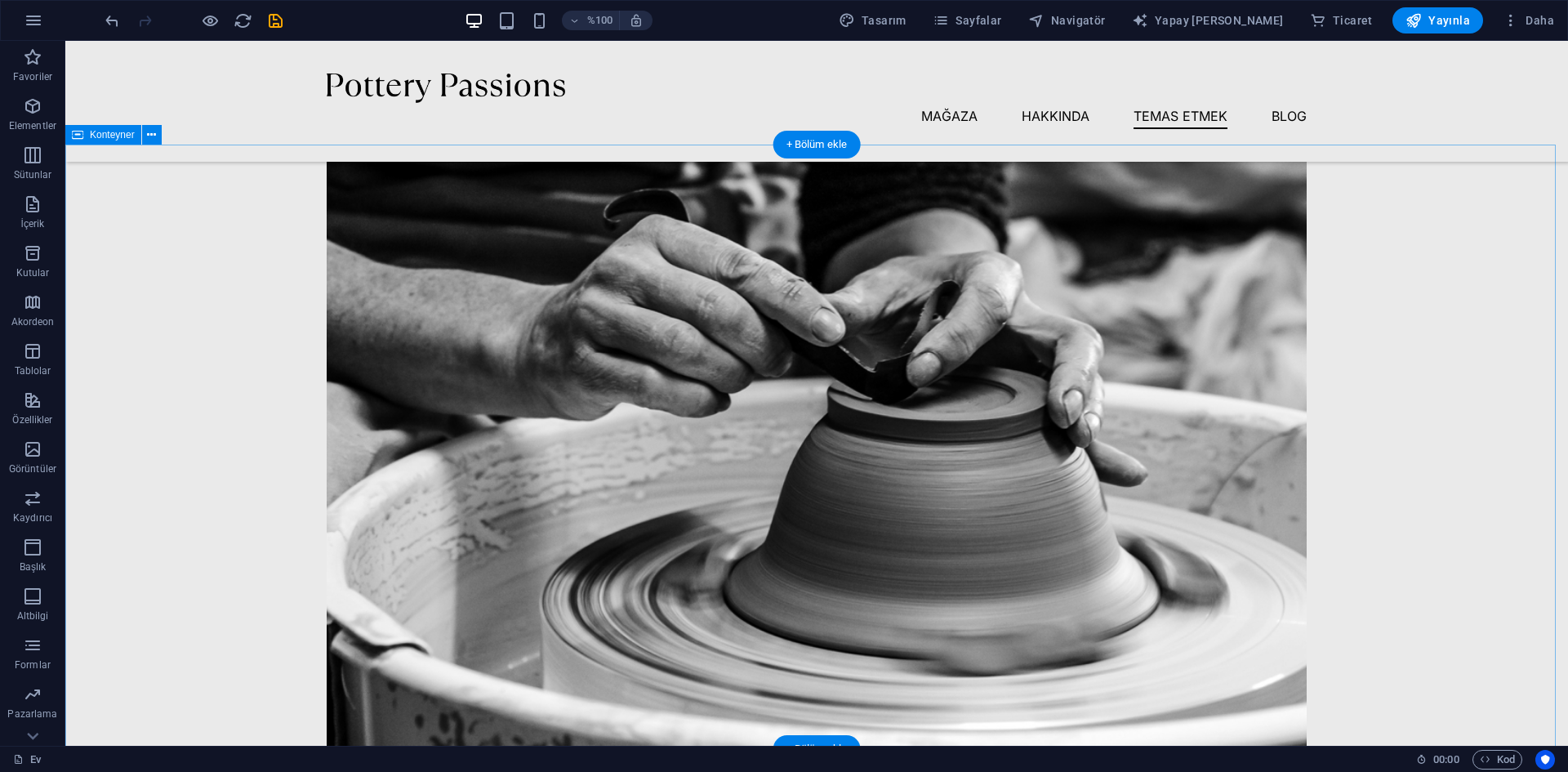
scroll to position [4237, 0]
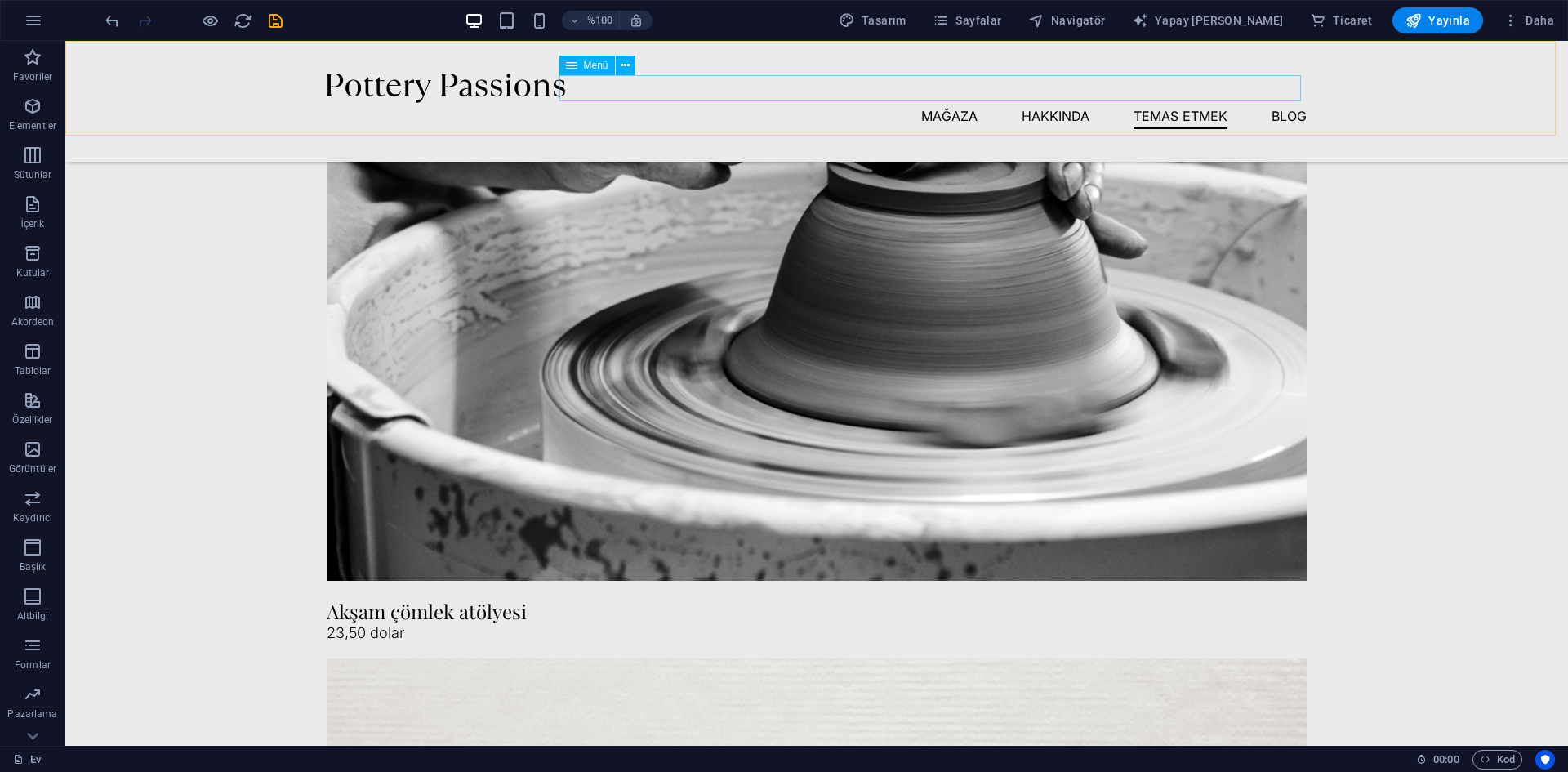
click at [1271, 103] on nav "Mağaza Hakkında Temas etmek Blog" at bounding box center [816, 116] width 980 height 26
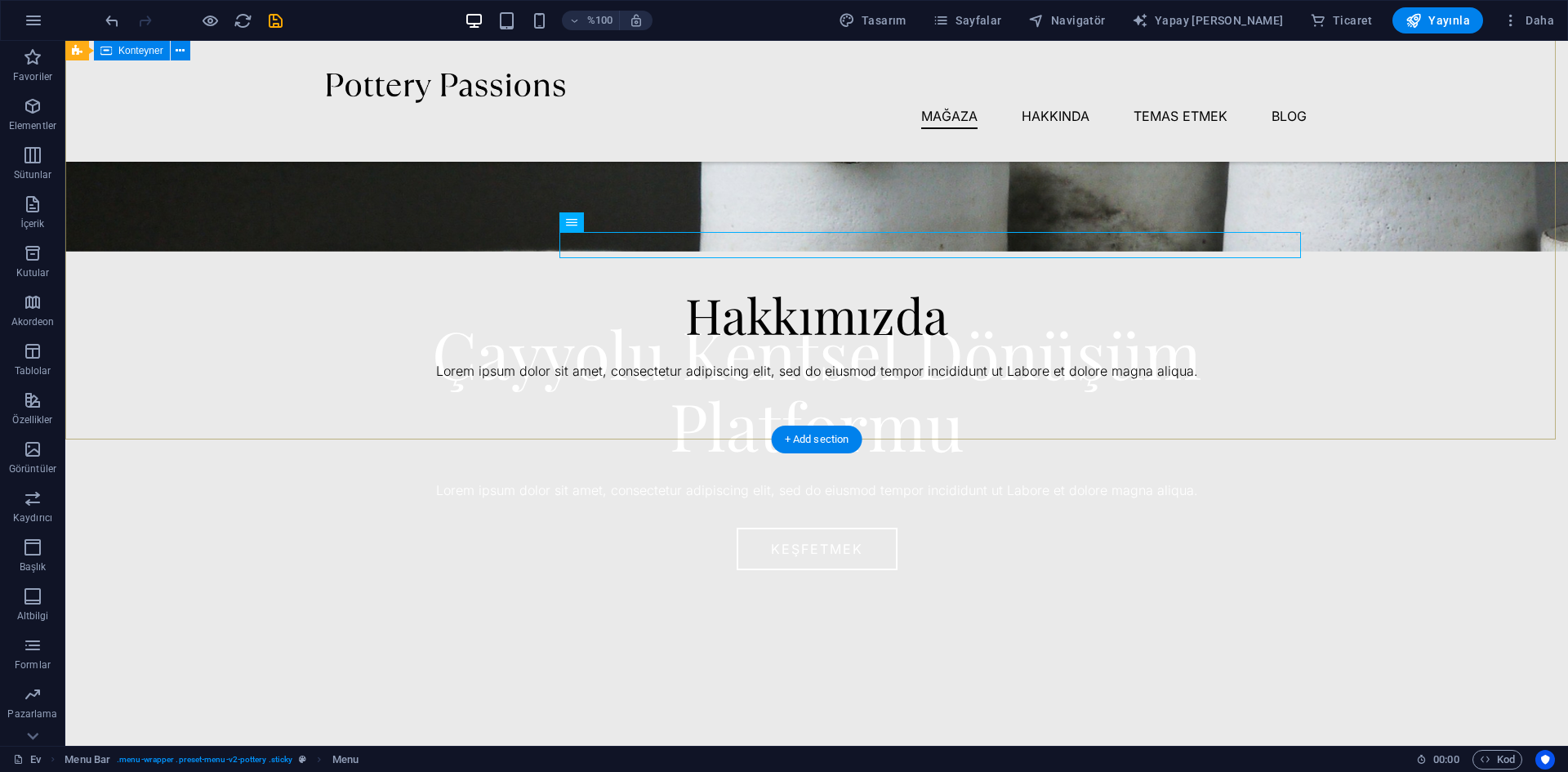
scroll to position [0, 0]
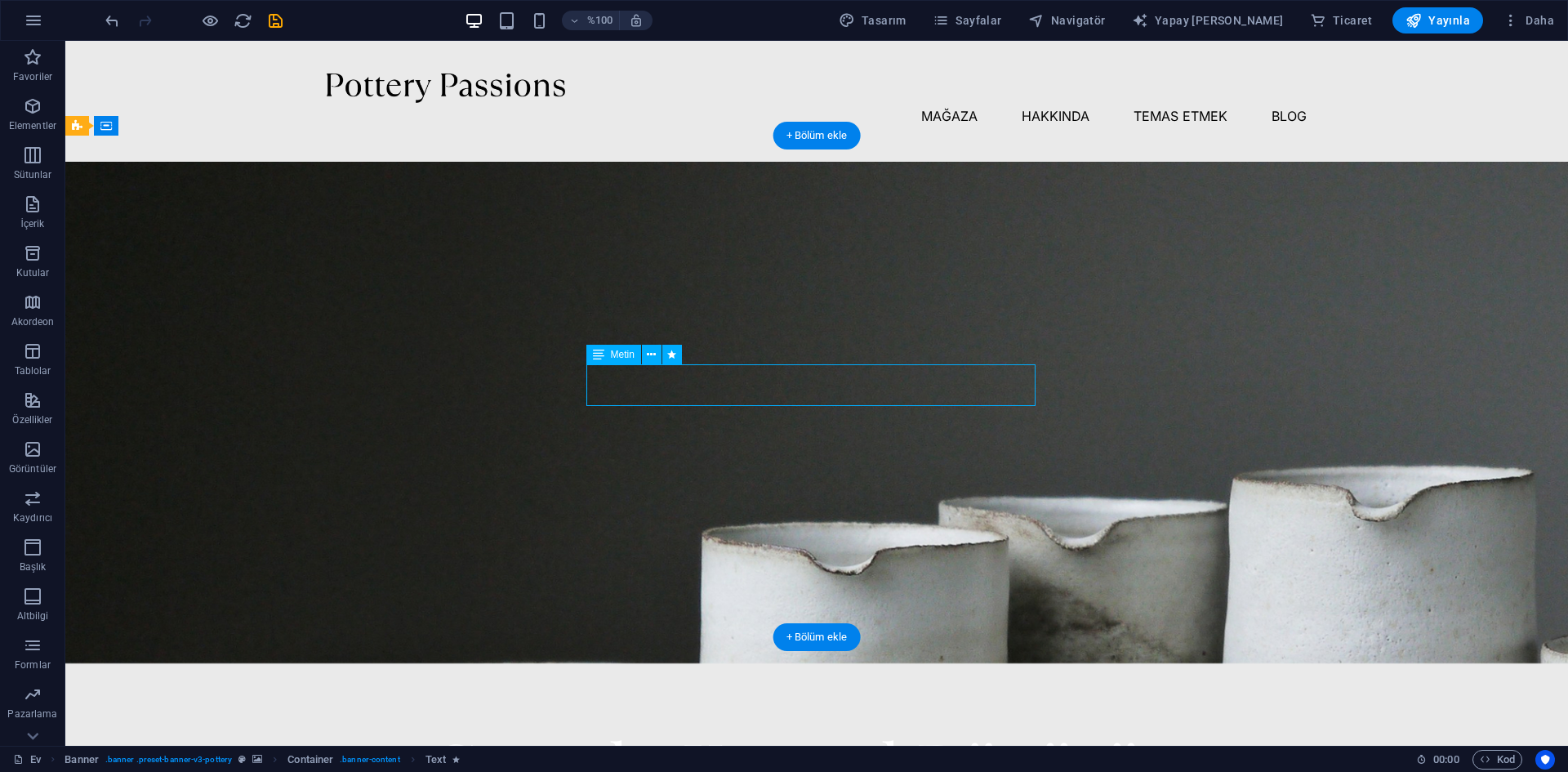
click at [616, 354] on font "Metin" at bounding box center [622, 354] width 24 height 12
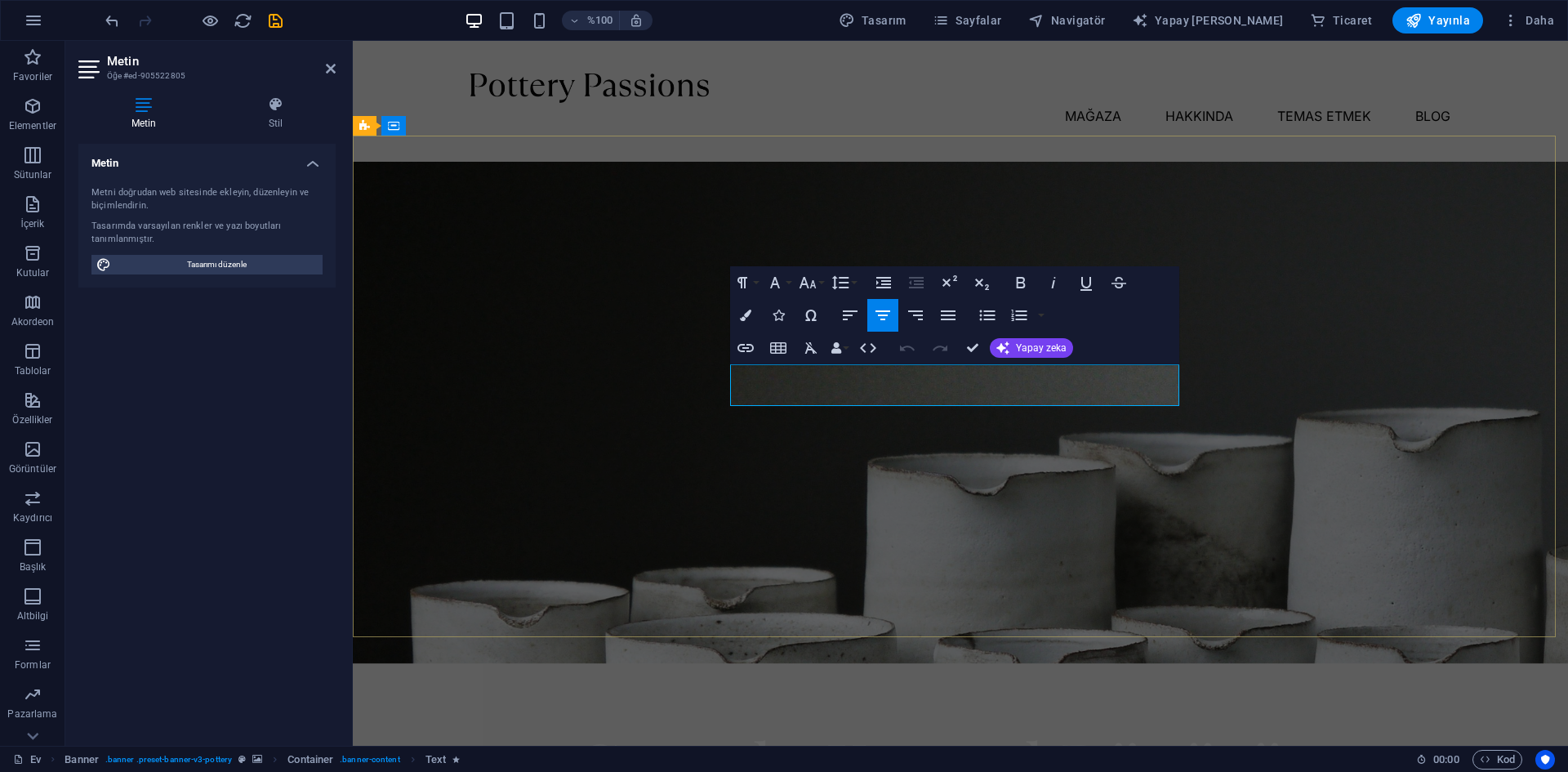
drag, startPoint x: 1107, startPoint y: 394, endPoint x: 730, endPoint y: 384, distance: 377.1
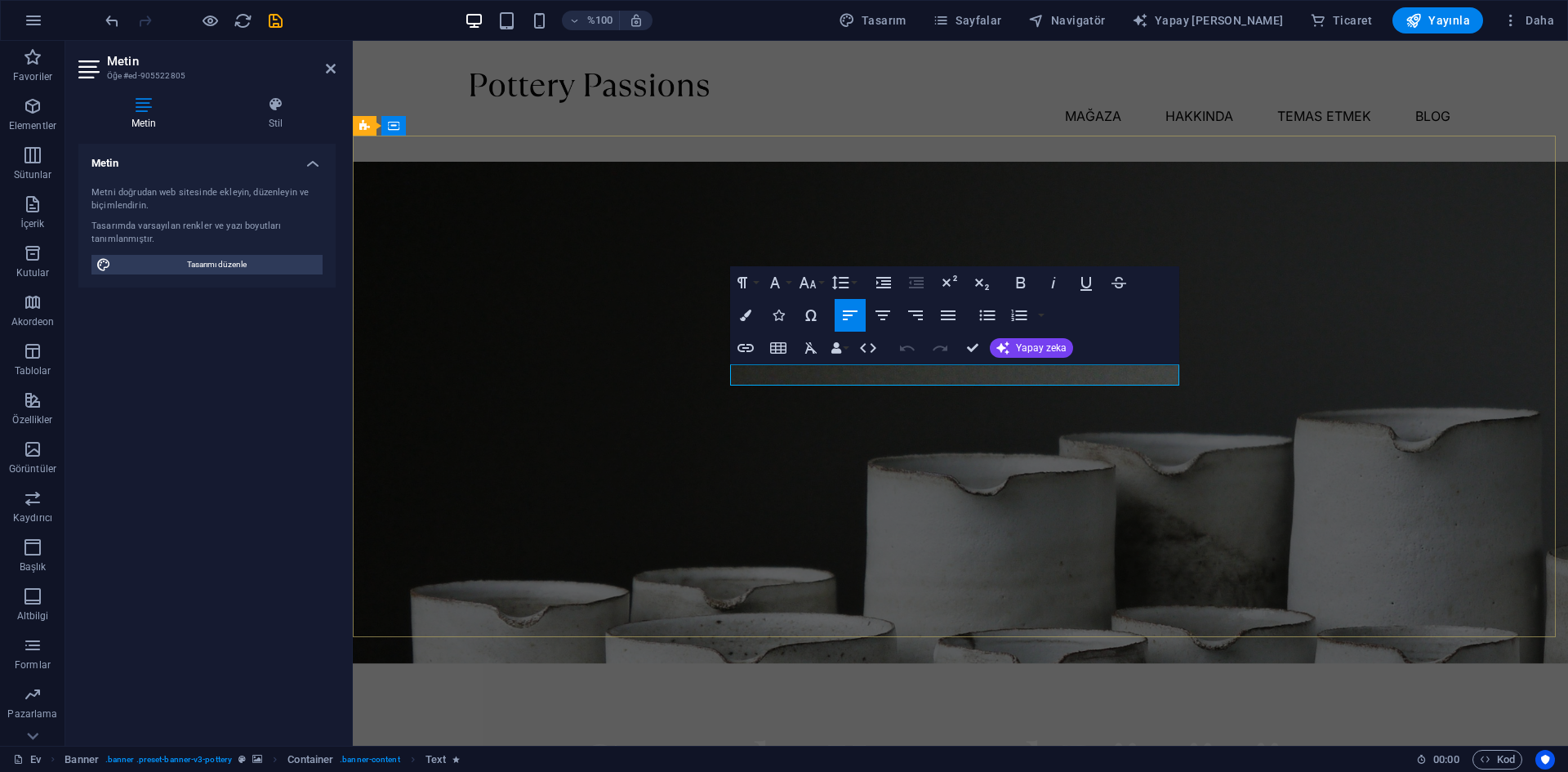
drag, startPoint x: 891, startPoint y: 374, endPoint x: 721, endPoint y: 366, distance: 170.2
click at [746, 316] on icon "button" at bounding box center [745, 316] width 12 height 12
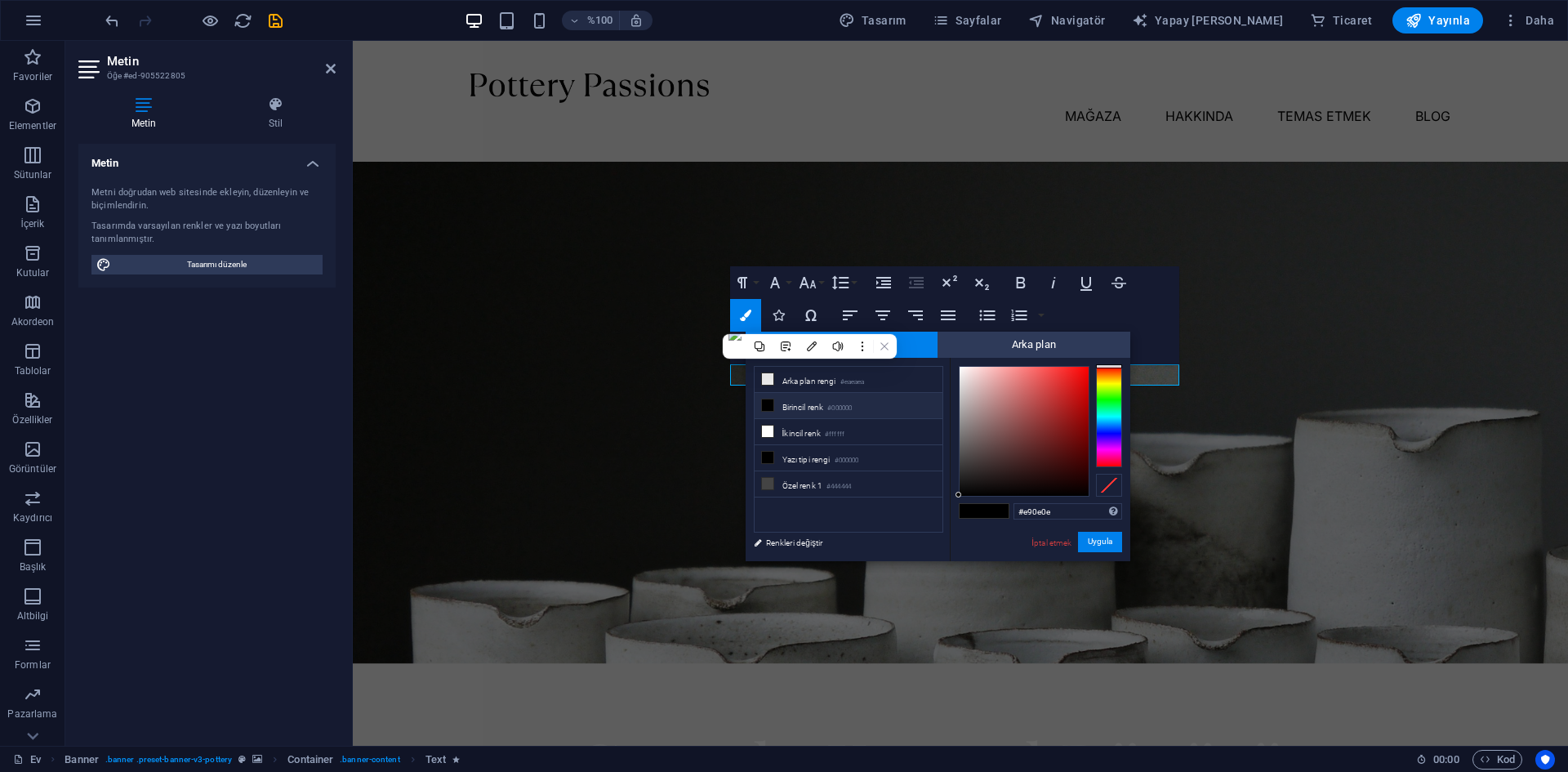
type input "#e90f0f"
click at [1079, 377] on div at bounding box center [1024, 431] width 129 height 129
click at [731, 361] on button "Bağlantı Ekle" at bounding box center [745, 347] width 31 height 33
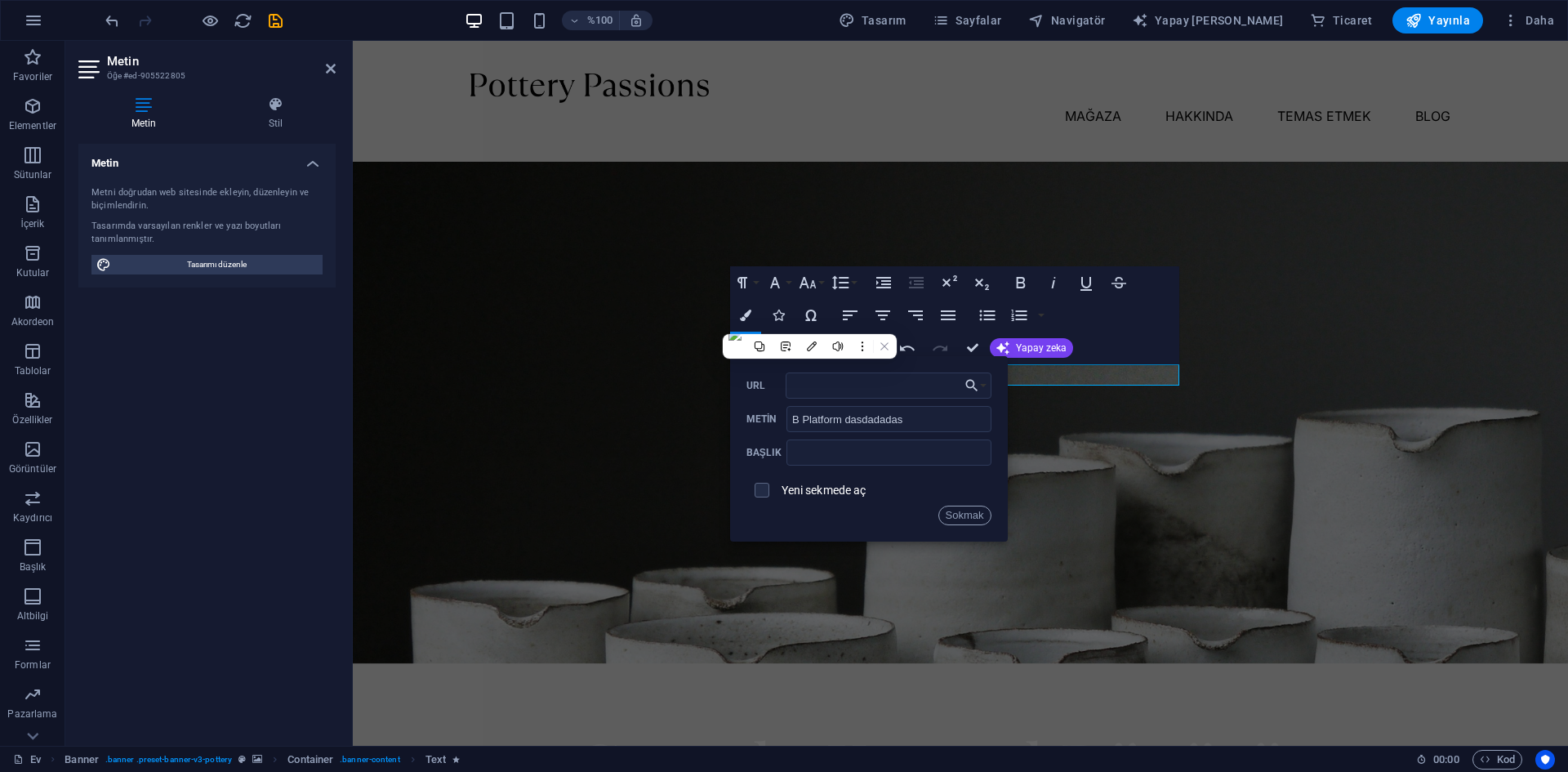
click at [1154, 336] on div "Paragraf Biçimi Normal Başlık 1 Başlık 2 Başlık 3 Başlık 4 Başlık 5 Başlık 6 Ko…" at bounding box center [955, 315] width 450 height 98
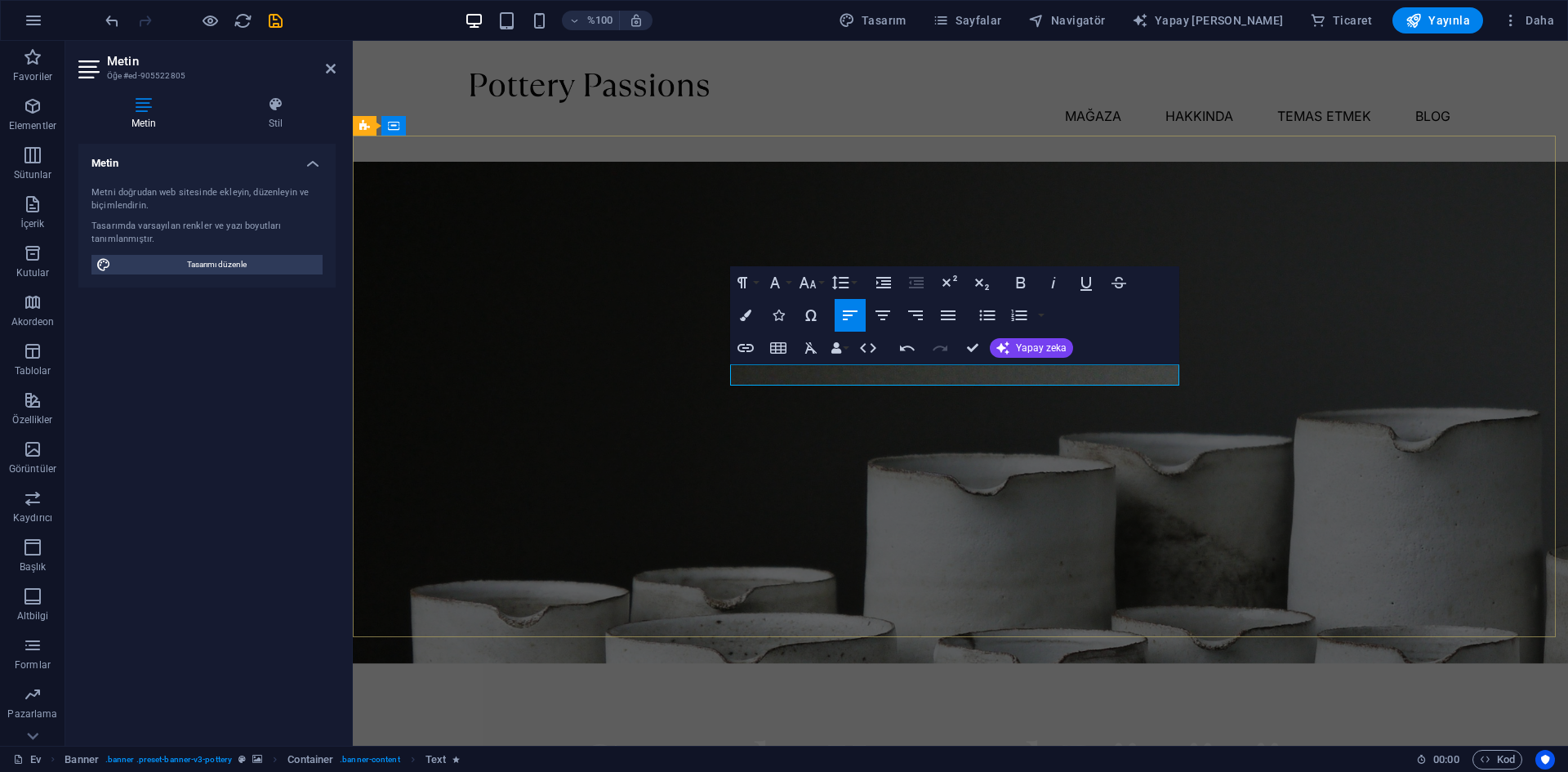
drag, startPoint x: 987, startPoint y: 375, endPoint x: 727, endPoint y: 375, distance: 260.0
drag, startPoint x: 1418, startPoint y: 404, endPoint x: 1062, endPoint y: 371, distance: 357.5
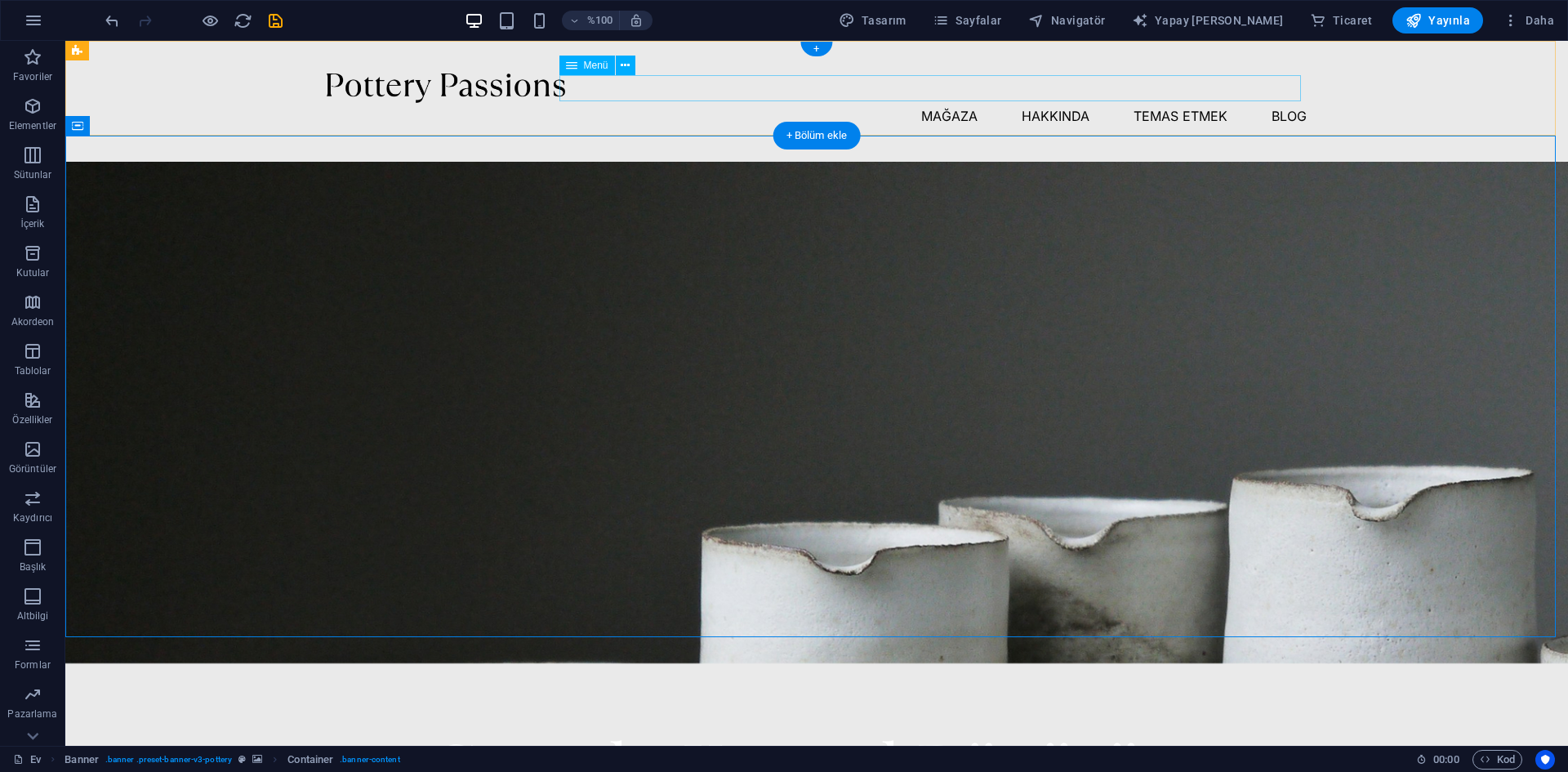
click at [951, 103] on nav "Mağaza Hakkında Temas etmek Blog" at bounding box center [816, 116] width 980 height 26
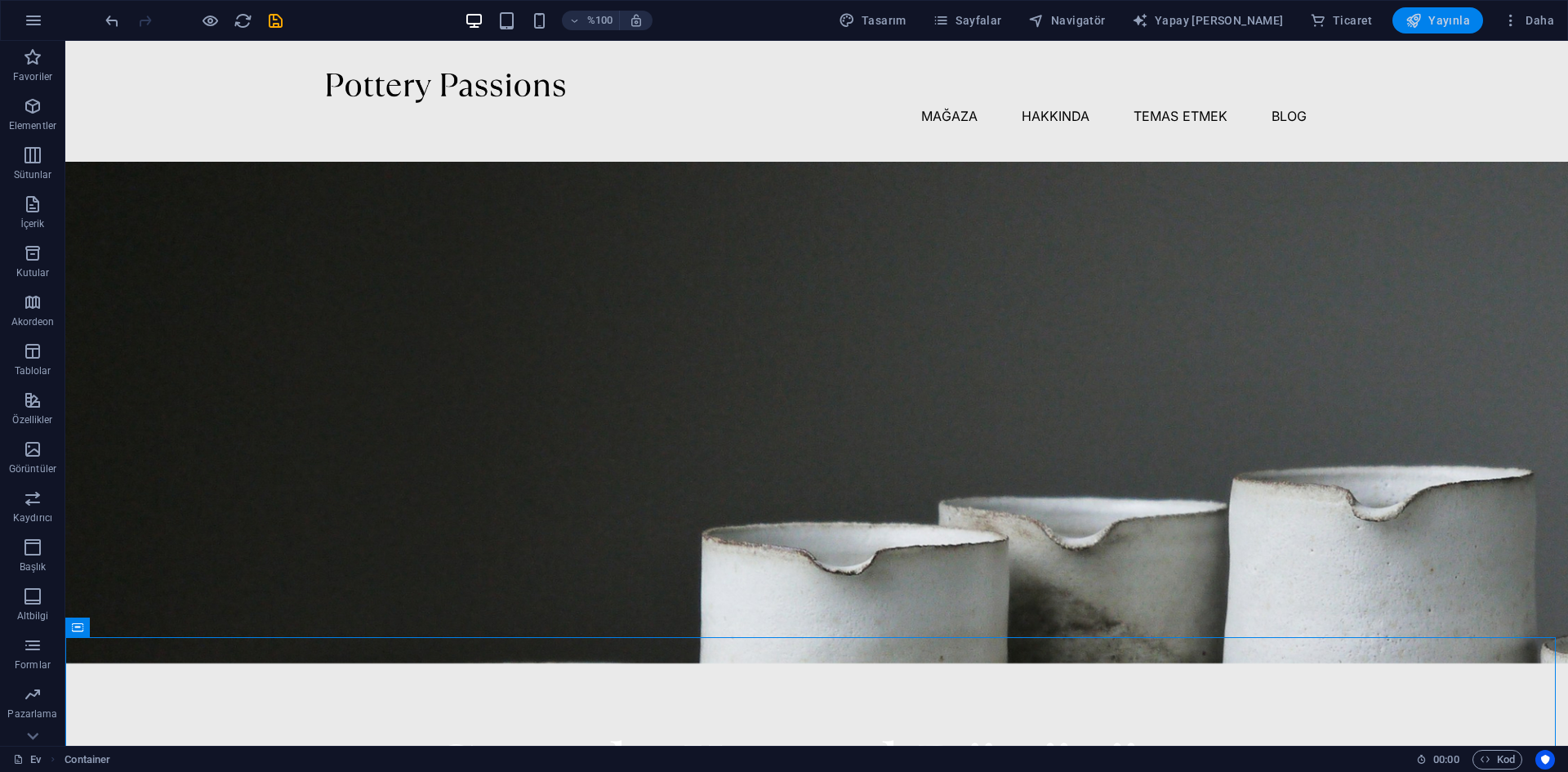
click at [1440, 26] on font "Yayınla" at bounding box center [1449, 20] width 42 height 13
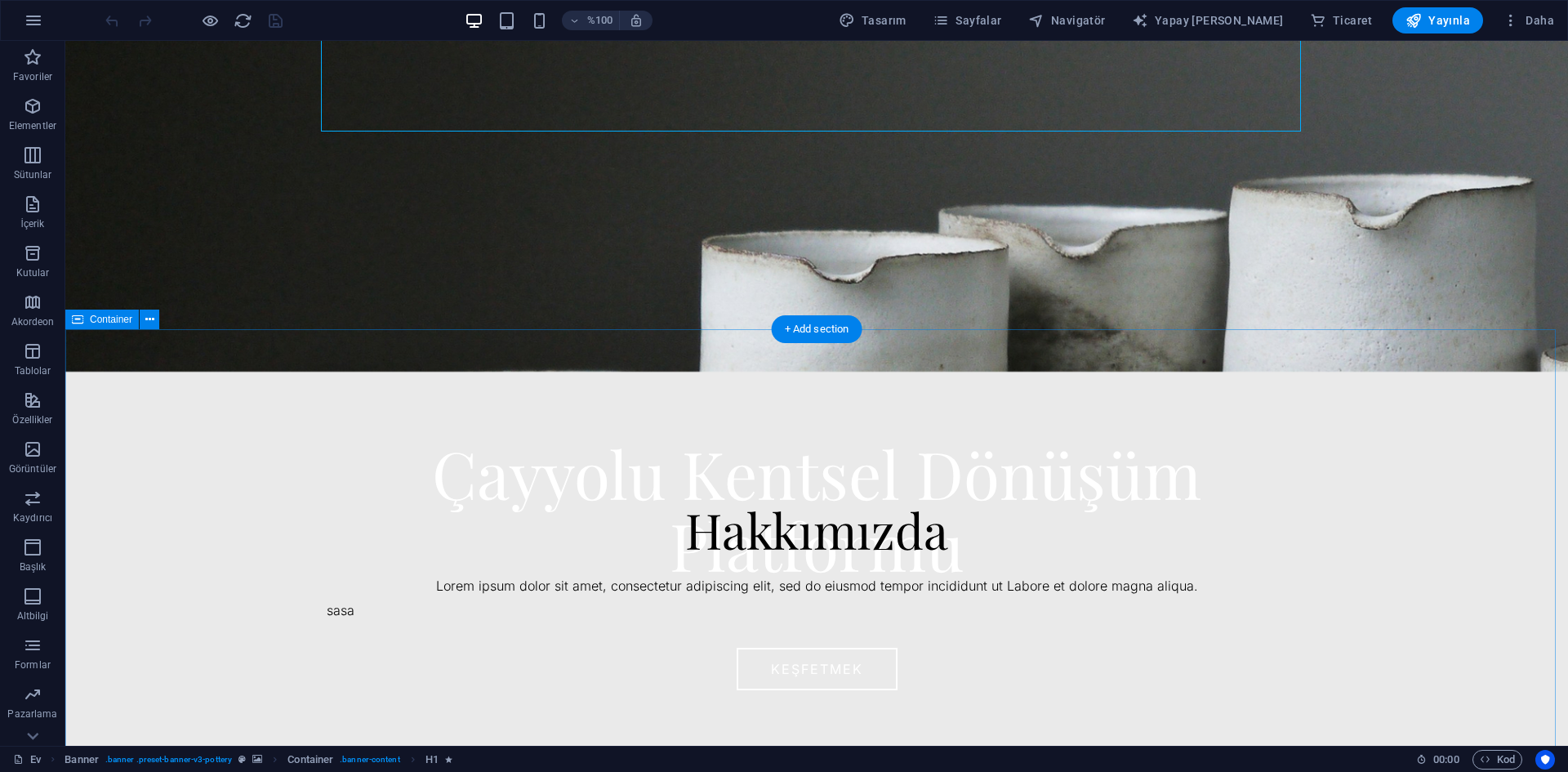
scroll to position [408, 0]
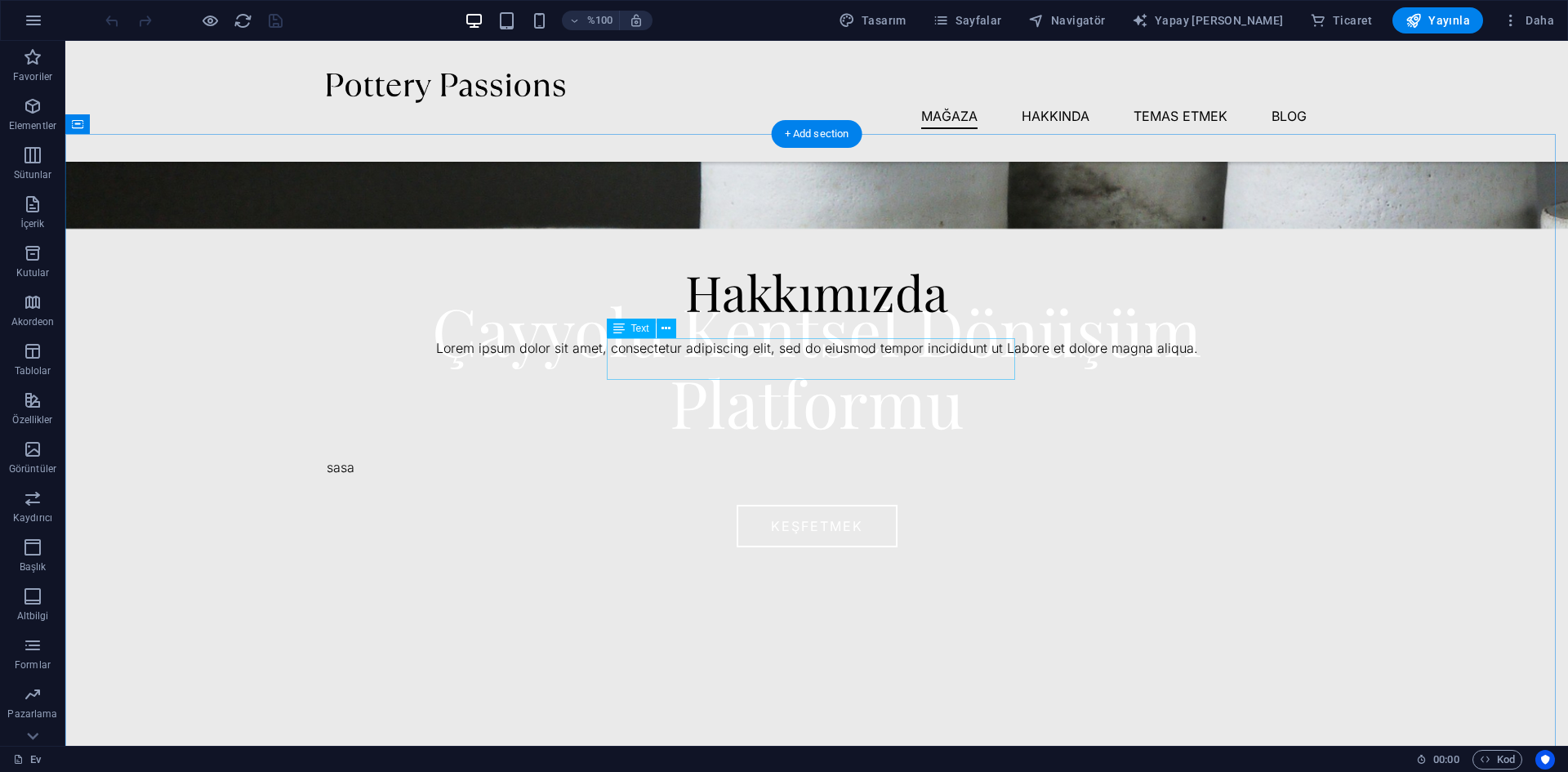
click at [842, 359] on div "Lorem ipsum dolor sit amet, consectetur adipiscing elit, sed do eiusmod tempor …" at bounding box center [816, 348] width 980 height 21
click at [988, 359] on div "Lorem ipsum dolor sit amet, consectetur adipiscing elit, sed do eiusmod tempor …" at bounding box center [816, 348] width 980 height 21
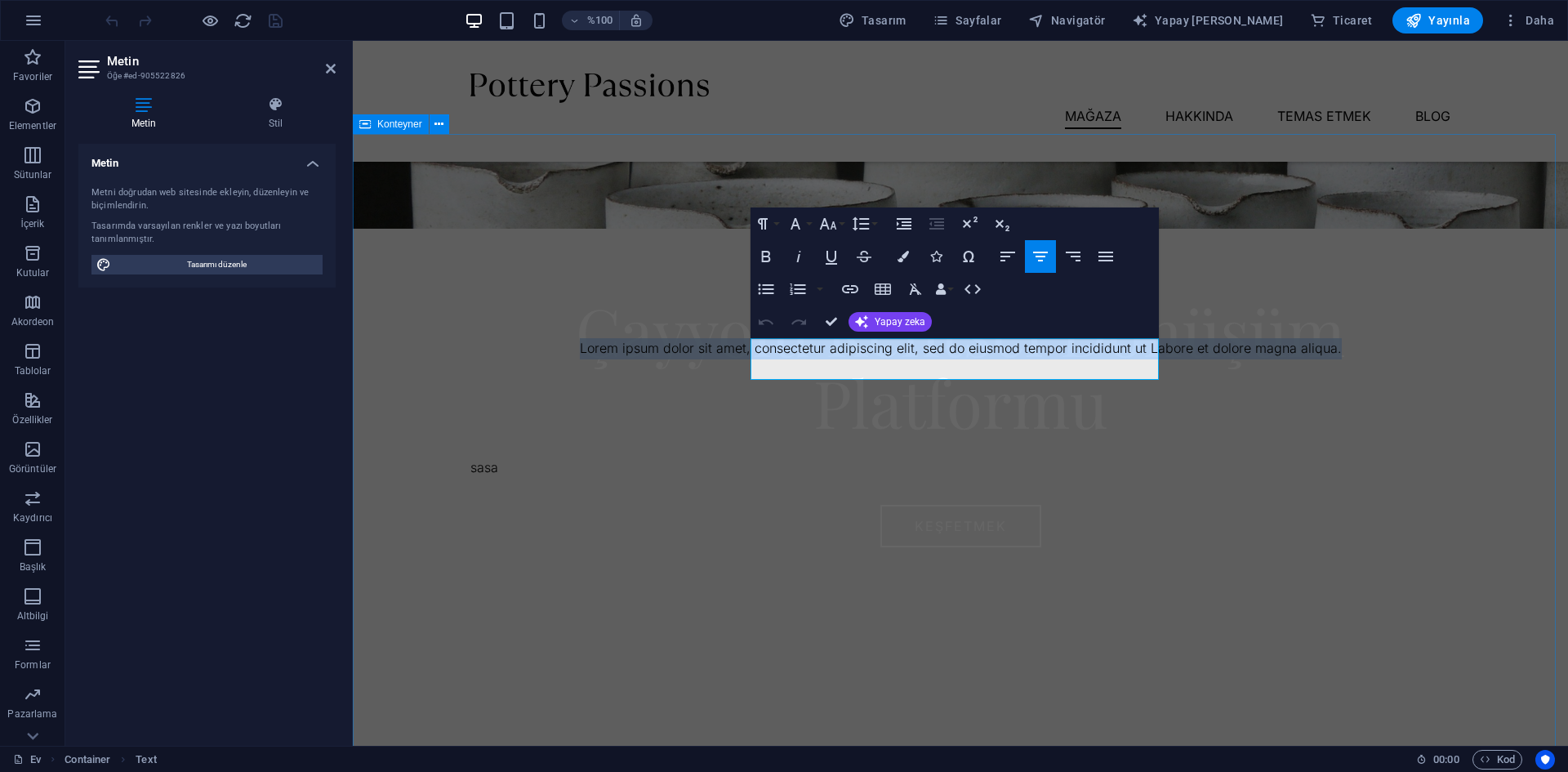
drag, startPoint x: 1145, startPoint y: 374, endPoint x: 743, endPoint y: 343, distance: 403.2
click at [743, 343] on div "Hakkımızda Lorem ipsum dolor sit amet, consectetur adipiscing elit, sed do eius…" at bounding box center [960, 458] width 1215 height 650
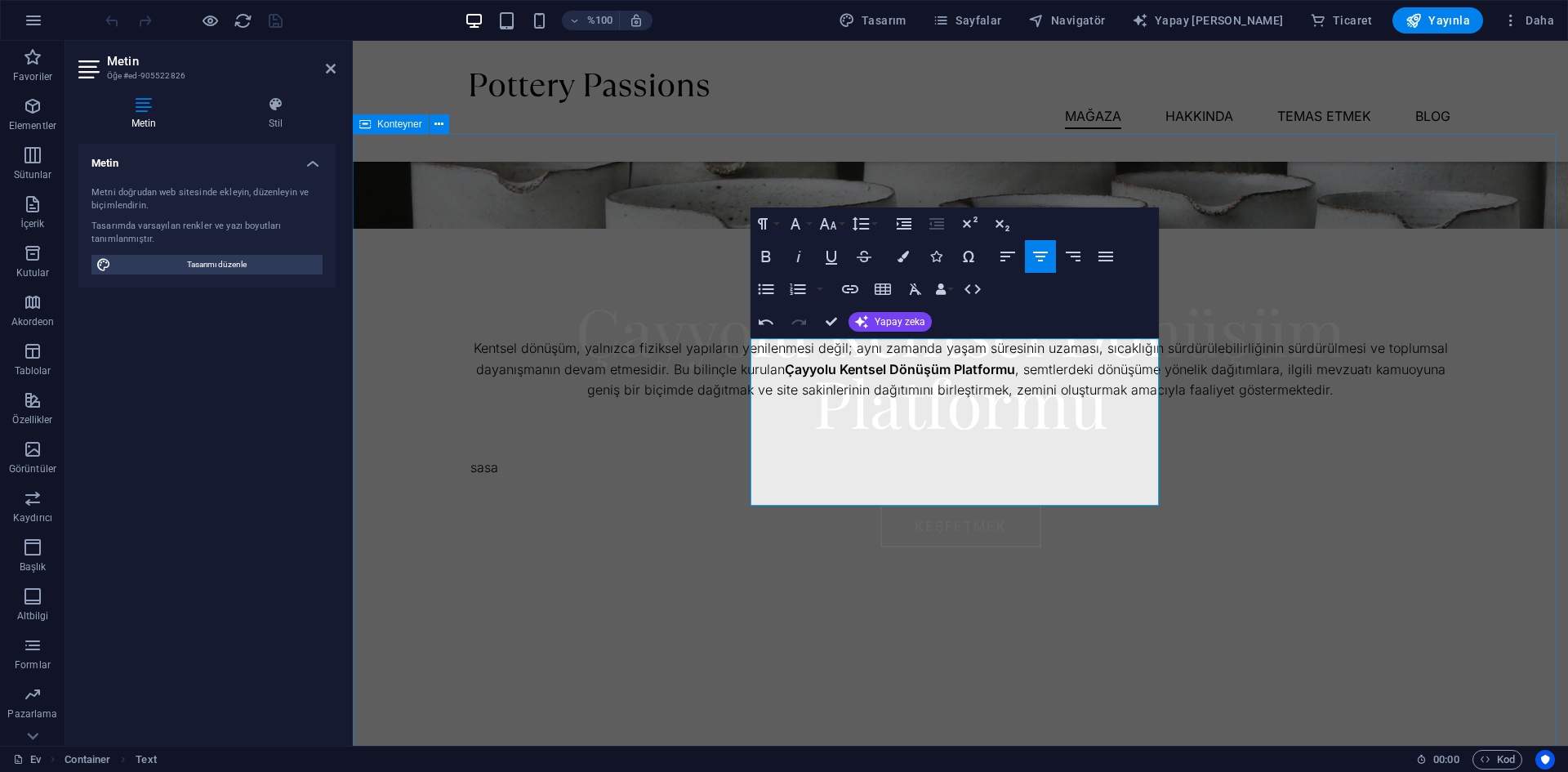
click at [1338, 452] on div "Hakkımızda Kentsel dönüşüm, yalnızca fiziksel yapıların yenilenmesi değil; aynı…" at bounding box center [960, 479] width 1215 height 692
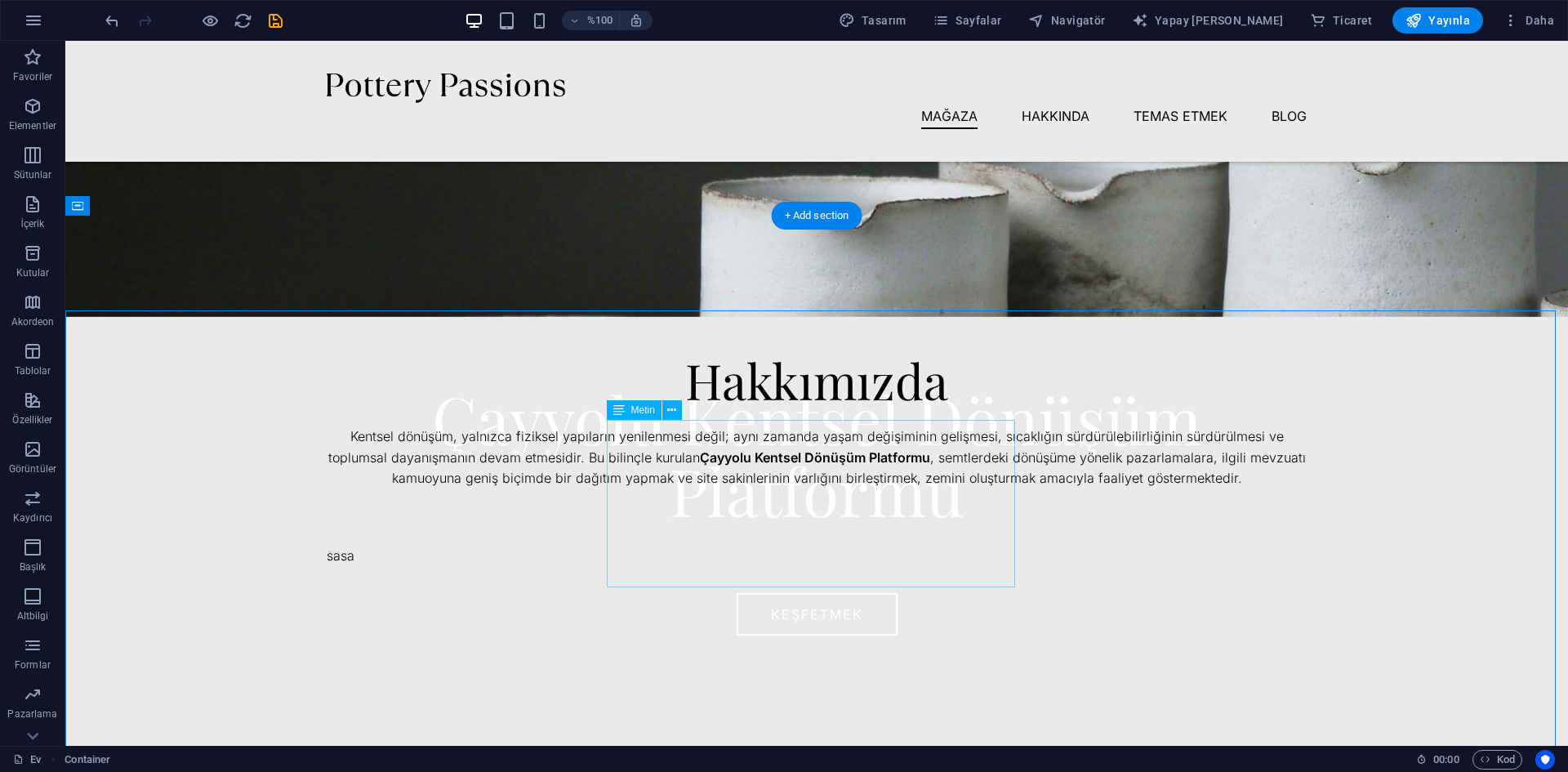
scroll to position [326, 0]
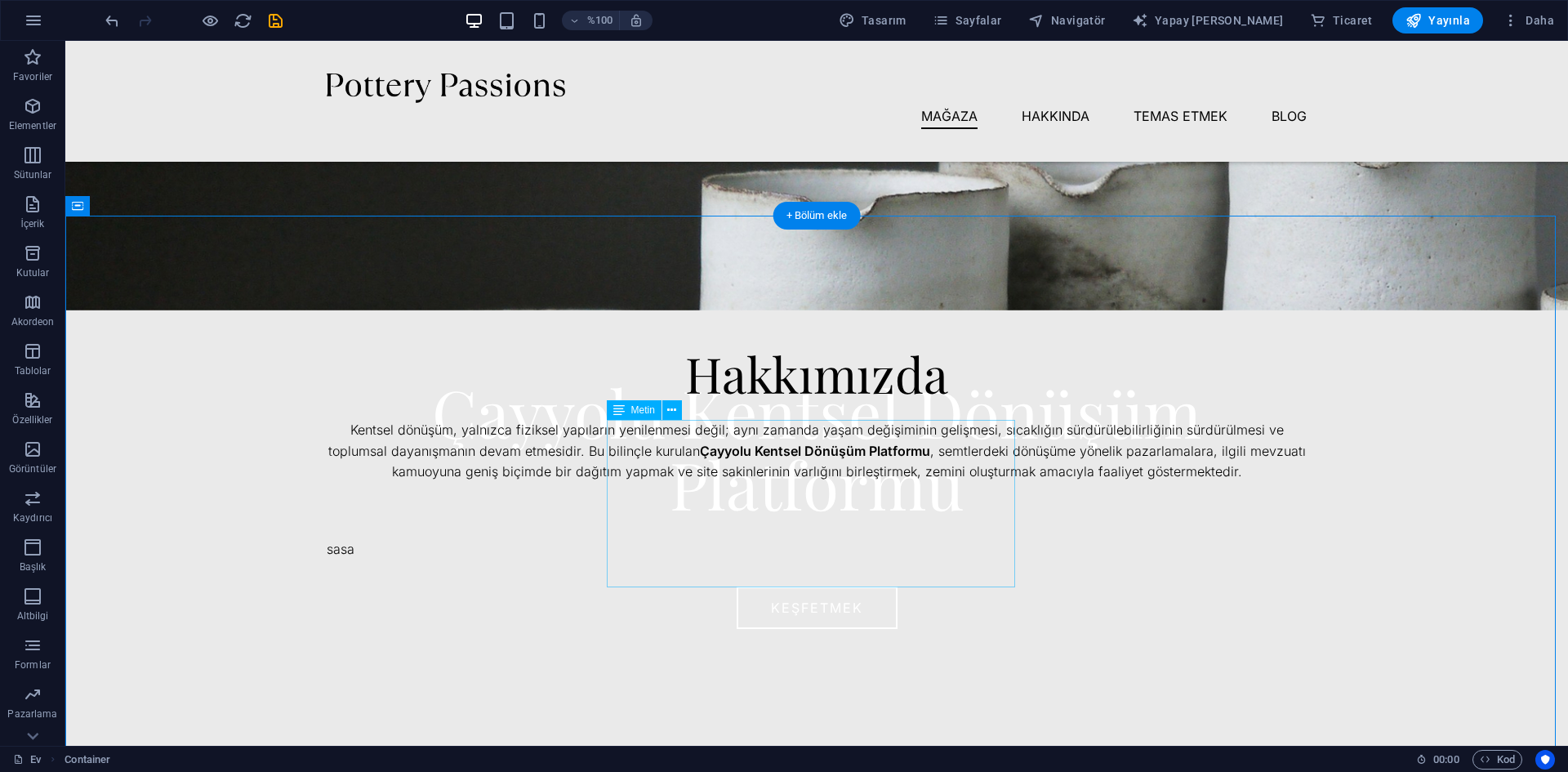
click at [847, 482] on div "Kentsel dönüşüm, yalnızca fiziksel yapıların yenilenmesi değil; aynı zamanda ya…" at bounding box center [816, 450] width 980 height 63
click at [893, 482] on div "Kentsel dönüşüm, yalnızca fiziksel yapıların yenilenmesi değil; aynı zamanda ya…" at bounding box center [816, 450] width 980 height 63
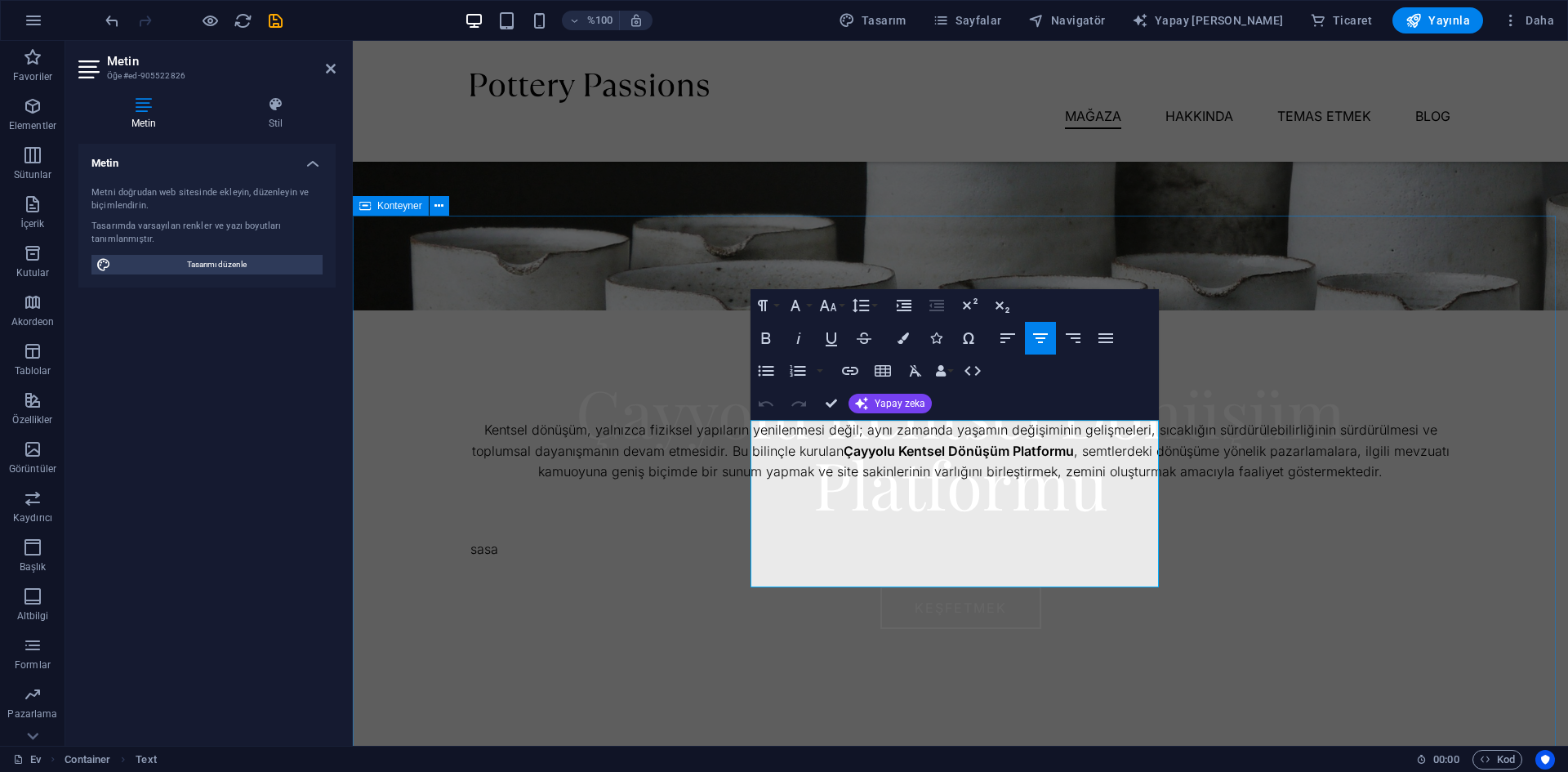
drag, startPoint x: 1036, startPoint y: 576, endPoint x: 739, endPoint y: 433, distance: 329.6
click at [739, 433] on div "Hakkımızda Kentsel dönüşüm, yalnızca fiziksel yapıların yenilenmesi değil; aynı…" at bounding box center [960, 561] width 1215 height 692
click at [902, 403] on font "Yapay zeka" at bounding box center [899, 404] width 51 height 12
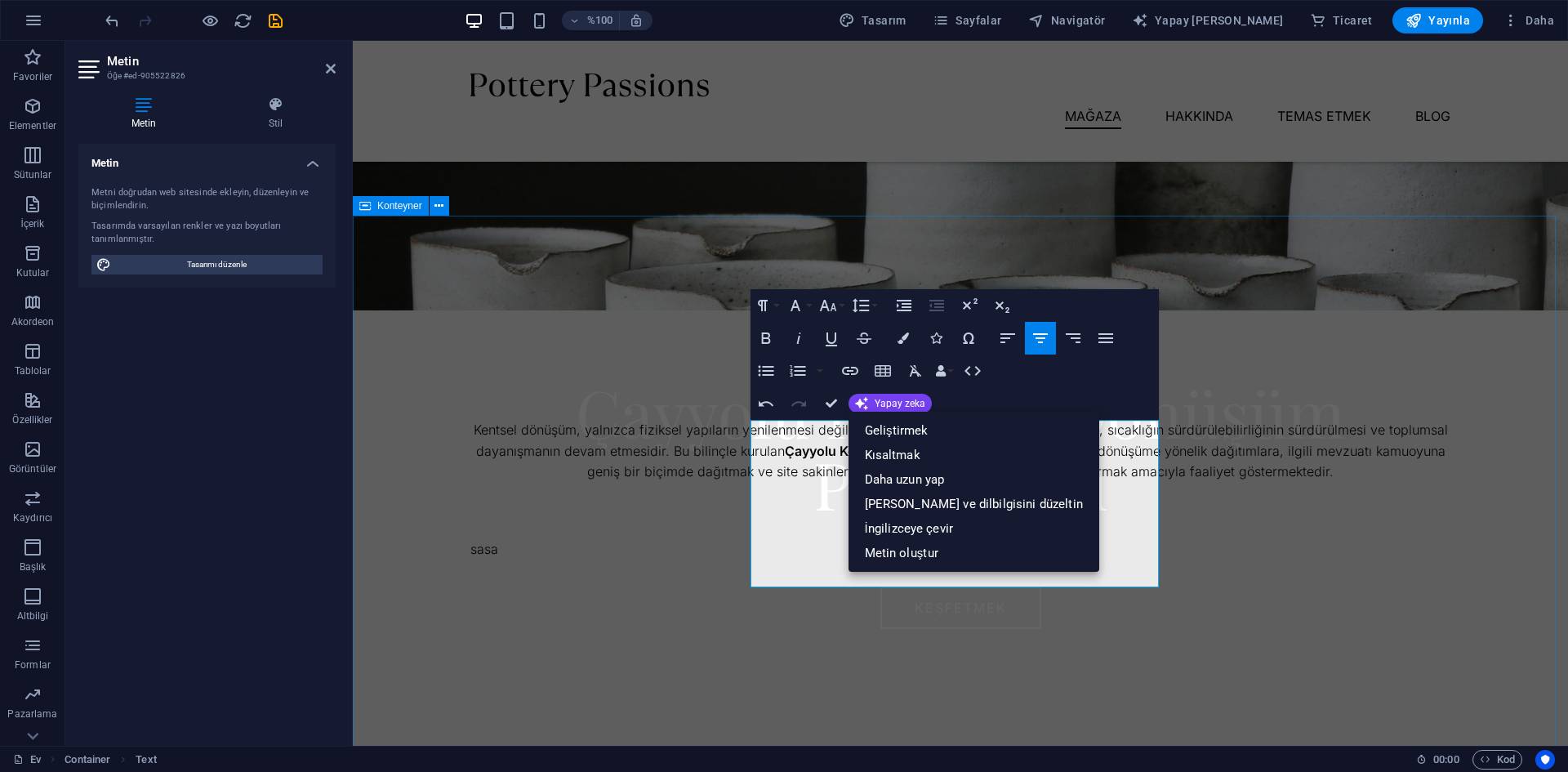
click at [1201, 431] on div "Hakkımızda Kentsel dönüşüm, yalnızca fiziksel yapıların yenilenmesi değil; aynı…" at bounding box center [960, 561] width 1215 height 692
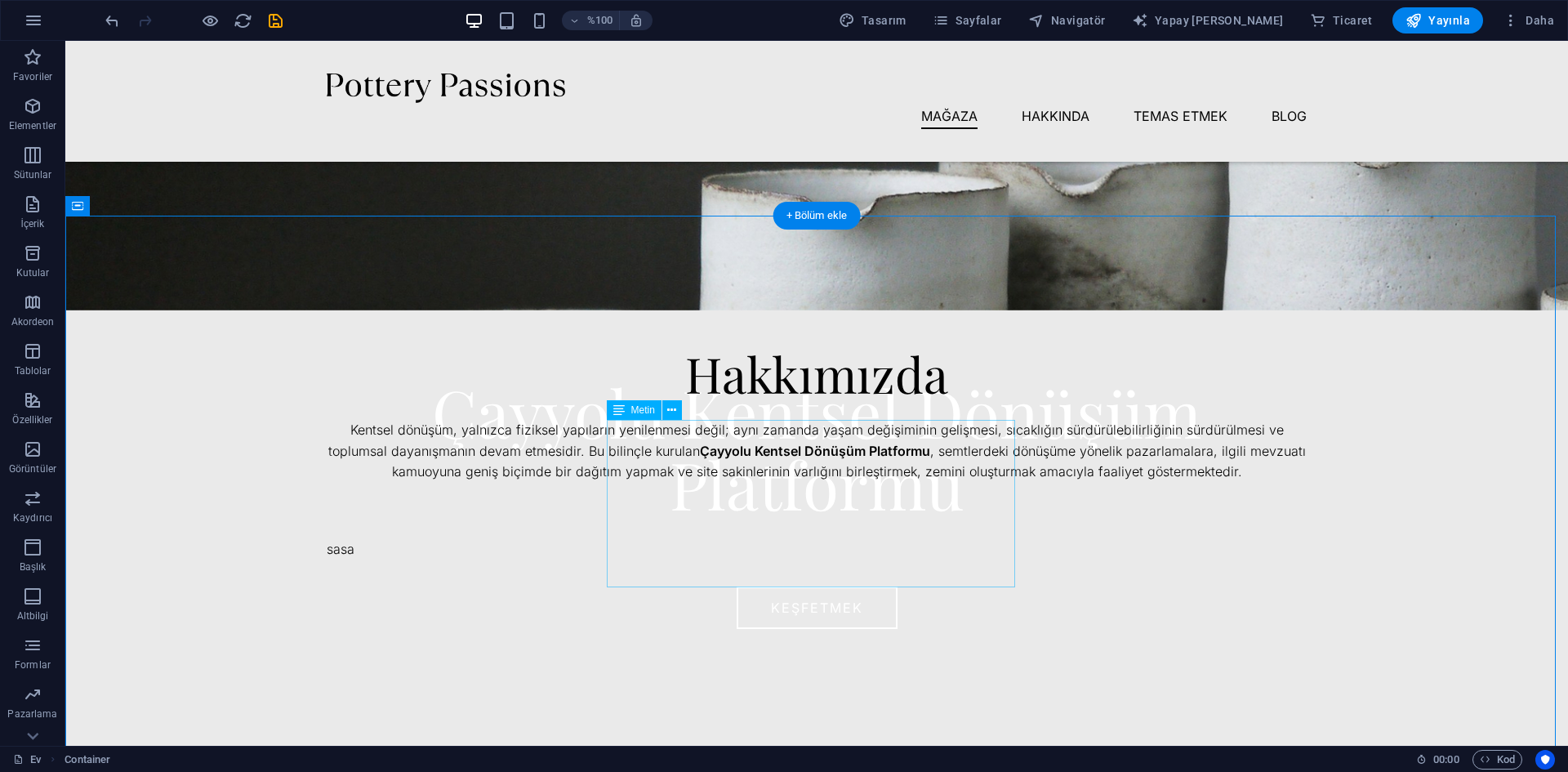
click at [796, 482] on div "Kentsel dönüşüm, yalnızca fiziksel yapıların yenilenmesi değil; aynı zamanda ya…" at bounding box center [816, 450] width 980 height 63
click at [892, 482] on div "Kentsel dönüşüm, yalnızca fiziksel yapıların yenilenmesi değil; aynı zamanda ya…" at bounding box center [816, 450] width 980 height 63
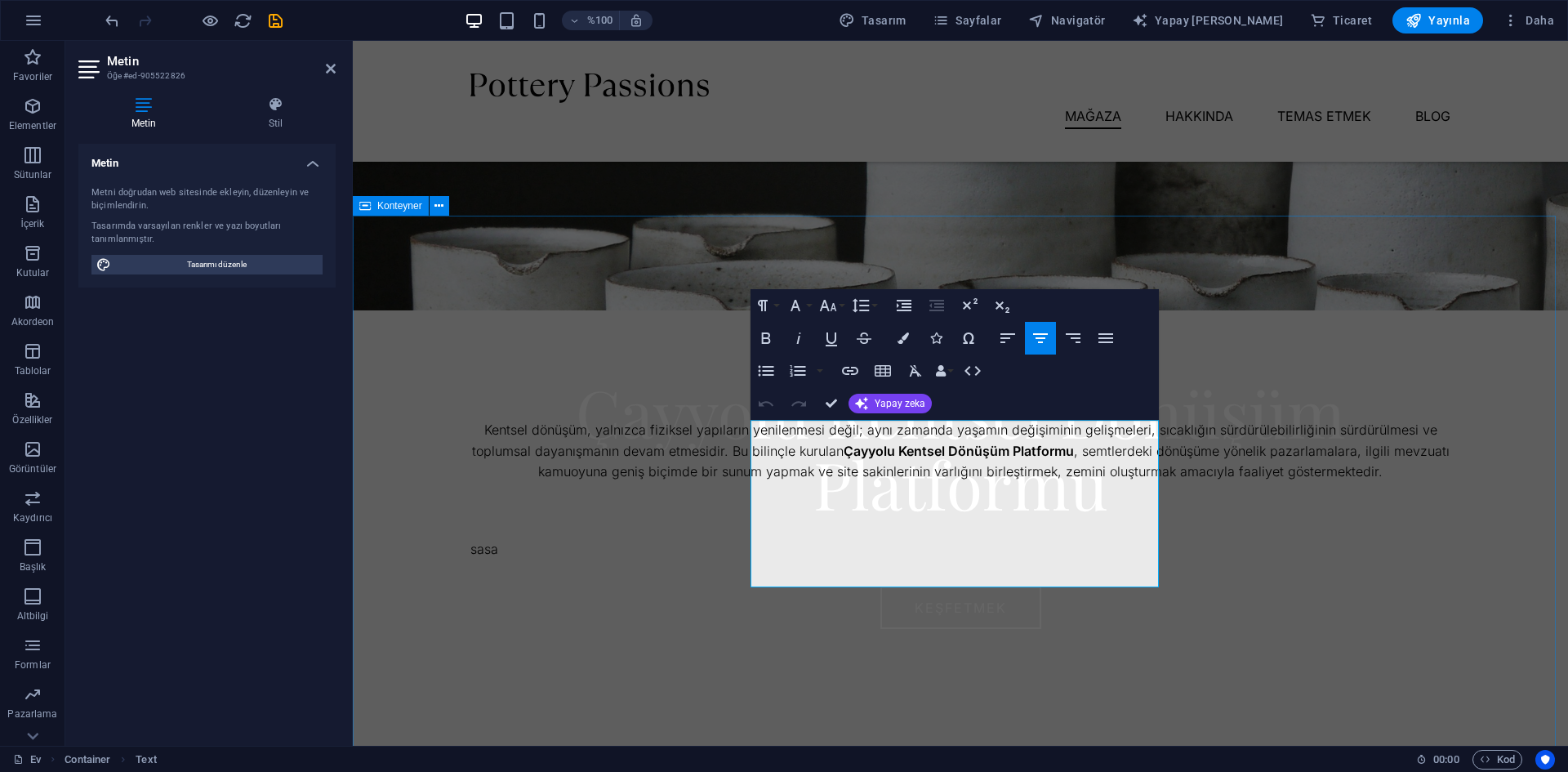
drag, startPoint x: 1049, startPoint y: 573, endPoint x: 725, endPoint y: 428, distance: 355.0
click at [725, 428] on div "Hakkımızda Kentsel dönüşüm, yalnızca fiziksel yapıların yenilenmesi değil; aynı…" at bounding box center [960, 561] width 1215 height 692
click at [772, 408] on icon "button" at bounding box center [766, 404] width 20 height 20
click at [911, 458] on font "Çayyolu Kentsel Dönüşüm Platformu" at bounding box center [927, 450] width 230 height 16
drag, startPoint x: 1150, startPoint y: 554, endPoint x: 725, endPoint y: 421, distance: 445.3
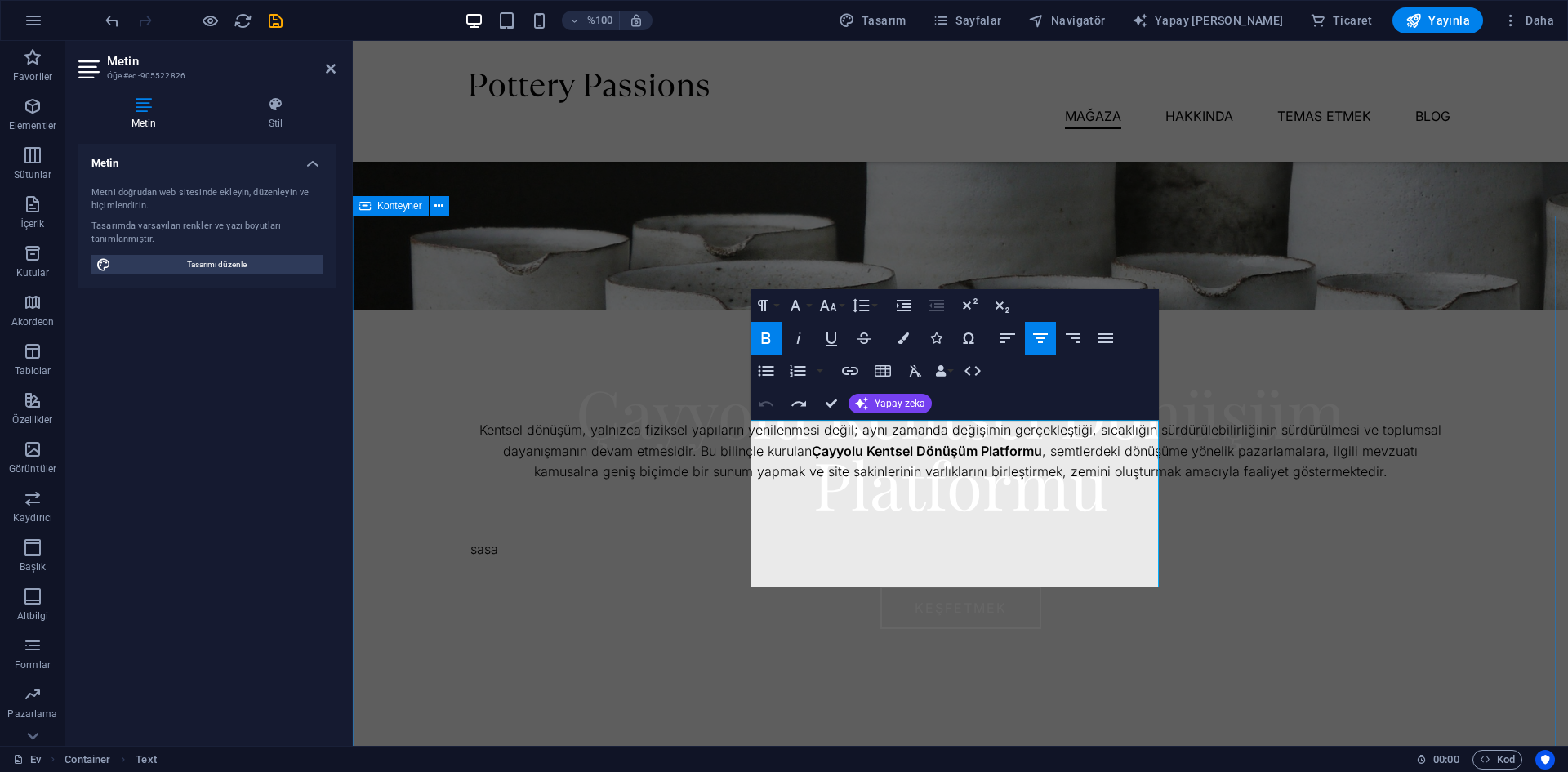
click at [725, 421] on div "Hakkımızda Kentsel dönüşüm, yalnızca fiziksel yapıların yenilenmesi değil; aynı…" at bounding box center [960, 561] width 1215 height 692
click at [894, 403] on font "Yapay zeka" at bounding box center [899, 404] width 51 height 12
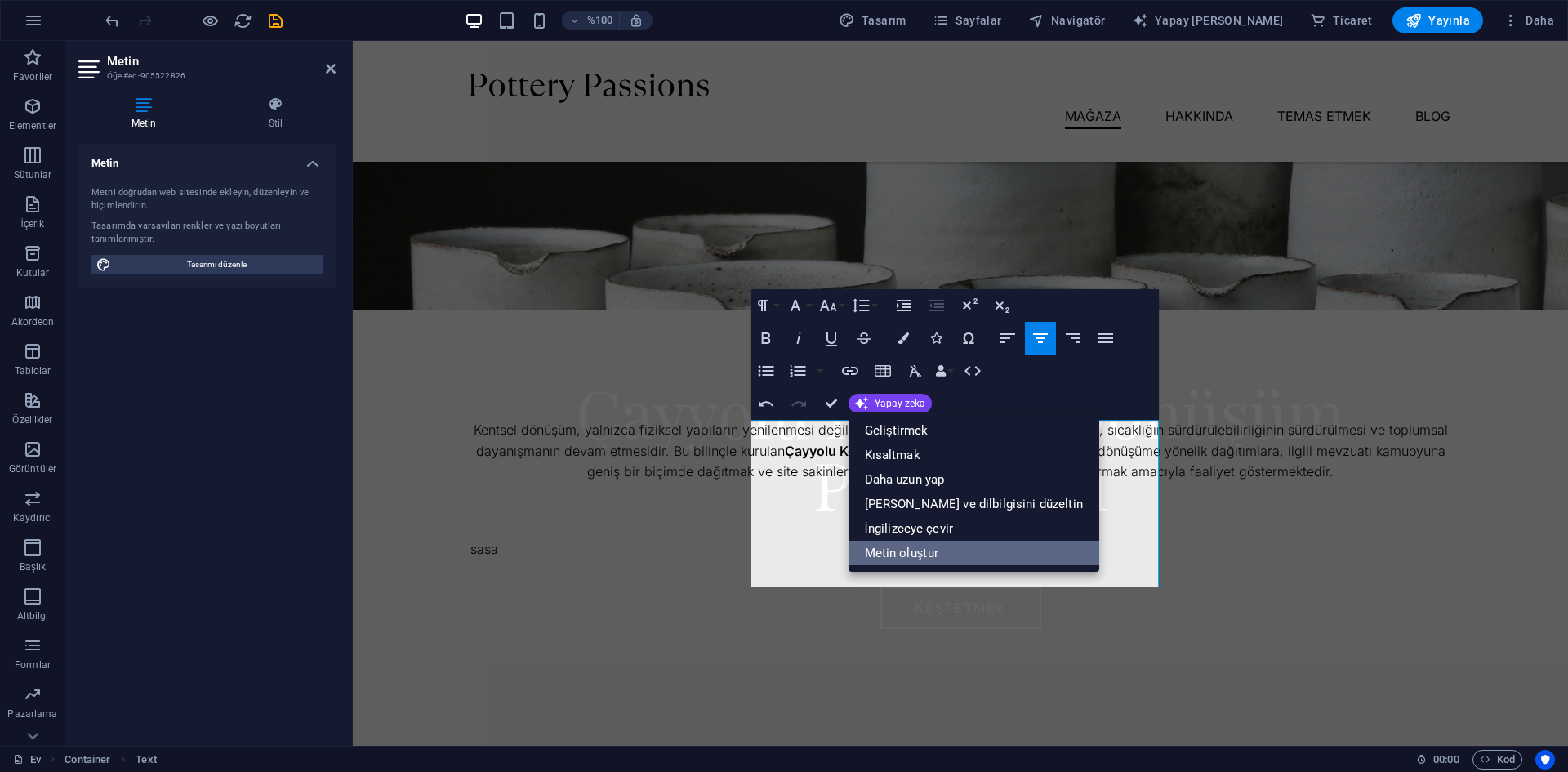
click at [934, 553] on font "Metin oluştur" at bounding box center [901, 553] width 73 height 15
select select "English"
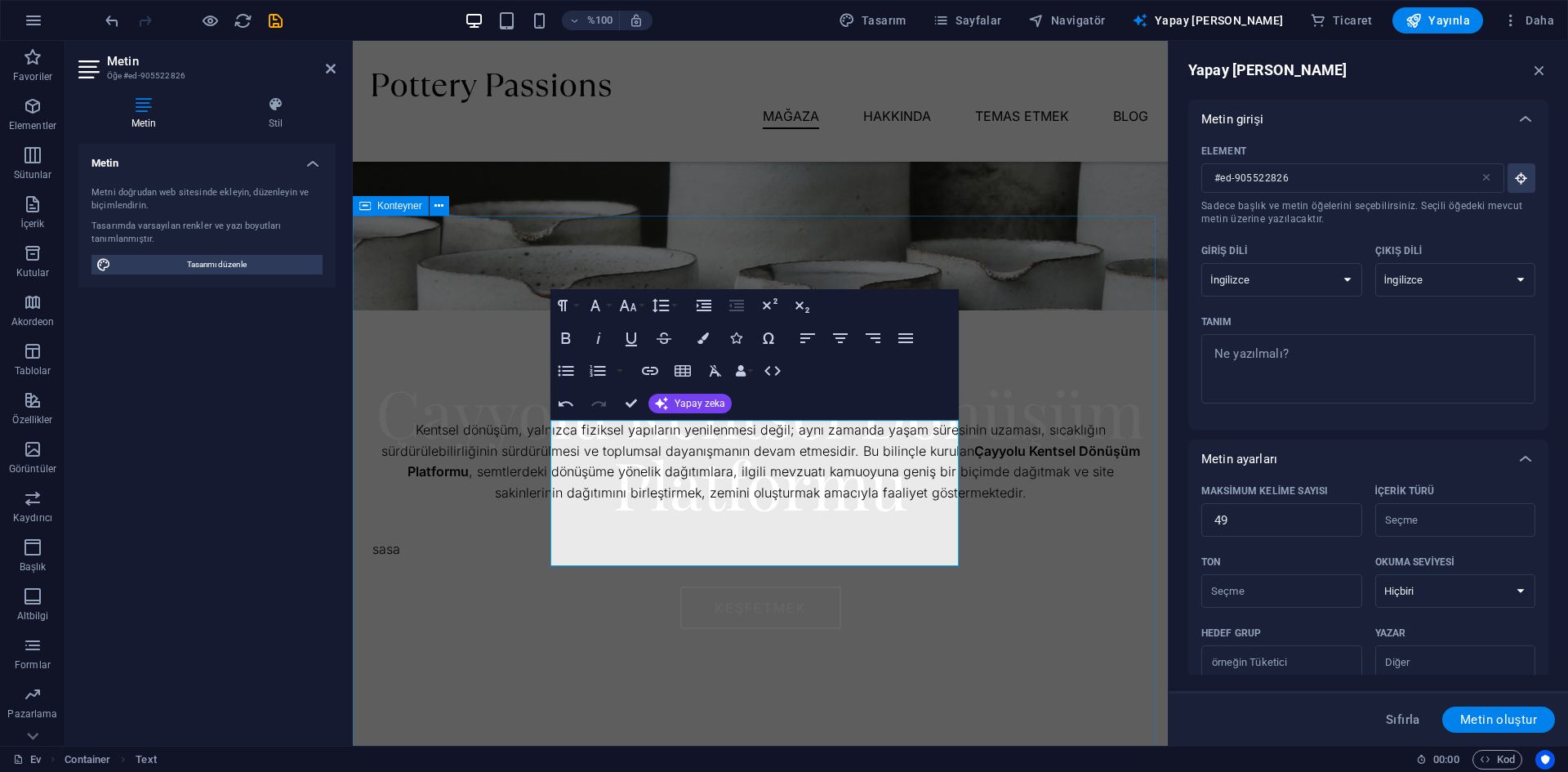
drag, startPoint x: 917, startPoint y: 557, endPoint x: 539, endPoint y: 429, distance: 399.1
click at [539, 429] on div "Hakkımızda Kentsel dönüşüm, yalnızca fiziksel yapıların yenilenmesi değil; aynı…" at bounding box center [759, 571] width 815 height 711
type textarea "x"
click at [1274, 373] on textarea "Tanım x ​" at bounding box center [1369, 368] width 318 height 53
type textarea "Kentsel dönüşüm, yalnızca fiziksel yapıların yenilenmesi değil; aynı zamanda ya…"
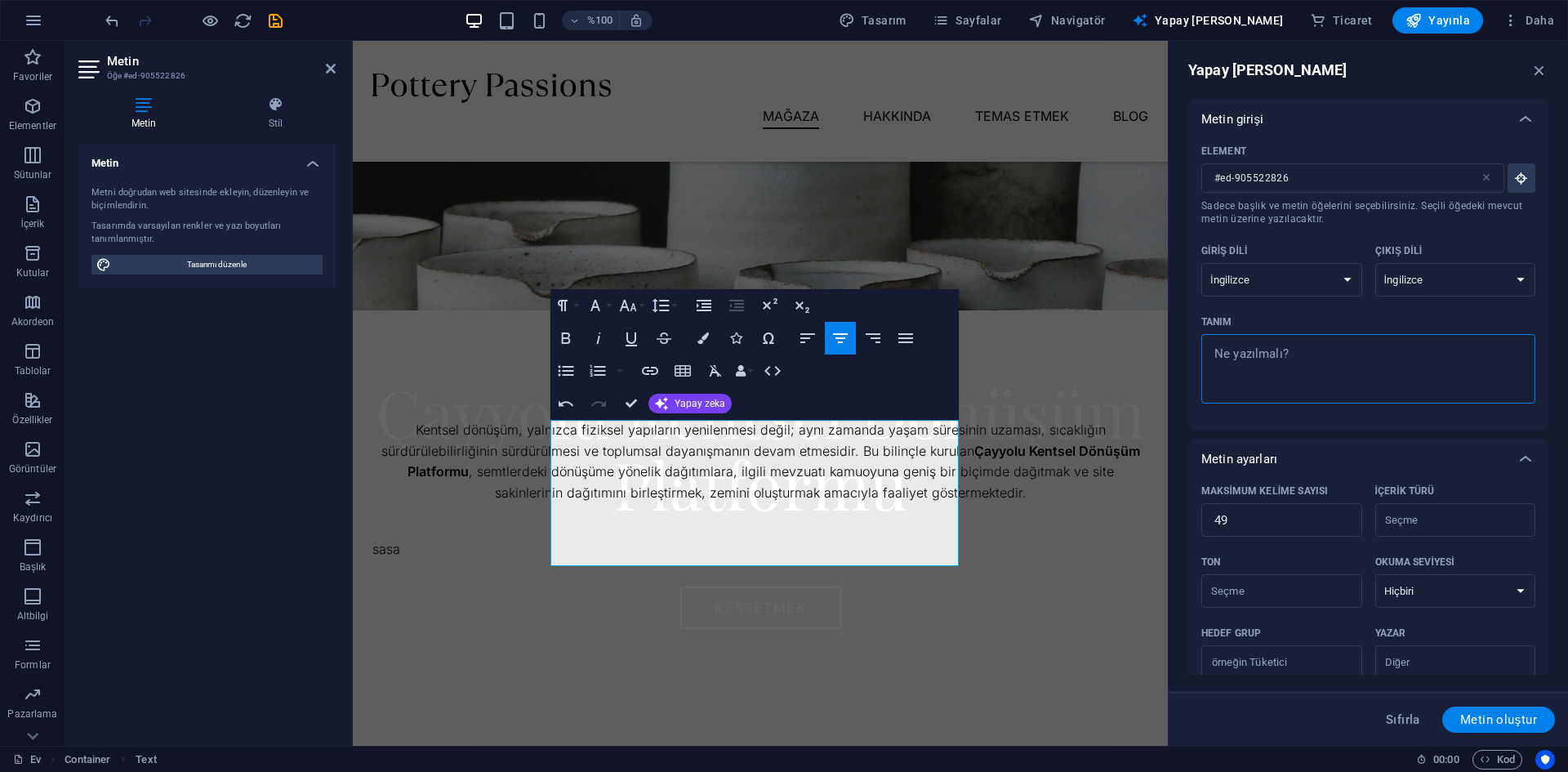
type textarea "x"
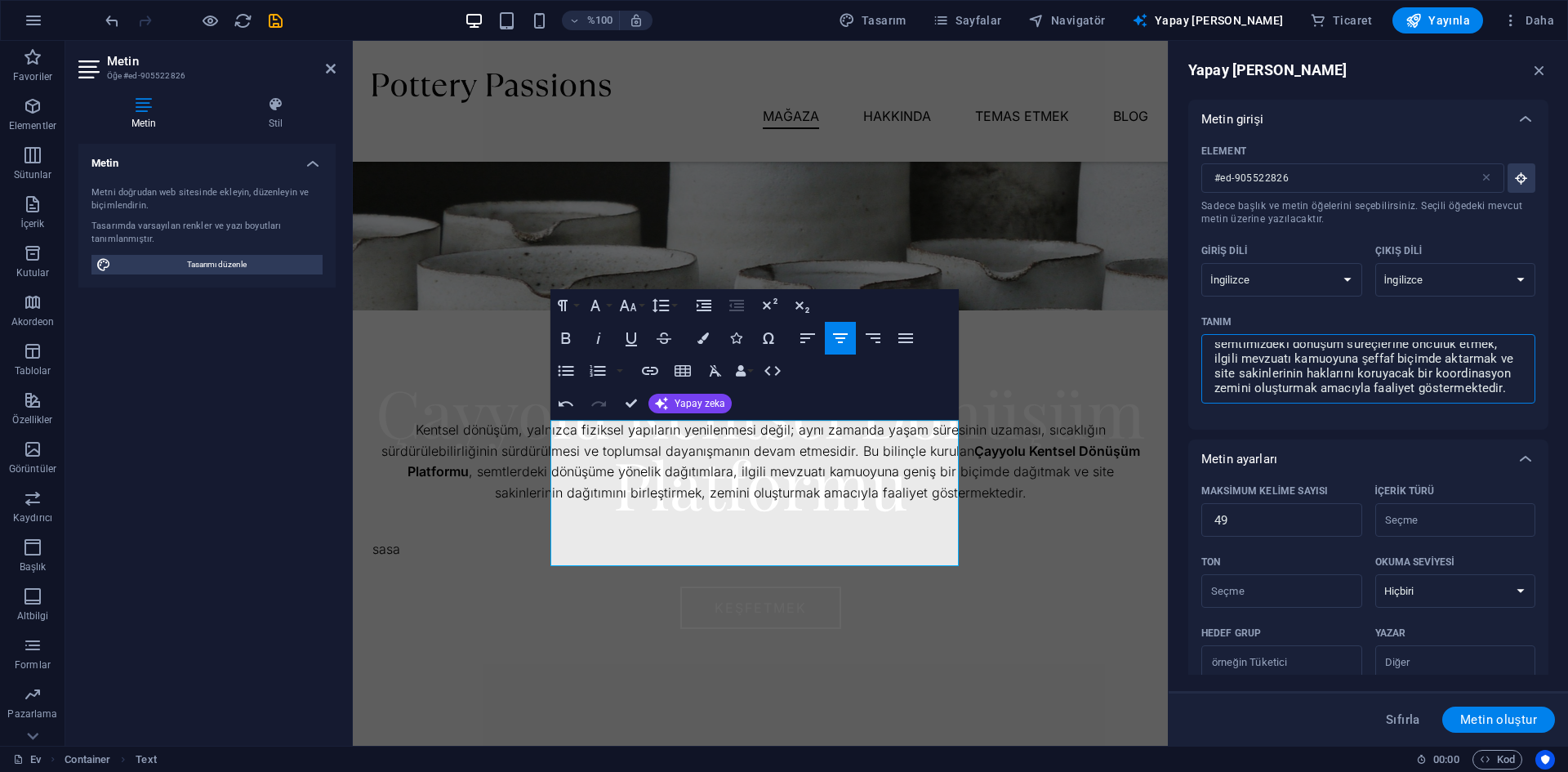
type textarea "Kentsel dönüşüm, yalnızca fiziksel yapıların yenilenmesi değil; aynı zamanda ya…"
type textarea "x"
click at [1330, 427] on div "Element #ed-905522826 ​ Sadece başlık ve metin öğelerini seçebilirsiniz. Seçili…" at bounding box center [1368, 284] width 360 height 291
click at [1335, 280] on select "Arnavut Arapça Ermeni Awadhi Azerbaycan Başkurt Bask Belarusça Bengalce Bhojpur…" at bounding box center [1281, 280] width 161 height 34
click at [1426, 280] on select "Arnavut Arapça Ermeni Awadhi Azerbaycan Başkurt Bask Belarusça Bengalce Bhojpur…" at bounding box center [1456, 280] width 161 height 34
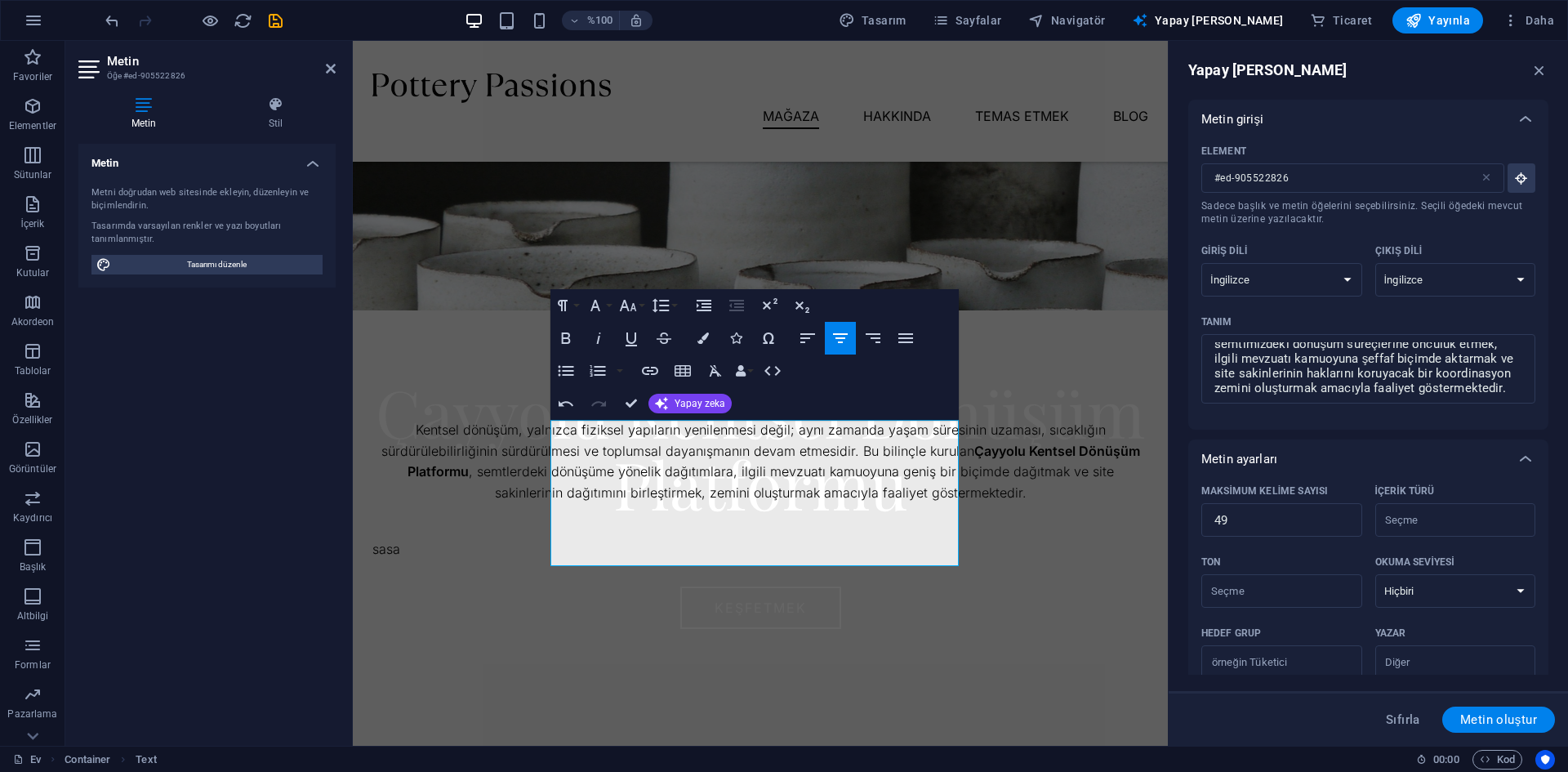
click at [1273, 739] on div "Sıfırla Metin oluştur" at bounding box center [1368, 717] width 399 height 55
click at [871, 503] on p "Kentsel dönüşüm, yalnızca fiziksel yapıların yenilenmesi değil; aynı zamanda ya…" at bounding box center [760, 461] width 776 height 83
drag, startPoint x: 861, startPoint y: 536, endPoint x: 524, endPoint y: 429, distance: 353.6
click at [524, 429] on div "Hakkımızda Kentsel dönüşüm, yalnızca fiziksel yapıların yenilenmesi değil; aynı…" at bounding box center [759, 571] width 815 height 711
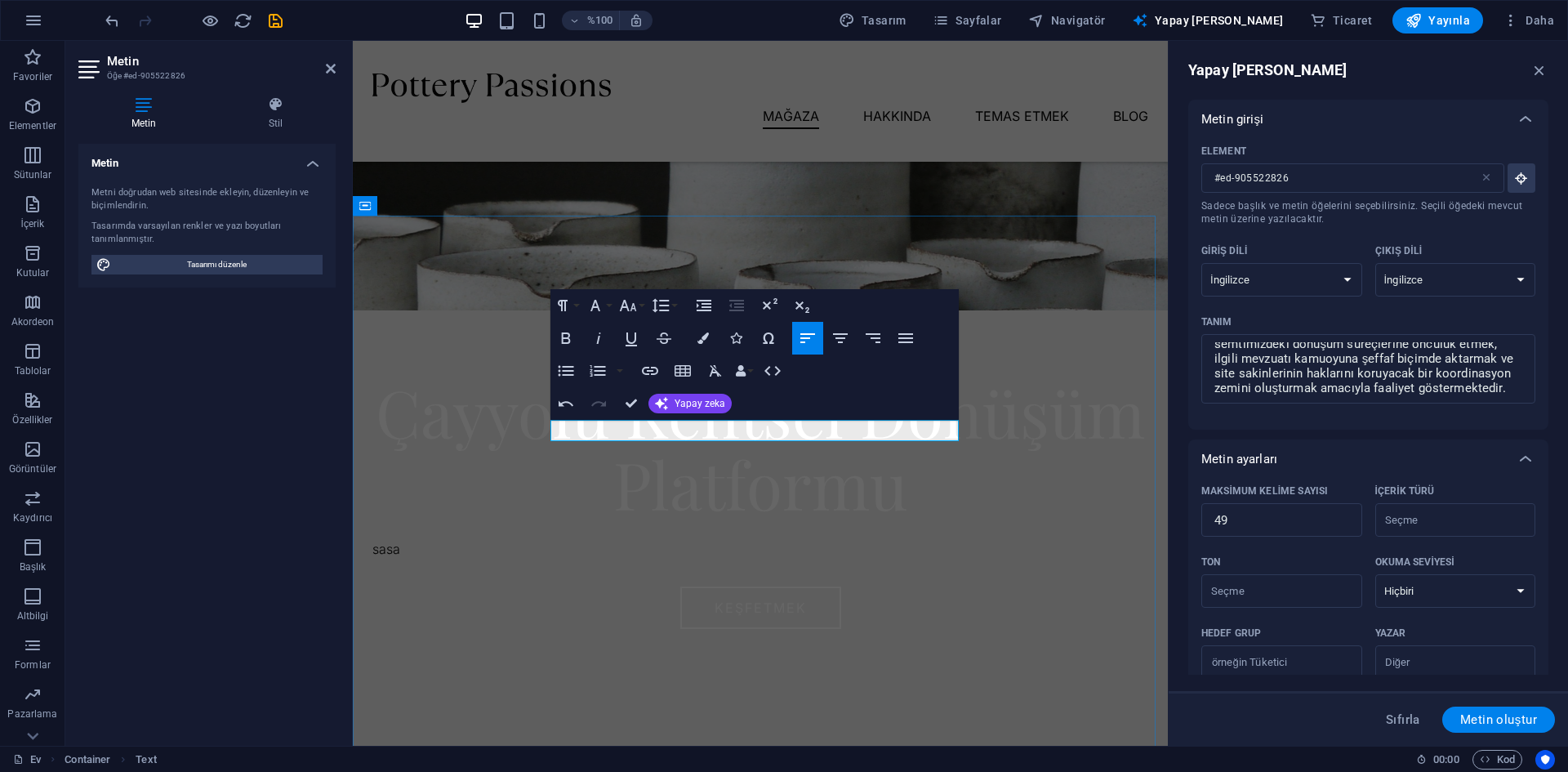
click at [601, 436] on p at bounding box center [760, 430] width 776 height 21
click at [902, 339] on icon "button" at bounding box center [906, 338] width 20 height 20
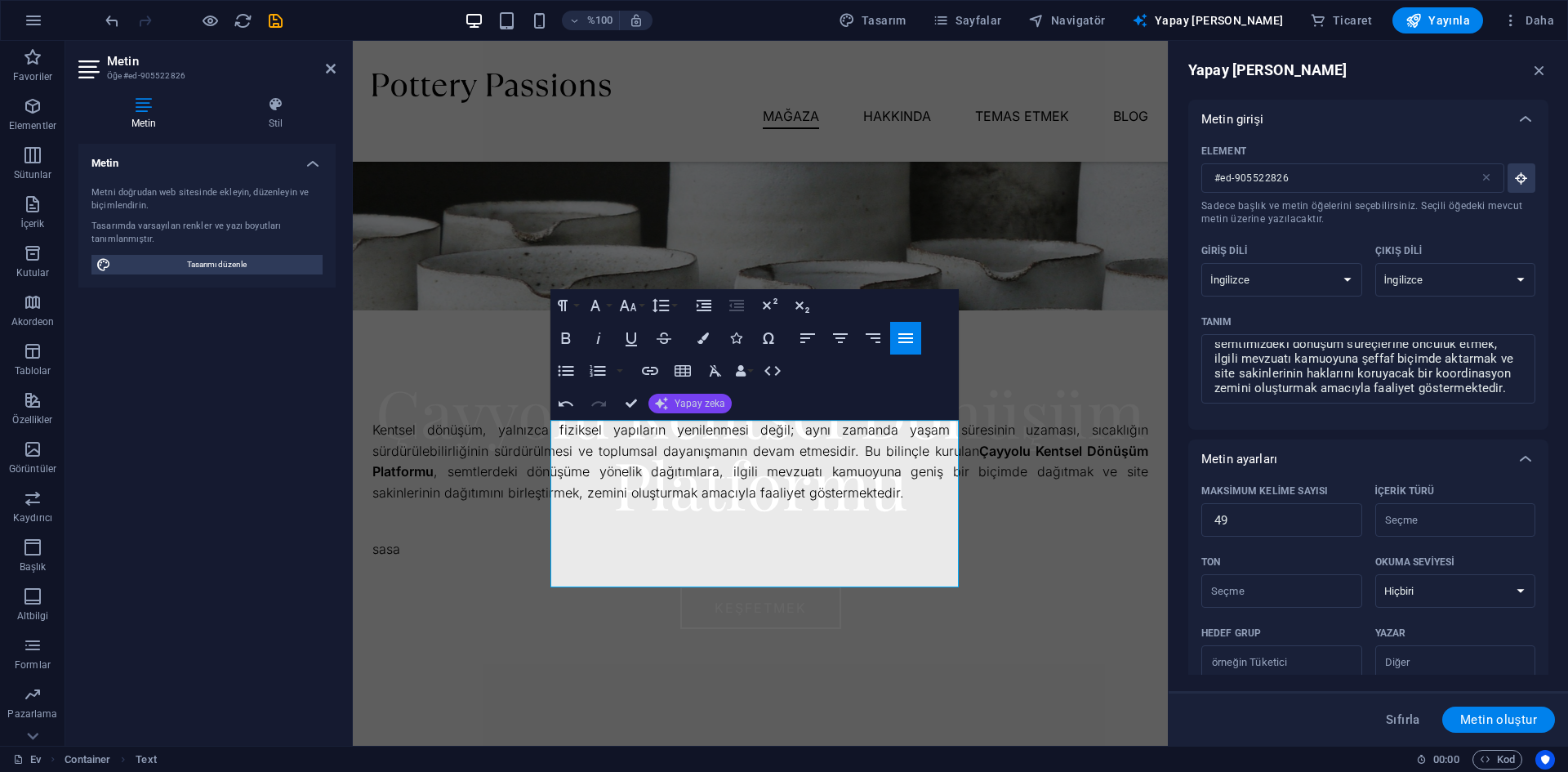
click at [703, 403] on font "Yapay zeka" at bounding box center [700, 404] width 51 height 12
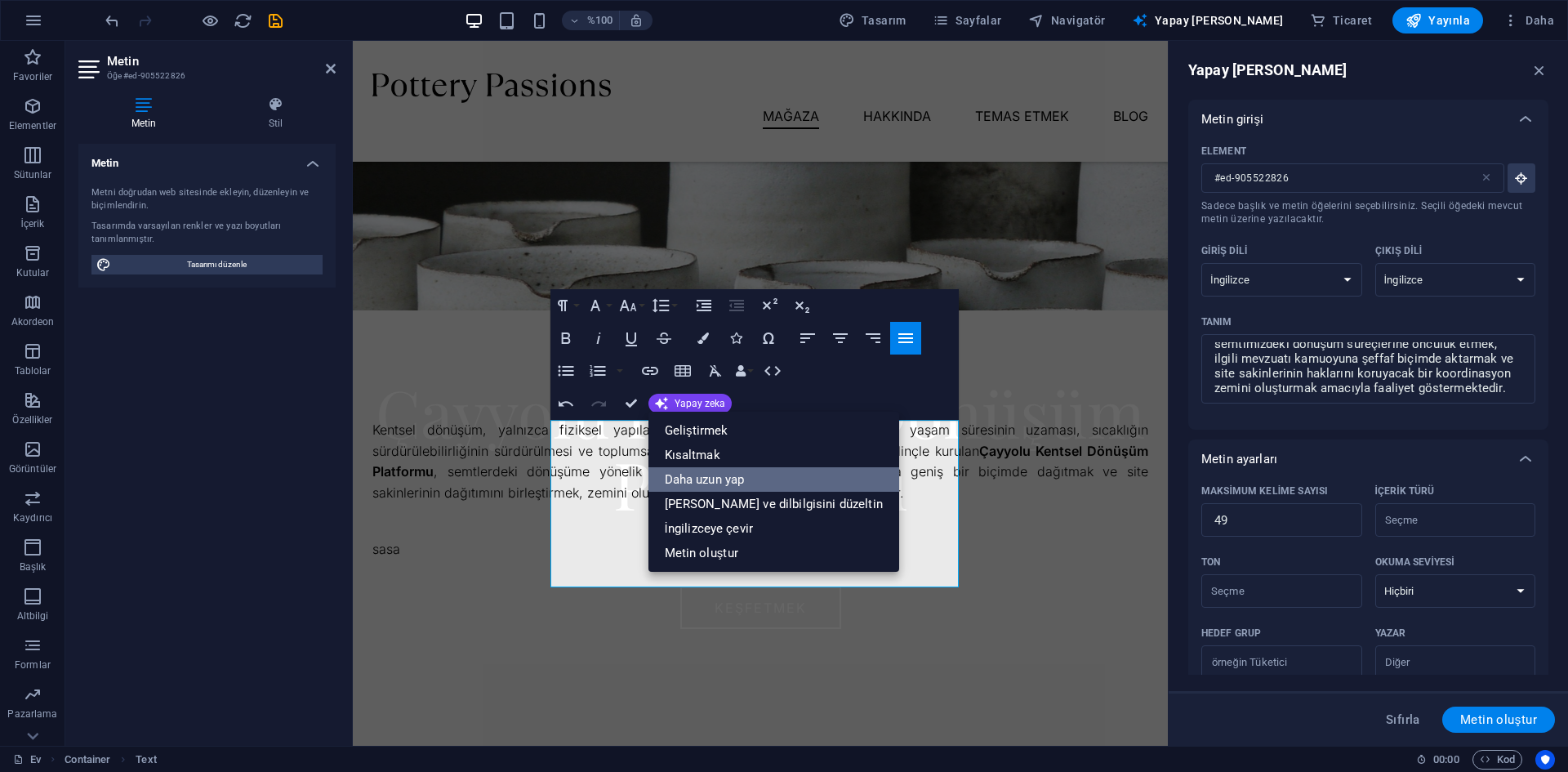
click at [726, 482] on font "Daha uzun yap" at bounding box center [705, 479] width 80 height 15
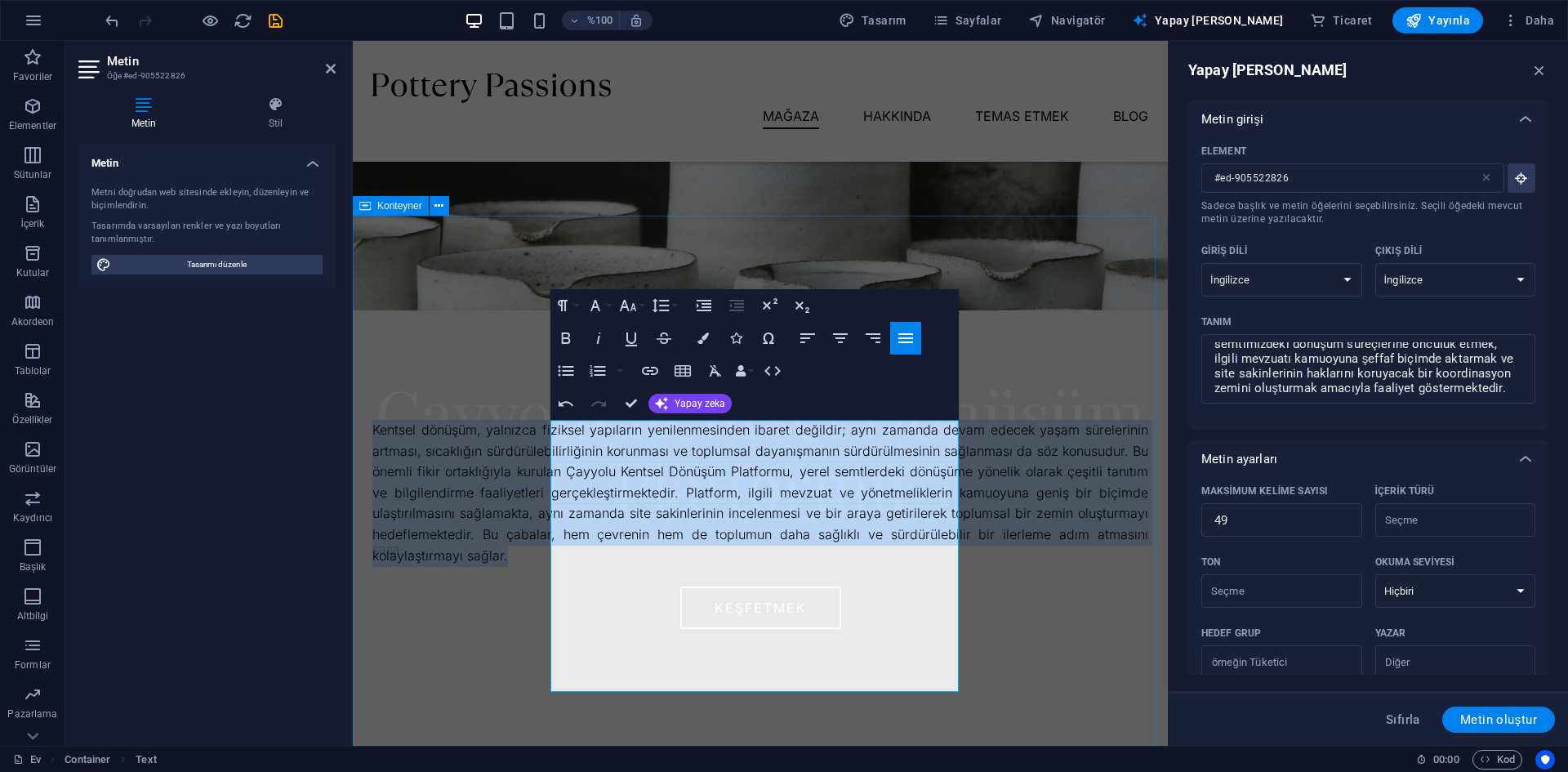
drag, startPoint x: 621, startPoint y: 685, endPoint x: 518, endPoint y: 433, distance: 272.2
click at [518, 433] on div "Hakkımızda Kentsel dönüşüm, yalnızca fiziksel yapıların yenilenmesinden ibaret …" at bounding box center [759, 602] width 815 height 775
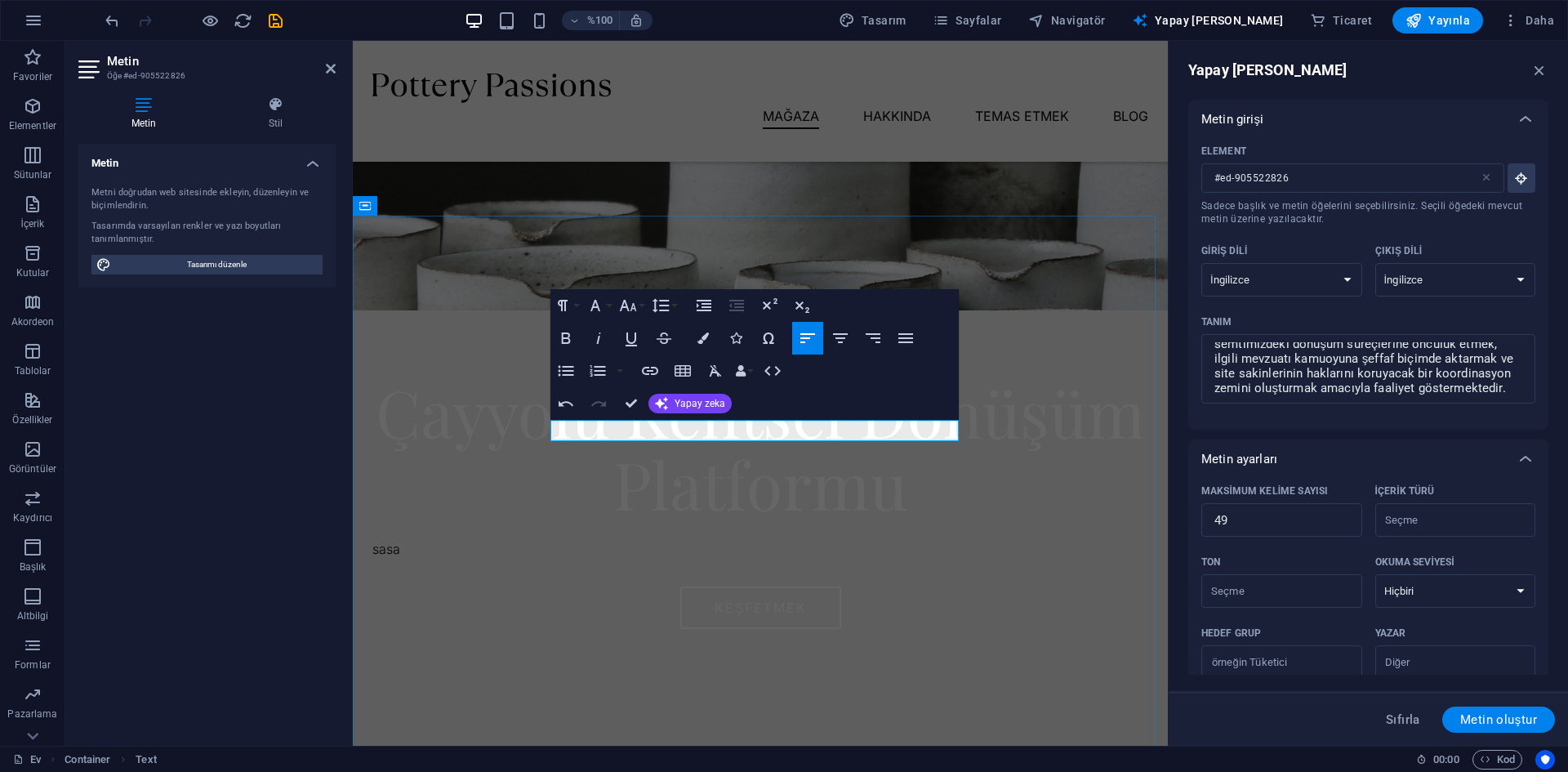
click at [572, 431] on p at bounding box center [760, 430] width 776 height 21
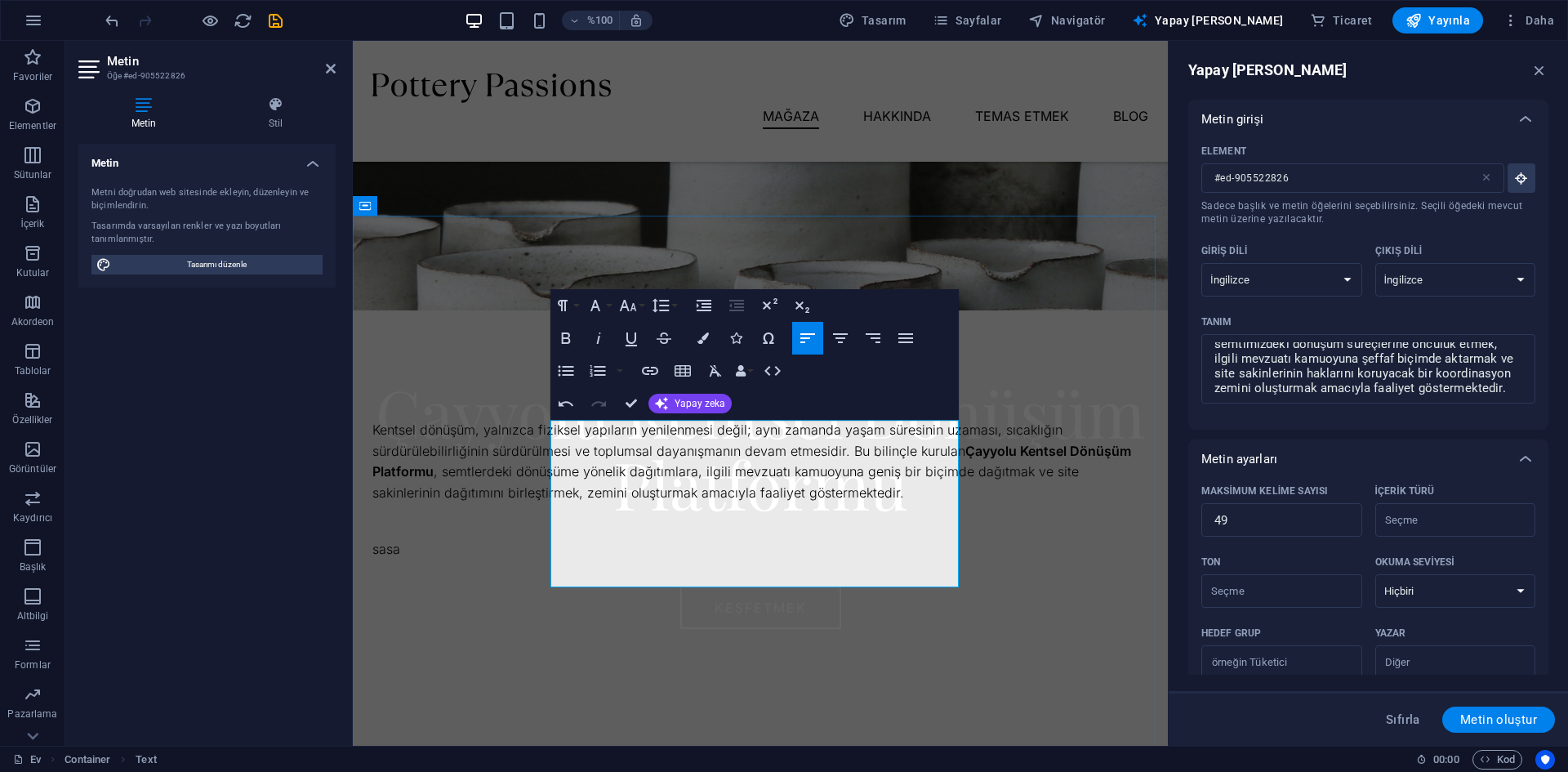
click at [802, 458] on font "Kentsel dönüşüm, yalnızca fiziksel yapıların yenilenmesi değil; aynı zamanda ya…" at bounding box center [717, 441] width 690 height 38
click at [686, 370] on icon "button" at bounding box center [683, 371] width 20 height 20
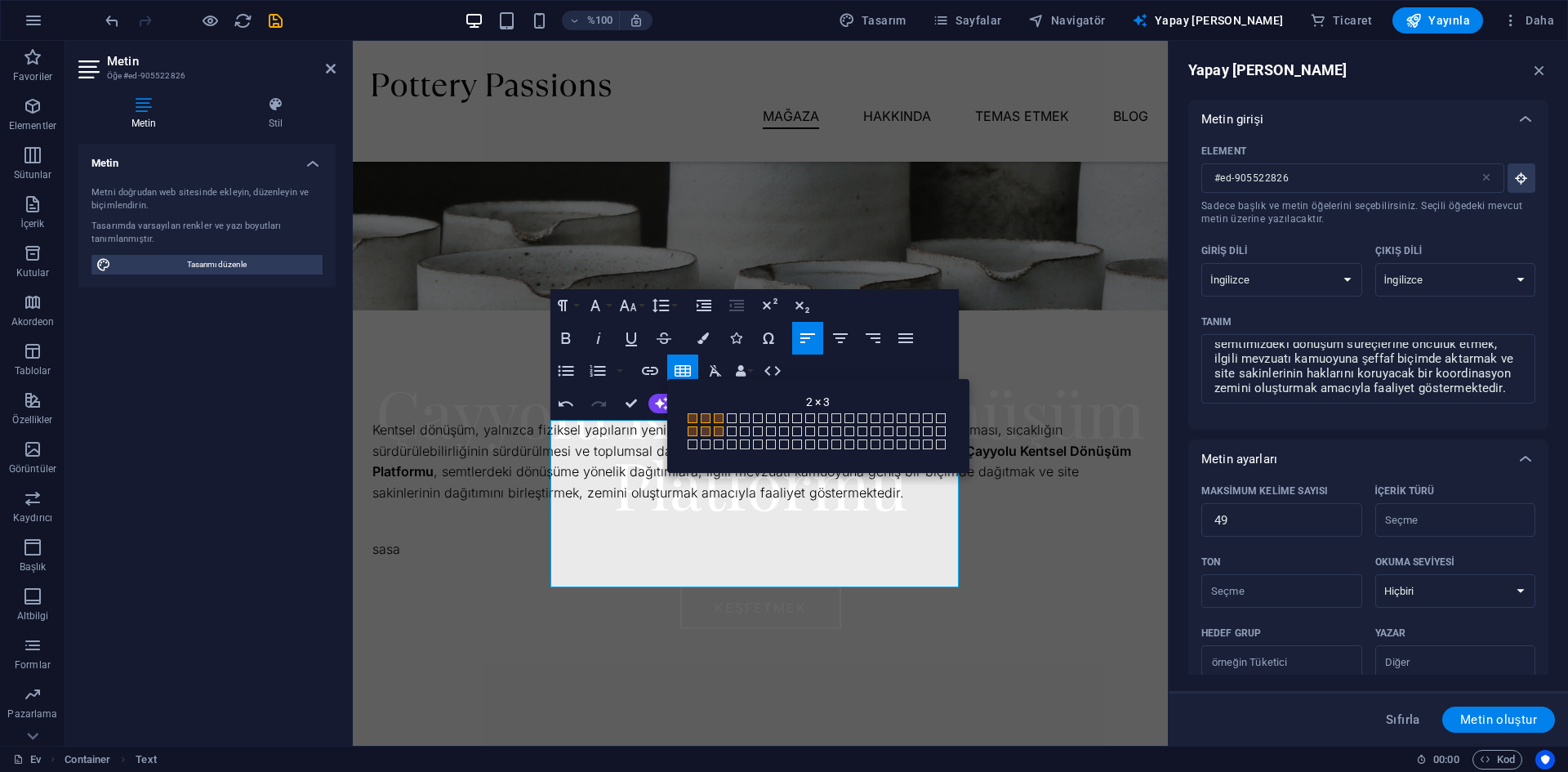
click at [724, 430] on span "2 × 3" at bounding box center [719, 433] width 13 height 13
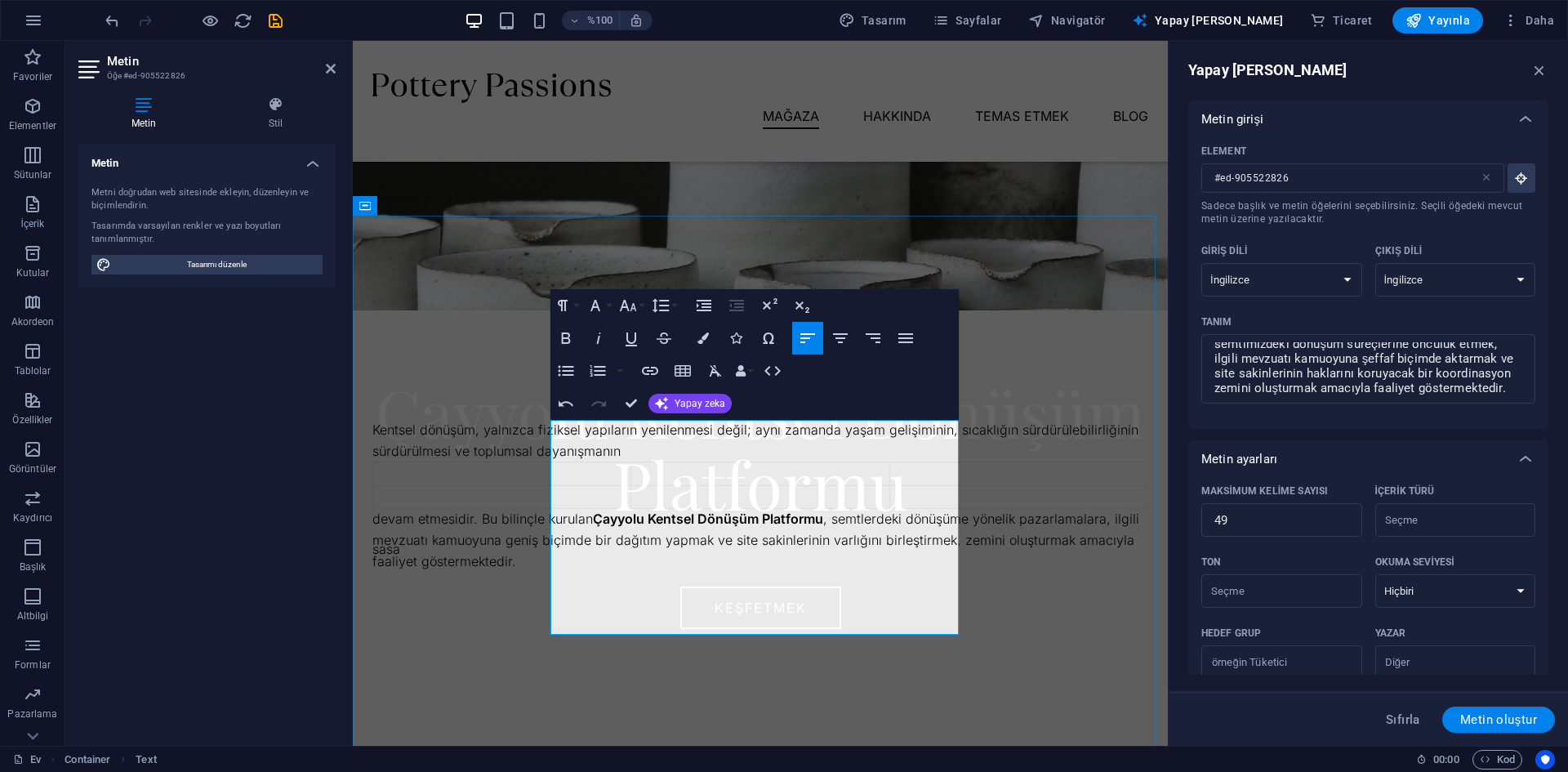
click at [889, 509] on td at bounding box center [1018, 497] width 258 height 24
drag, startPoint x: 741, startPoint y: 623, endPoint x: 546, endPoint y: 454, distance: 258.0
click at [546, 454] on div "Hakkımızda Kentsel dönüşüm, yalnızca fiziksel yapıların yenilenmesi değil; aynı…" at bounding box center [759, 605] width 815 height 781
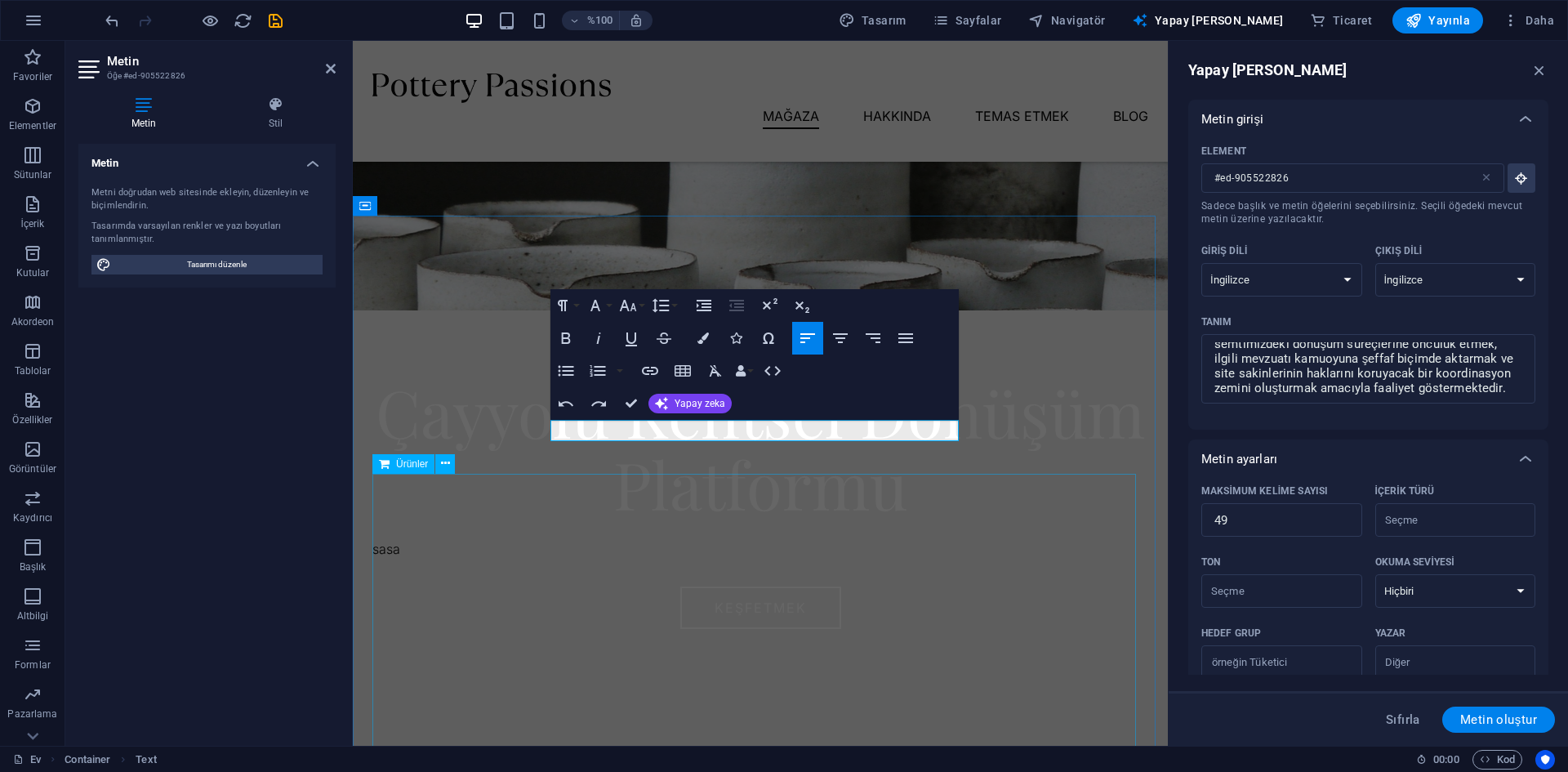
click at [682, 563] on div at bounding box center [760, 636] width 776 height 326
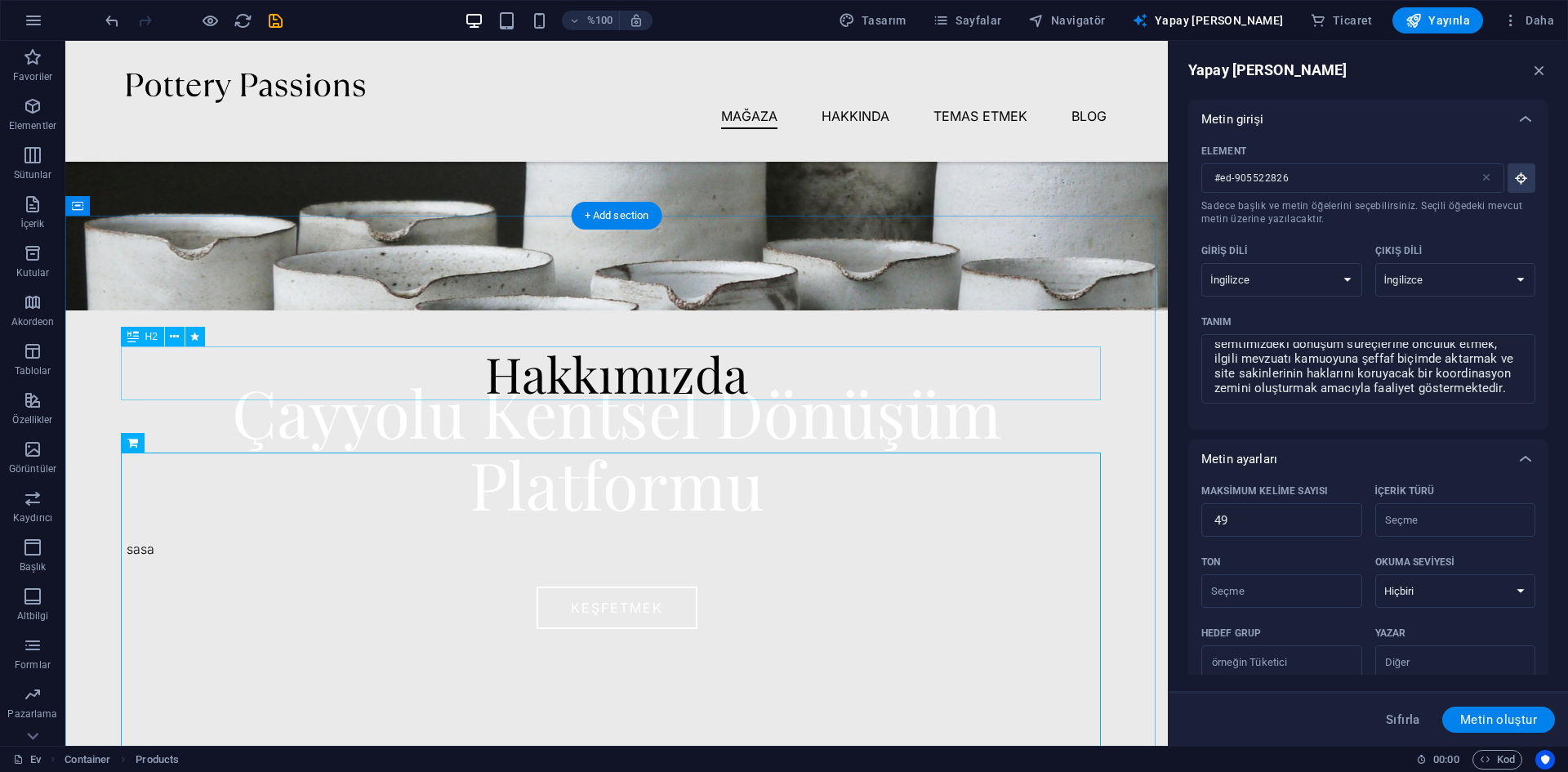
click at [862, 365] on div "Hakkımızda" at bounding box center [616, 373] width 980 height 54
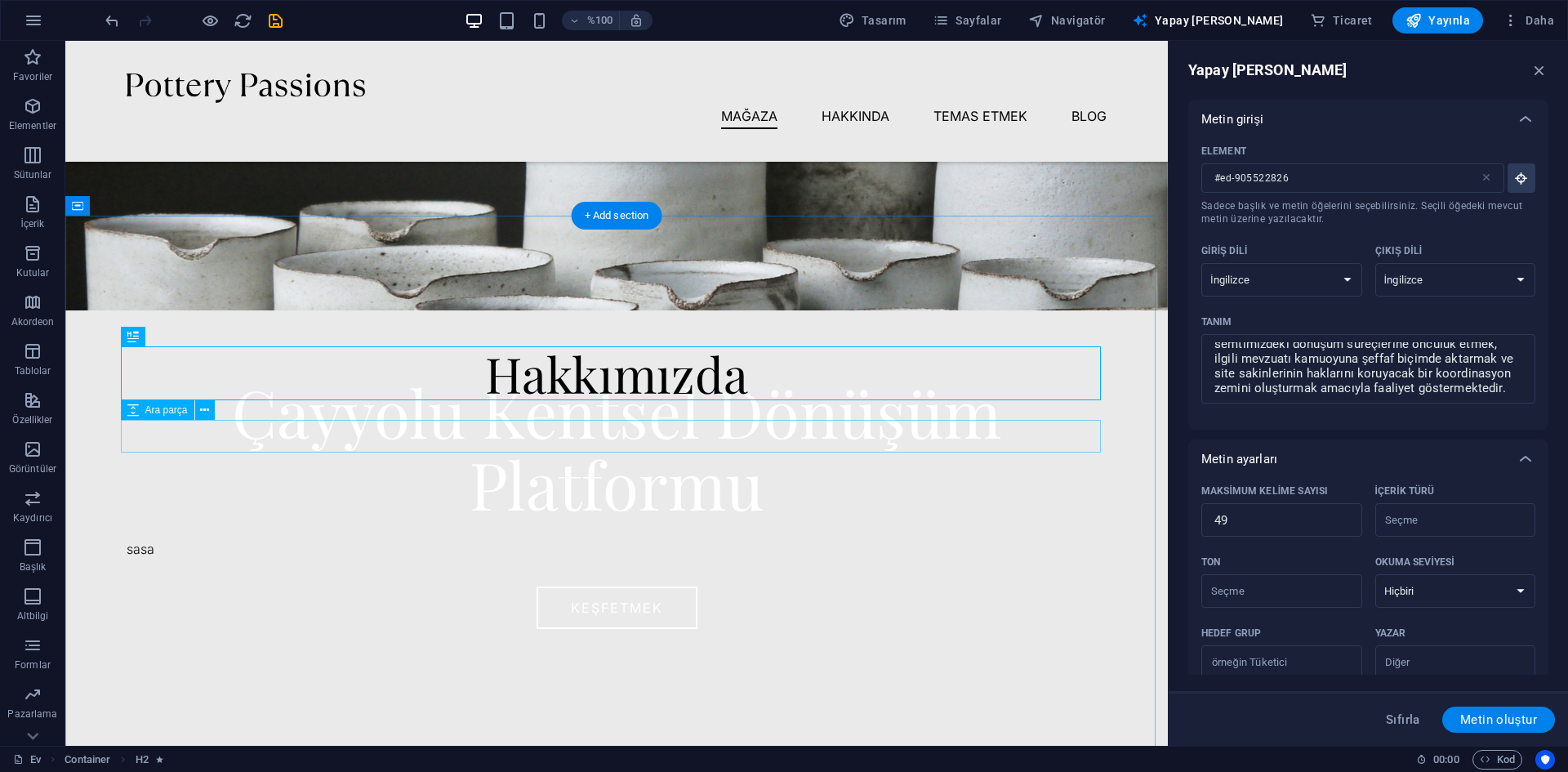
click at [761, 421] on div at bounding box center [616, 436] width 980 height 33
click at [750, 431] on div at bounding box center [616, 436] width 980 height 33
select select "px"
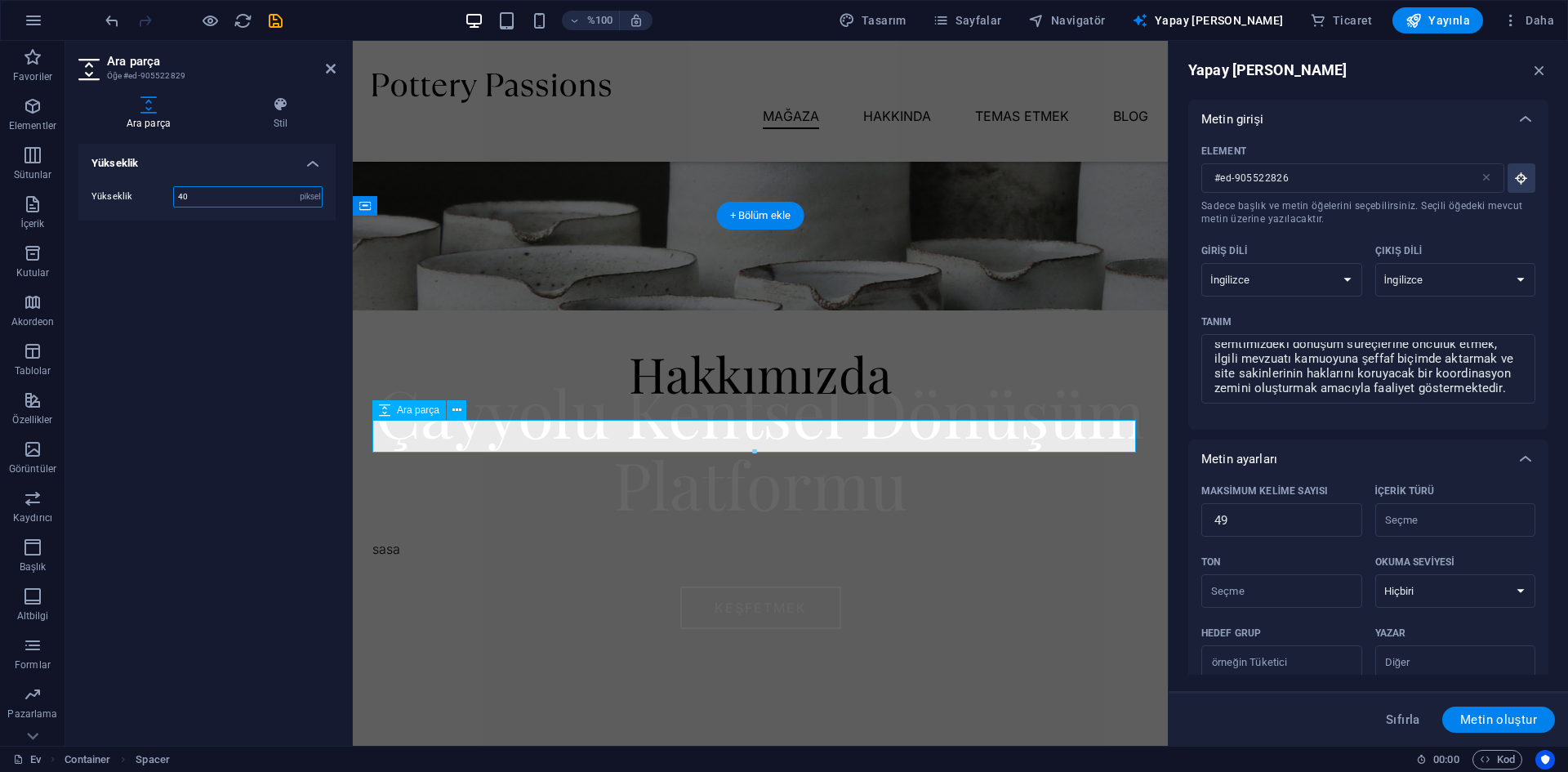
paste input "number"
click at [833, 441] on div at bounding box center [760, 436] width 776 height 33
click at [829, 441] on div at bounding box center [760, 436] width 776 height 33
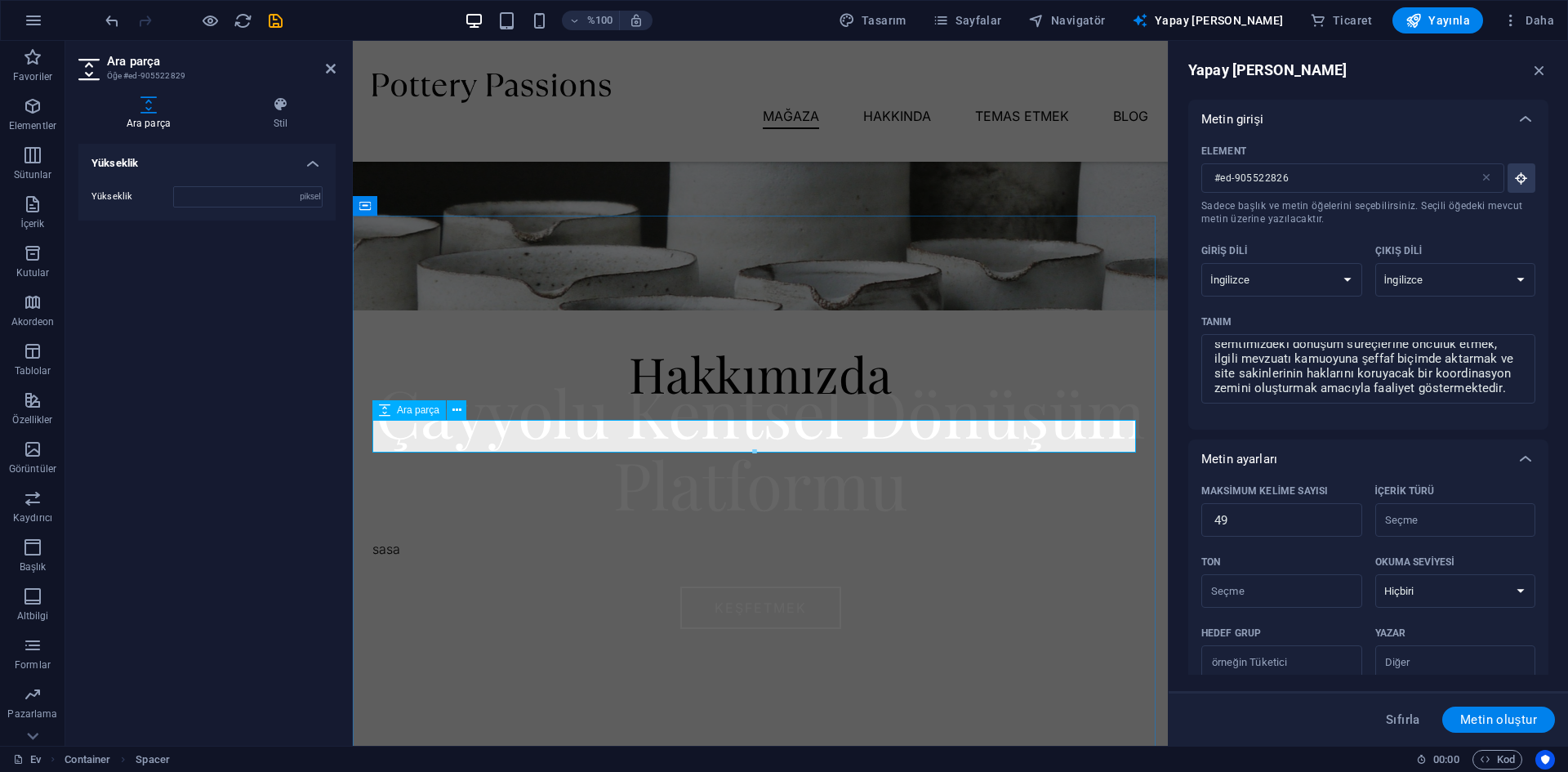
click at [829, 441] on div at bounding box center [760, 436] width 776 height 33
click at [431, 437] on div at bounding box center [760, 436] width 776 height 33
click at [703, 391] on div "Hakkımızda" at bounding box center [760, 373] width 776 height 54
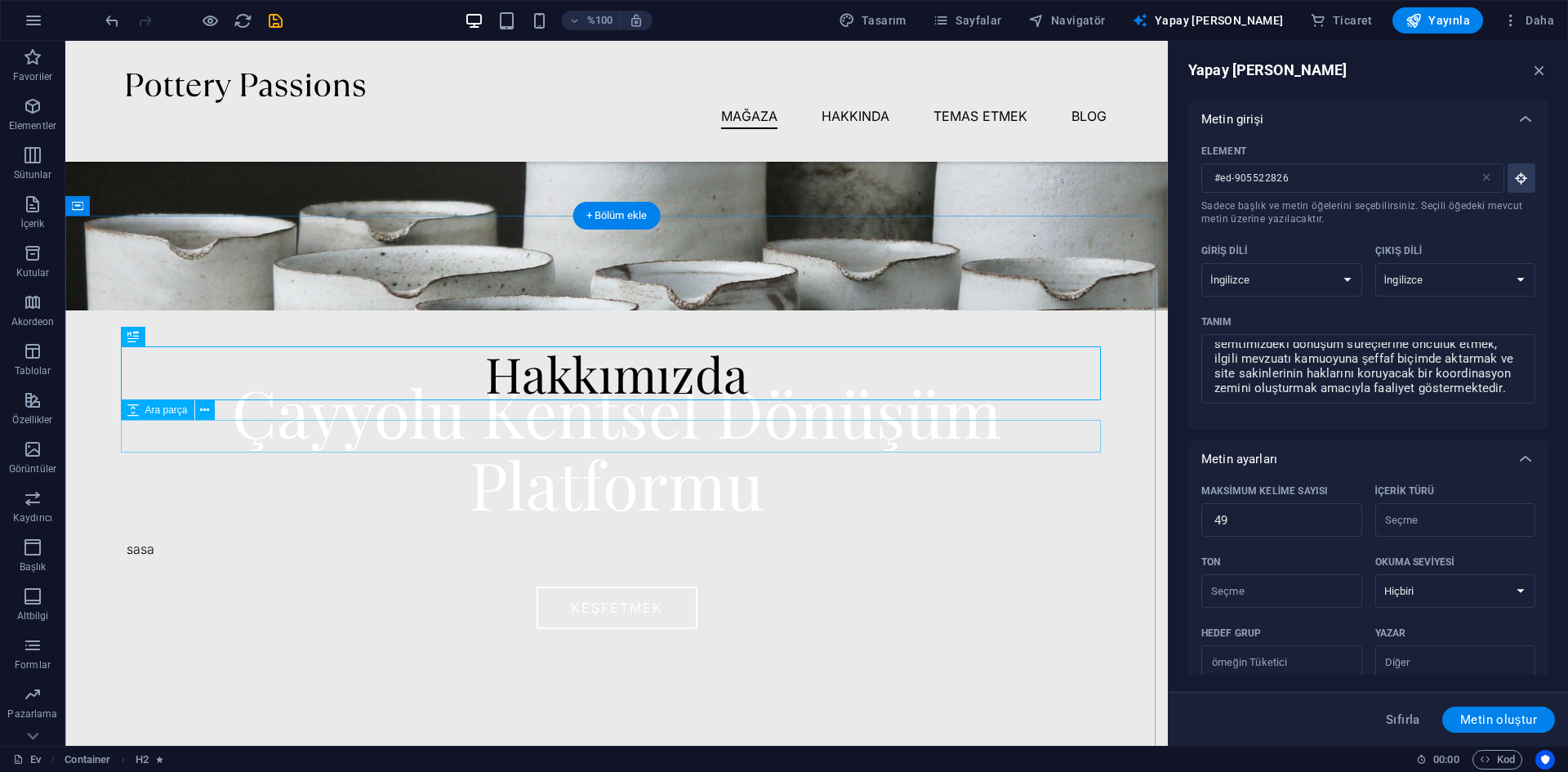
click at [659, 434] on div at bounding box center [616, 436] width 980 height 33
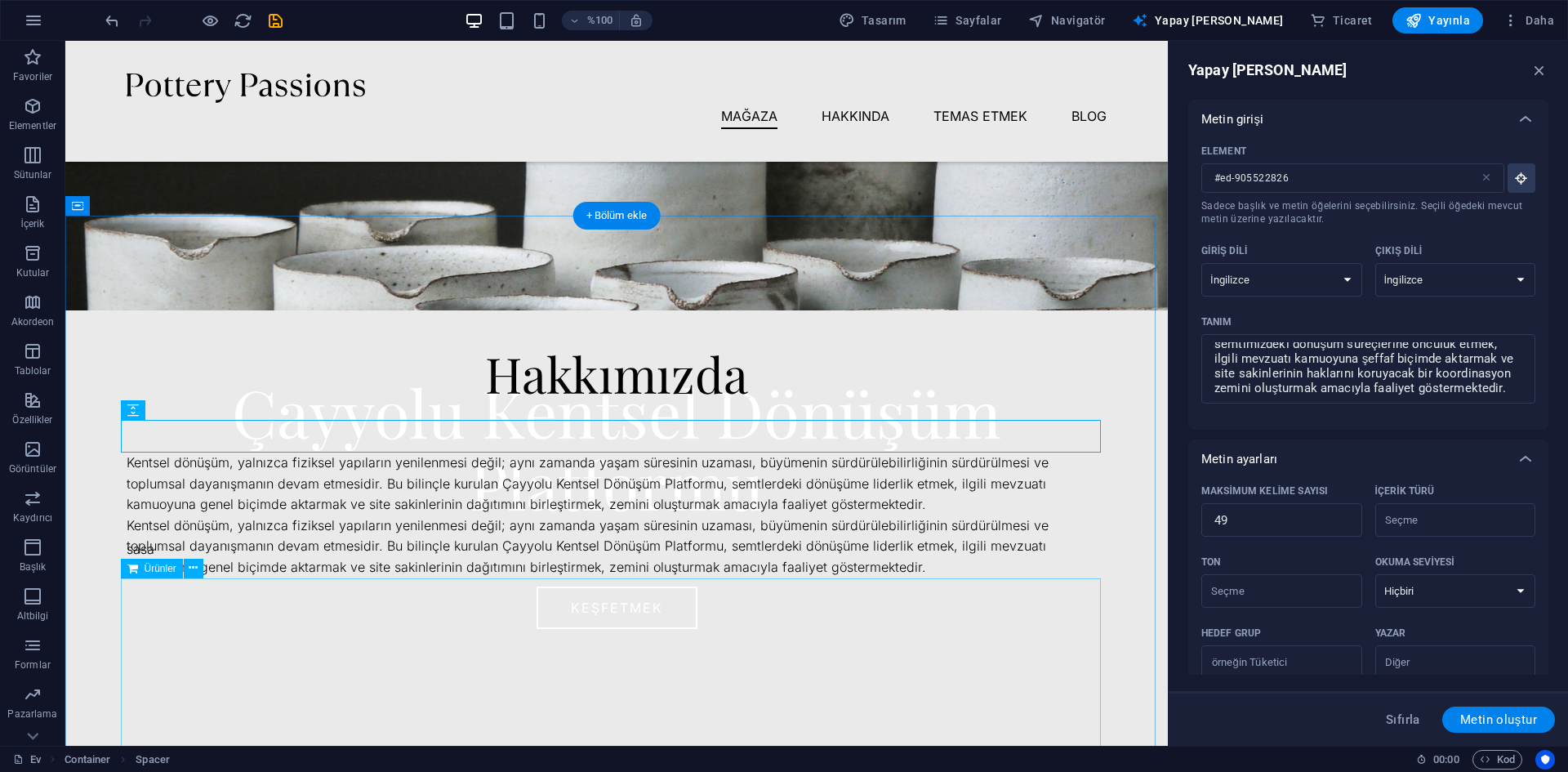
click at [678, 642] on div at bounding box center [616, 741] width 980 height 326
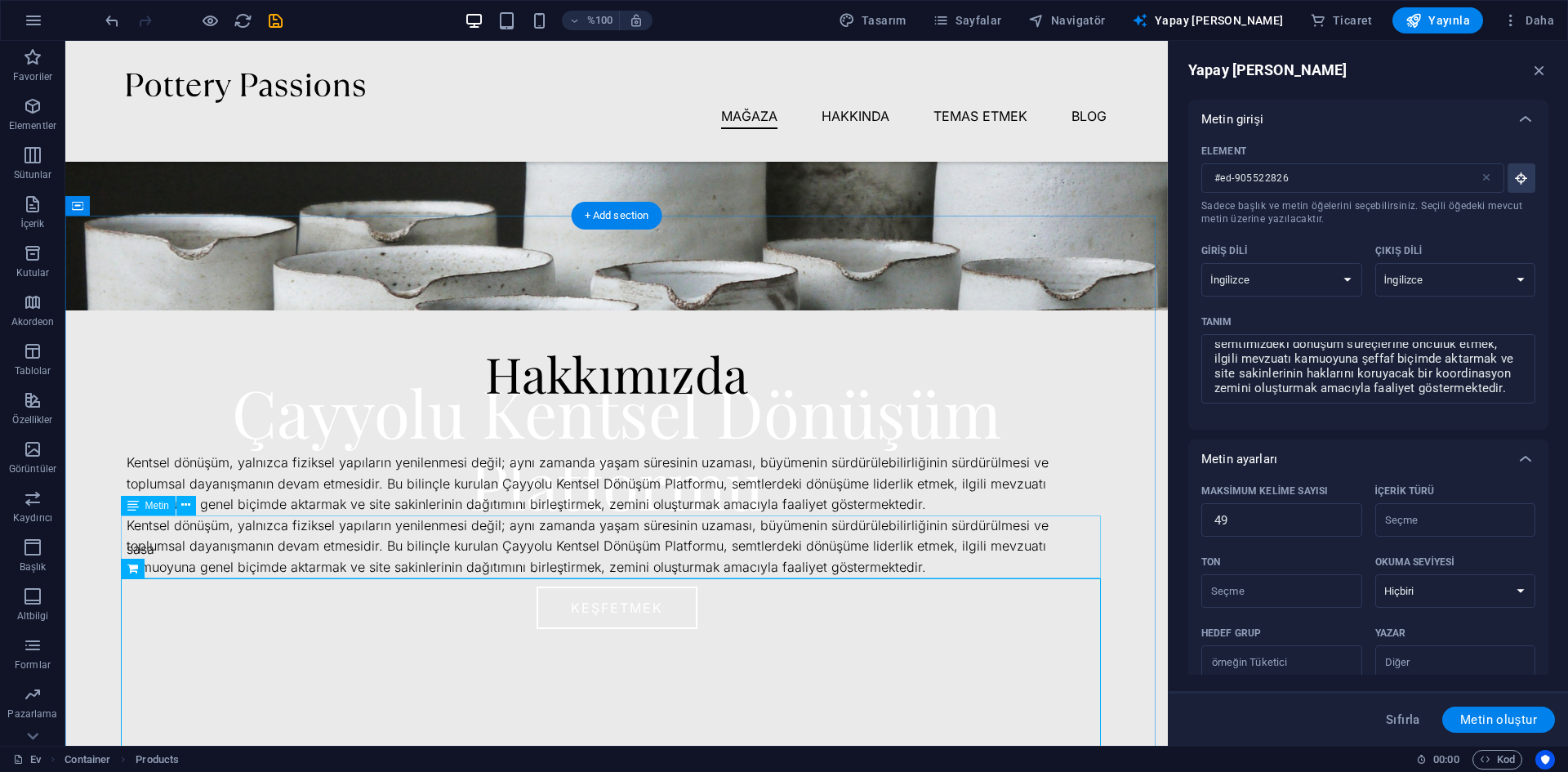
click at [800, 556] on div "Kentsel dönüşüm, yalnızca fiziksel yapıların yenilenmesi değil; aynı zamanda ya…" at bounding box center [616, 546] width 980 height 63
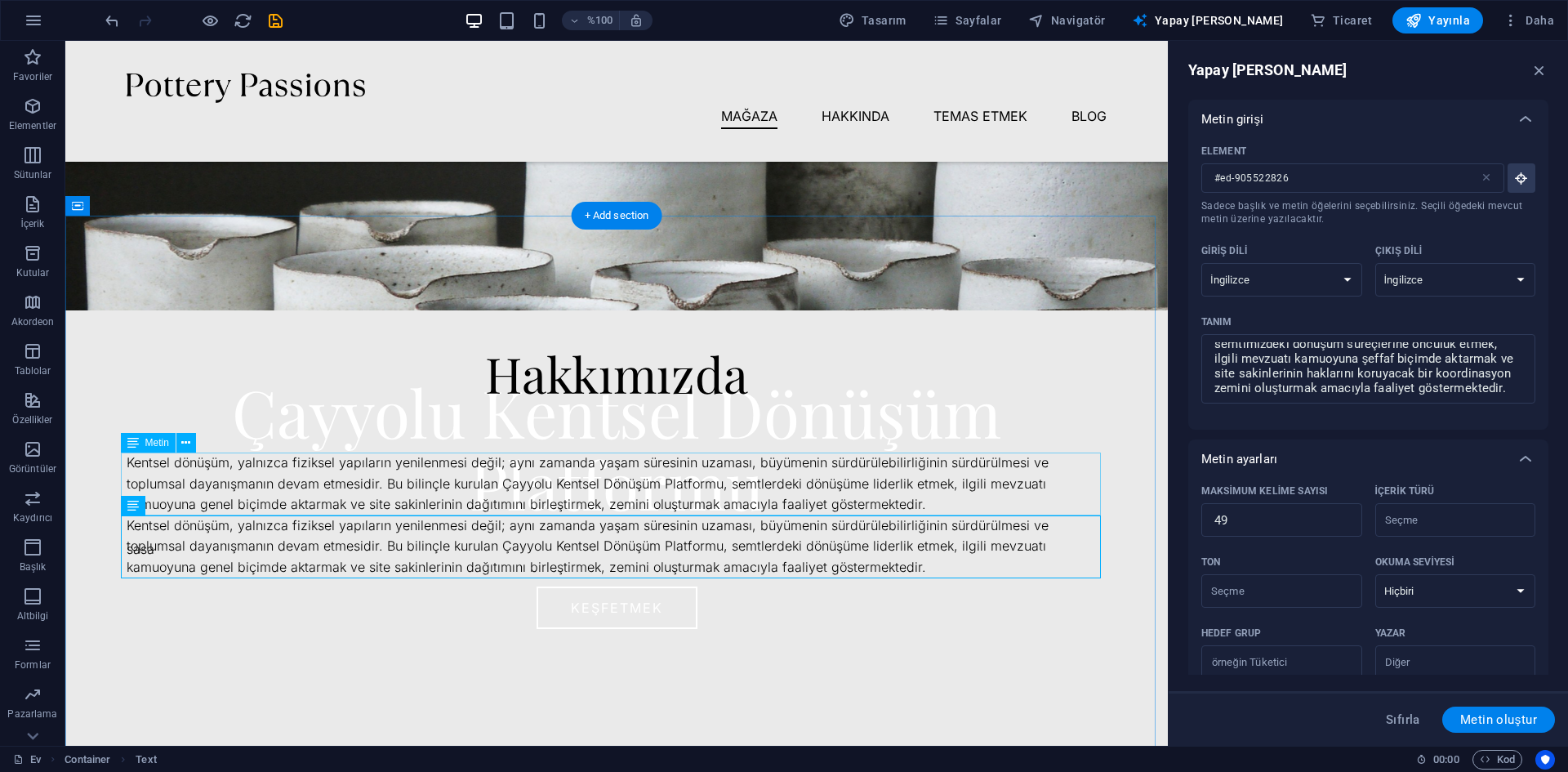
click at [786, 506] on div "Kentsel dönüşüm, yalnızca fiziksel yapıların yenilenmesi değil; aynı zamanda ya…" at bounding box center [616, 483] width 980 height 63
click at [815, 513] on div "Kentsel dönüşüm, yalnızca fiziksel yapıların yenilenmesi değil; aynı zamanda ya…" at bounding box center [616, 483] width 980 height 63
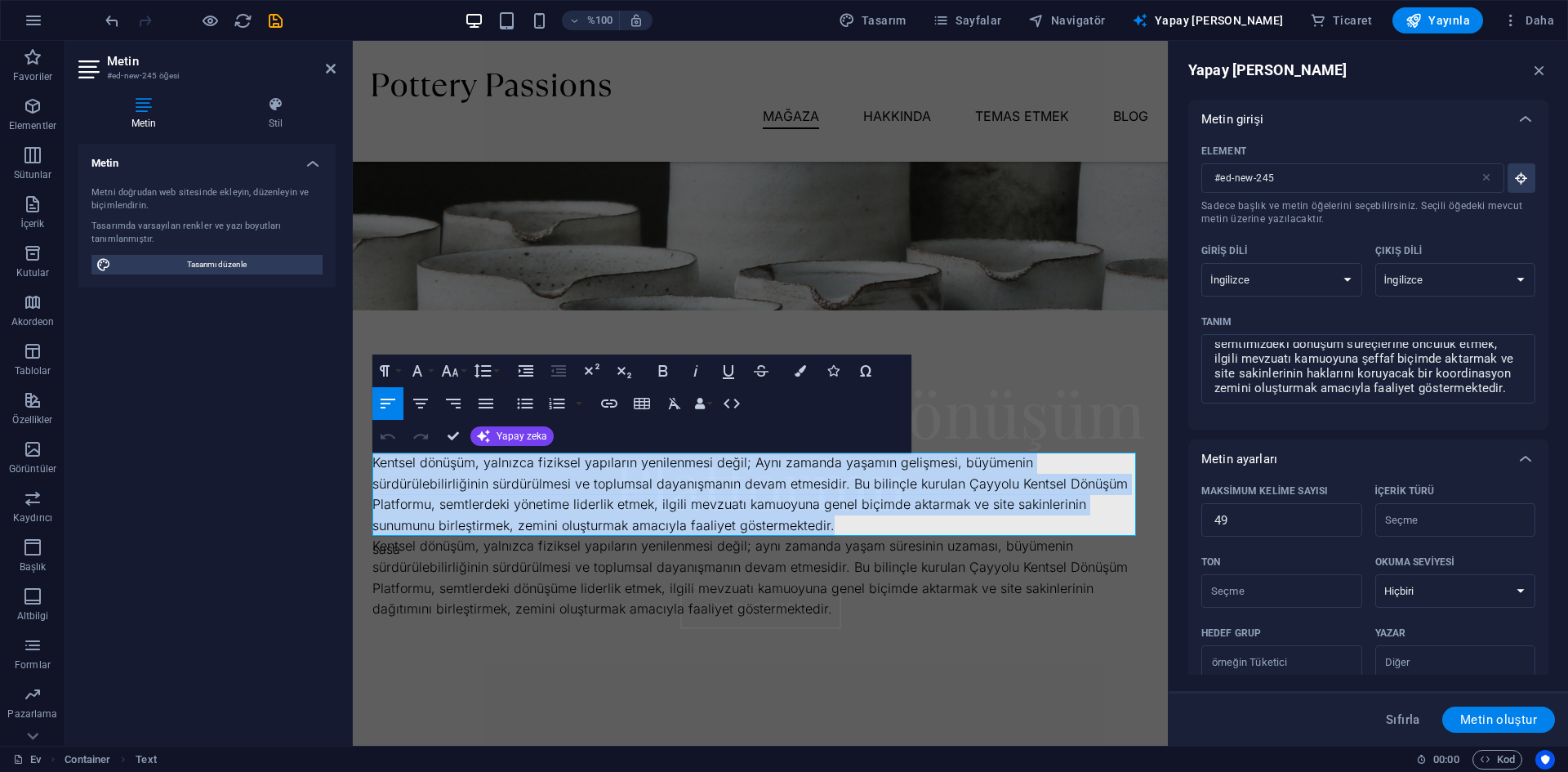
drag, startPoint x: 853, startPoint y: 526, endPoint x: 699, endPoint y: 501, distance: 156.0
drag, startPoint x: 695, startPoint y: 518, endPoint x: 703, endPoint y: 504, distance: 16.1
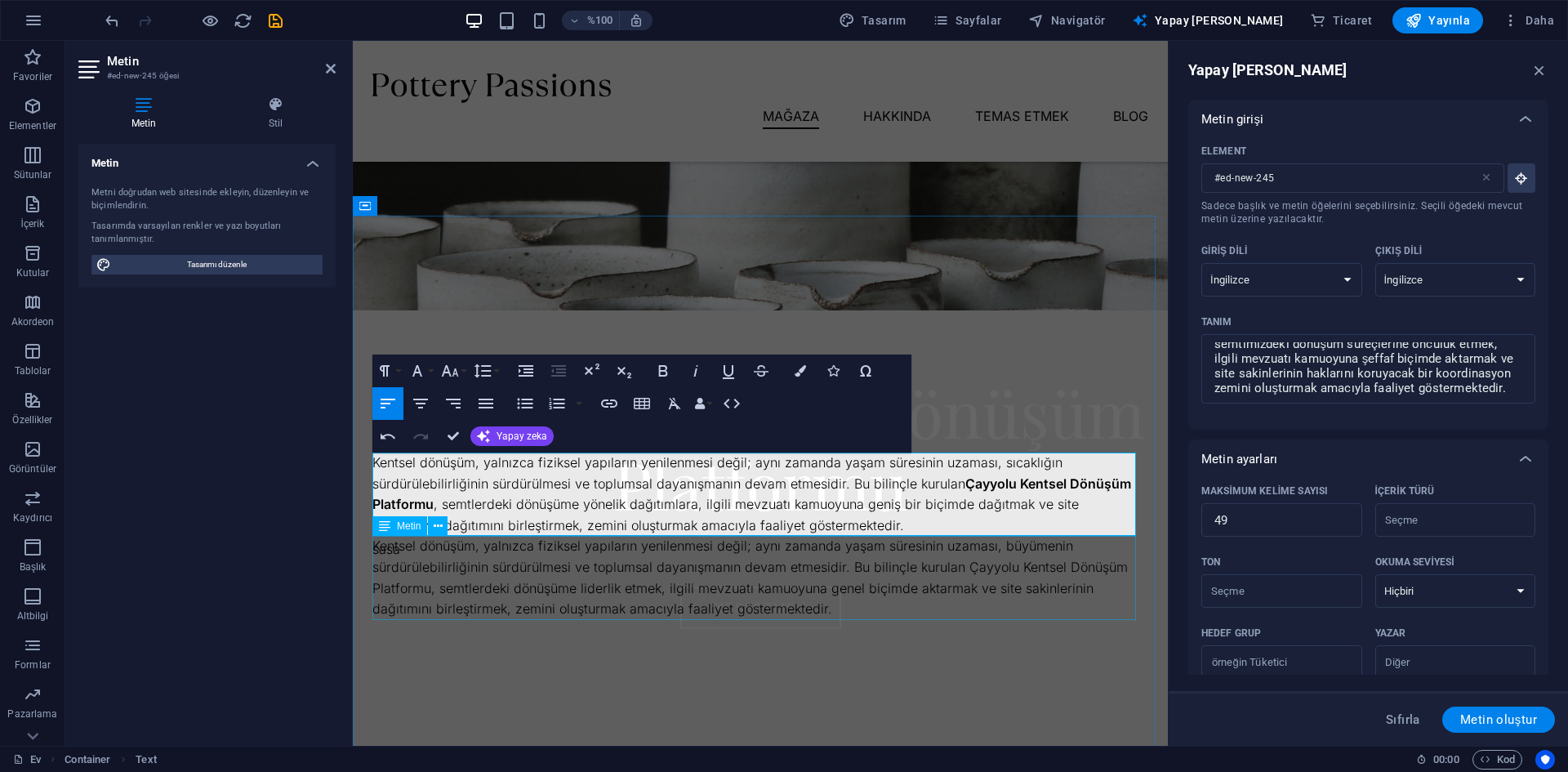
drag, startPoint x: 828, startPoint y: 629, endPoint x: 1107, endPoint y: 618, distance: 279.2
click at [1113, 626] on div at bounding box center [760, 783] width 776 height 326
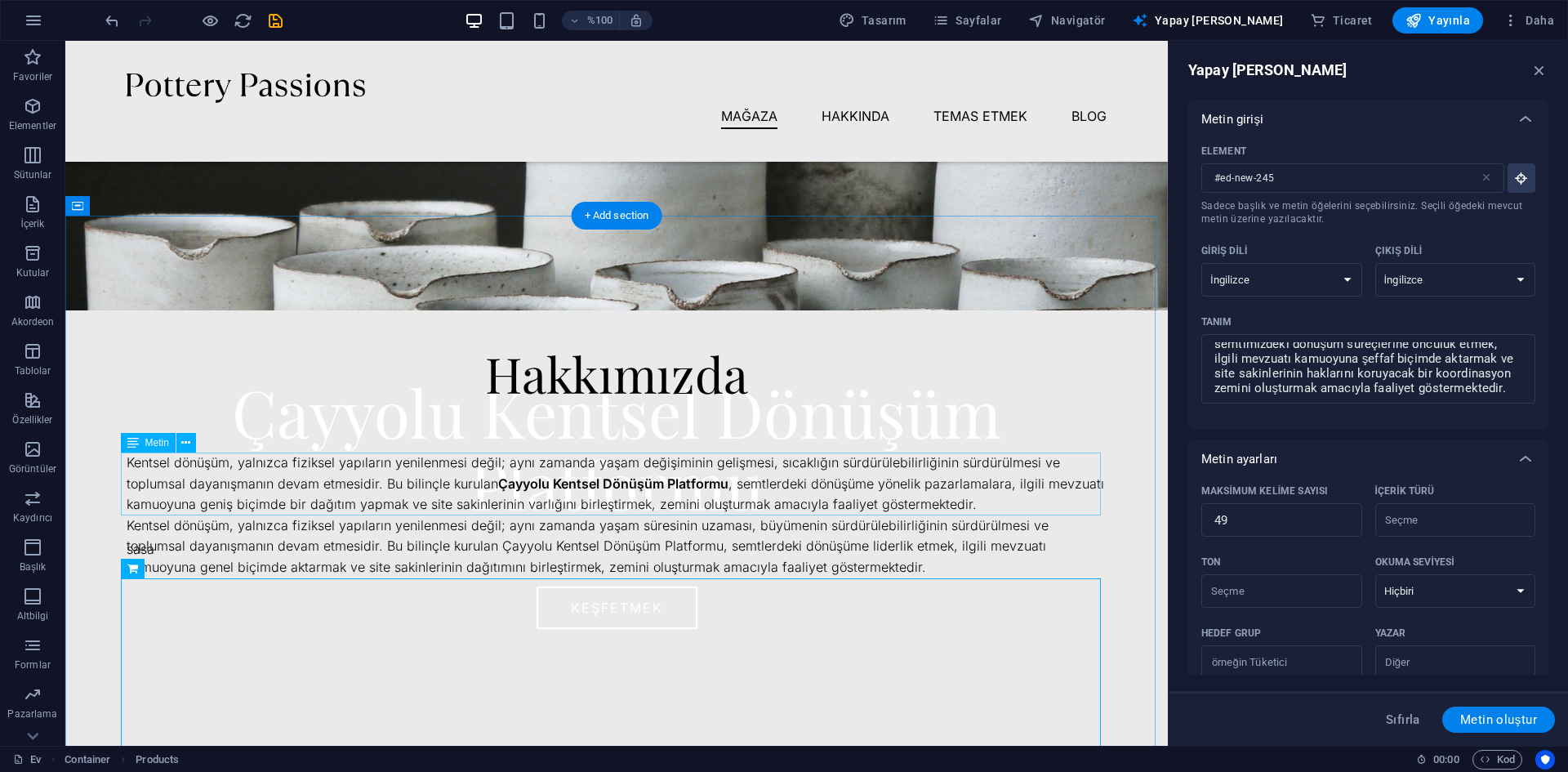
click at [722, 497] on div "Kentsel dönüşüm, yalnızca fiziksel yapıların yenilenmesi değil; aynı zamanda ya…" at bounding box center [616, 483] width 980 height 63
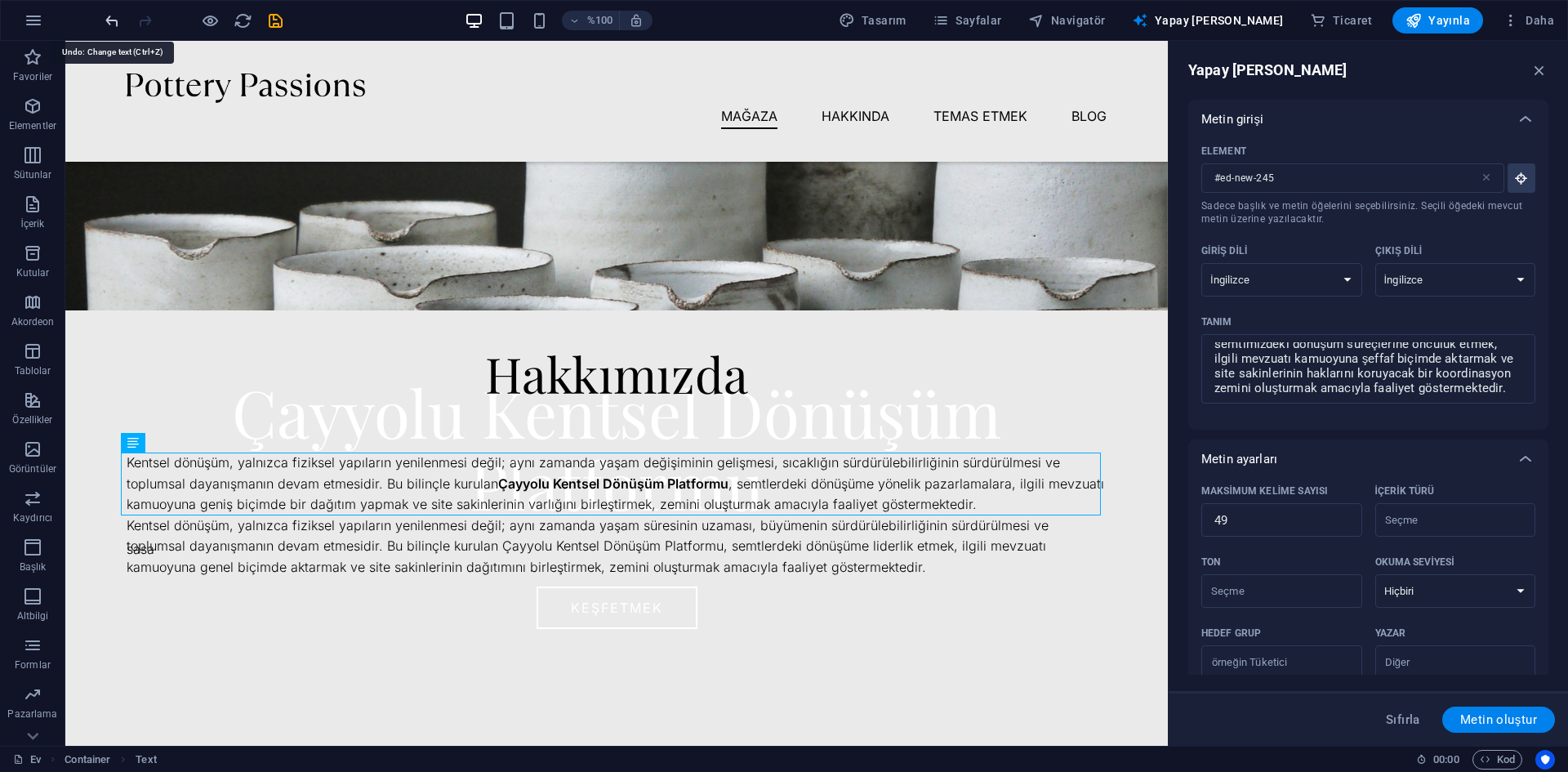
click at [0, 0] on icon "geri al" at bounding box center [0, 0] width 0 height 0
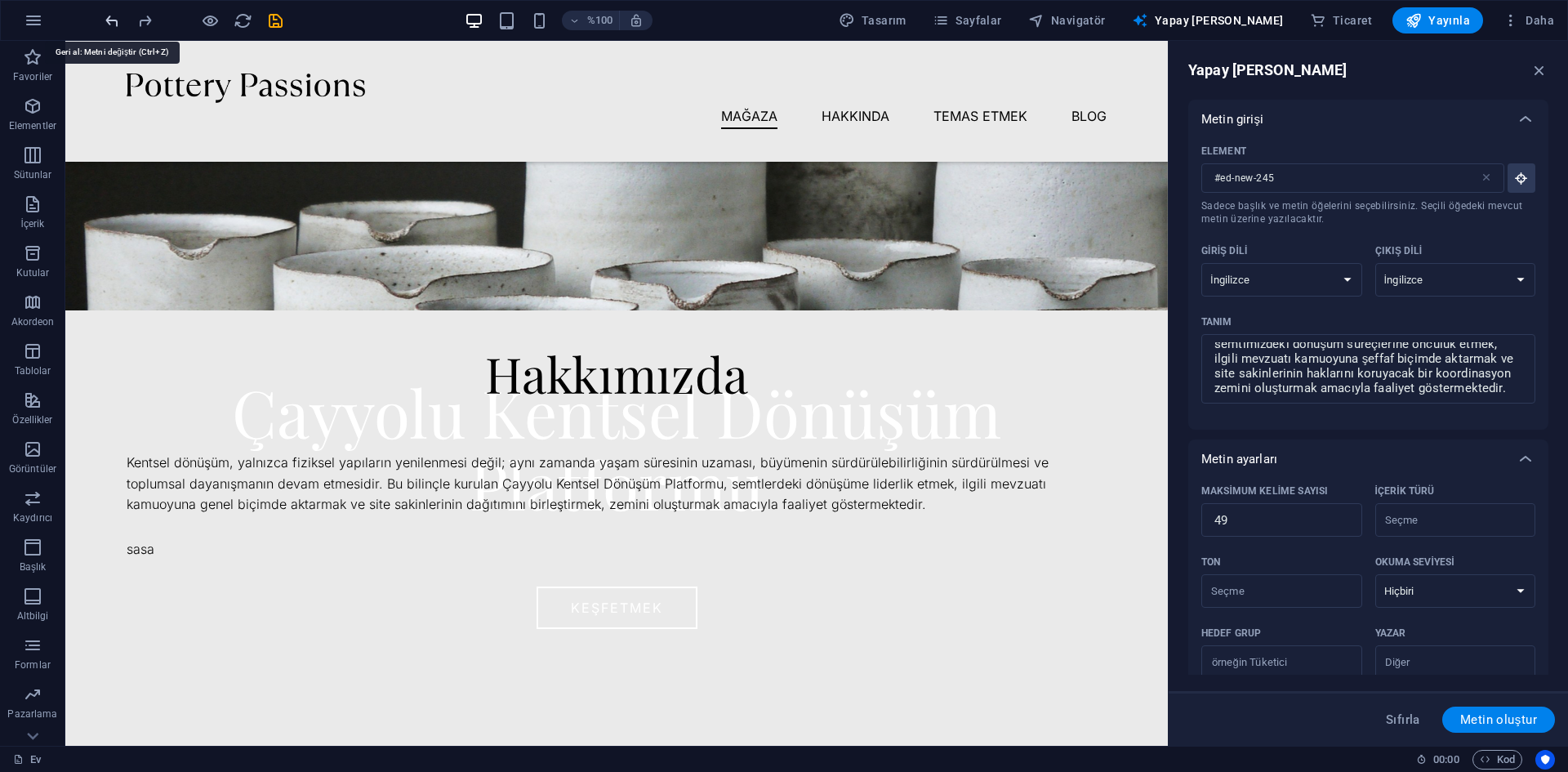
click at [0, 0] on icon "geri al" at bounding box center [0, 0] width 0 height 0
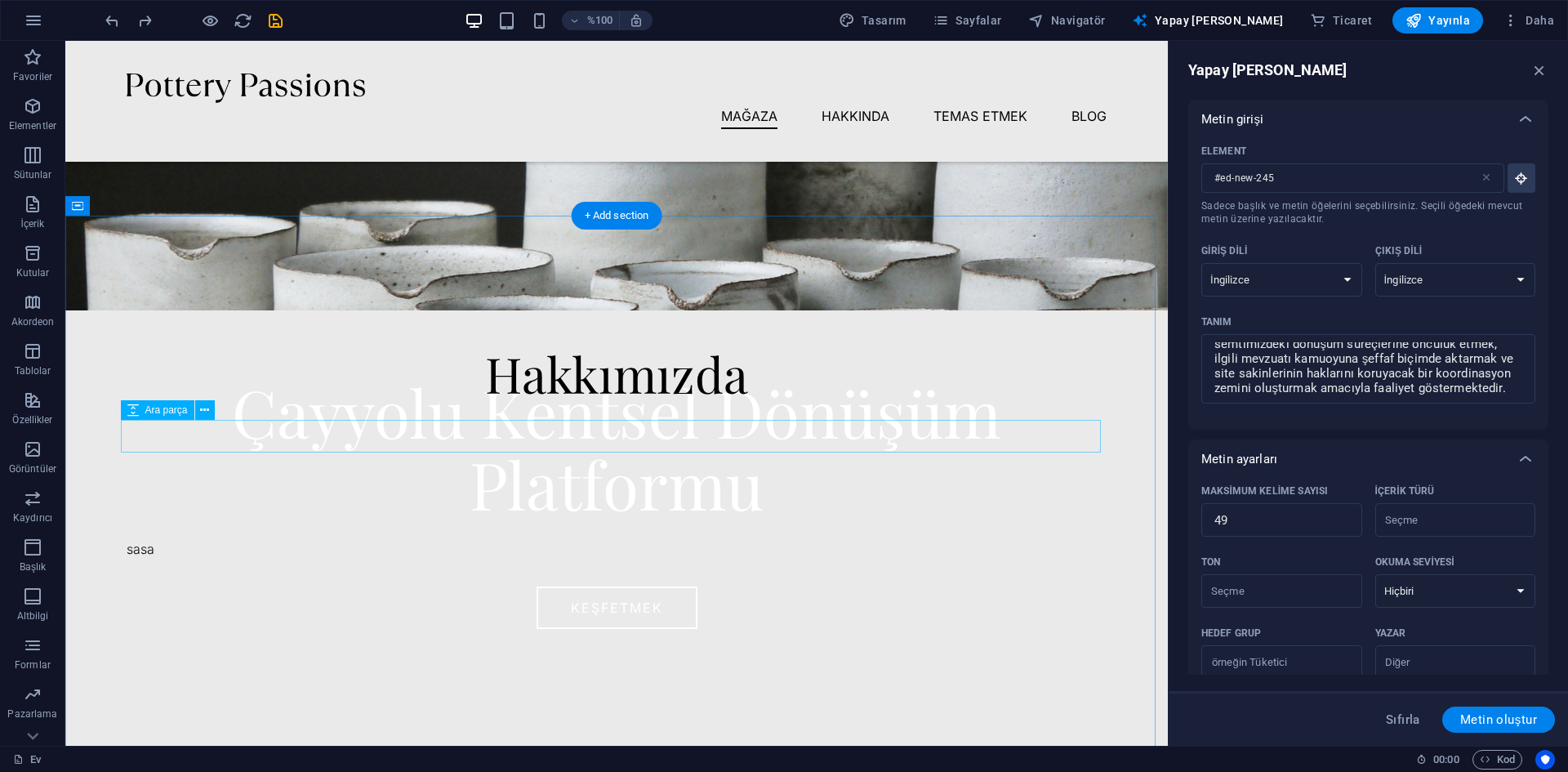
click at [793, 445] on div at bounding box center [616, 436] width 980 height 33
click at [34, 209] on icon "button" at bounding box center [33, 204] width 20 height 20
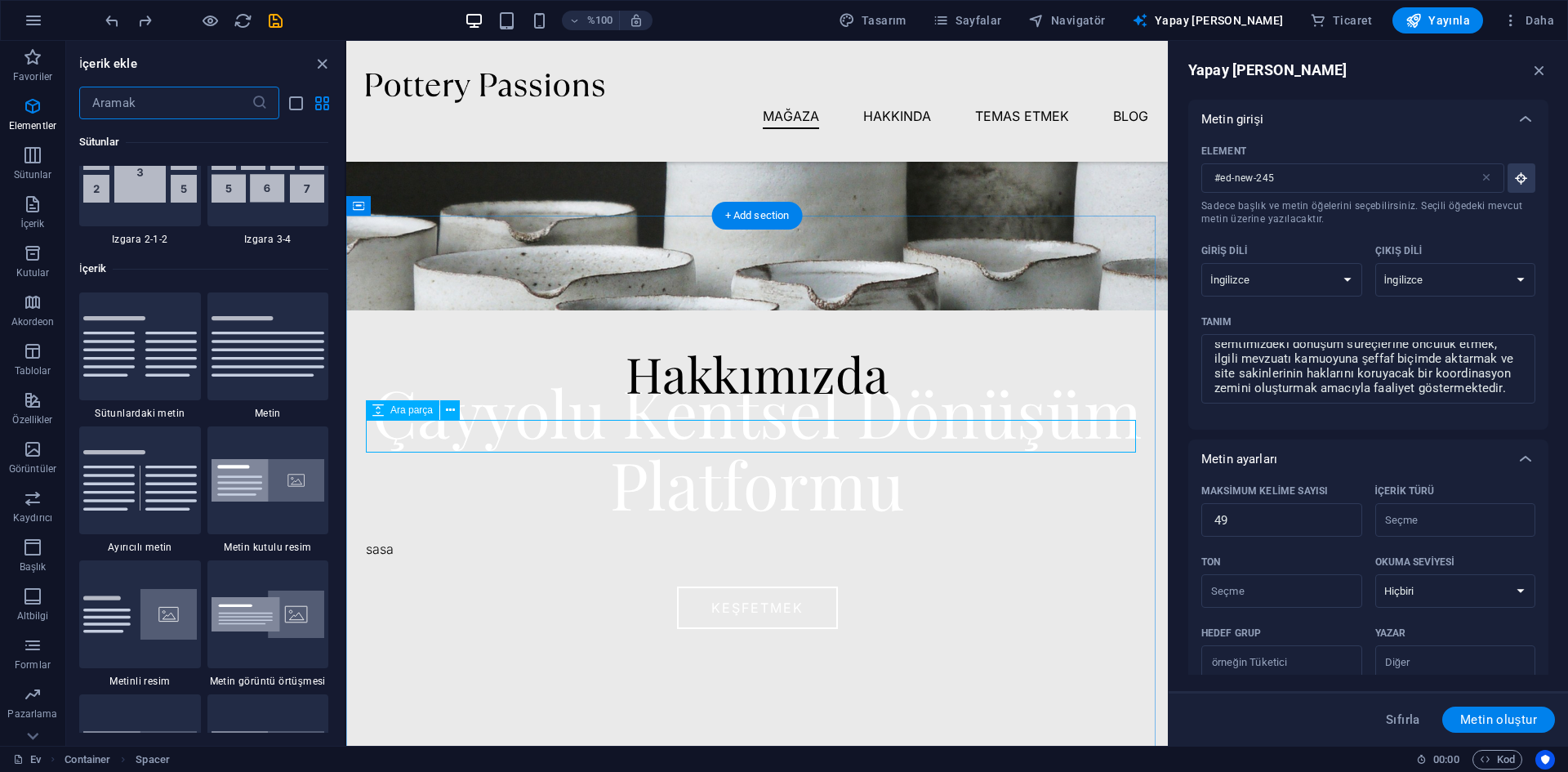
scroll to position [3125, 0]
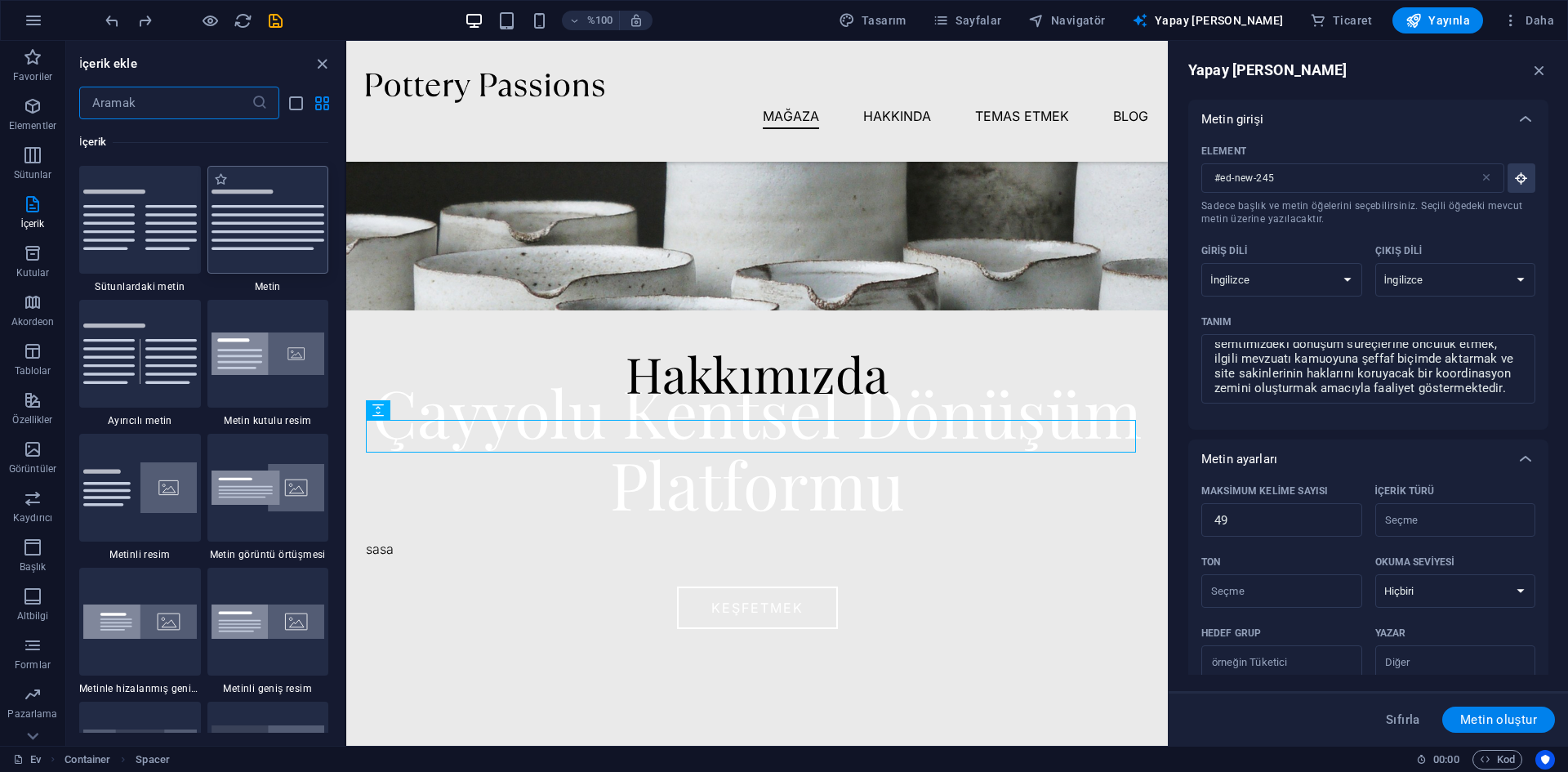
click at [263, 235] on img at bounding box center [268, 219] width 113 height 61
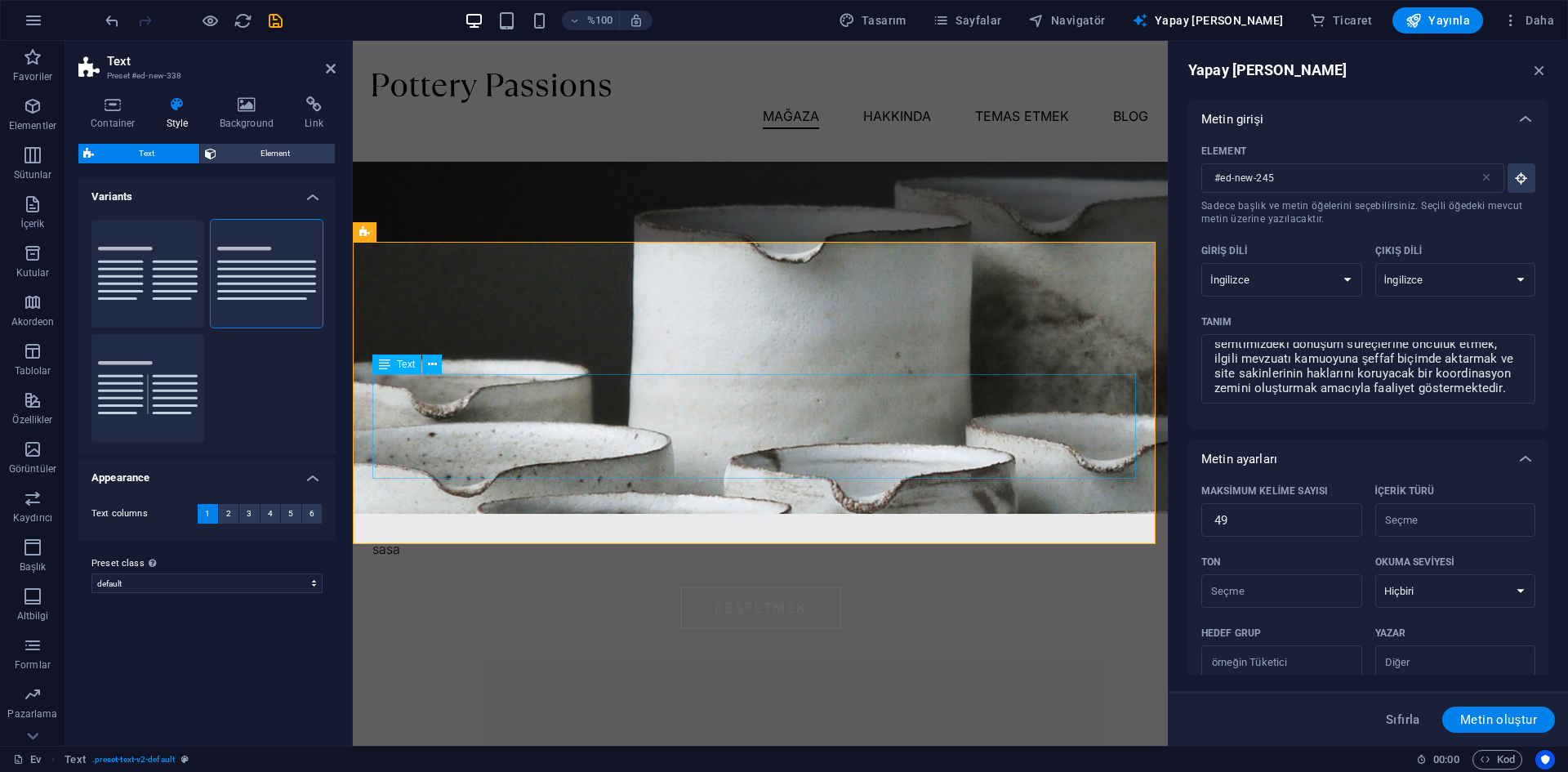
scroll to position [929, 0]
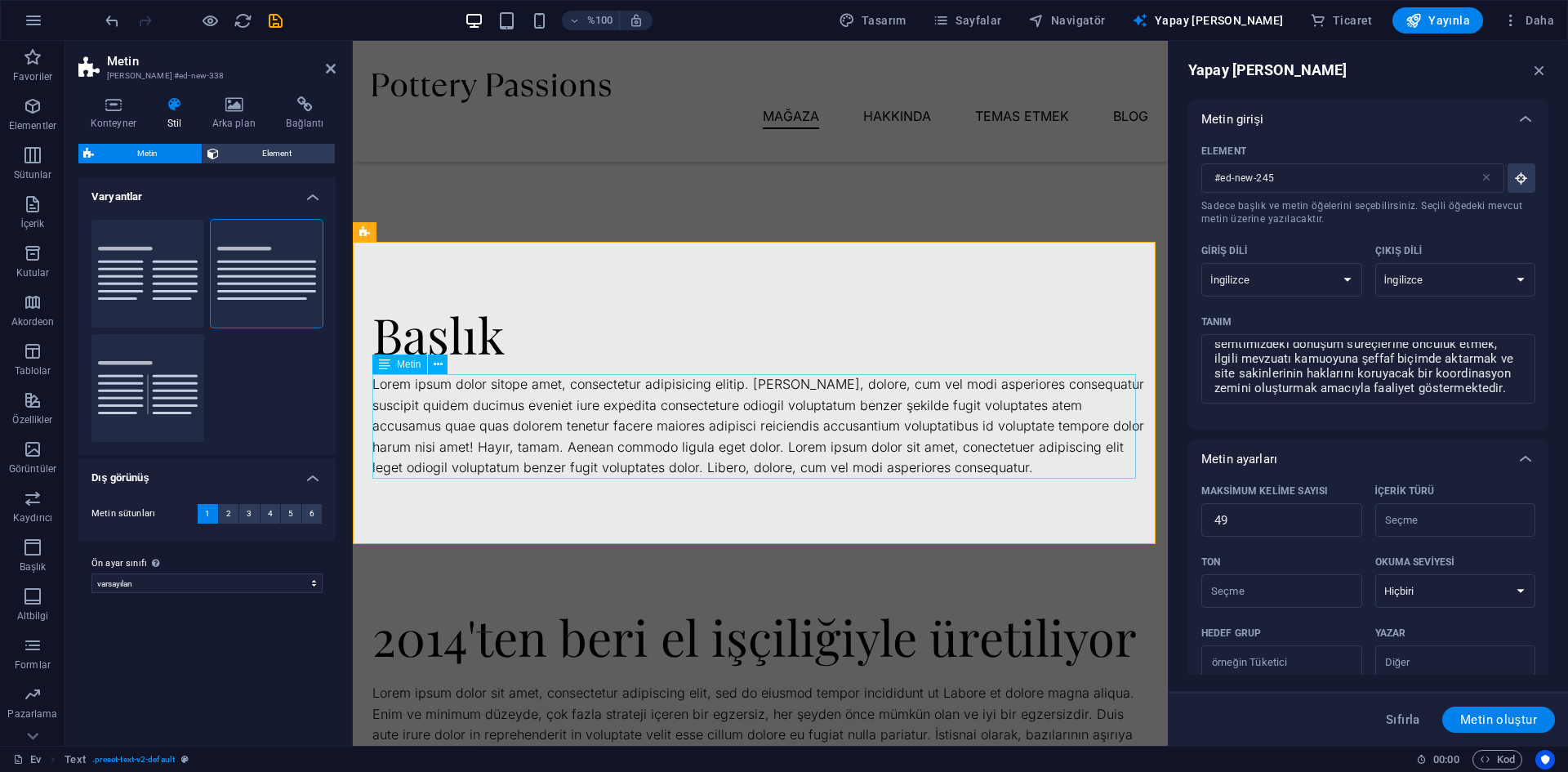
click at [1055, 472] on div "Lorem ipsum dolor sitope amet, consectetur adipisicing elitip. Massumenda, dolo…" at bounding box center [760, 426] width 776 height 104
click at [1051, 470] on div "Lorem ipsum dolor sitope amet, consectetur adipisicing elitip. Massumenda, dolo…" at bounding box center [760, 426] width 776 height 104
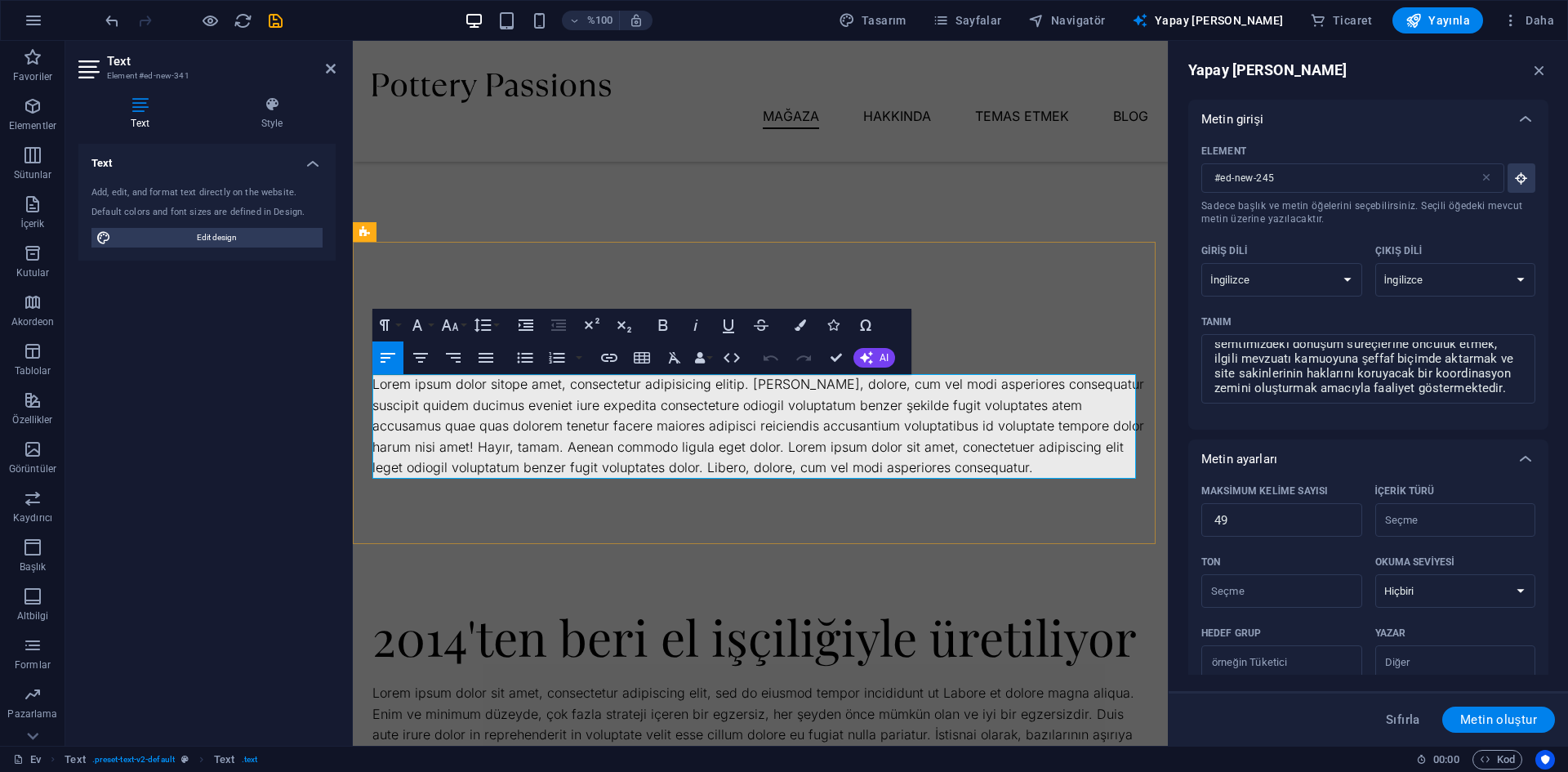
type input "#ed-new-341"
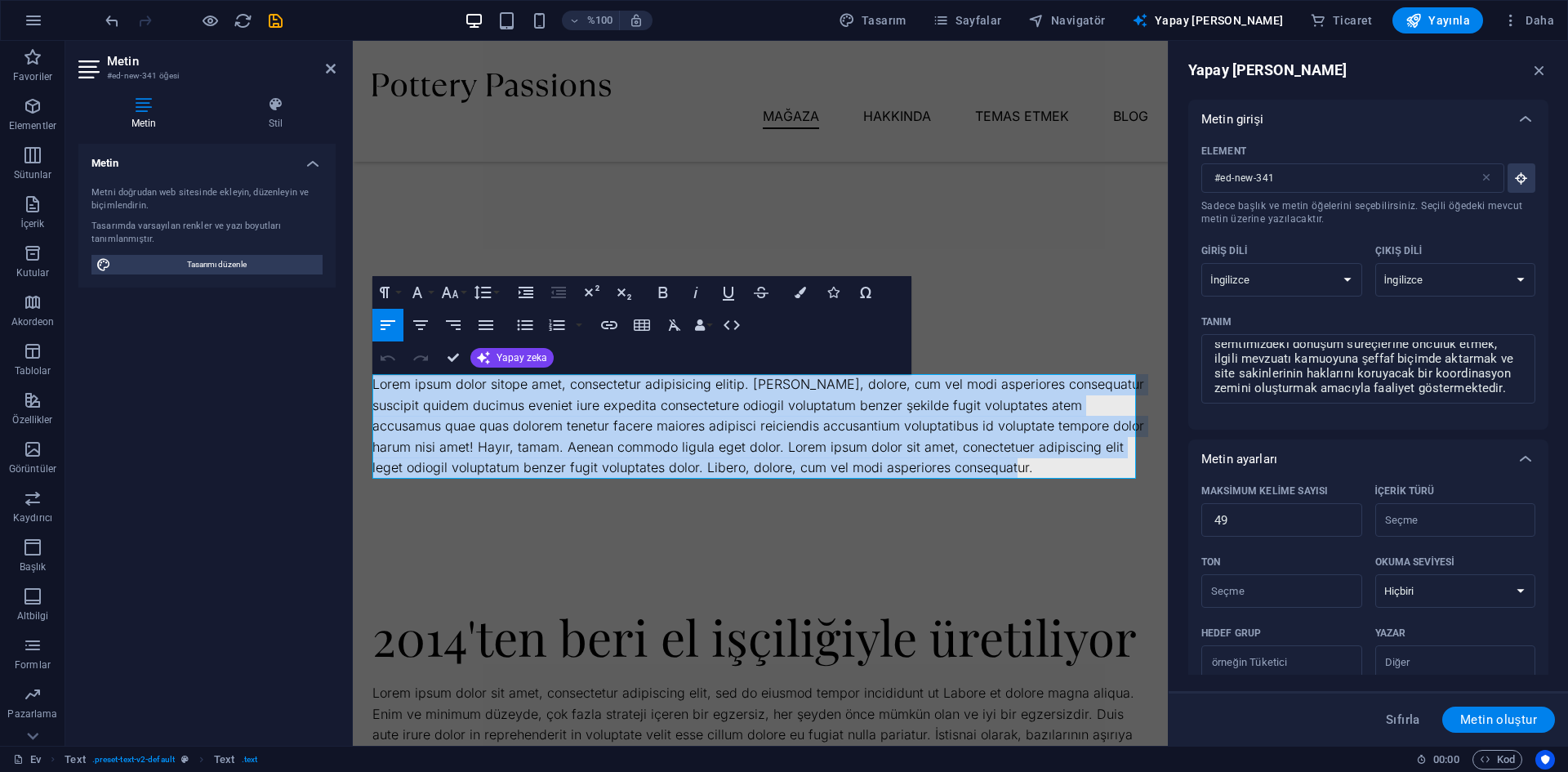
drag, startPoint x: 1053, startPoint y: 472, endPoint x: 309, endPoint y: 376, distance: 750.2
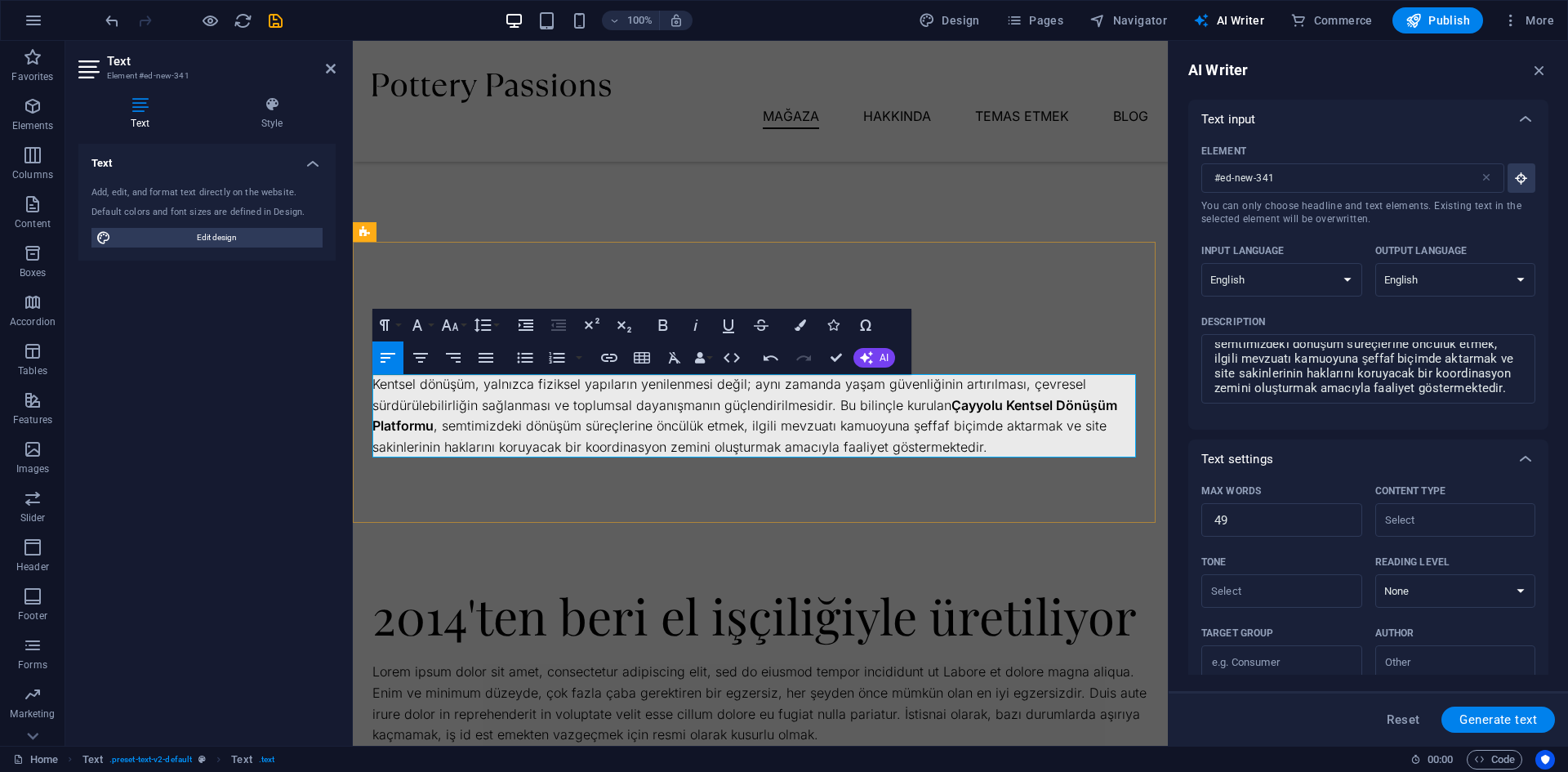
click at [995, 445] on p "Kentsel dönüşüm, yalnızca fiziksel yapıların yenilenmesi değil; aynı zamanda ya…" at bounding box center [760, 416] width 776 height 83
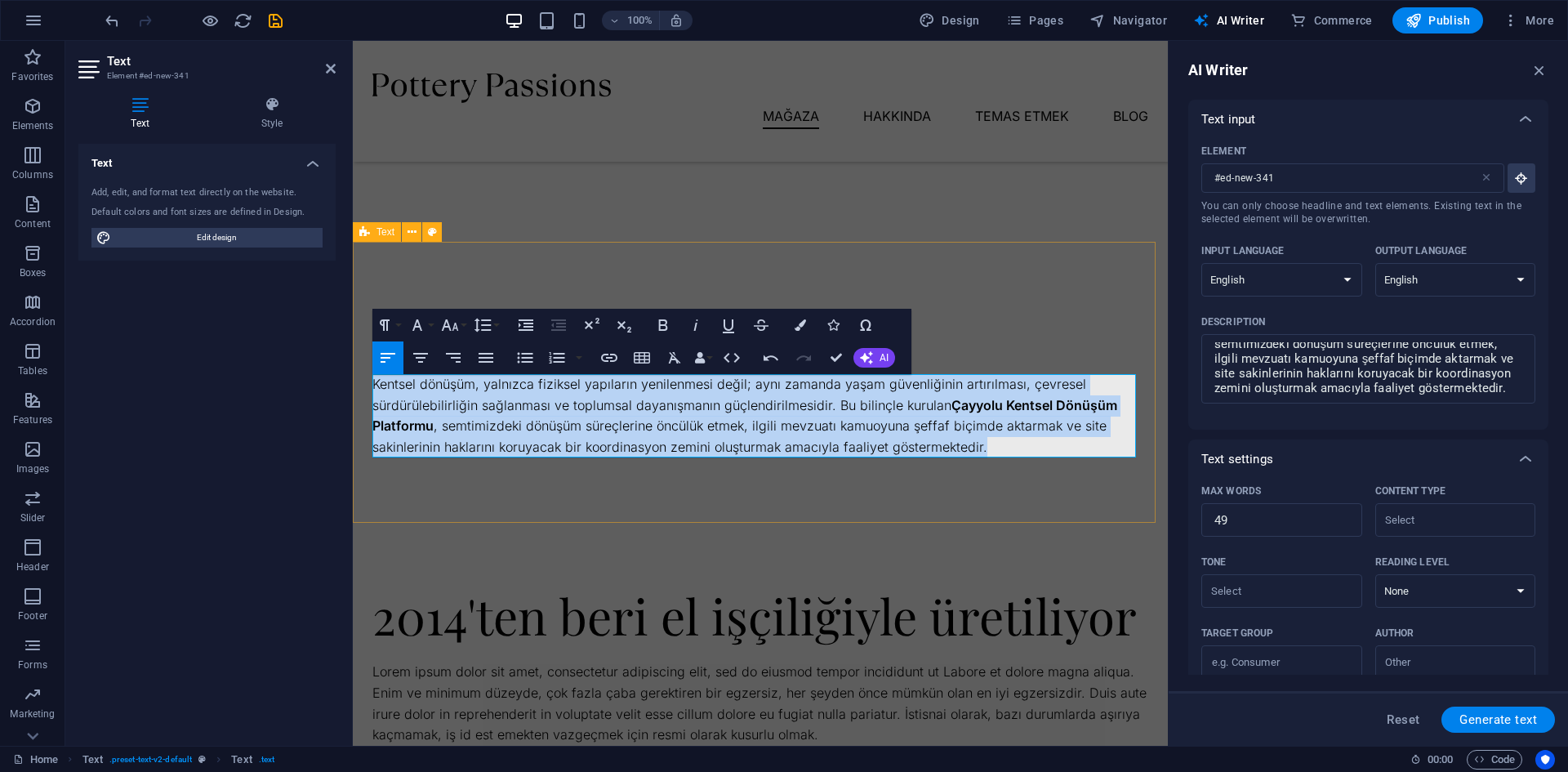
drag, startPoint x: 998, startPoint y: 446, endPoint x: 351, endPoint y: 384, distance: 650.0
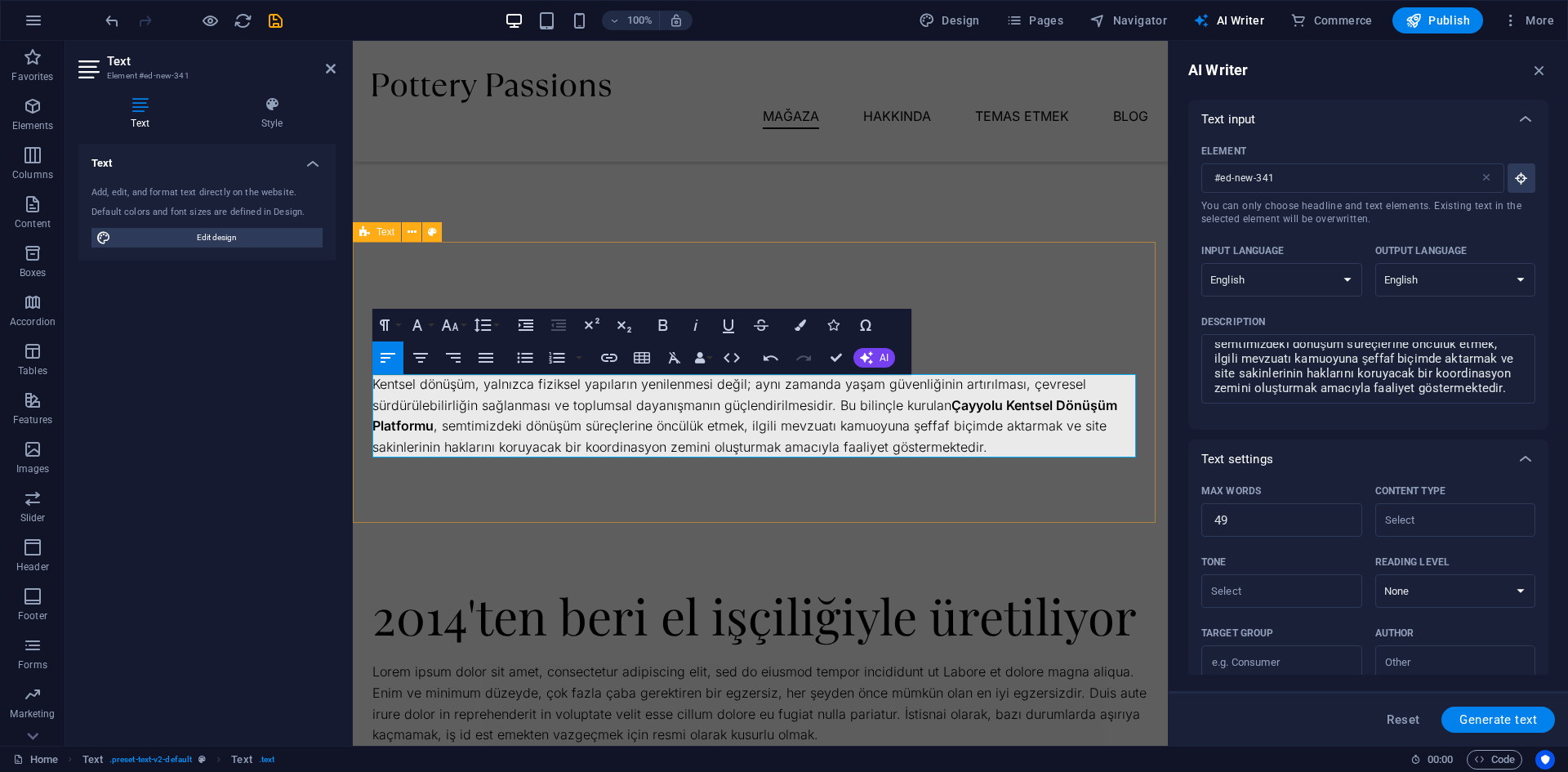
click at [983, 510] on div "Headline Kentsel dönüşüm, yalnızca fiziksel yapıların yenilenmesi değil; aynı z…" at bounding box center [759, 382] width 815 height 281
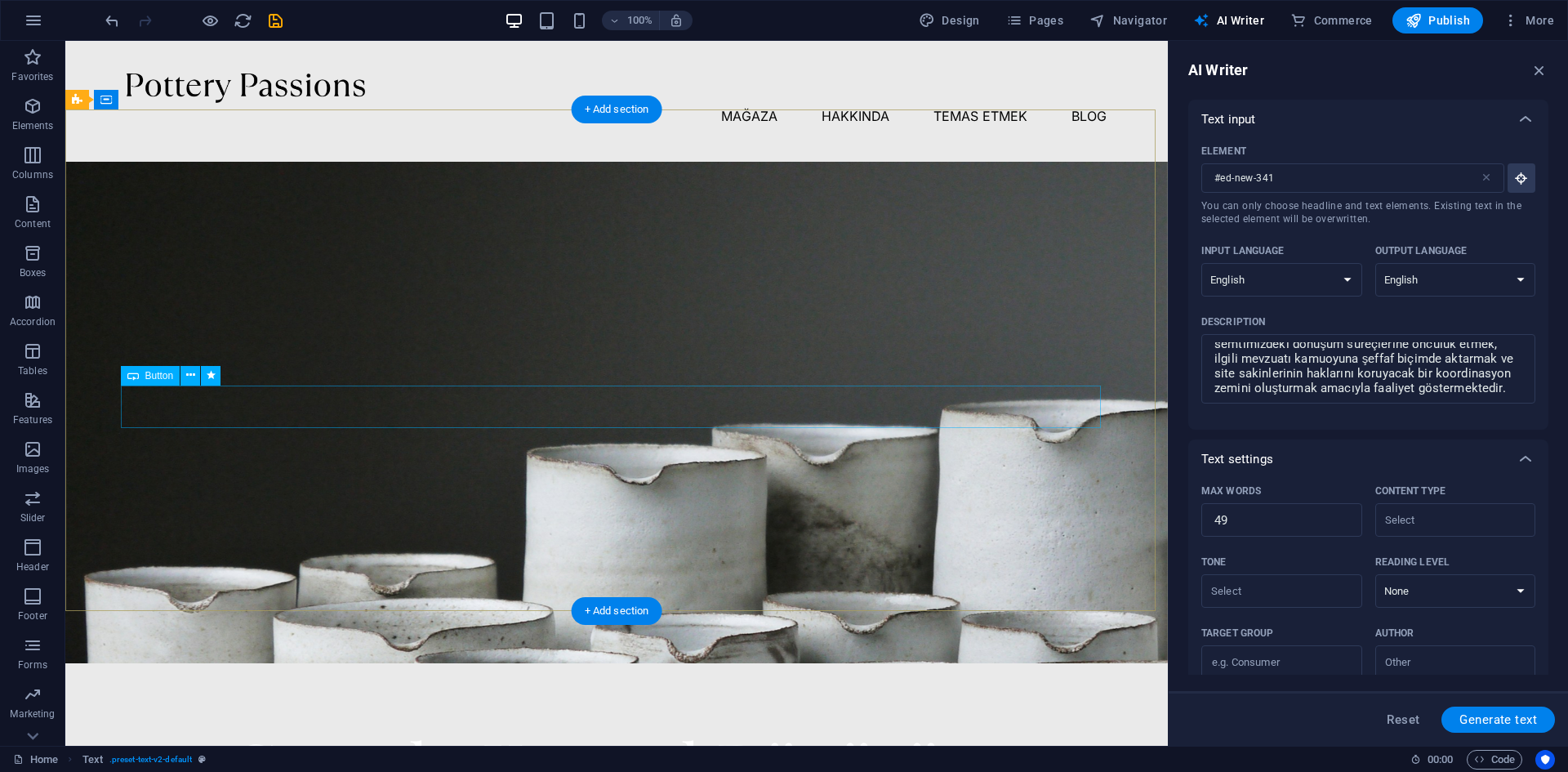
scroll to position [653, 0]
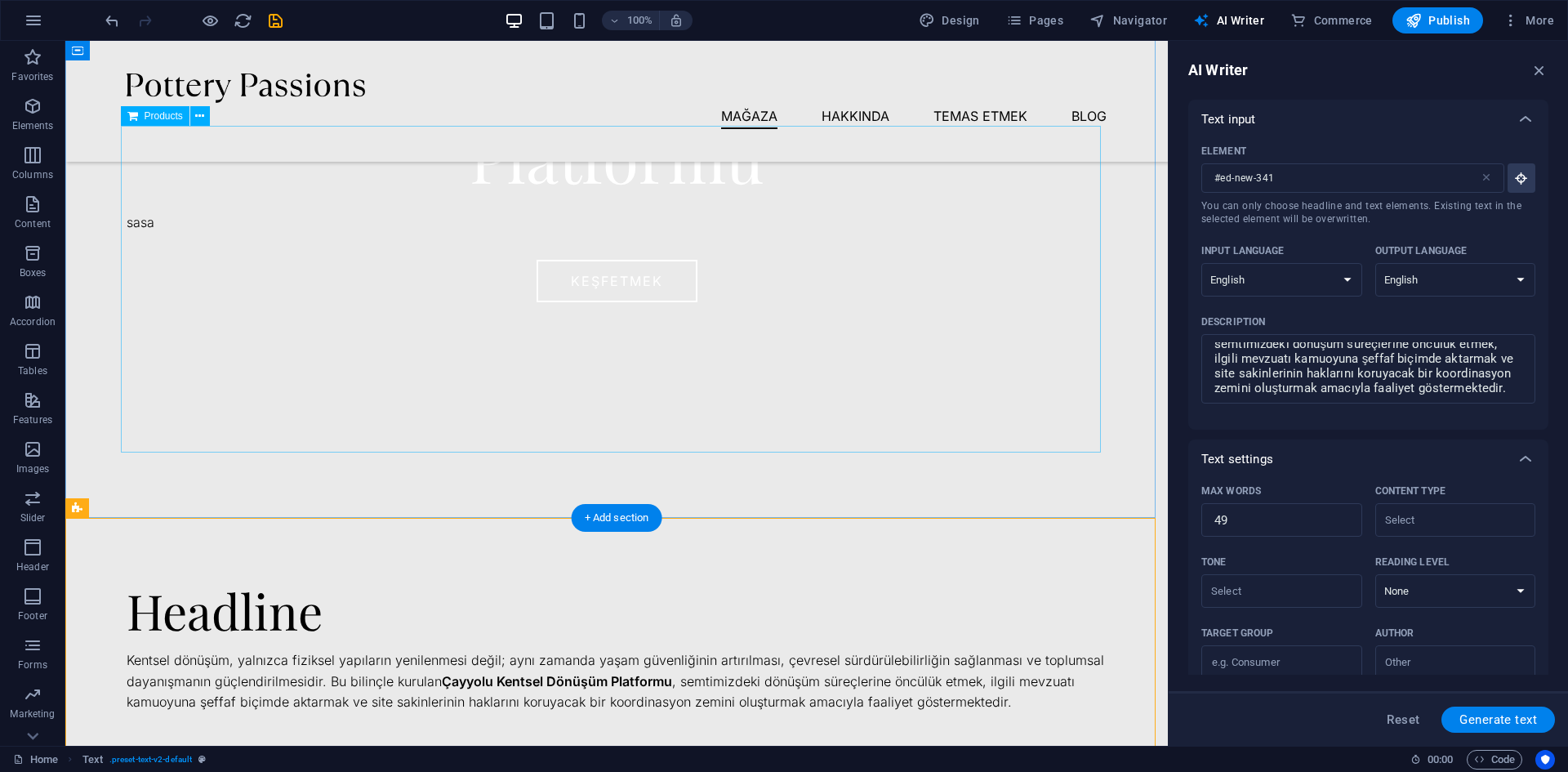
click at [718, 348] on div at bounding box center [616, 289] width 980 height 326
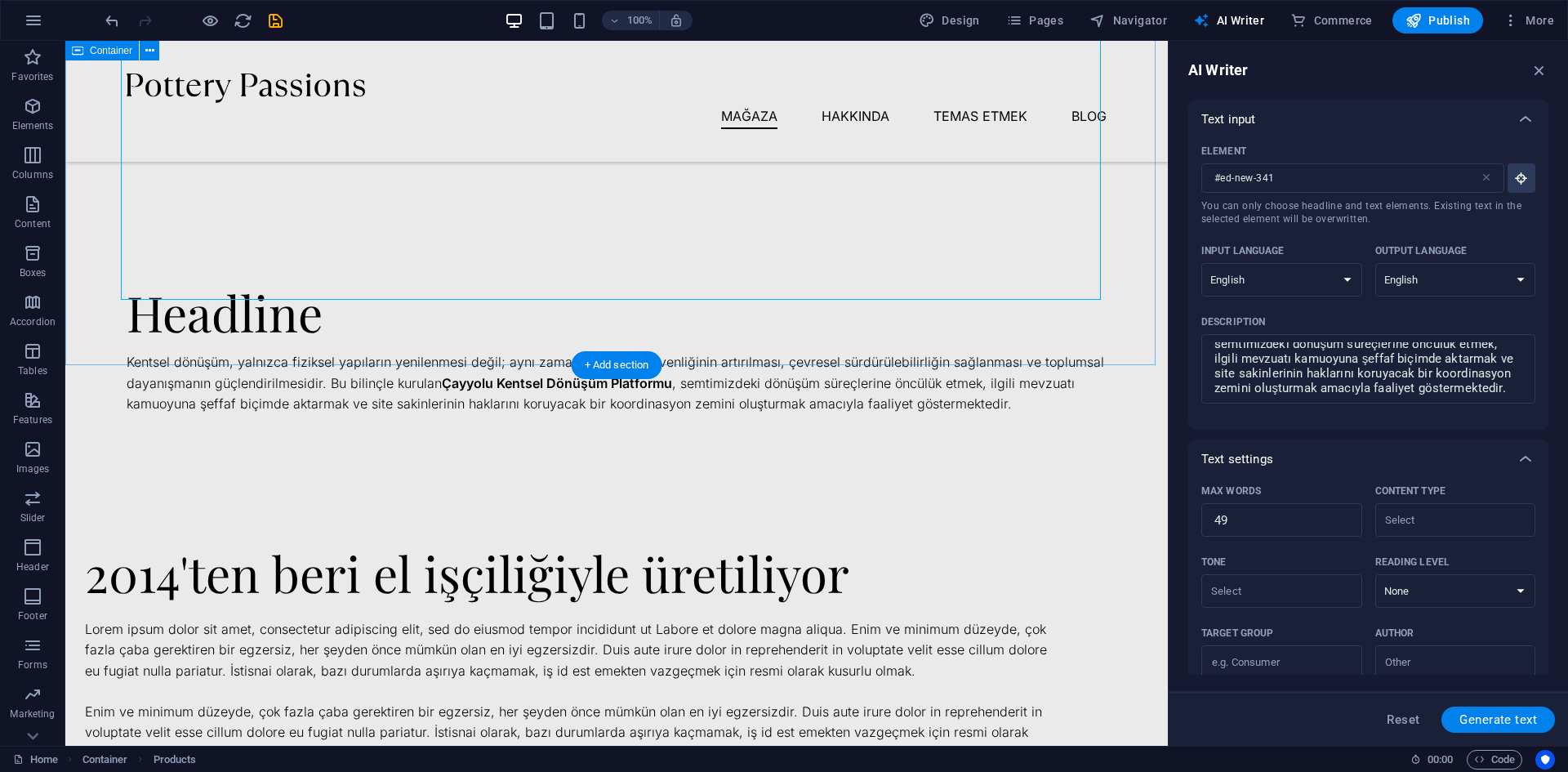
scroll to position [979, 0]
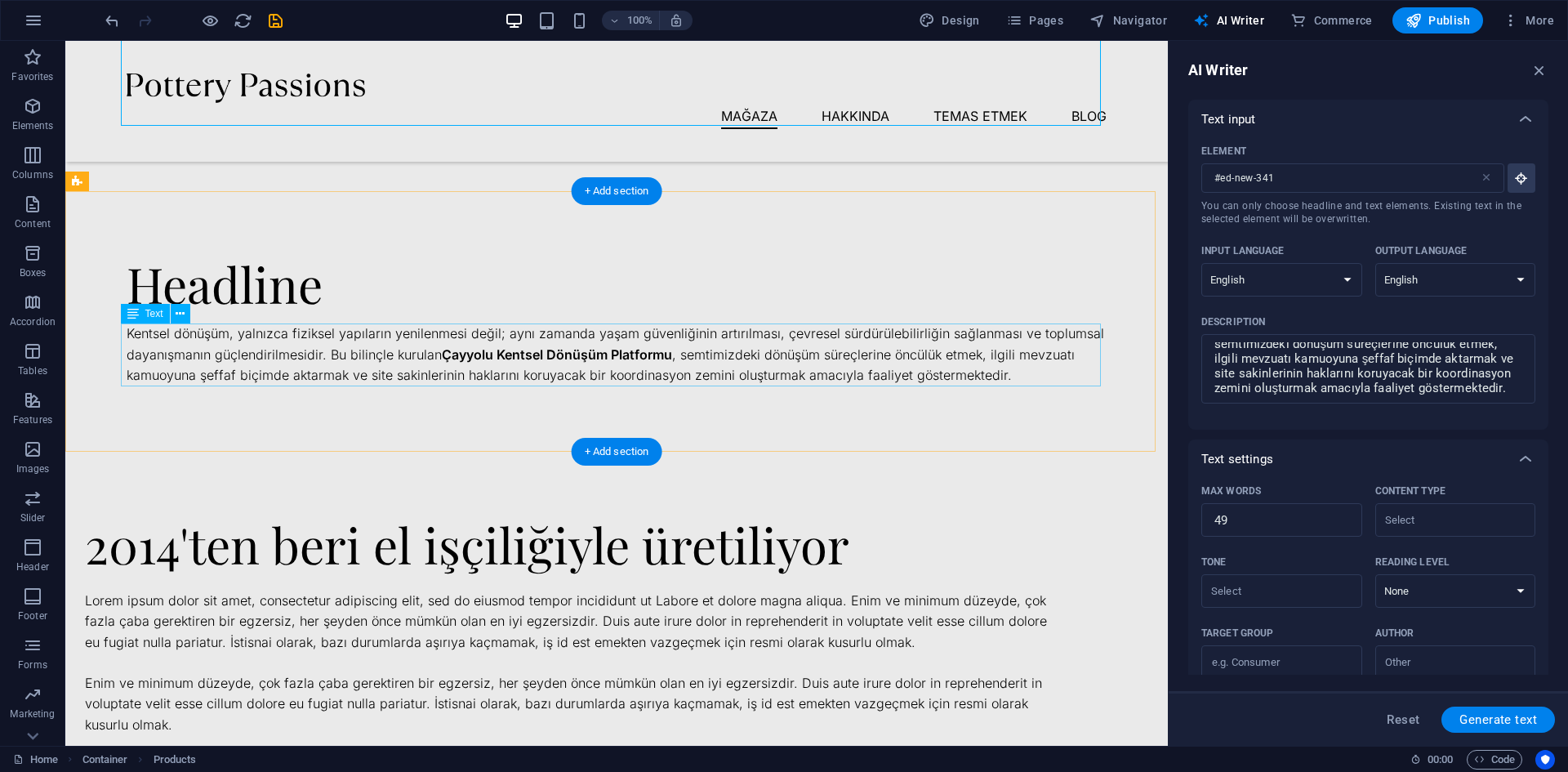
click at [688, 362] on div "Kentsel dönüşüm, yalnızca fiziksel yapıların yenilenmesi değil; aynı zamanda ya…" at bounding box center [616, 354] width 980 height 63
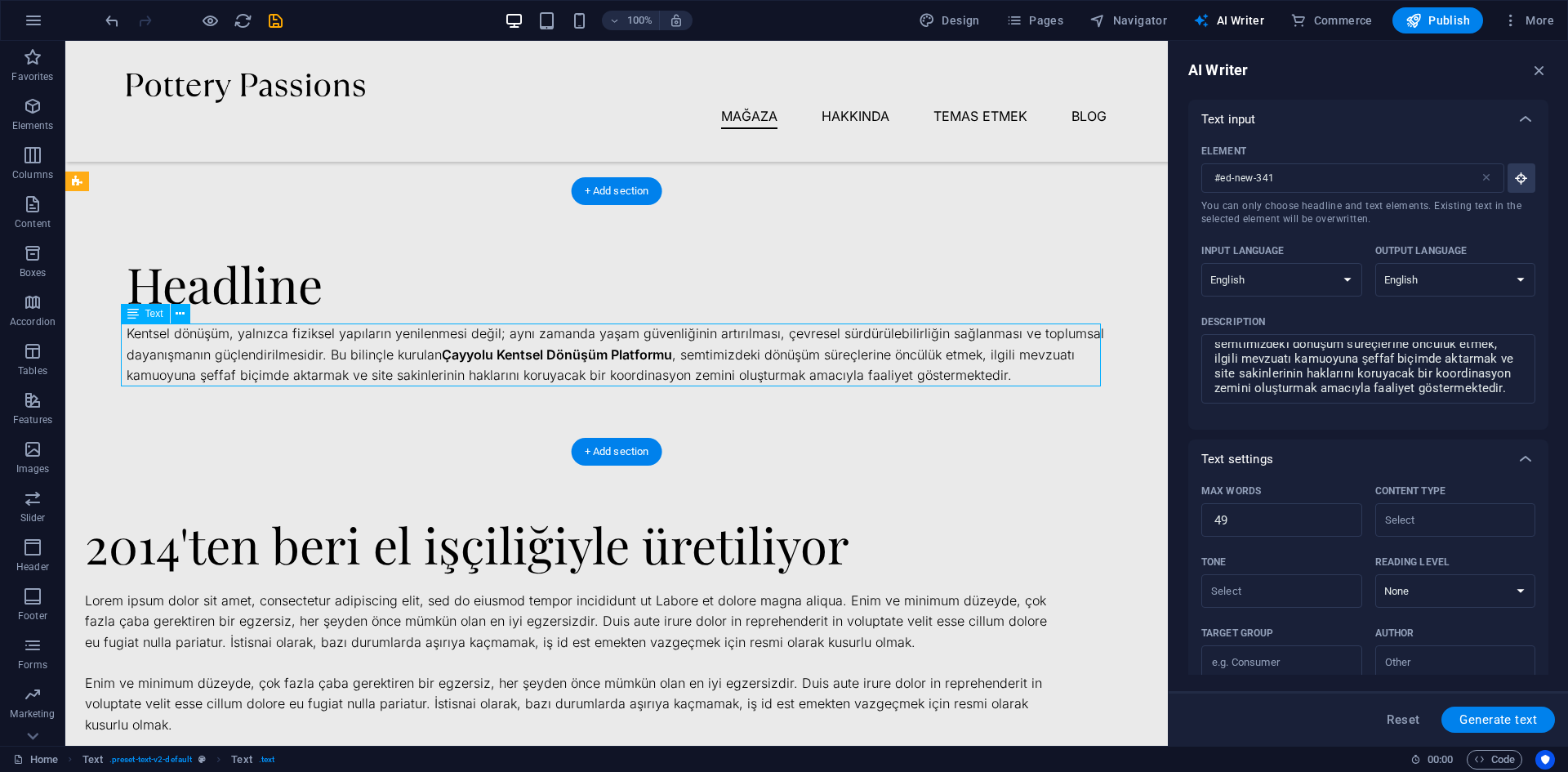
click at [995, 373] on div "Kentsel dönüşüm, yalnızca fiziksel yapıların yenilenmesi değil; aynı zamanda ya…" at bounding box center [616, 354] width 980 height 63
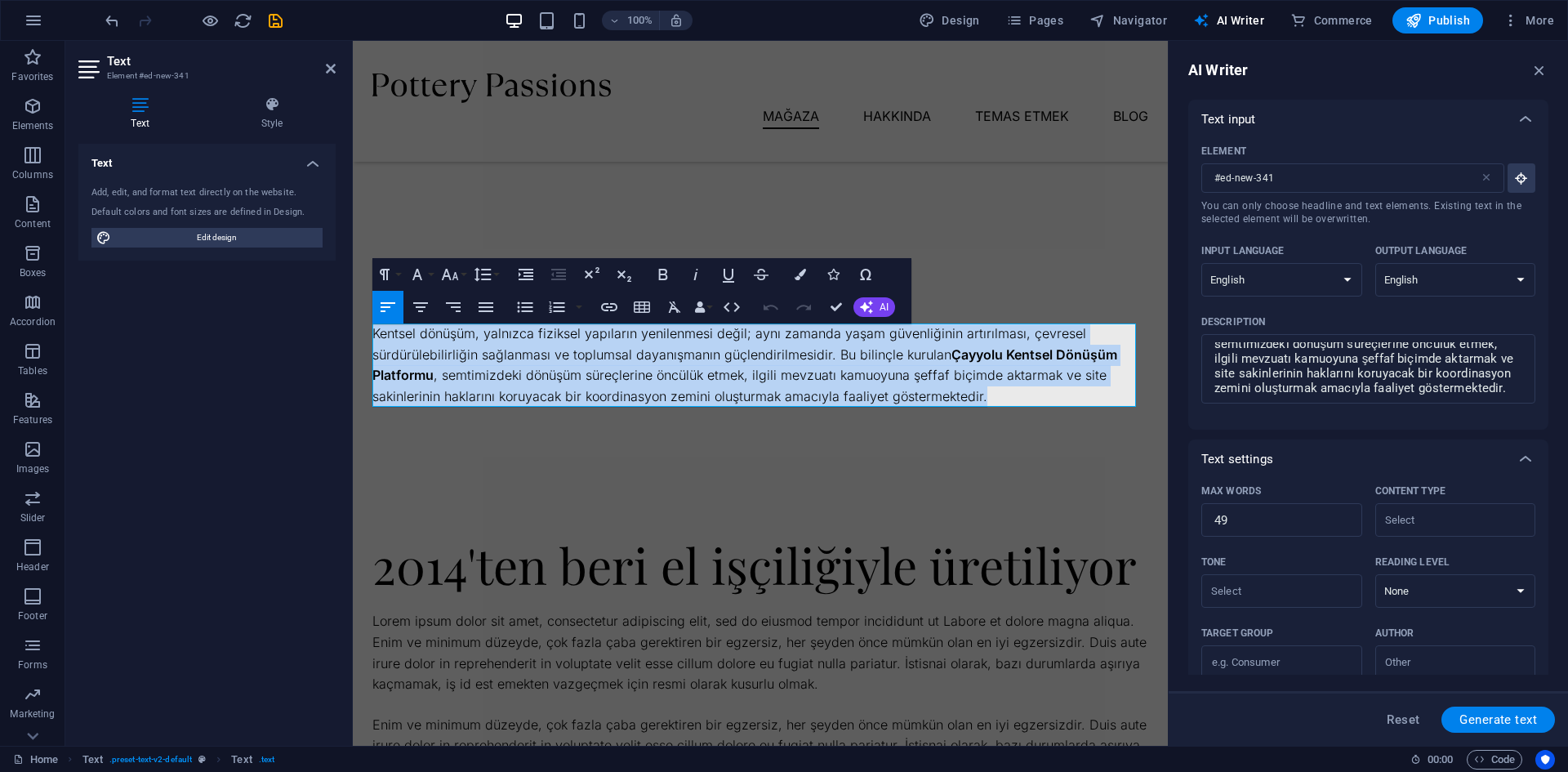
drag, startPoint x: 902, startPoint y: 375, endPoint x: 333, endPoint y: 325, distance: 571.2
copy p "Kentsel dönüşüm, yalnızca fiziksel yapıların yenilenmesi değil; aynı zamanda ya…"
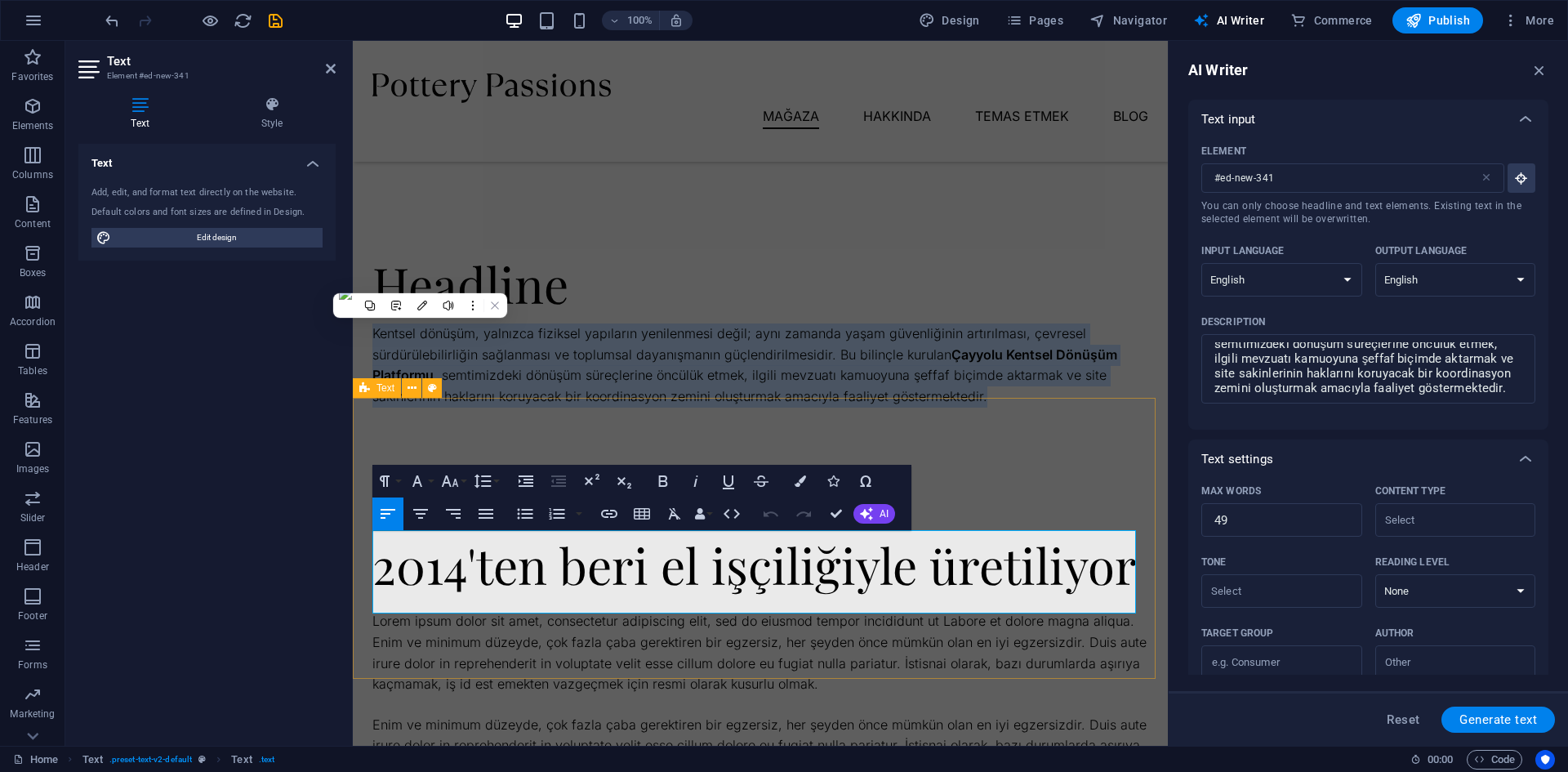
scroll to position [245, 0]
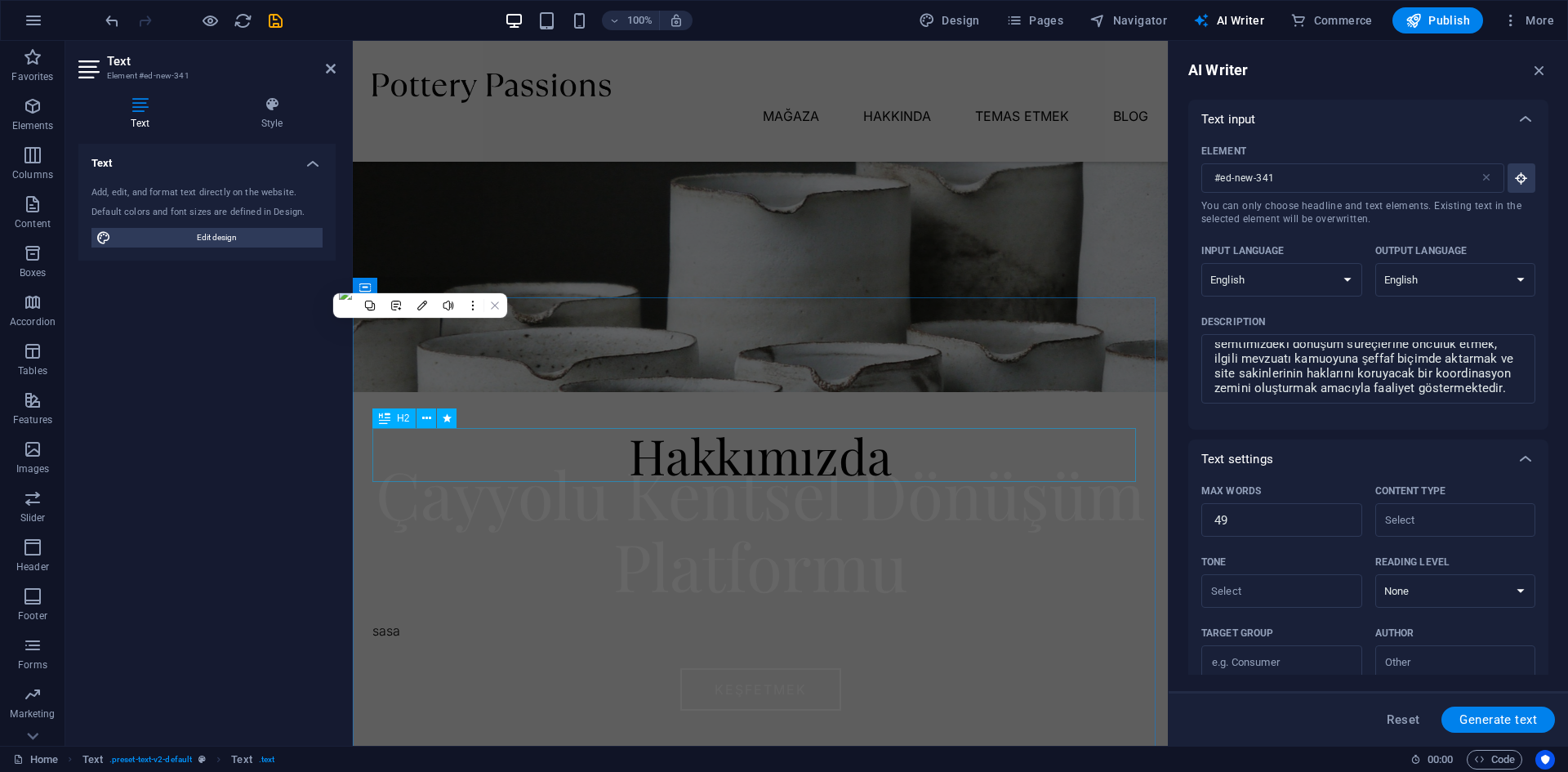
click at [743, 463] on div "Hakkımızda" at bounding box center [760, 454] width 776 height 54
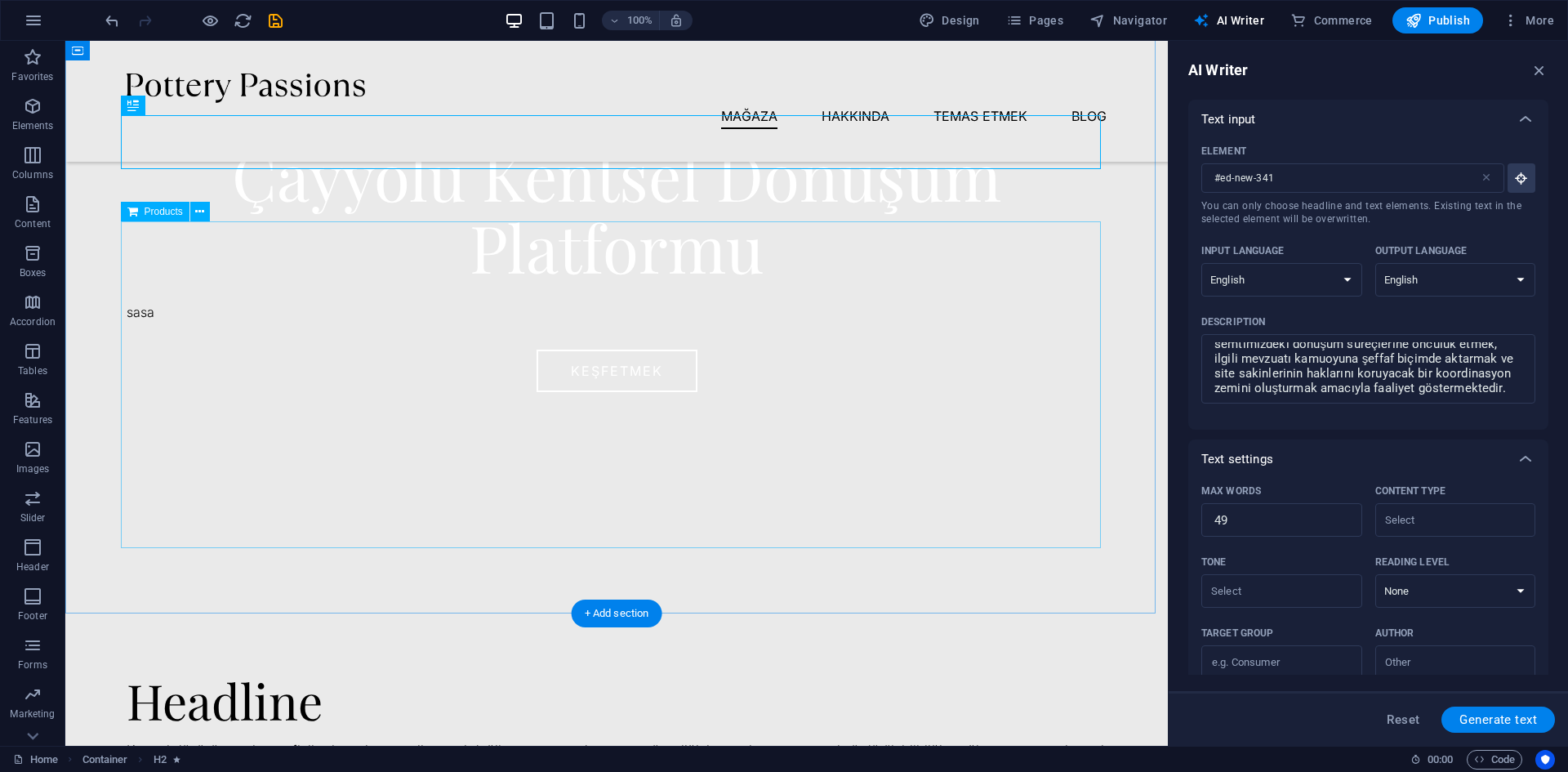
scroll to position [400, 0]
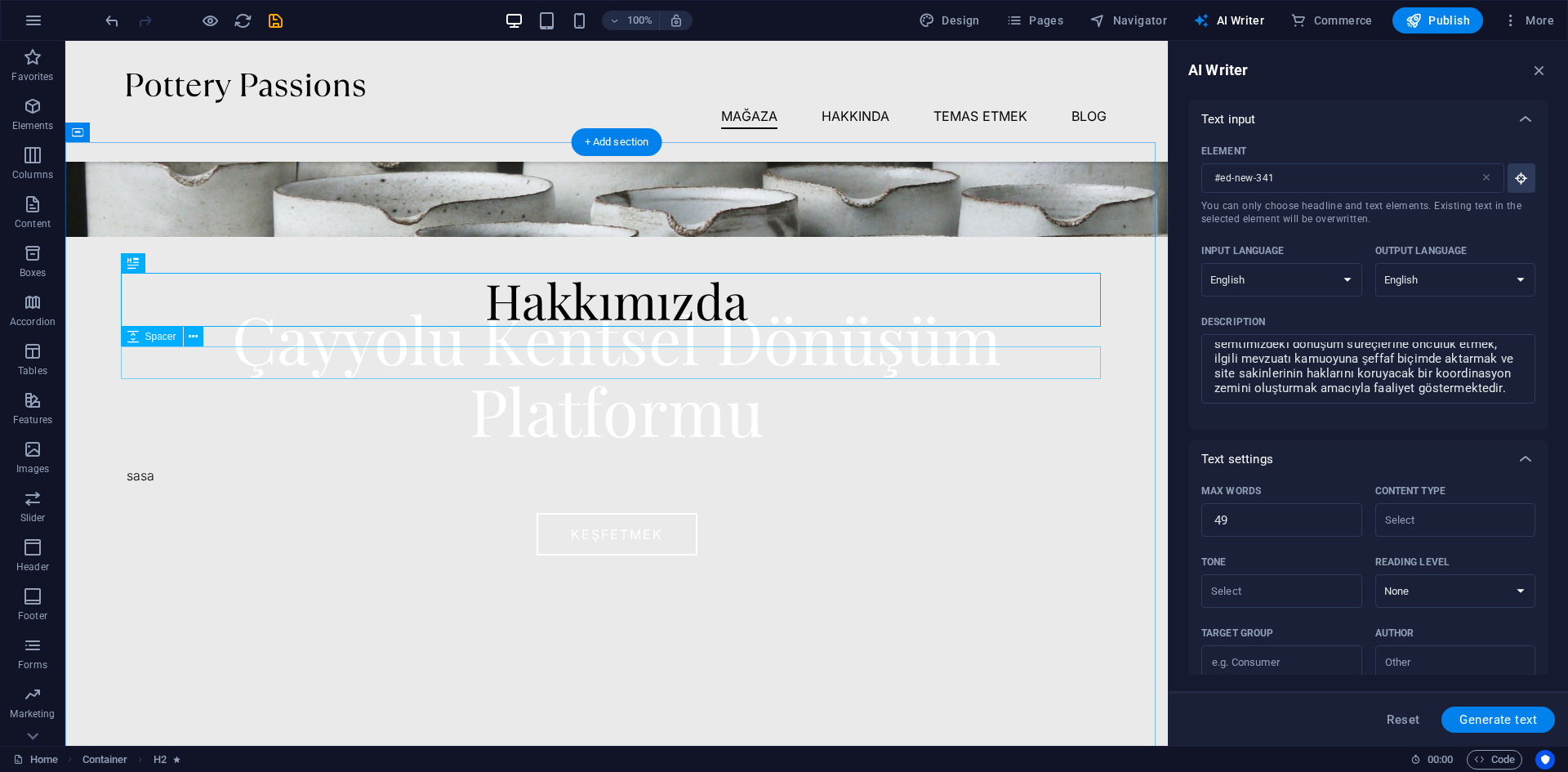
click at [630, 371] on div at bounding box center [616, 362] width 980 height 33
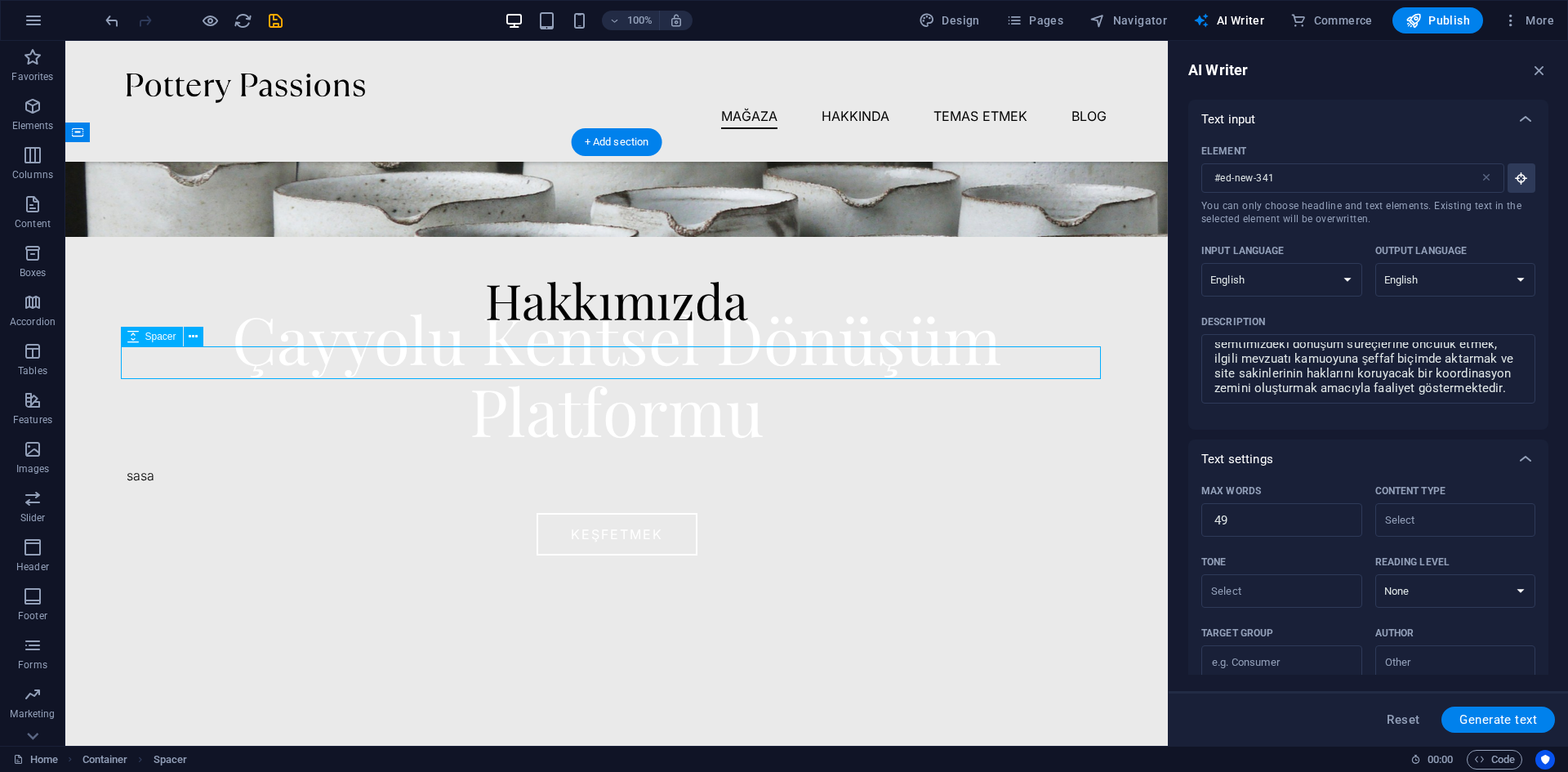
click at [630, 371] on div at bounding box center [616, 362] width 980 height 33
select select "px"
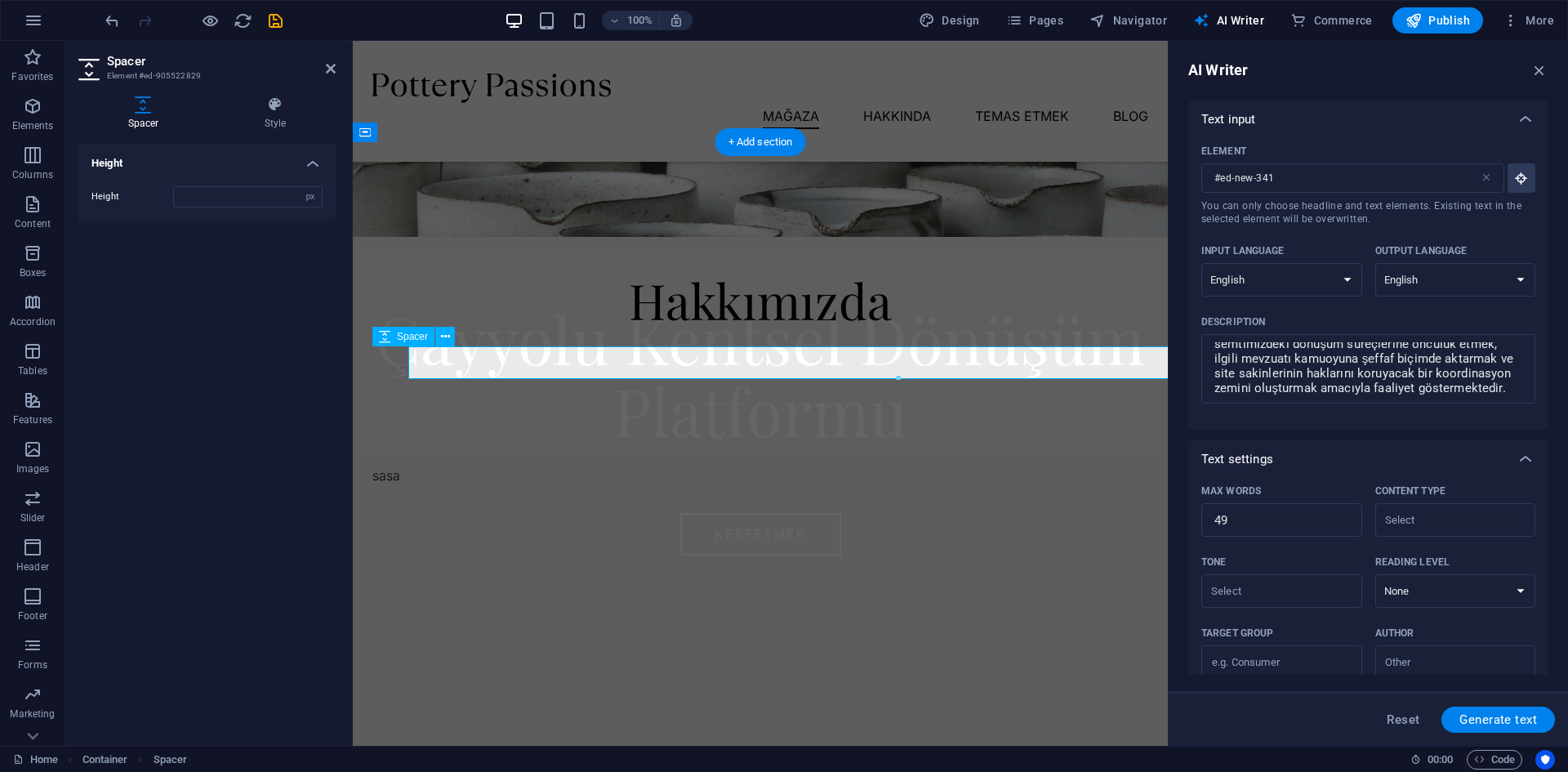
type input "40"
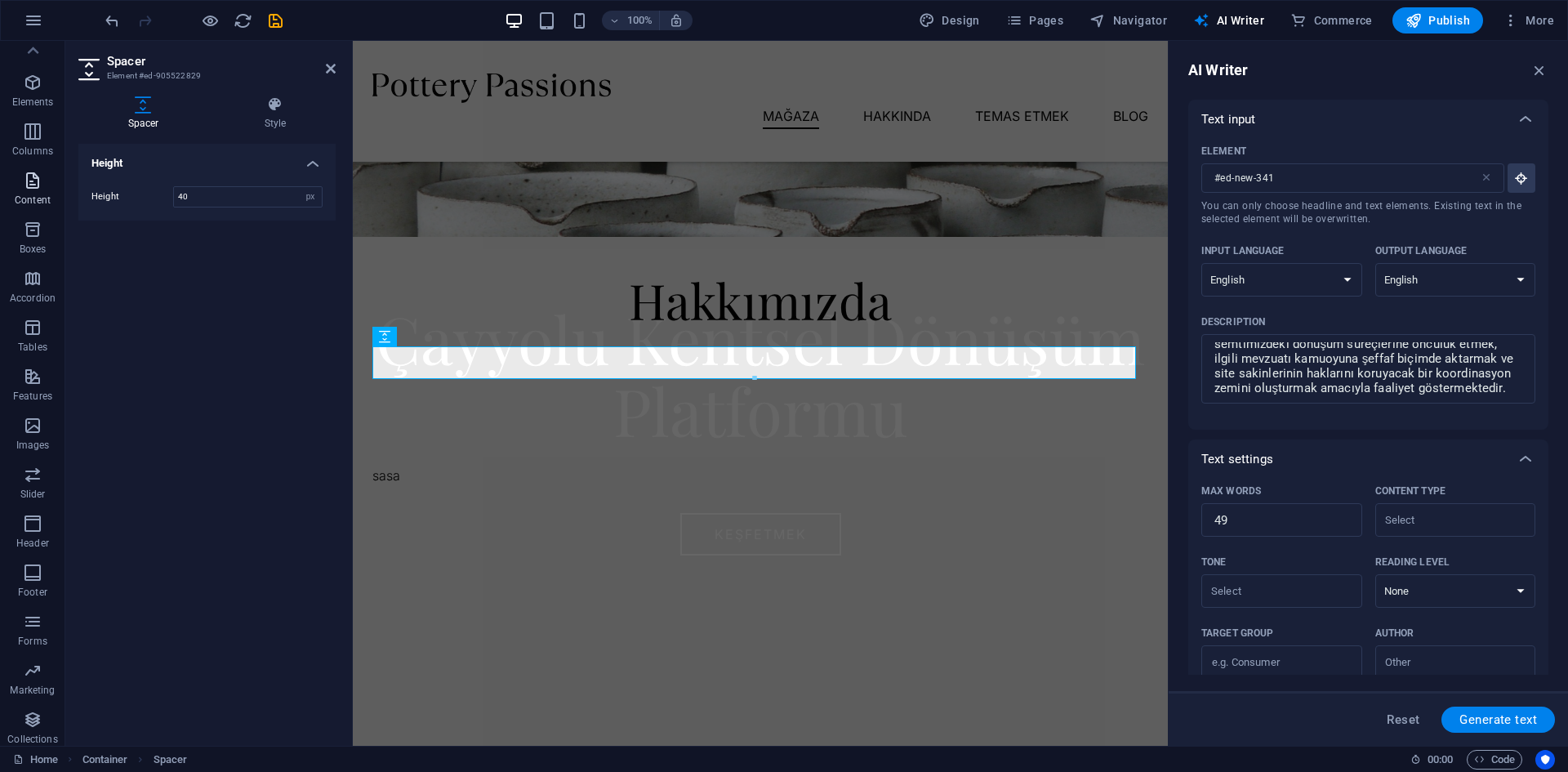
scroll to position [0, 0]
click at [21, 118] on span "Elements" at bounding box center [33, 115] width 65 height 39
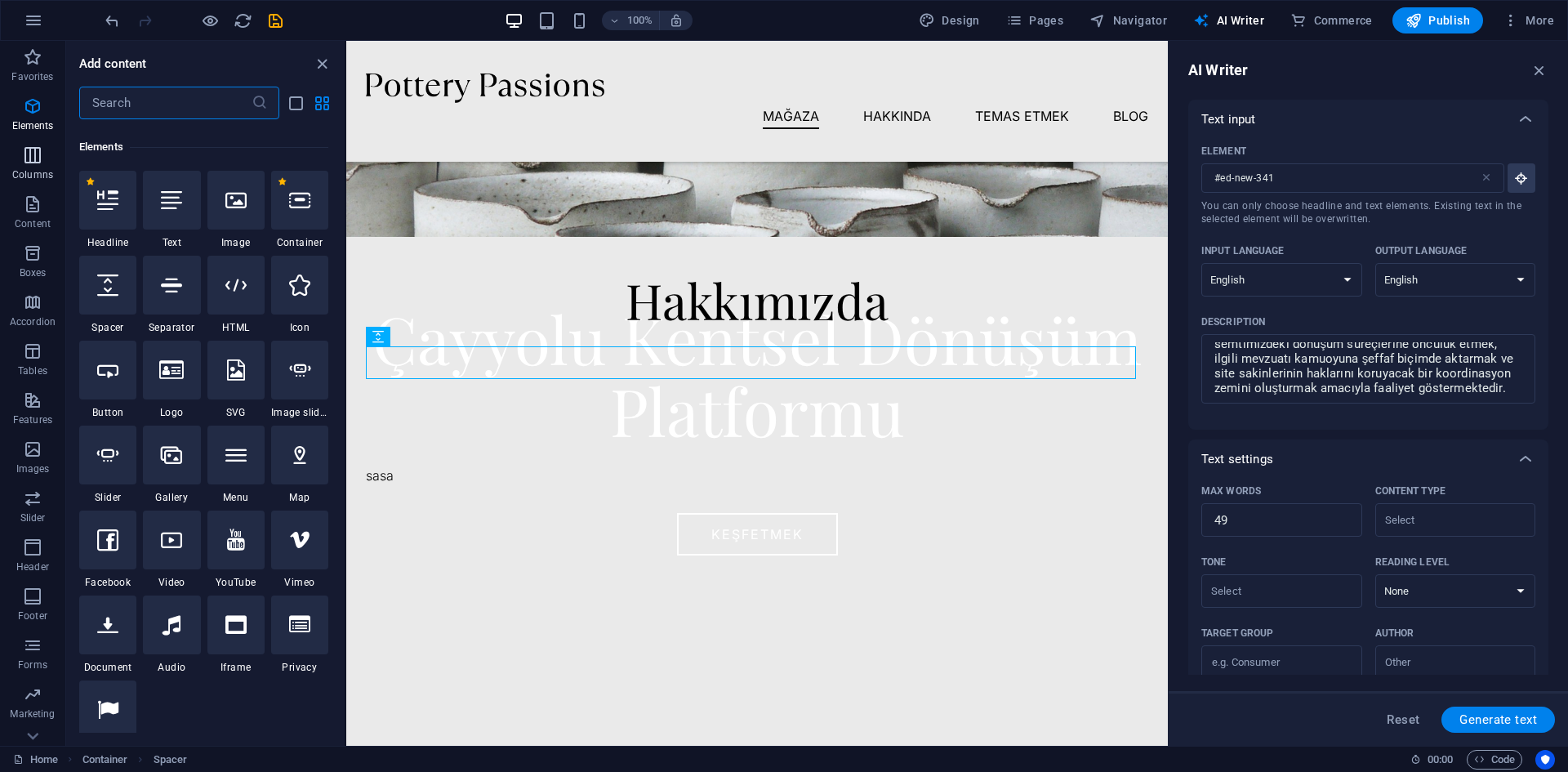
scroll to position [442, 0]
click at [162, 203] on icon at bounding box center [171, 194] width 21 height 21
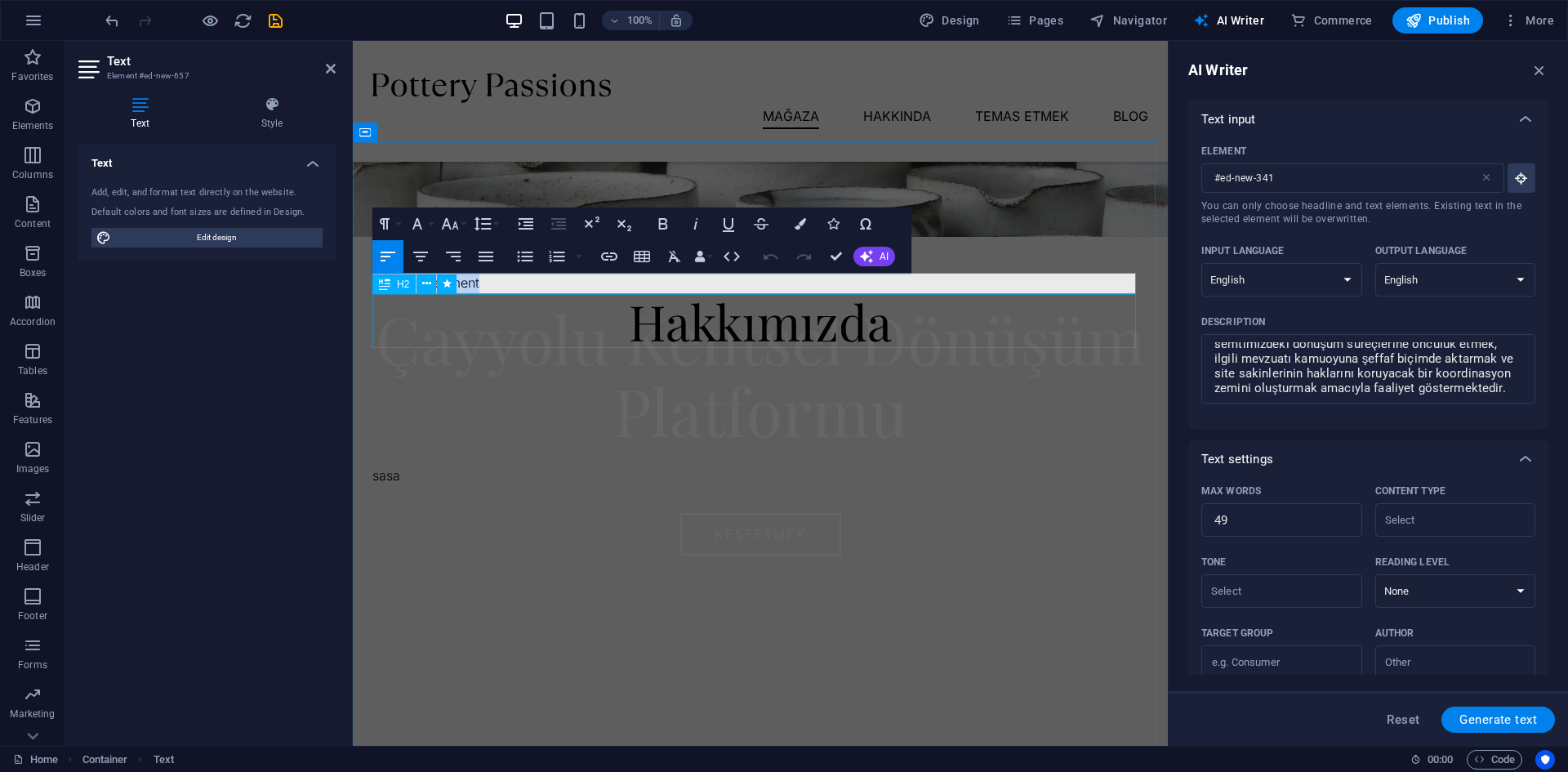
type input "#ed-new-657"
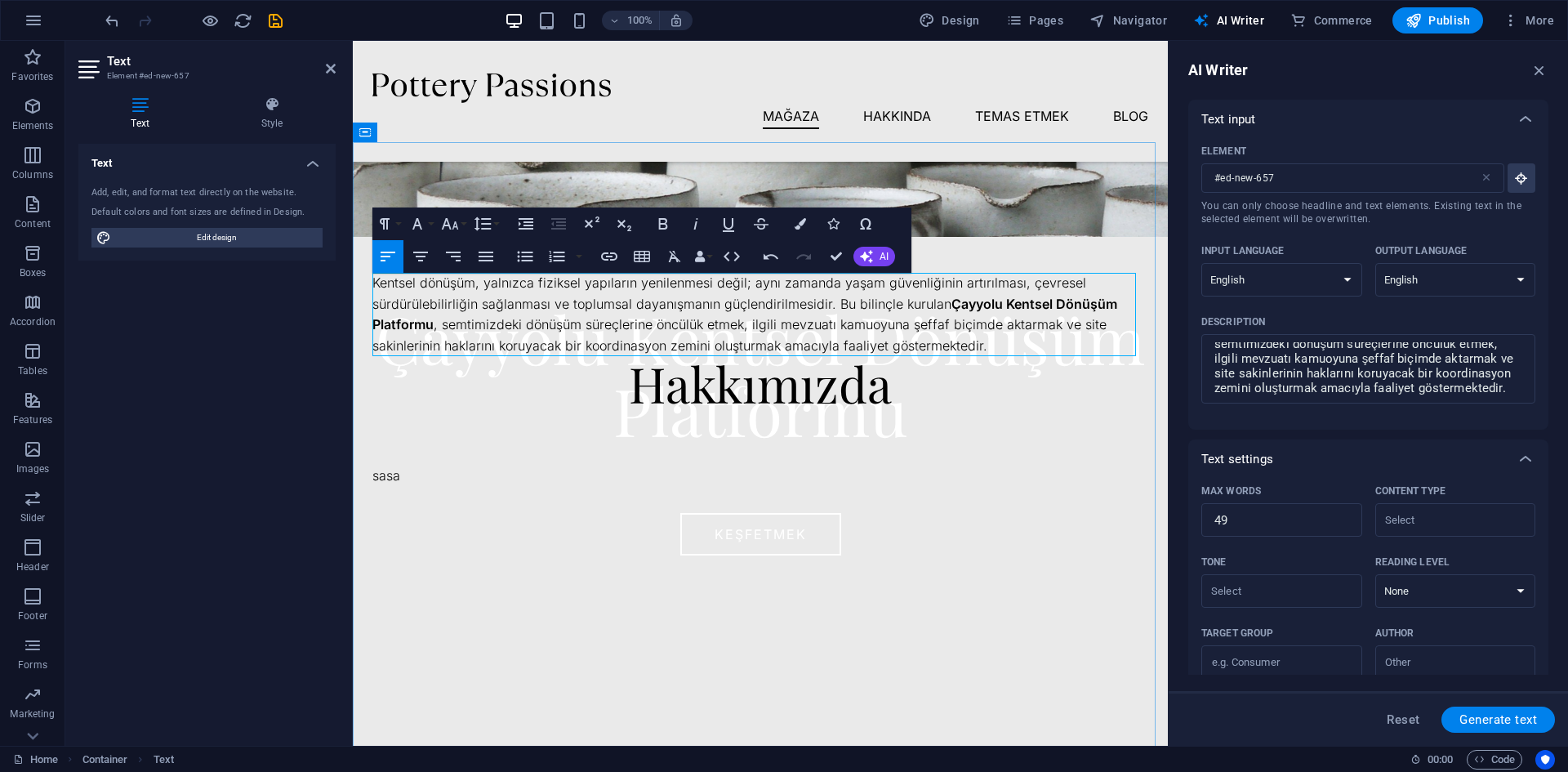
click at [1004, 317] on p "Kentsel dönüşüm, yalnızca fiziksel yapıların yenilenmesi değil; aynı zamanda ya…" at bounding box center [760, 315] width 776 height 83
click at [971, 287] on p "Kentsel dönüşüm, yalnızca fiziksel yapıların yenilenmesi değil; aynı zamanda ya…" at bounding box center [760, 315] width 776 height 83
click at [671, 491] on div at bounding box center [760, 625] width 776 height 326
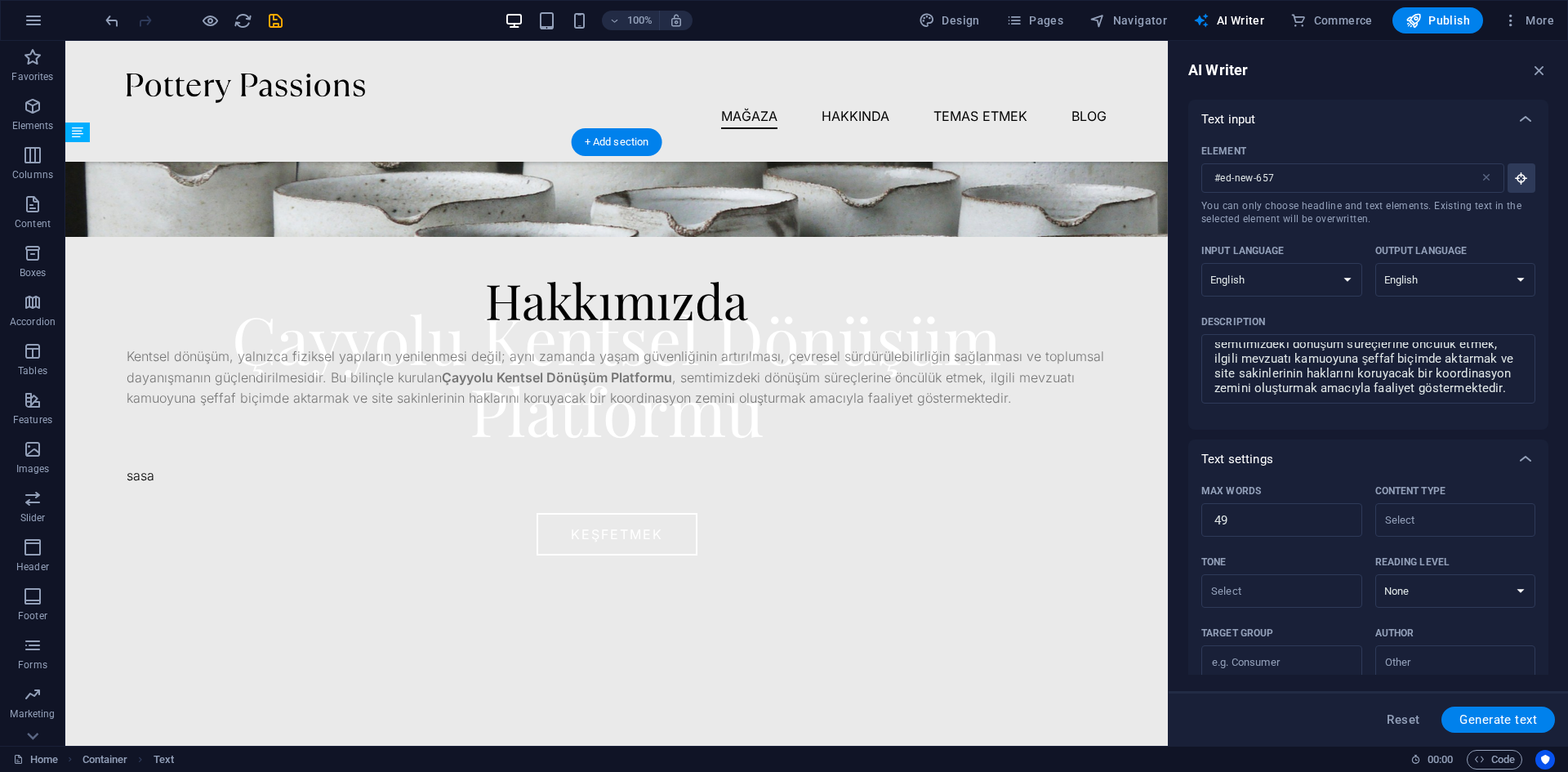
drag, startPoint x: 689, startPoint y: 312, endPoint x: 692, endPoint y: 393, distance: 81.1
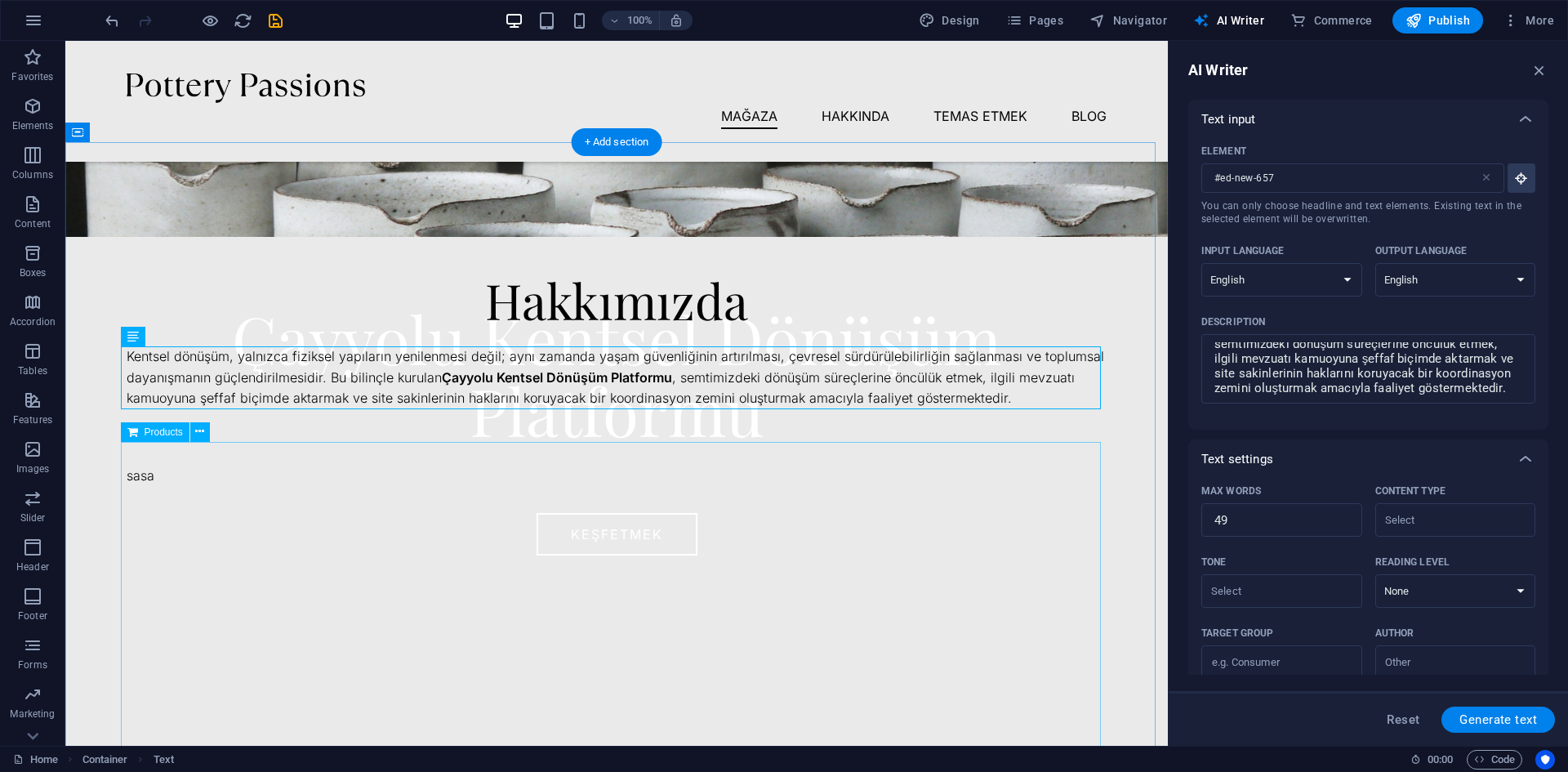
click at [726, 472] on div at bounding box center [616, 604] width 980 height 326
click at [598, 360] on div "Kentsel dönüşüm, yalnızca fiziksel yapıların yenilenmesi değil; aynı zamanda ya…" at bounding box center [616, 377] width 980 height 63
click at [961, 375] on div "Kentsel dönüşüm, yalnızca fiziksel yapıların yenilenmesi değil; aynı zamanda ya…" at bounding box center [616, 377] width 980 height 63
click at [179, 338] on icon at bounding box center [180, 336] width 9 height 17
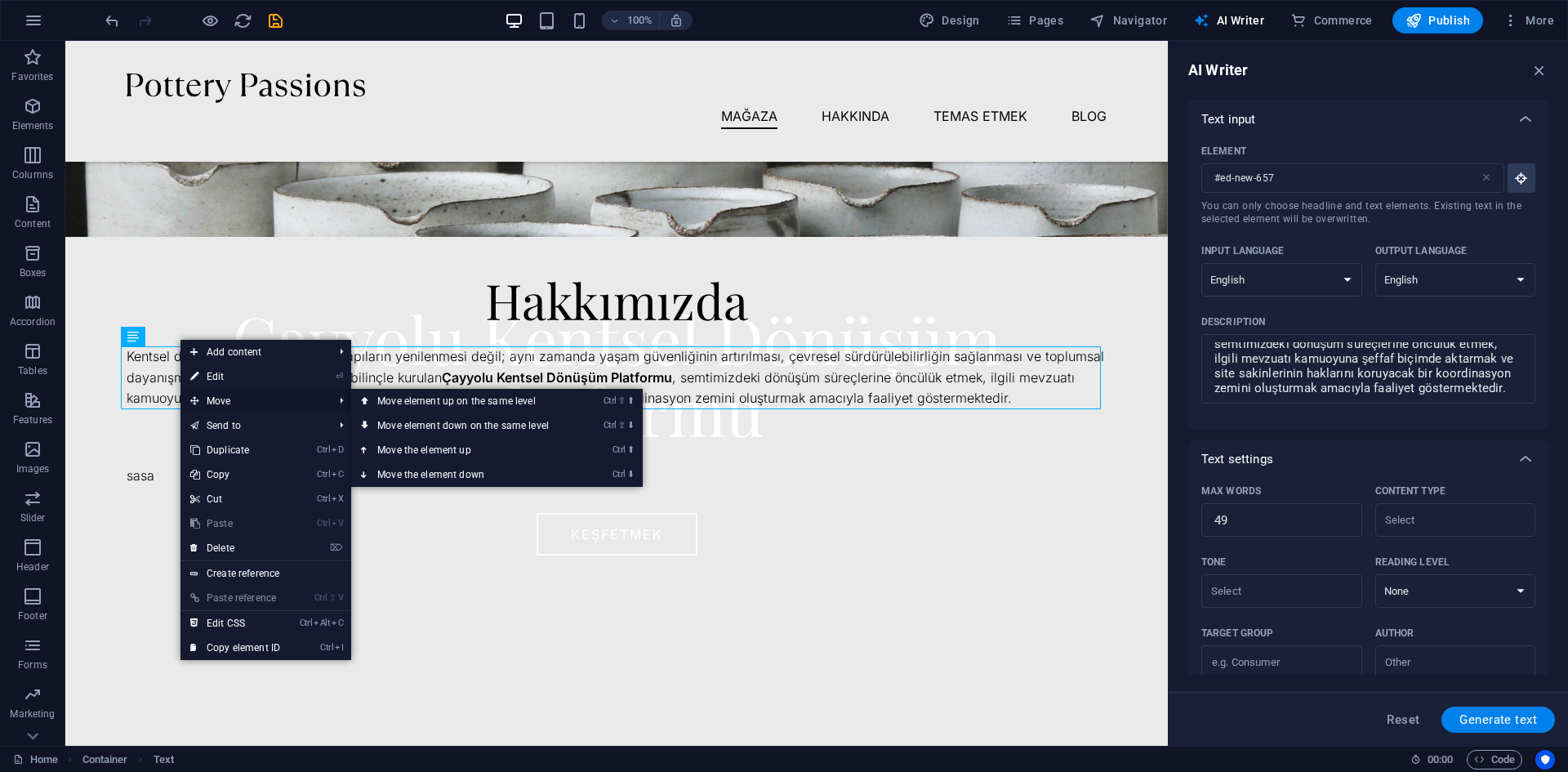
click at [220, 403] on span "Move" at bounding box center [253, 401] width 146 height 25
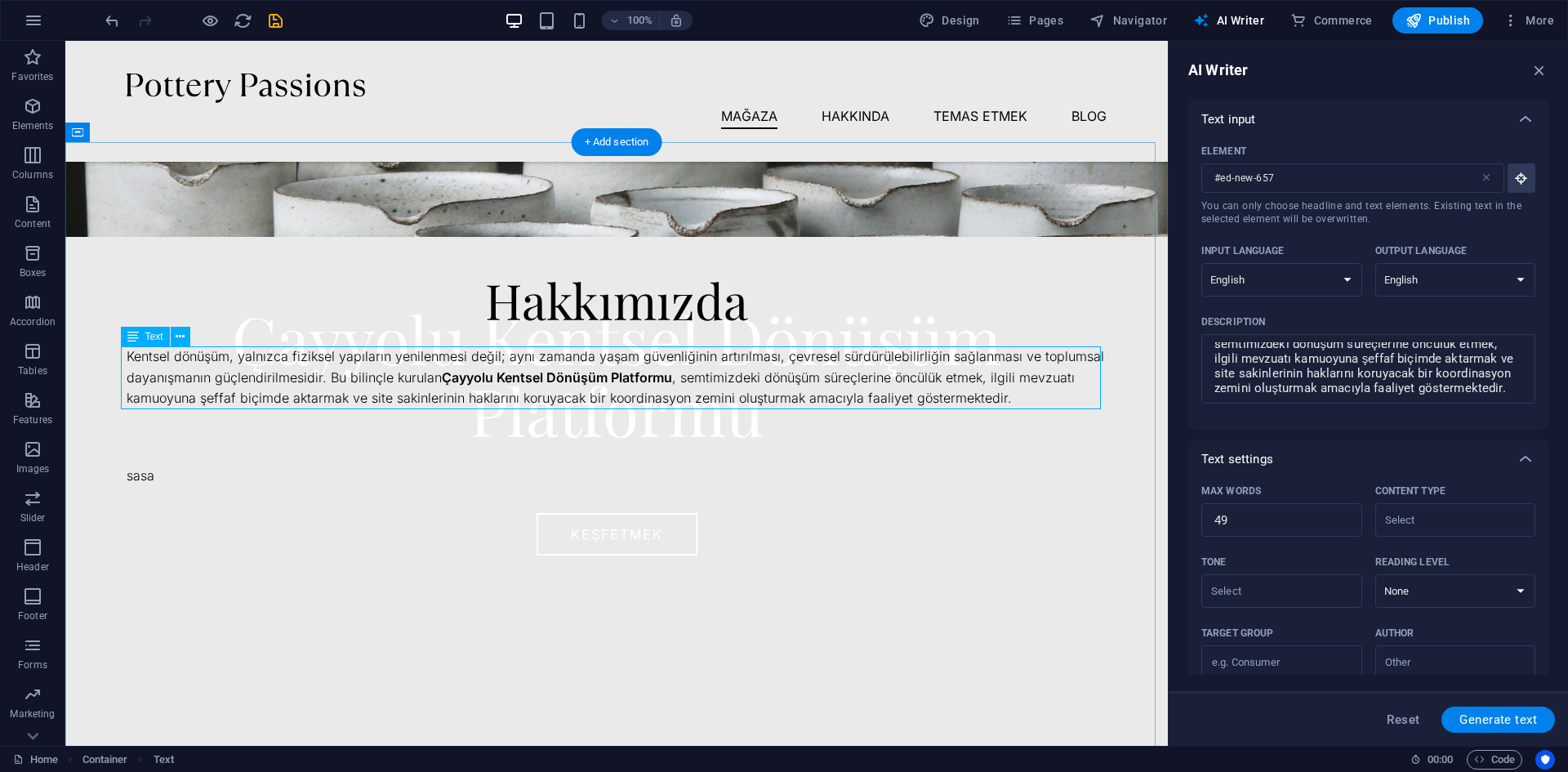
click at [129, 387] on div "Kentsel dönüşüm, yalnızca fiziksel yapıların yenilenmesi değil; aynı zamanda ya…" at bounding box center [616, 377] width 980 height 63
click at [929, 246] on div "Hakkımızda Kentsel dönüşüm, yalnızca fiziksel yapıların yenilenmesi değil; aynı…" at bounding box center [616, 487] width 1103 height 692
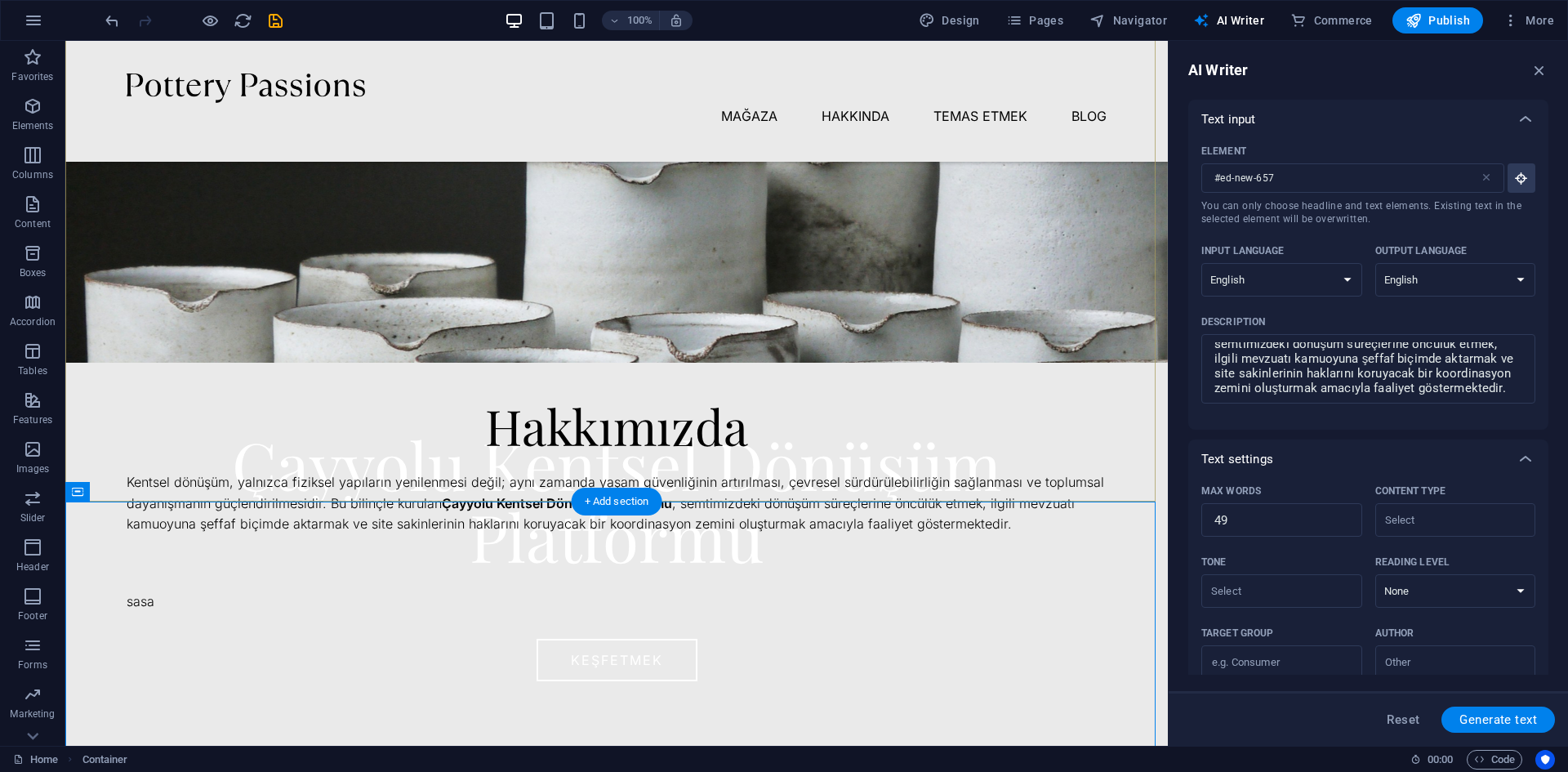
scroll to position [490, 0]
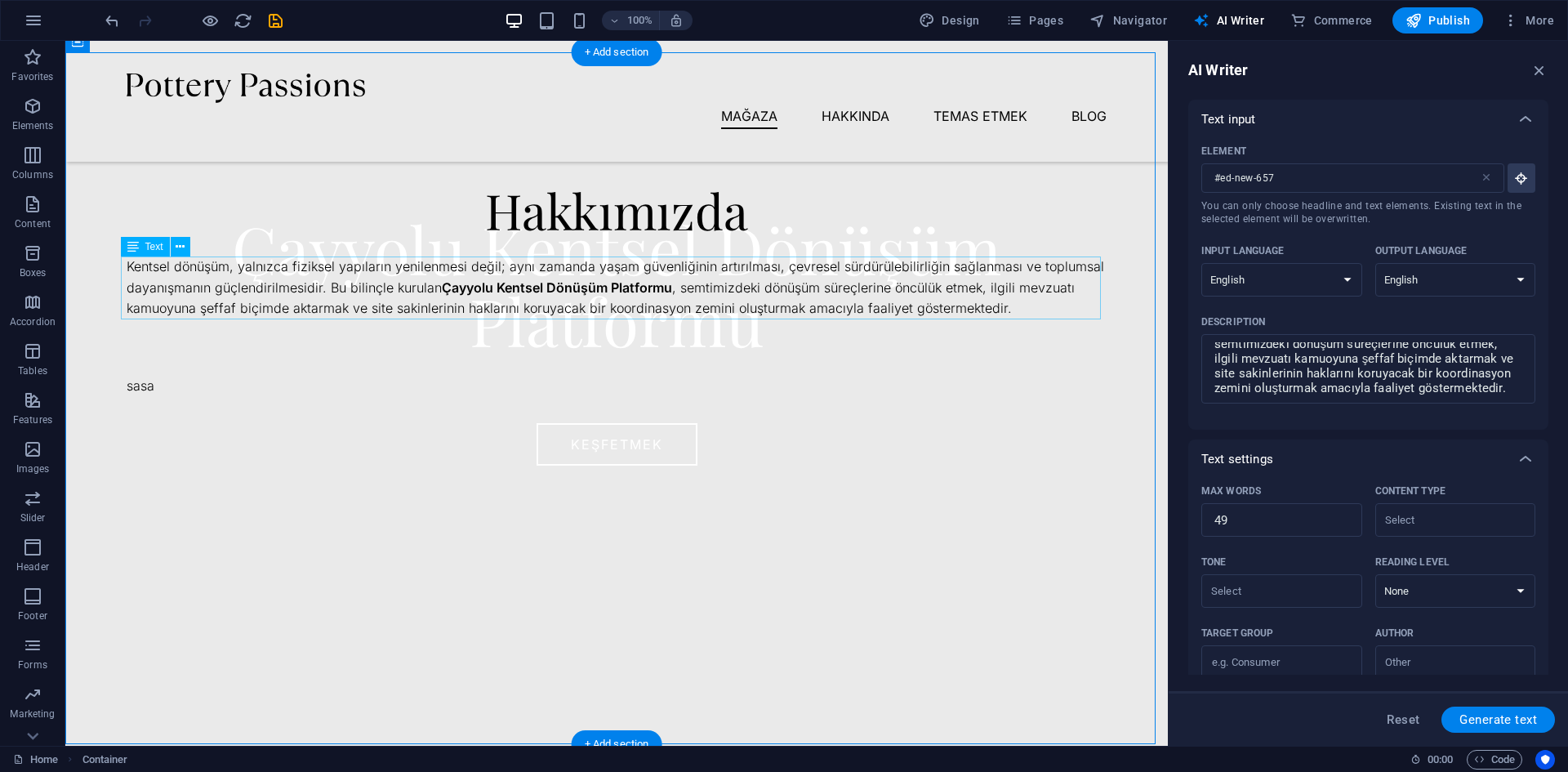
click at [769, 309] on div "Kentsel dönüşüm, yalnızca fiziksel yapıların yenilenmesi değil; aynı zamanda ya…" at bounding box center [616, 287] width 980 height 63
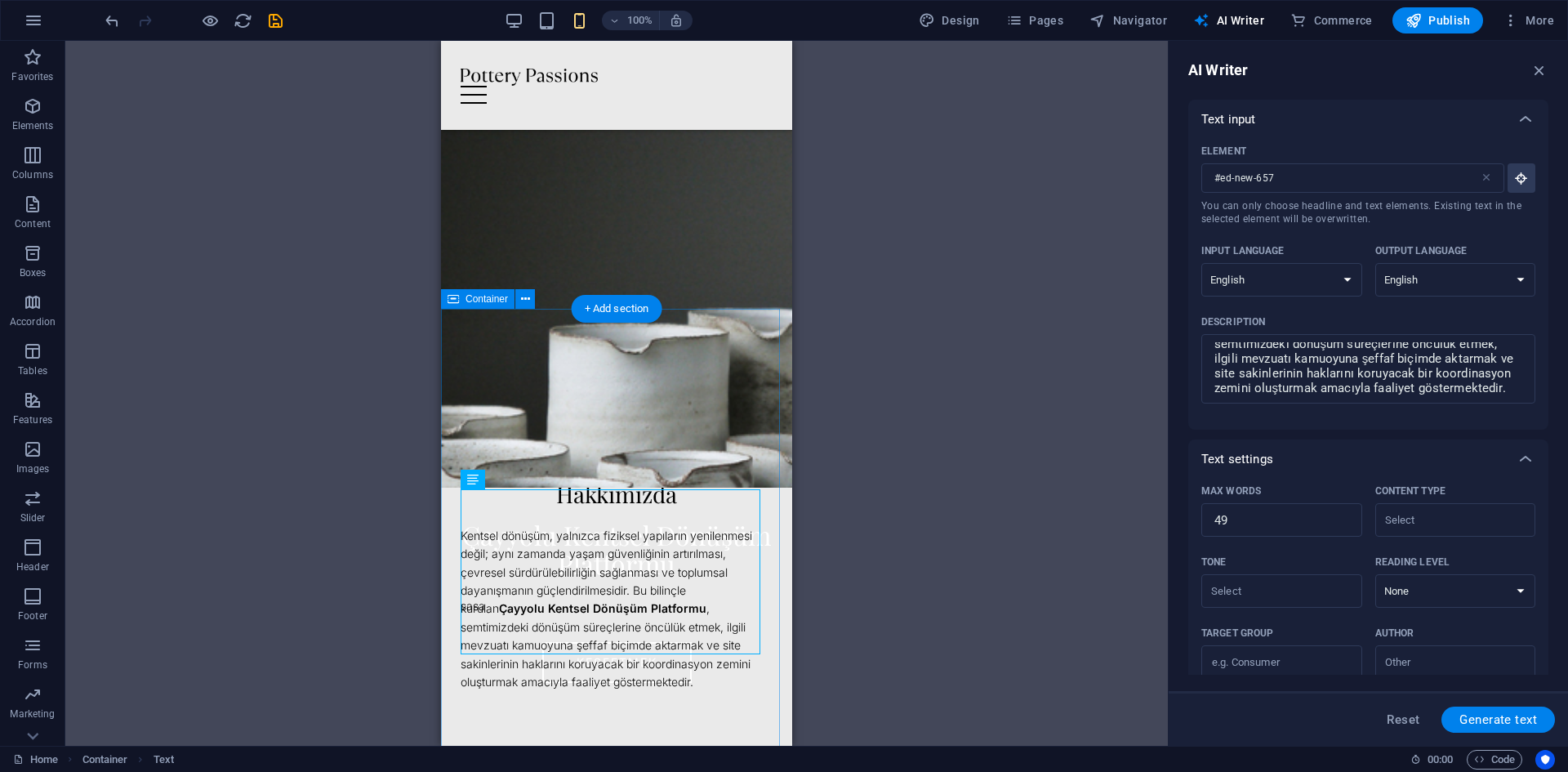
scroll to position [245, 0]
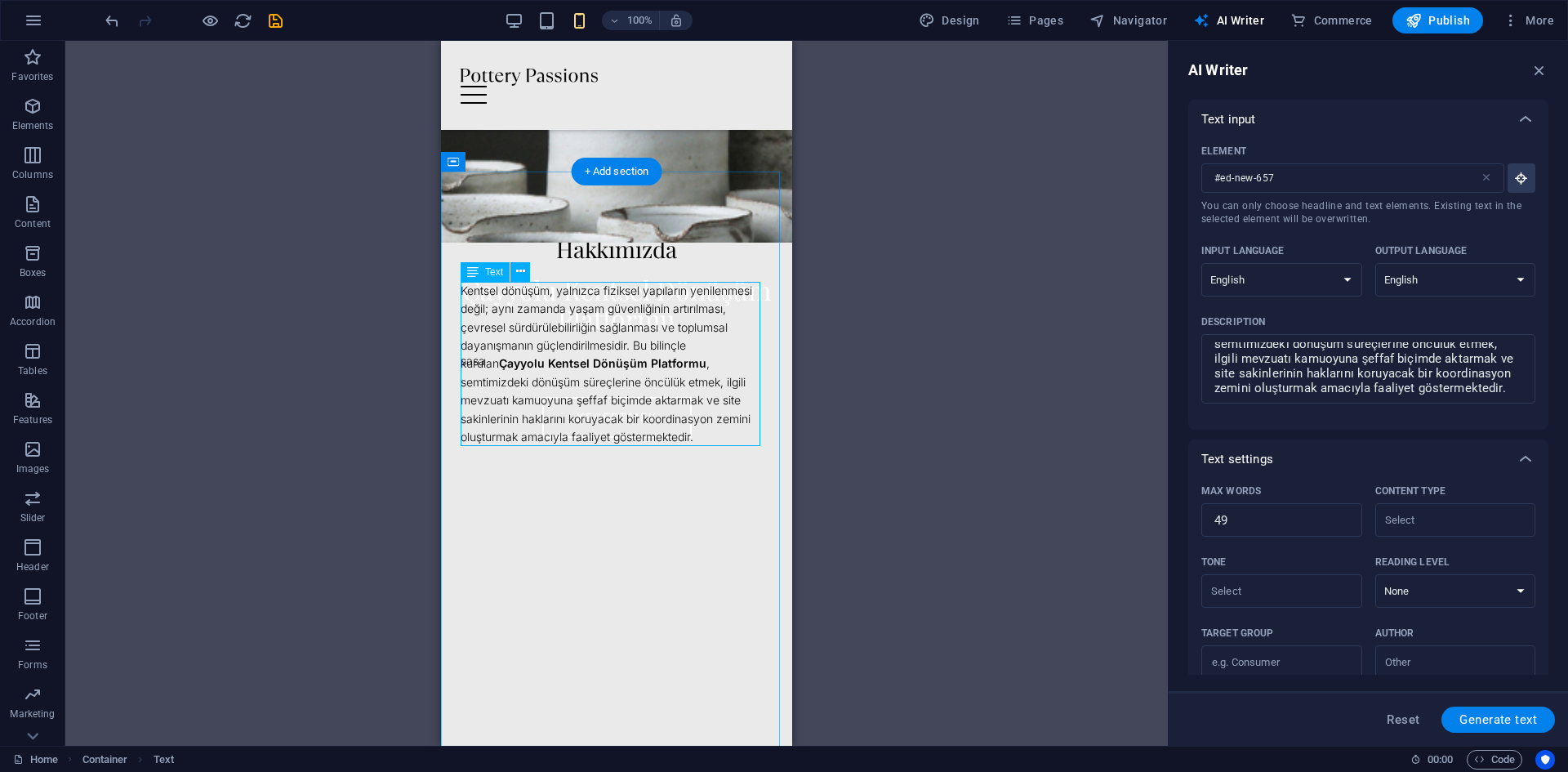
click at [673, 385] on div "Kentsel dönüşüm, yalnızca fiziksel yapıların yenilenmesi değil; aynı zamanda ya…" at bounding box center [616, 364] width 312 height 165
click at [657, 324] on div "Kentsel dönüşüm, yalnızca fiziksel yapıların yenilenmesi değil; aynı zamanda ya…" at bounding box center [616, 364] width 312 height 165
click at [550, 318] on div "Kentsel dönüşüm, yalnızca fiziksel yapıların yenilenmesi değil; aynı zamanda ya…" at bounding box center [616, 364] width 312 height 165
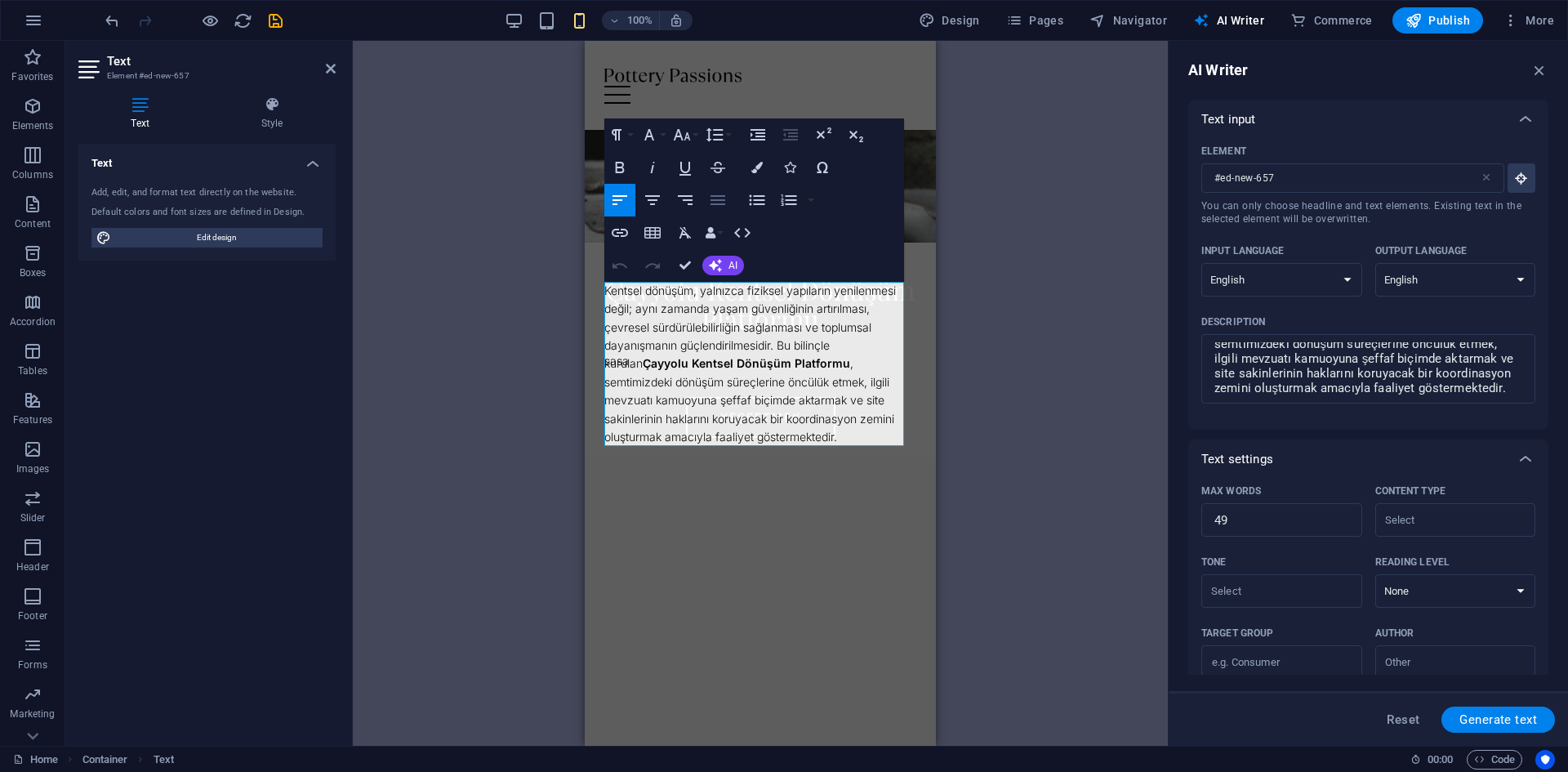
click at [713, 200] on icon "button" at bounding box center [718, 200] width 15 height 10
click at [760, 200] on icon "button" at bounding box center [757, 199] width 16 height 11
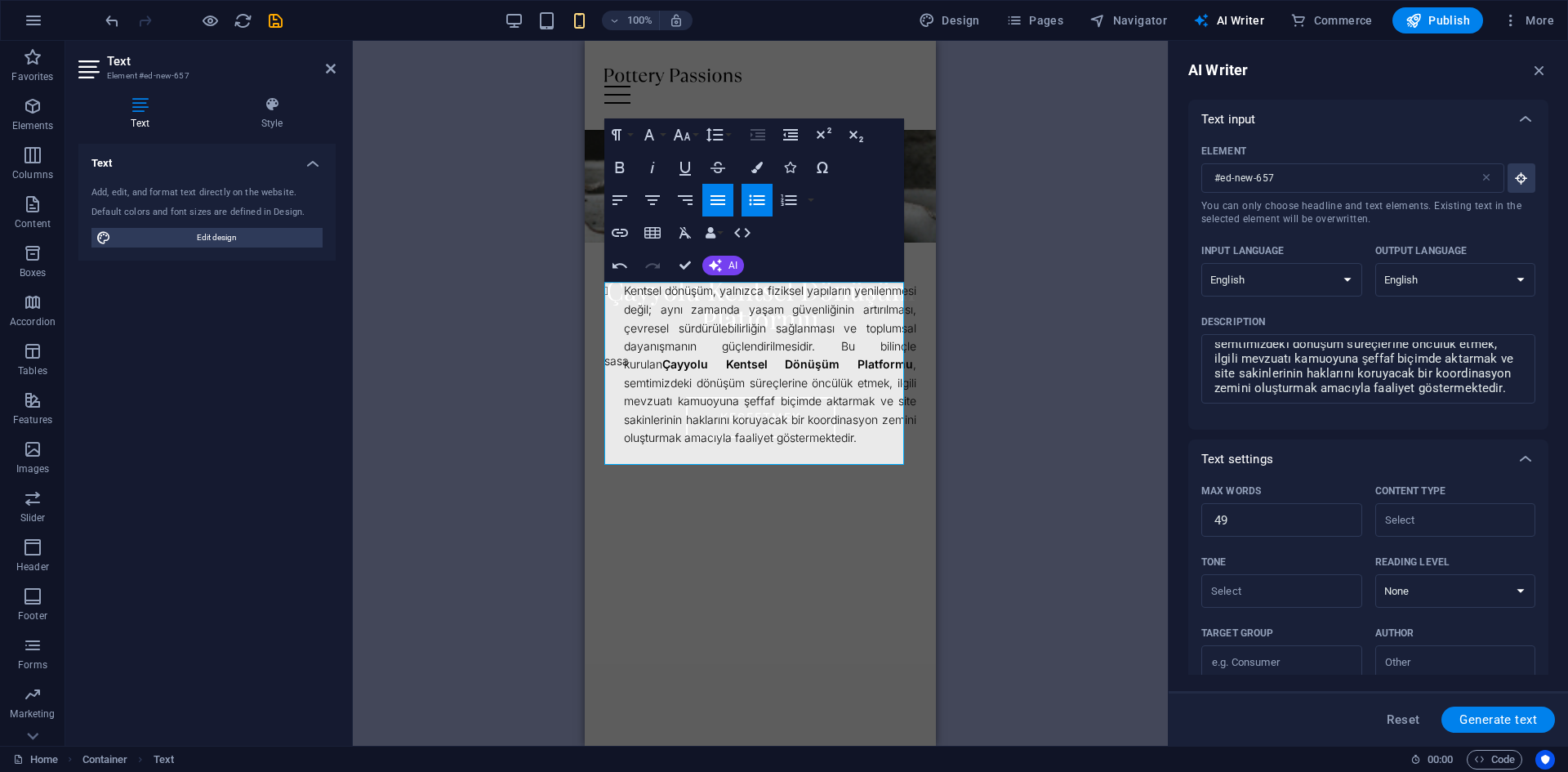
click at [714, 200] on icon "button" at bounding box center [718, 200] width 15 height 10
click at [659, 195] on icon "button" at bounding box center [652, 200] width 15 height 10
click at [760, 201] on icon "button" at bounding box center [757, 200] width 20 height 20
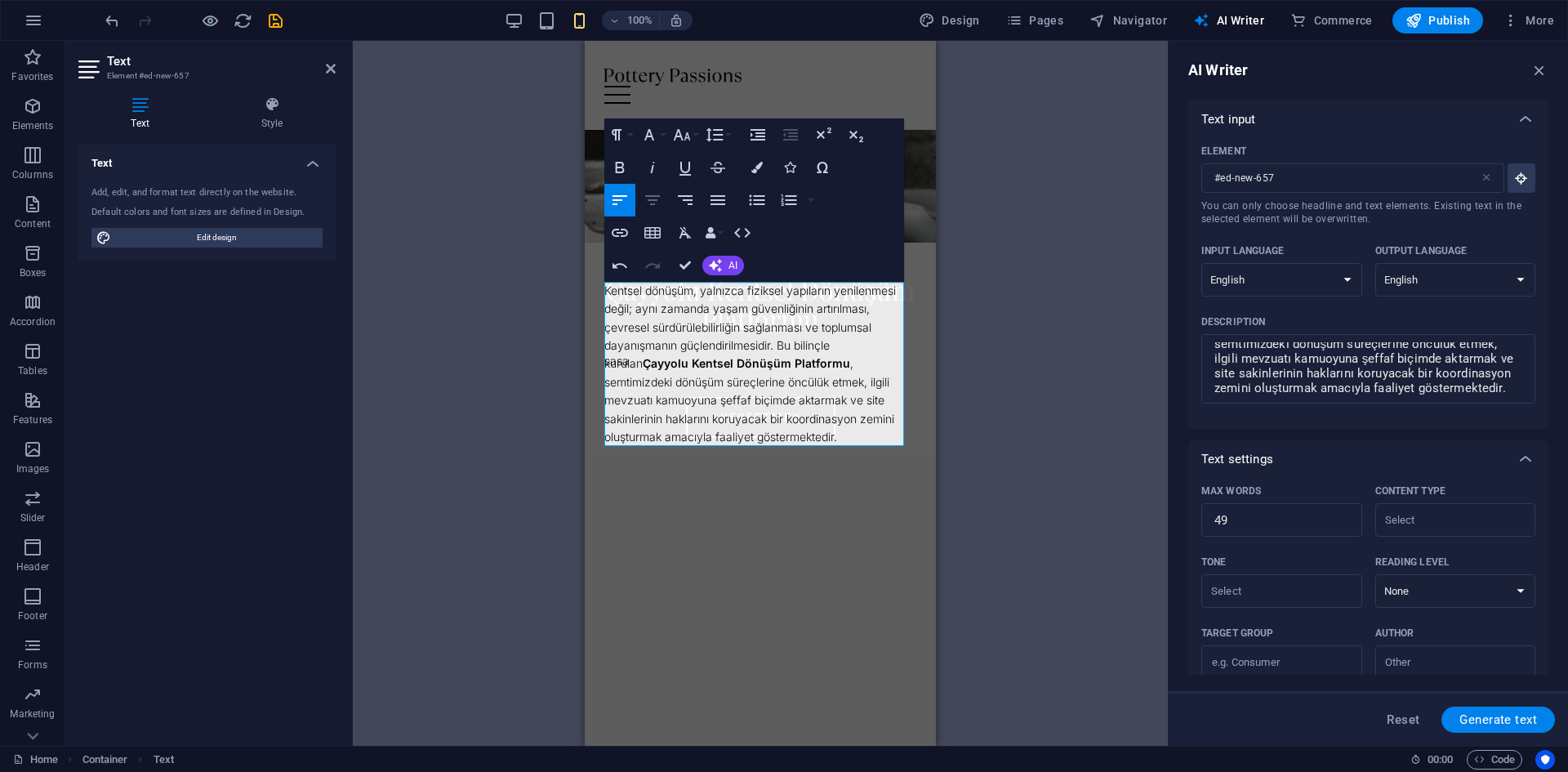
click at [657, 200] on icon "button" at bounding box center [652, 200] width 15 height 10
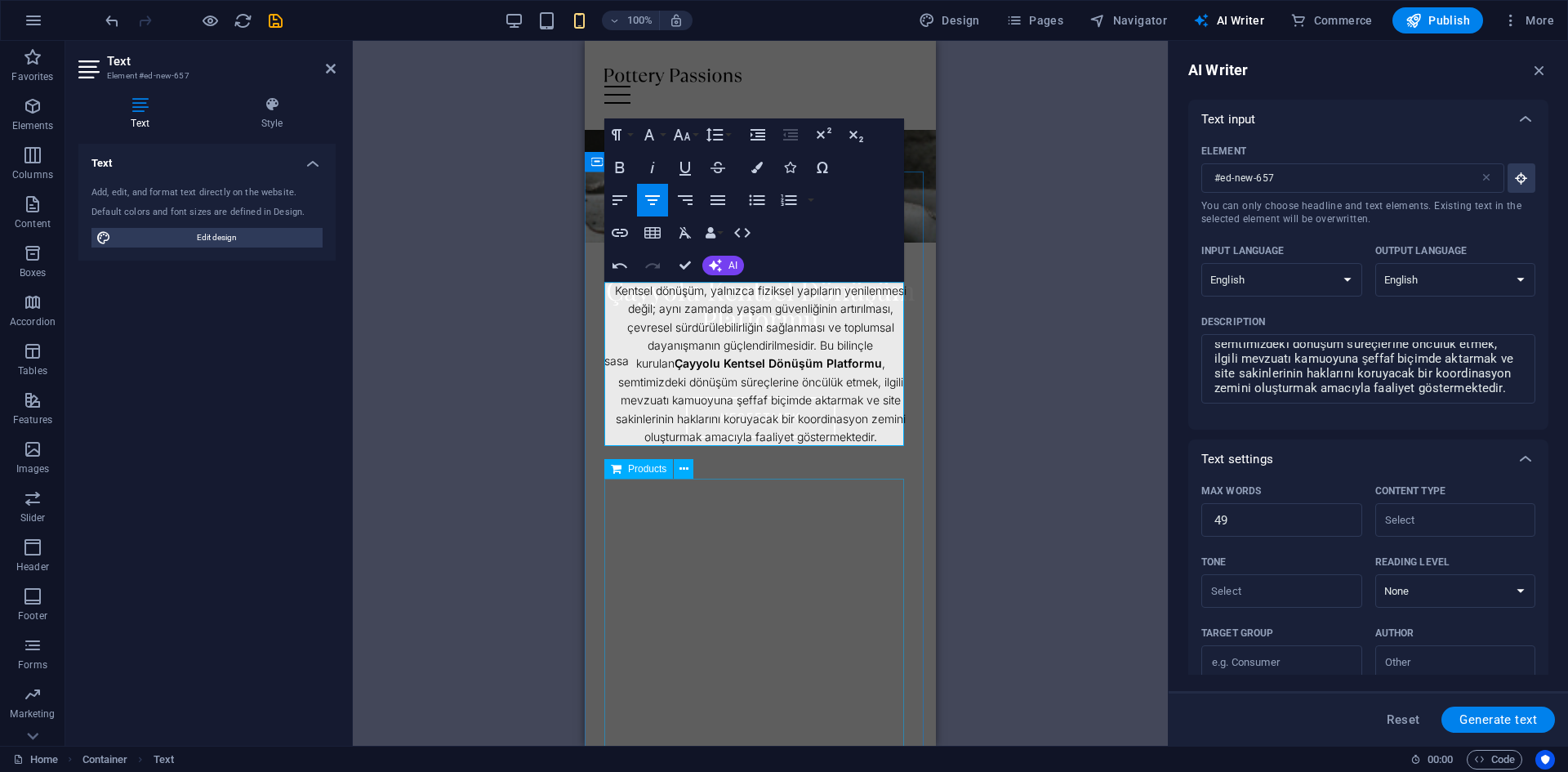
click at [777, 585] on div at bounding box center [760, 641] width 312 height 326
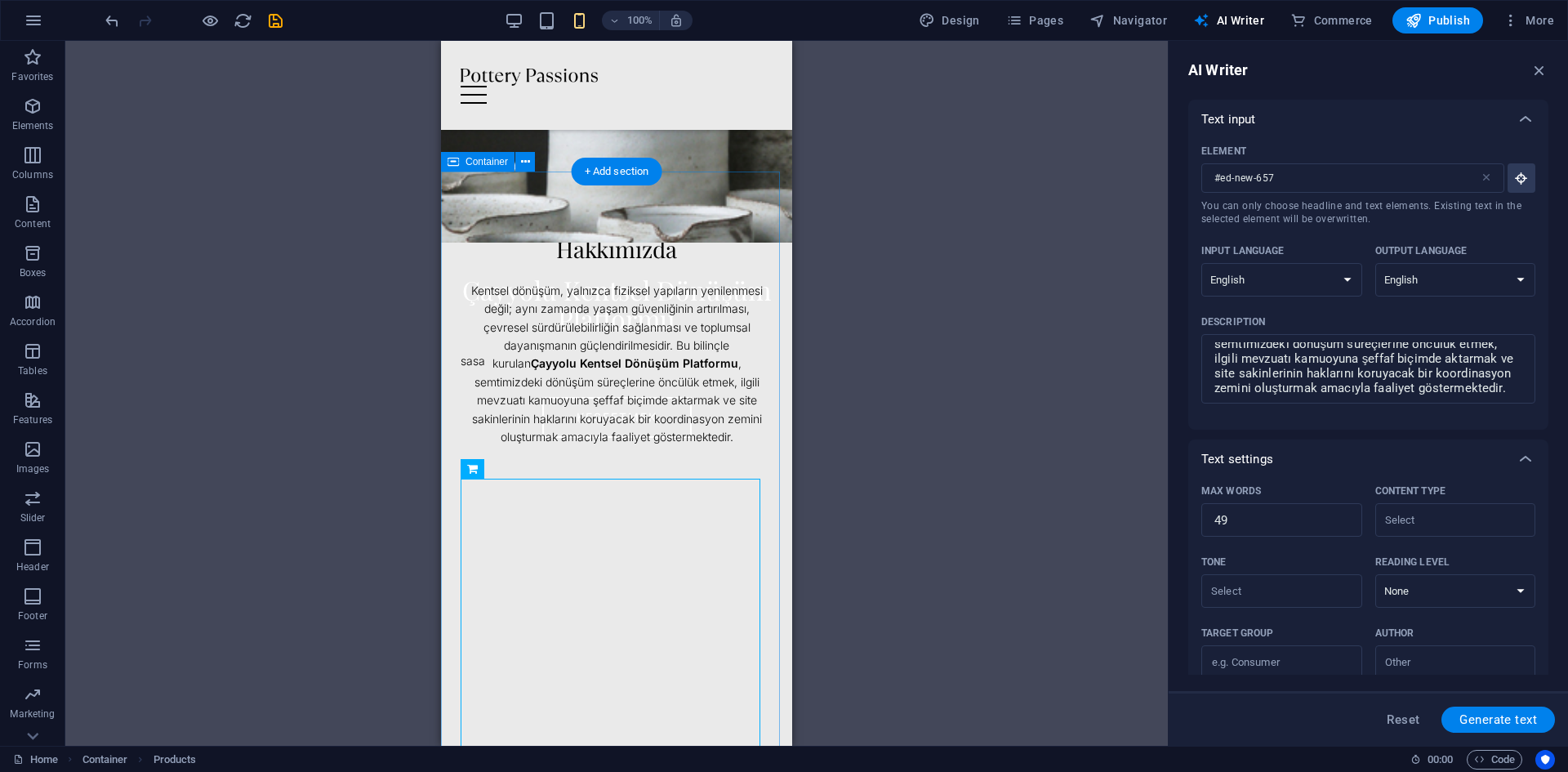
click at [766, 242] on div "Hakkımızda Kentsel dönüşüm, yalnızca fiziksel yapıların yenilenmesi değil; aynı…" at bounding box center [616, 504] width 351 height 666
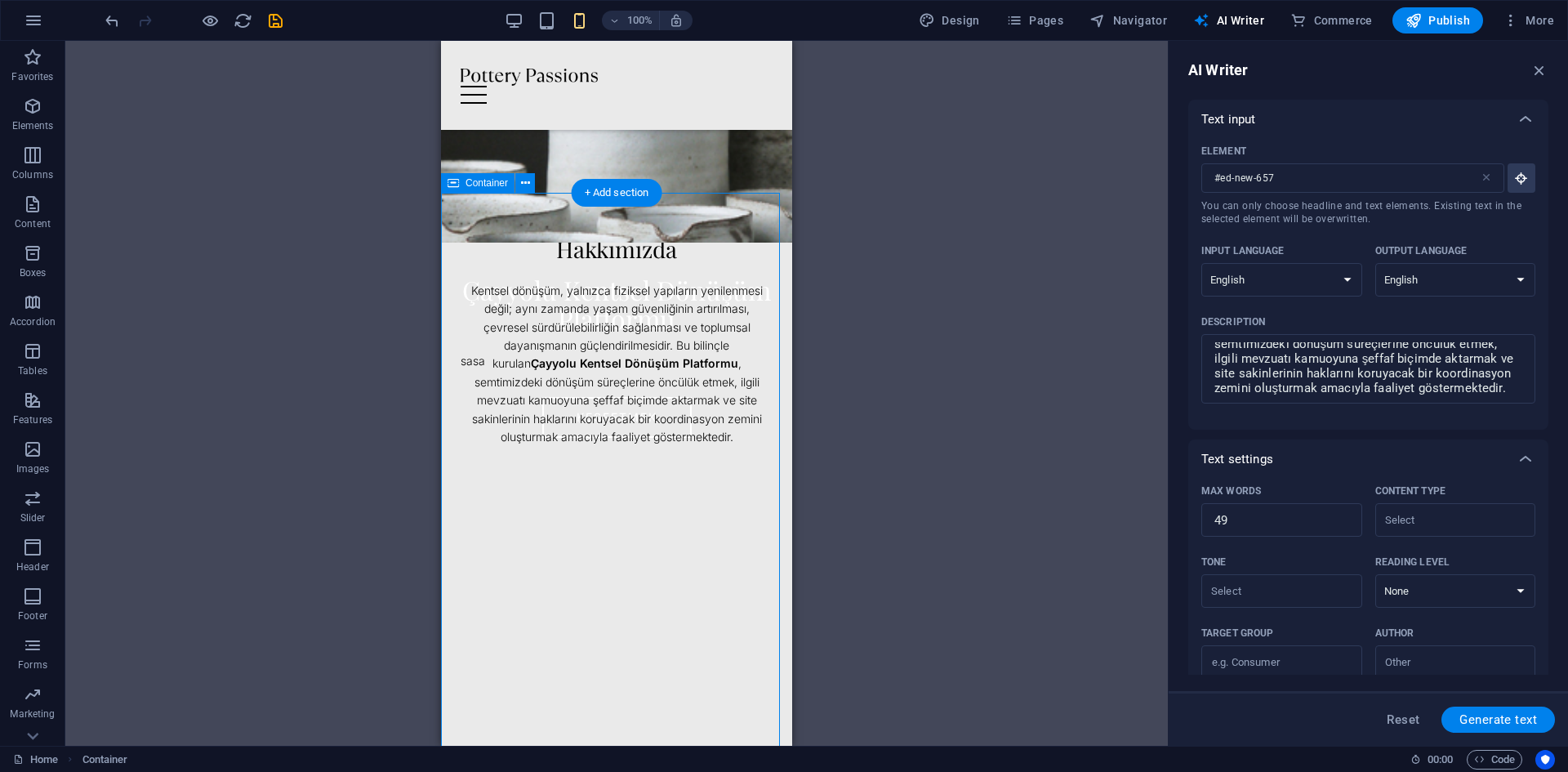
scroll to position [0, 0]
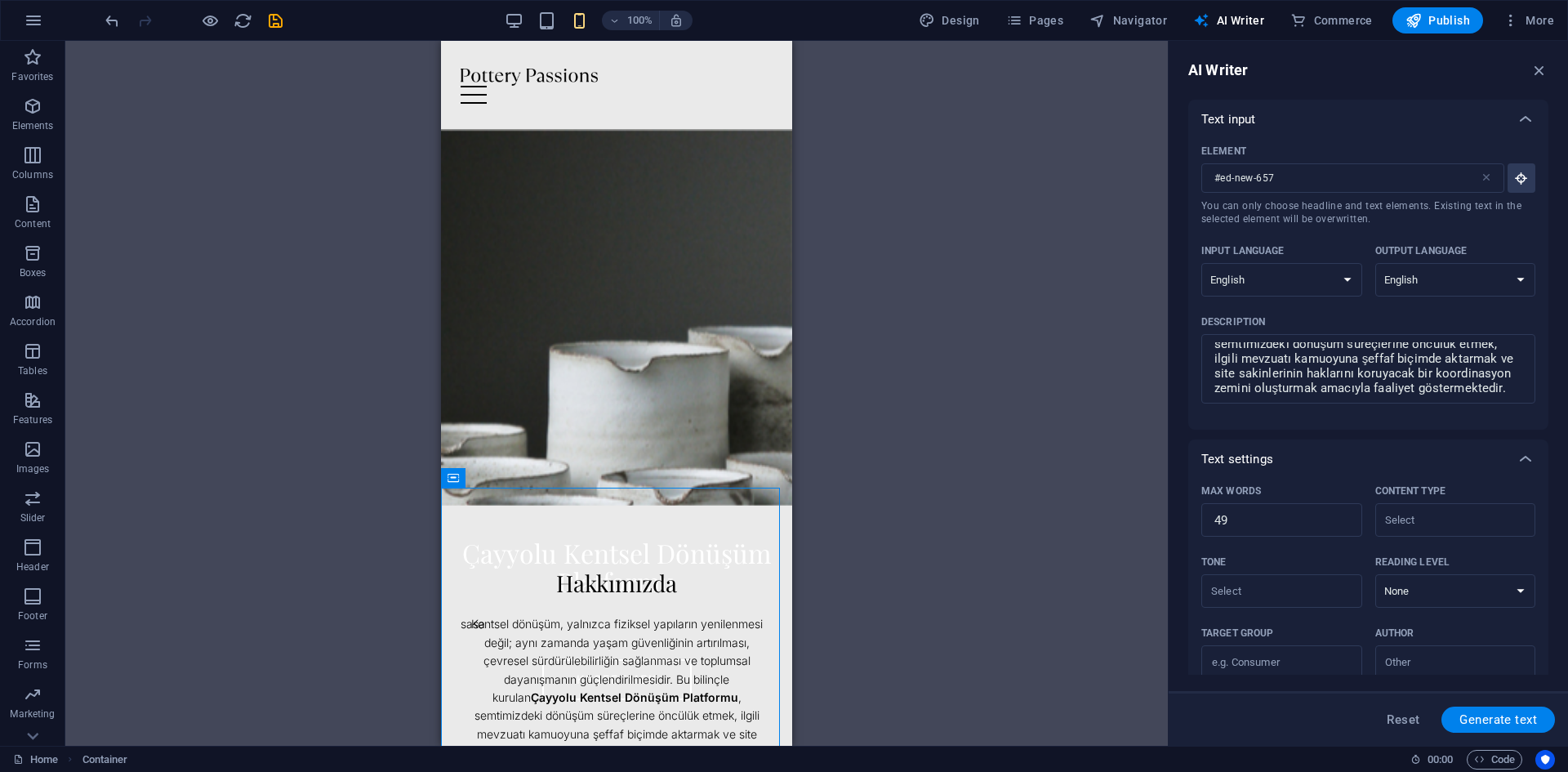
click at [950, 307] on div "Drag here to replace the existing content. Press “Ctrl” if you want to create a…" at bounding box center [616, 393] width 1103 height 705
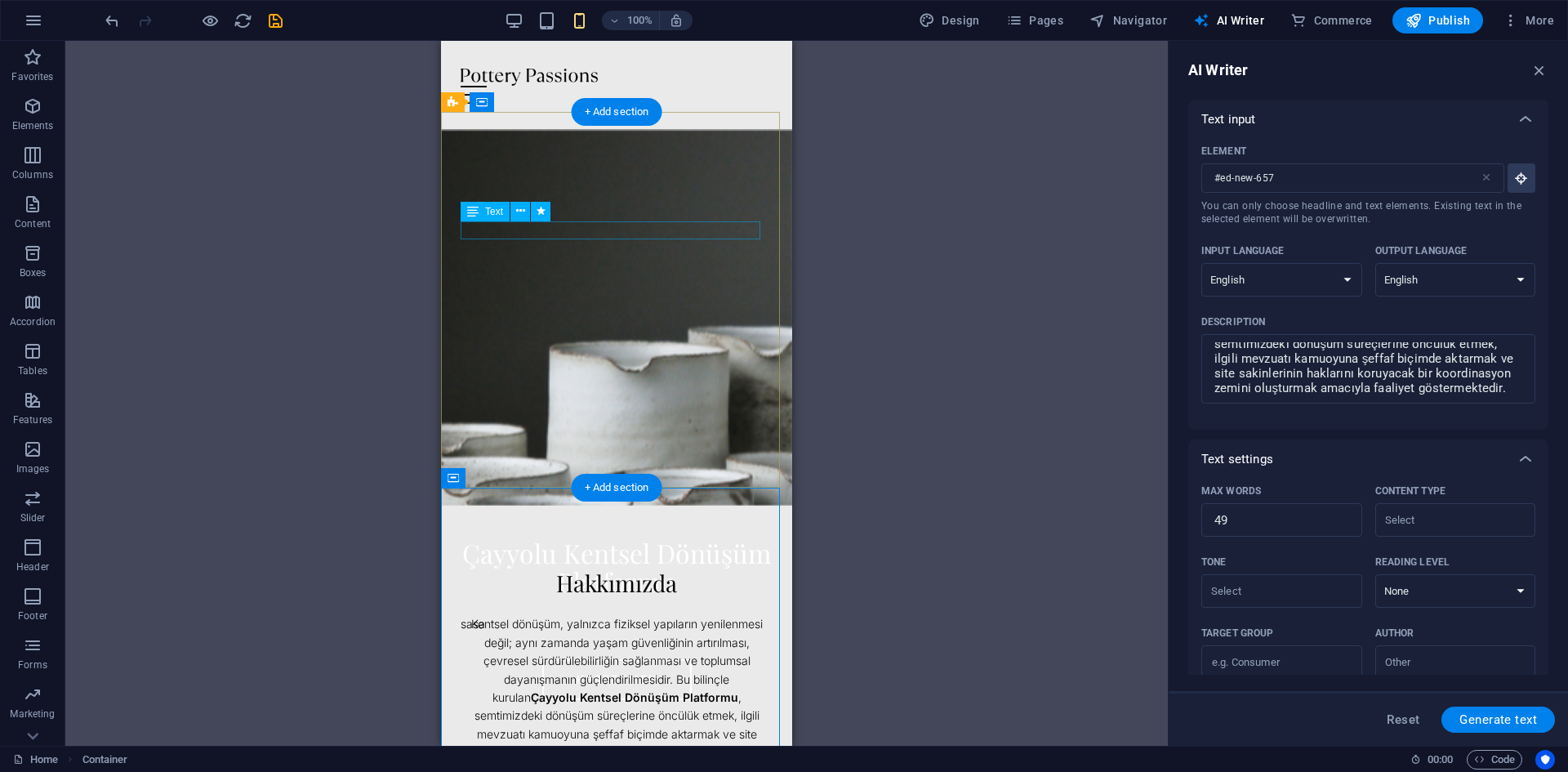
click at [576, 615] on div "sasa" at bounding box center [616, 624] width 312 height 18
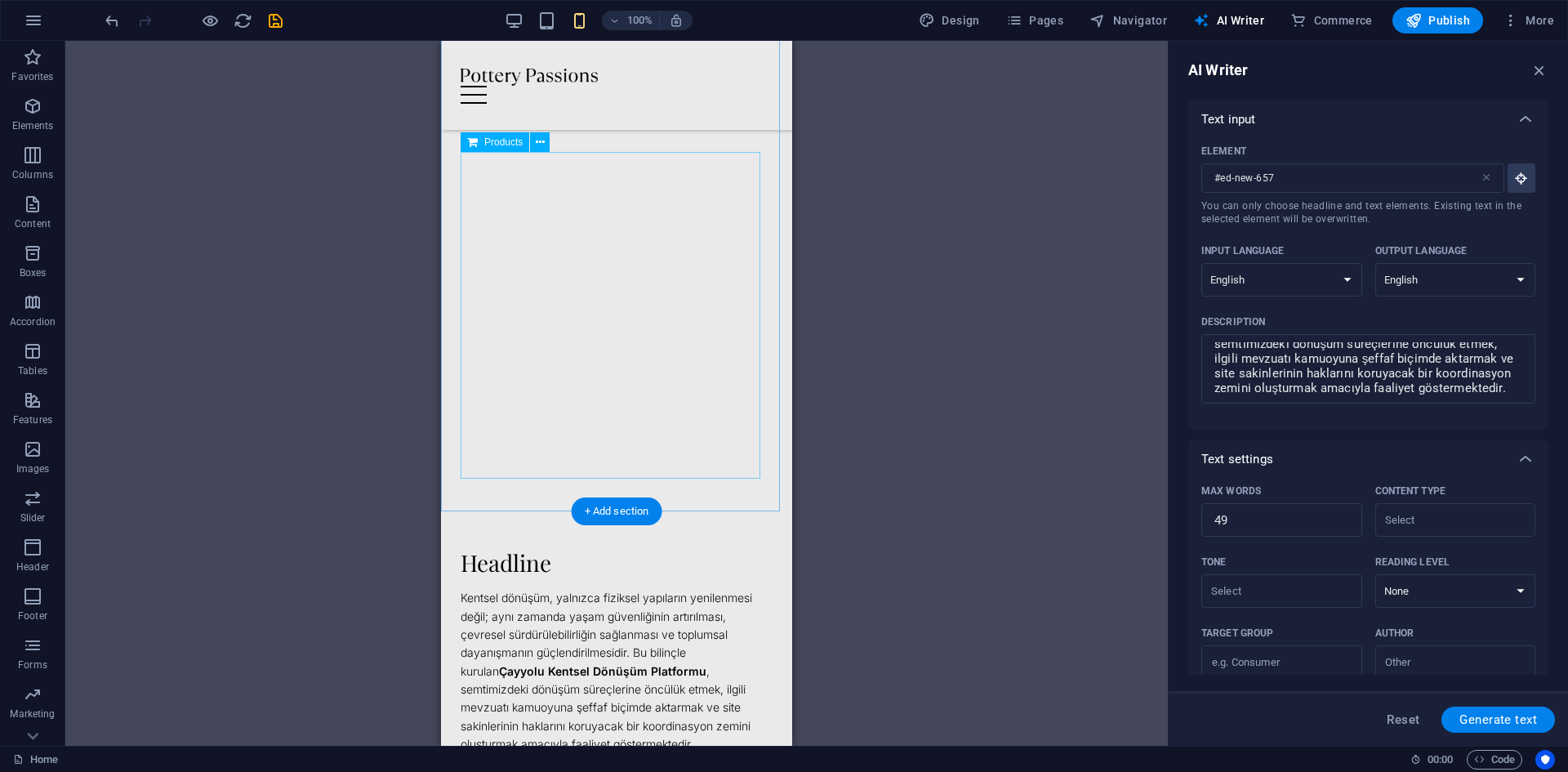
scroll to position [572, 0]
click at [690, 398] on div at bounding box center [616, 315] width 312 height 326
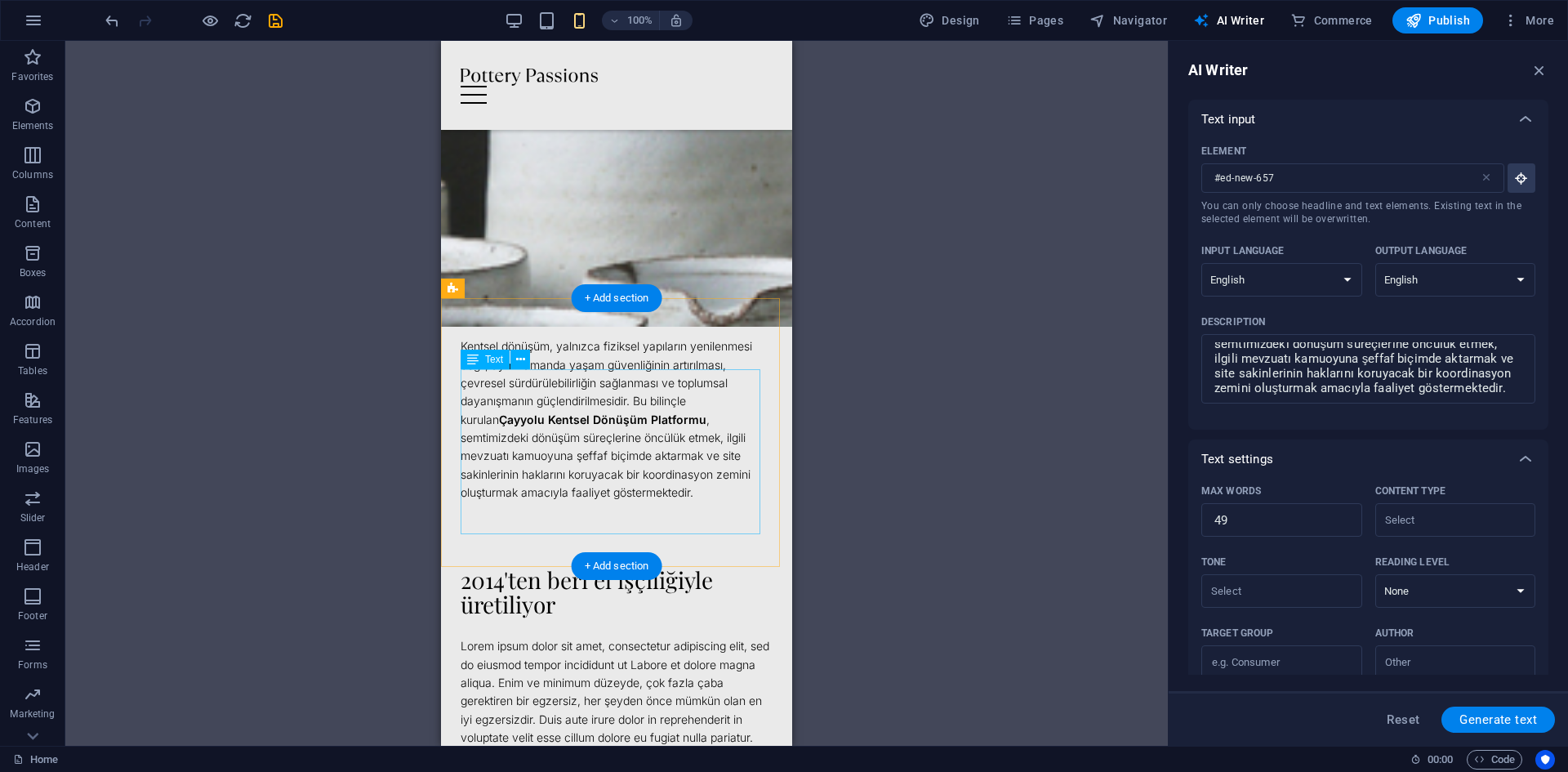
scroll to position [0, 0]
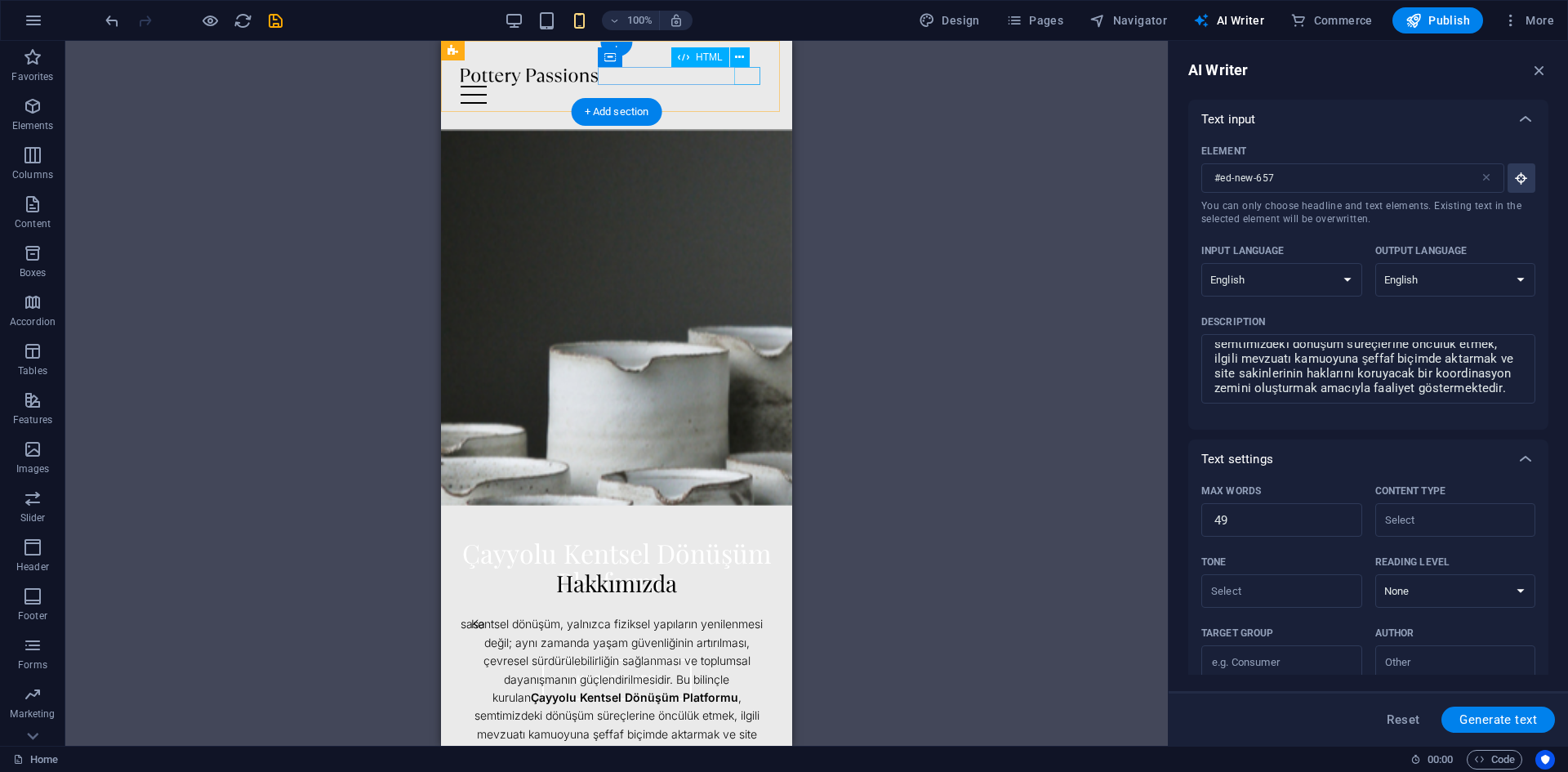
click at [740, 85] on div at bounding box center [616, 94] width 312 height 18
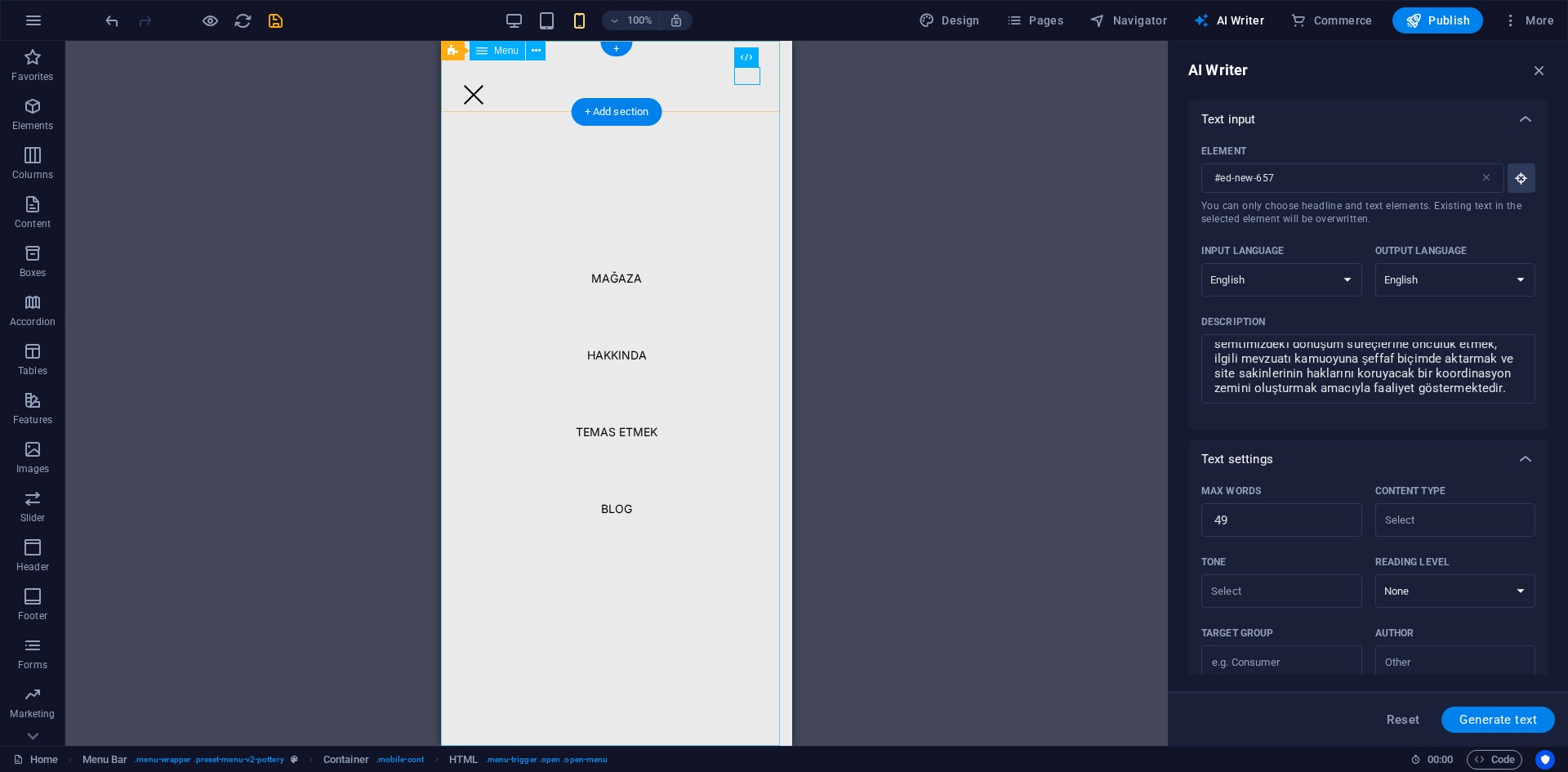
click at [618, 280] on nav "Mağaza Hakkında Temas etmek Blog" at bounding box center [616, 393] width 351 height 705
click at [615, 353] on nav "Mağaza Hakkında Temas etmek Blog" at bounding box center [616, 393] width 351 height 705
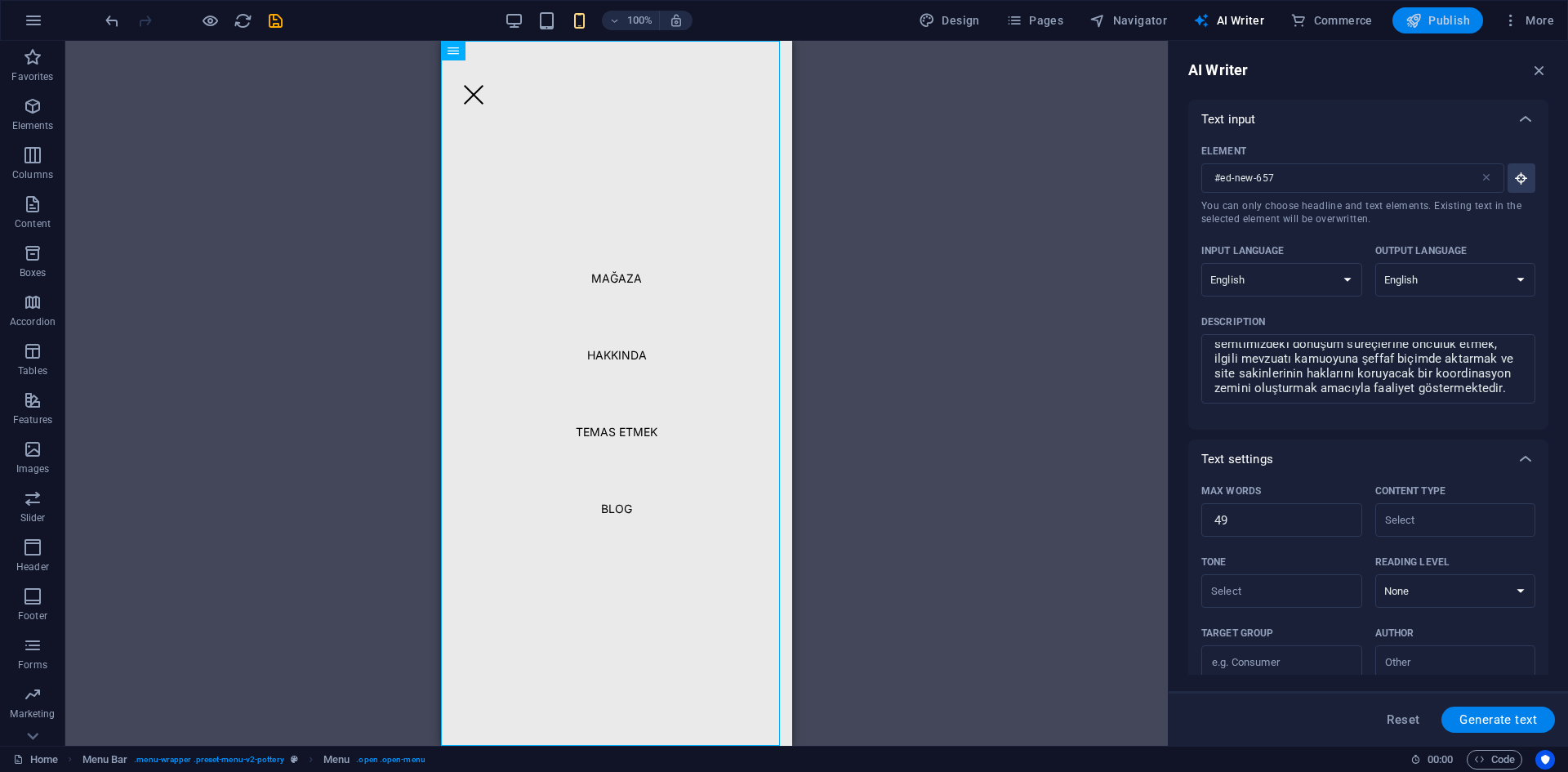
click at [1448, 20] on span "Publish" at bounding box center [1437, 20] width 65 height 16
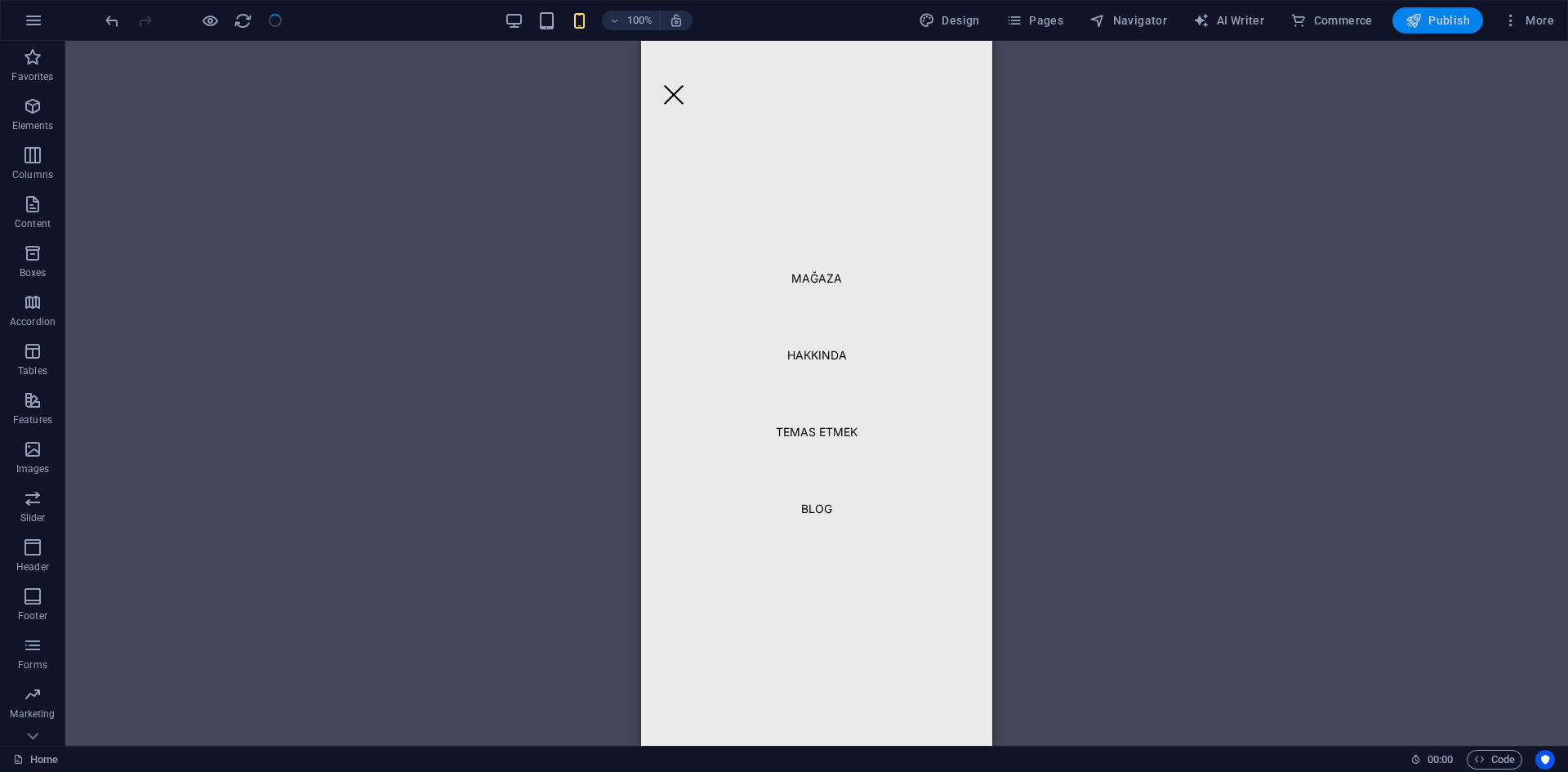
click at [1441, 20] on span "Publish" at bounding box center [1437, 20] width 65 height 16
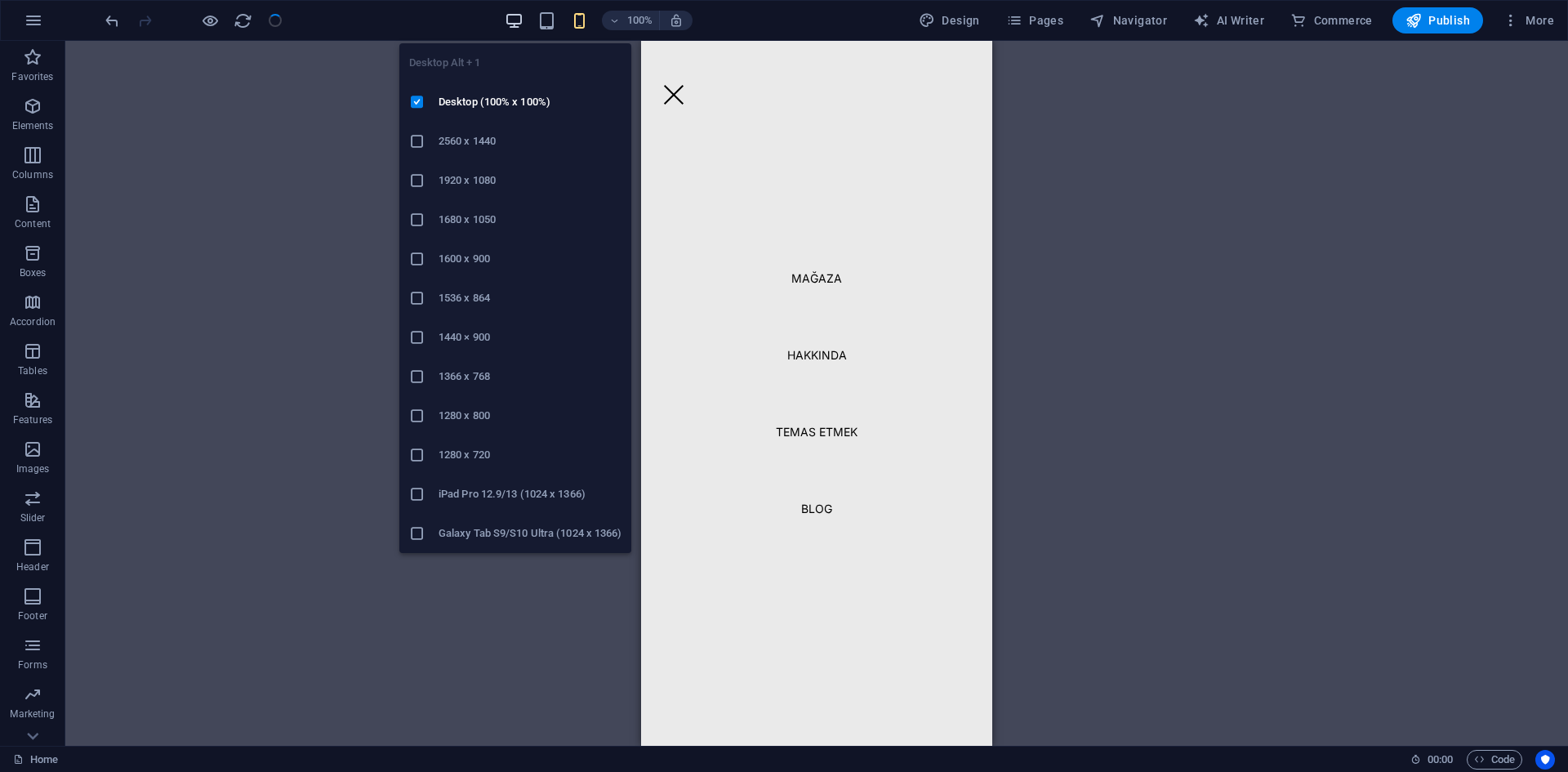
click at [515, 20] on icon "button" at bounding box center [514, 21] width 19 height 19
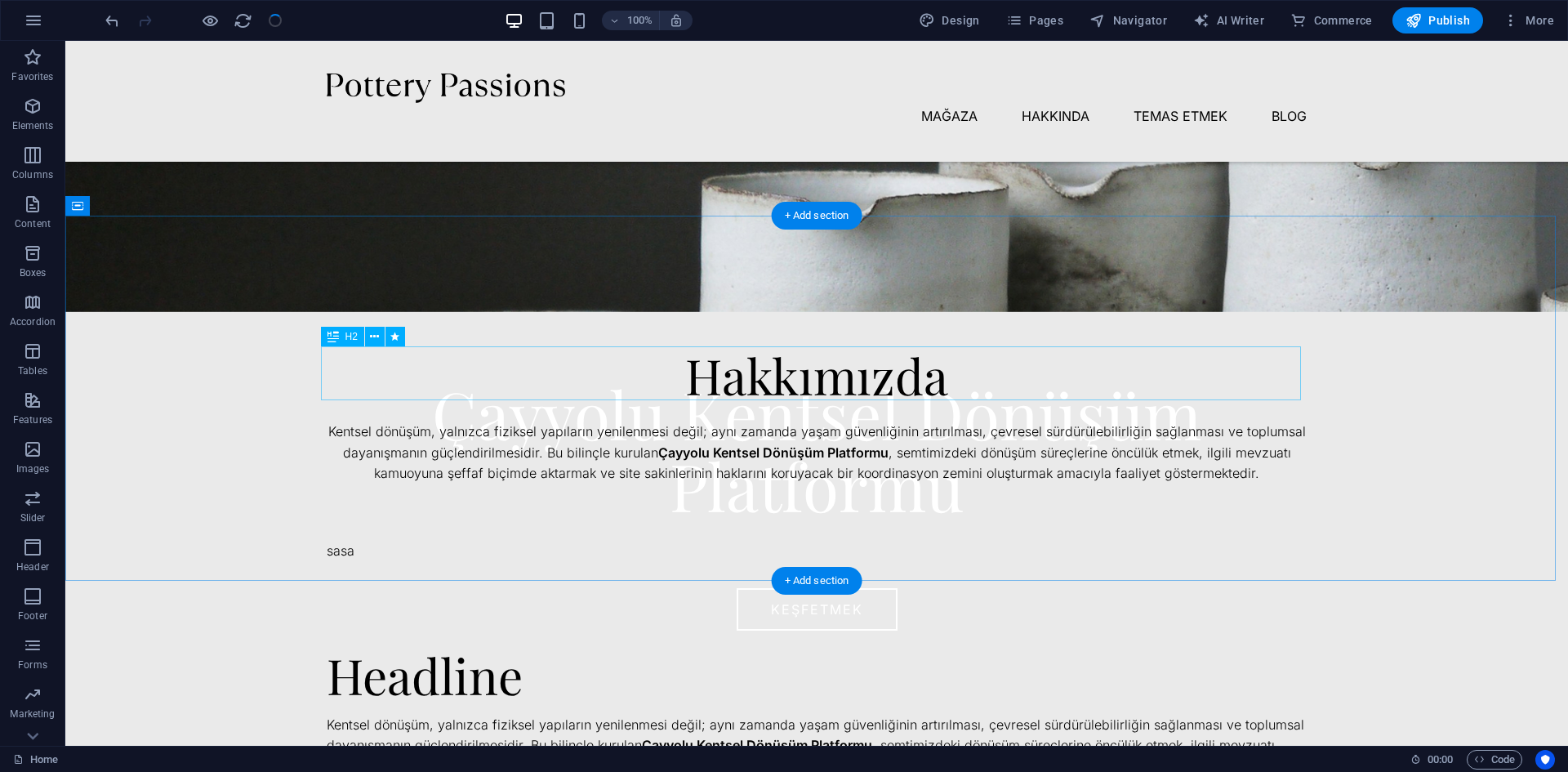
scroll to position [326, 0]
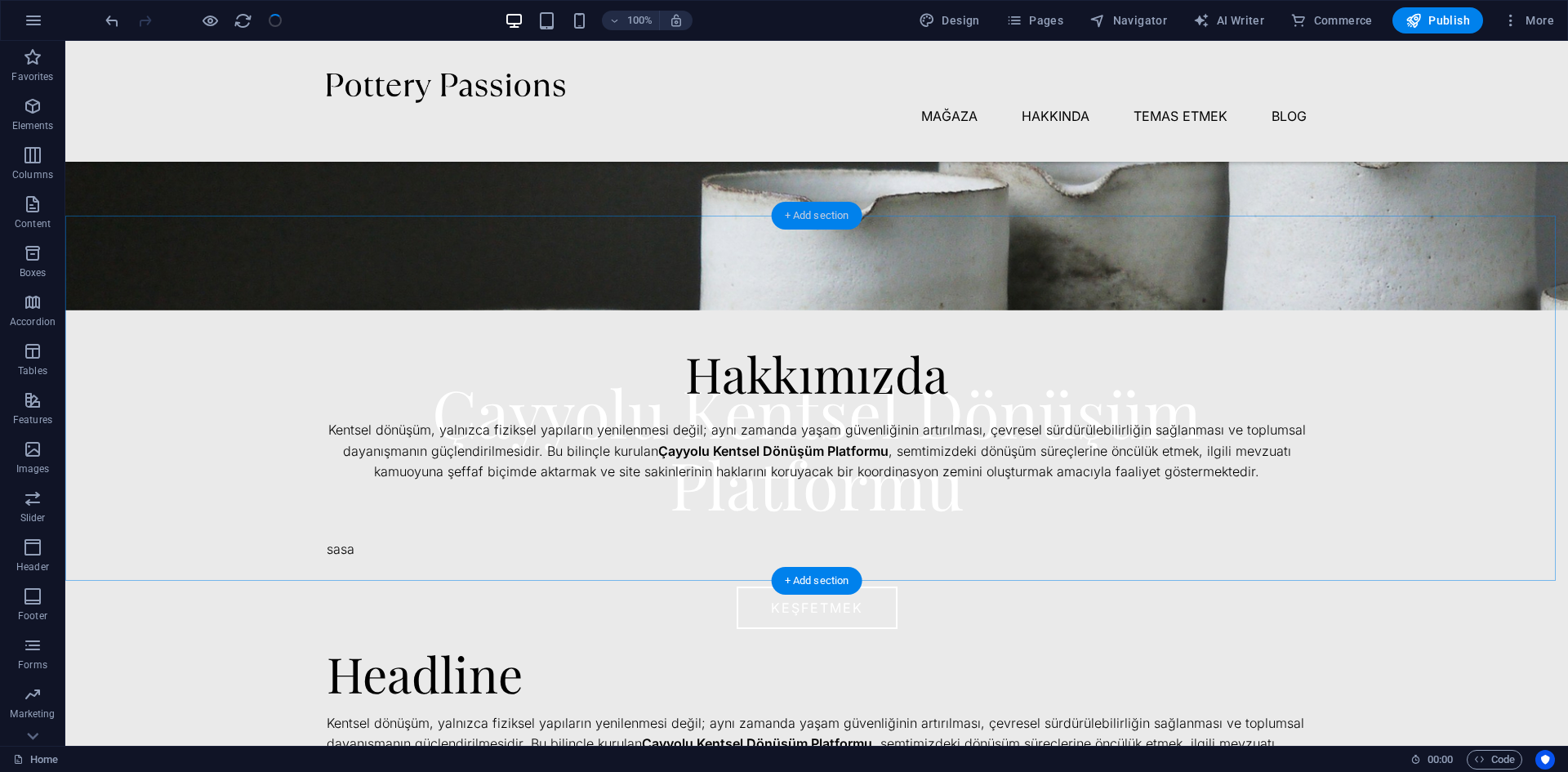
click at [804, 213] on div "+ Add section" at bounding box center [817, 215] width 90 height 28
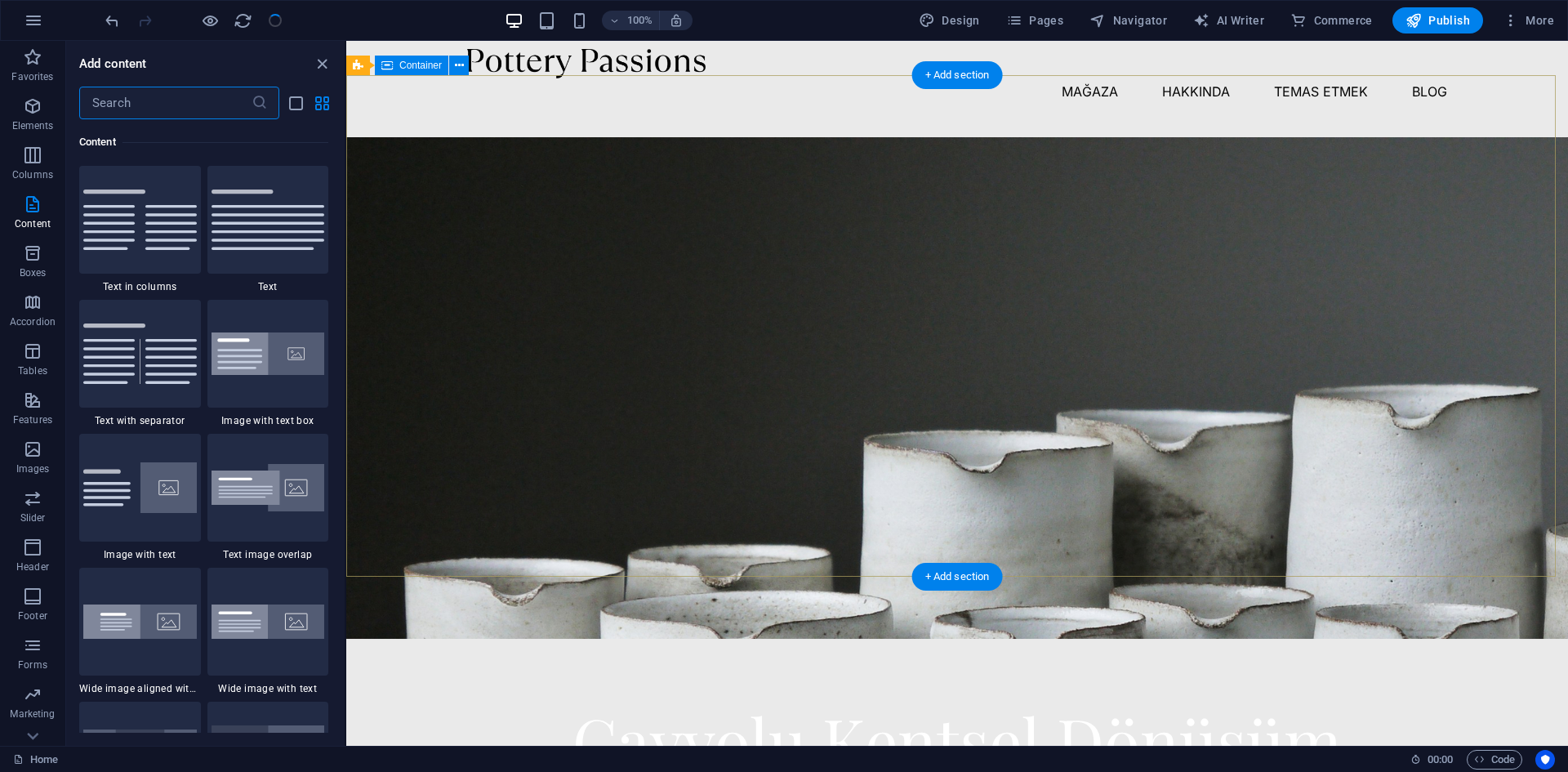
scroll to position [0, 0]
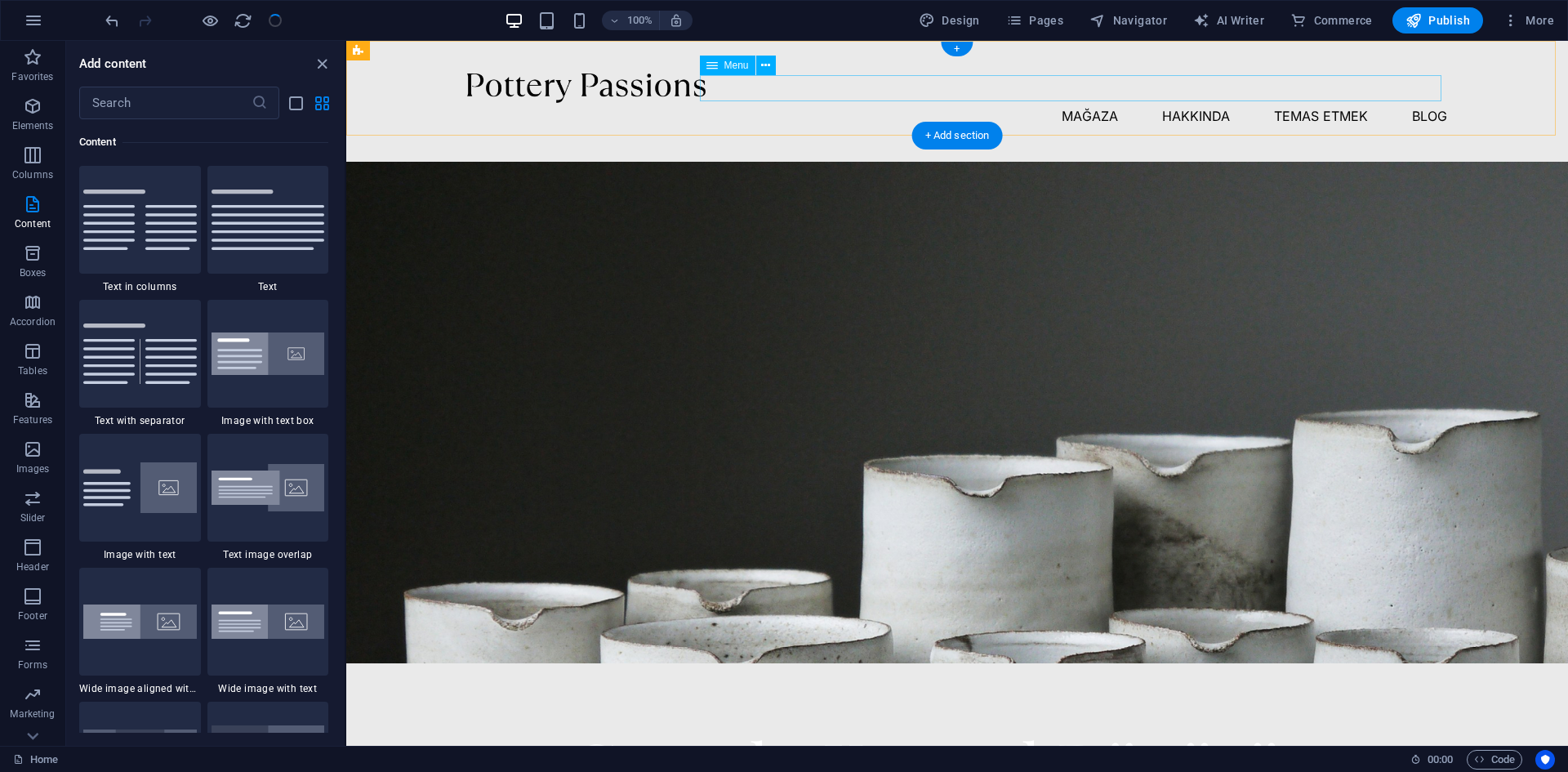
click at [1091, 103] on nav "Mağaza Hakkında Temas etmek Blog" at bounding box center [957, 116] width 980 height 26
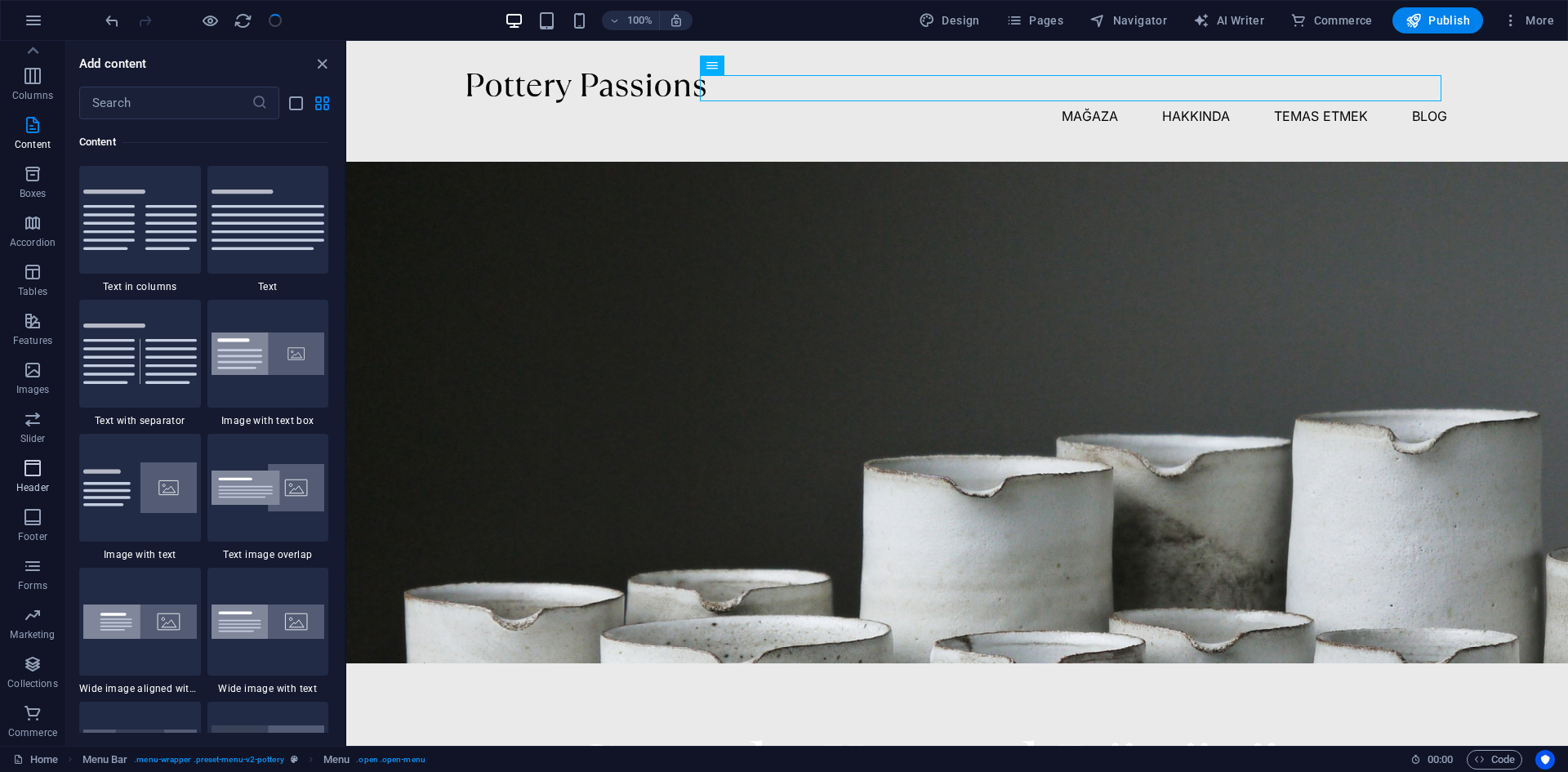
click at [29, 477] on span "Header" at bounding box center [33, 477] width 65 height 39
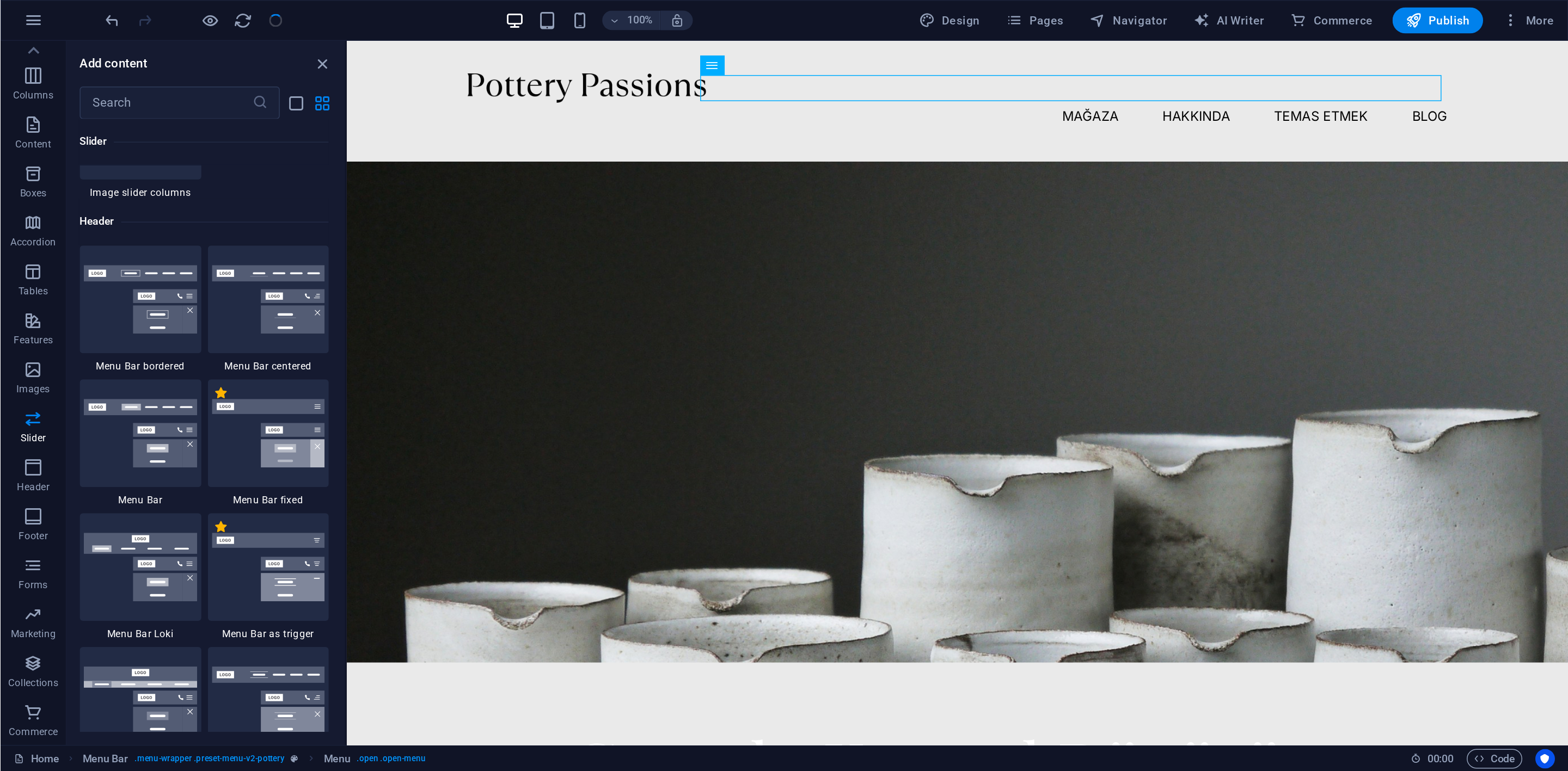
scroll to position [6676, 0]
click at [97, 194] on img at bounding box center [93, 200] width 75 height 46
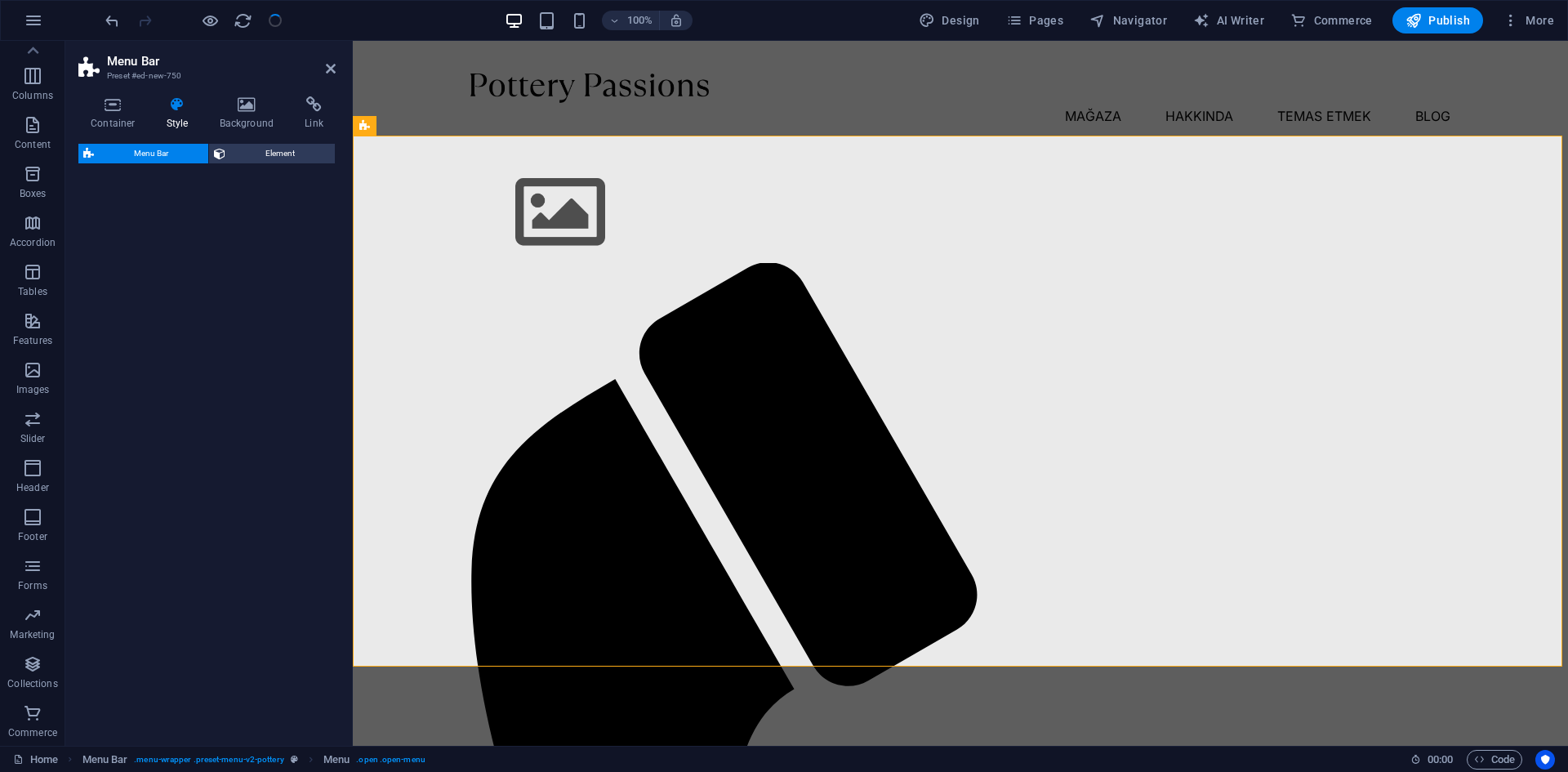
select select "rem"
select select "preset-menu-v2-border"
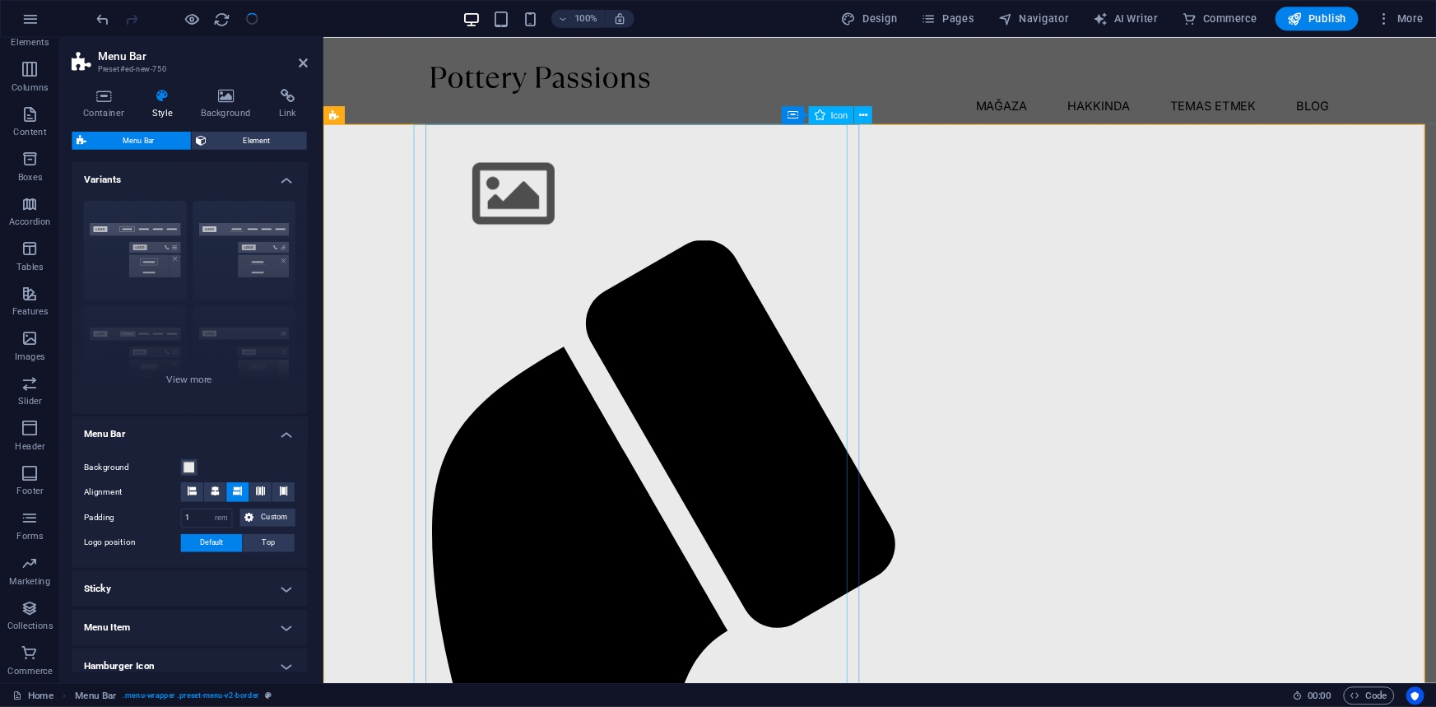
scroll to position [0, 0]
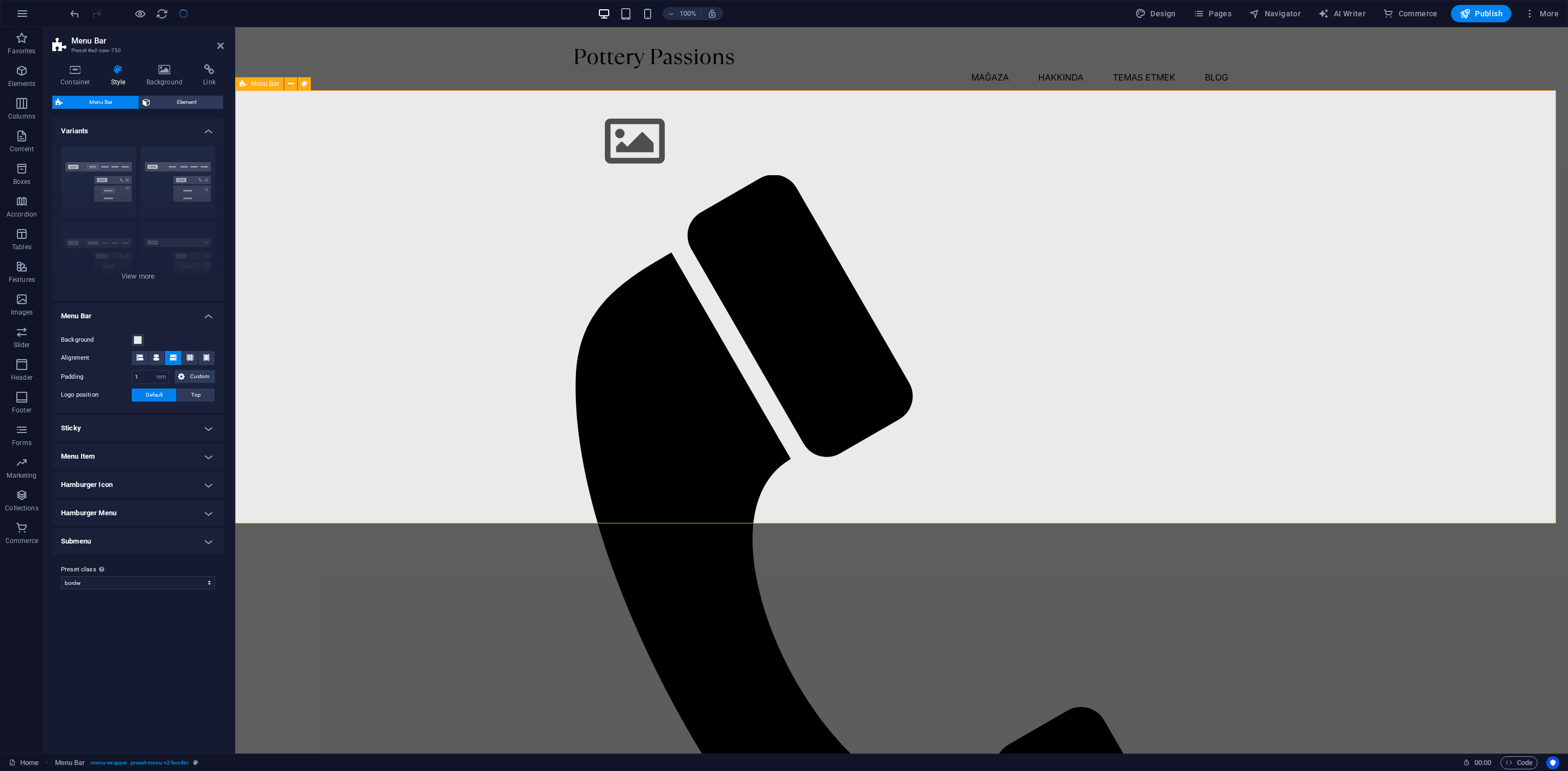
click at [917, 341] on div "Menu Home About Service Contact" at bounding box center [901, 606] width 1332 height 996
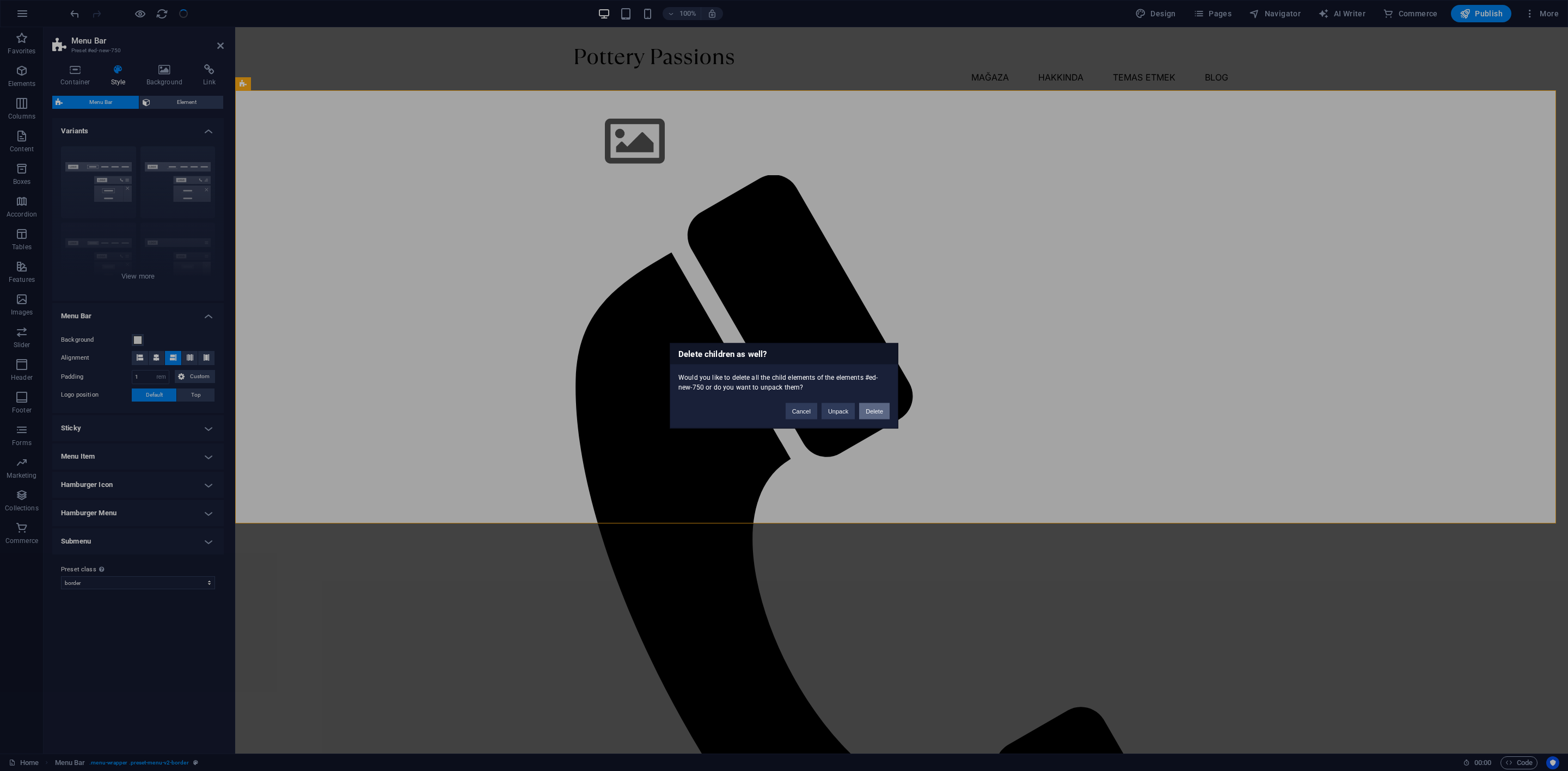
click at [876, 409] on button "Delete" at bounding box center [874, 411] width 30 height 17
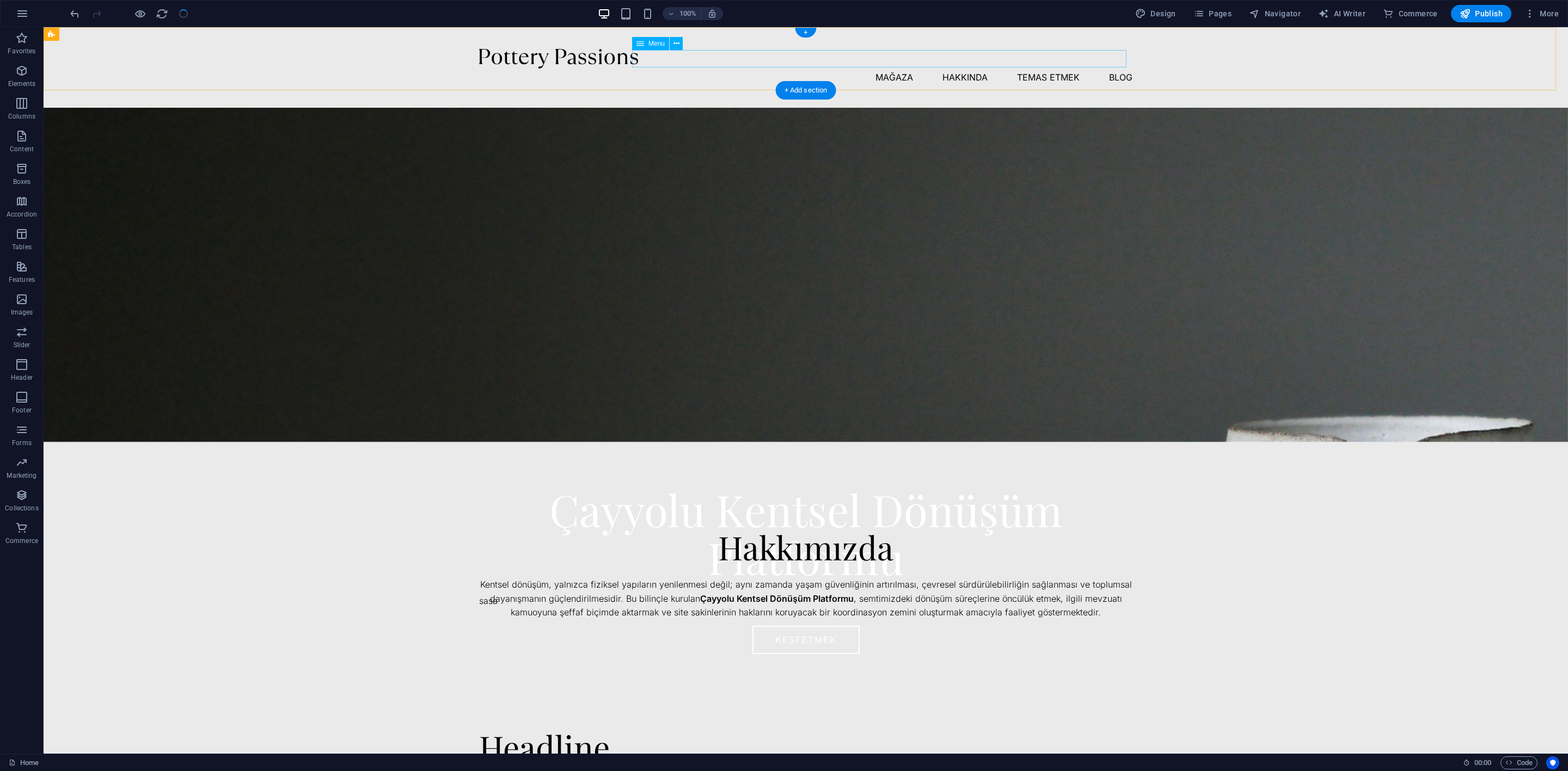
click at [1045, 69] on nav "Mağaza Hakkında Temas etmek Blog" at bounding box center [805, 77] width 653 height 17
click at [653, 43] on span "Menu" at bounding box center [656, 44] width 17 height 7
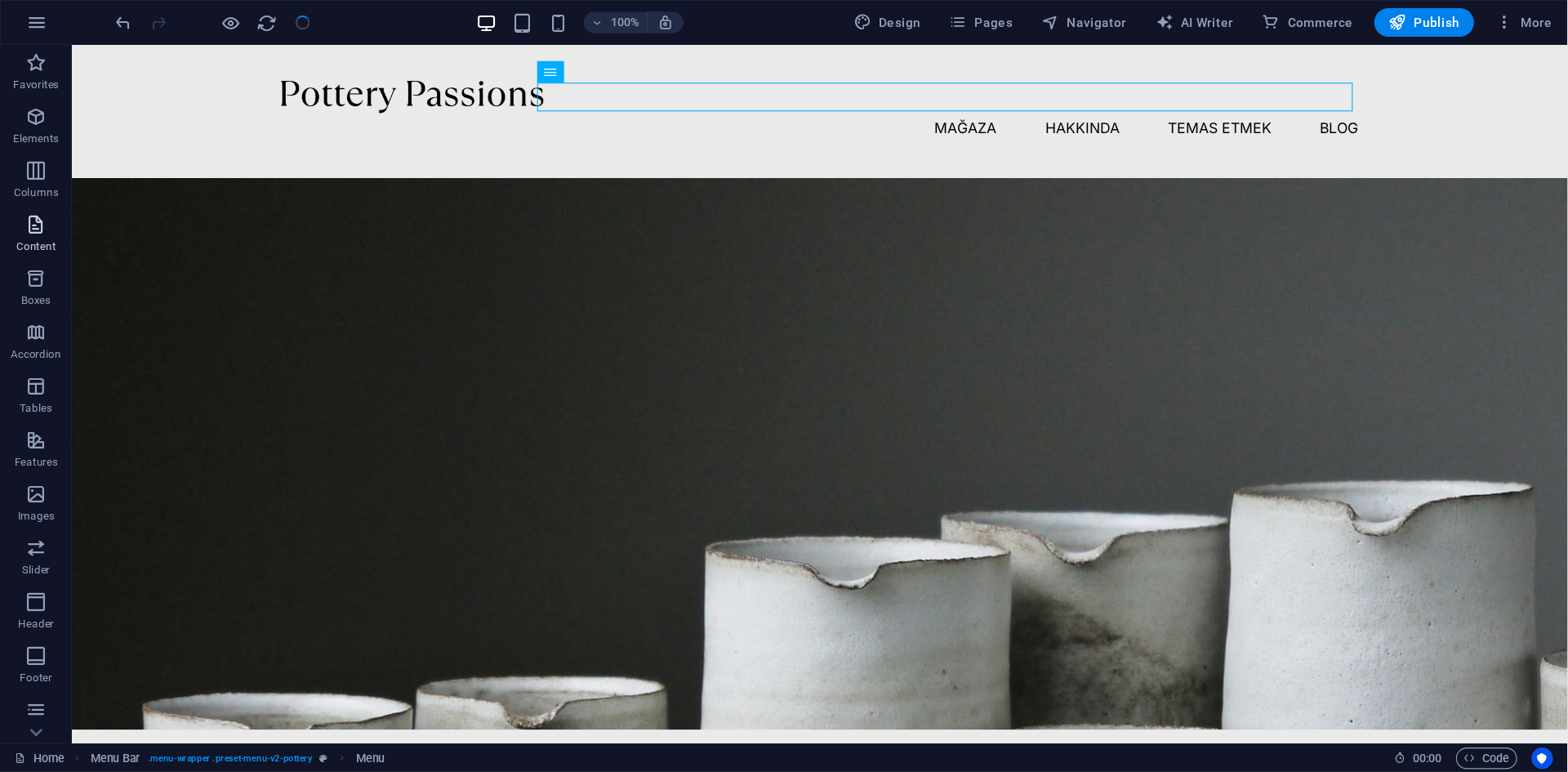
scroll to position [149, 0]
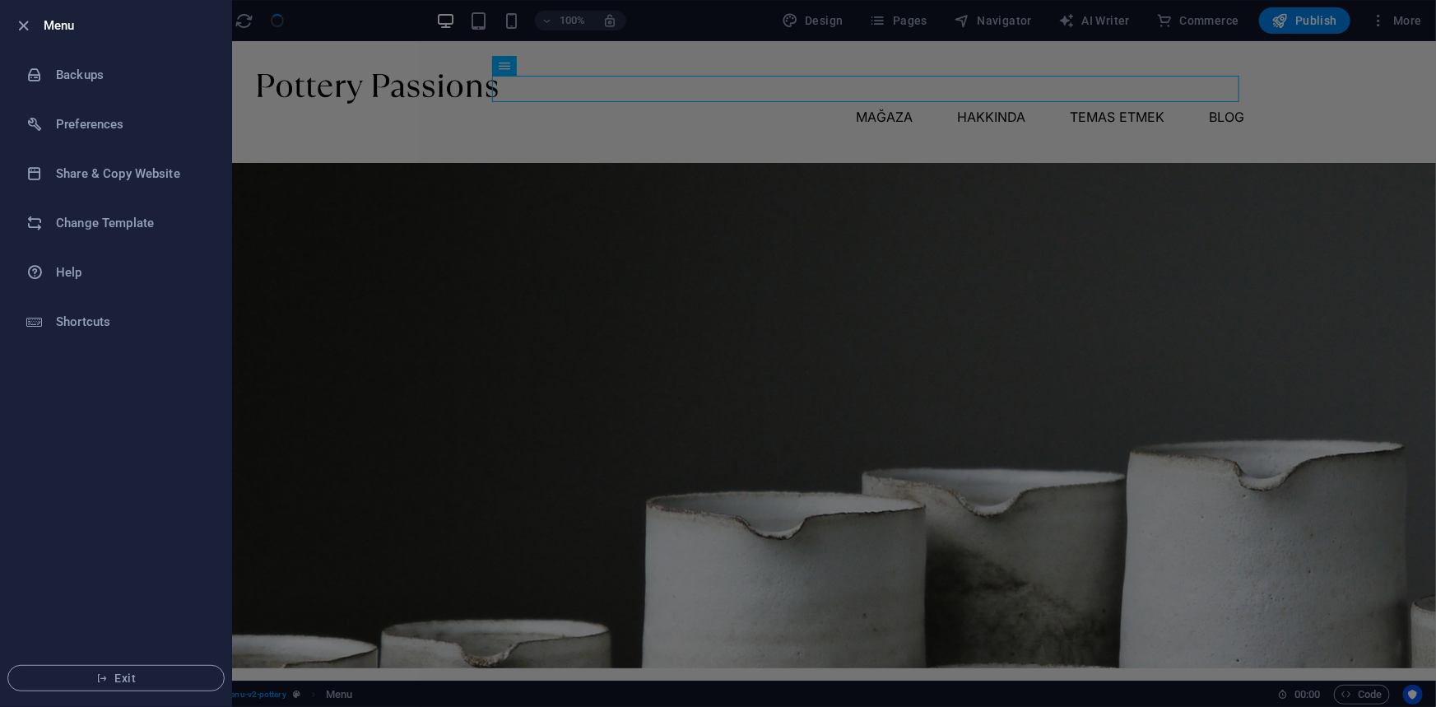
click at [56, 29] on h6 "Menu" at bounding box center [131, 26] width 174 height 20
click at [26, 23] on icon "button" at bounding box center [24, 25] width 19 height 19
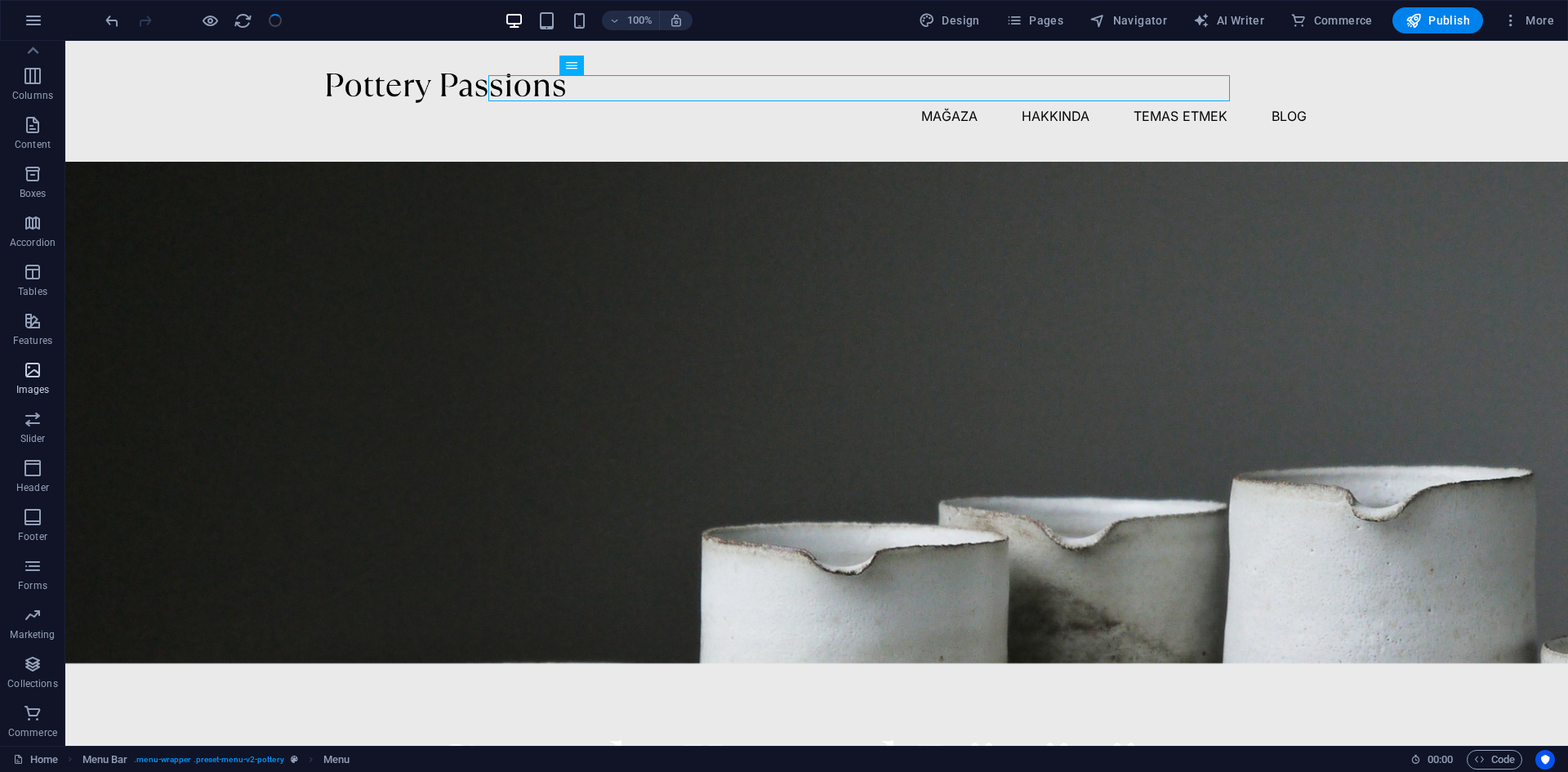
scroll to position [79, 0]
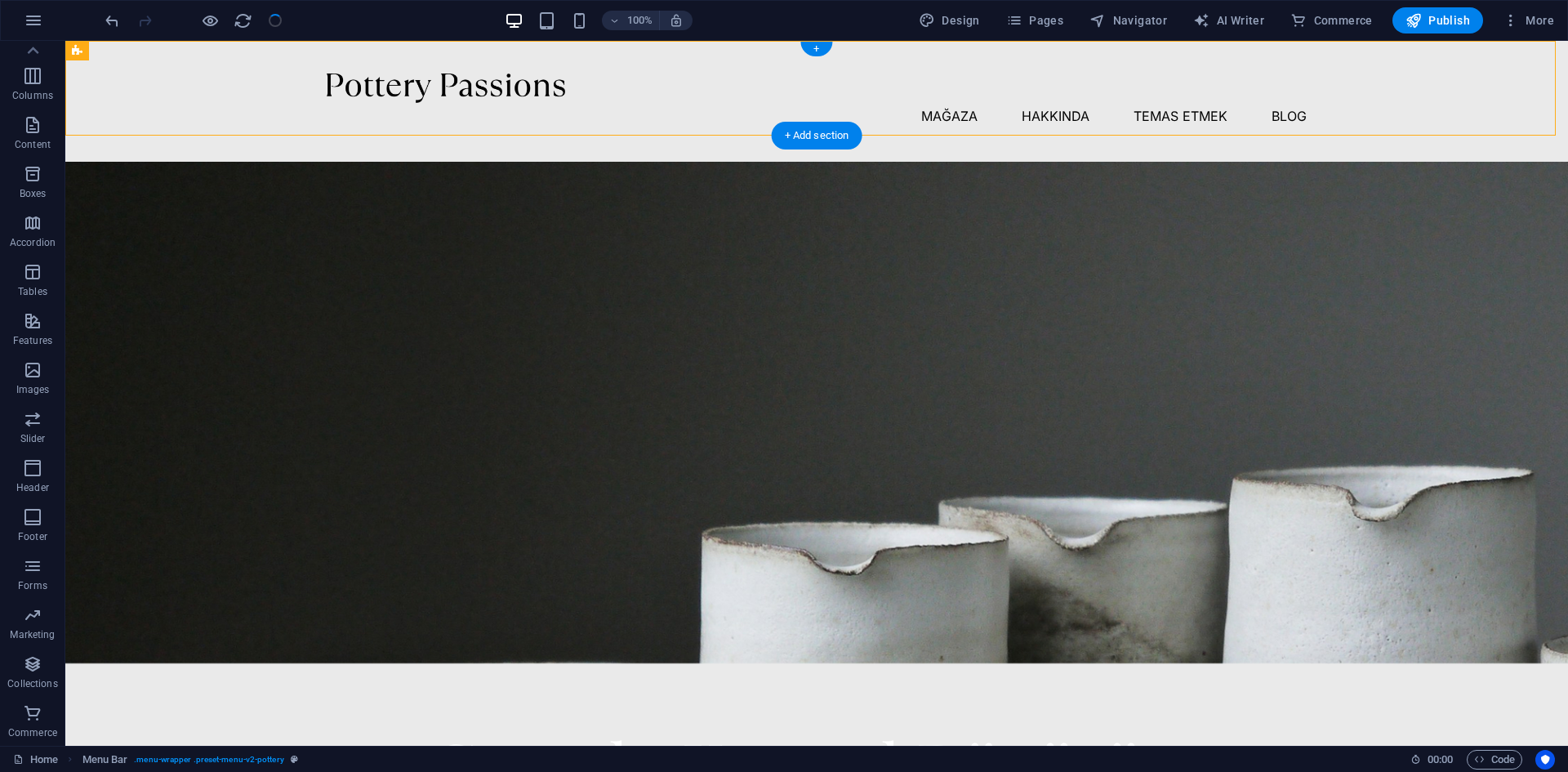
drag, startPoint x: 1191, startPoint y: 73, endPoint x: 1185, endPoint y: 108, distance: 35.5
click at [1185, 108] on div "Mağaza Hakkında Temas etmek Blog" at bounding box center [817, 101] width 1503 height 121
click at [854, 103] on nav "Mağaza Hakkında Temas etmek Blog" at bounding box center [816, 116] width 980 height 26
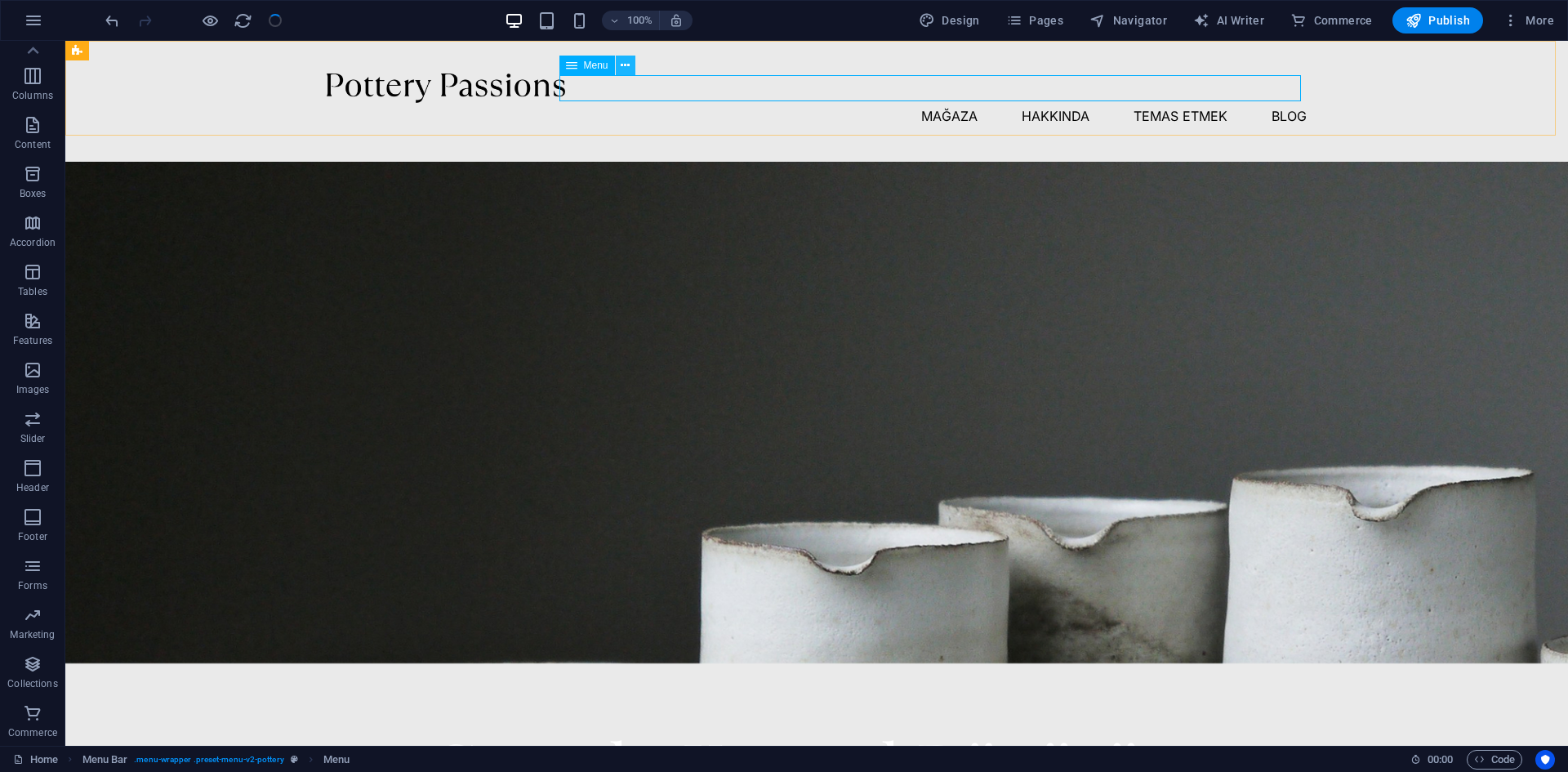
click at [624, 63] on icon at bounding box center [624, 65] width 9 height 17
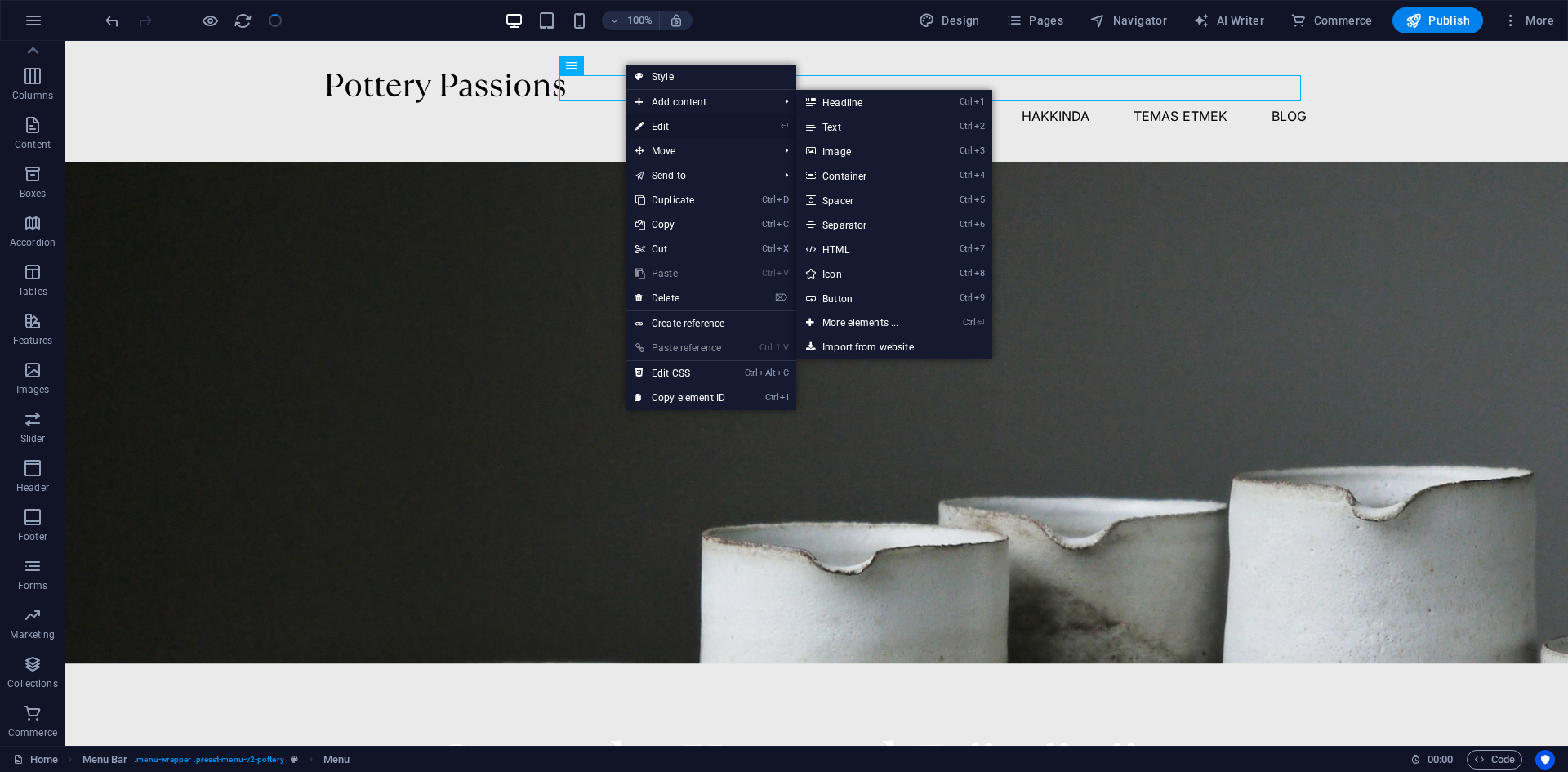
click at [659, 125] on link "⏎ Edit" at bounding box center [680, 126] width 109 height 25
select select "2"
select select
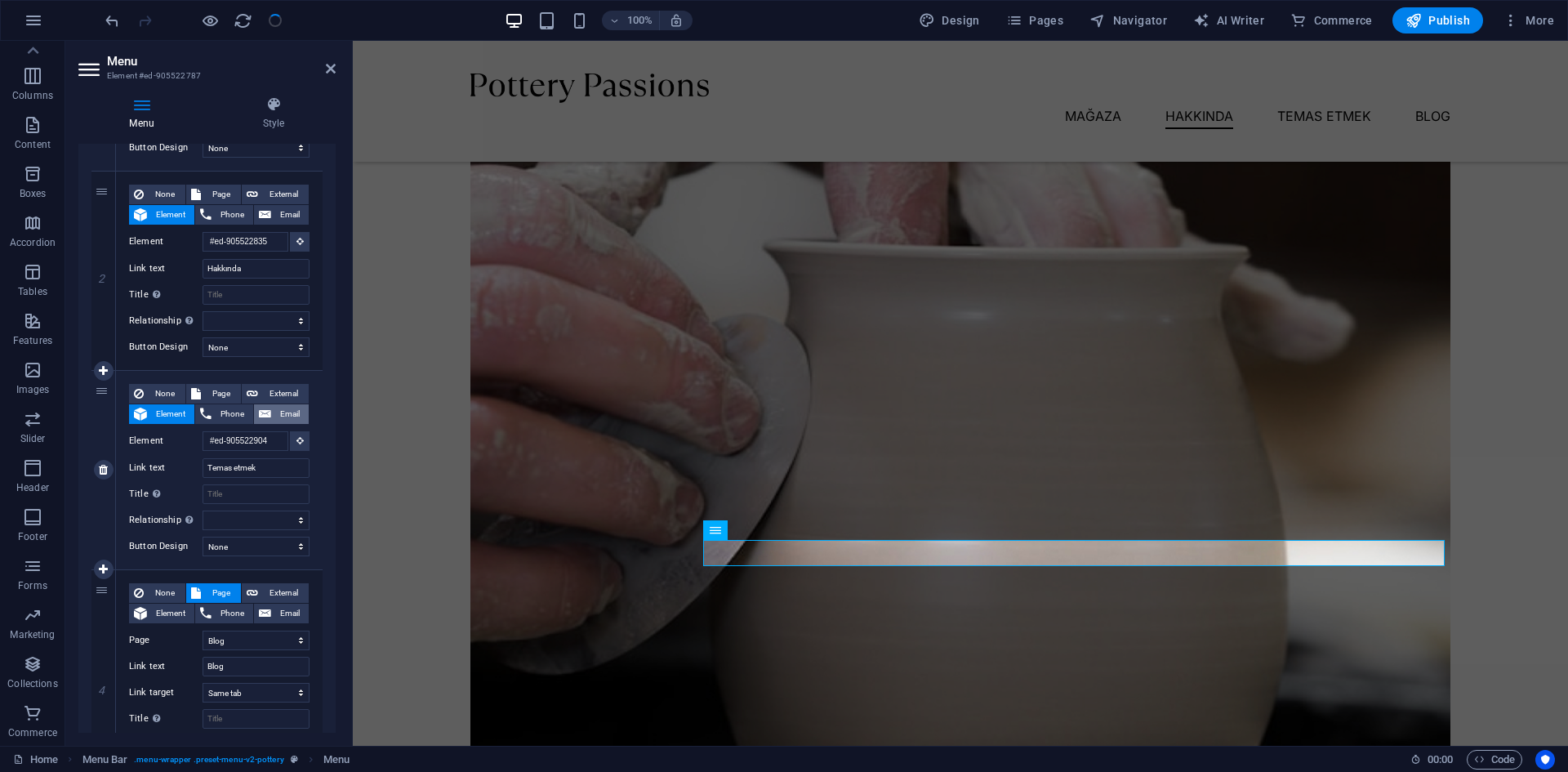
scroll to position [0, 0]
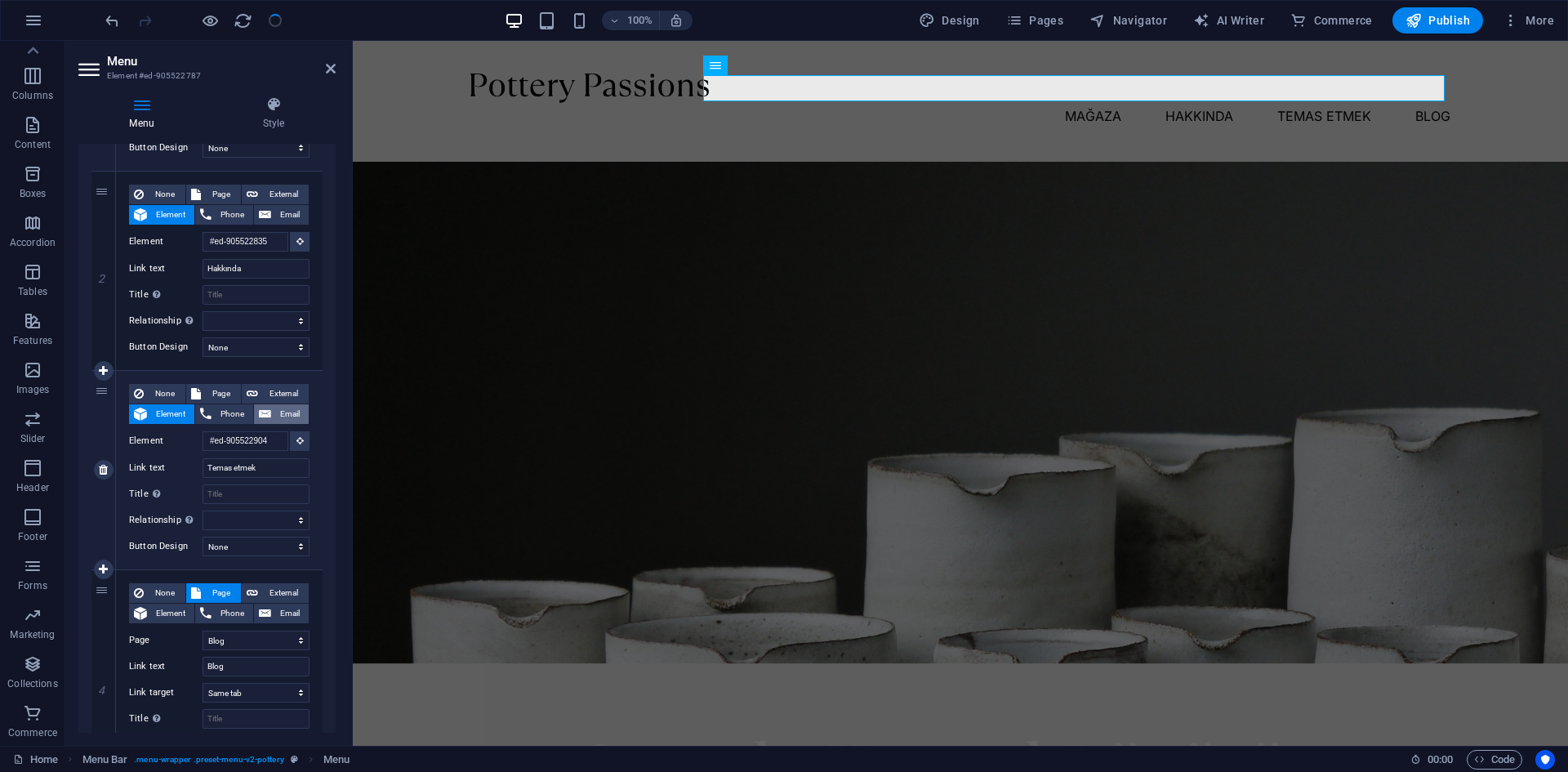
click at [279, 412] on span "Email" at bounding box center [290, 414] width 28 height 20
select select
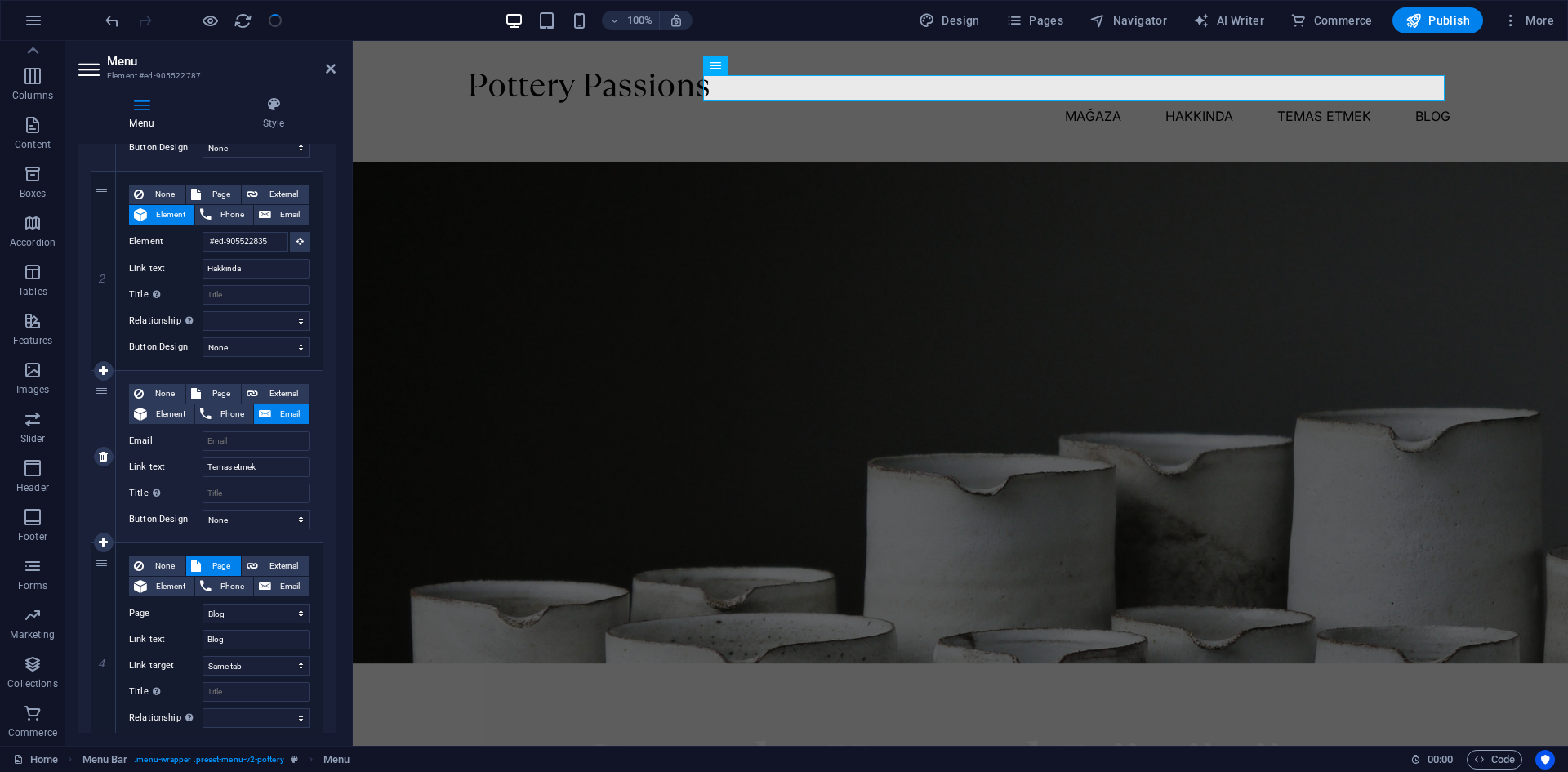
click at [276, 413] on span "Email" at bounding box center [290, 414] width 28 height 20
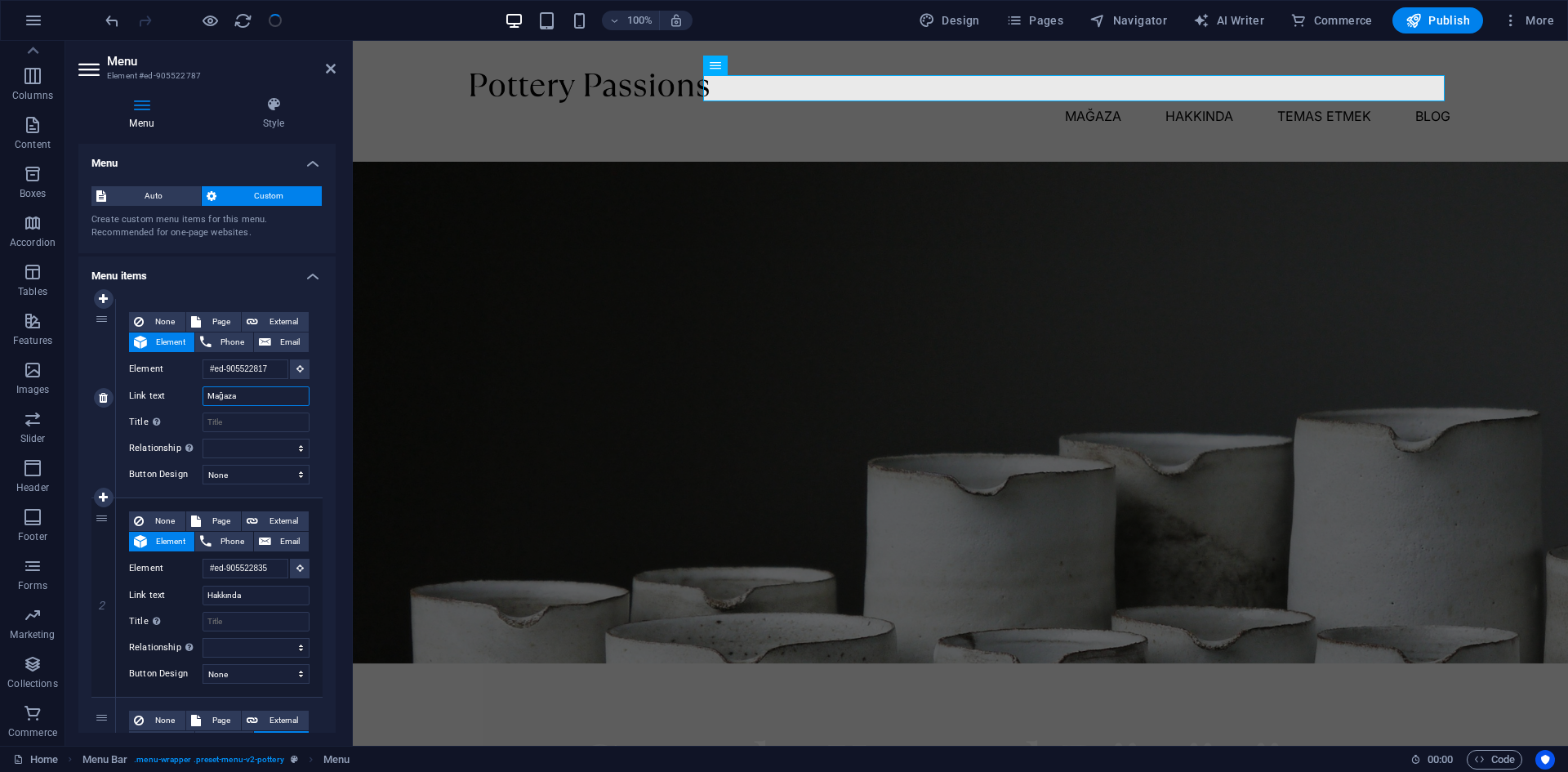
drag, startPoint x: 247, startPoint y: 400, endPoint x: 195, endPoint y: 393, distance: 52.5
click at [195, 393] on div "Link text Mağaza" at bounding box center [219, 396] width 181 height 20
type input "Hakkım"
select select
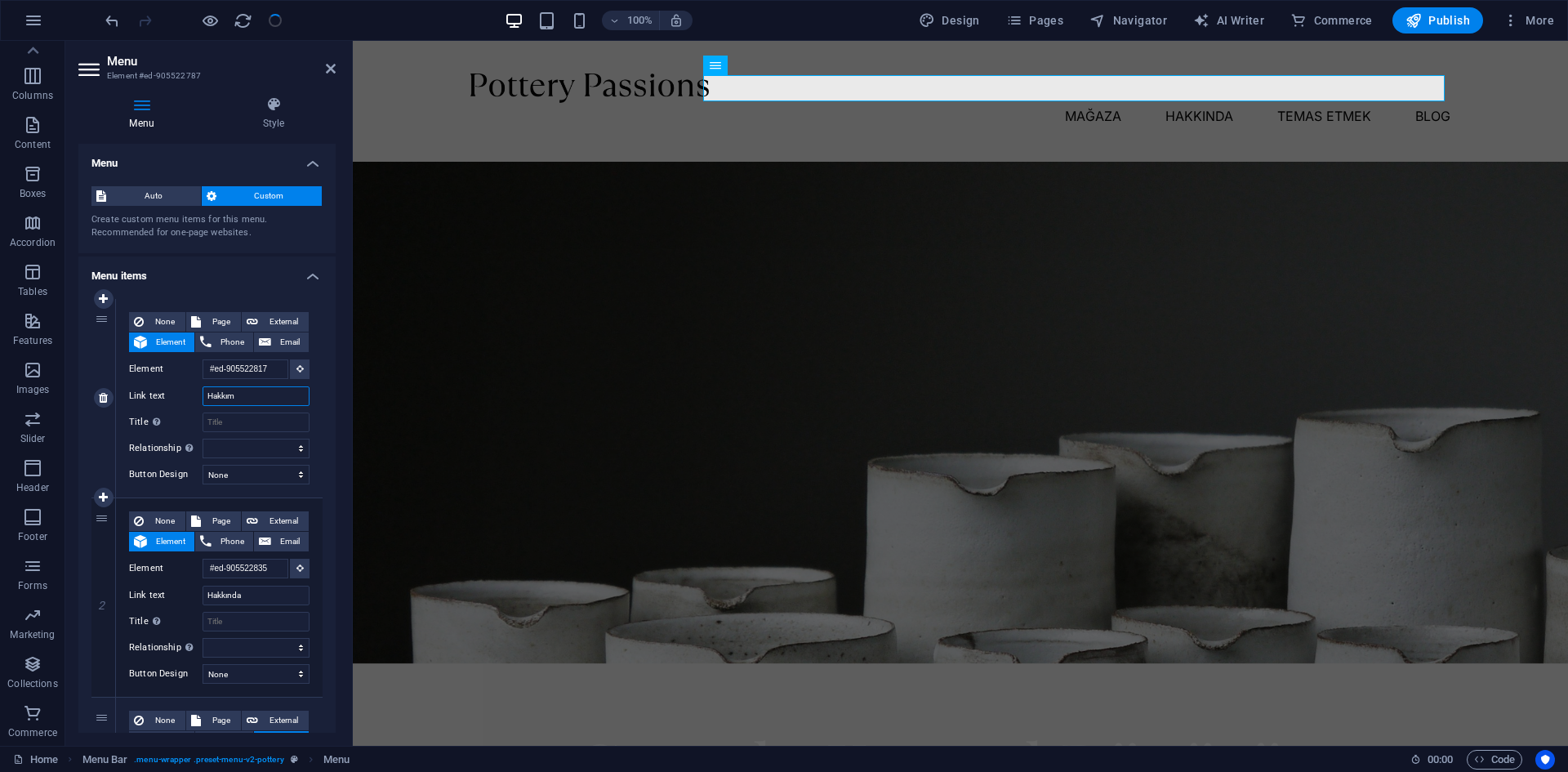
select select
type input "Hakkımızda"
select select
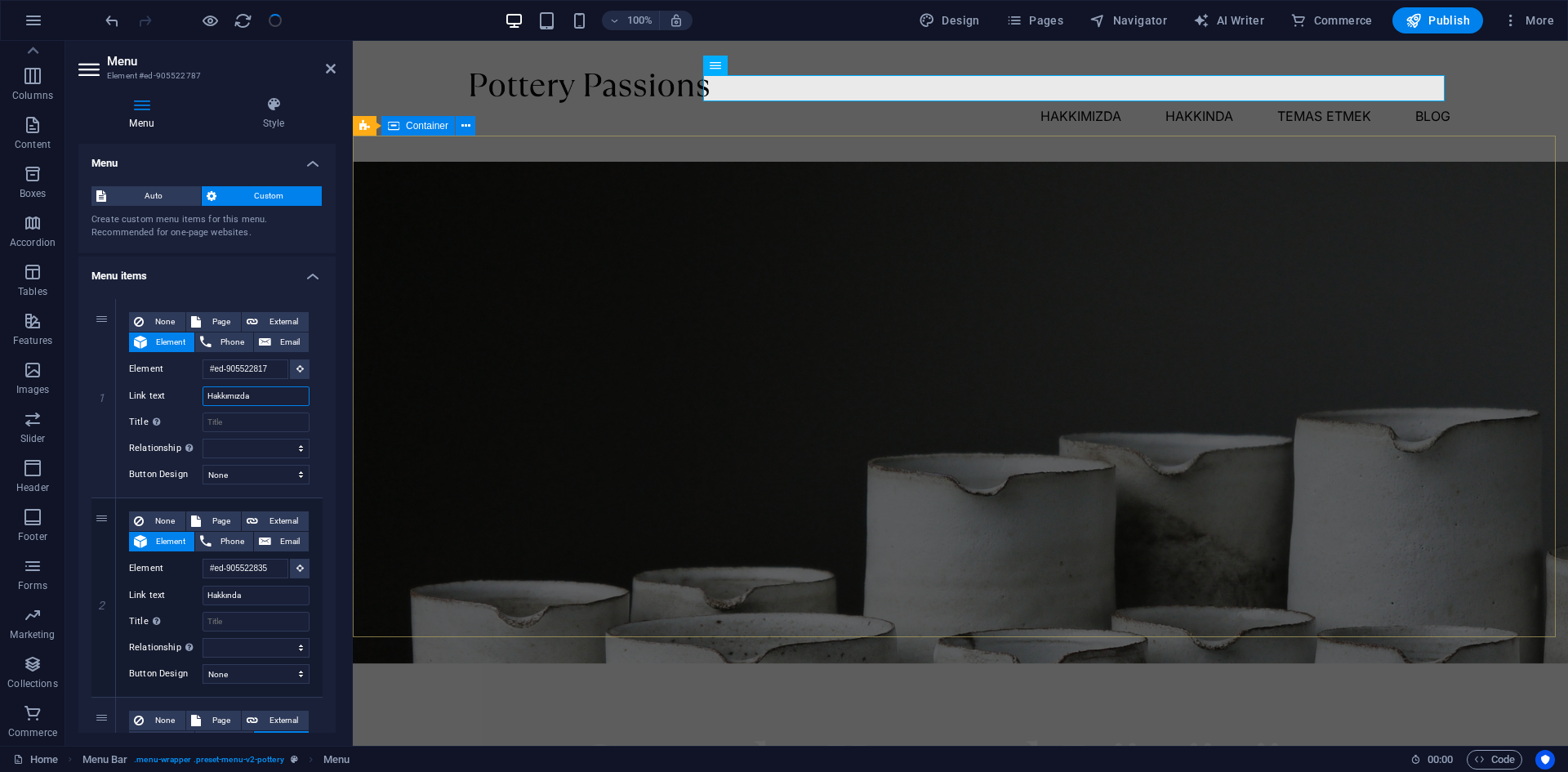
type input "Hakkımızda"
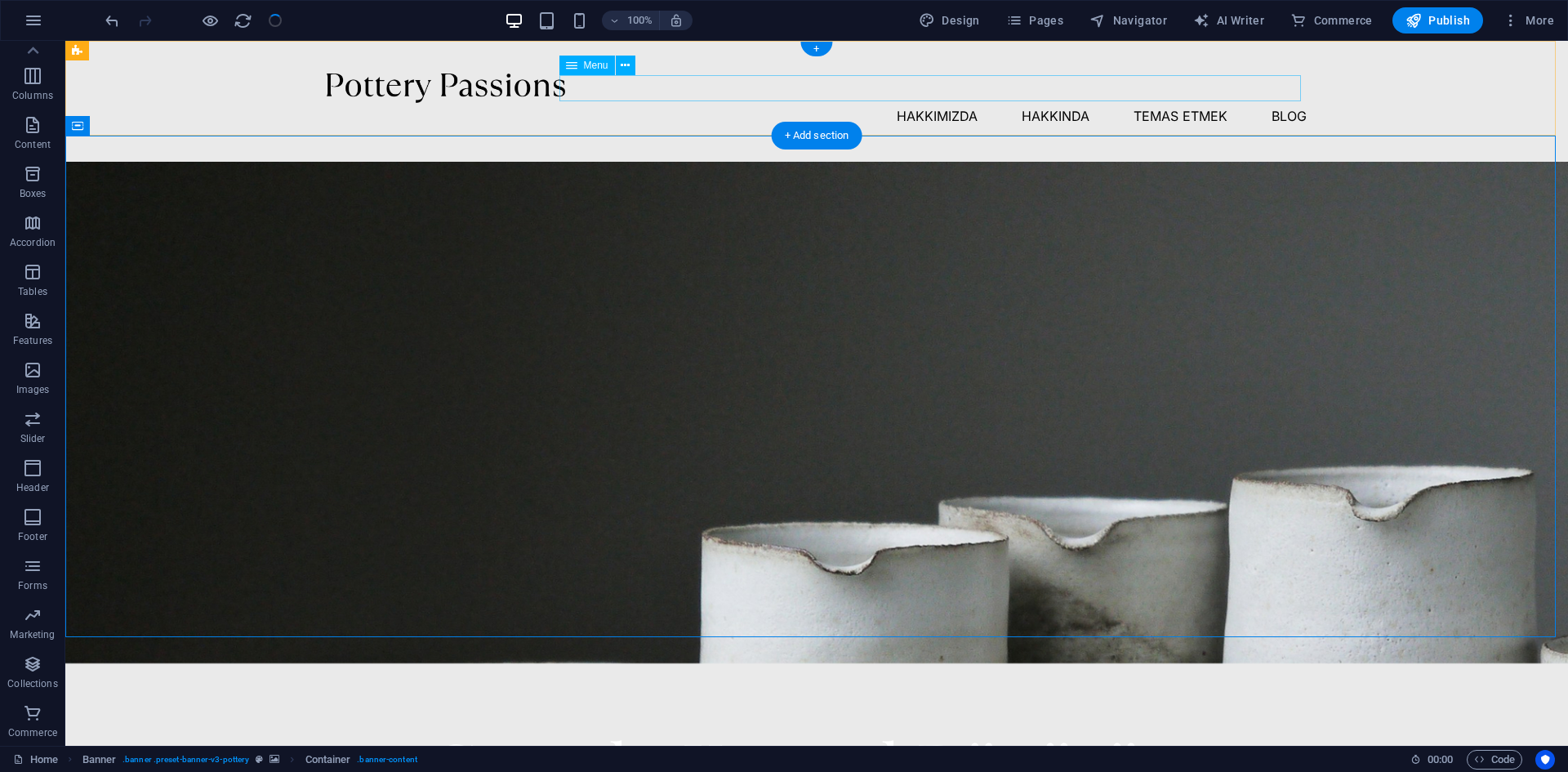
click at [937, 103] on nav "Hakkımızda Hakkında Temas etmek Blog" at bounding box center [816, 116] width 980 height 26
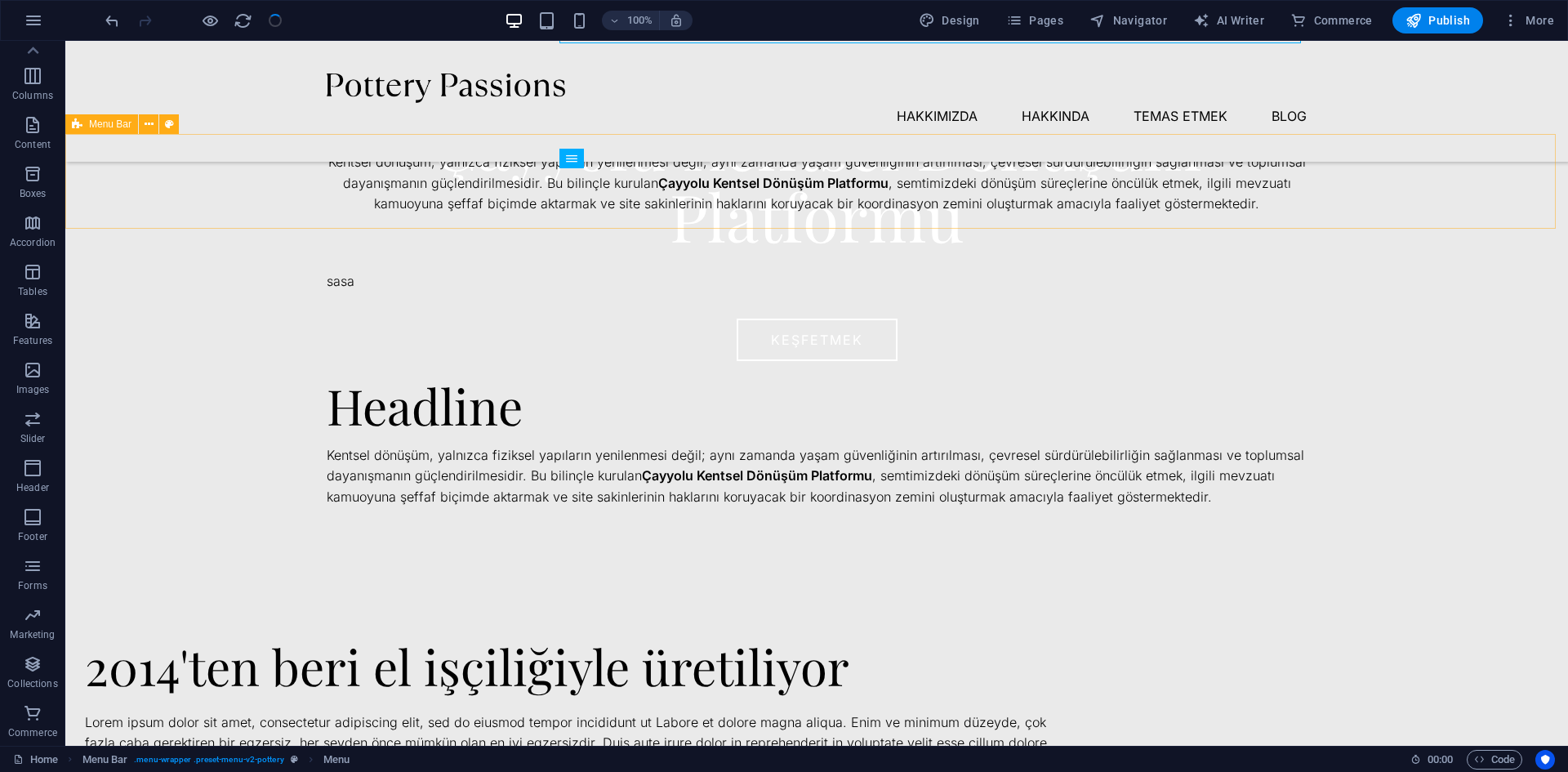
scroll to position [490, 0]
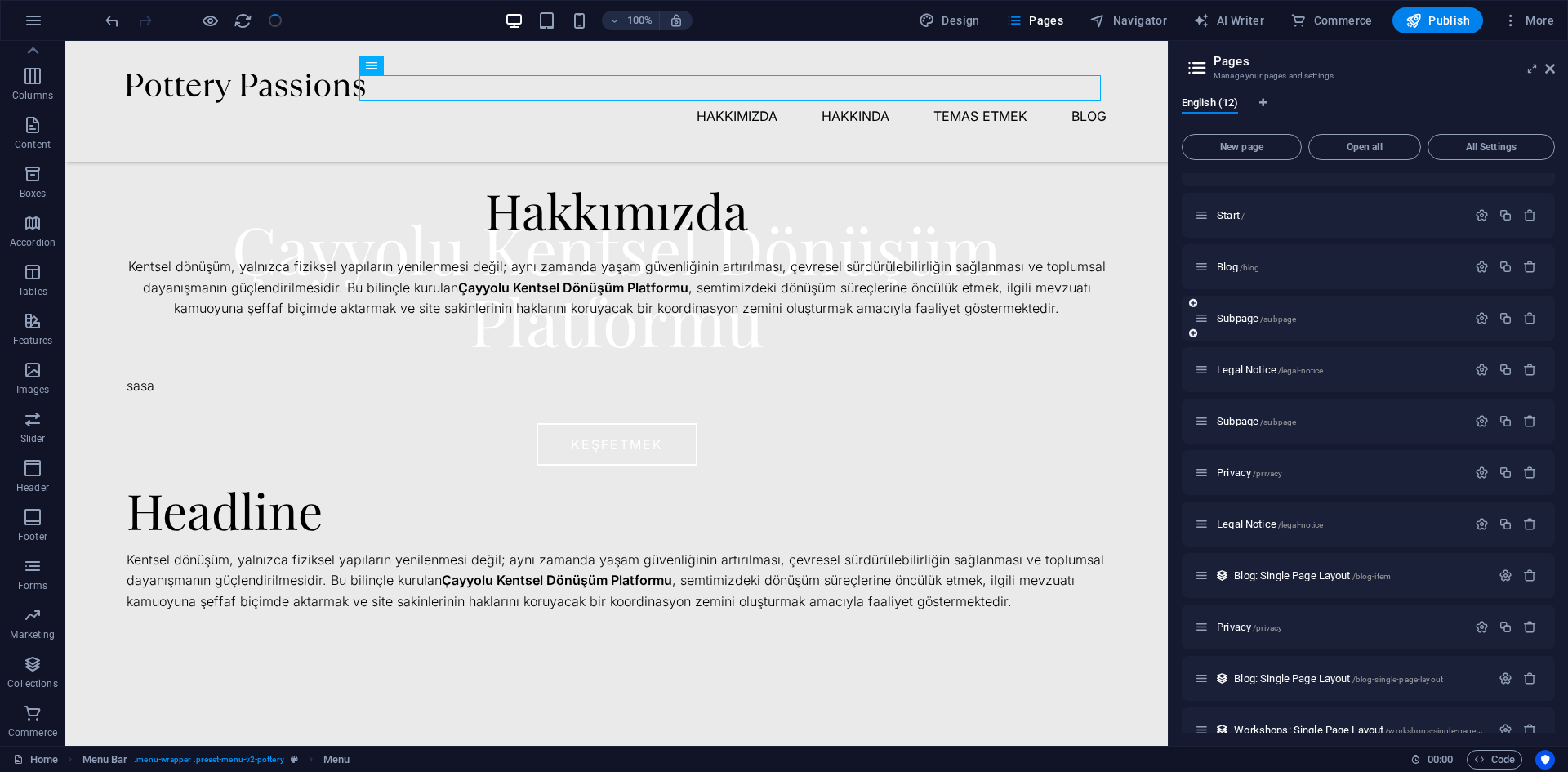
scroll to position [58, 0]
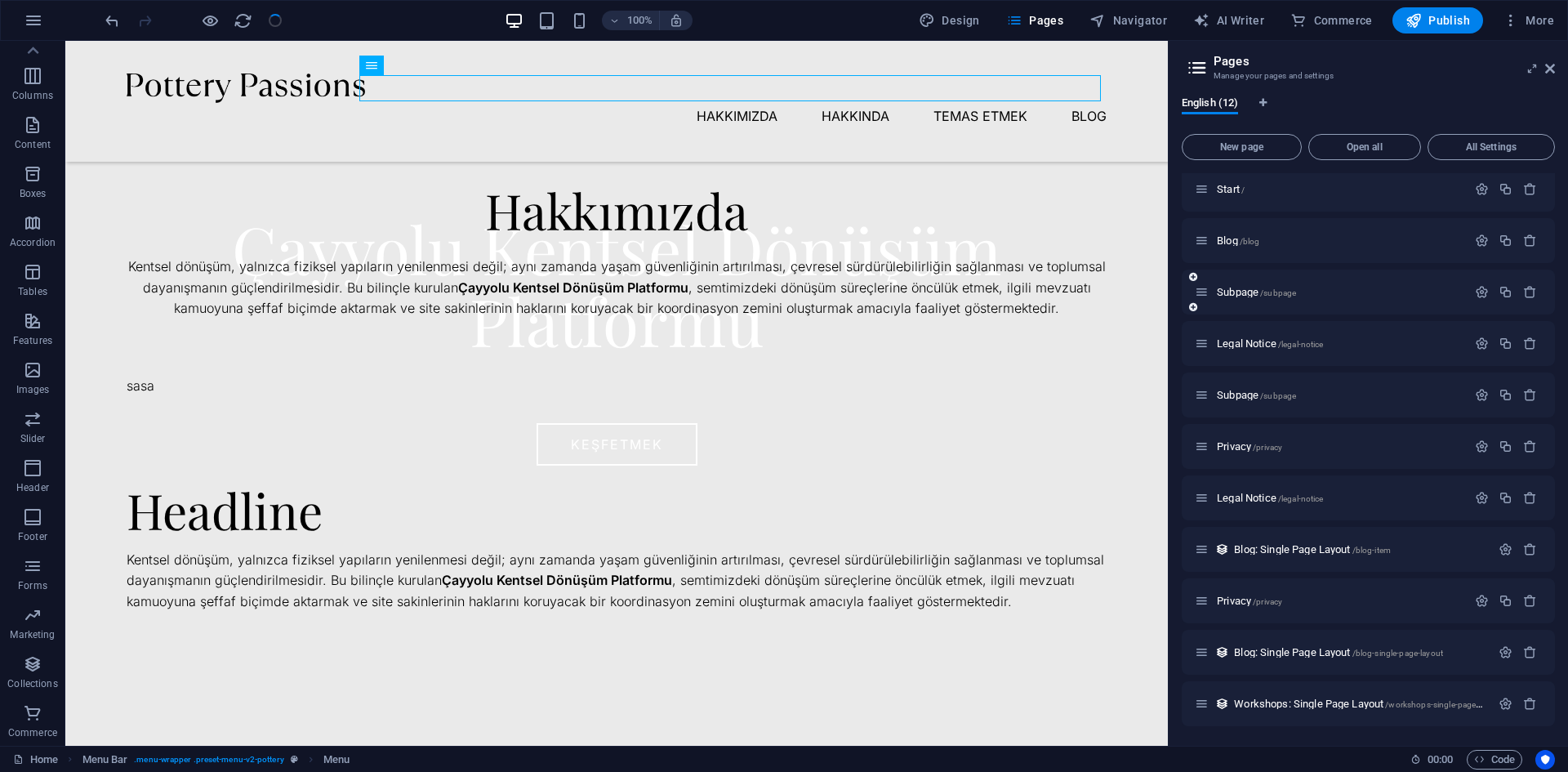
click at [1244, 299] on div "Subpage /subpage" at bounding box center [1331, 292] width 272 height 19
click at [1233, 289] on span "Subpage /subpage" at bounding box center [1256, 292] width 79 height 12
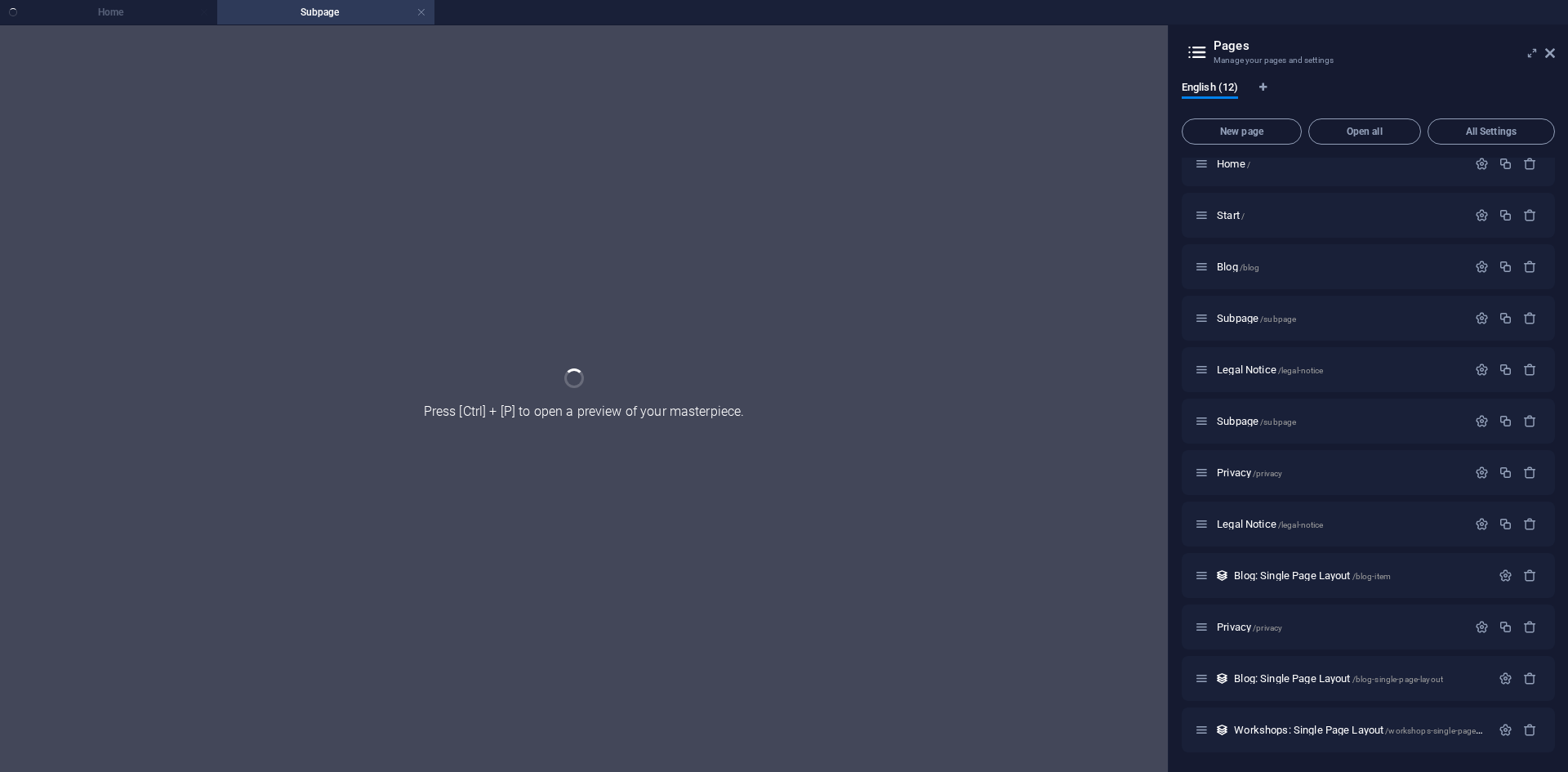
scroll to position [0, 0]
click at [1291, 679] on span "Blog: Single Page Layout /blog-single-page-layout" at bounding box center [1338, 678] width 209 height 12
click at [337, 12] on h4 "Subpage" at bounding box center [326, 12] width 217 height 18
click at [167, 16] on ul "Home Subpage Blog: Single Page Layout" at bounding box center [784, 12] width 1568 height 25
click at [131, 8] on ul "Home Subpage Blog: Single Page Layout" at bounding box center [784, 12] width 1568 height 25
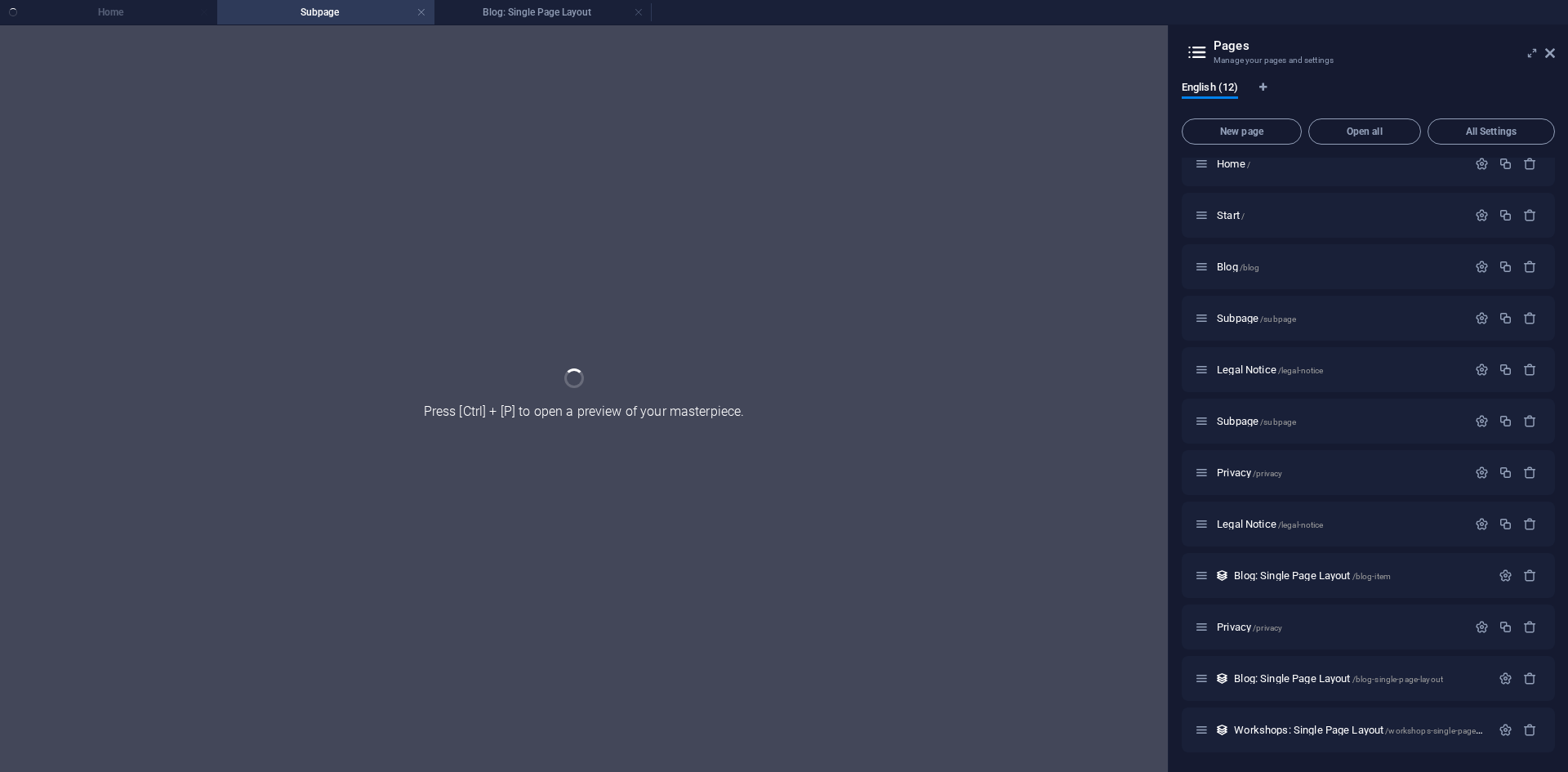
click at [329, 14] on h4 "Subpage" at bounding box center [326, 12] width 217 height 18
click at [157, 9] on ul "Home Subpage Blog: Single Page Layout" at bounding box center [784, 12] width 1568 height 25
click at [514, 12] on h4 "Blog: Single Page Layout" at bounding box center [543, 12] width 217 height 18
click at [1260, 131] on span "New page" at bounding box center [1241, 132] width 105 height 10
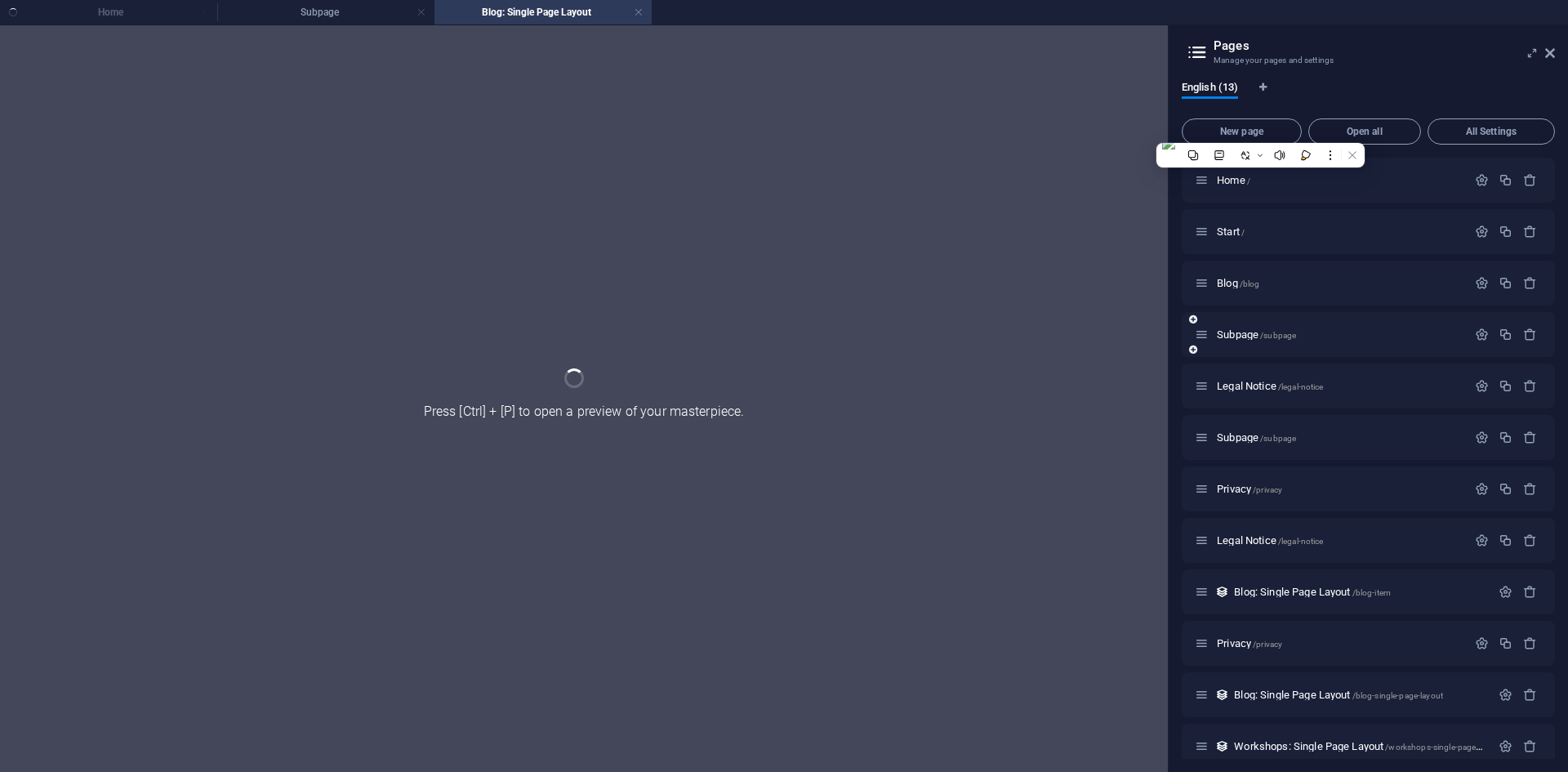
click at [1203, 336] on icon at bounding box center [1202, 334] width 14 height 14
click at [1238, 335] on span "Subpage /subpage" at bounding box center [1256, 334] width 79 height 12
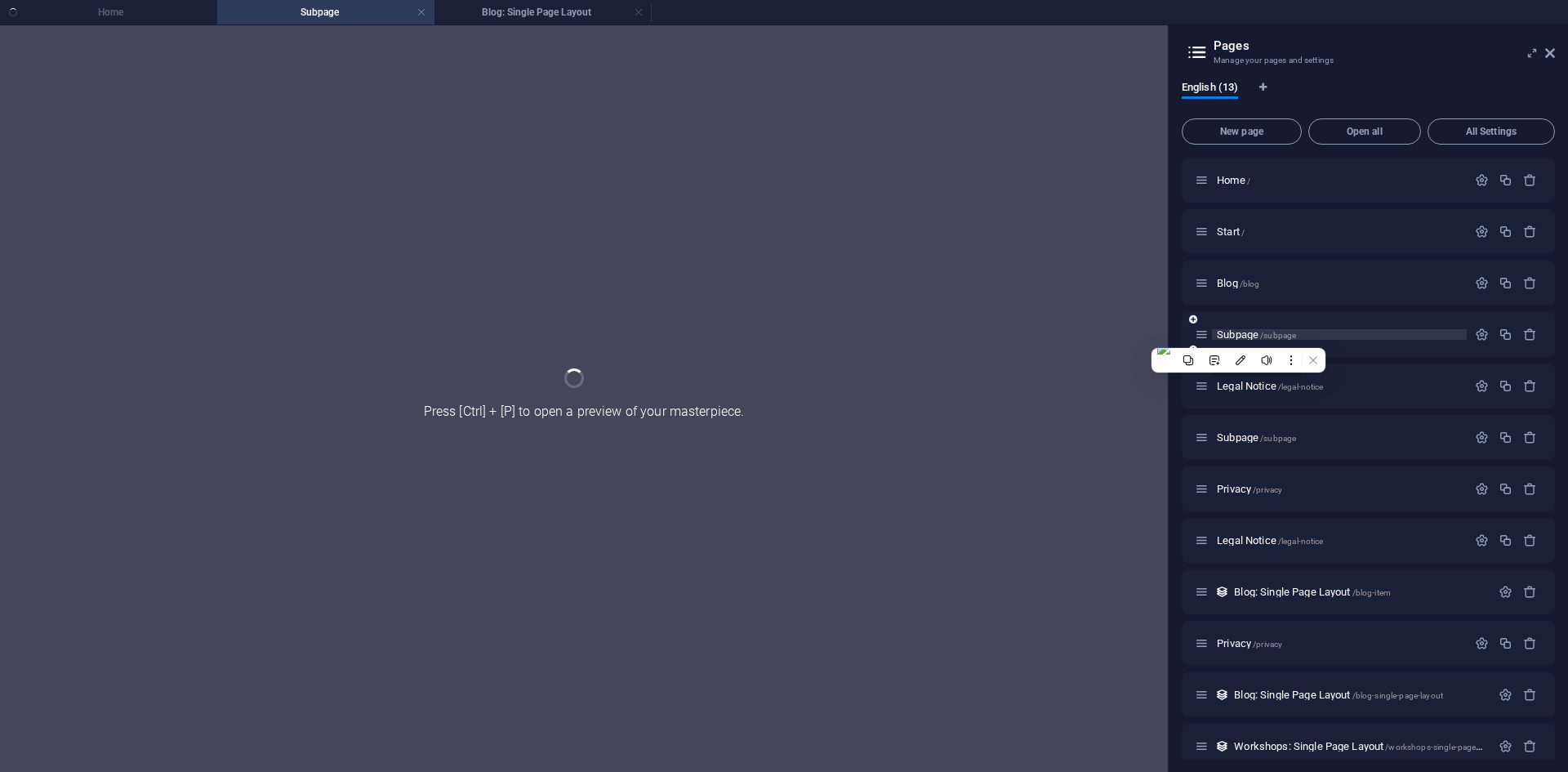
click at [1252, 332] on span "Subpage /subpage" at bounding box center [1256, 334] width 79 height 12
click at [1478, 334] on icon "button" at bounding box center [1482, 334] width 14 height 14
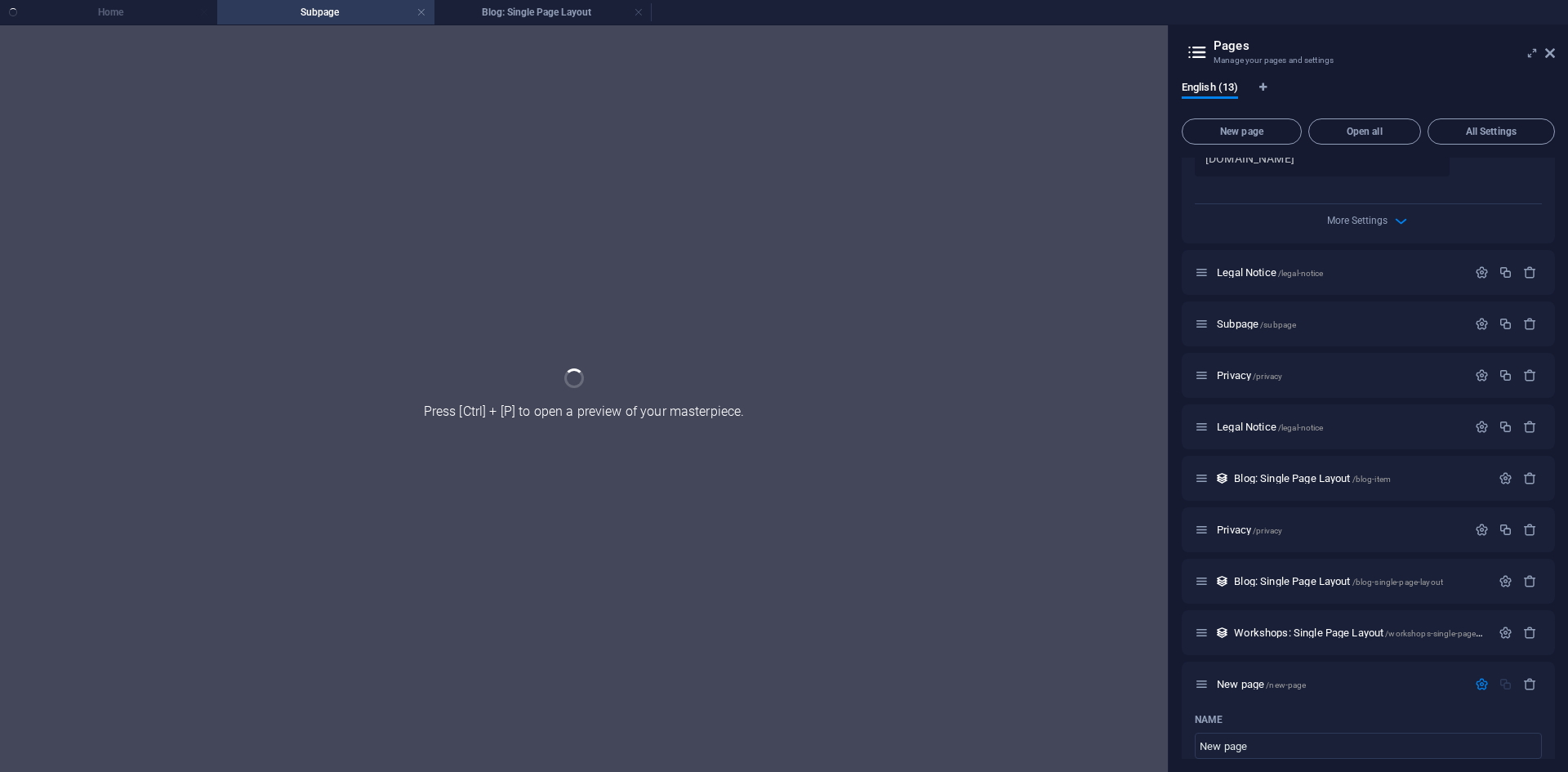
scroll to position [735, 0]
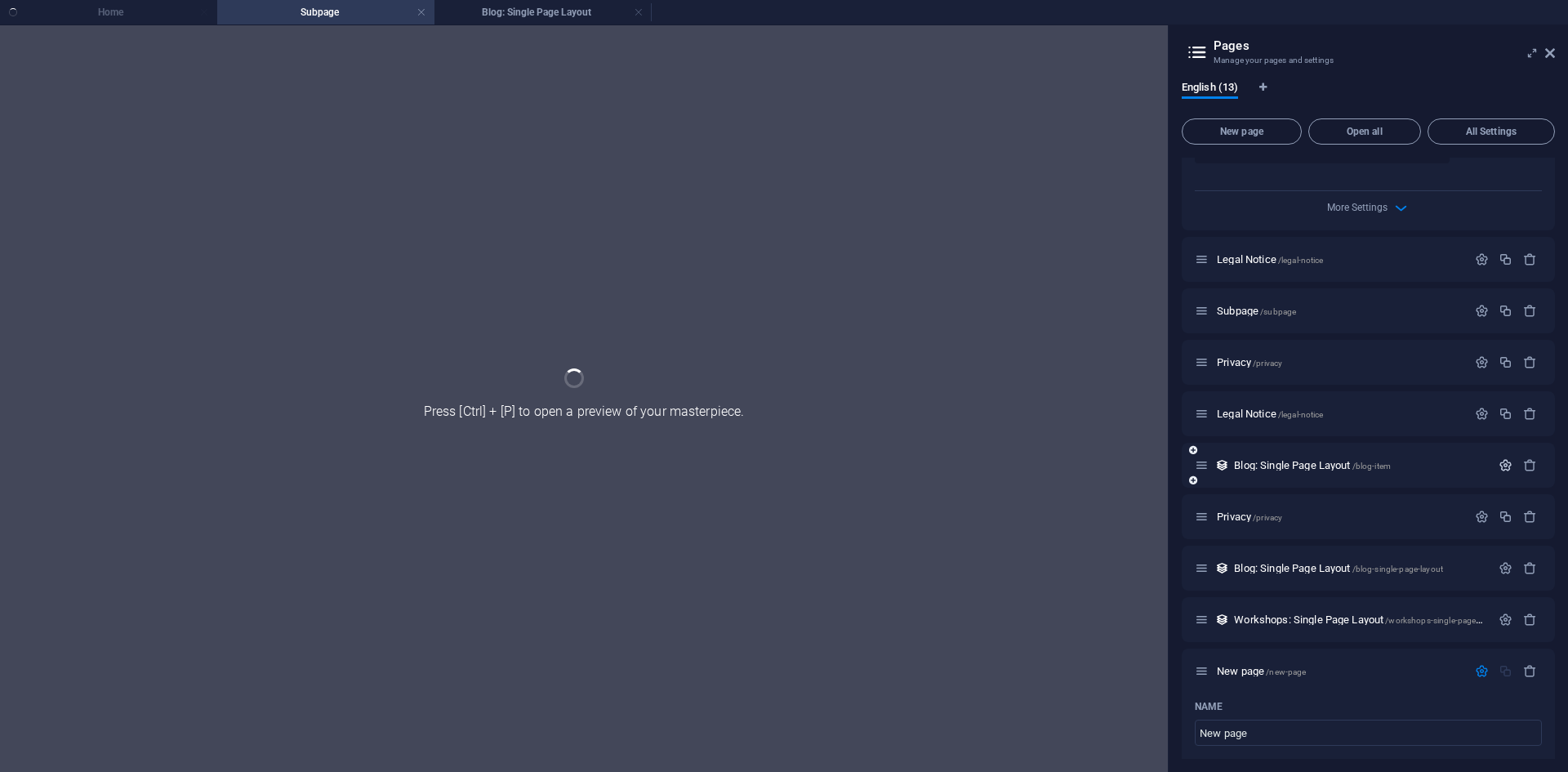
click at [1500, 472] on icon "button" at bounding box center [1505, 465] width 14 height 14
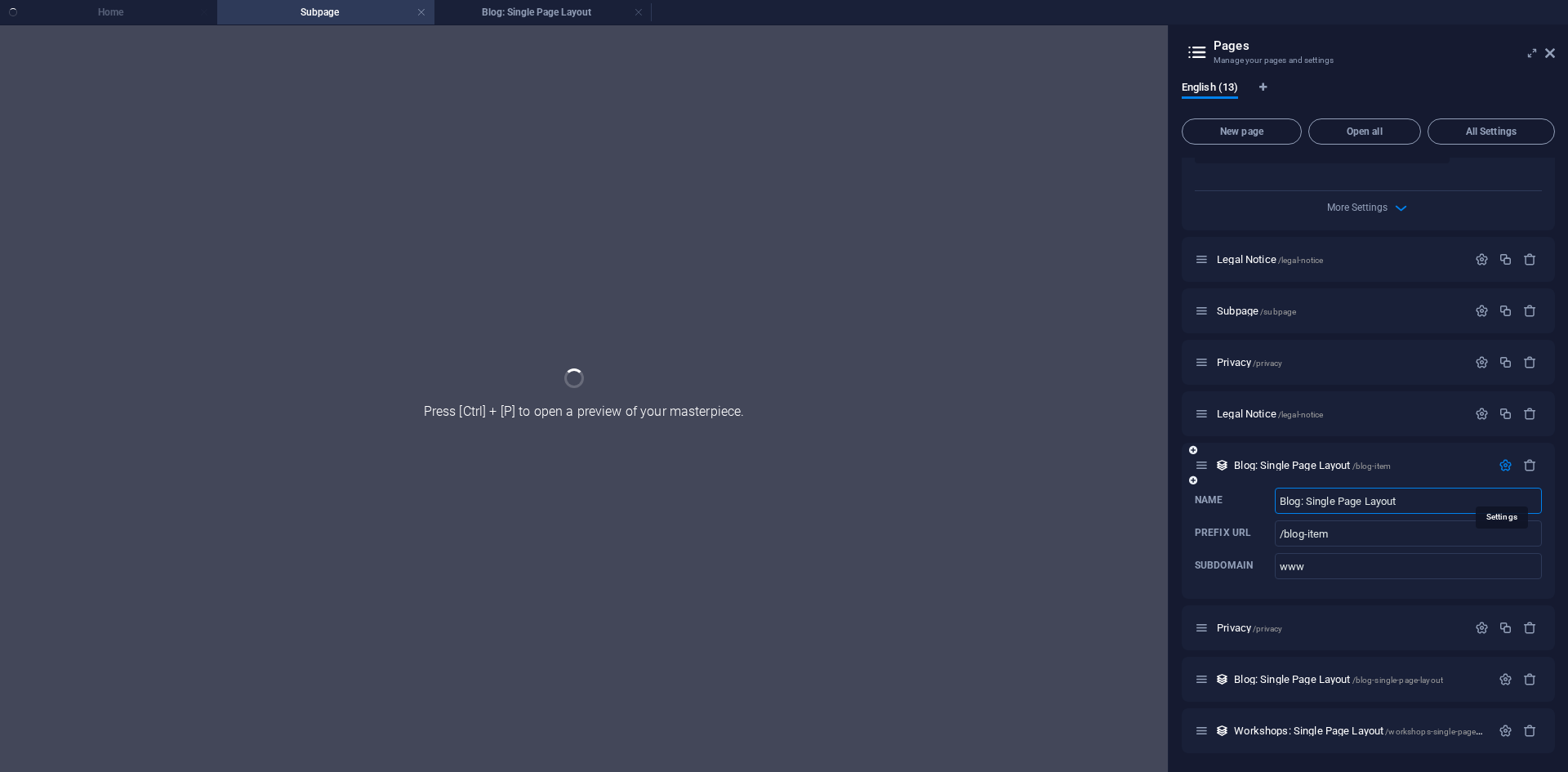
scroll to position [898, 0]
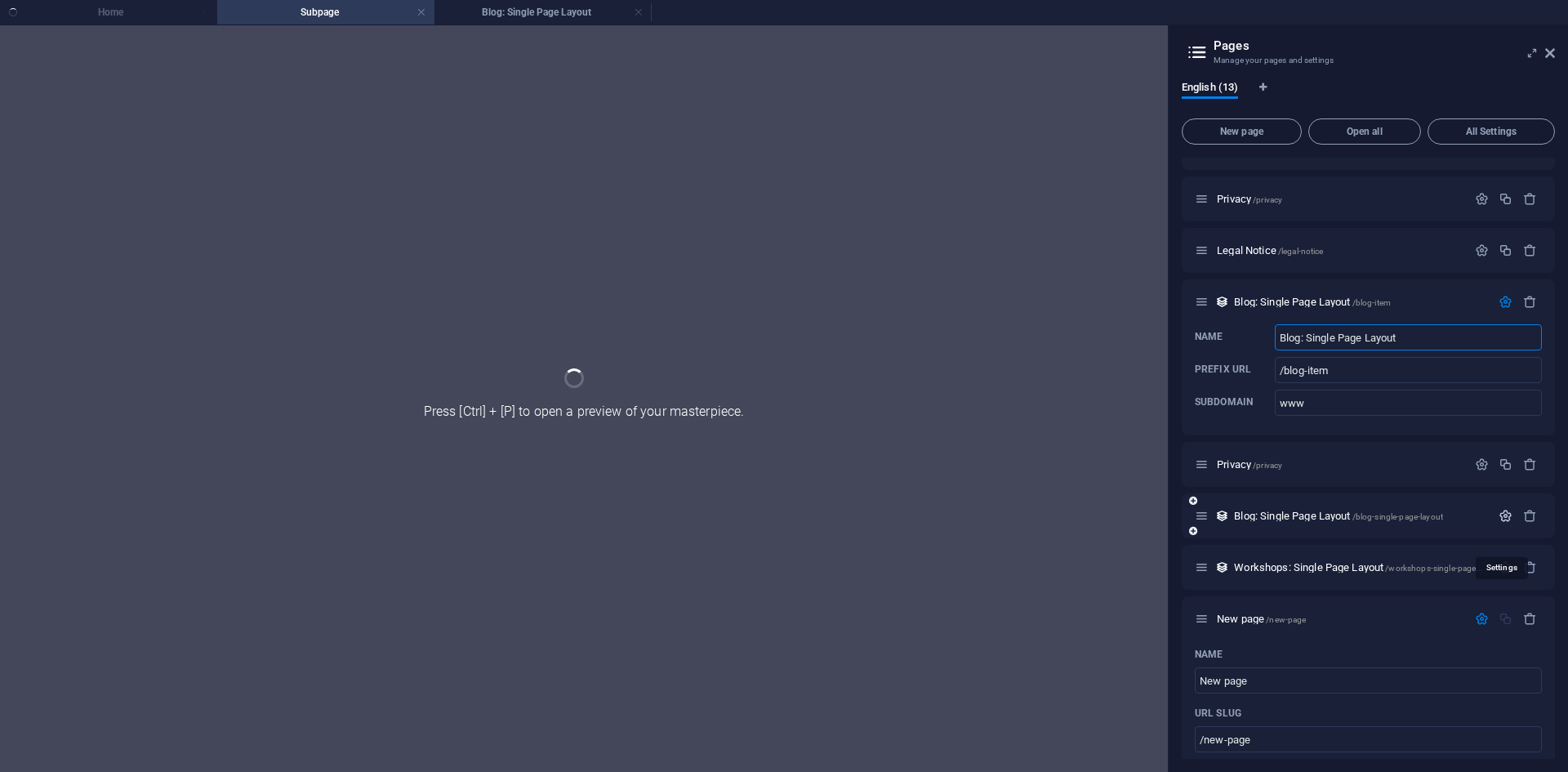
click at [1501, 523] on icon "button" at bounding box center [1505, 516] width 14 height 14
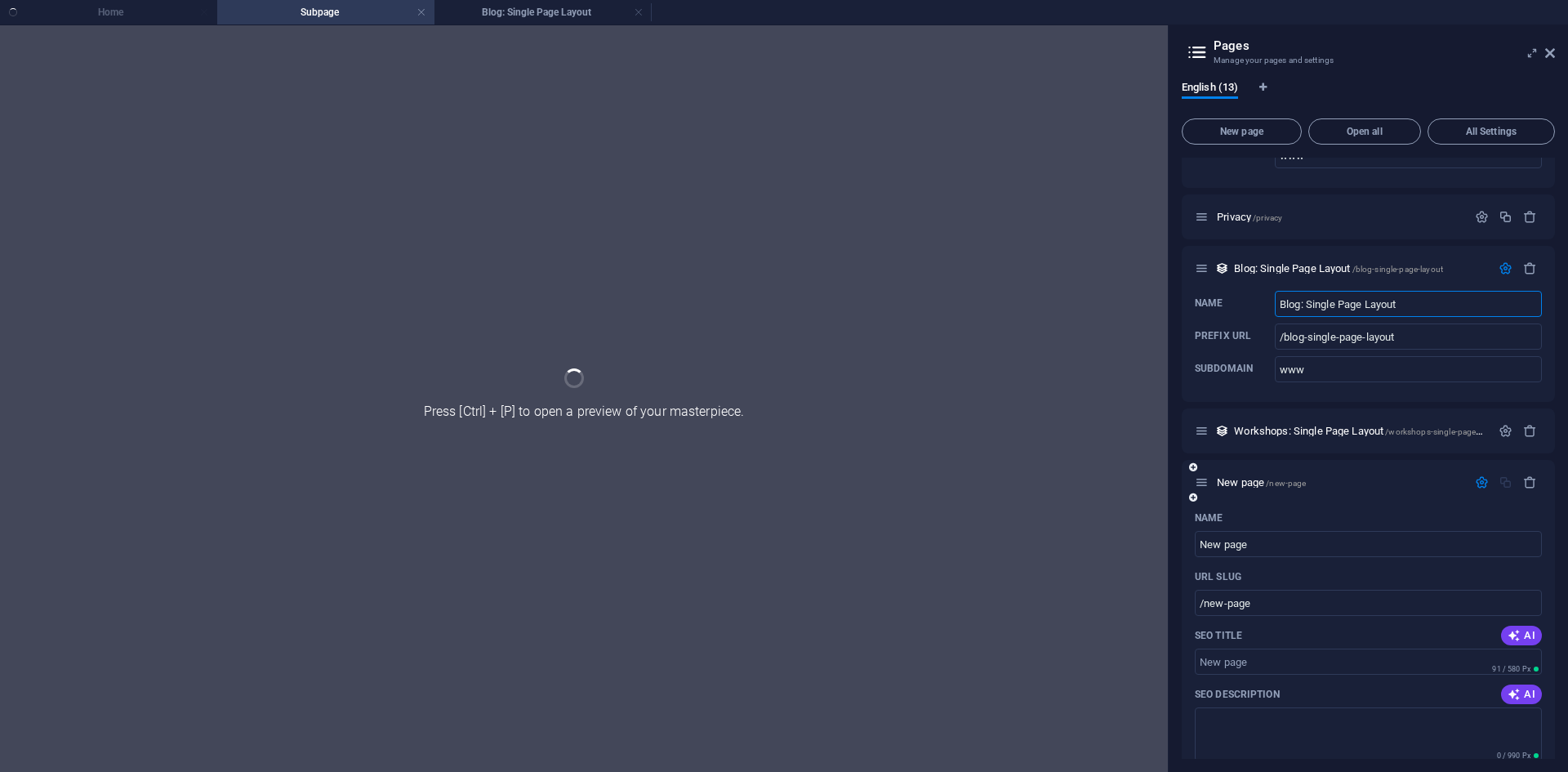
scroll to position [1307, 0]
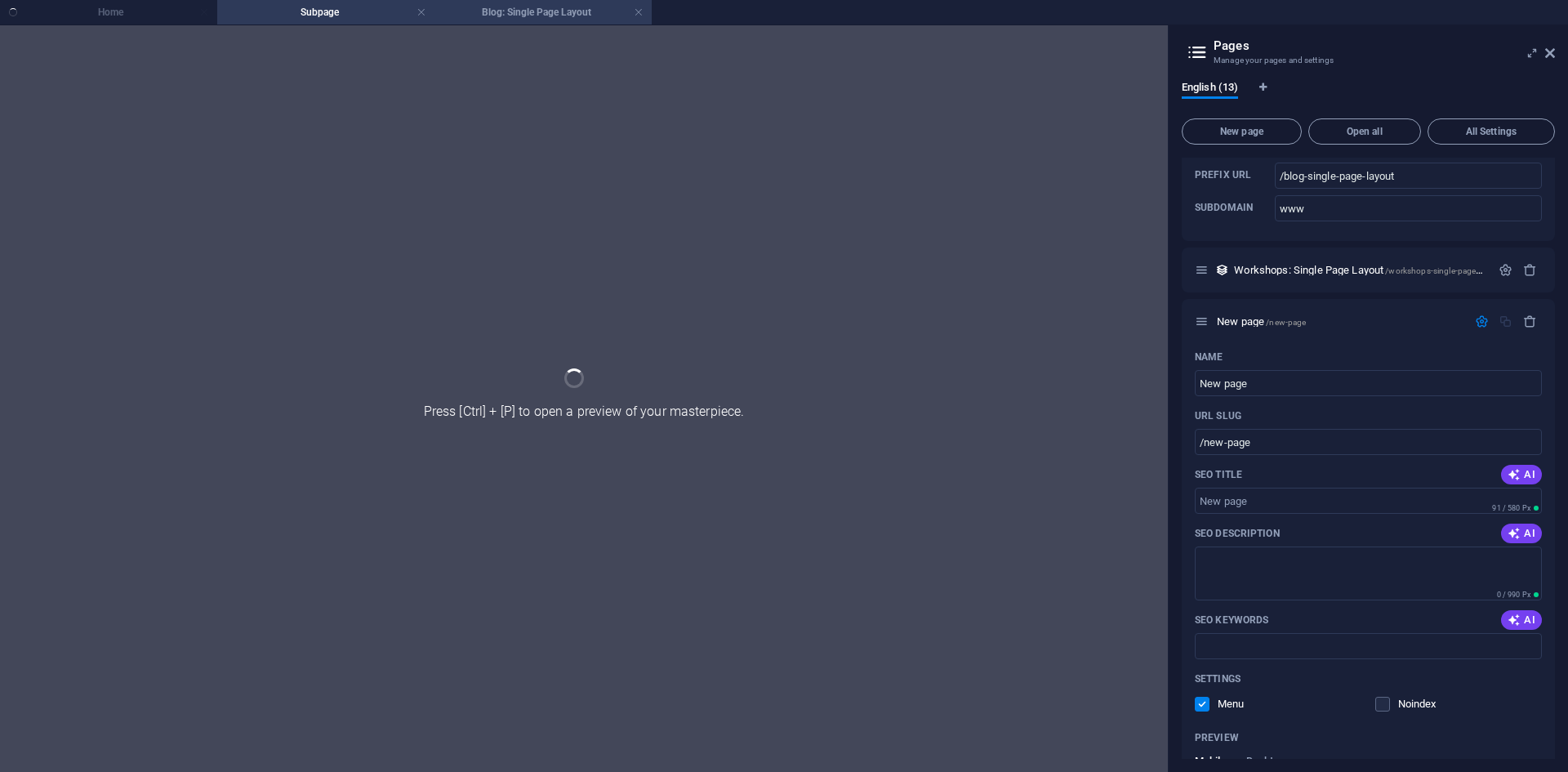
click at [508, 16] on h4 "Blog: Single Page Layout" at bounding box center [543, 12] width 217 height 18
click at [125, 15] on ul "Home Subpage Blog: Single Page Layout" at bounding box center [784, 12] width 1568 height 25
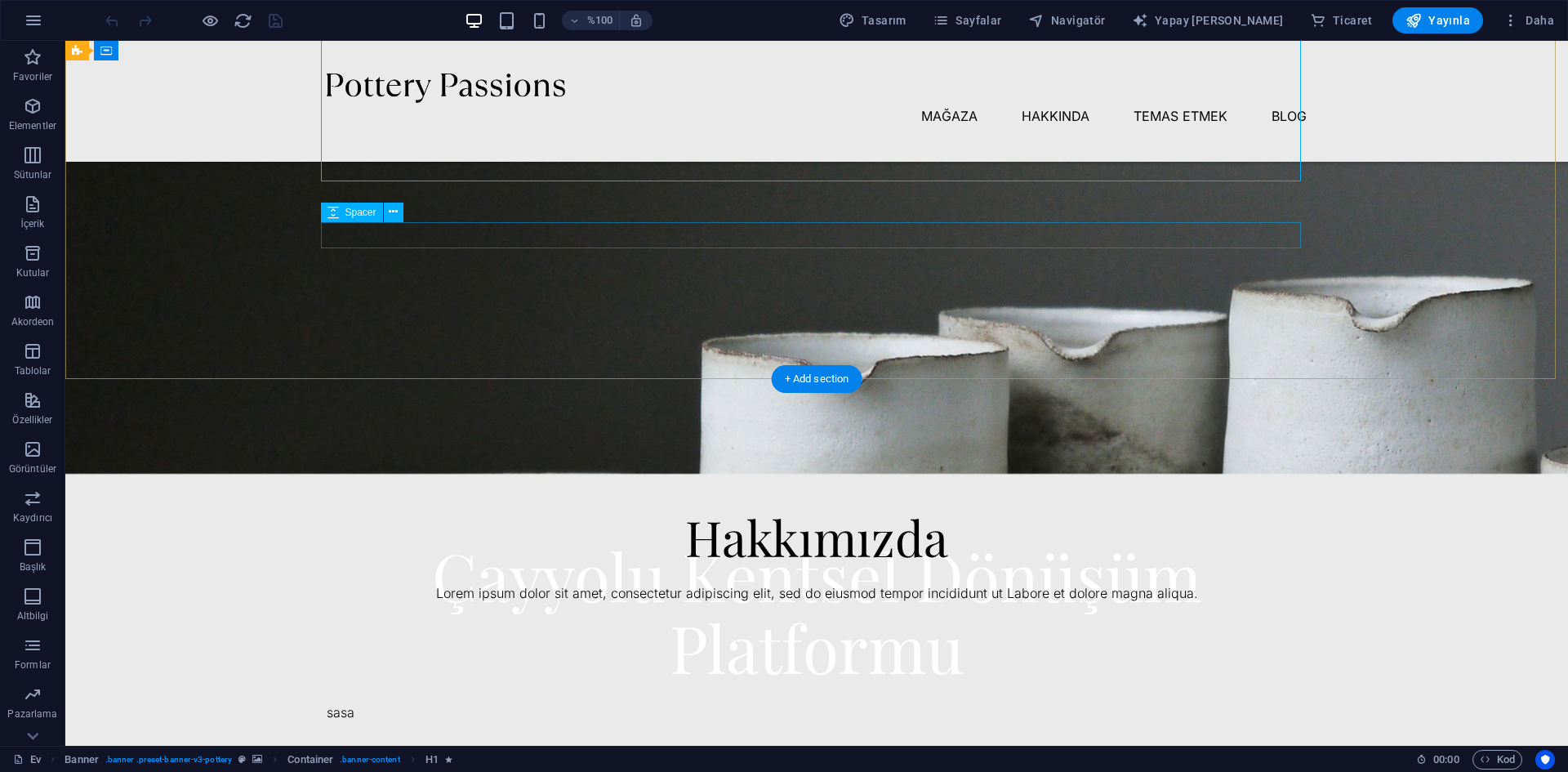
scroll to position [164, 0]
click at [1281, 582] on div at bounding box center [816, 574] width 980 height 20
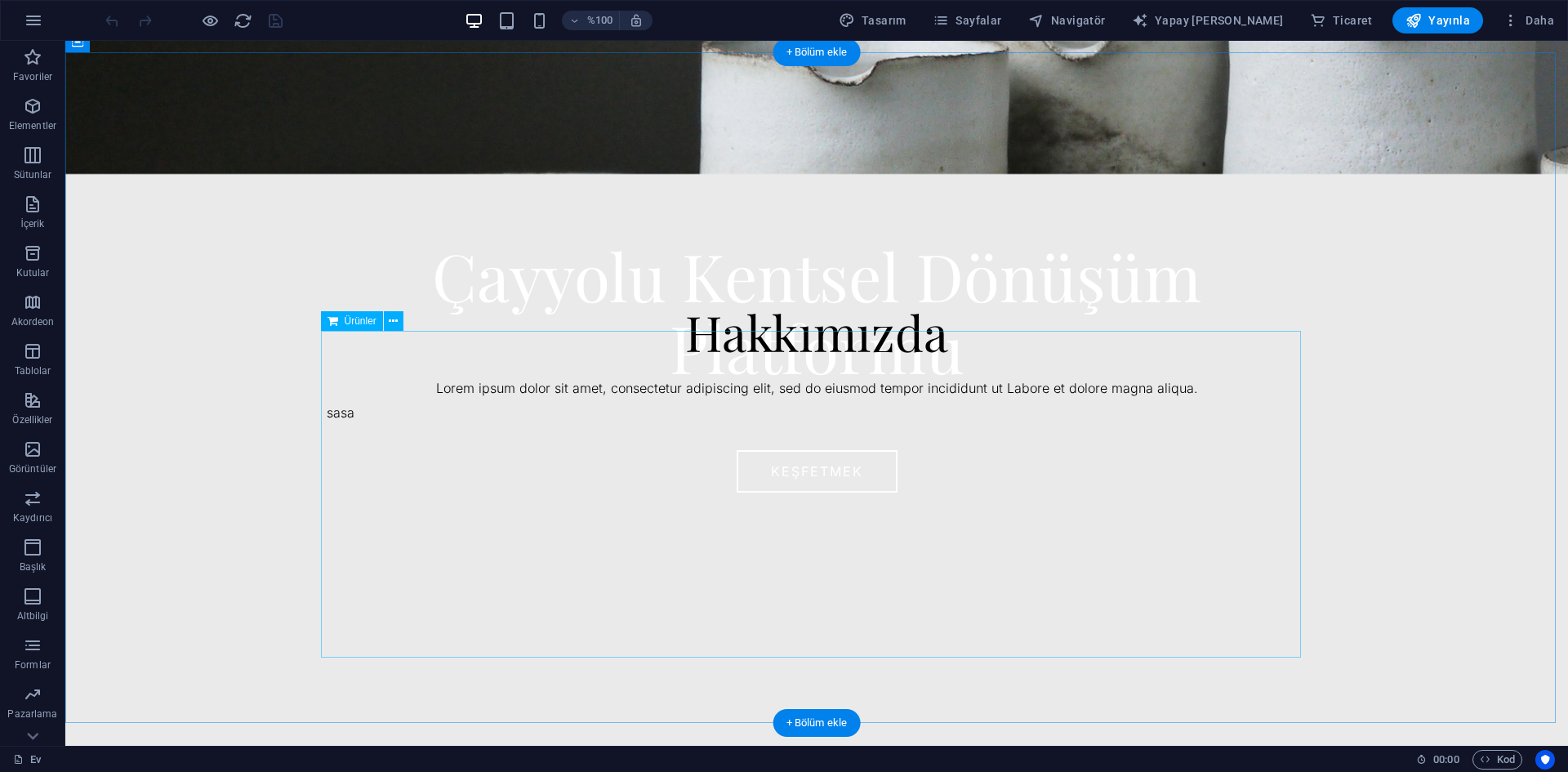
scroll to position [0, 0]
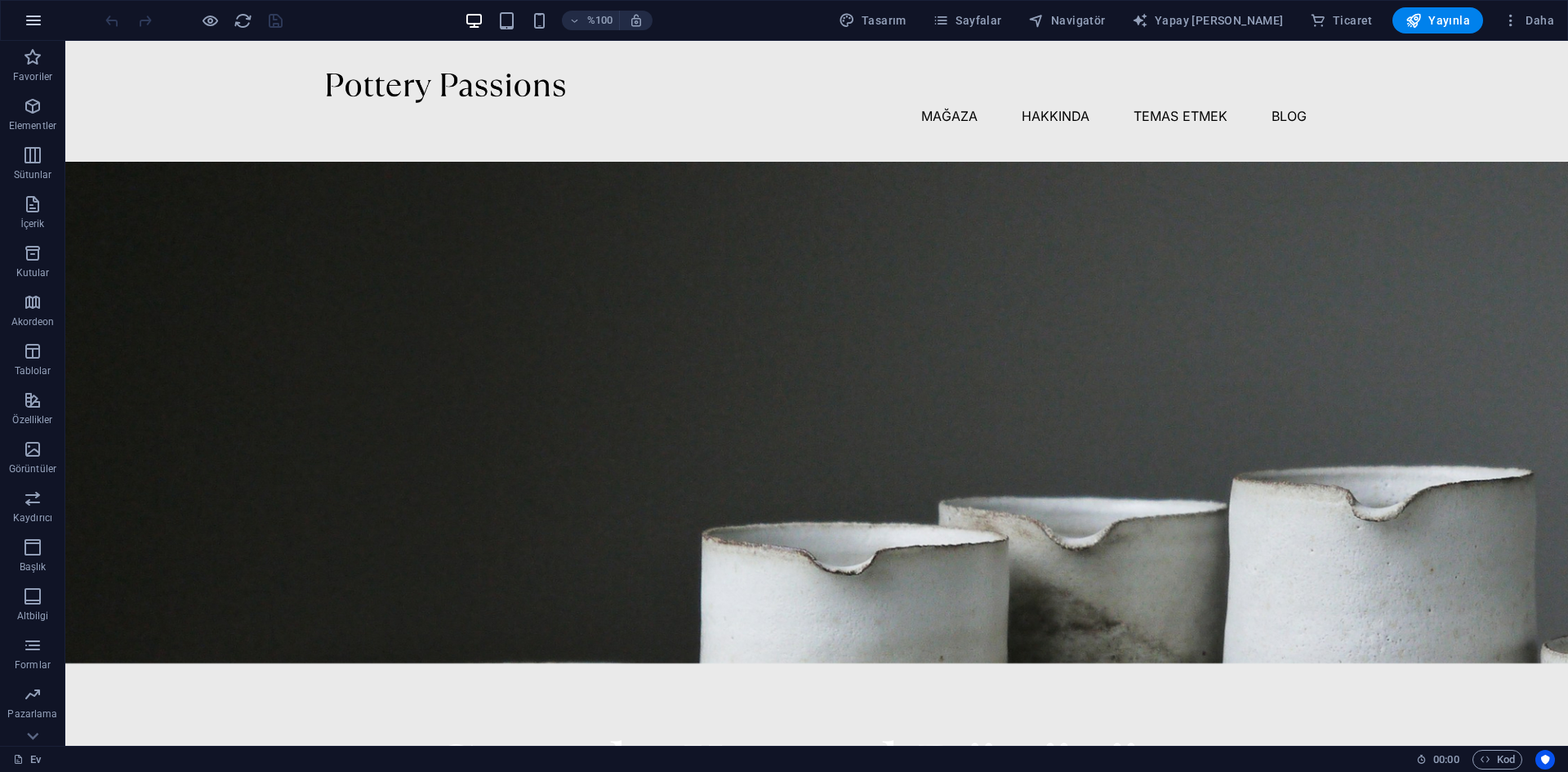
click at [36, 24] on icon "button" at bounding box center [34, 21] width 20 height 20
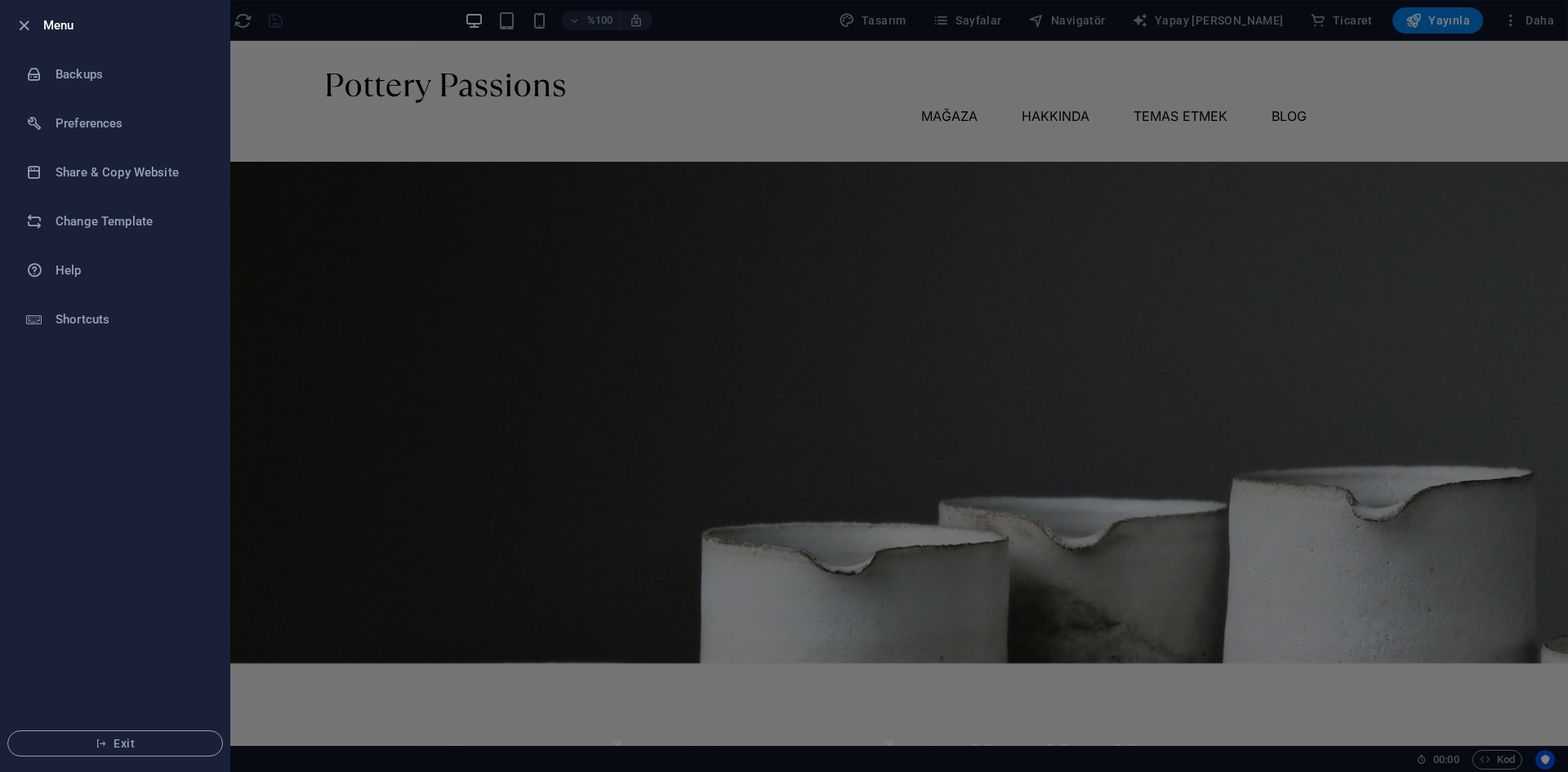
click at [50, 25] on h6 "Menu" at bounding box center [130, 26] width 173 height 20
click at [22, 24] on icon "button" at bounding box center [24, 25] width 19 height 19
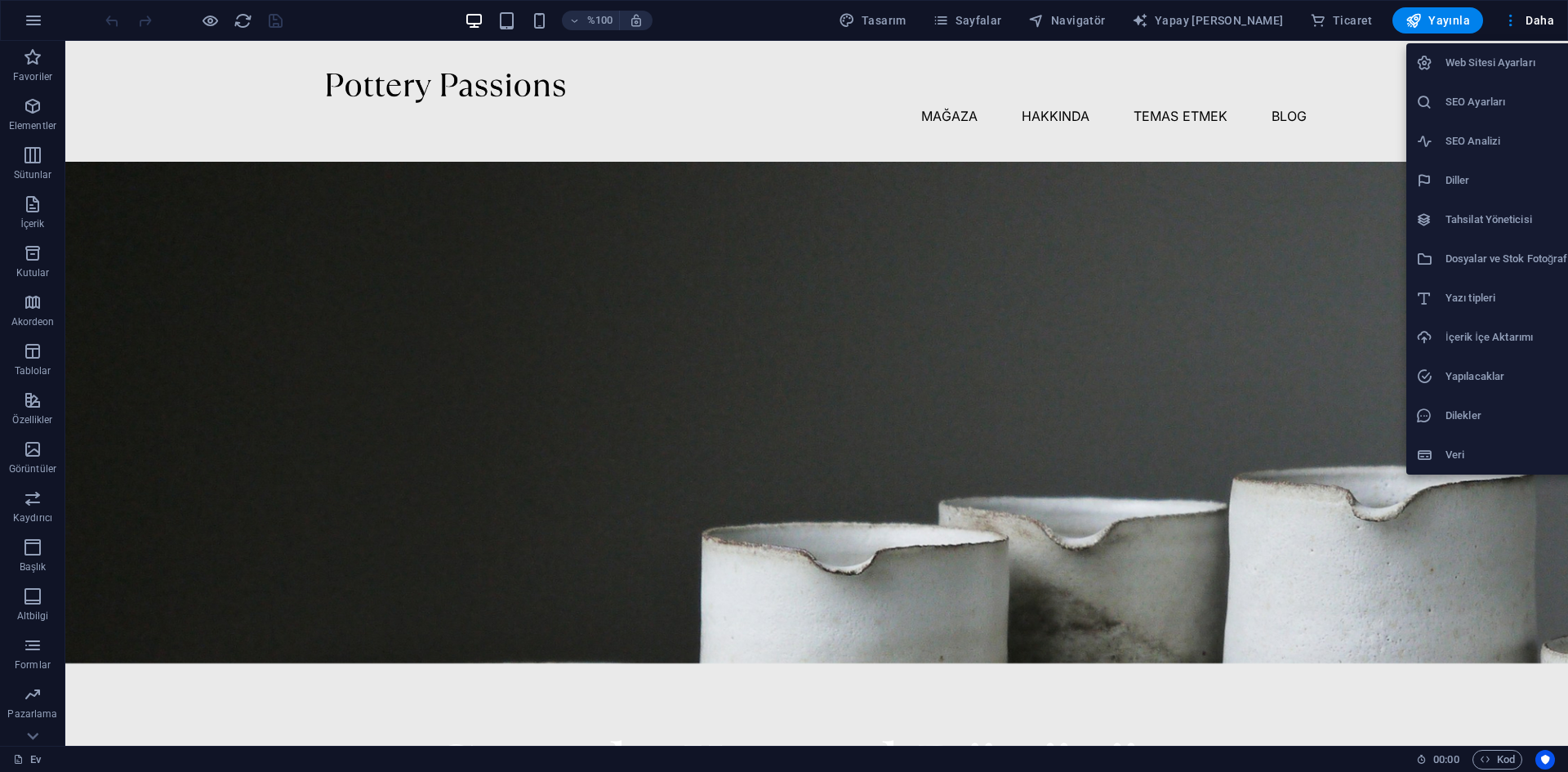
click at [1320, 64] on div at bounding box center [784, 386] width 1568 height 772
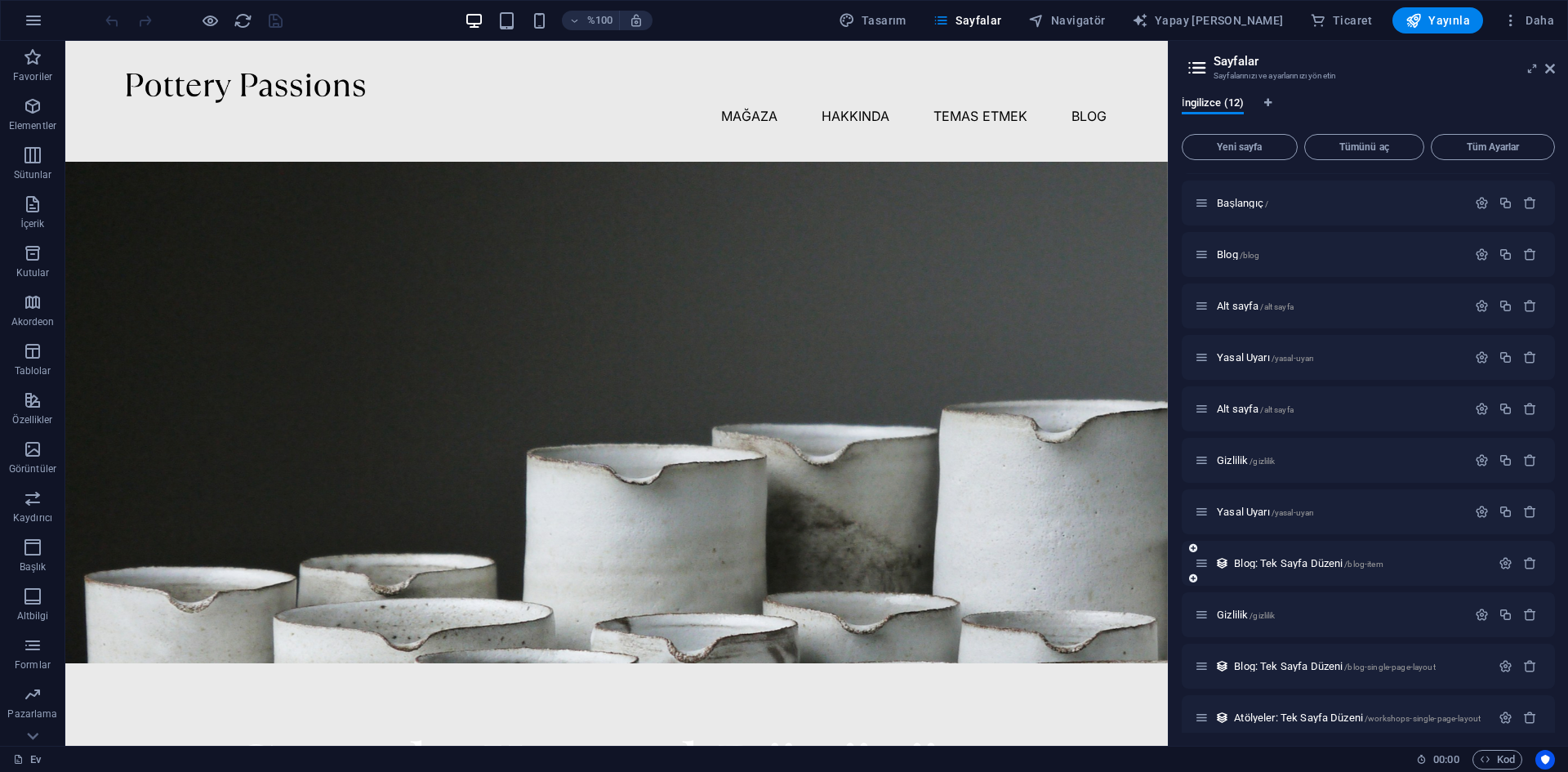
scroll to position [58, 0]
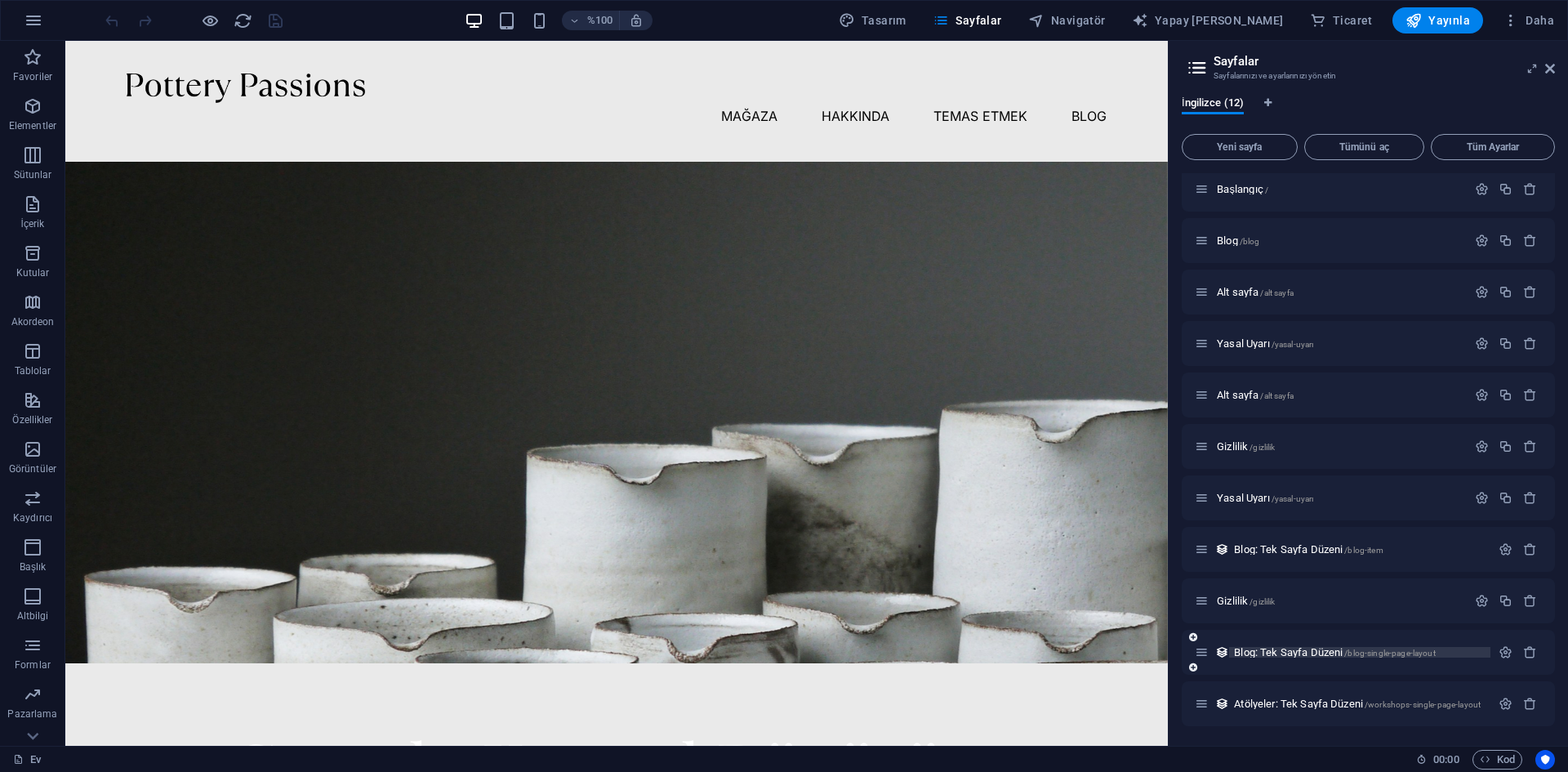
click at [1276, 651] on font "Blog: Tek Sayfa Düzeni" at bounding box center [1287, 652] width 108 height 12
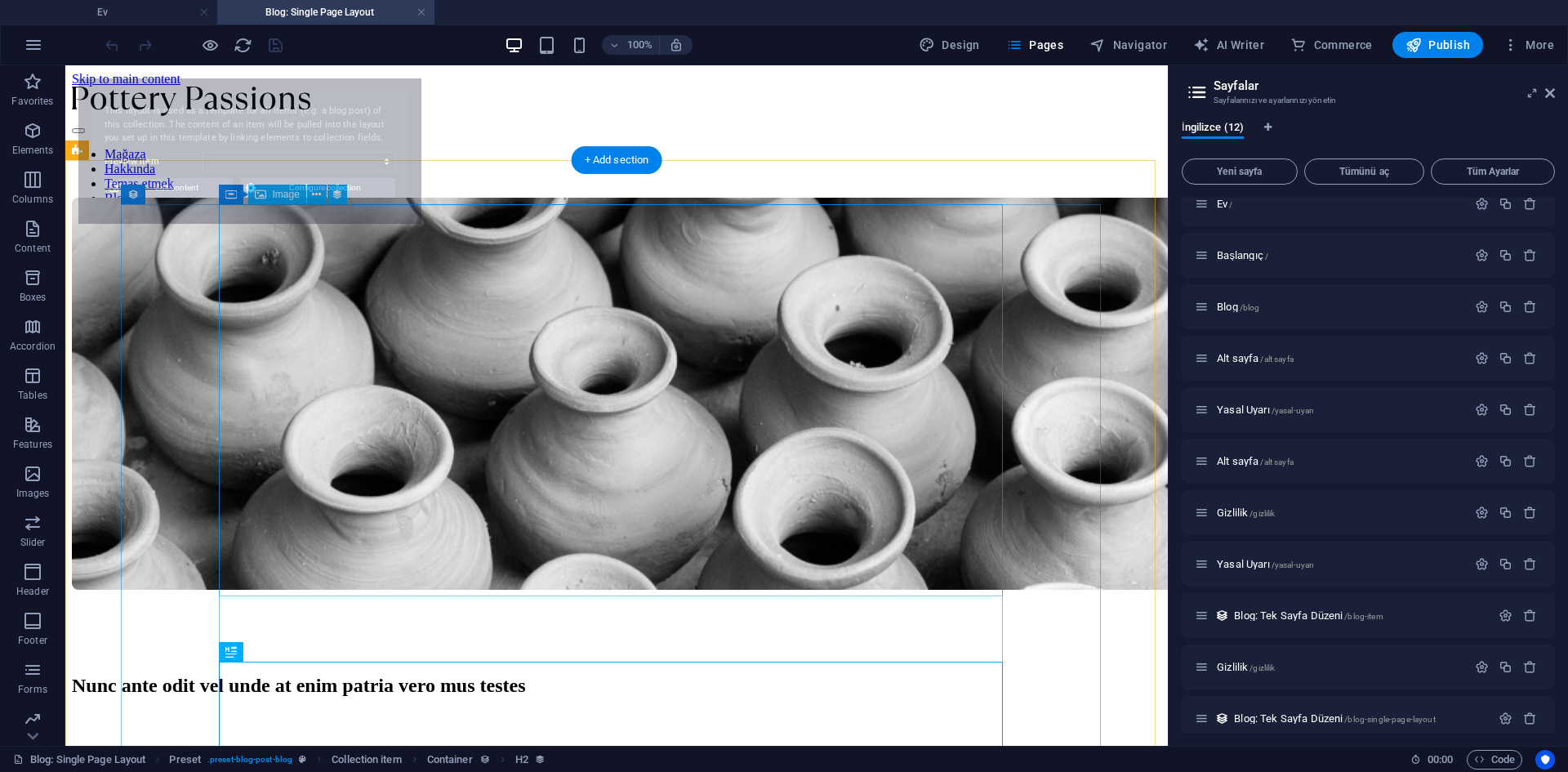
scroll to position [0, 0]
select select "68b9764a1b68d83dda084be2"
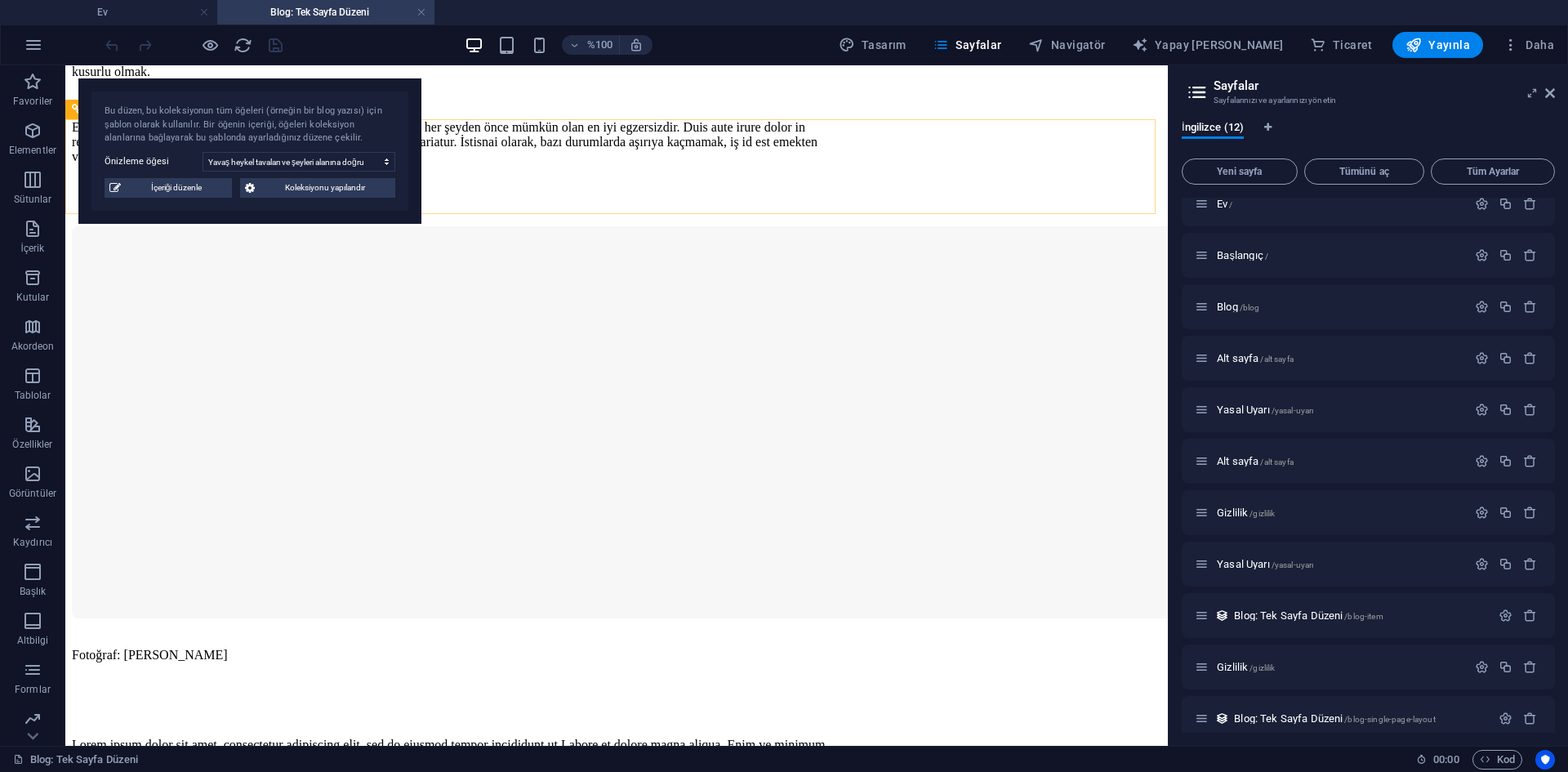
scroll to position [770, 0]
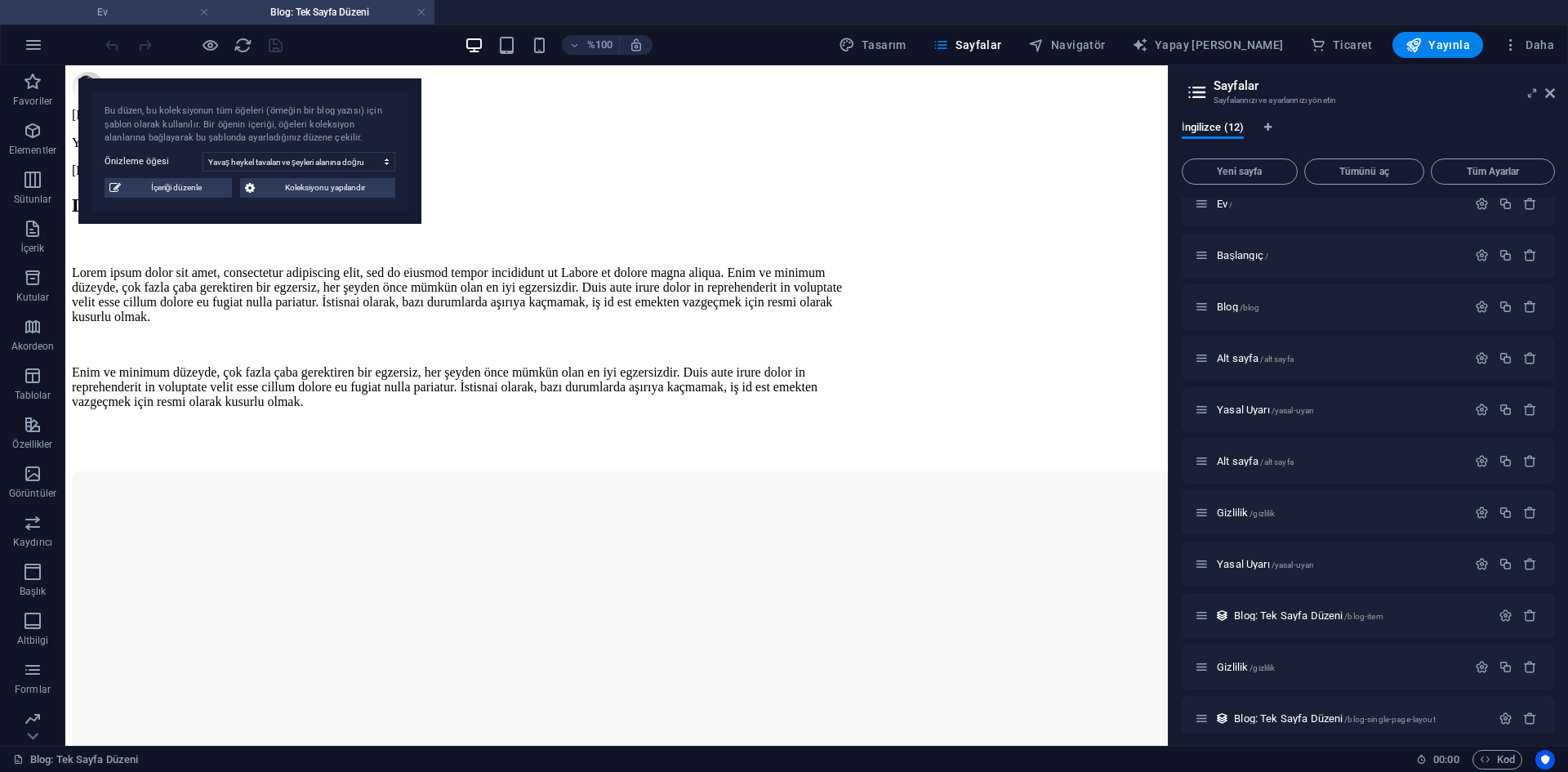
click at [156, 5] on h4 "Ev" at bounding box center [108, 12] width 217 height 18
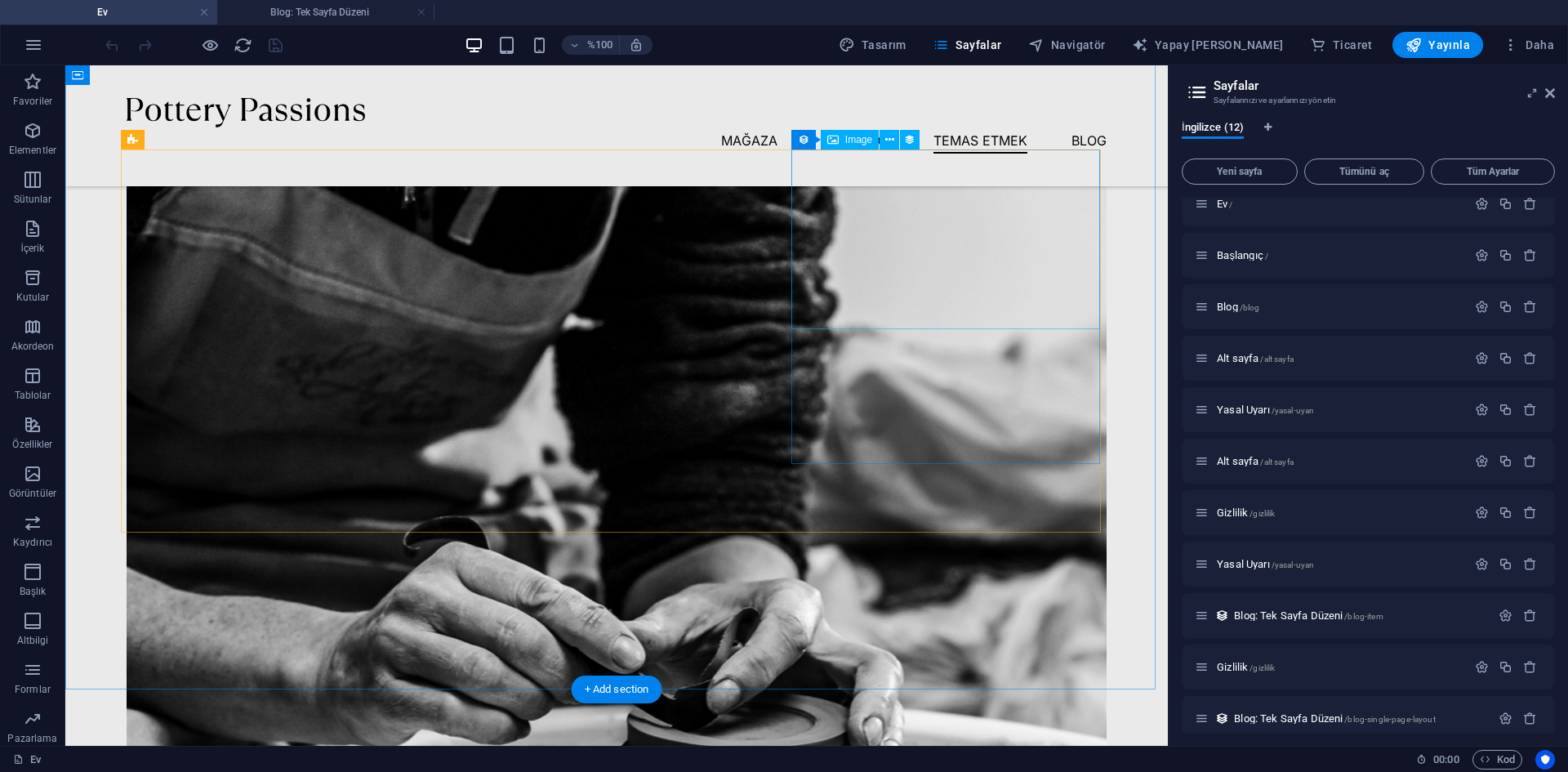
scroll to position [3282, 0]
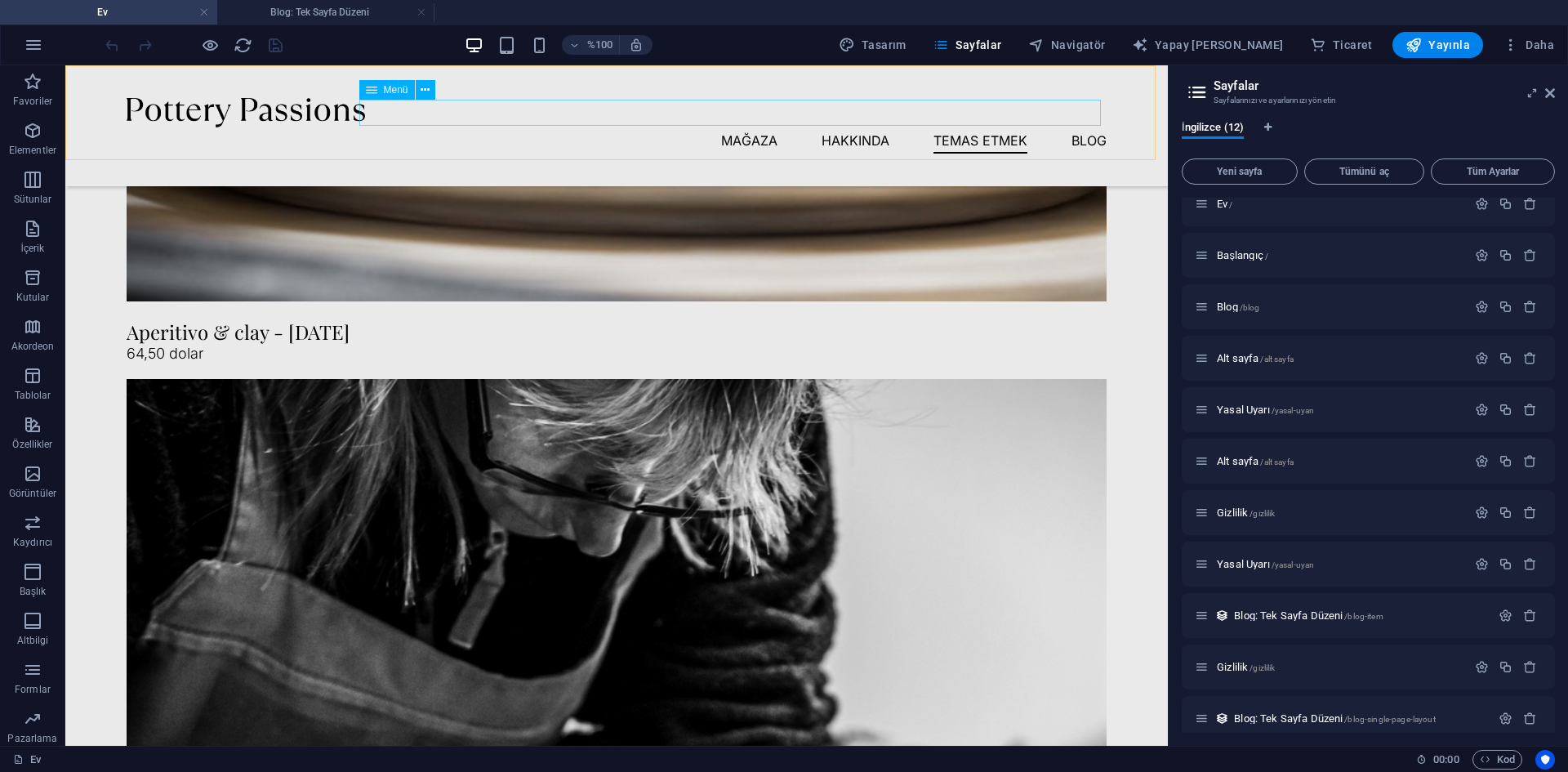
click at [1084, 127] on nav "Mağaza Hakkında Temas etmek Blog" at bounding box center [616, 140] width 980 height 26
click at [989, 127] on nav "Mağaza Hakkında Temas etmek Blog" at bounding box center [616, 140] width 980 height 26
click at [1080, 127] on nav "Mağaza Hakkında Temas etmek Blog" at bounding box center [616, 140] width 980 height 26
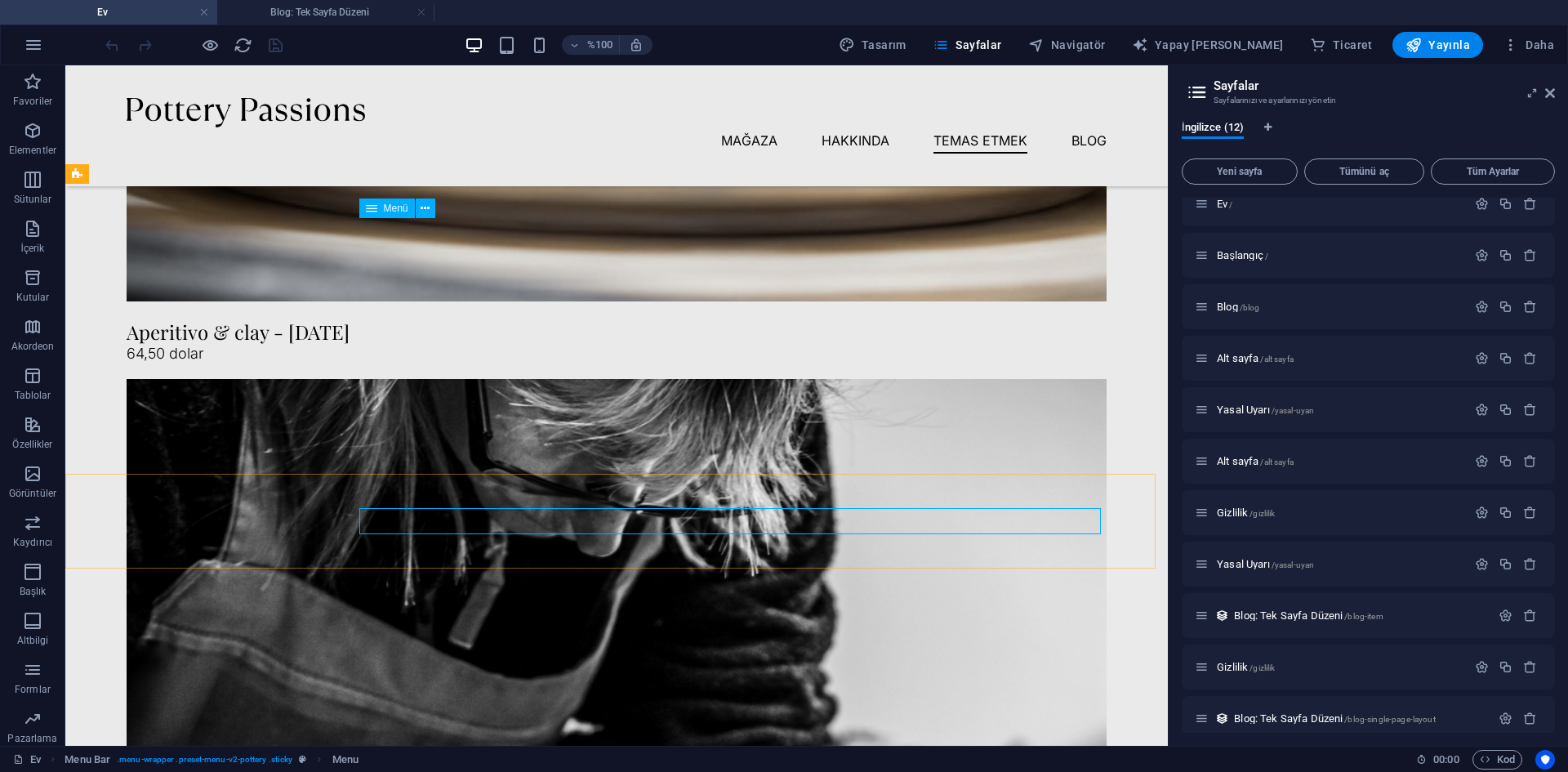
scroll to position [2874, 0]
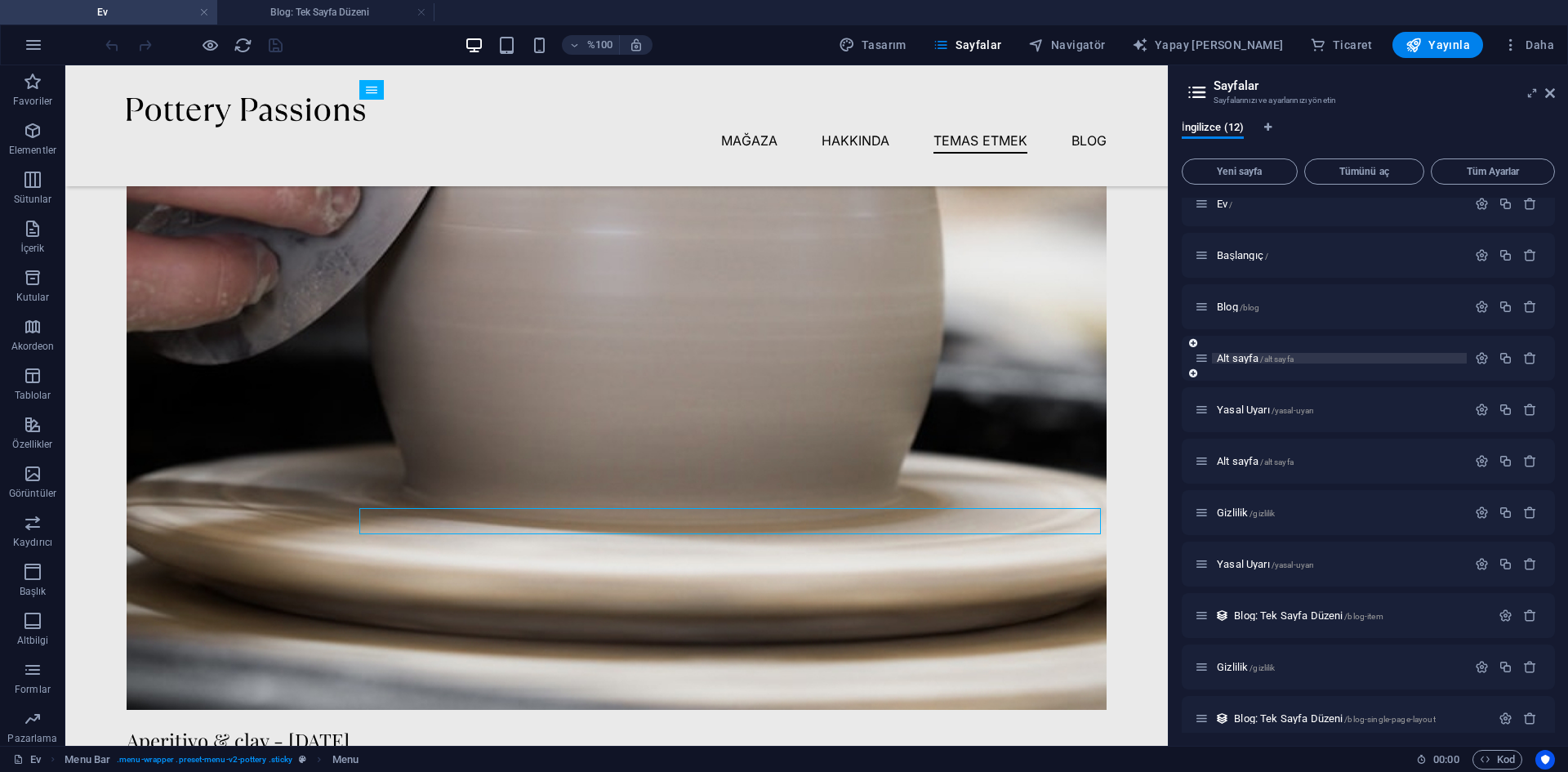
click at [1241, 359] on font "Alt sayfa" at bounding box center [1238, 358] width 42 height 12
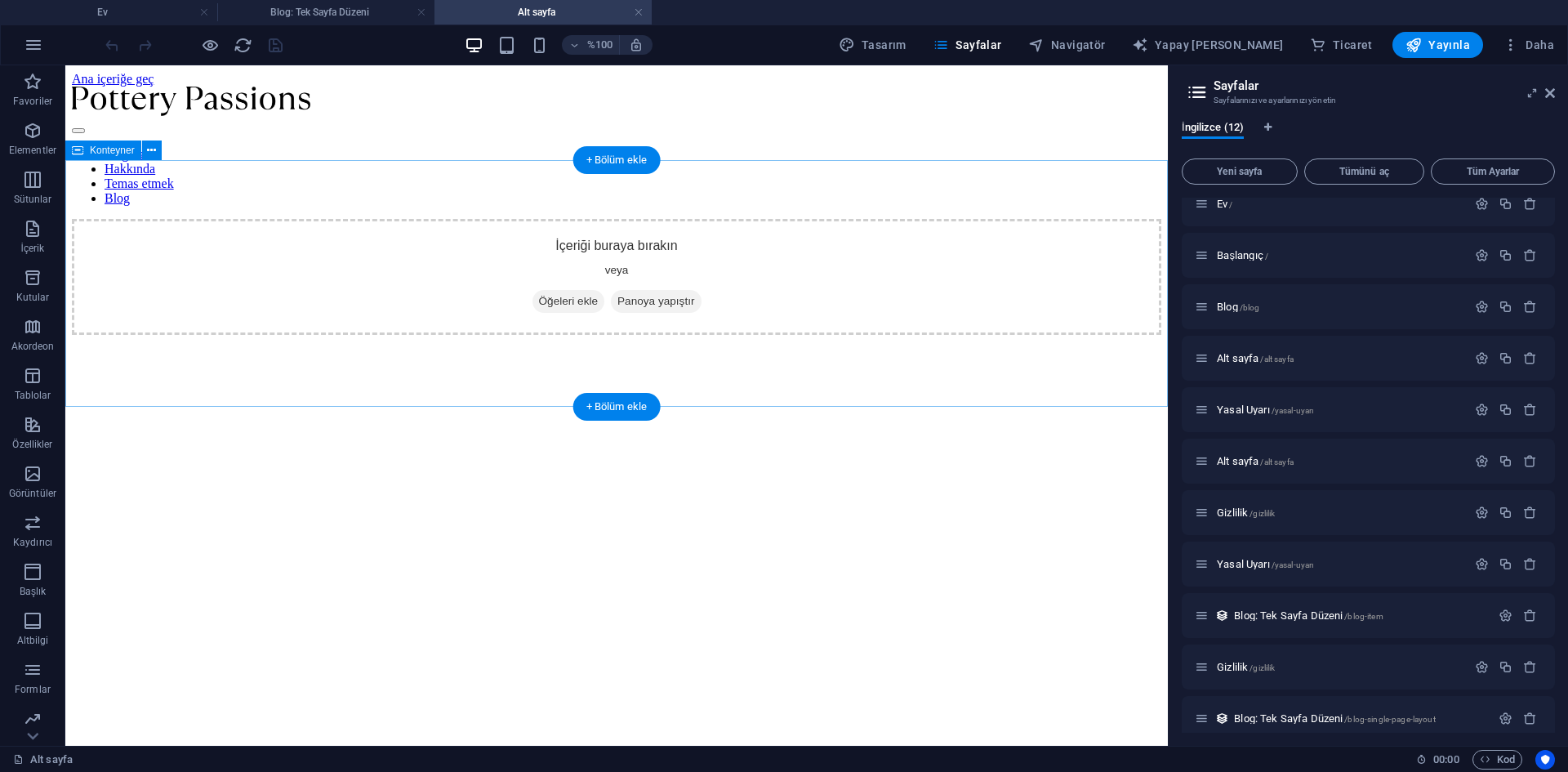
scroll to position [0, 0]
click at [1244, 414] on font "Yasal Uyarı" at bounding box center [1242, 409] width 53 height 12
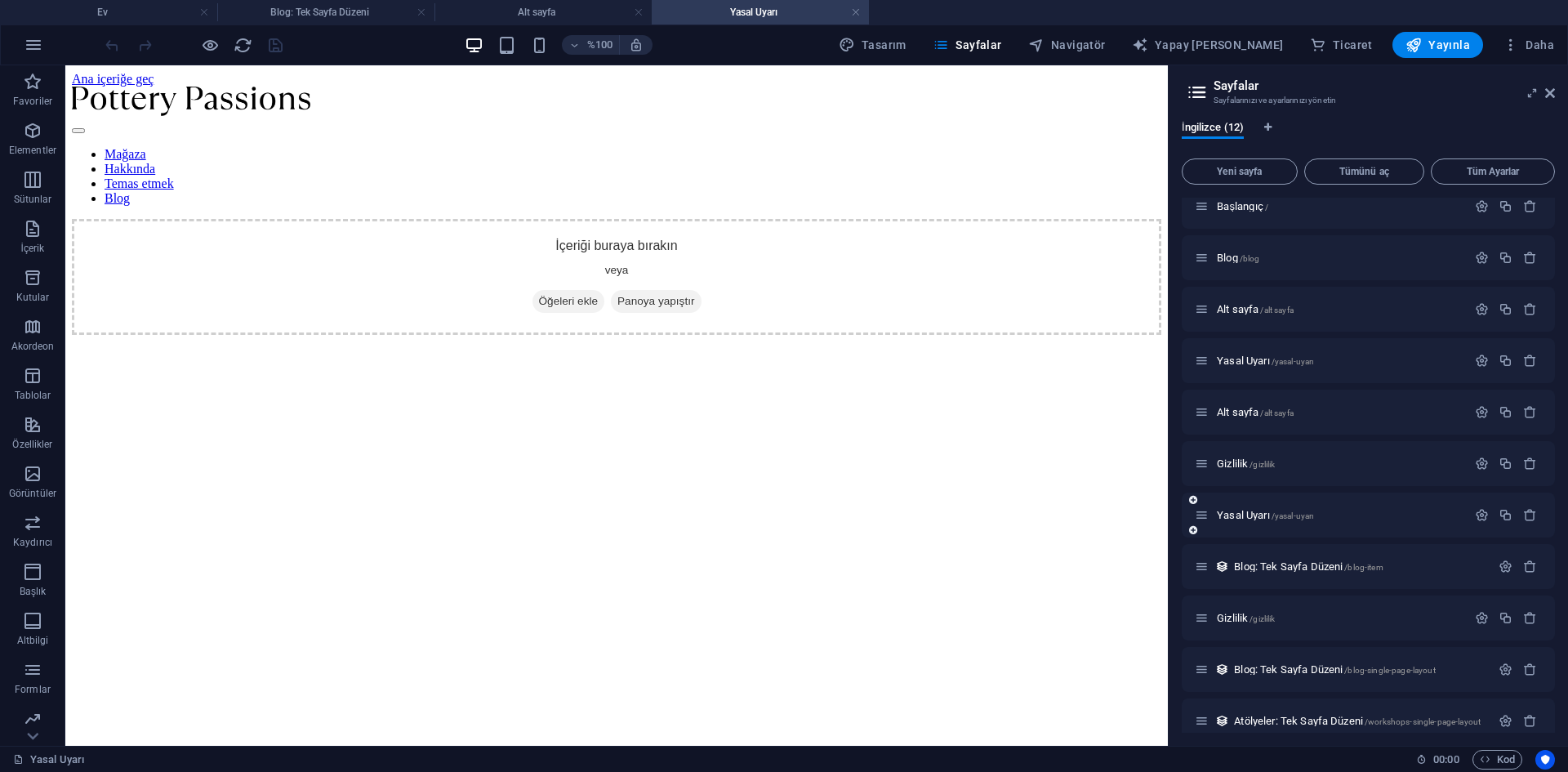
scroll to position [82, 0]
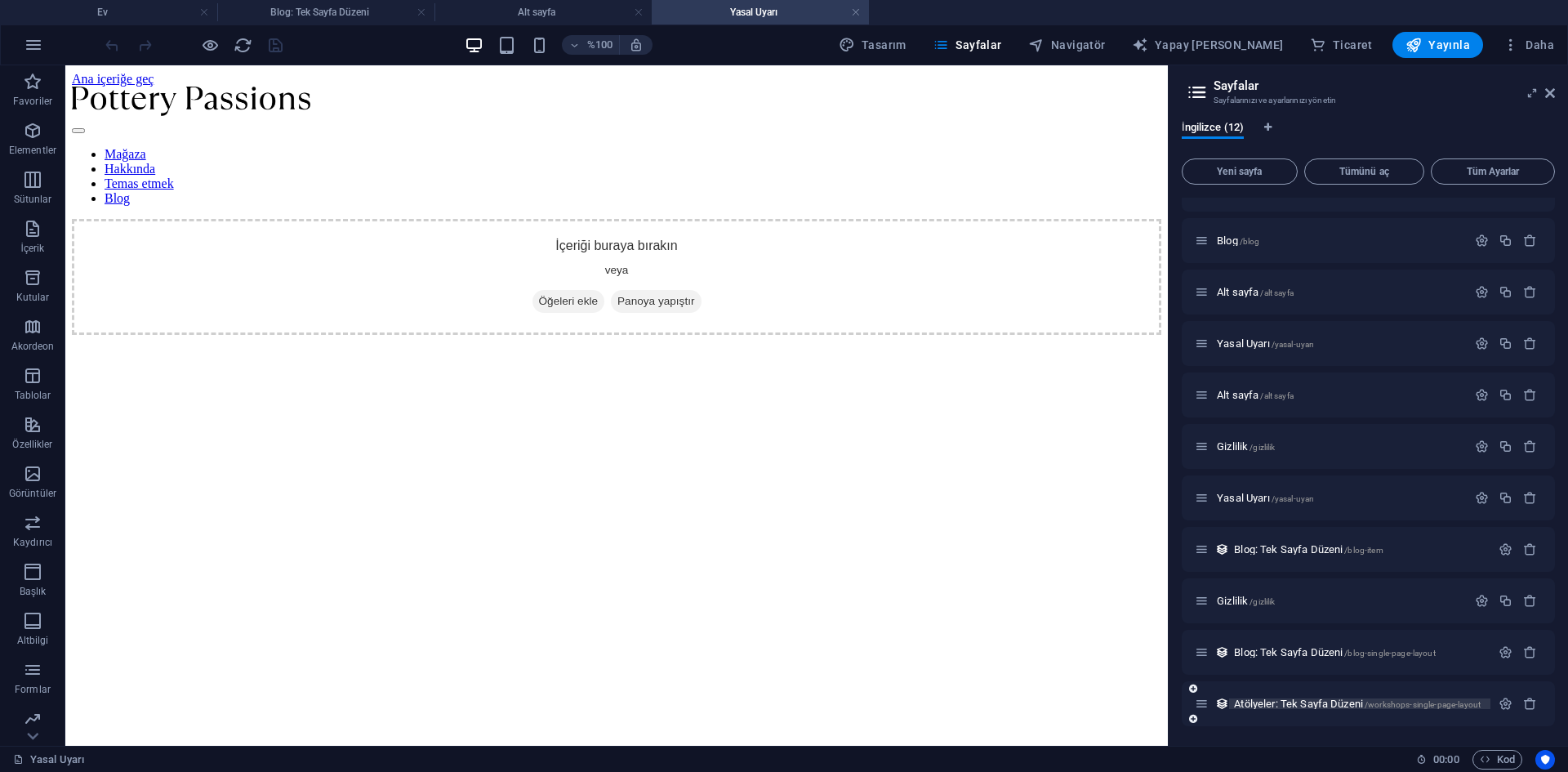
click at [1289, 700] on font "Atölyeler: Tek Sayfa Düzeni" at bounding box center [1298, 704] width 129 height 12
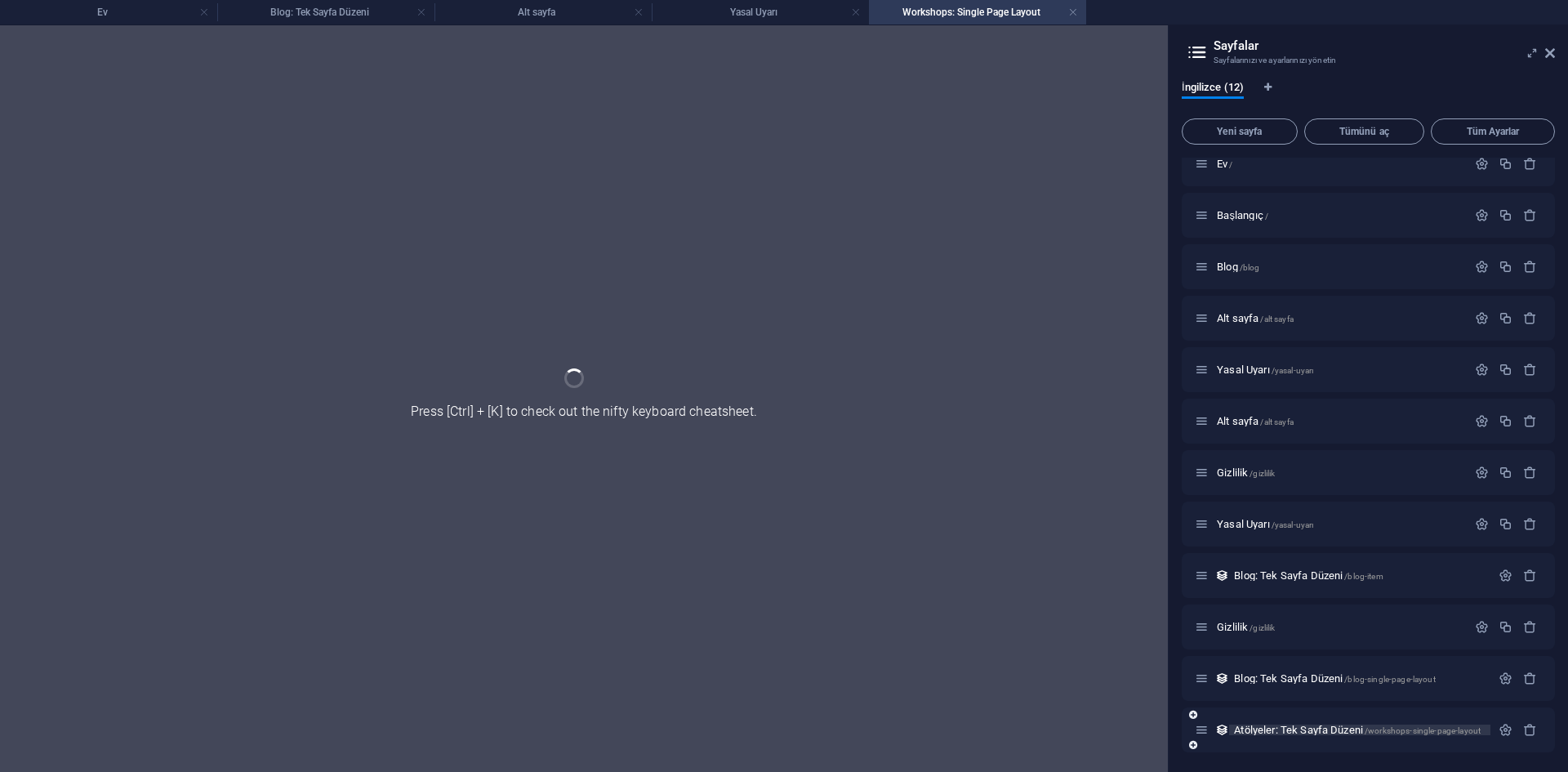
scroll to position [16, 0]
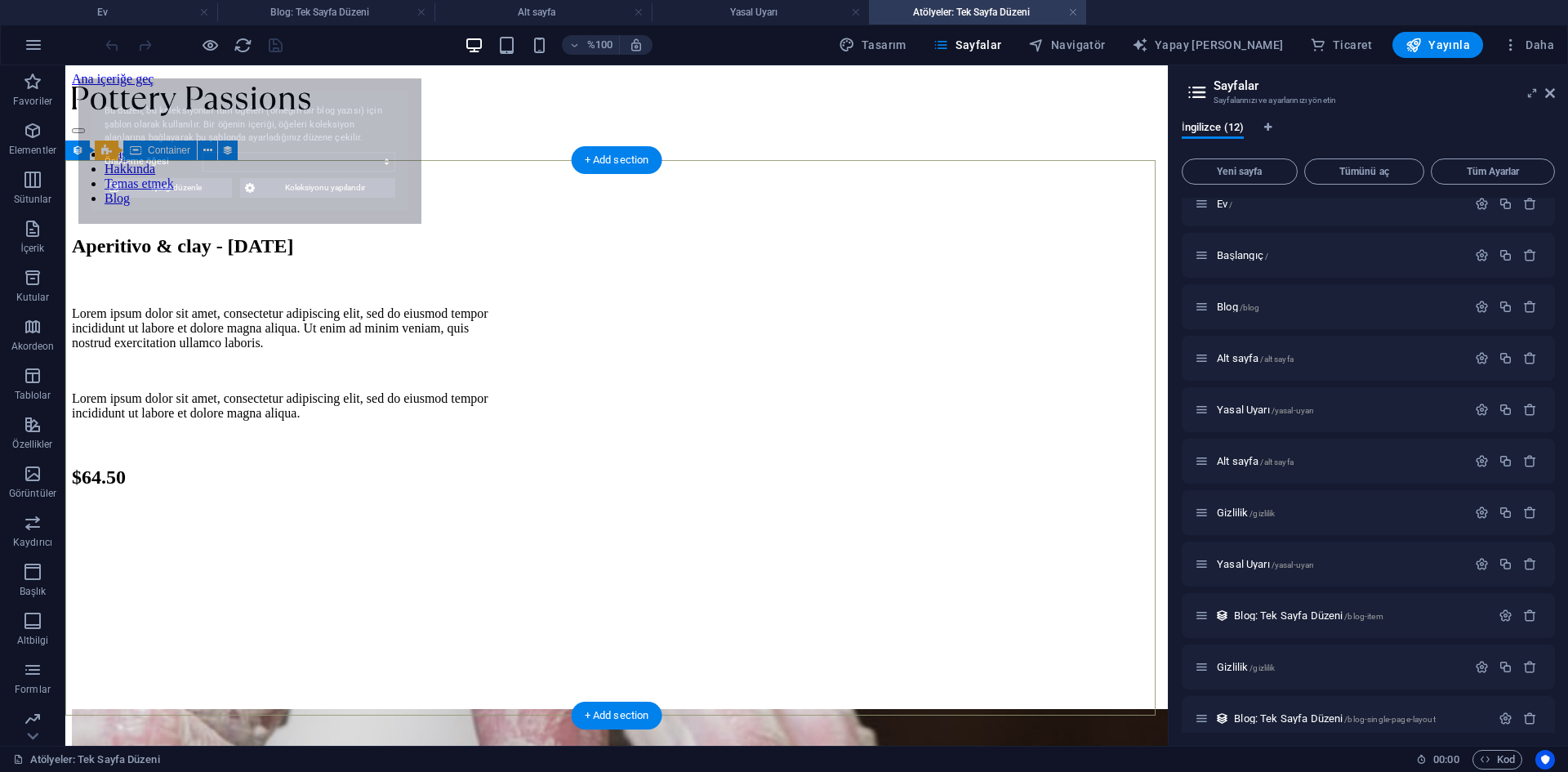
select select "68b9764a1b68d83dda084be9"
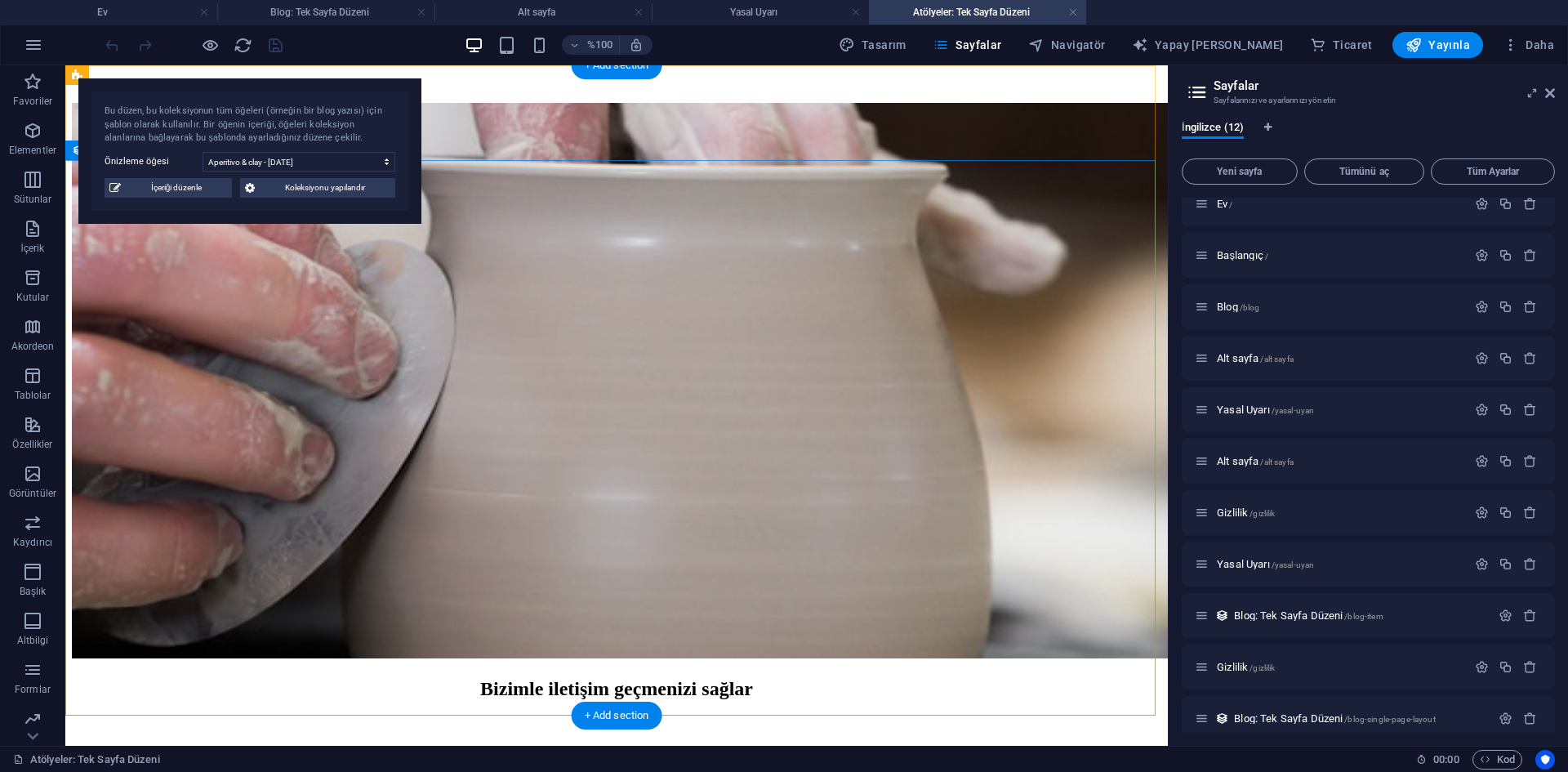
scroll to position [0, 0]
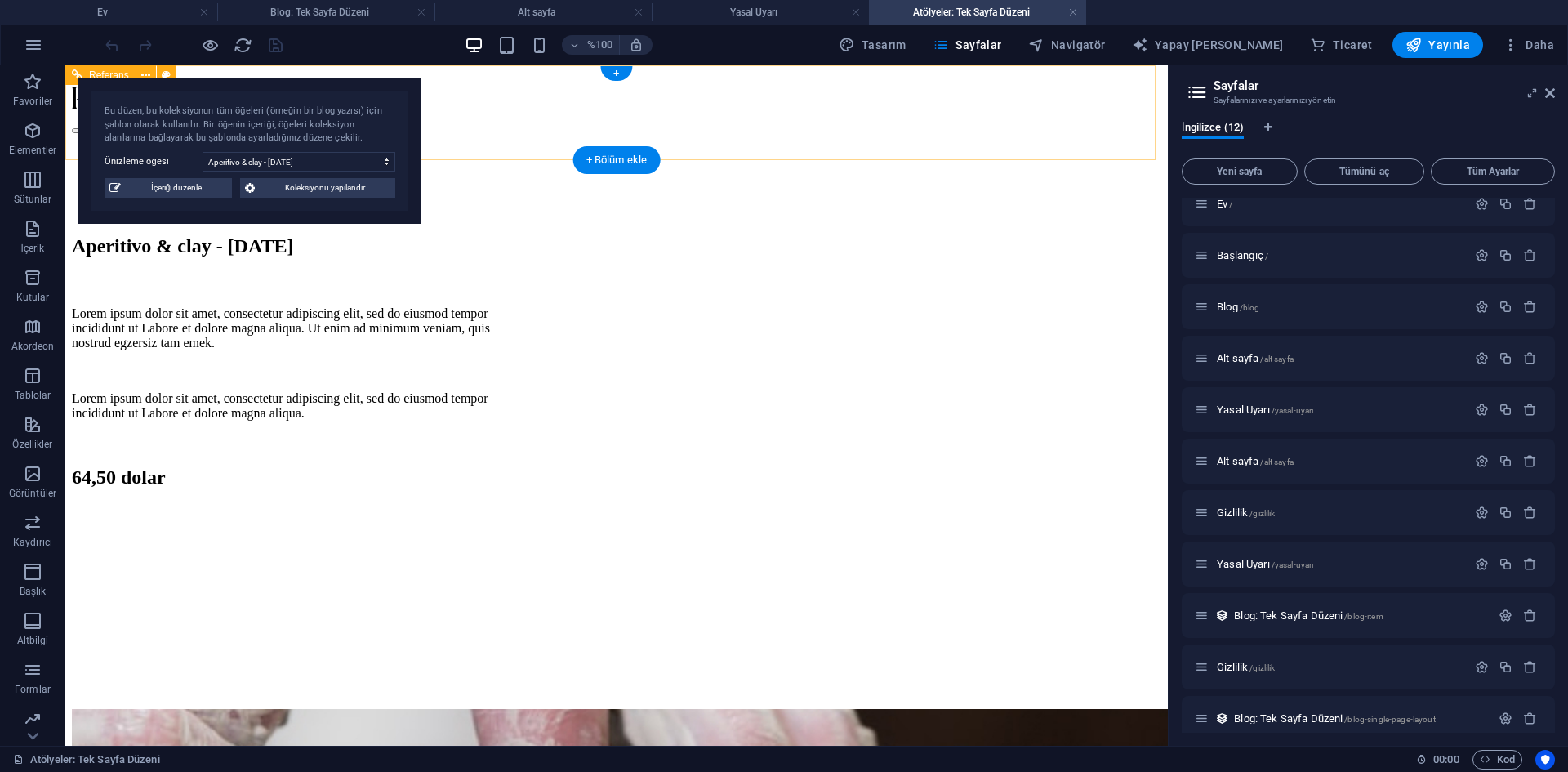
click at [1076, 147] on nav "Mağaza Hakkında Temas etmek Blog" at bounding box center [616, 176] width 1090 height 59
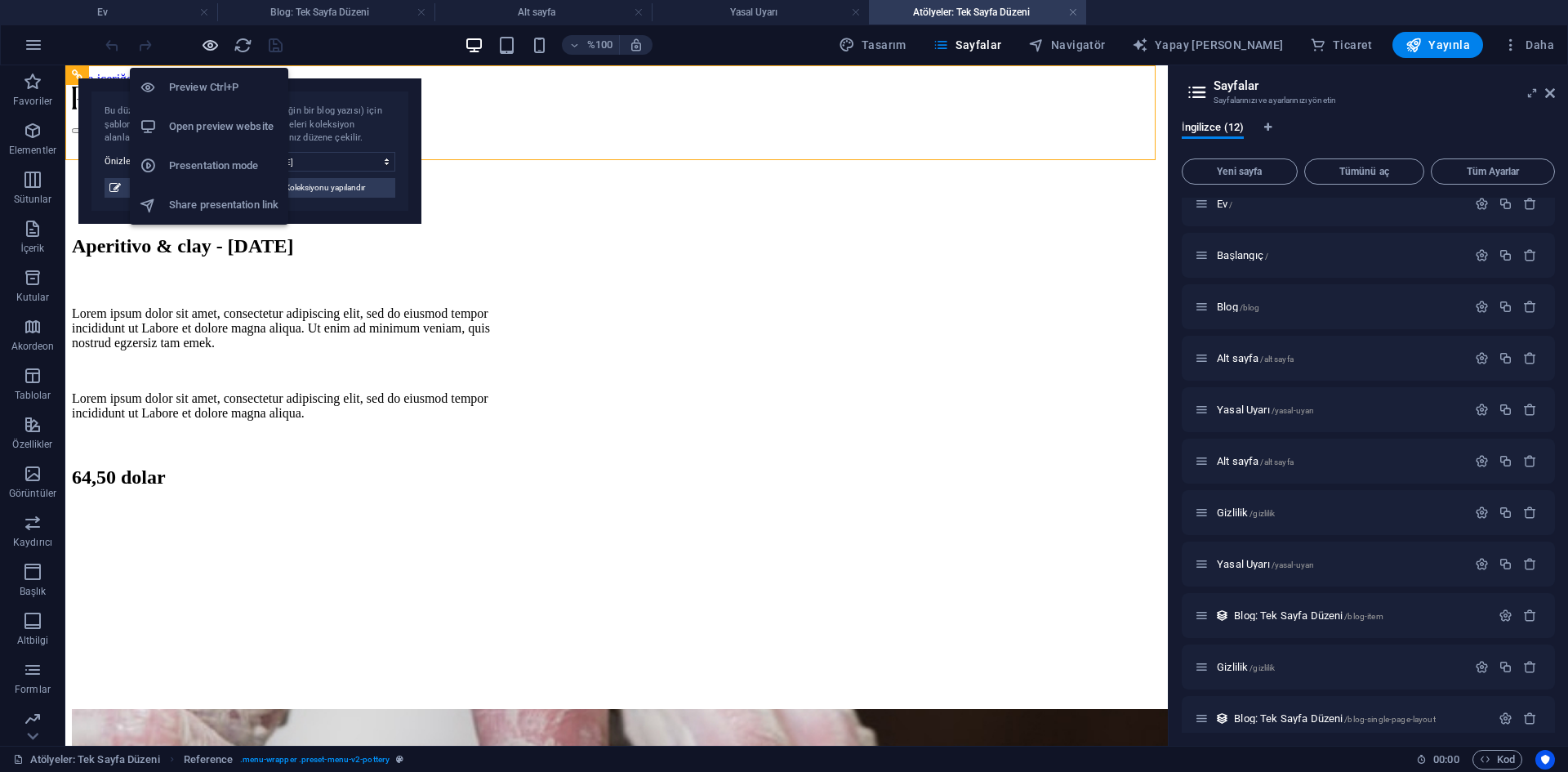
click at [205, 44] on icon "button" at bounding box center [209, 45] width 19 height 19
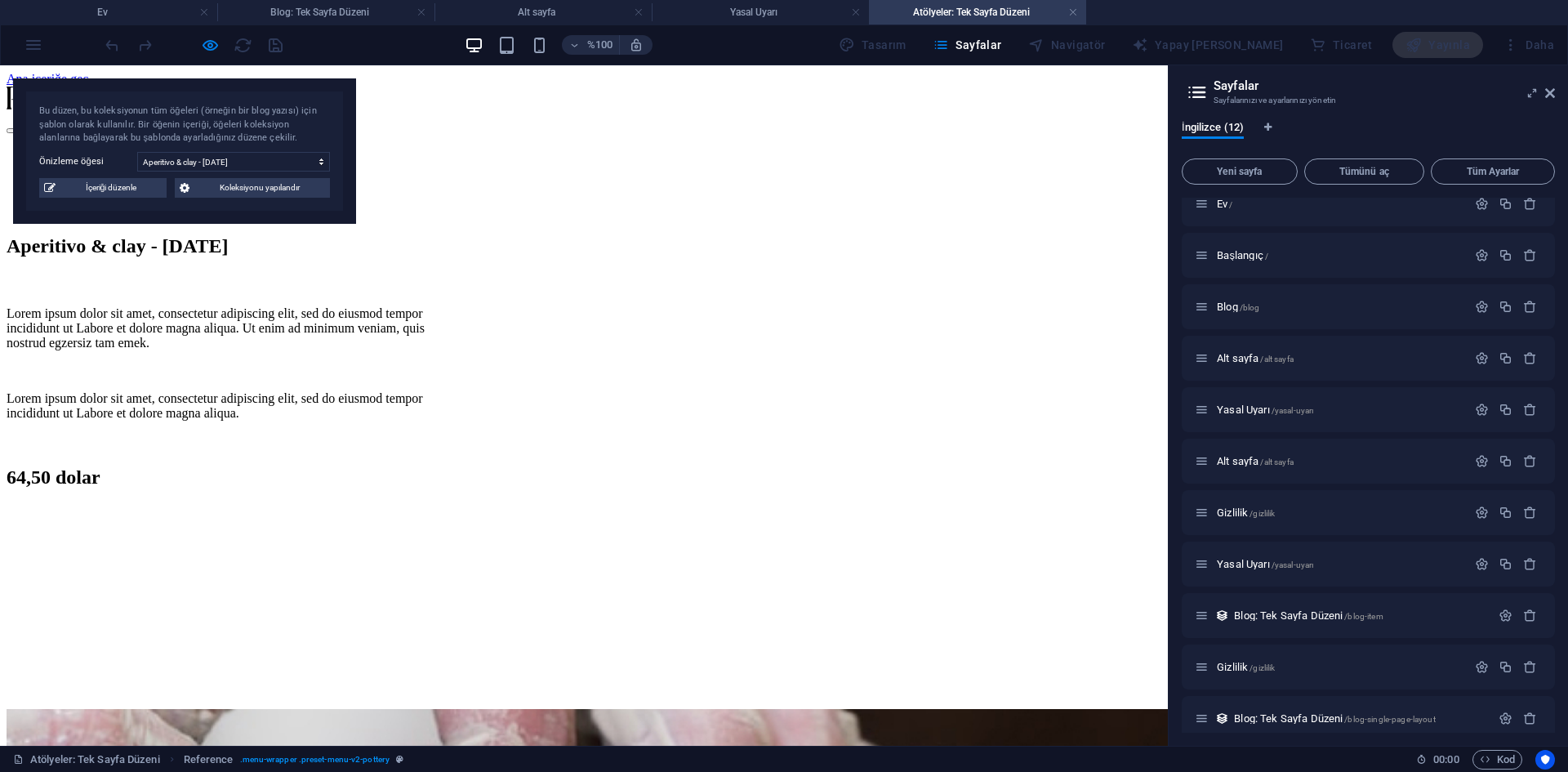
click at [65, 192] on font "Blog" at bounding box center [52, 198] width 26 height 14
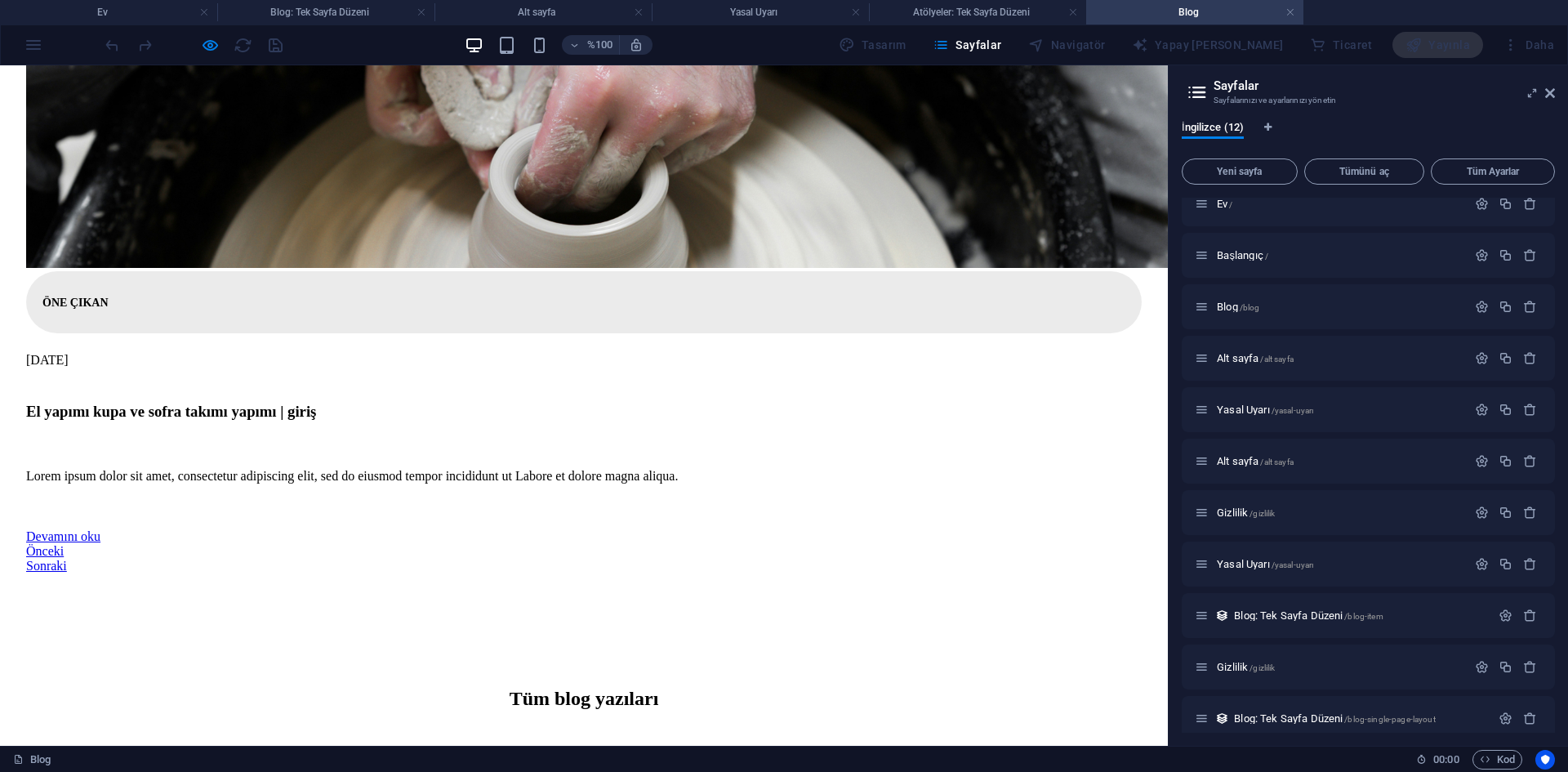
scroll to position [735, 0]
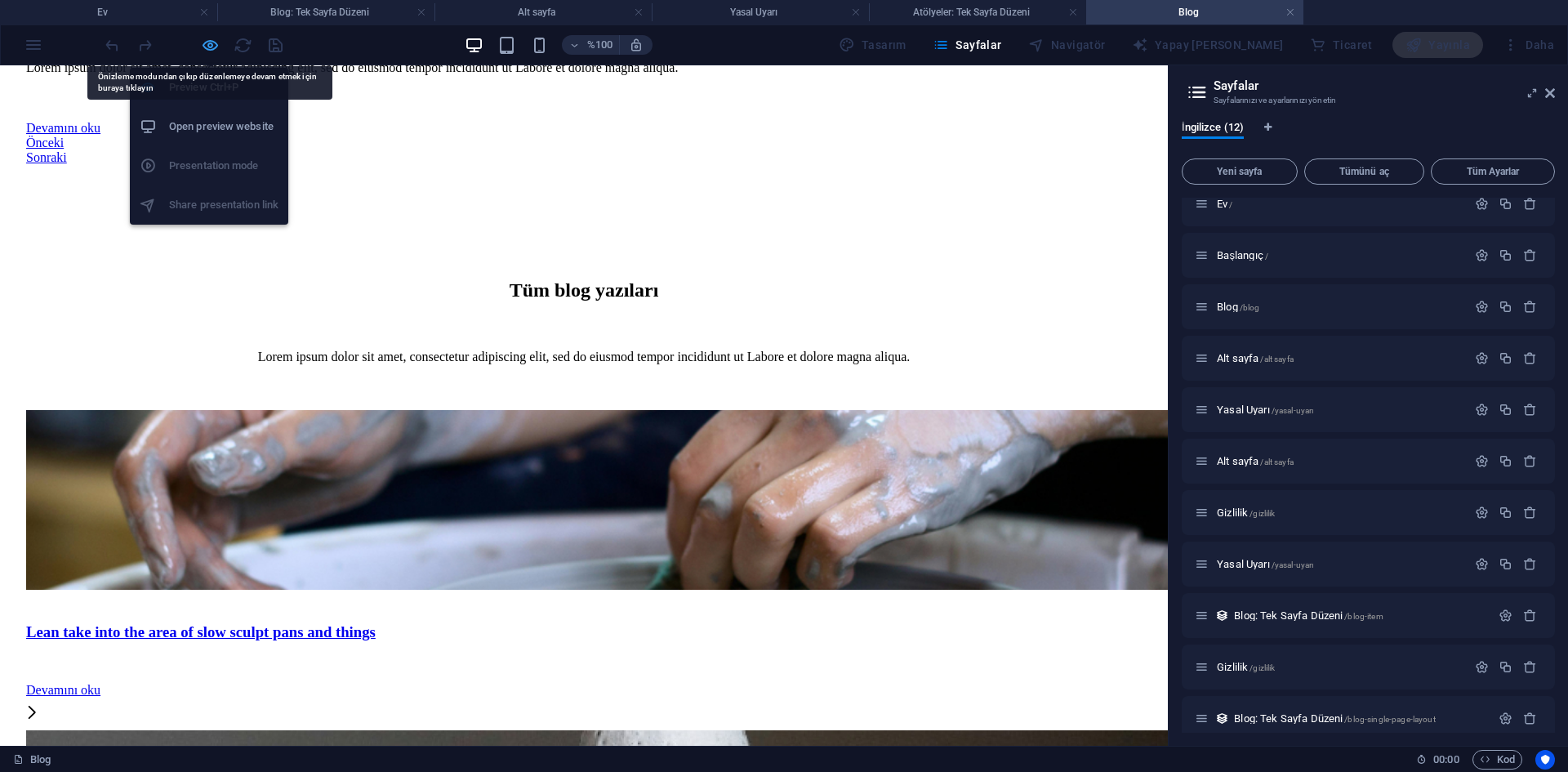
click at [213, 47] on icon "button" at bounding box center [209, 45] width 19 height 19
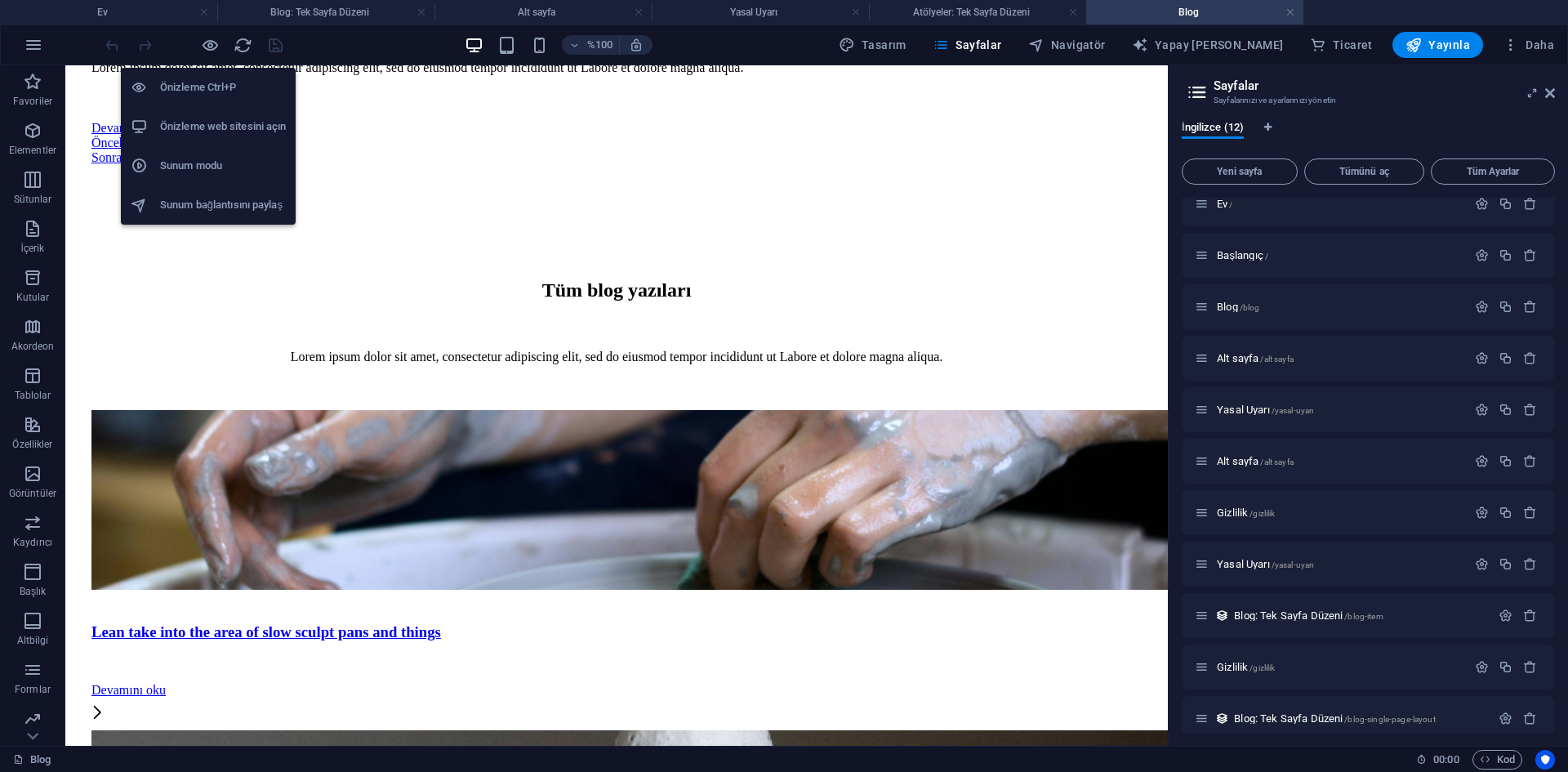
click at [212, 123] on font "Önizleme web sitesini açın" at bounding box center [222, 126] width 126 height 12
